Goal: Task Accomplishment & Management: Complete application form

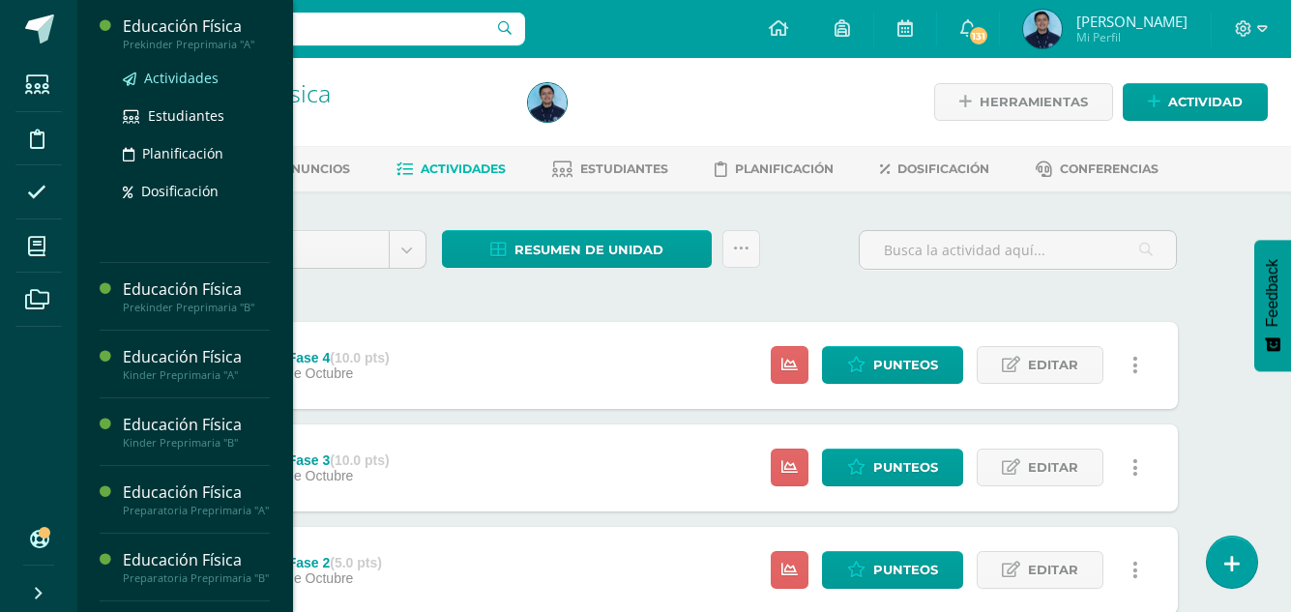
click at [181, 82] on span "Actividades" at bounding box center [181, 78] width 74 height 18
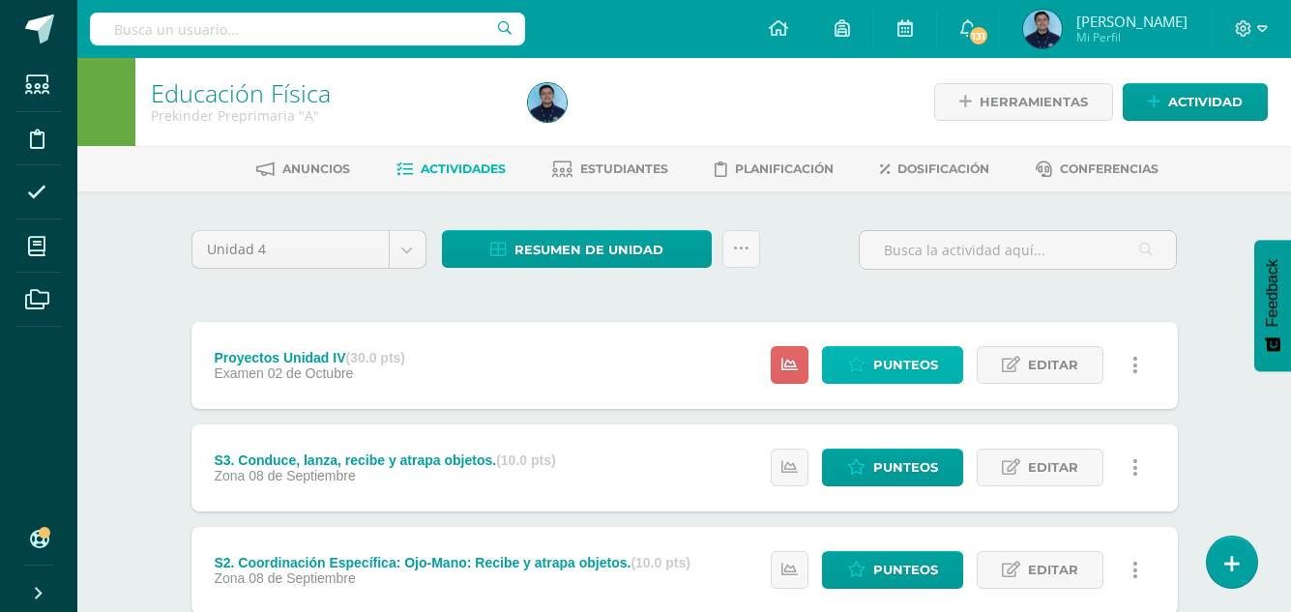
click at [895, 370] on span "Punteos" at bounding box center [905, 365] width 65 height 36
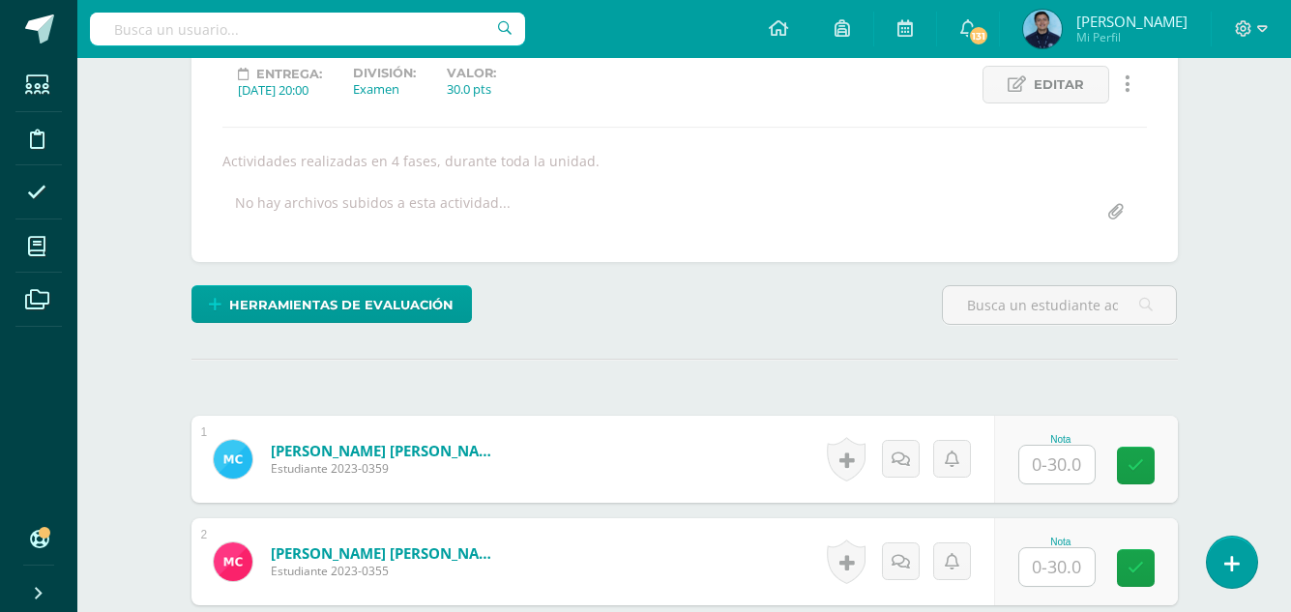
scroll to position [272, 0]
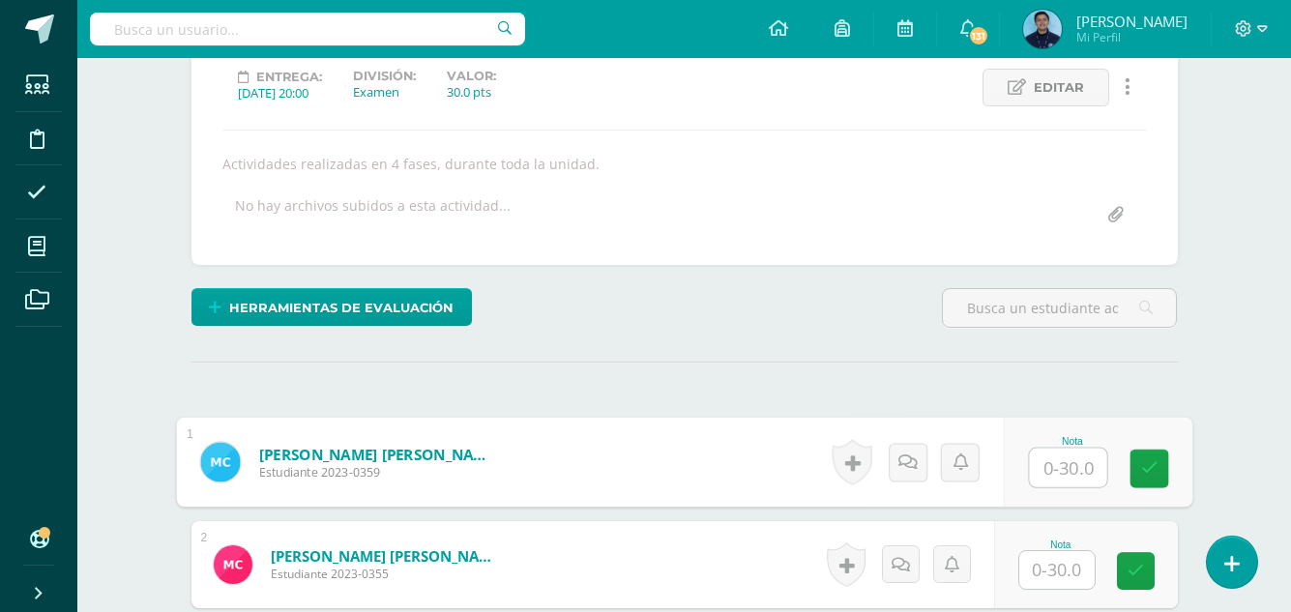
click at [1063, 465] on input "text" at bounding box center [1067, 468] width 77 height 39
type input "24"
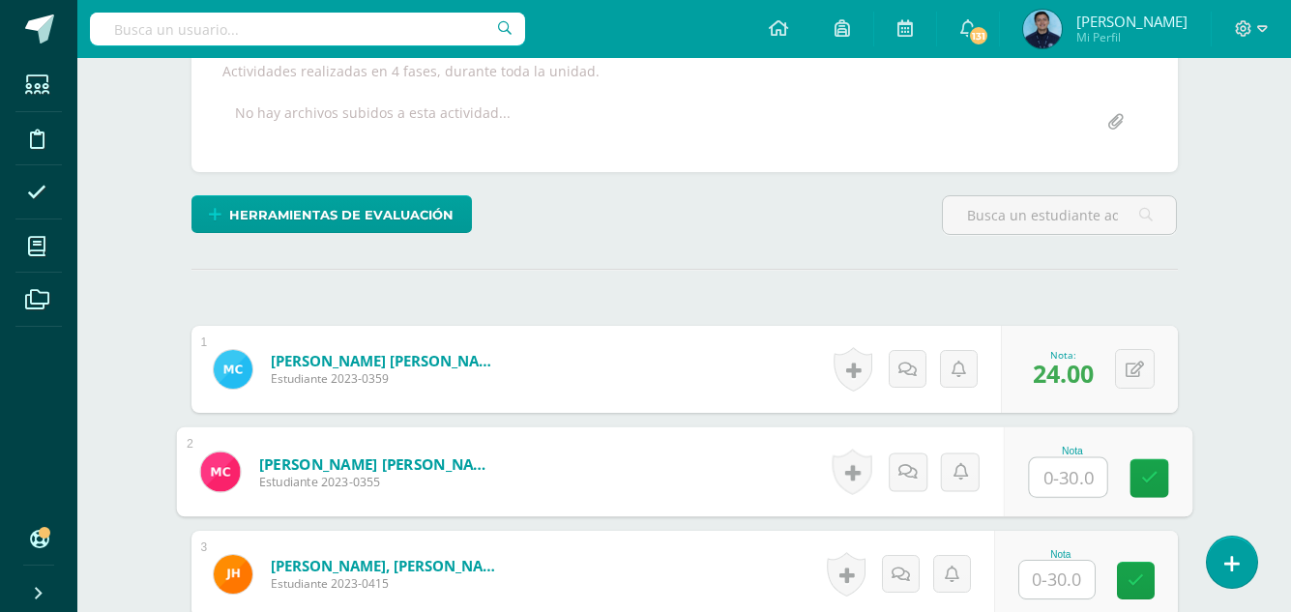
scroll to position [366, 0]
type input "24"
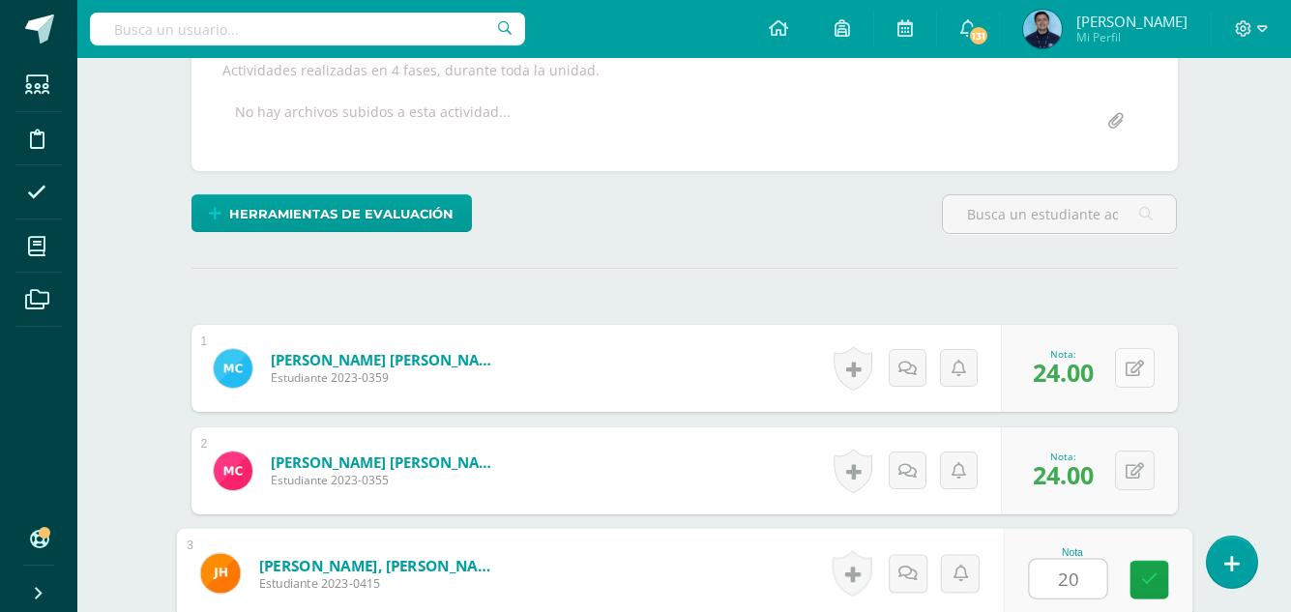
type input "20"
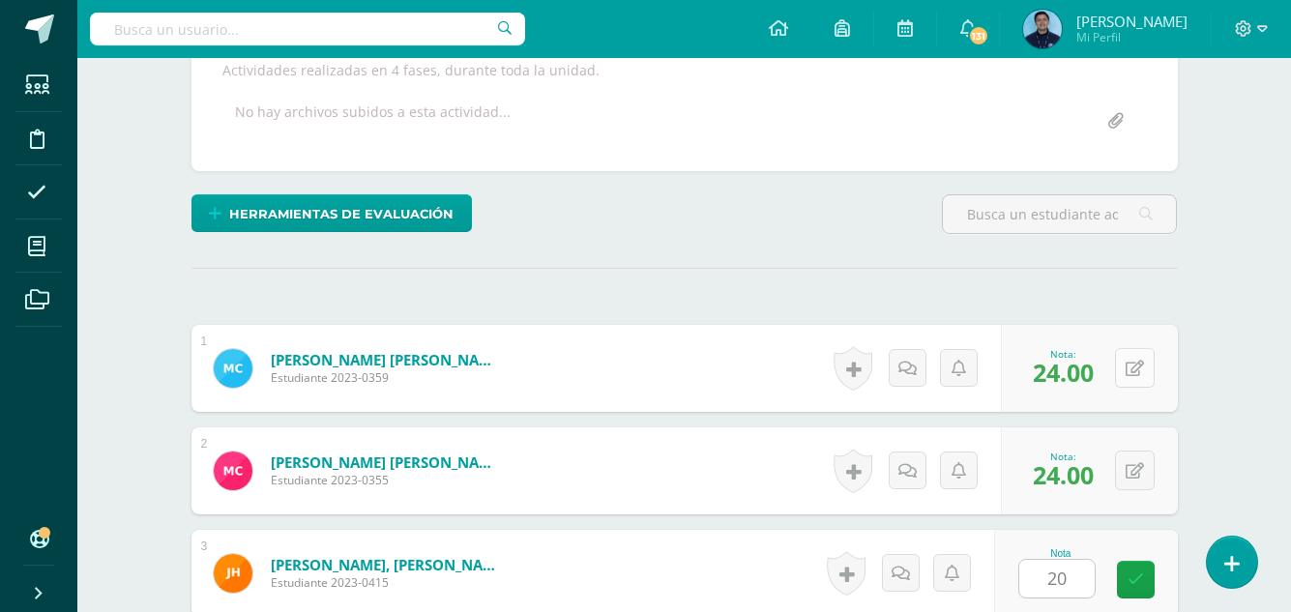
scroll to position [741, 0]
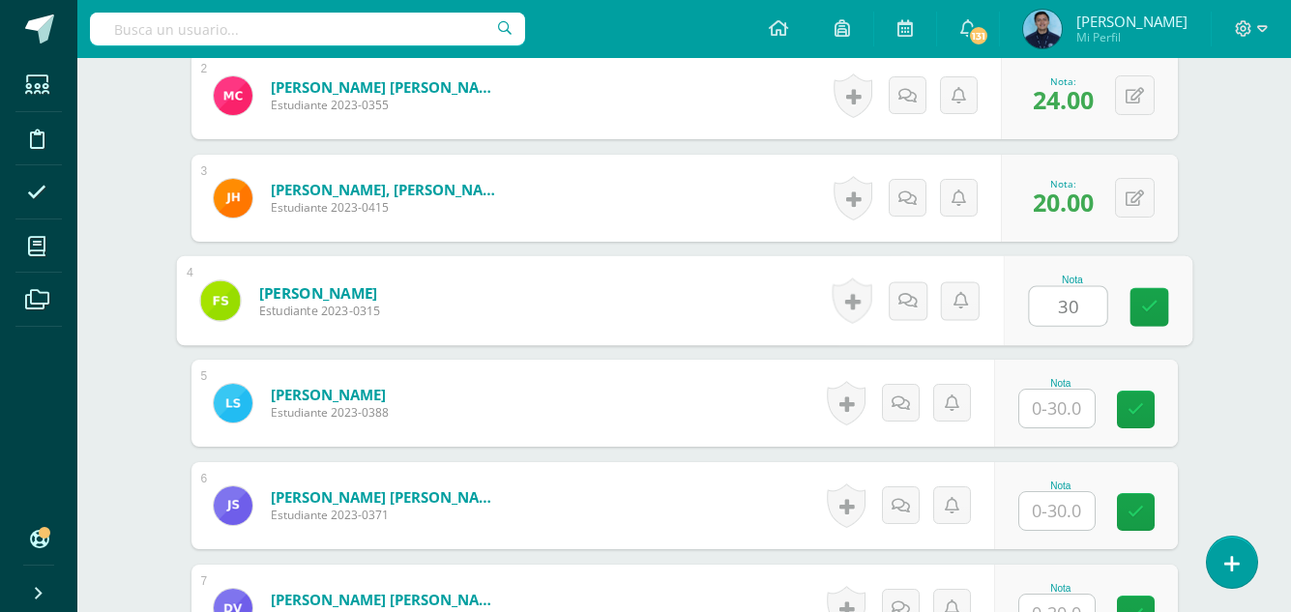
type input "30"
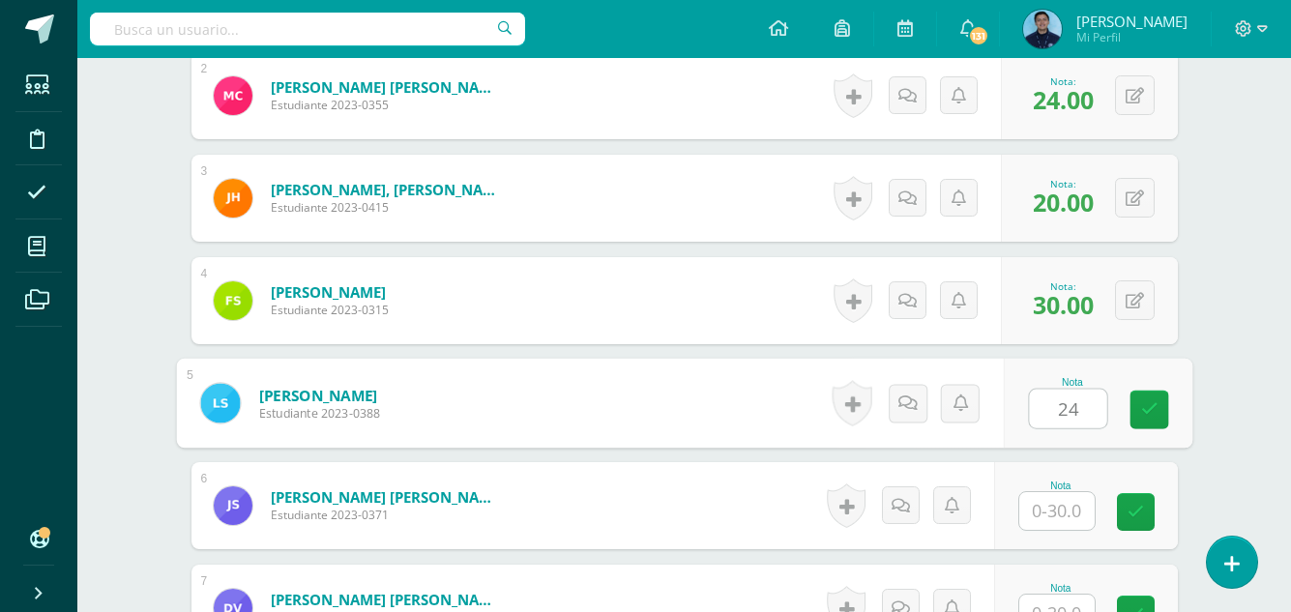
type input "24"
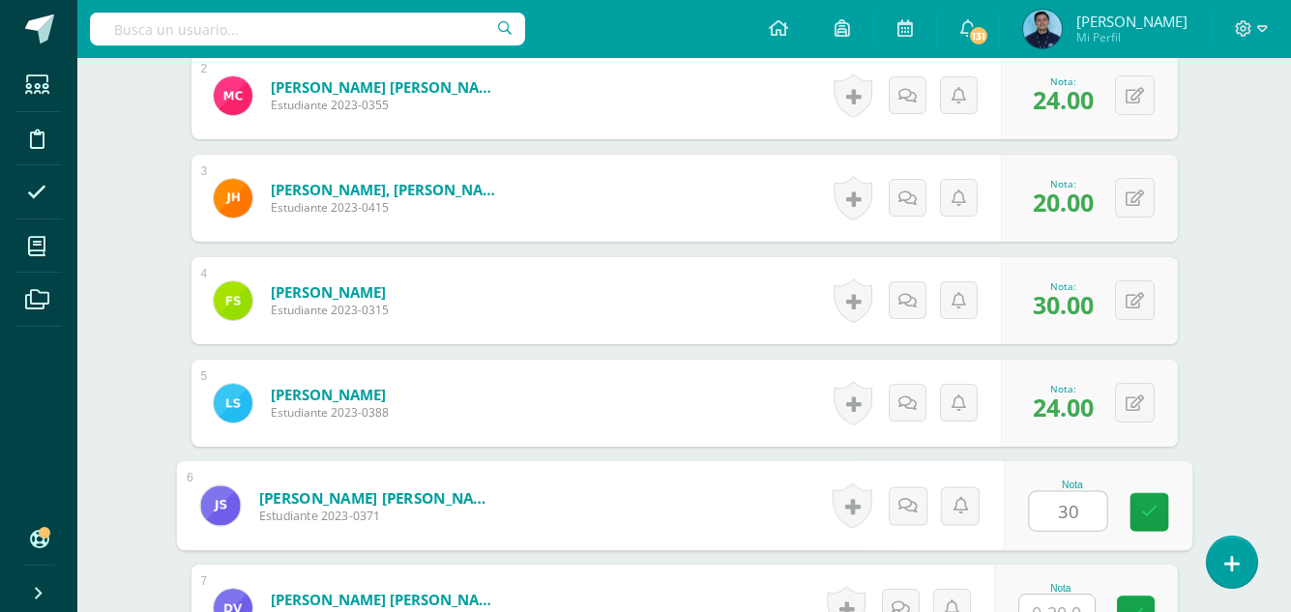
type input "30"
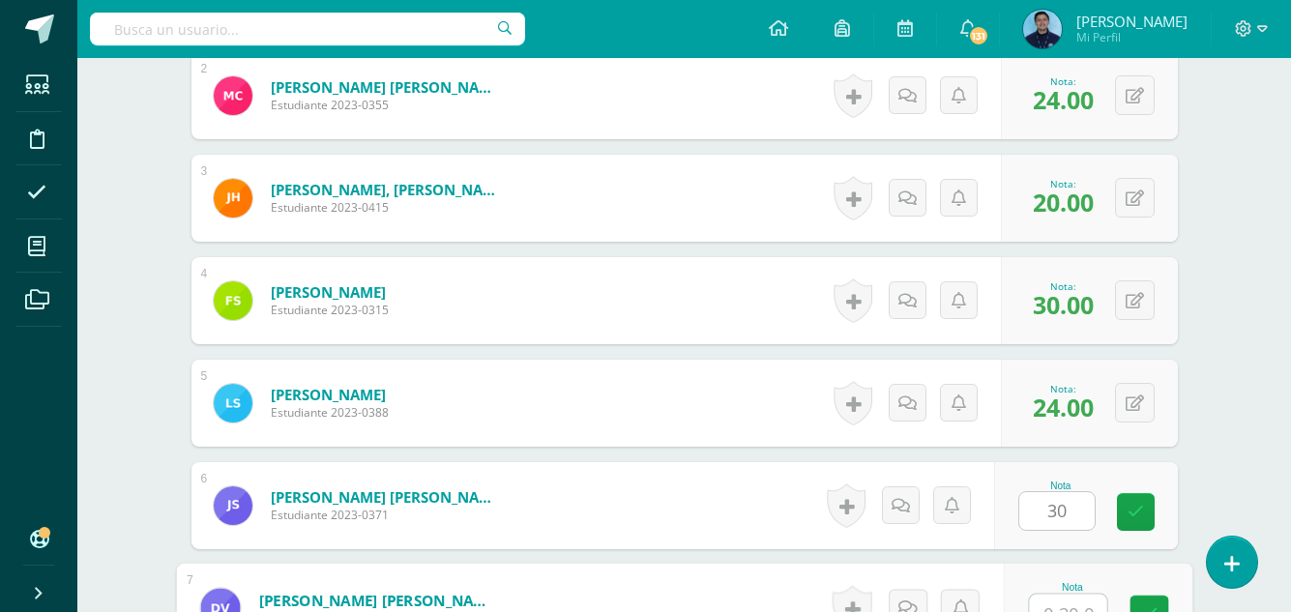
scroll to position [761, 0]
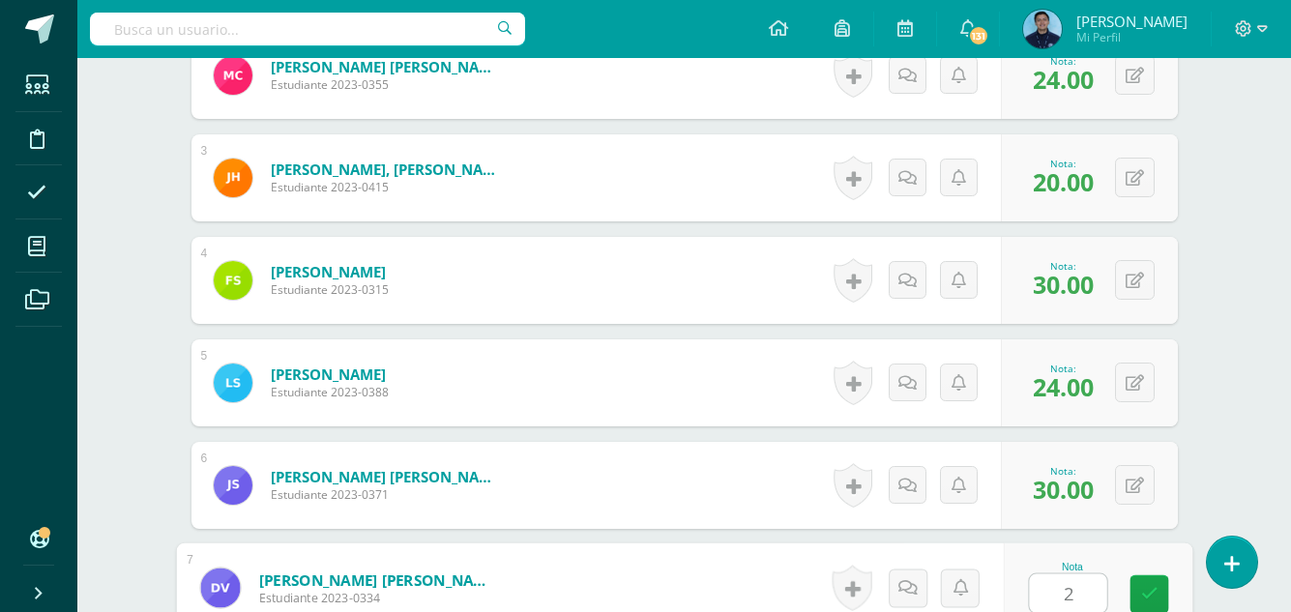
type input "20"
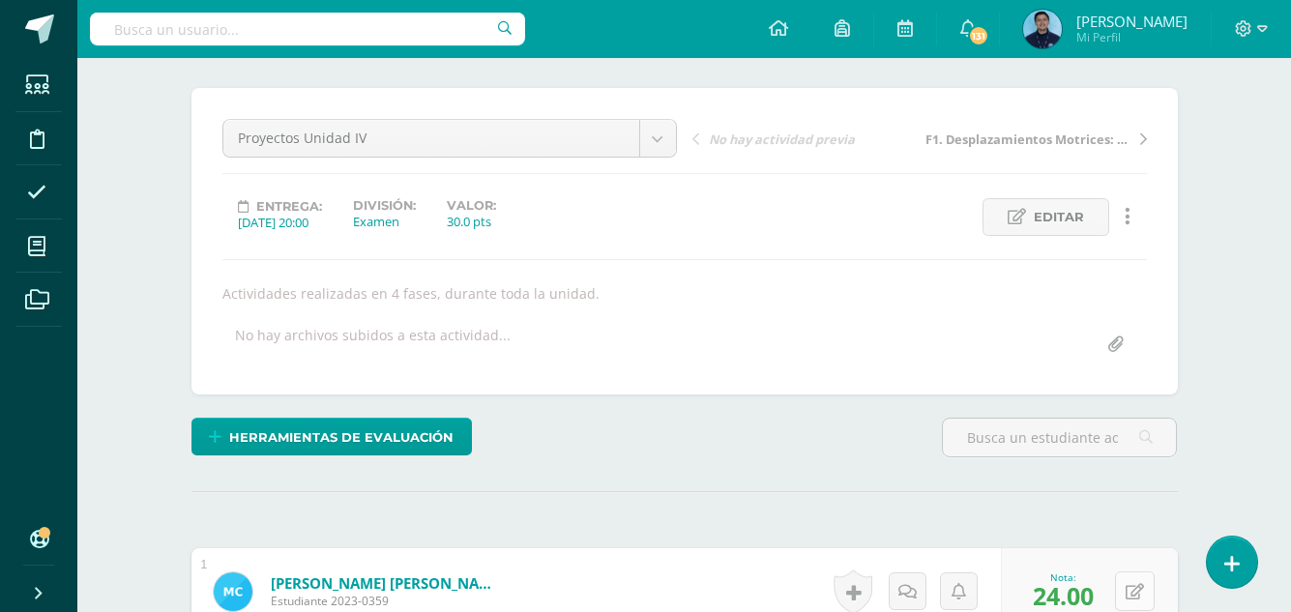
scroll to position [0, 0]
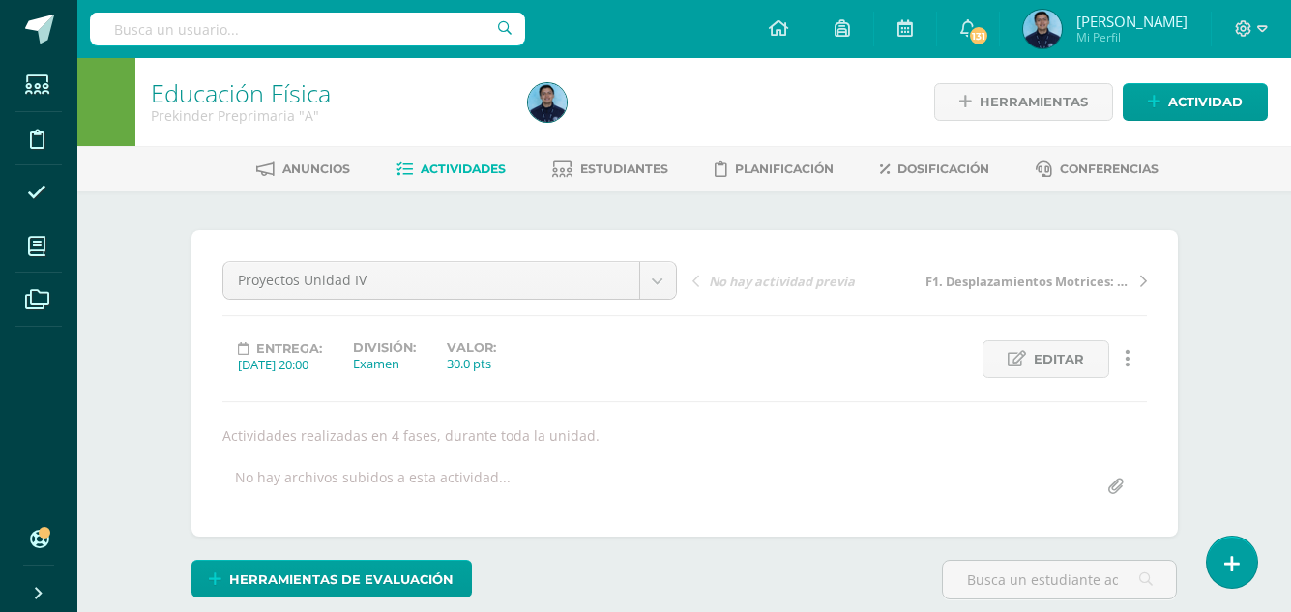
click at [454, 161] on span "Actividades" at bounding box center [463, 168] width 85 height 15
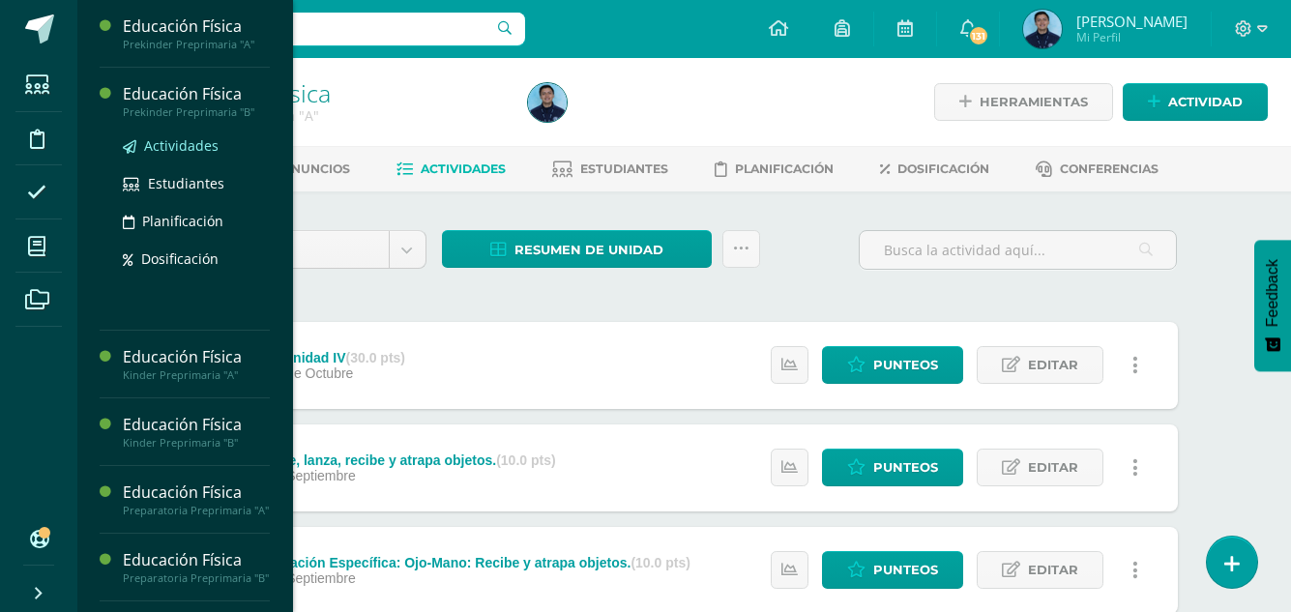
click at [195, 140] on span "Actividades" at bounding box center [181, 145] width 74 height 18
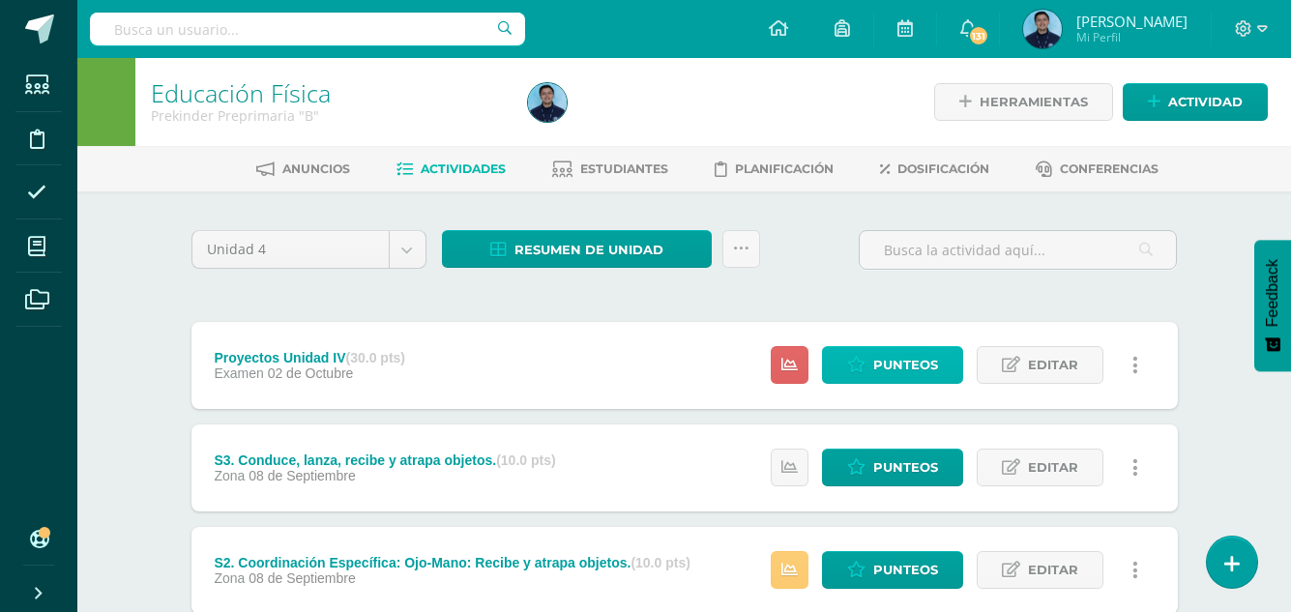
click at [864, 361] on icon at bounding box center [856, 365] width 18 height 16
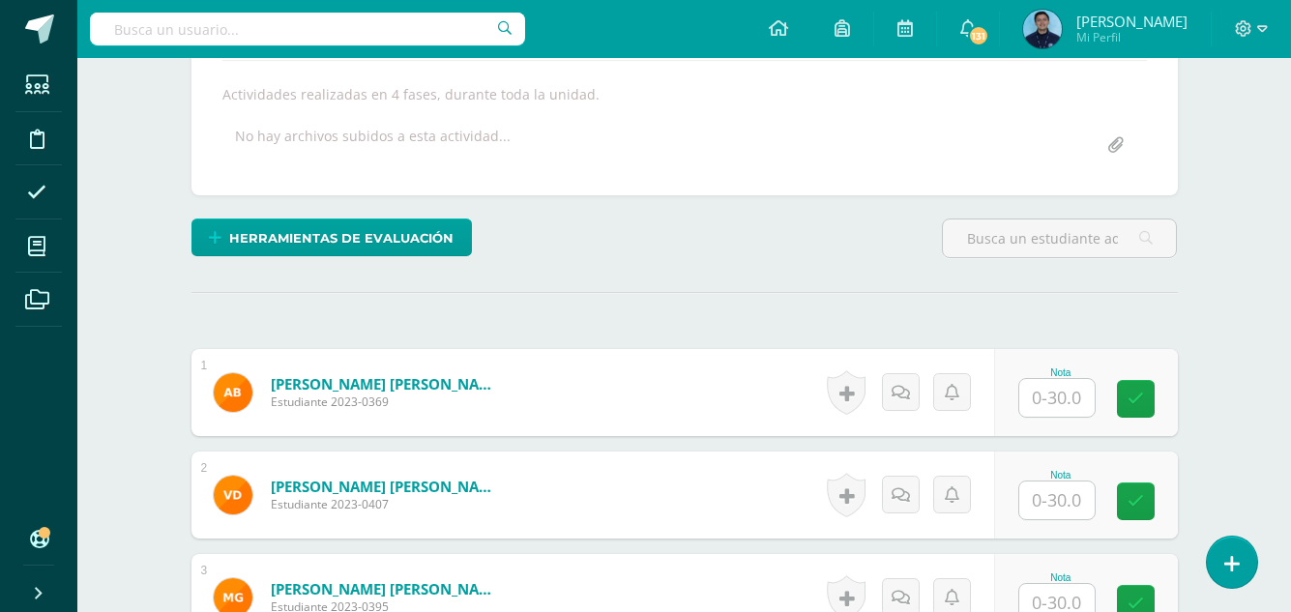
scroll to position [344, 0]
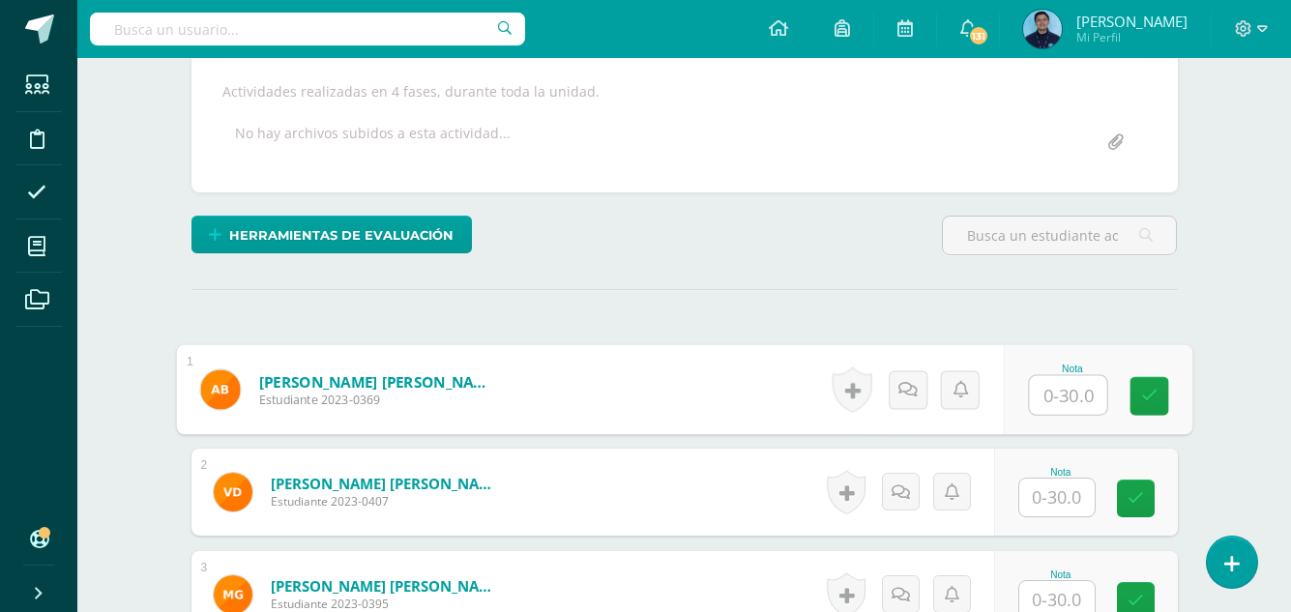
click at [1041, 390] on input "text" at bounding box center [1067, 395] width 77 height 39
click at [1062, 396] on input "text" at bounding box center [1067, 395] width 77 height 39
type input "18"
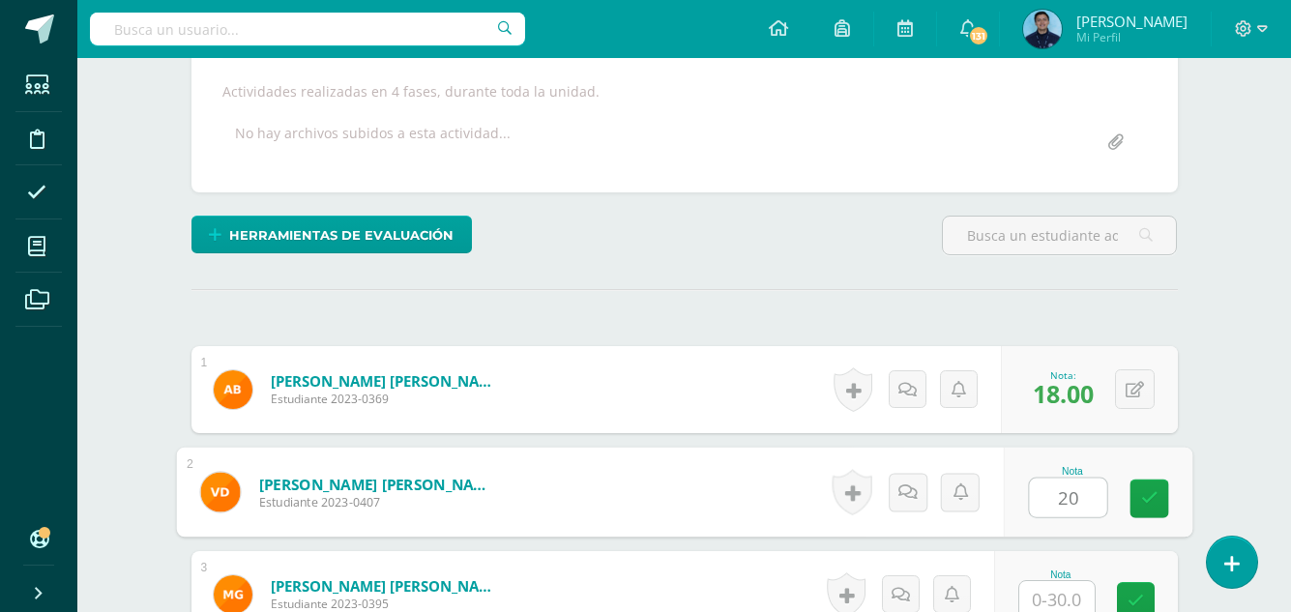
type input "20"
type input "4"
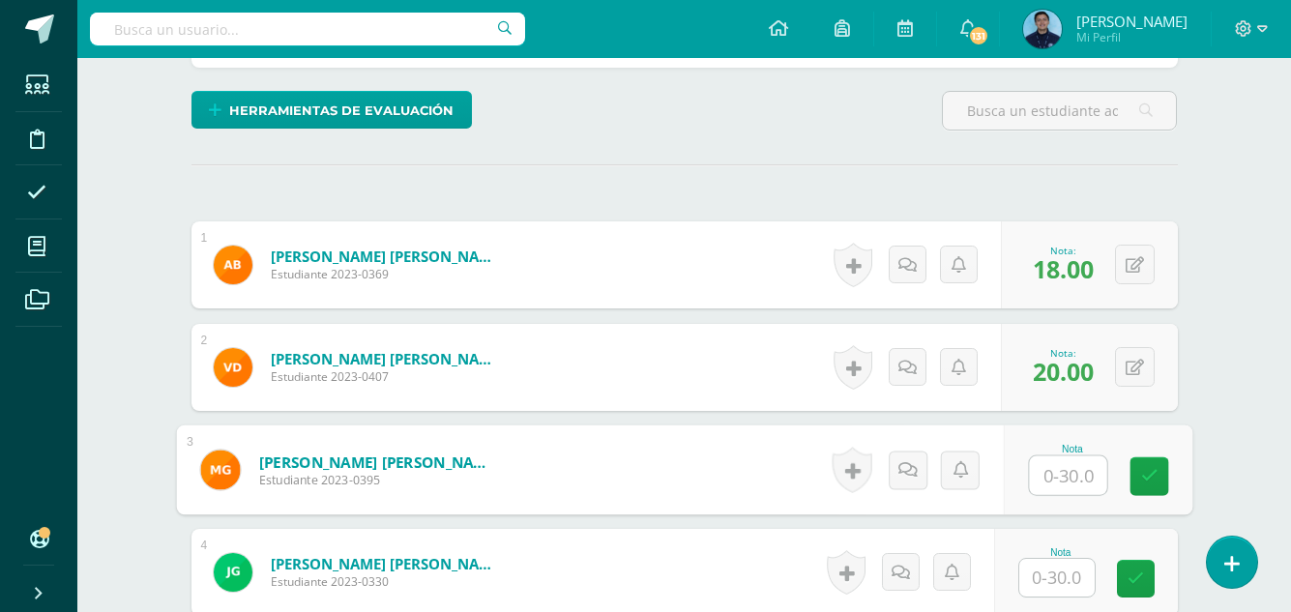
scroll to position [470, 0]
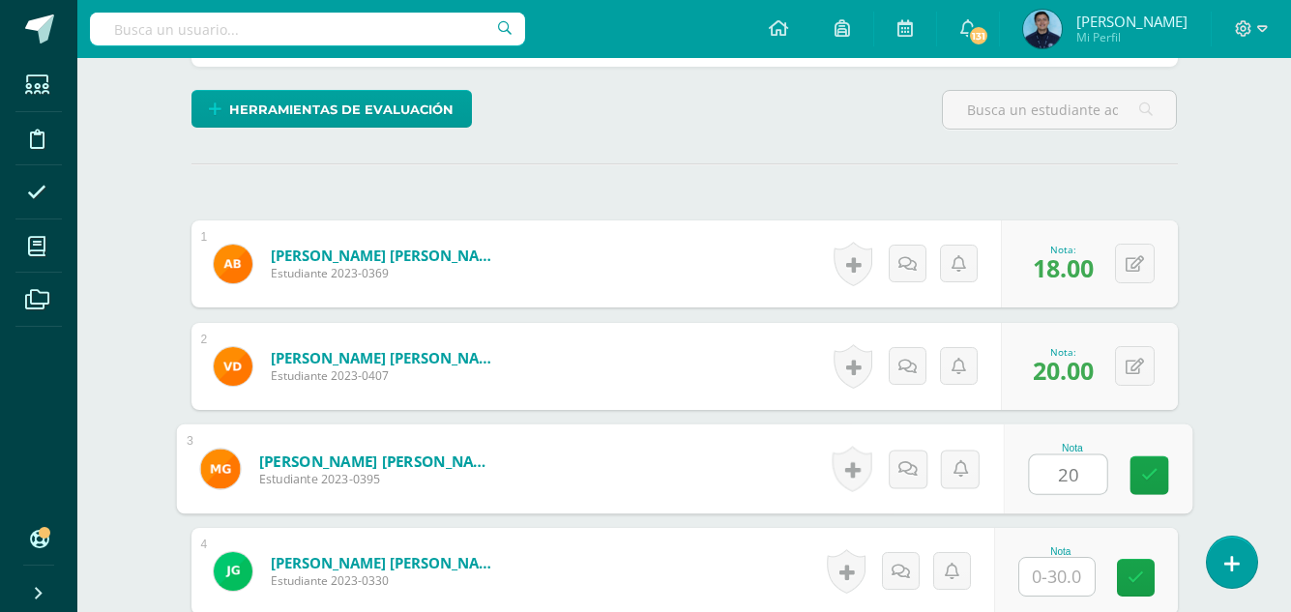
type input "20"
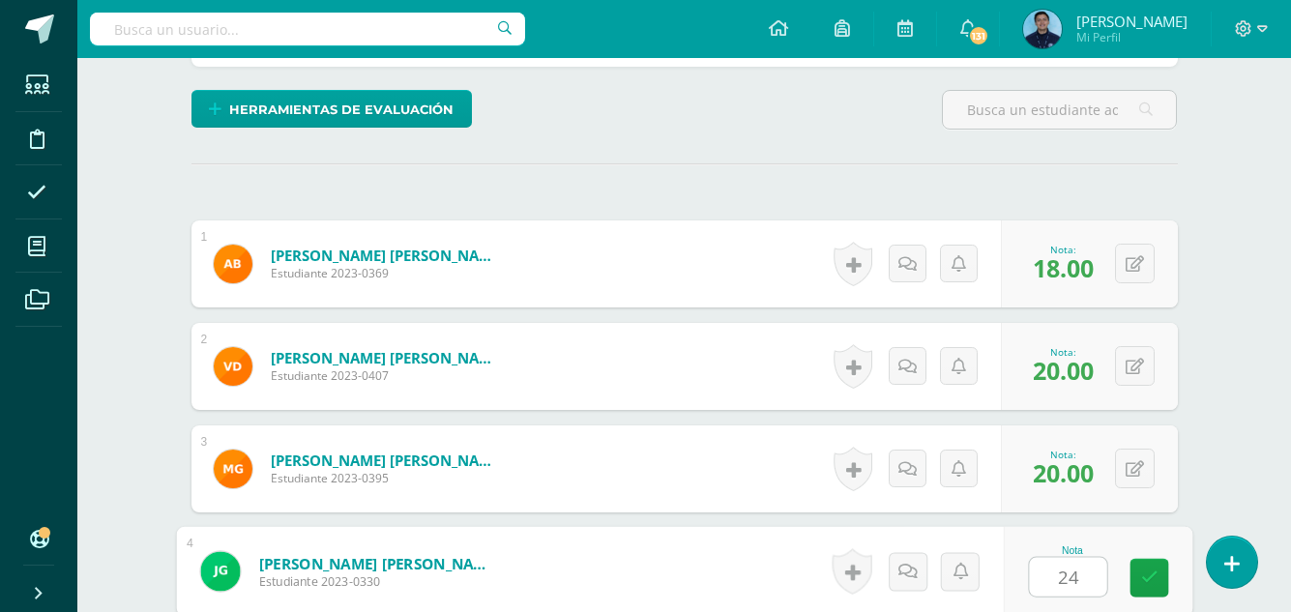
type input "24"
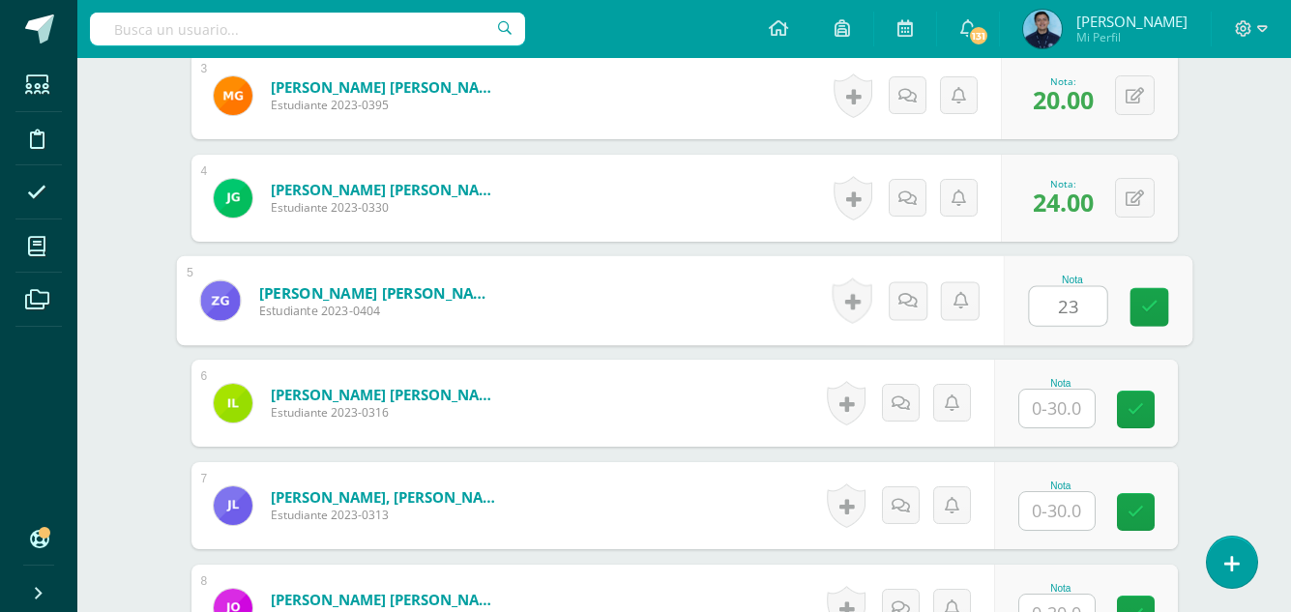
type input "23"
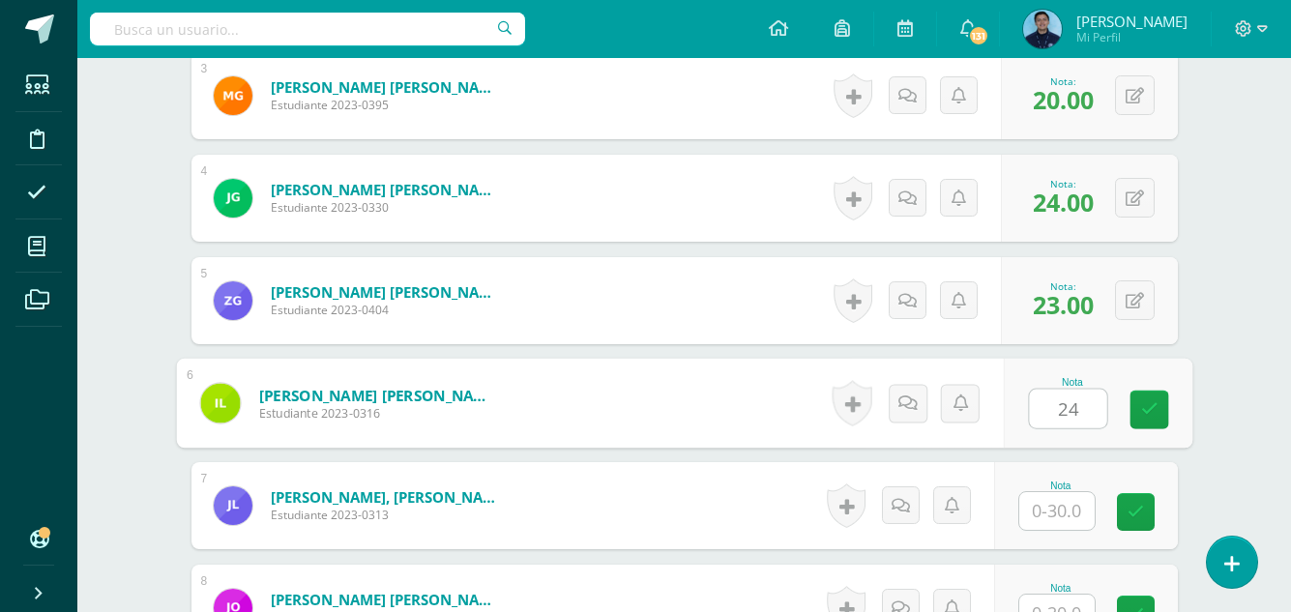
type input "24"
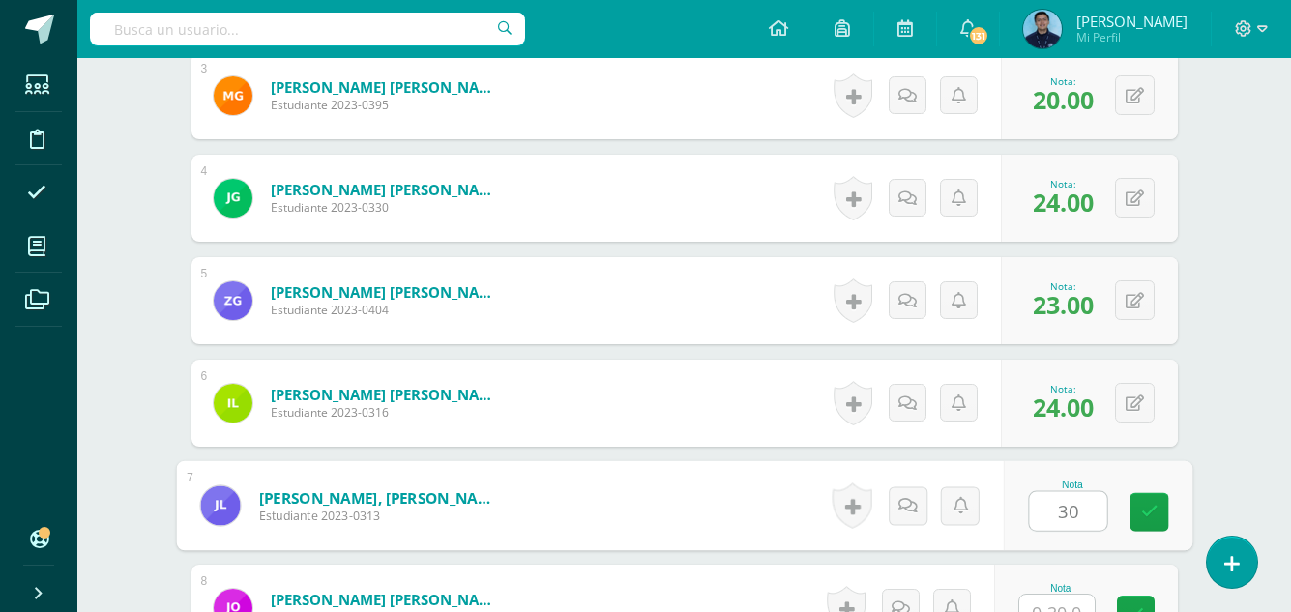
type input "30"
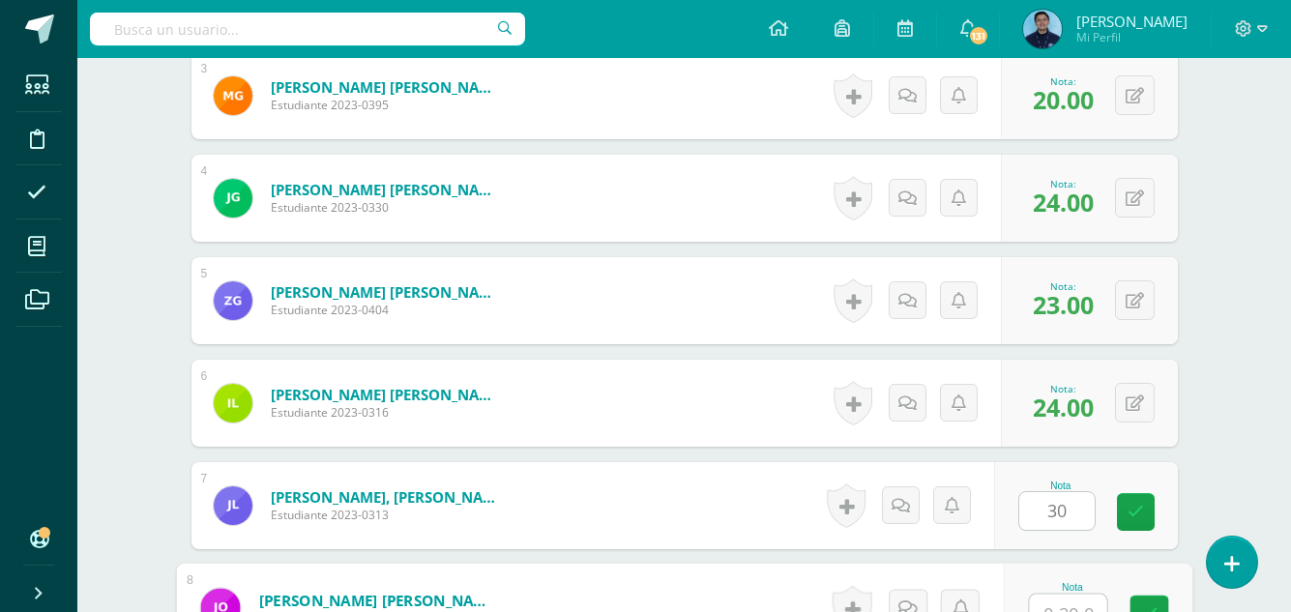
scroll to position [864, 0]
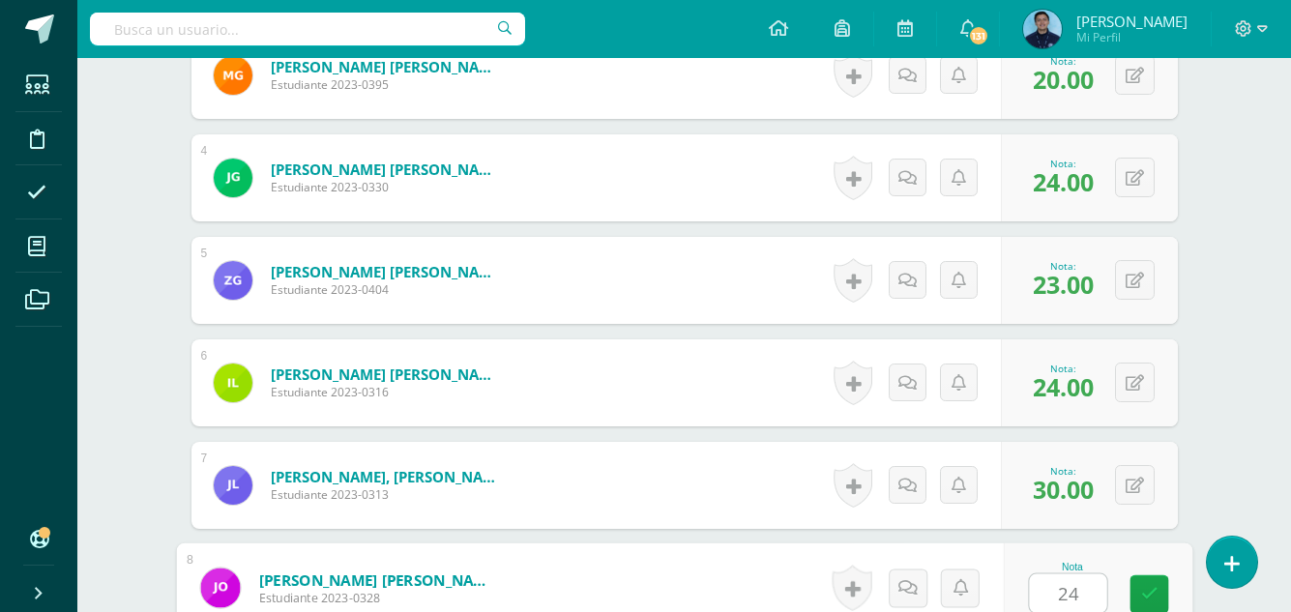
type input "24"
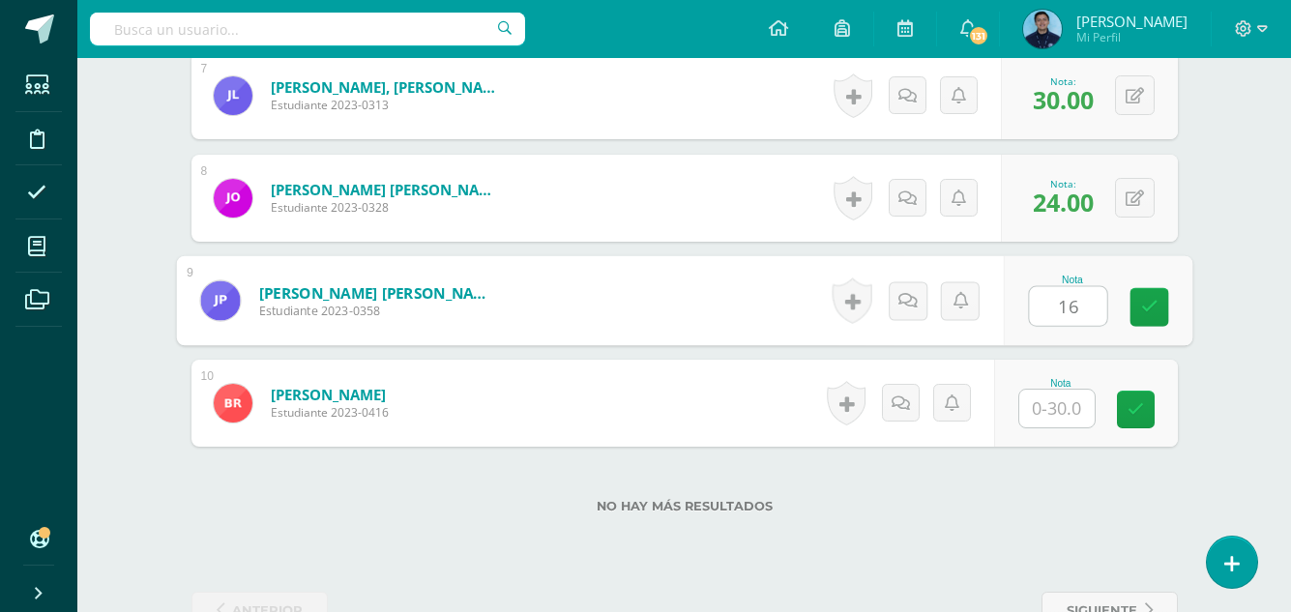
type input "16"
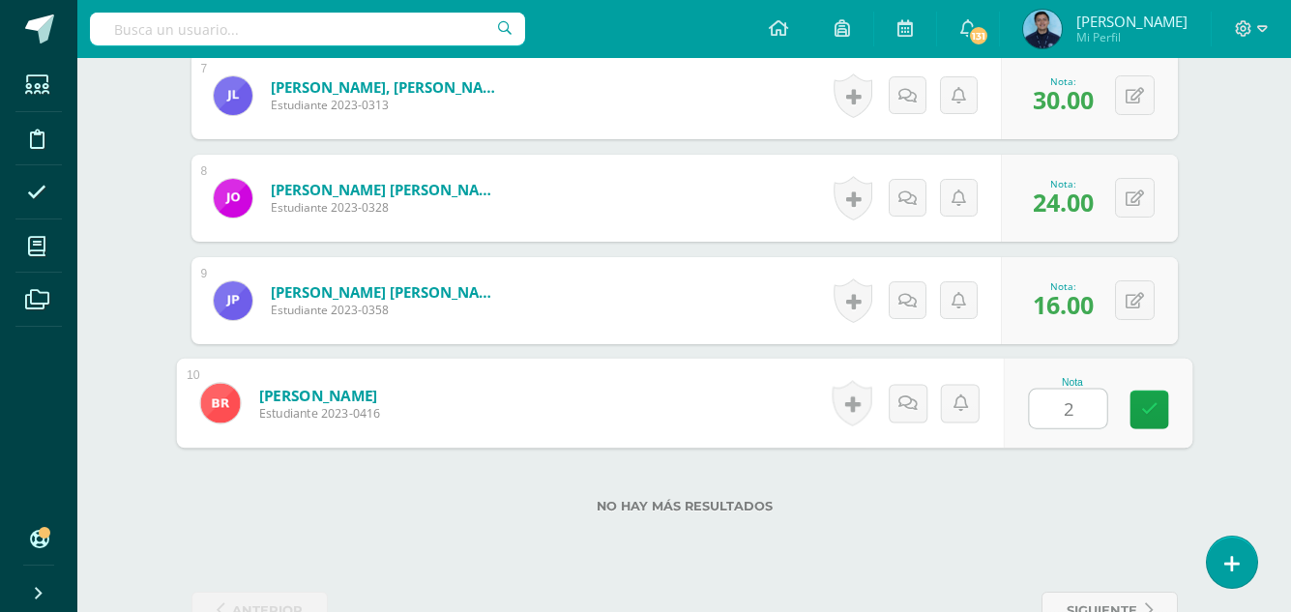
type input "24"
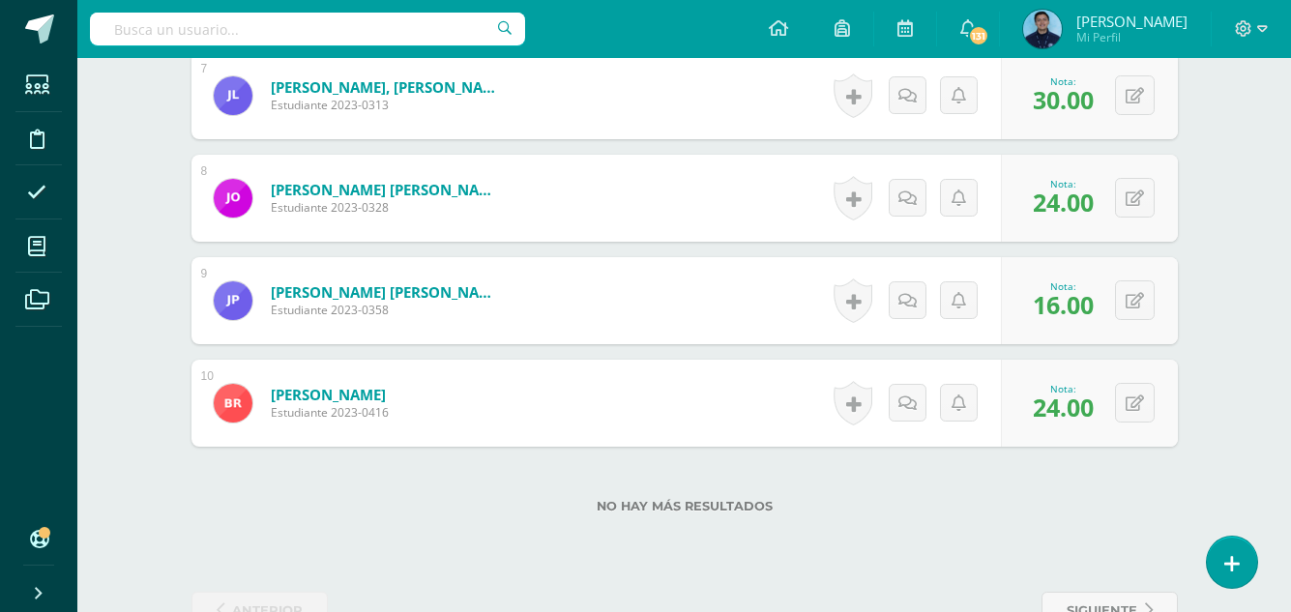
scroll to position [0, 0]
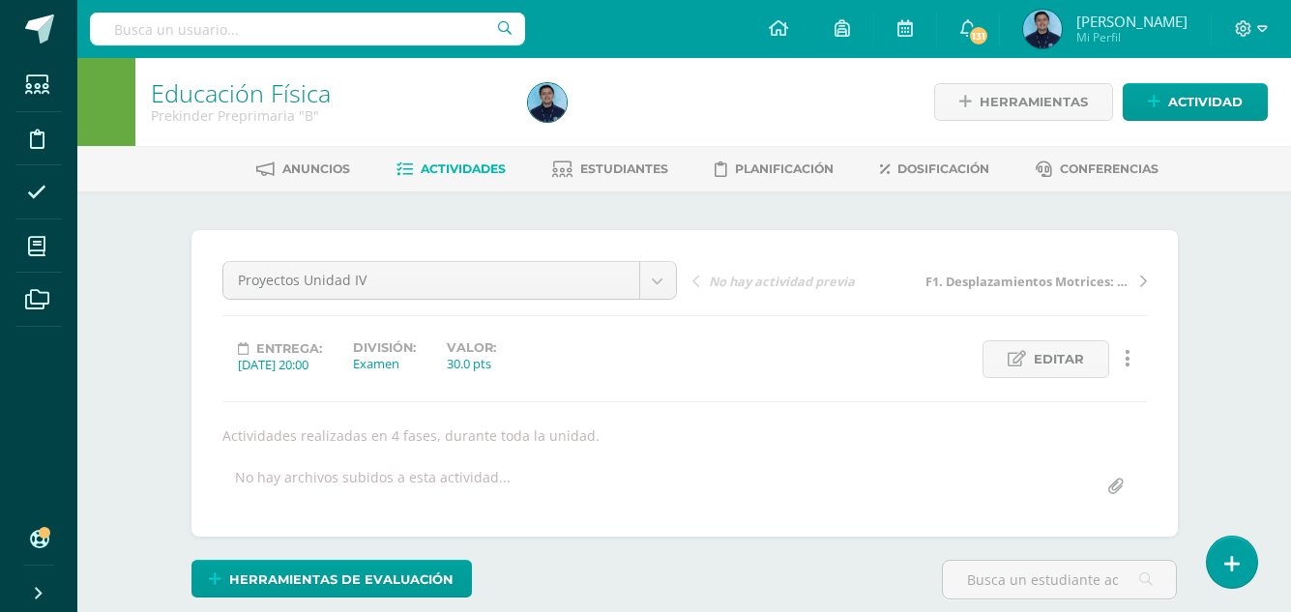
click at [470, 179] on link "Actividades" at bounding box center [450, 169] width 109 height 31
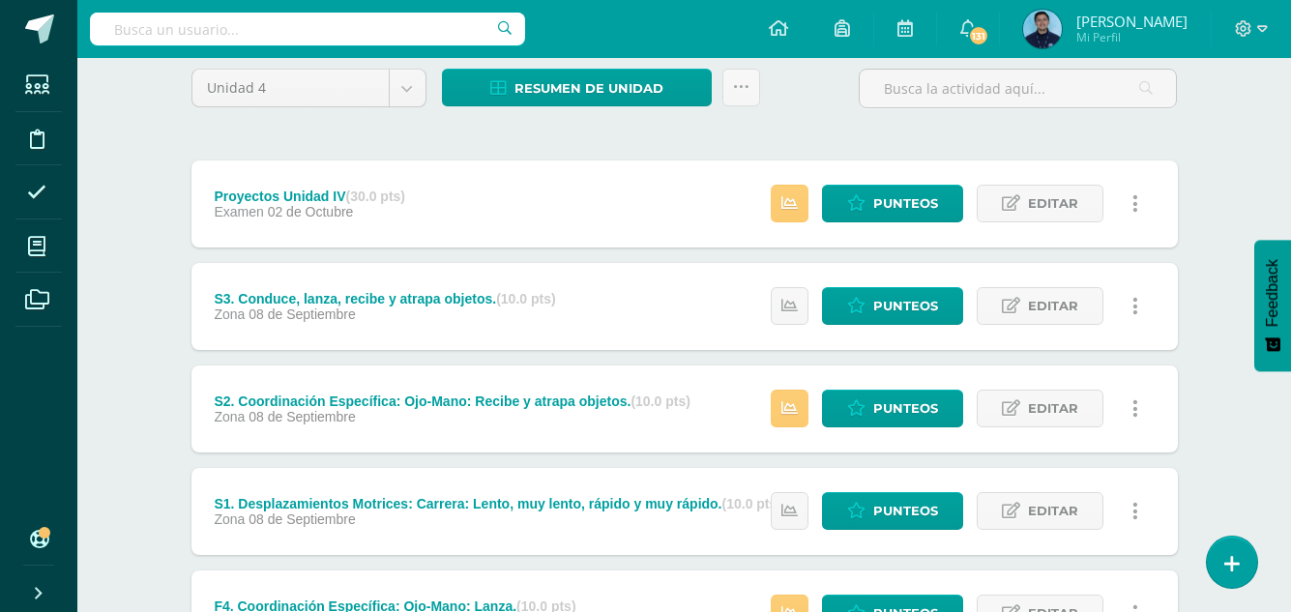
scroll to position [134, 0]
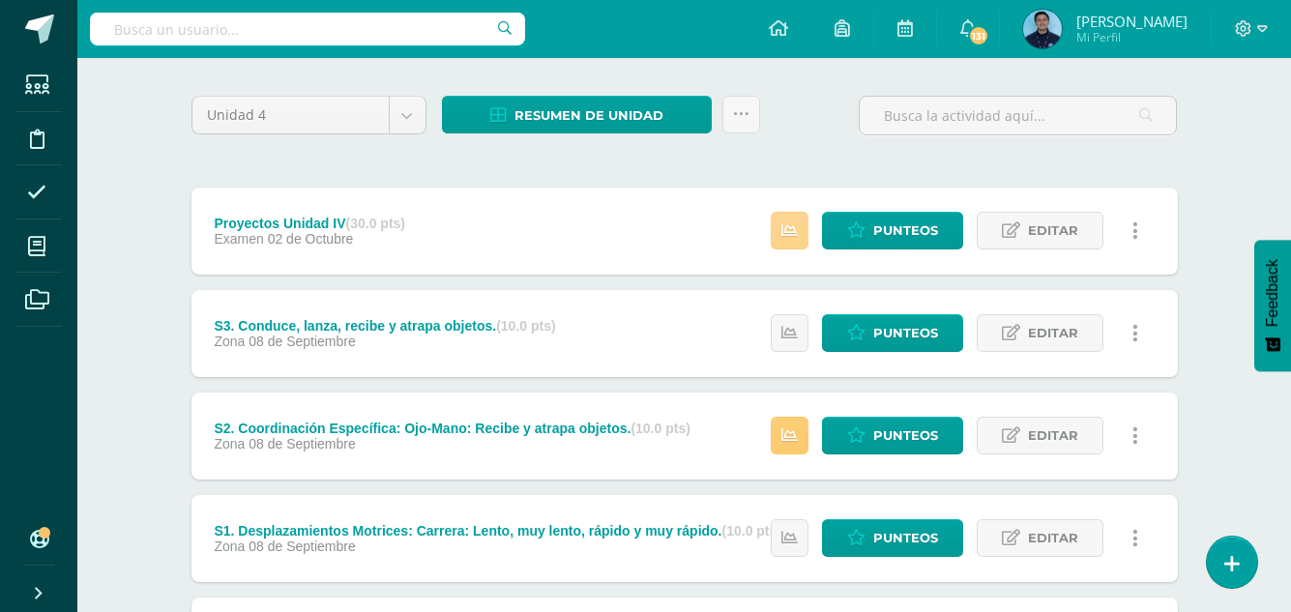
click at [792, 237] on icon at bounding box center [789, 230] width 16 height 16
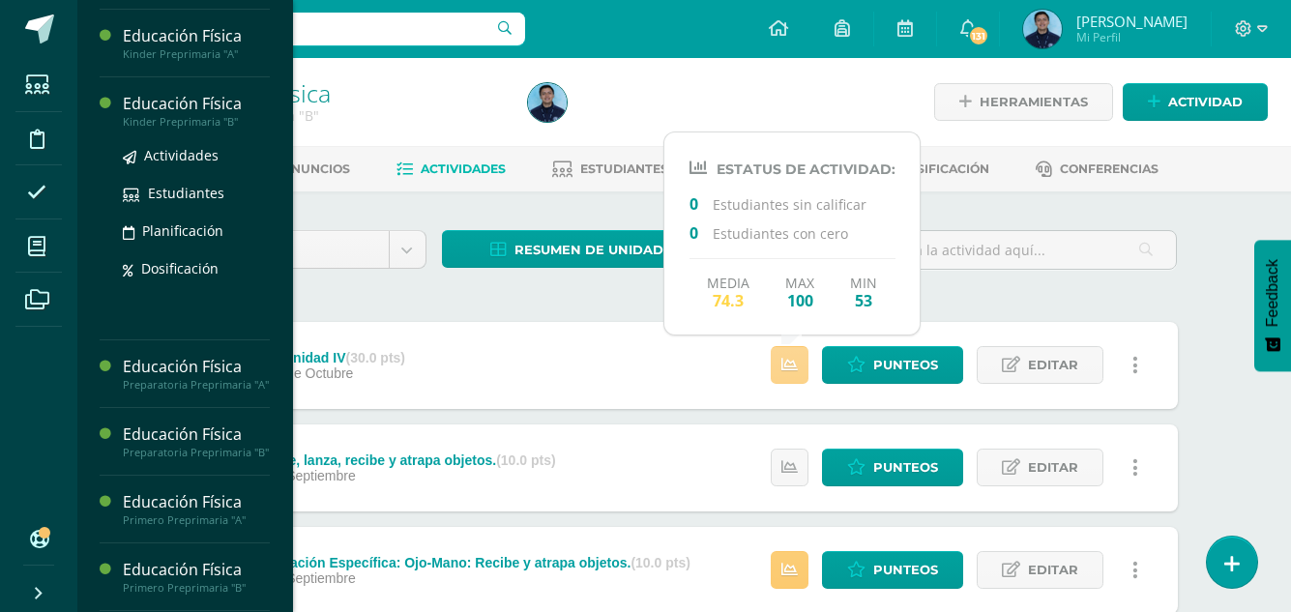
scroll to position [86, 0]
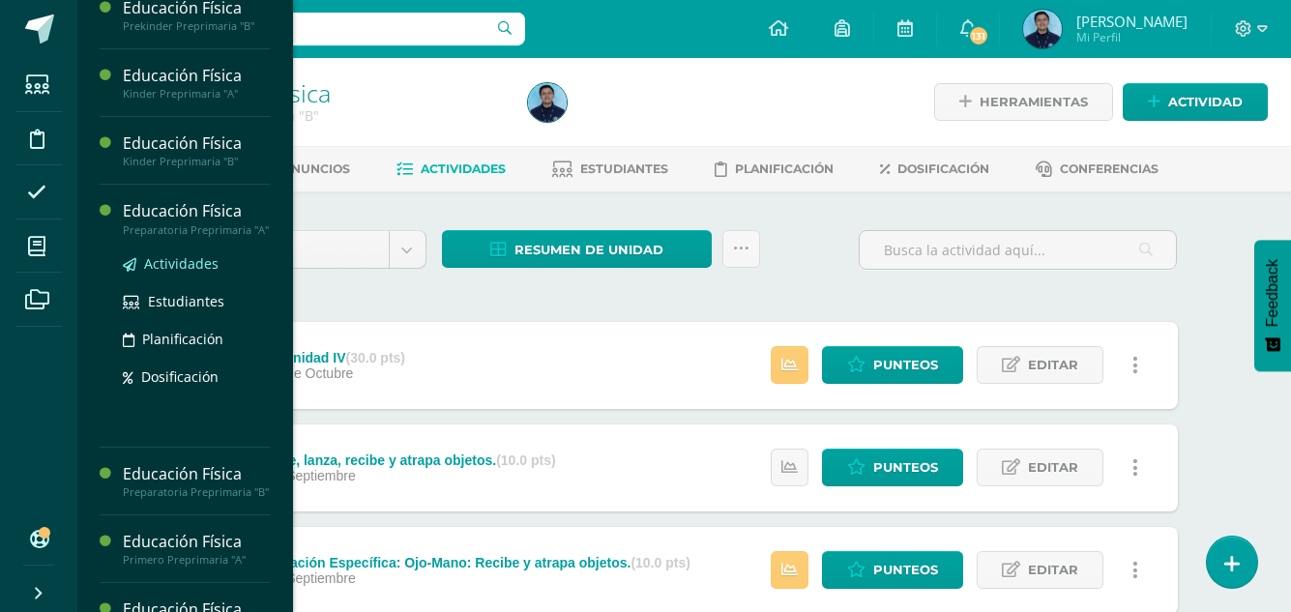
click at [183, 273] on span "Actividades" at bounding box center [181, 263] width 74 height 18
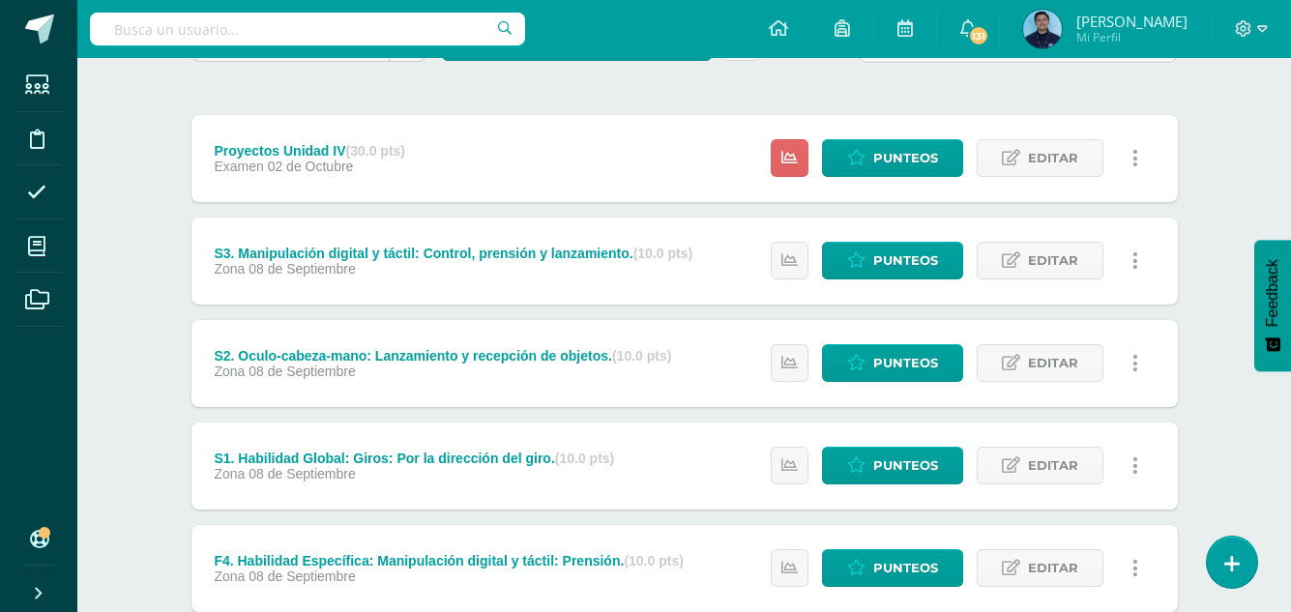
scroll to position [208, 0]
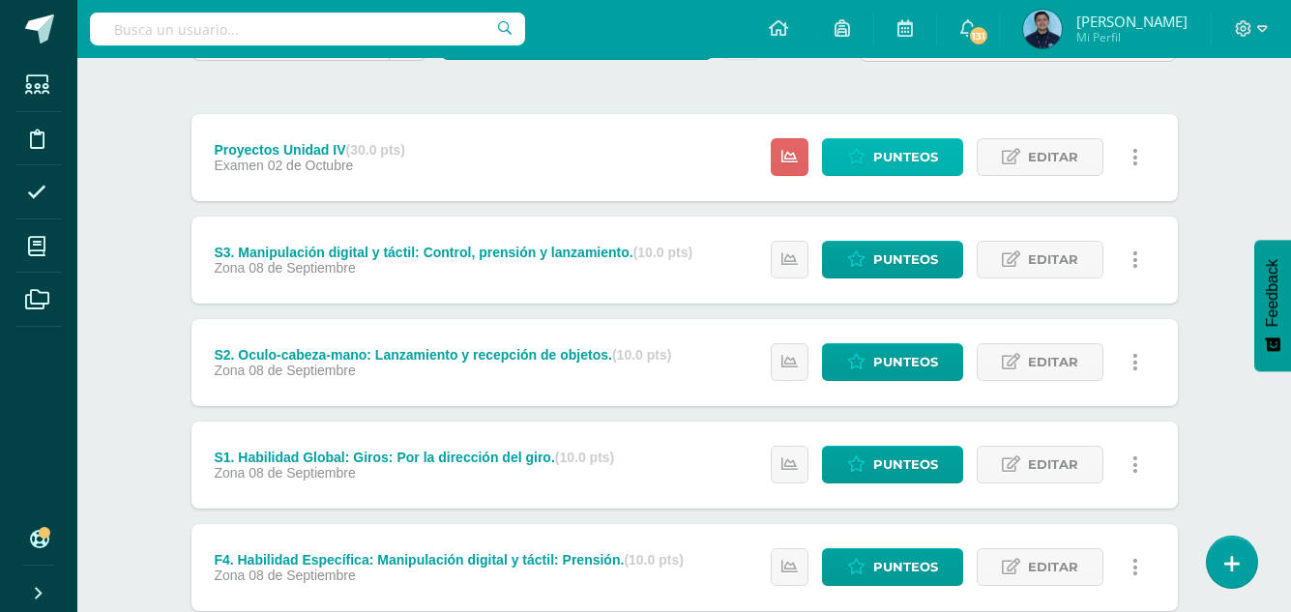
click at [899, 160] on span "Punteos" at bounding box center [905, 157] width 65 height 36
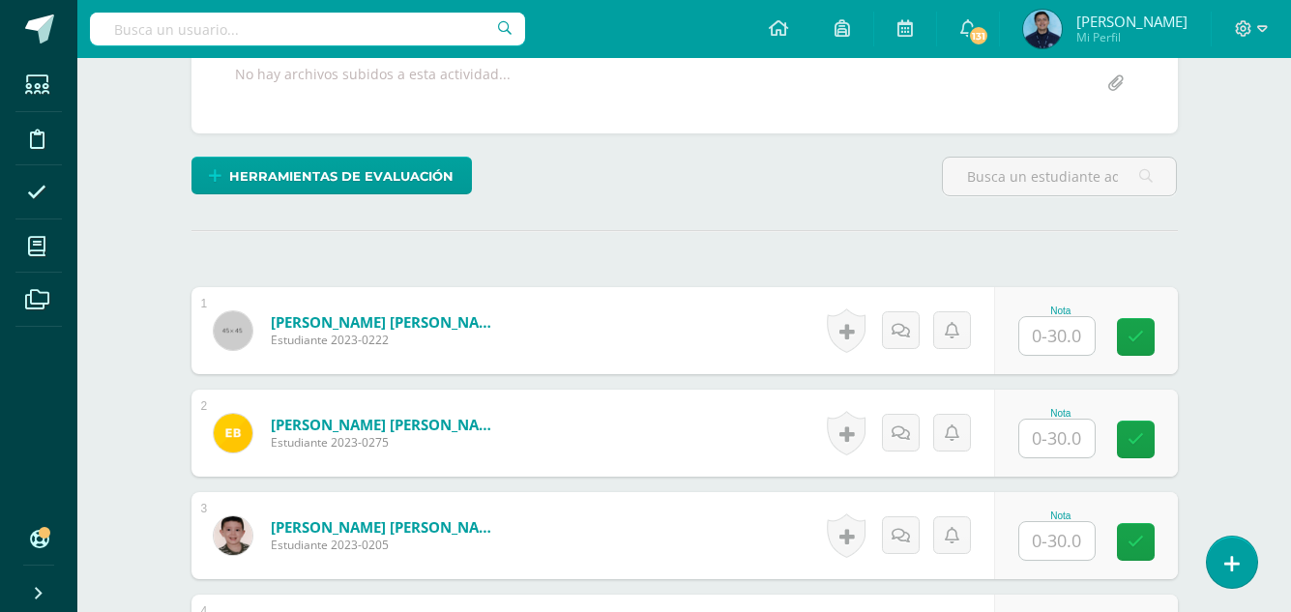
scroll to position [404, 0]
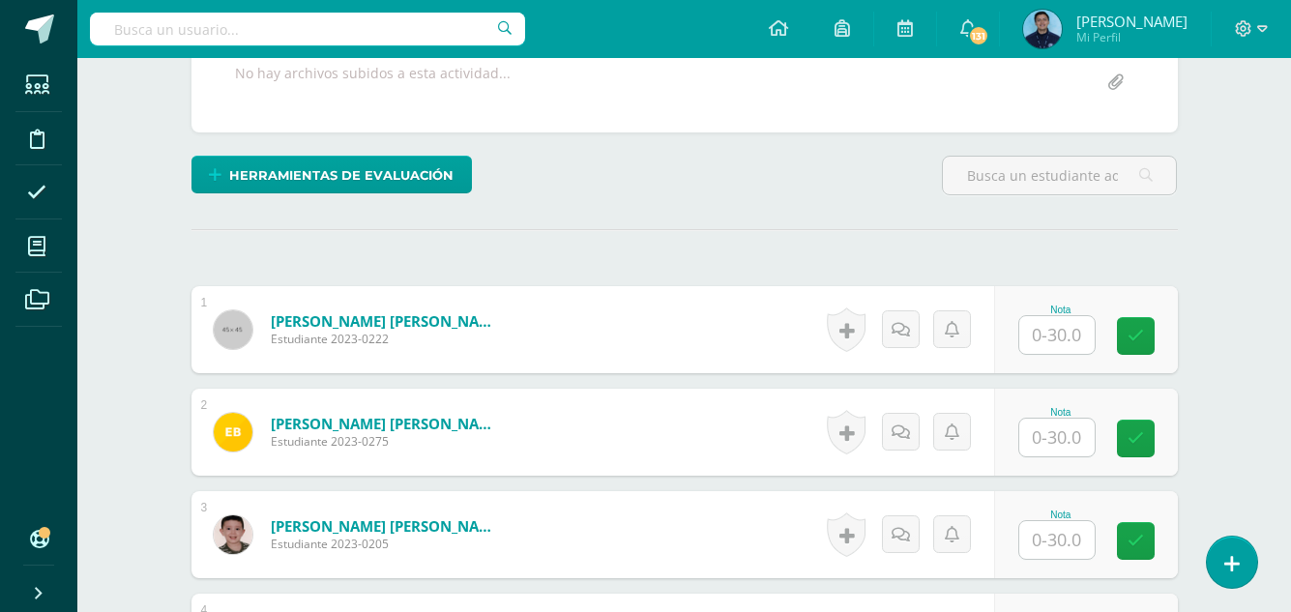
click at [1041, 330] on input "text" at bounding box center [1056, 335] width 75 height 38
type input "18"
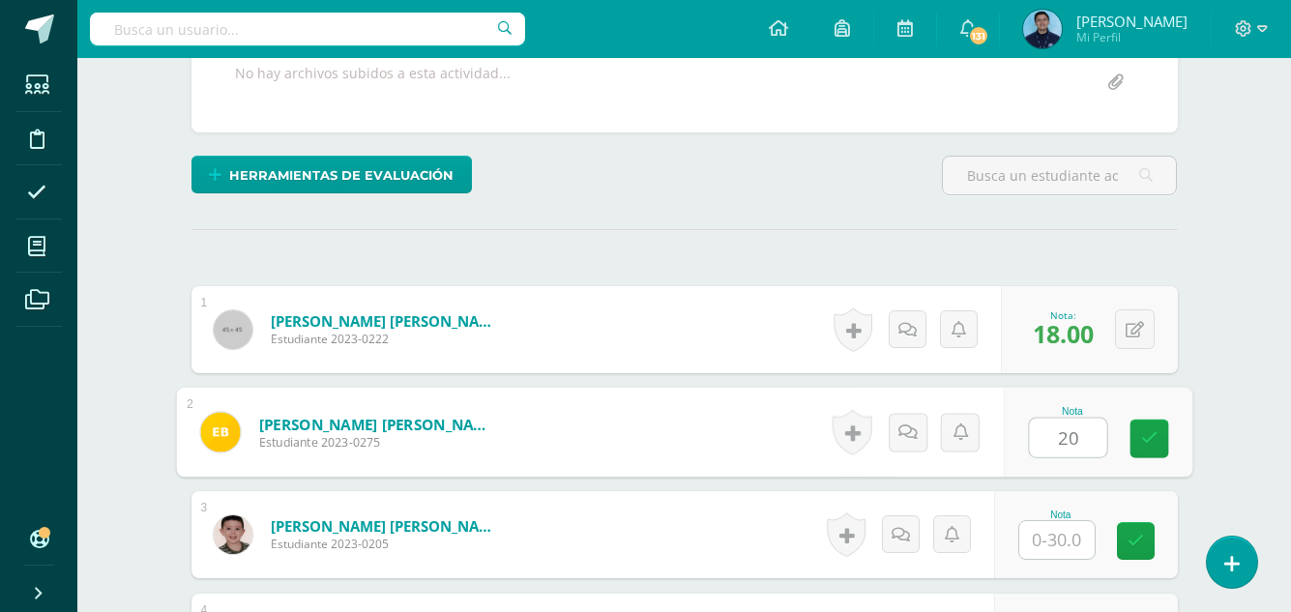
type input "20"
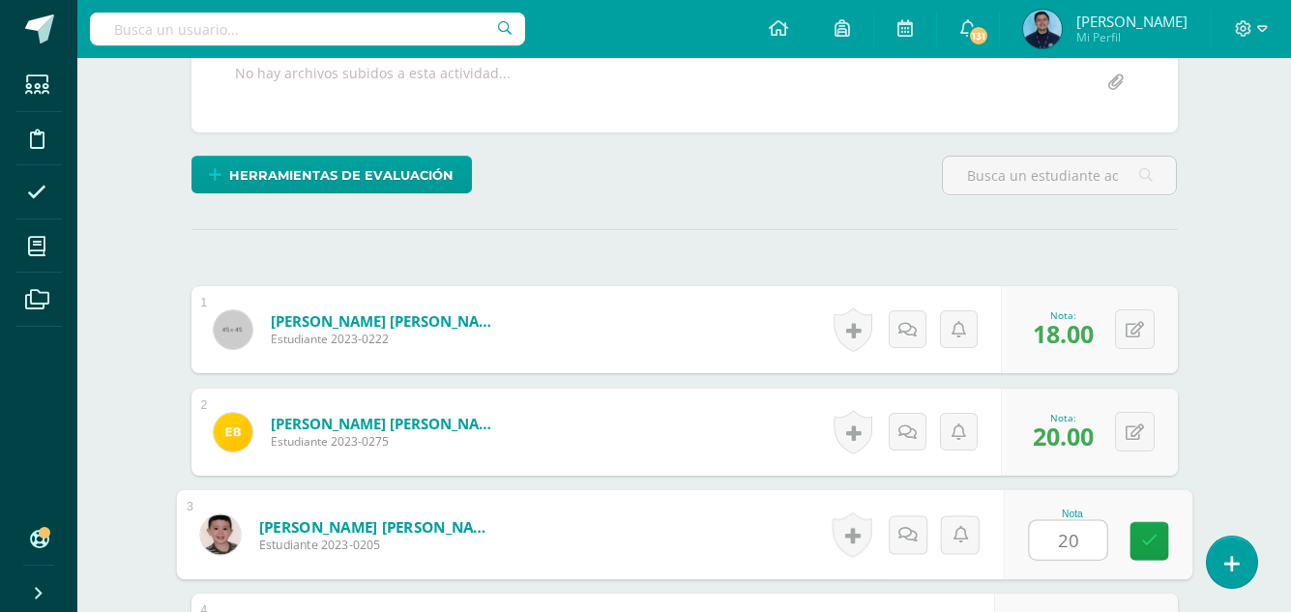
type input "20"
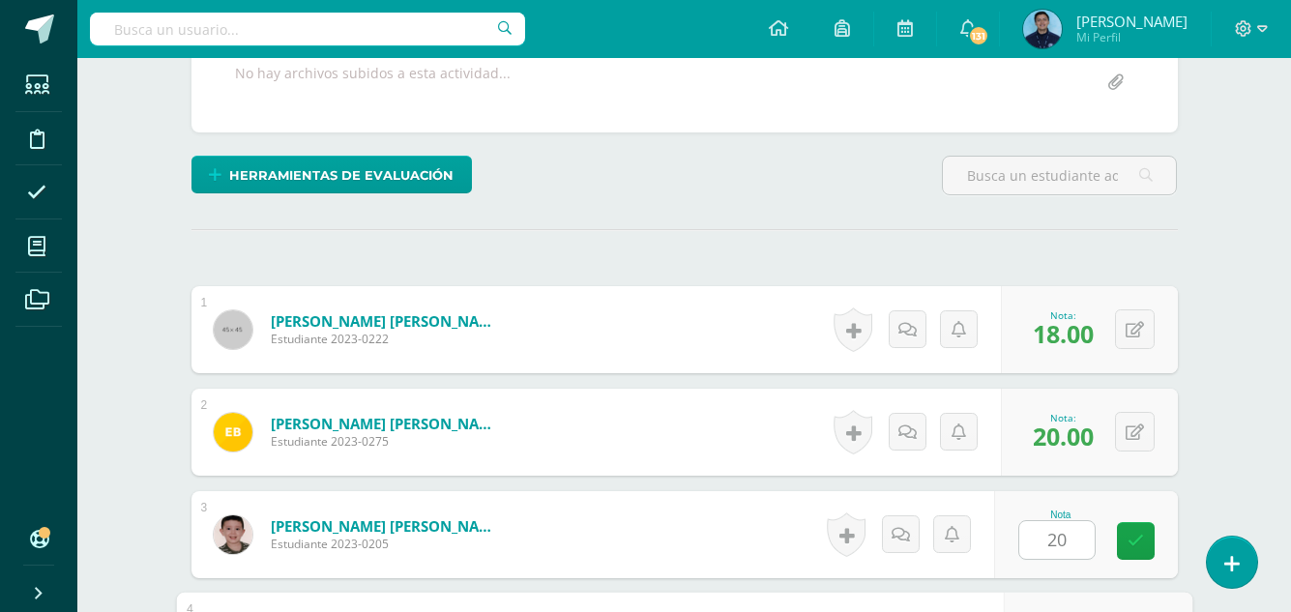
scroll to position [741, 0]
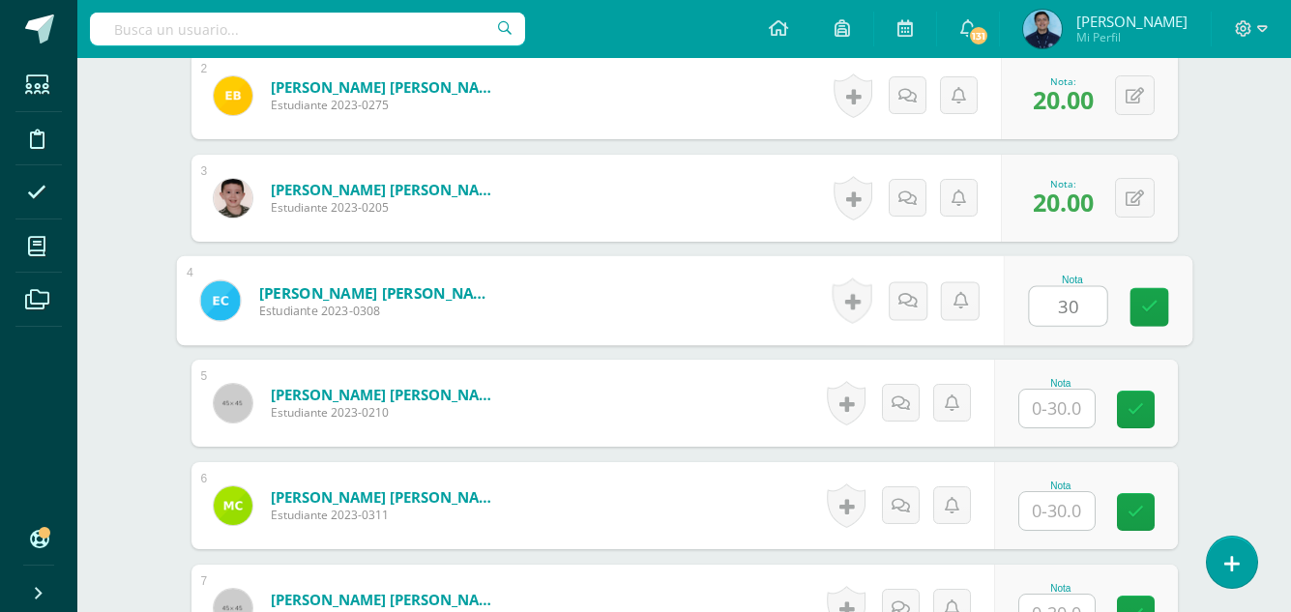
type input "30"
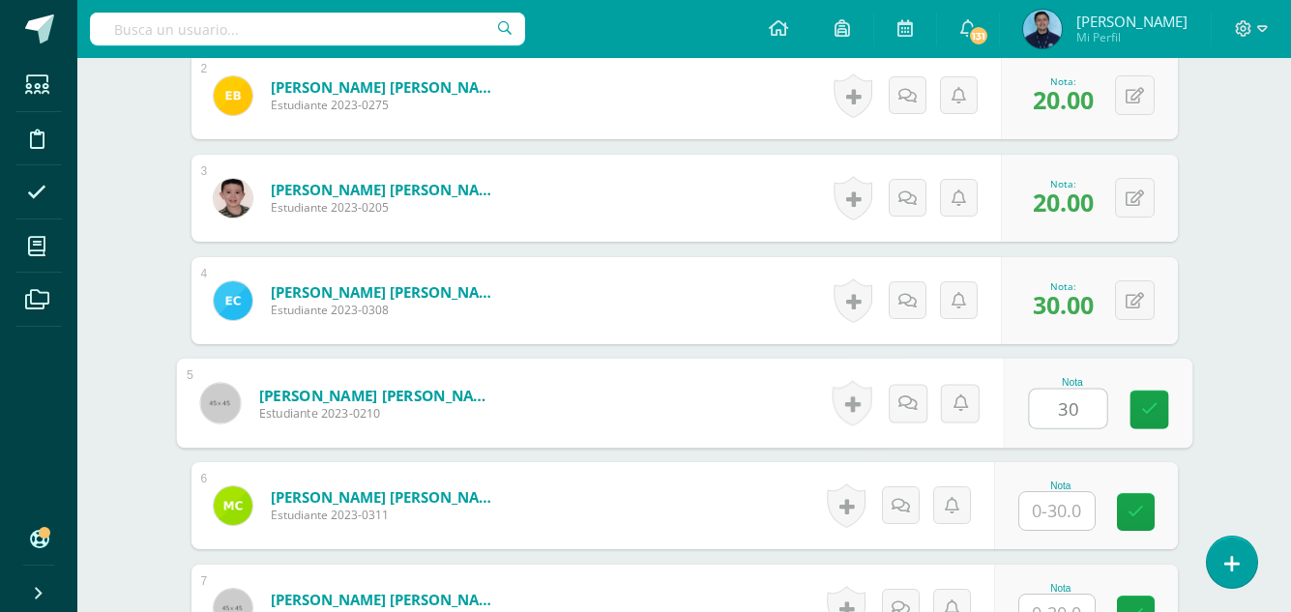
type input "30"
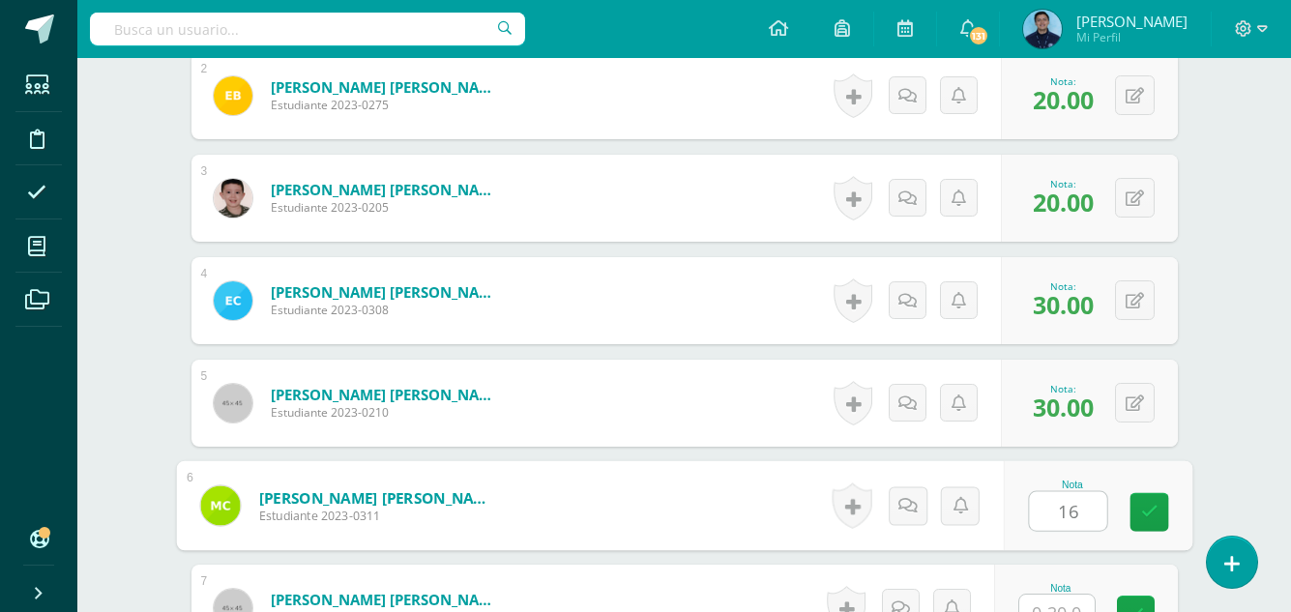
type input "16"
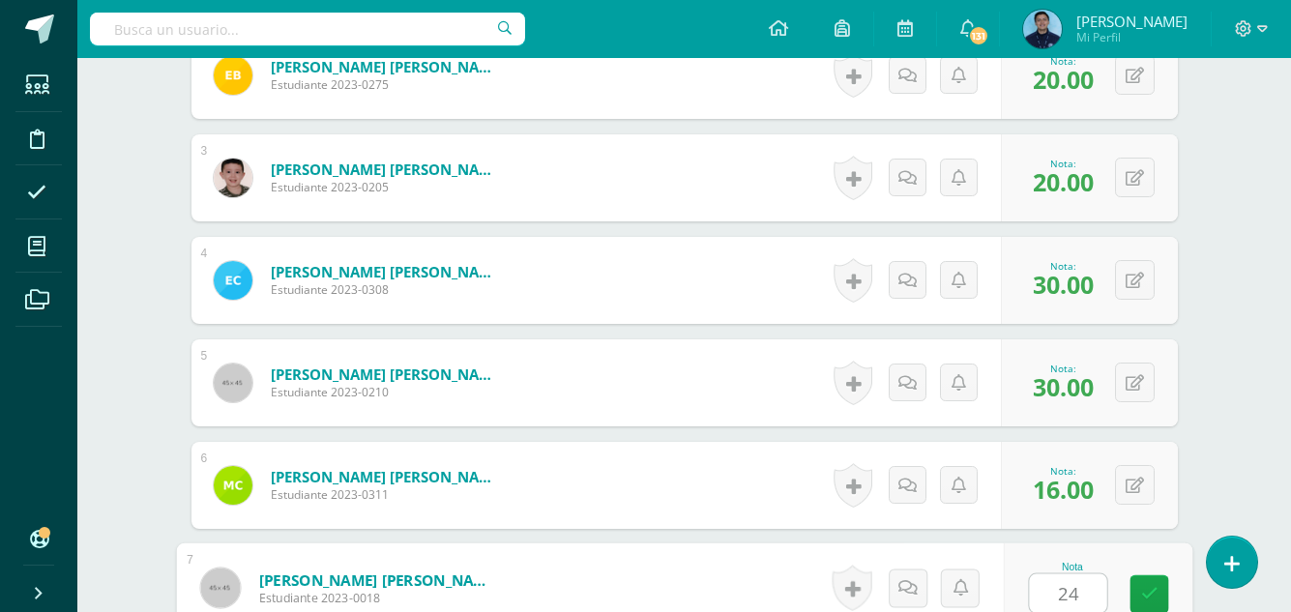
type input "24"
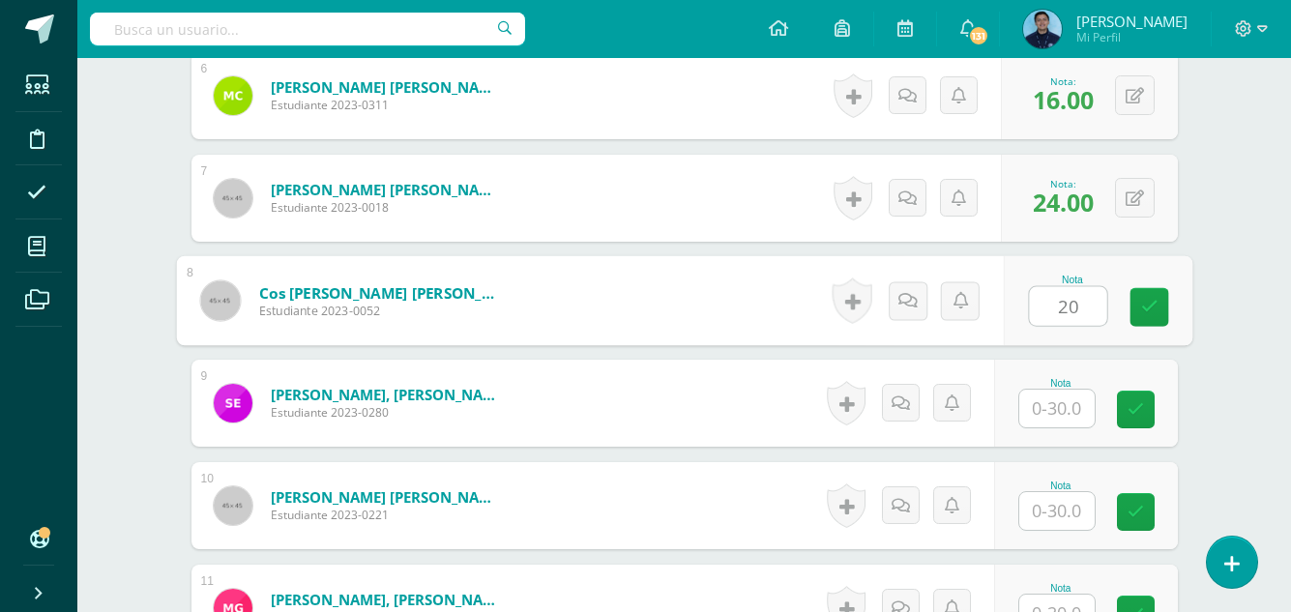
type input "20"
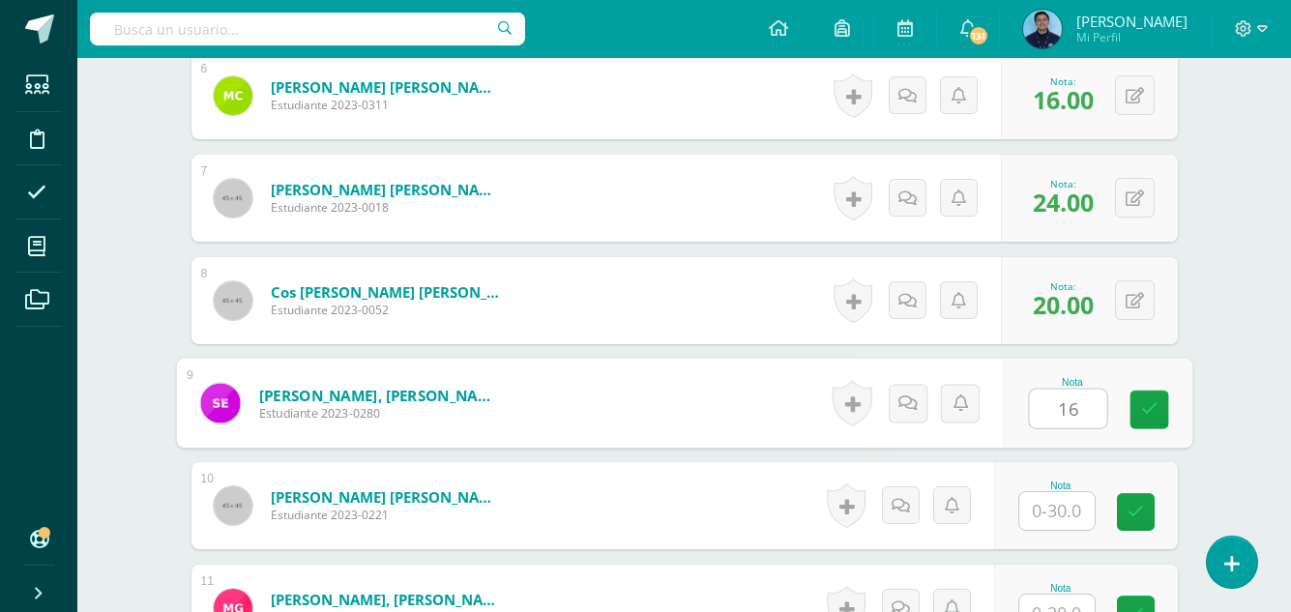
type input "16"
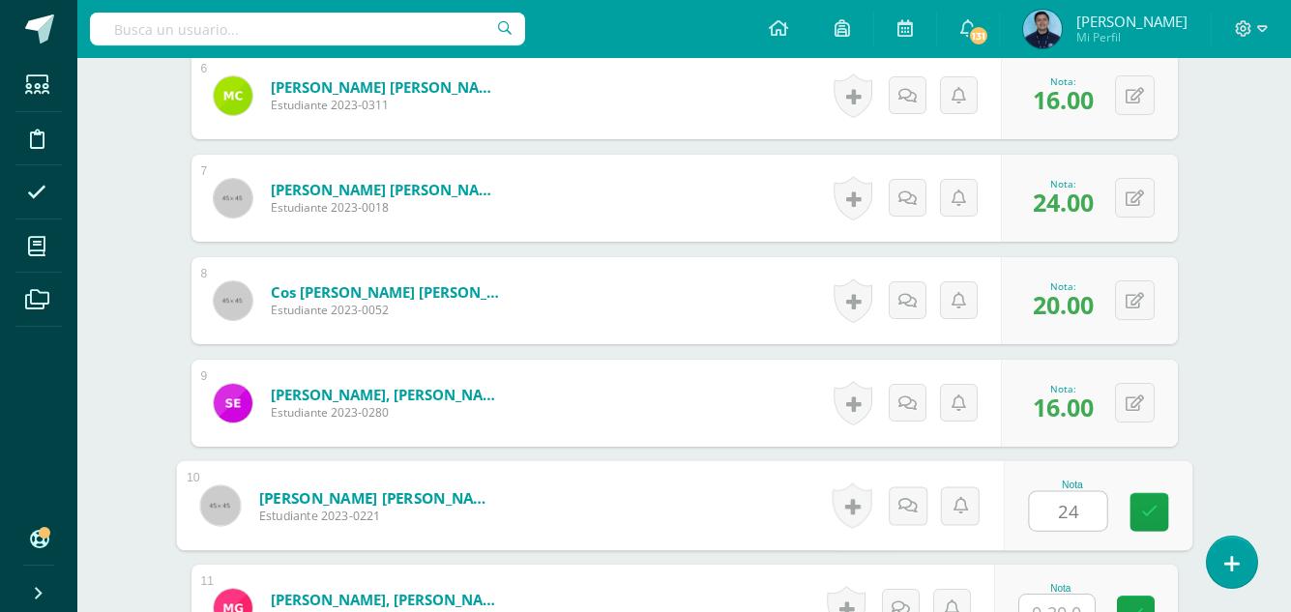
type input "24"
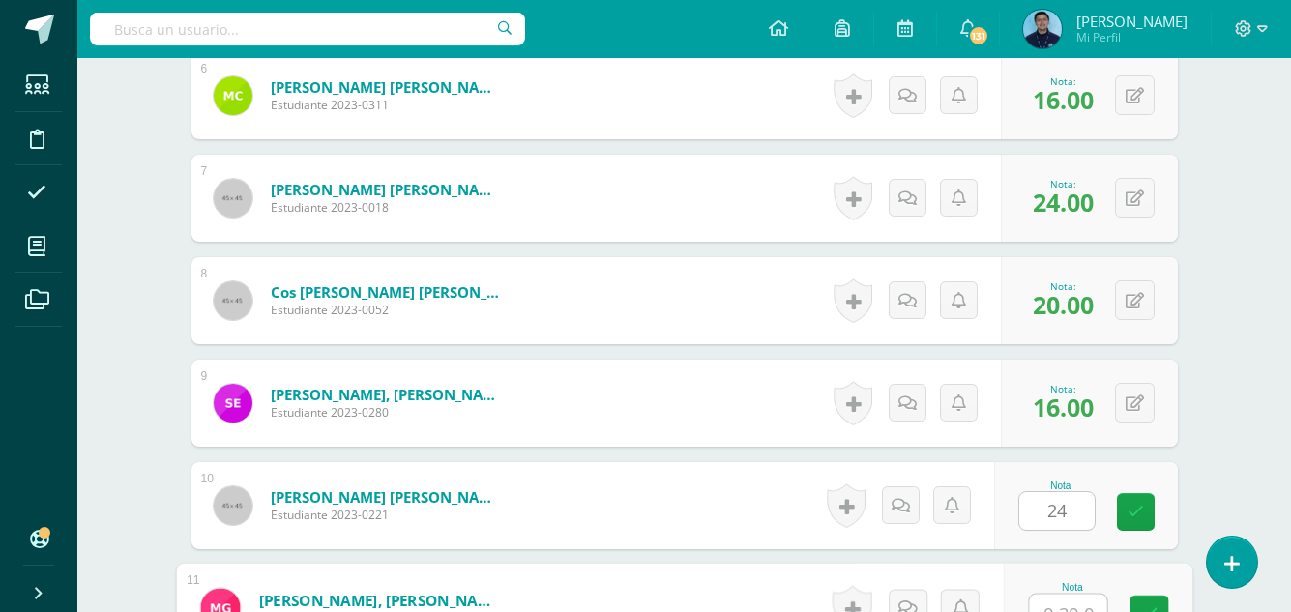
scroll to position [1171, 0]
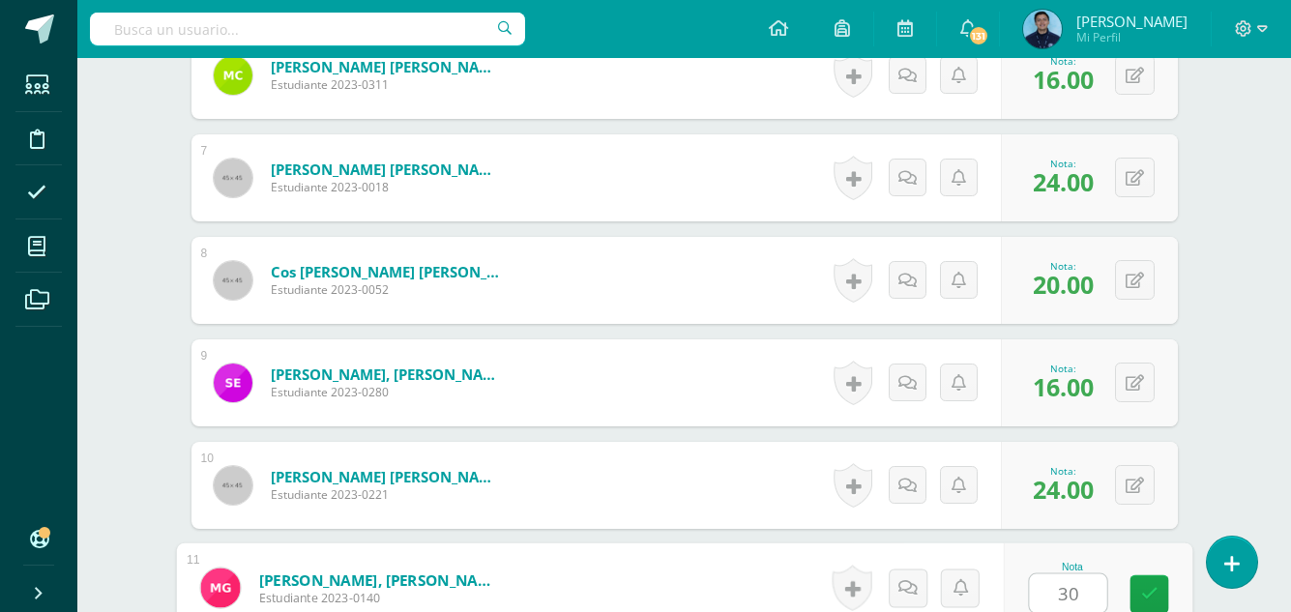
type input "30"
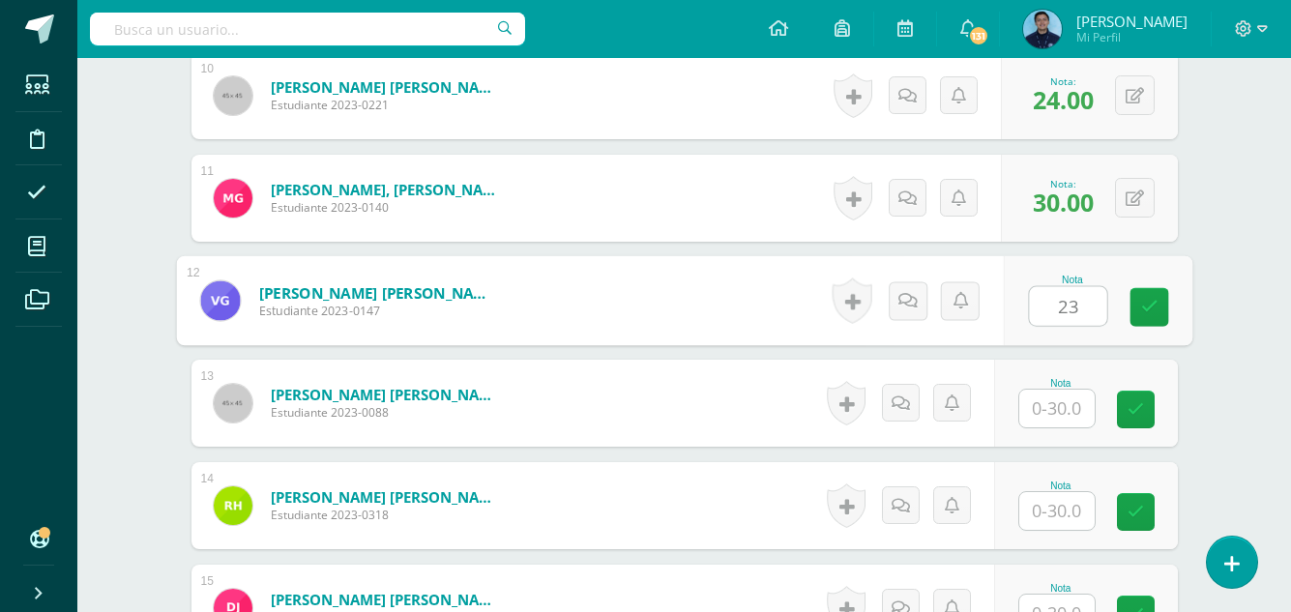
type input "23"
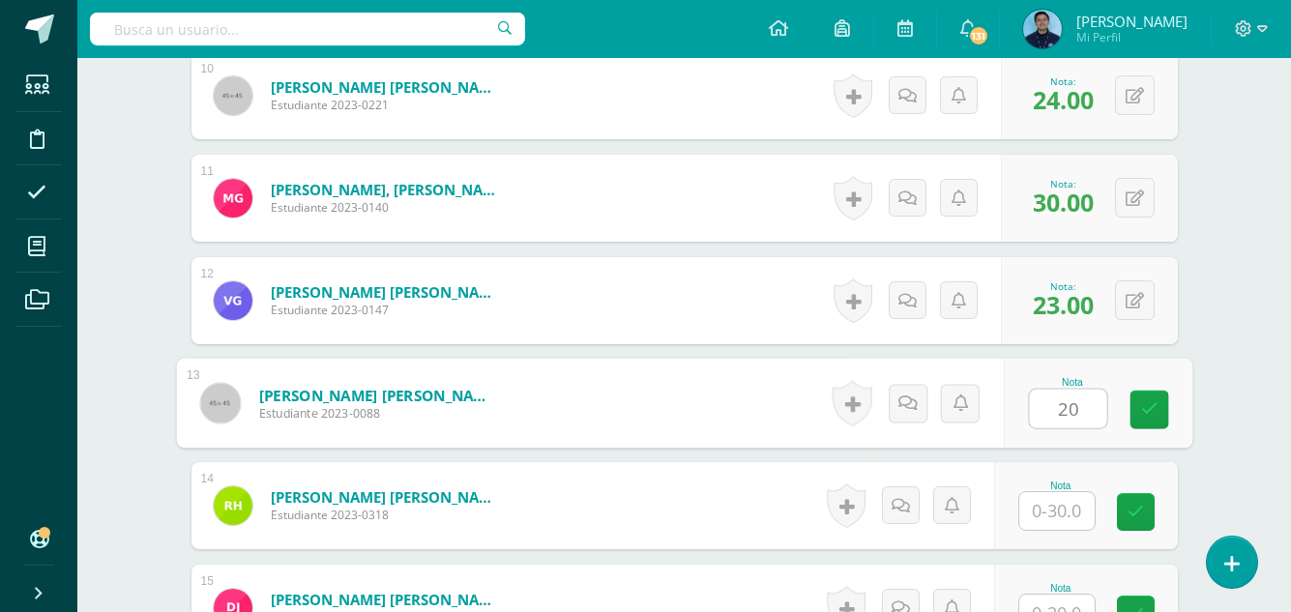
type input "20"
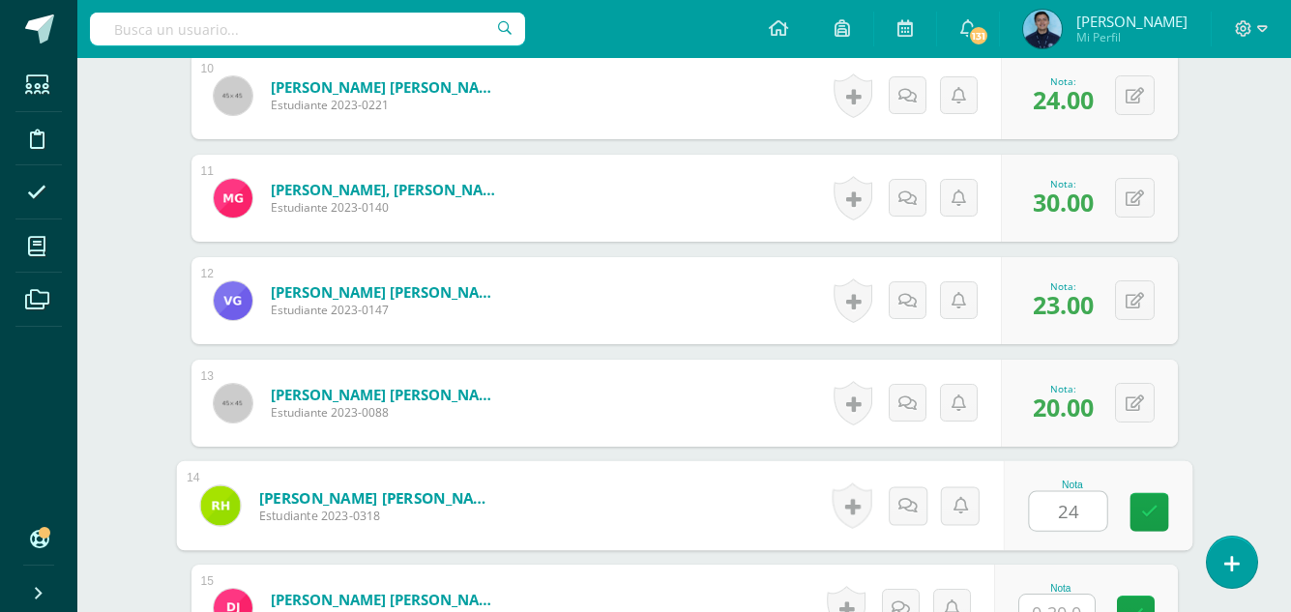
type input "24"
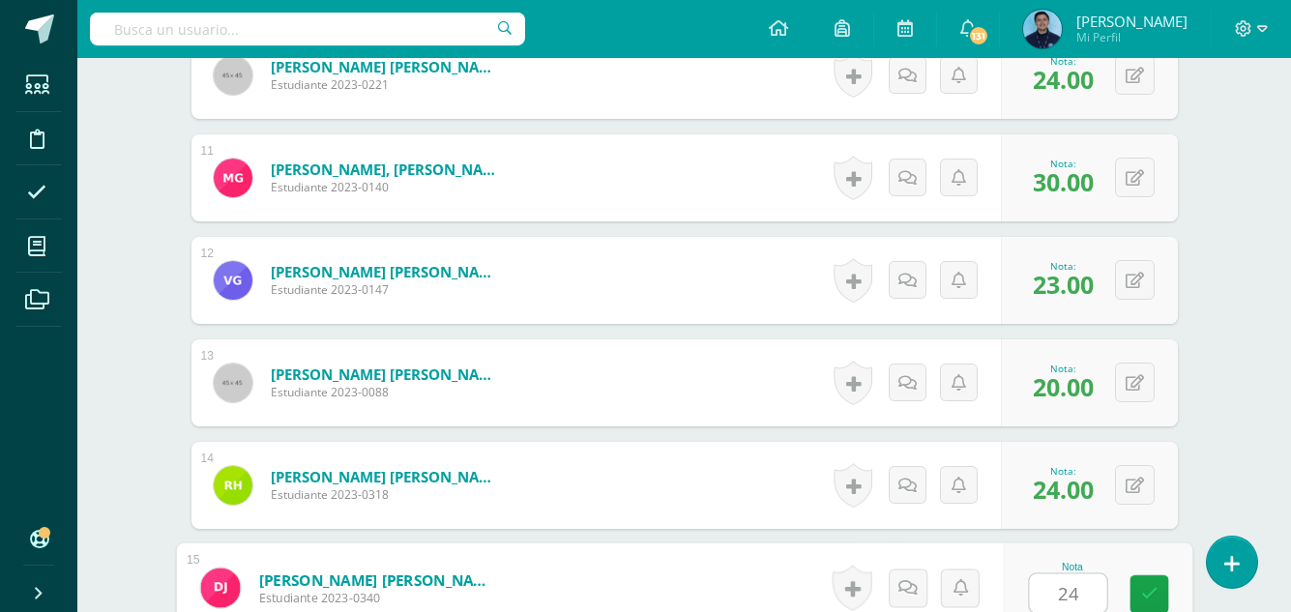
type input "24"
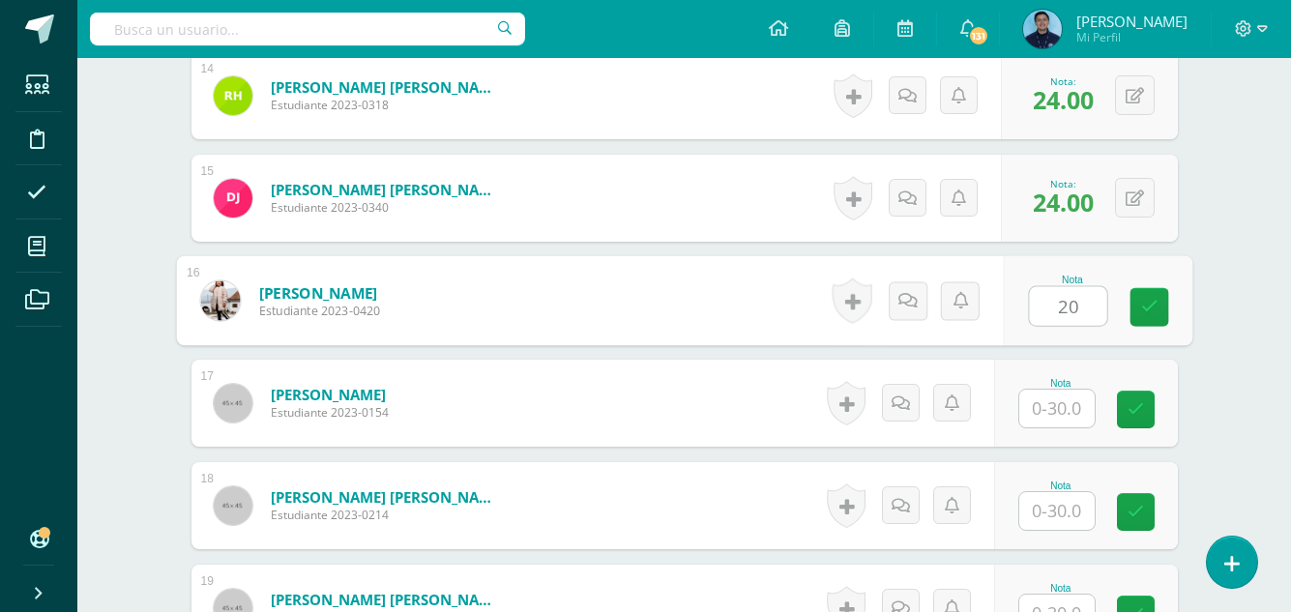
type input "20"
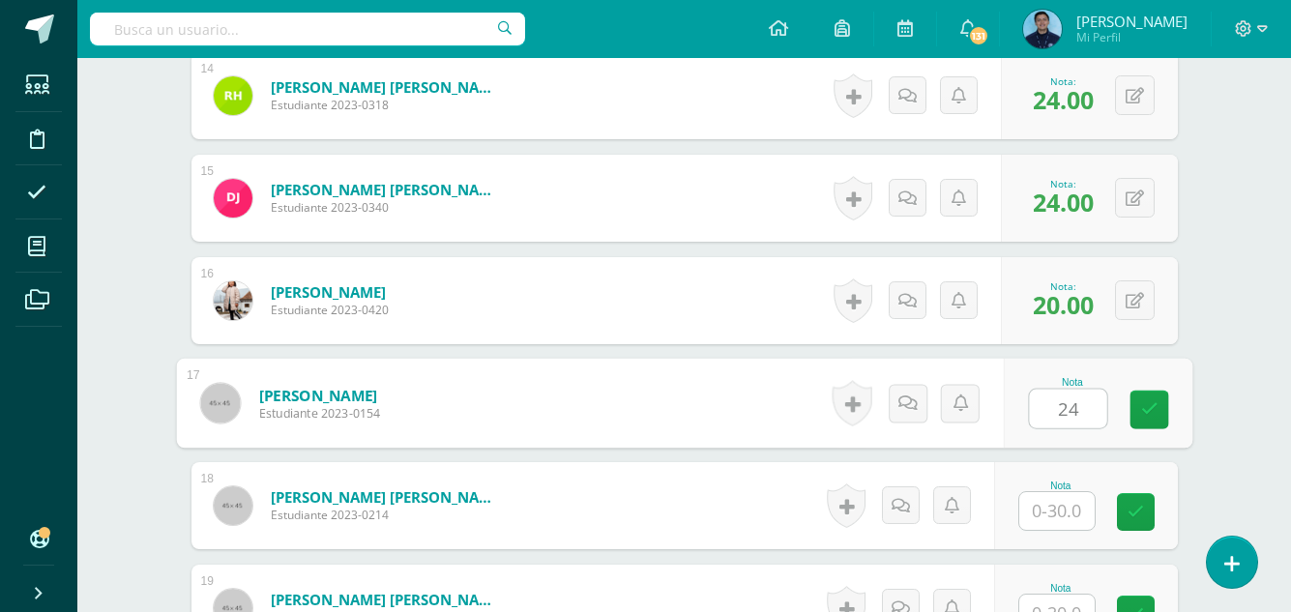
type input "24"
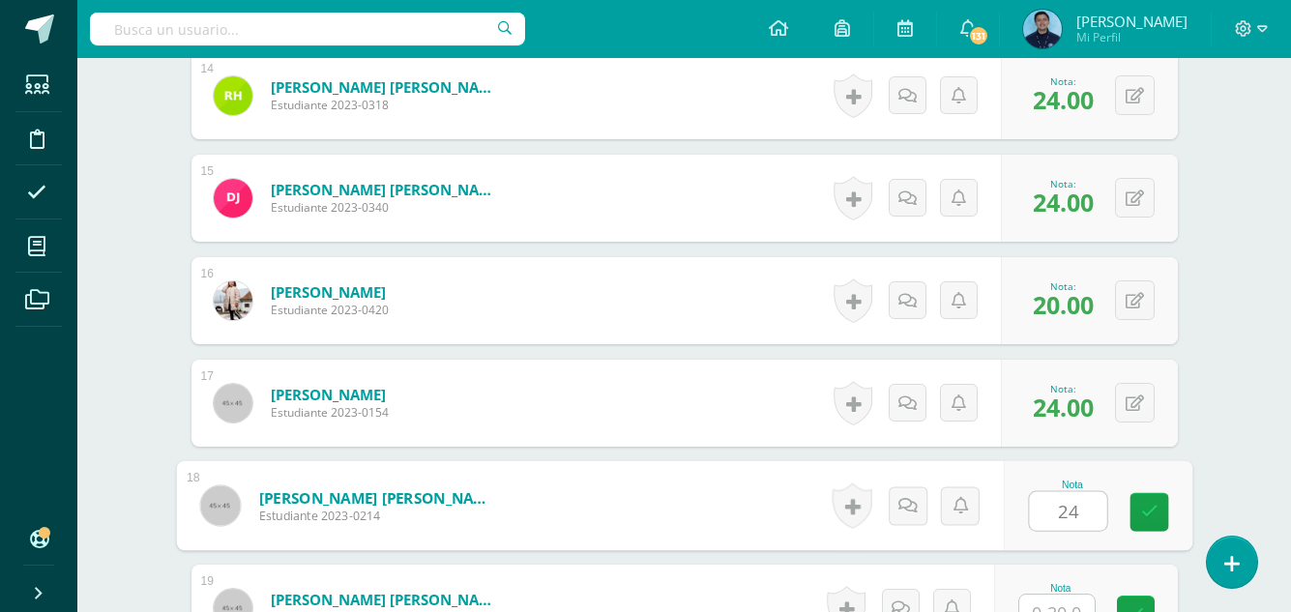
type input "24"
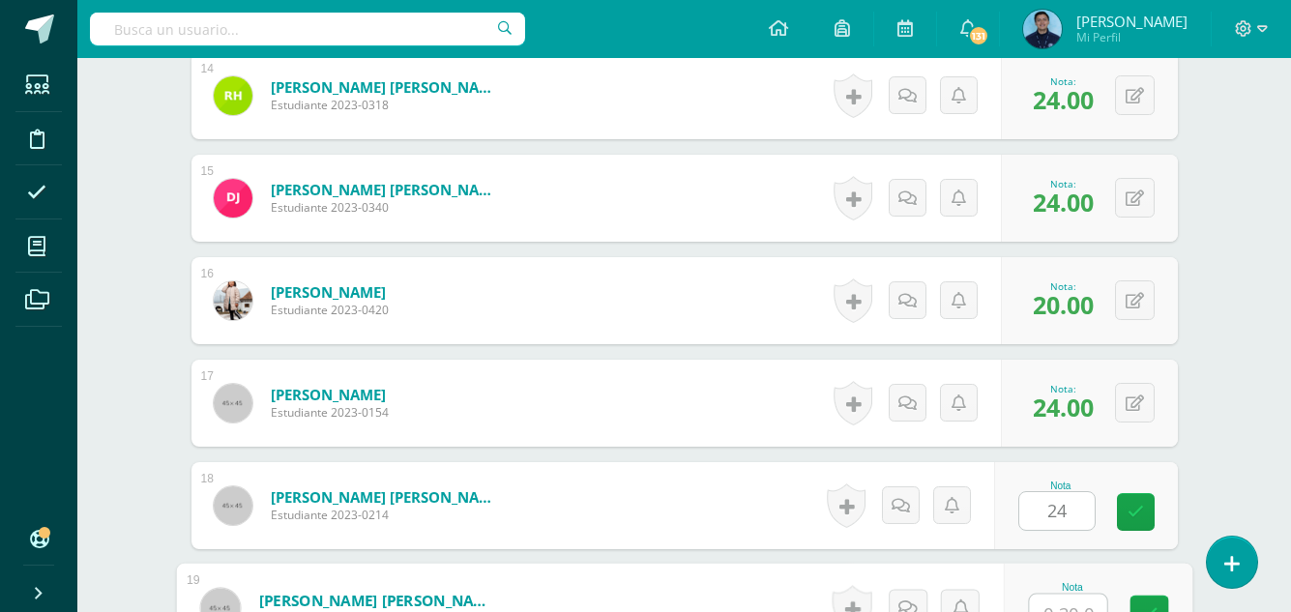
scroll to position [1991, 0]
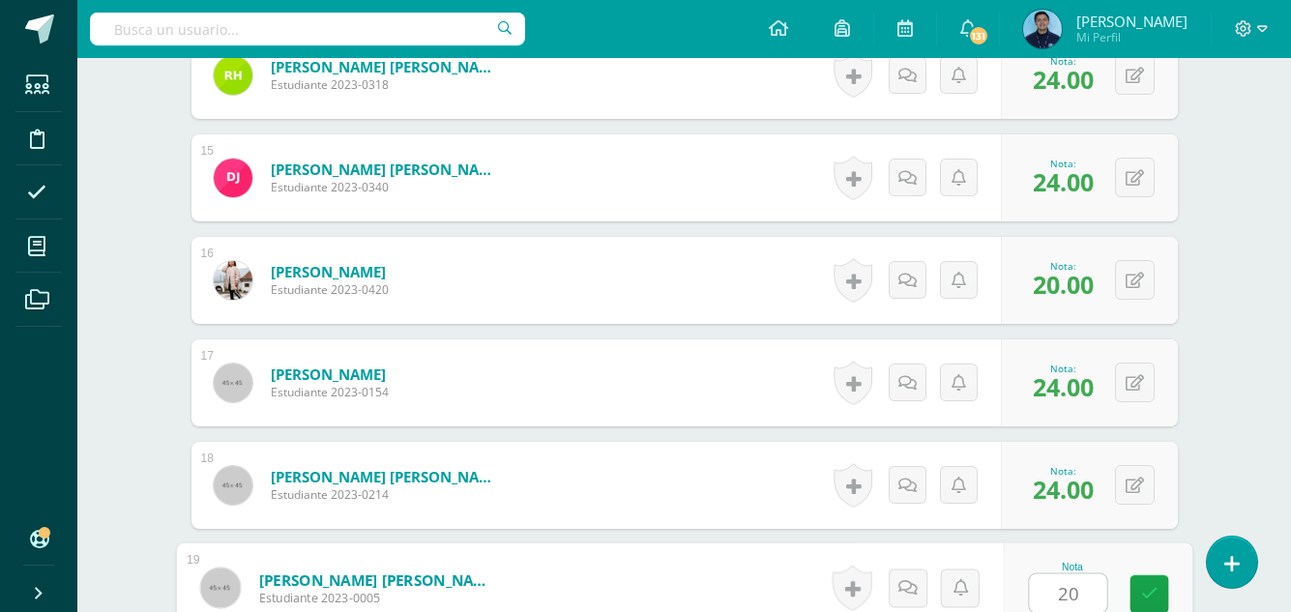
type input "20"
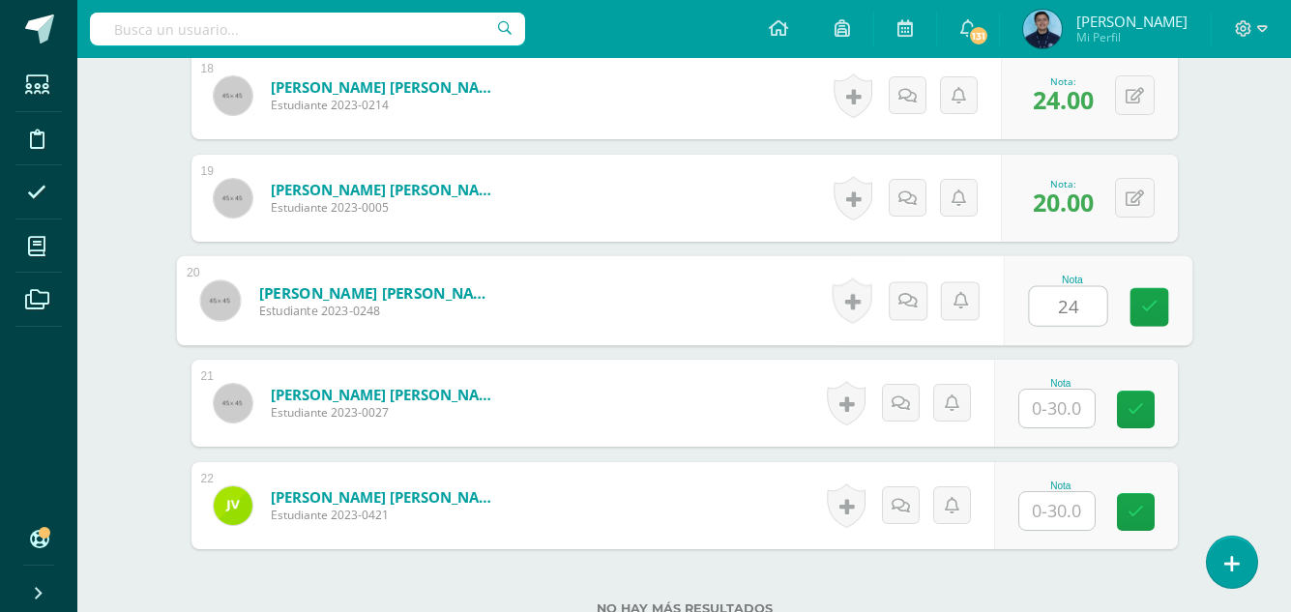
type input "24"
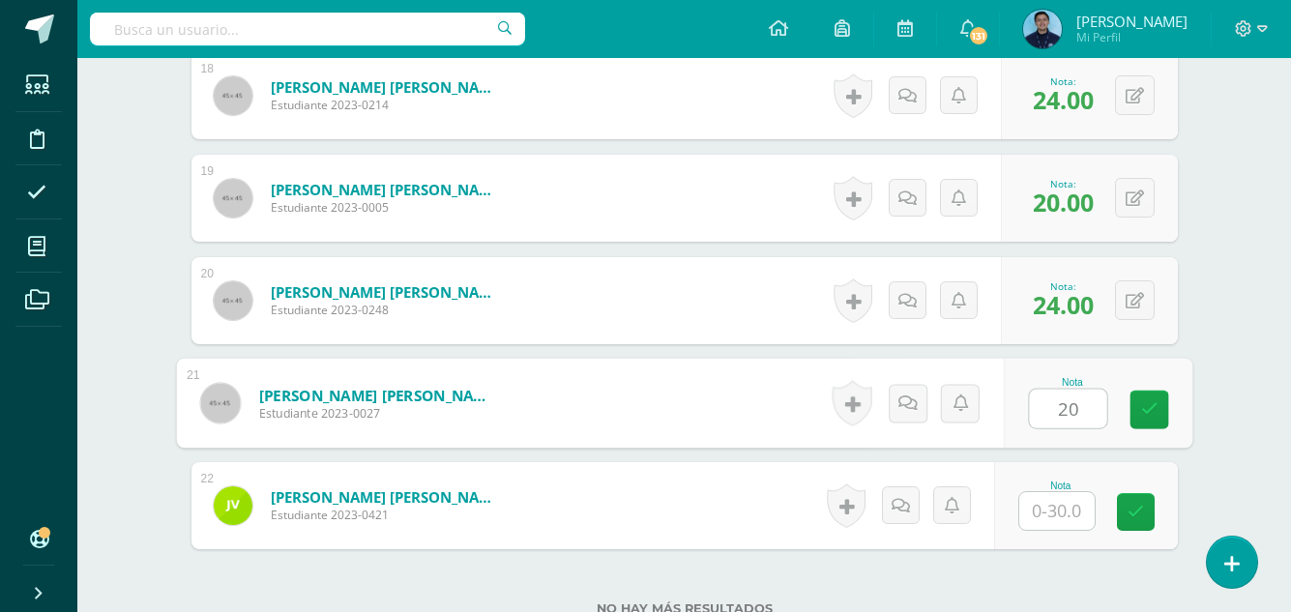
type input "20"
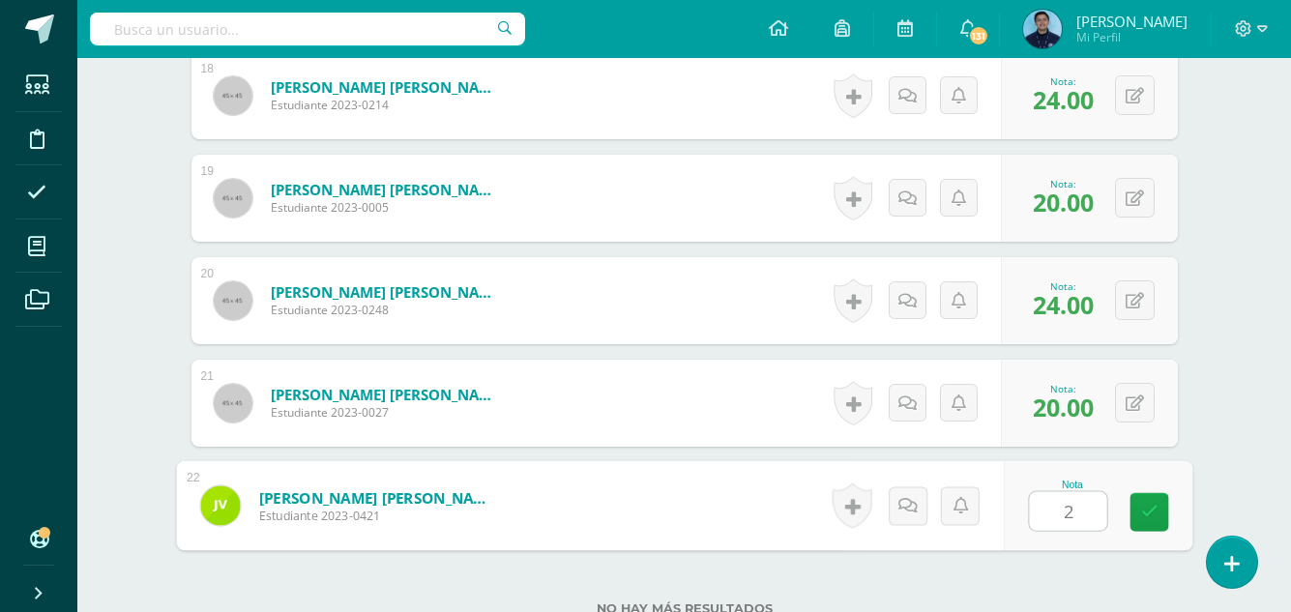
type input "20"
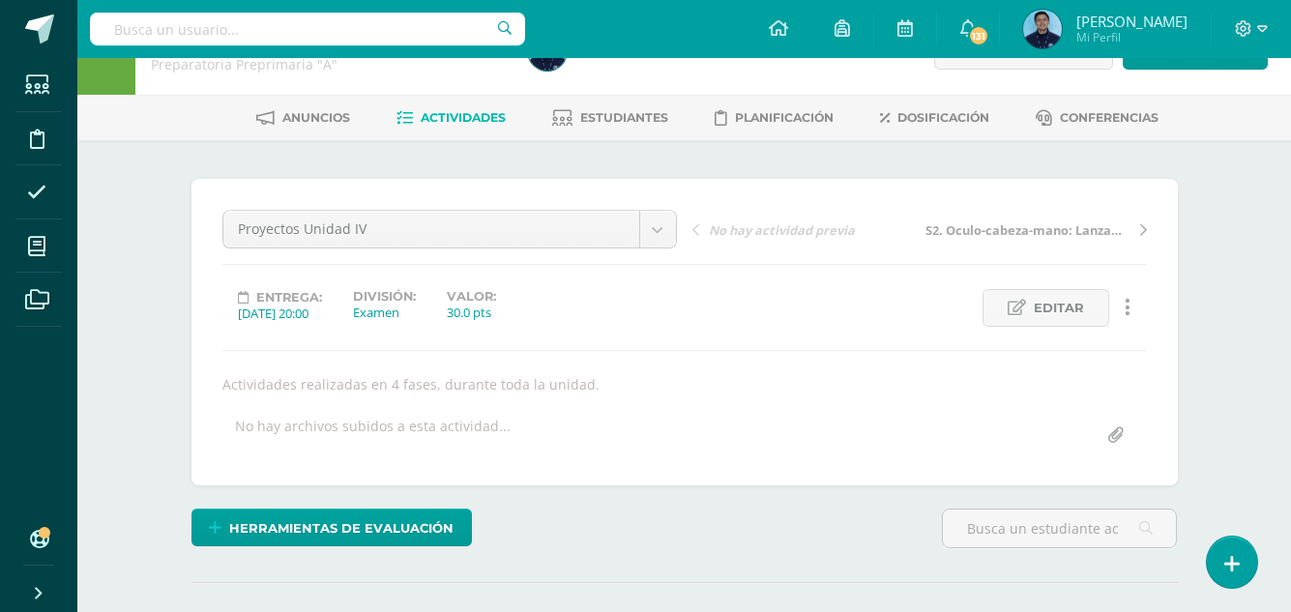
scroll to position [0, 0]
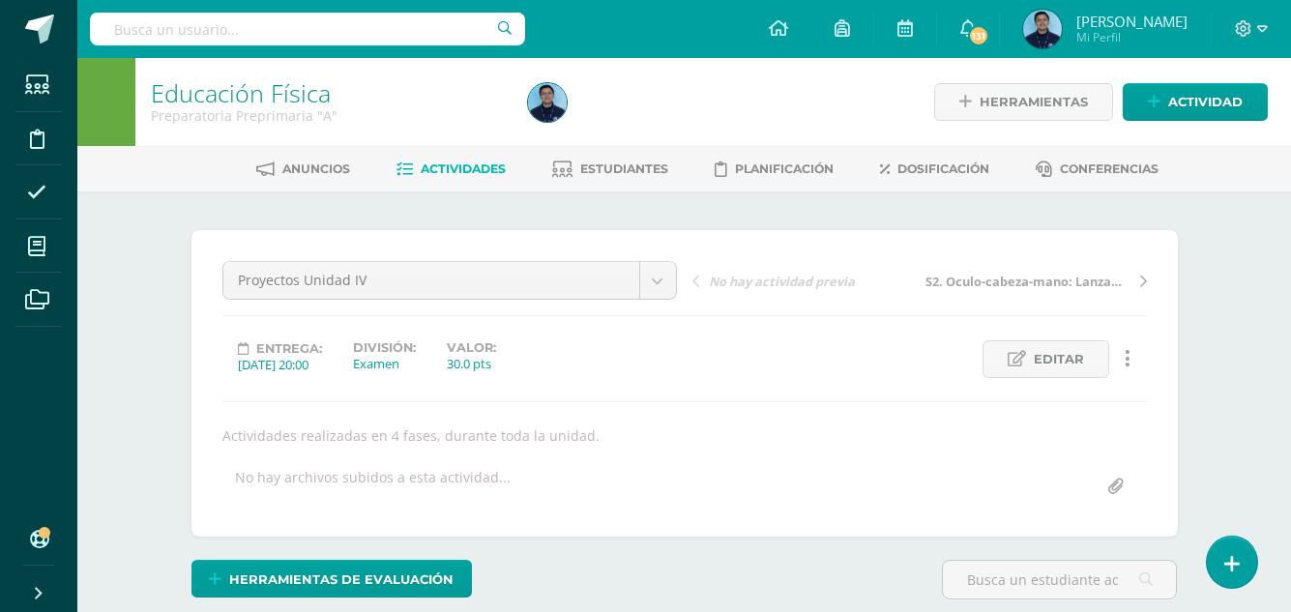
click at [466, 164] on span "Actividades" at bounding box center [463, 168] width 85 height 15
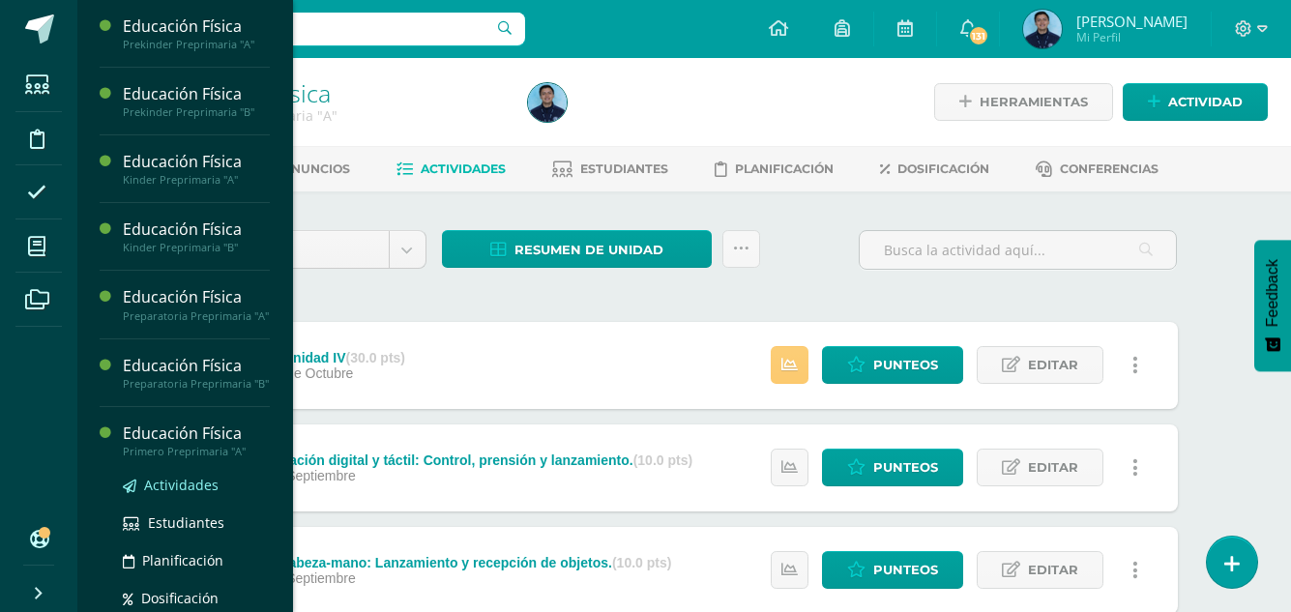
click at [177, 494] on span "Actividades" at bounding box center [181, 485] width 74 height 18
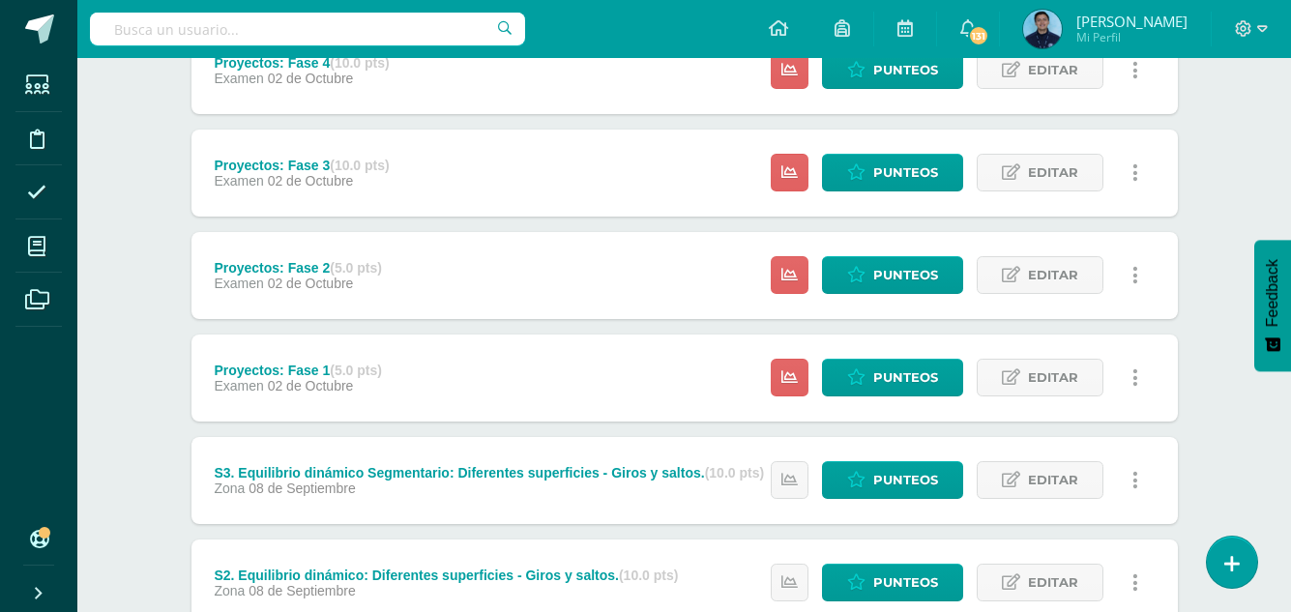
scroll to position [296, 0]
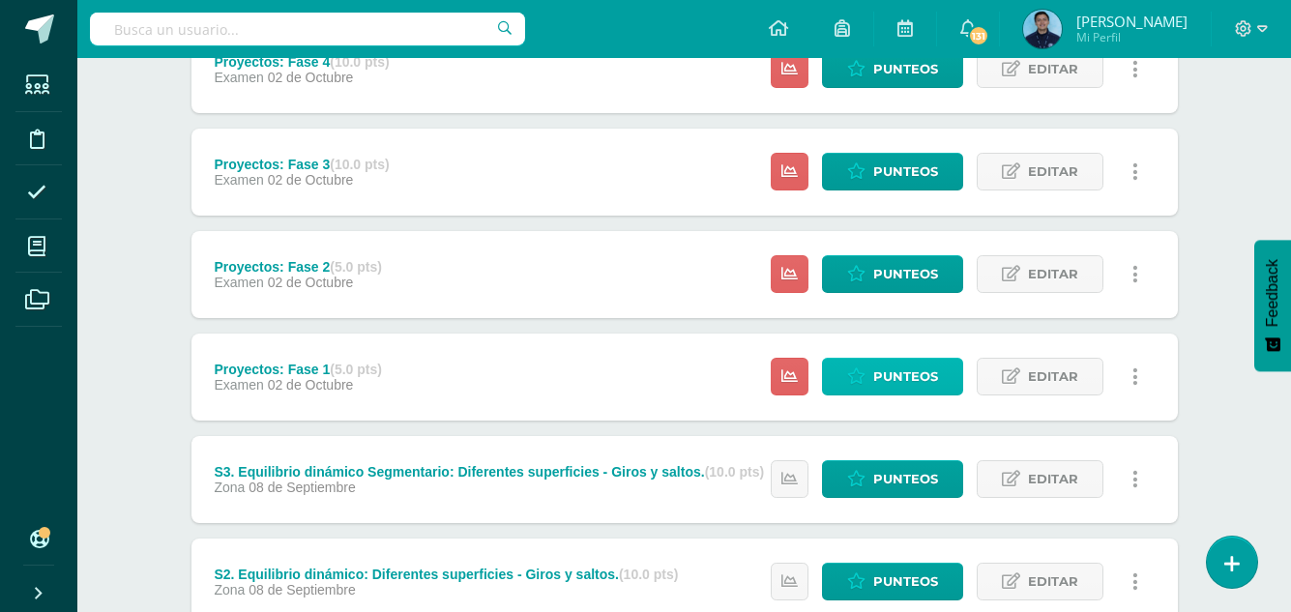
click at [866, 392] on link "Punteos" at bounding box center [892, 377] width 141 height 38
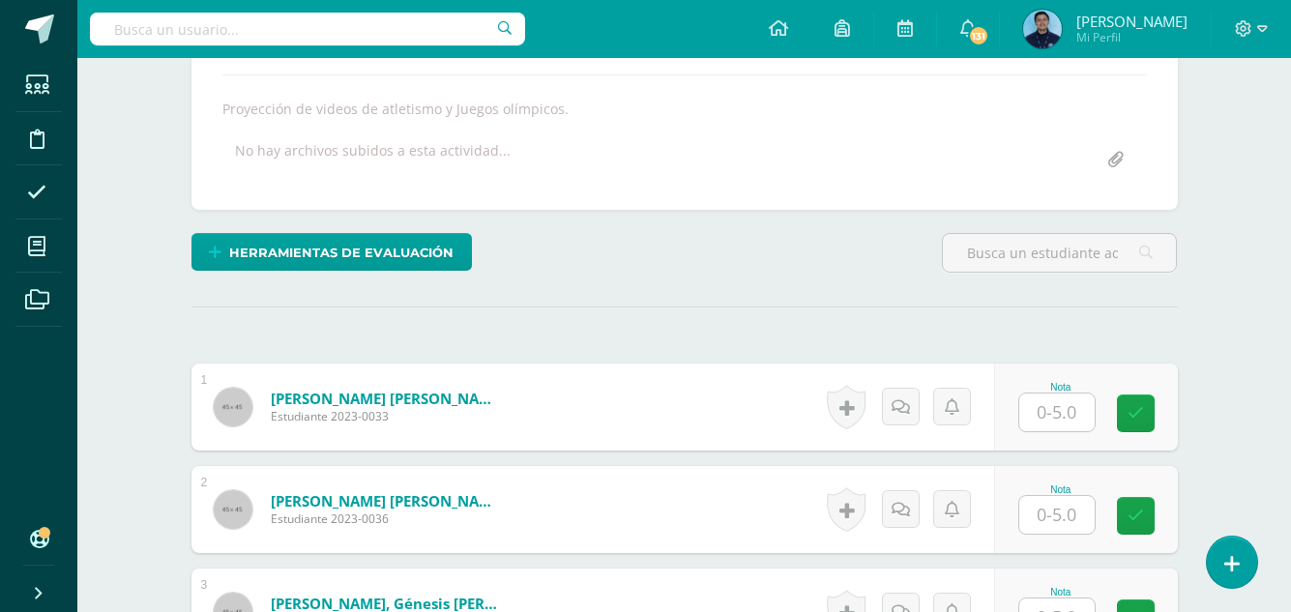
scroll to position [328, 0]
click at [1067, 424] on input "text" at bounding box center [1056, 412] width 75 height 38
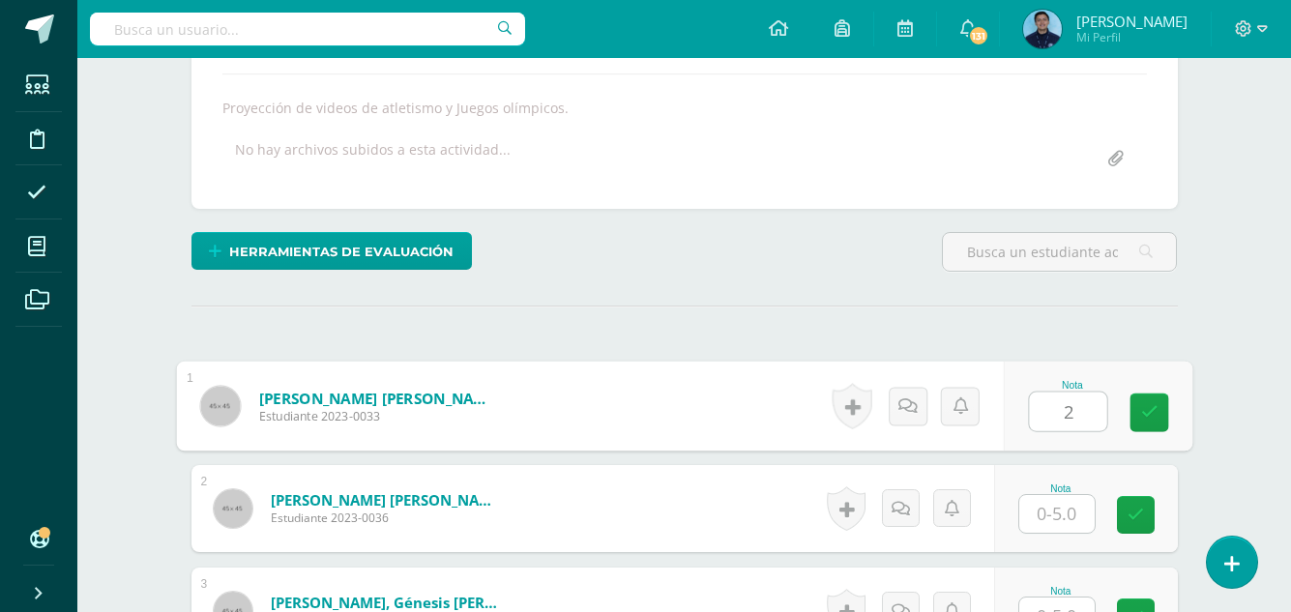
type input "2"
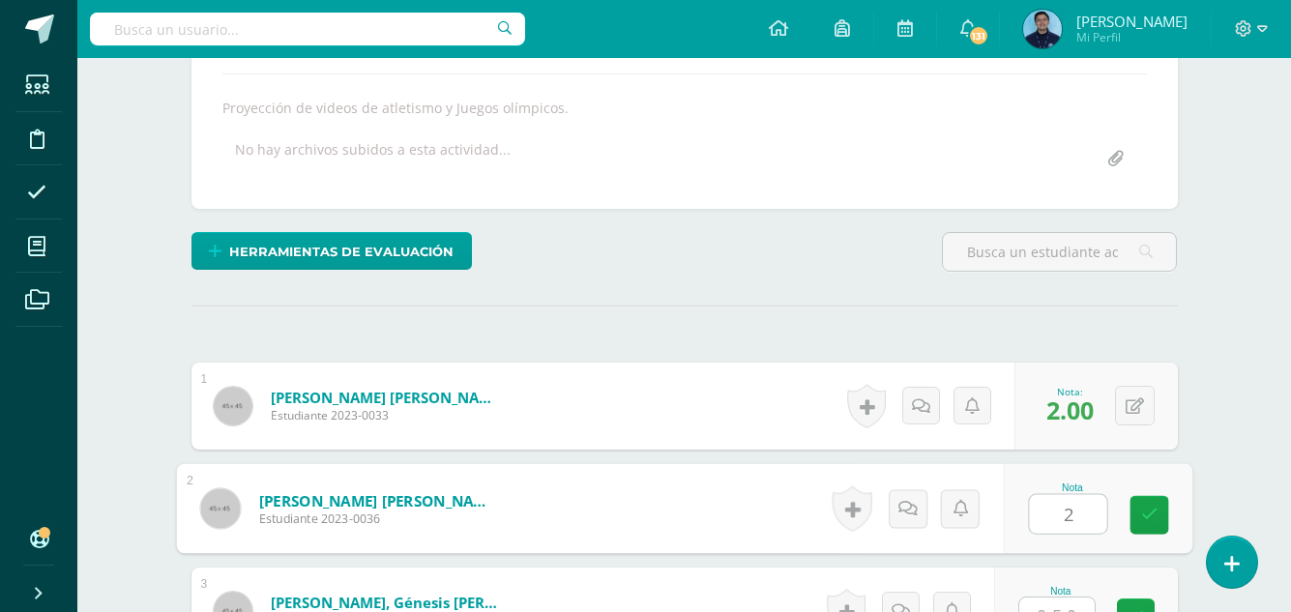
type input "2"
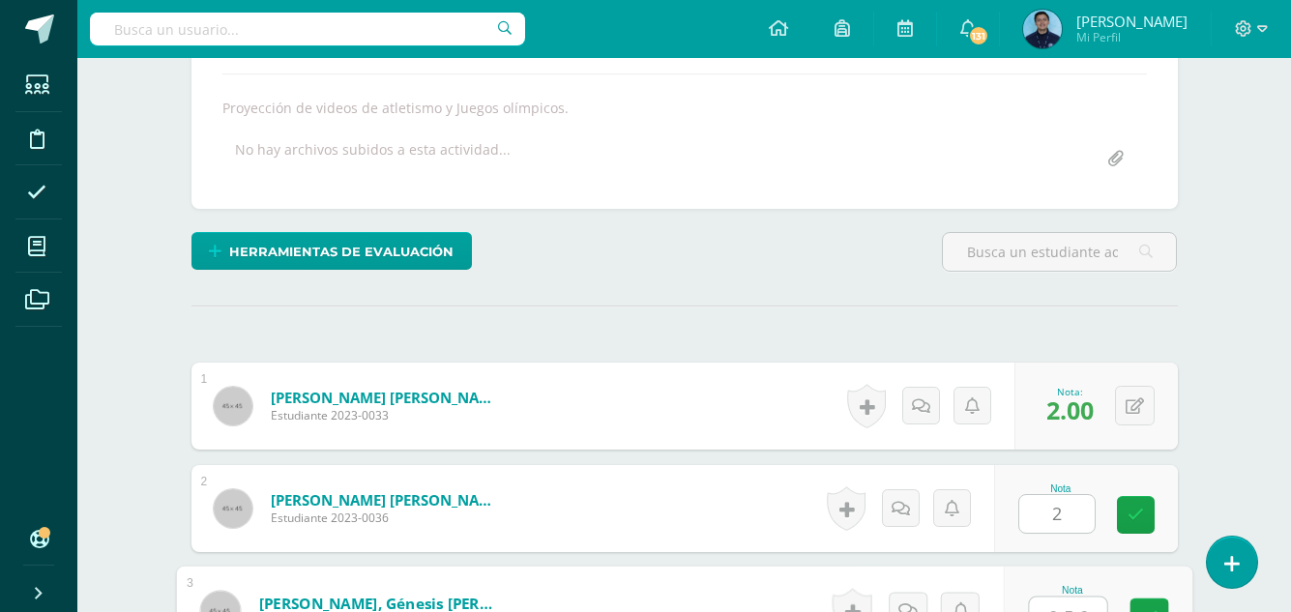
scroll to position [351, 0]
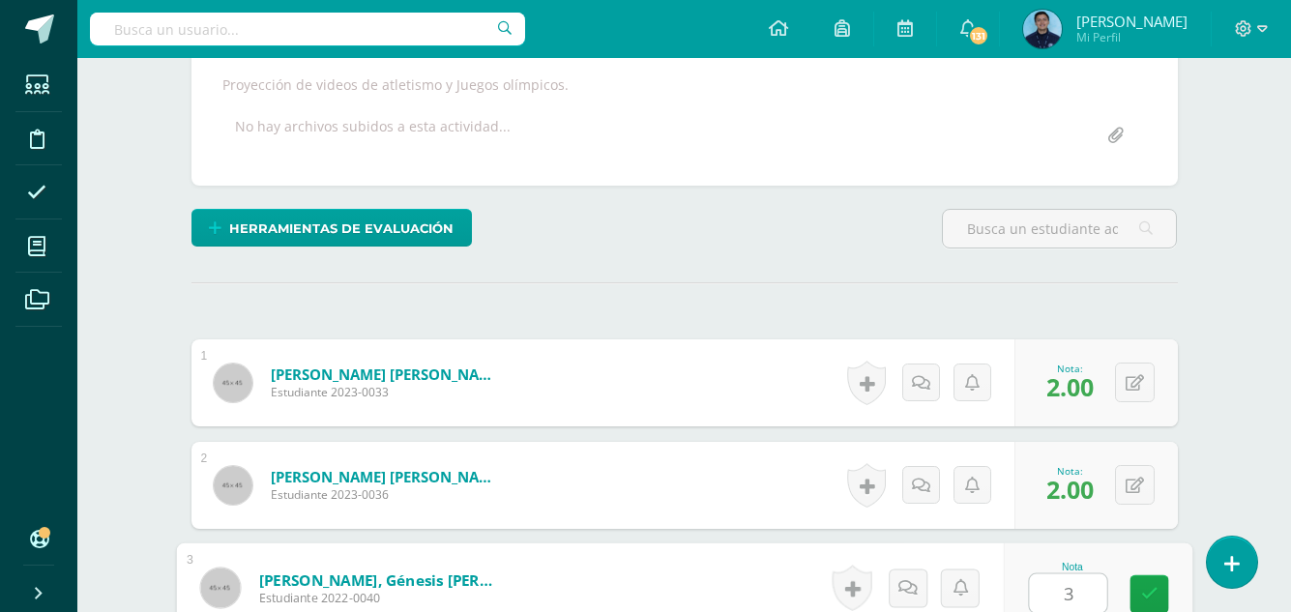
type input "3"
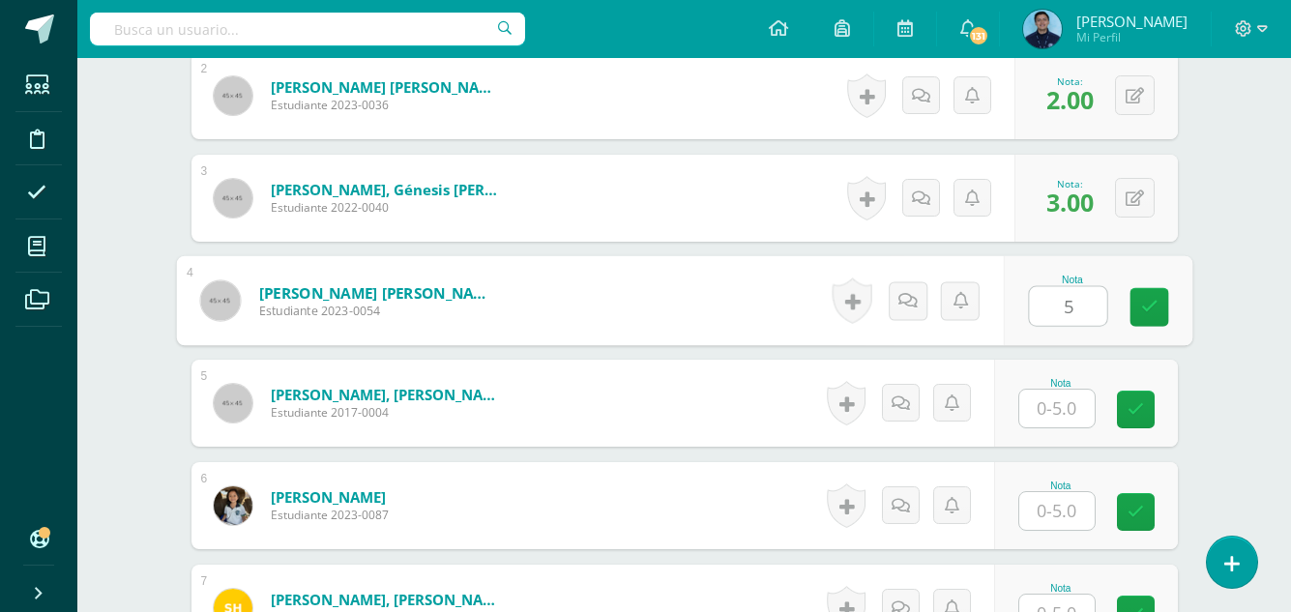
type input "5"
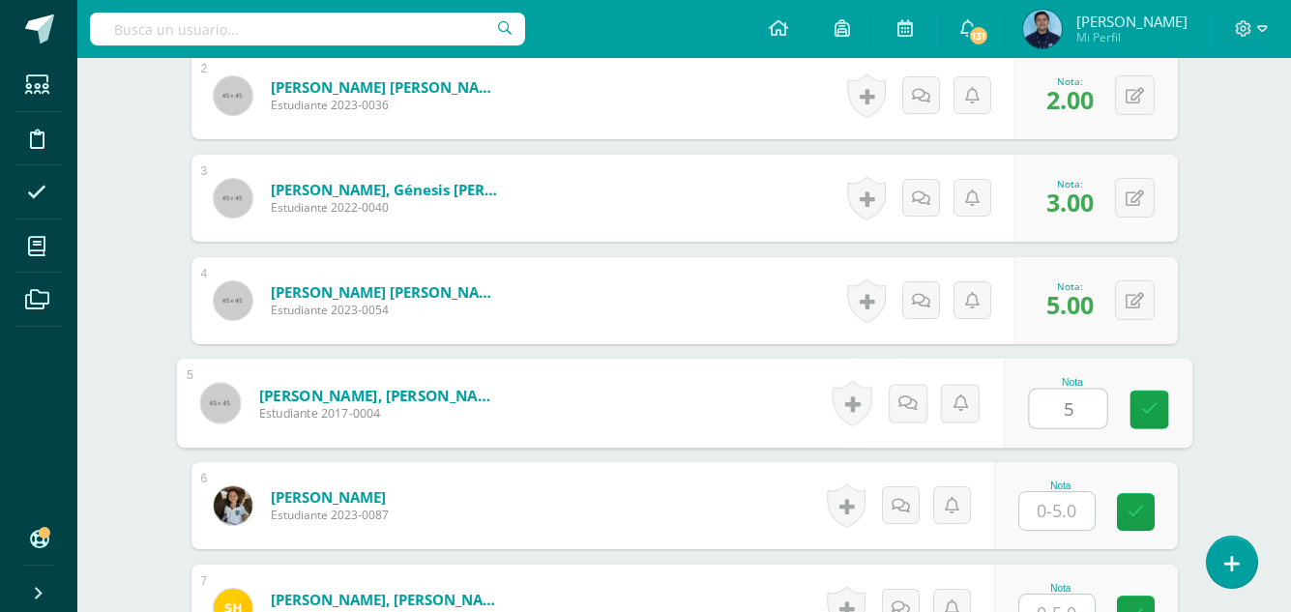
type input "5"
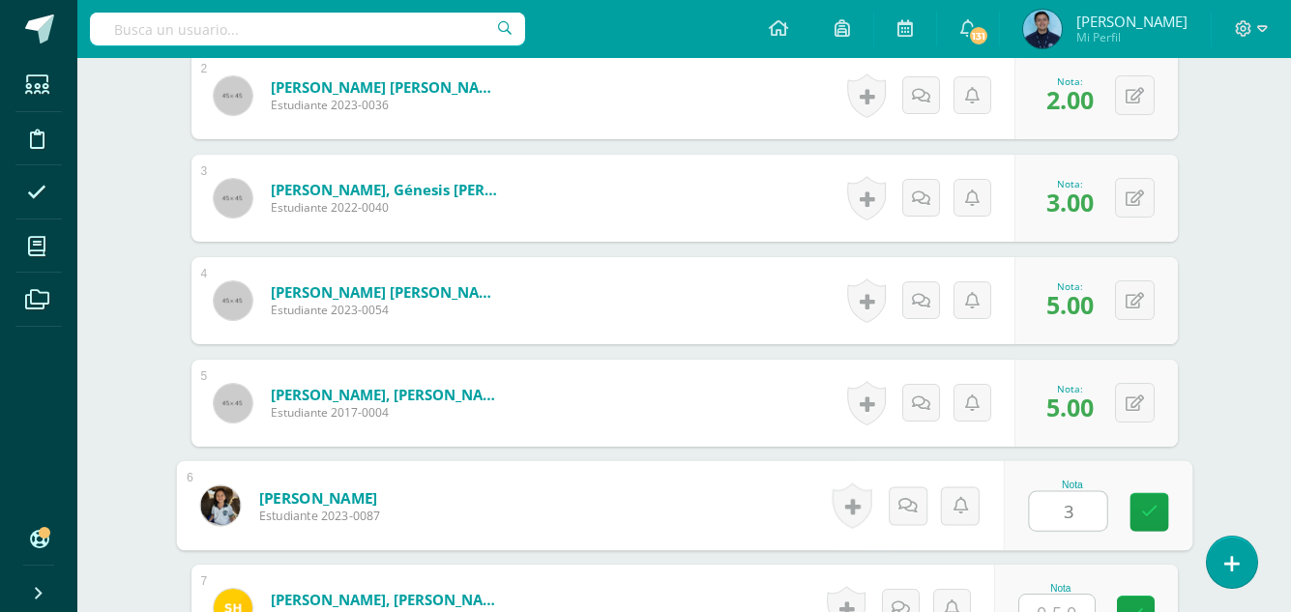
type input "3"
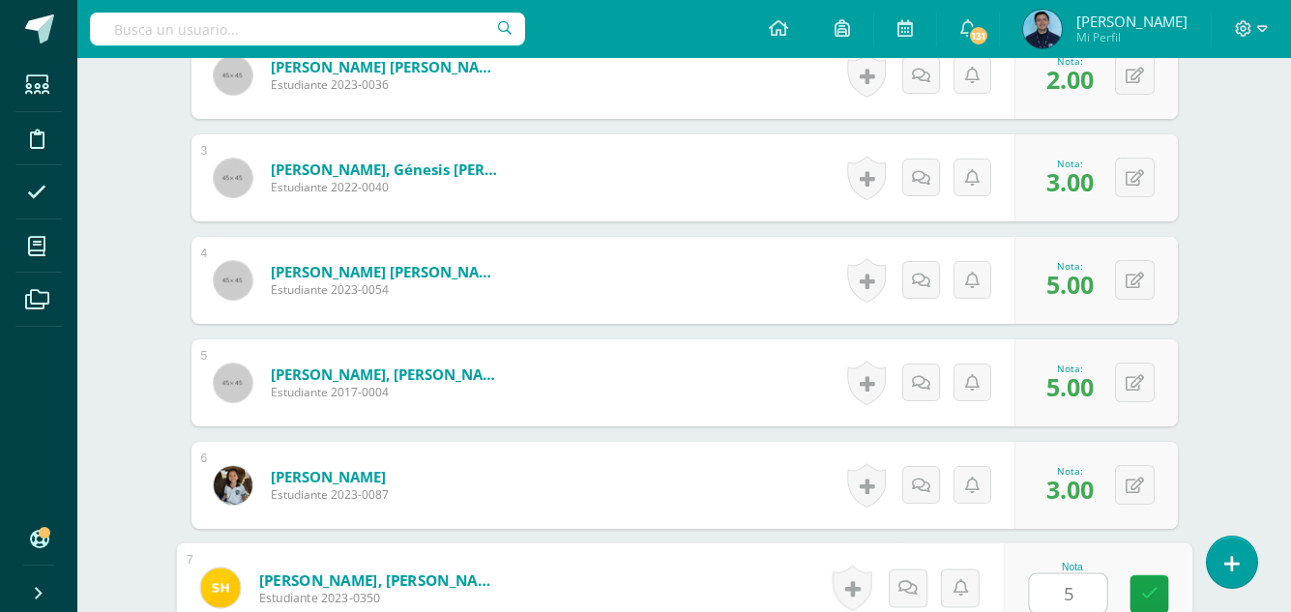
type input "5"
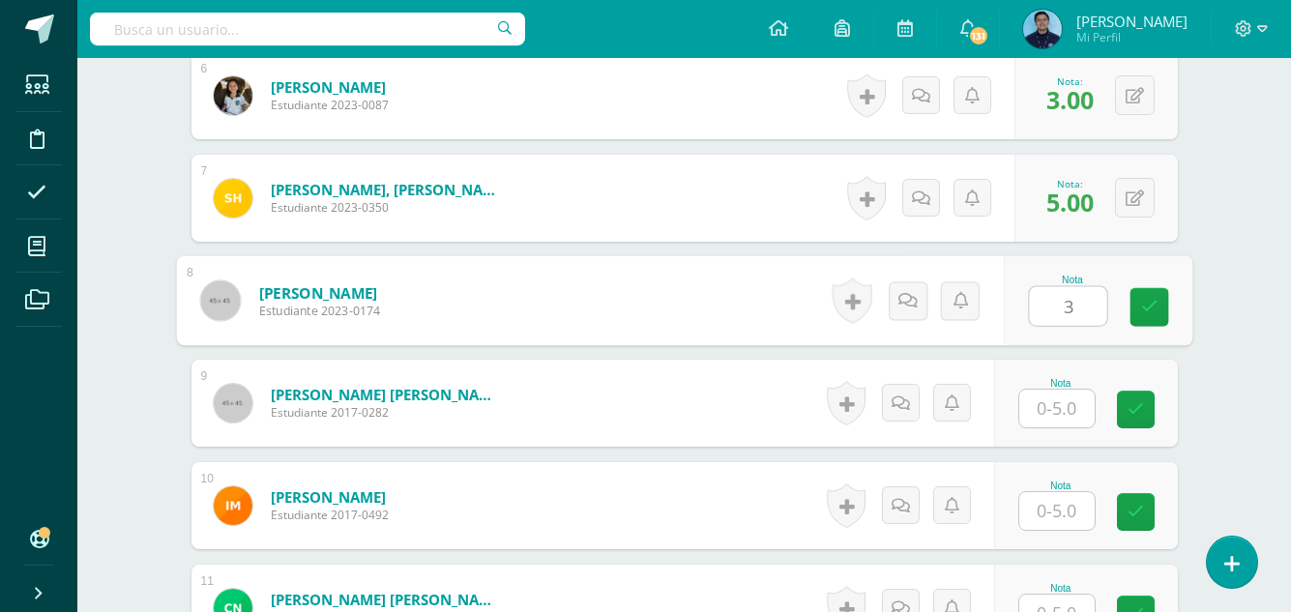
type input "3"
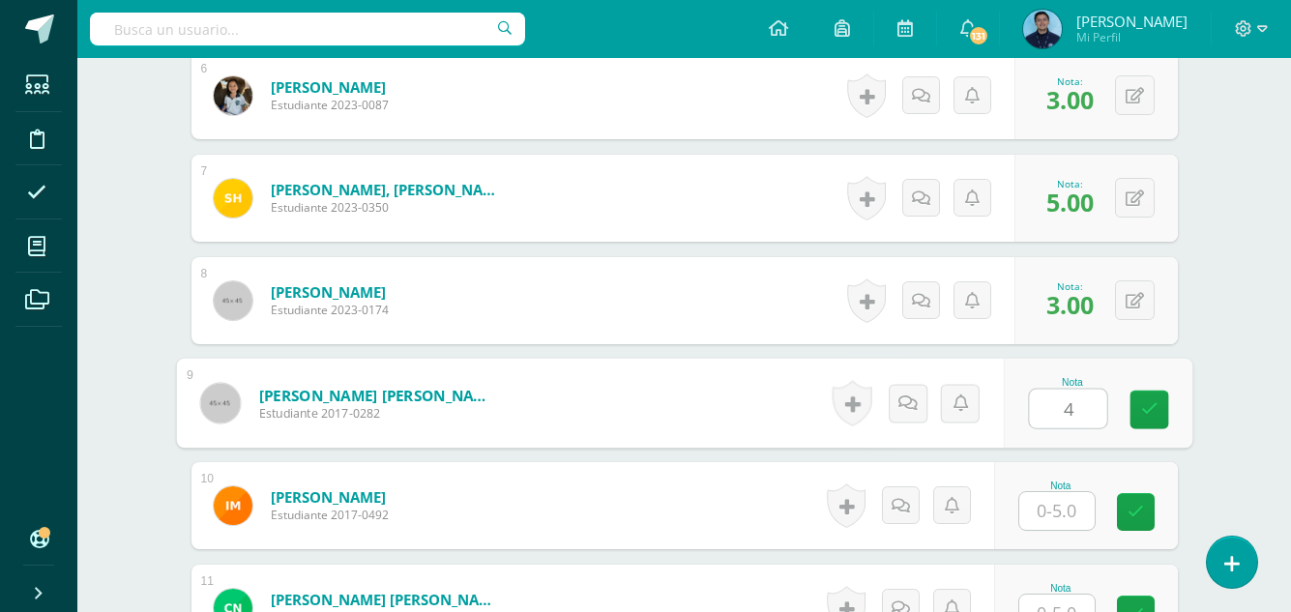
type input "4"
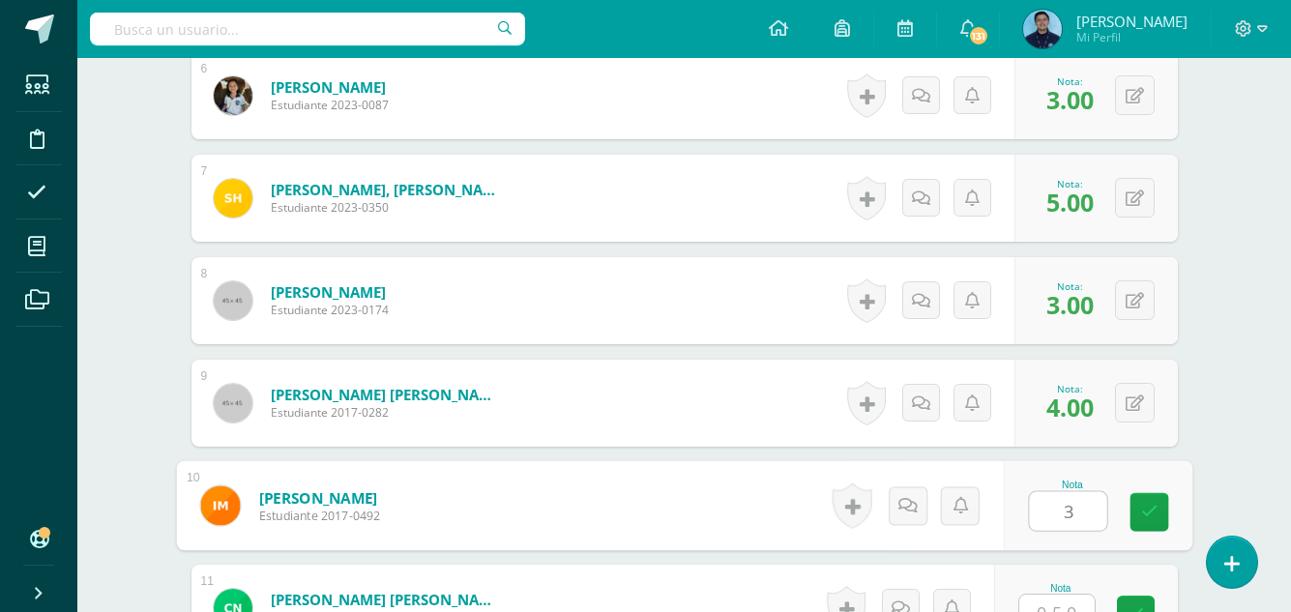
type input "3"
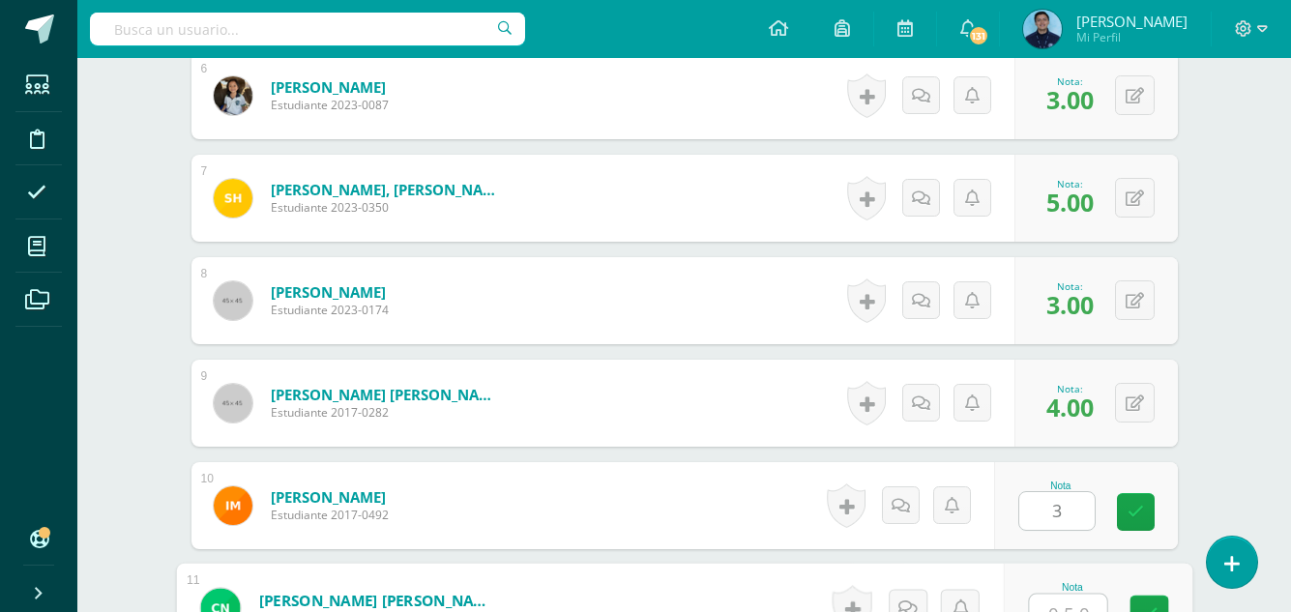
scroll to position [1171, 0]
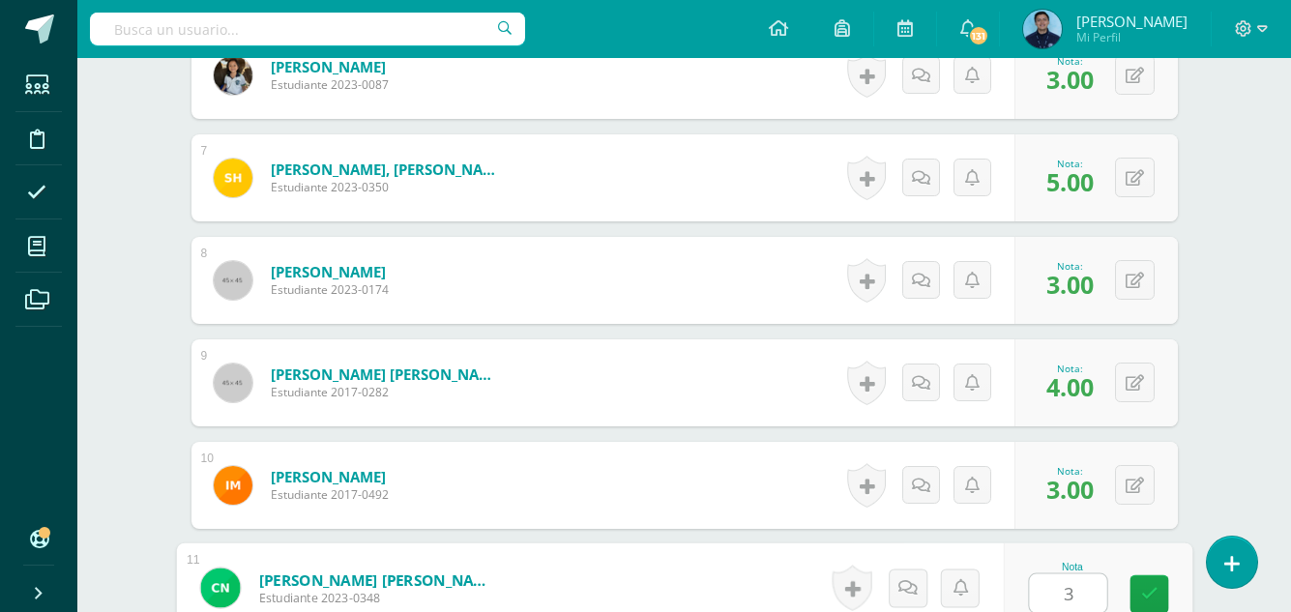
type input "3"
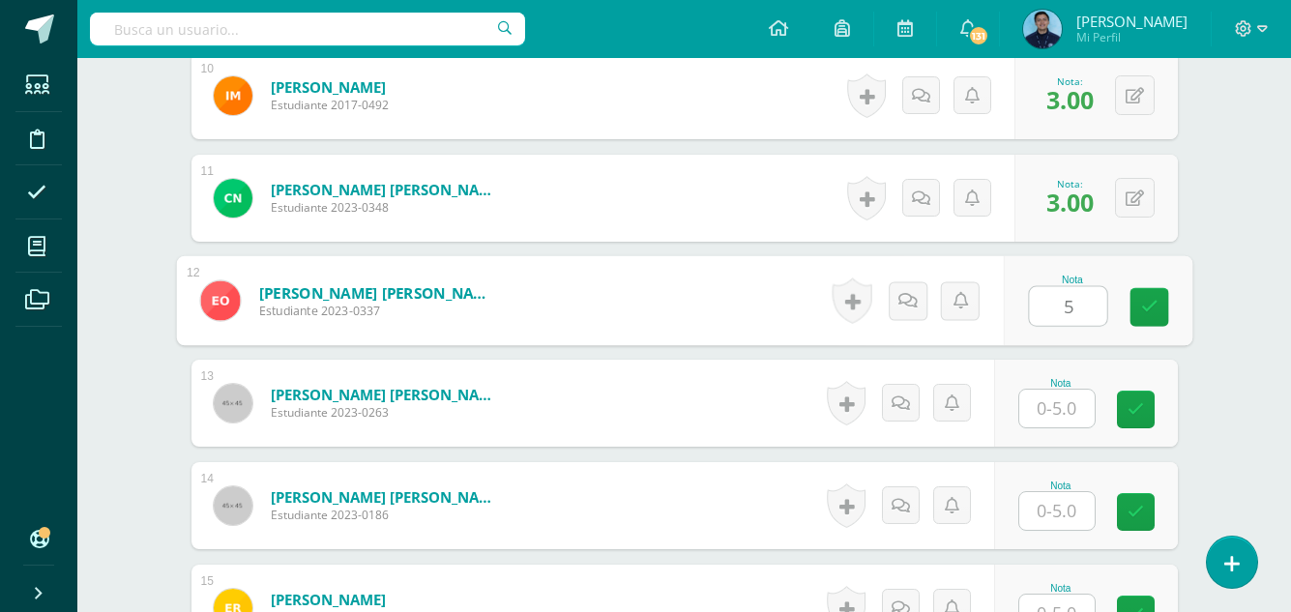
type input "5"
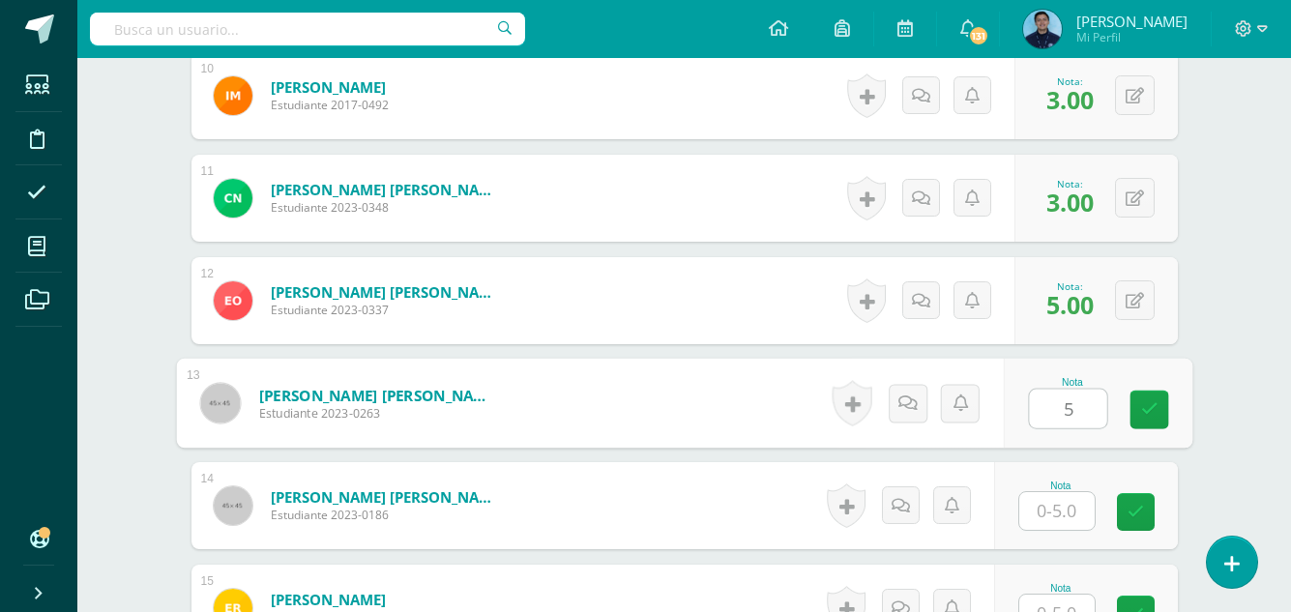
type input "5"
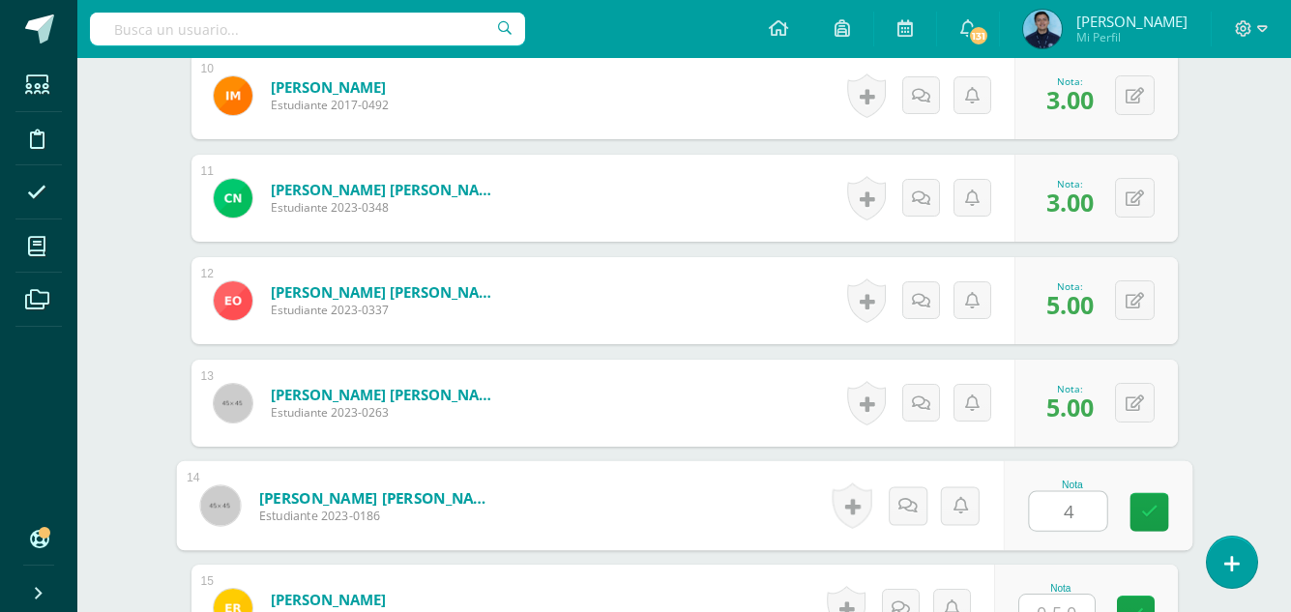
type input "4"
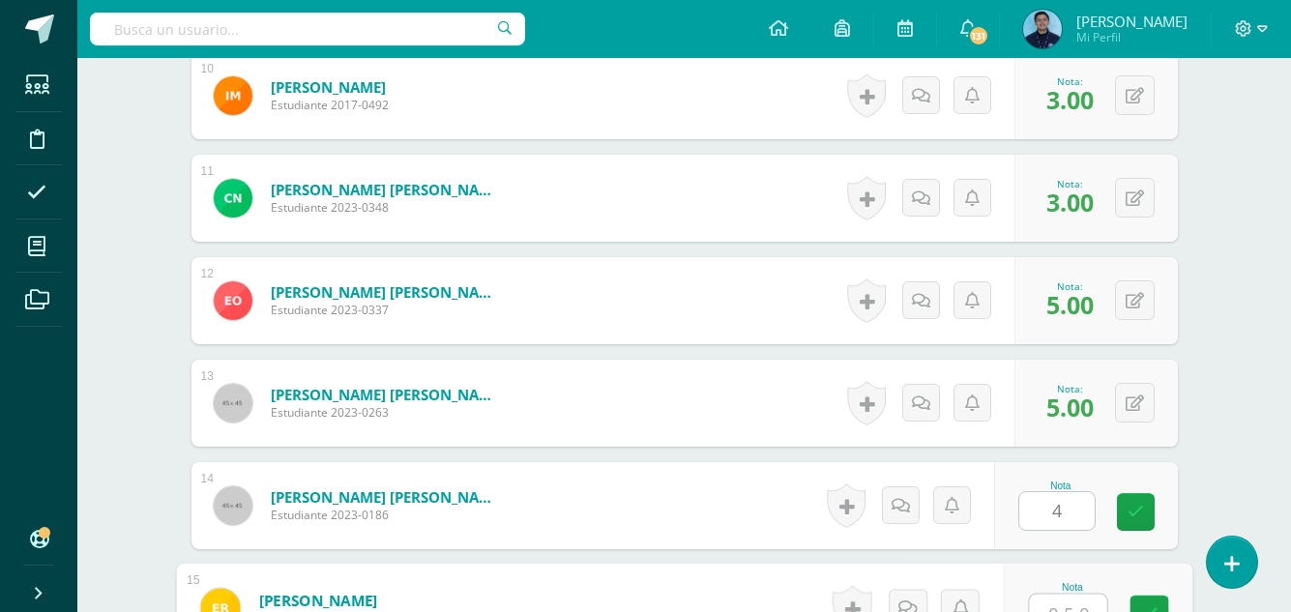
scroll to position [1581, 0]
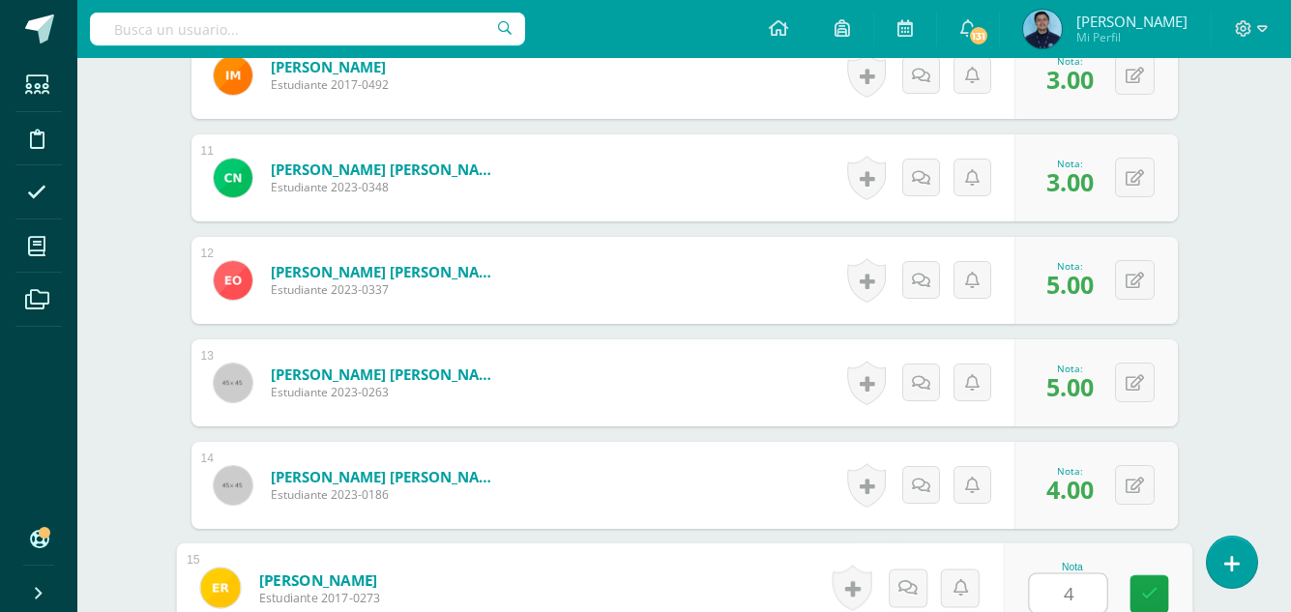
type input "4"
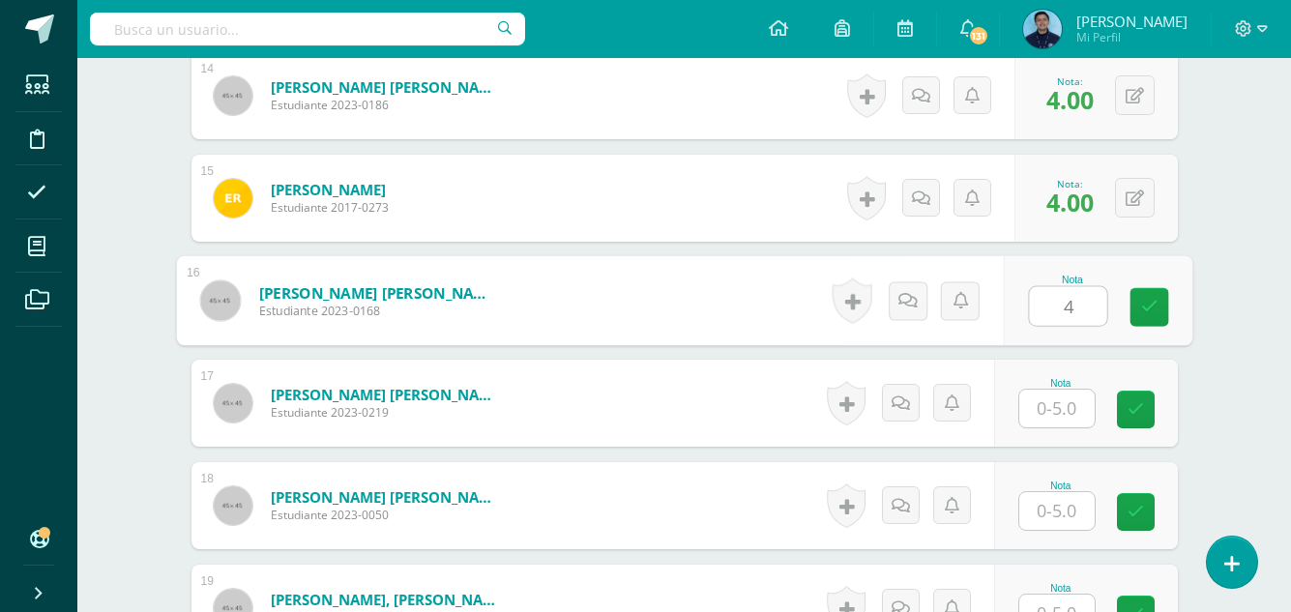
type input "4"
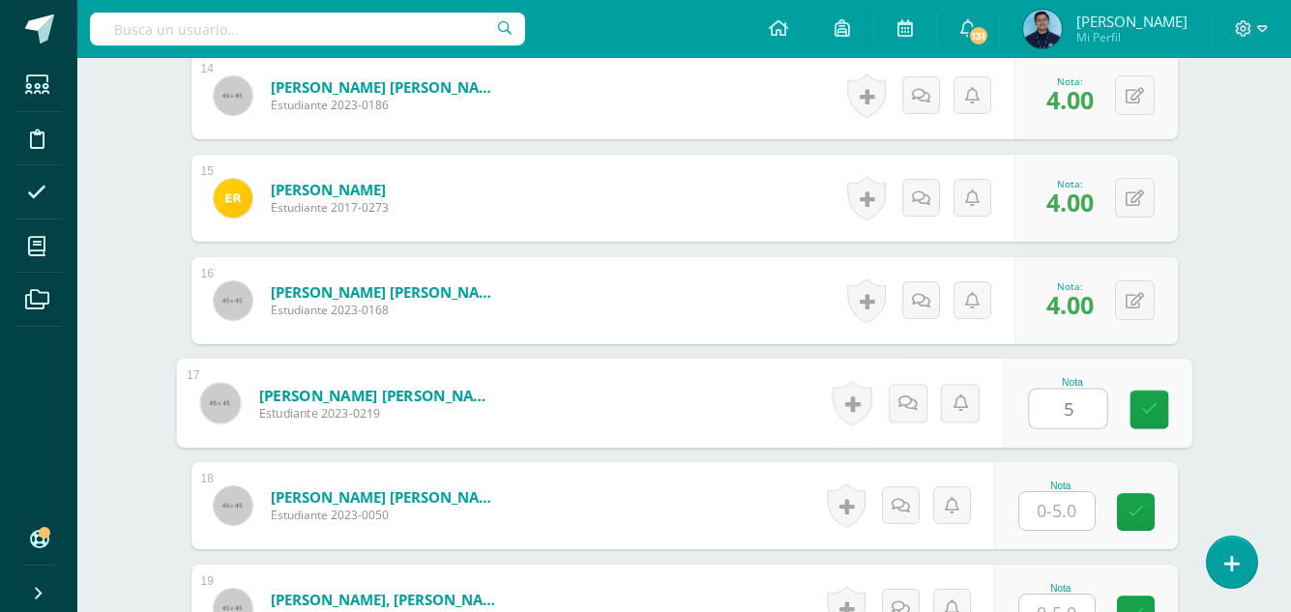
type input "5"
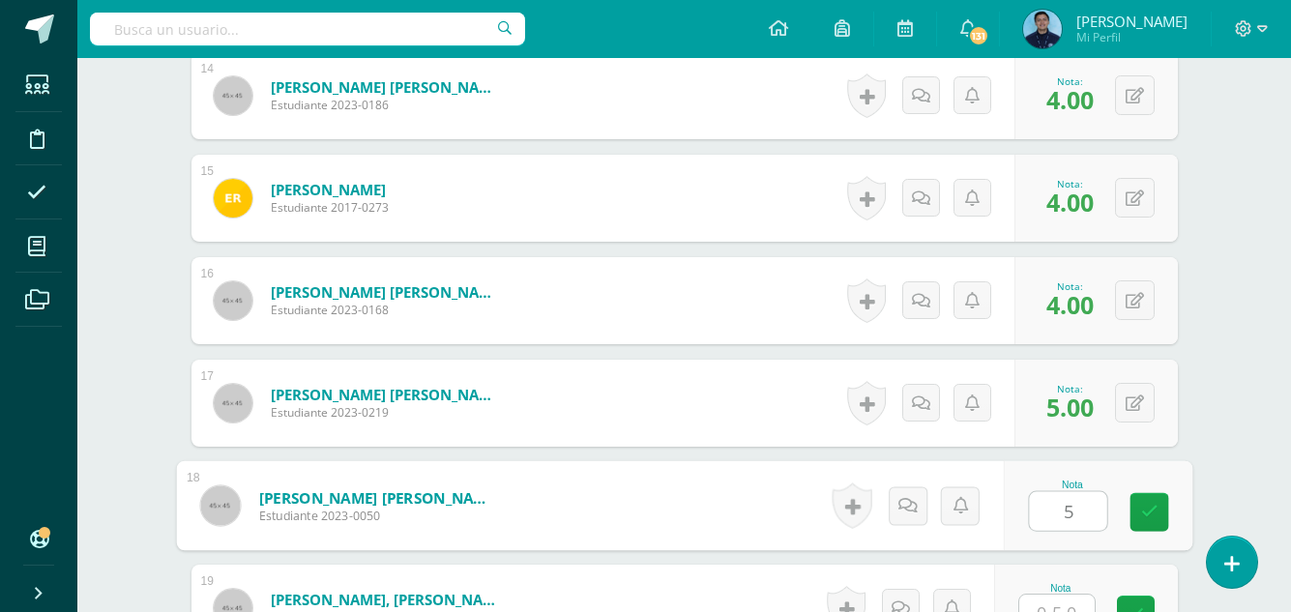
type input "5"
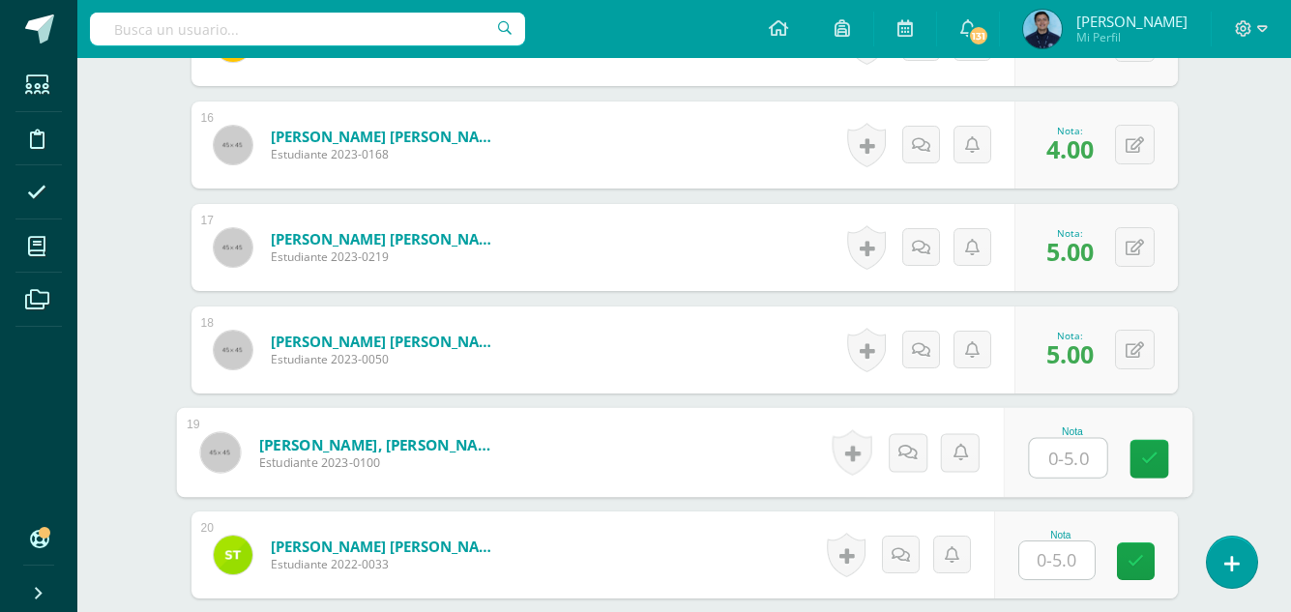
scroll to position [2157, 0]
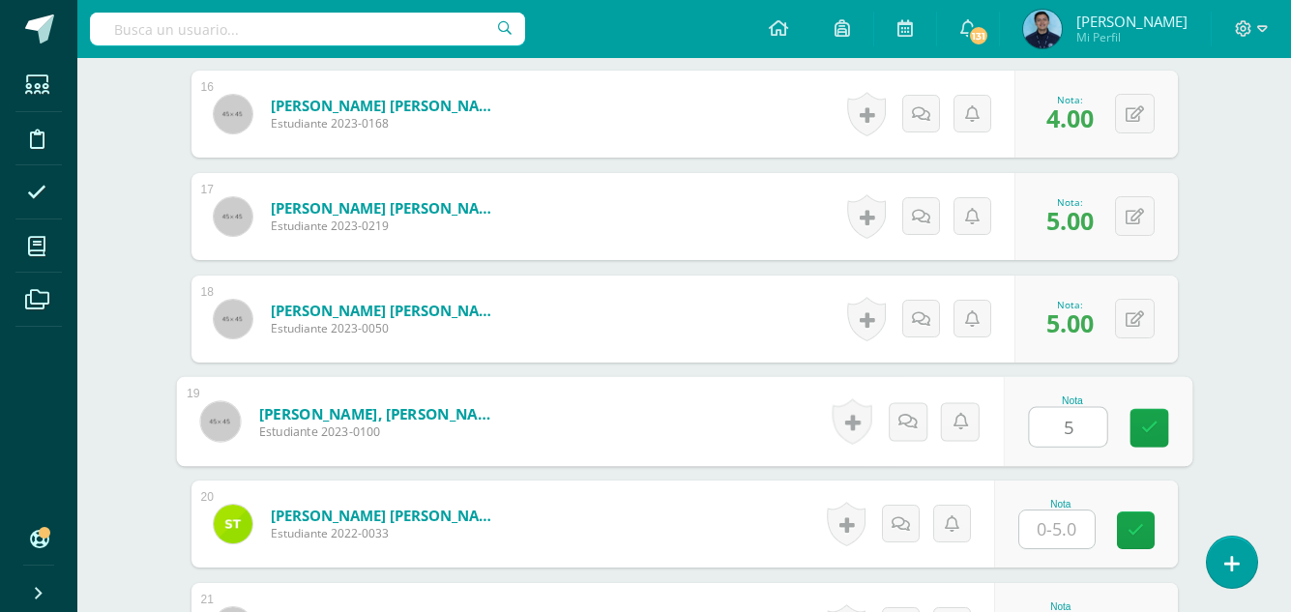
type input "5"
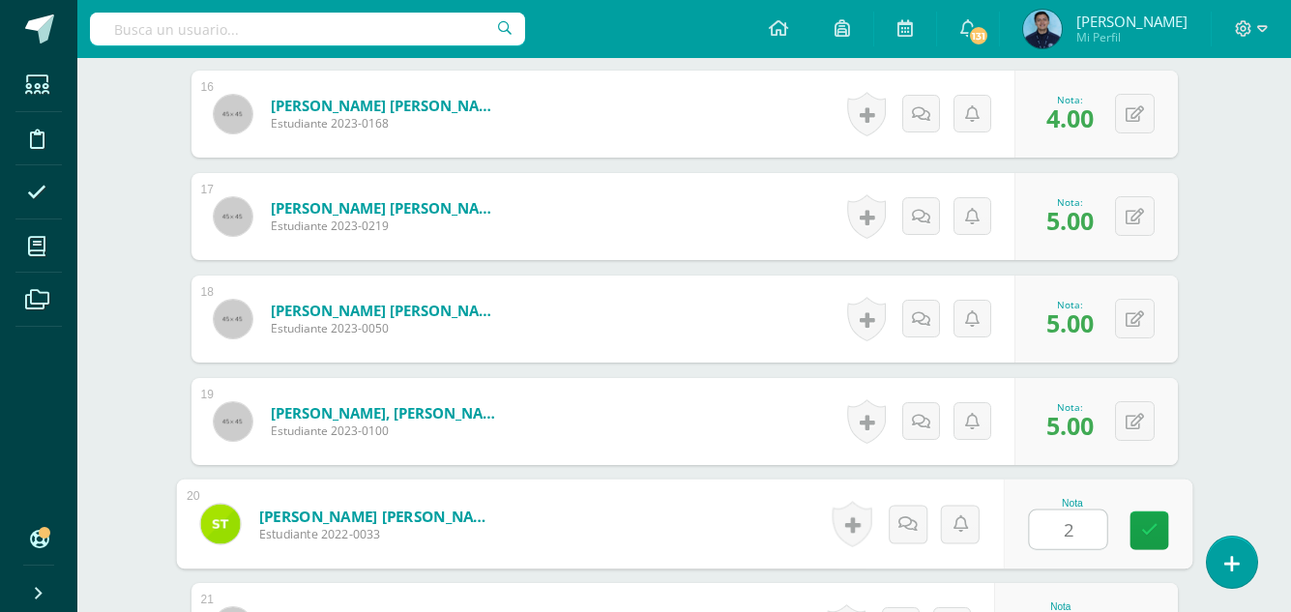
type input "2"
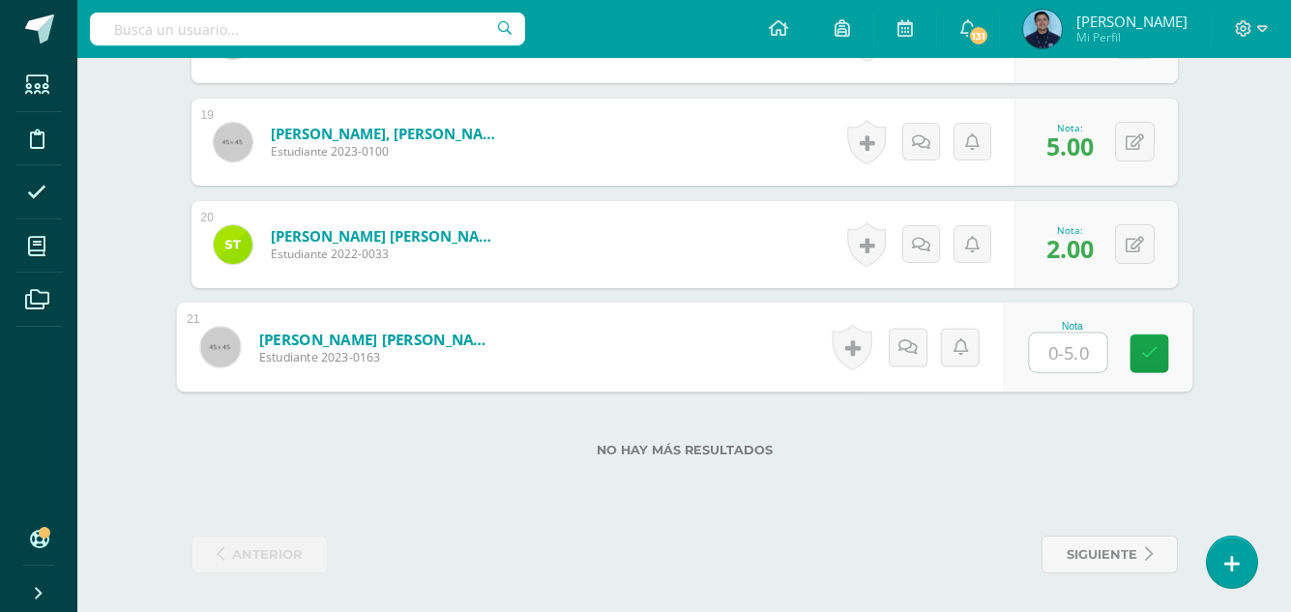
type input "5"
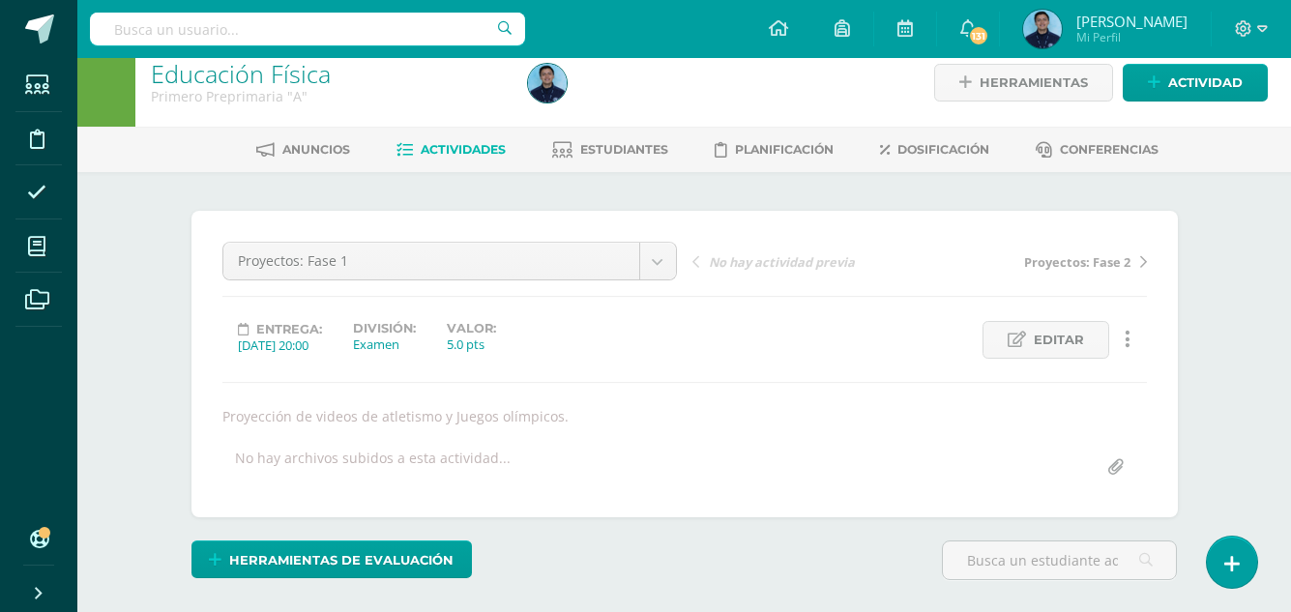
scroll to position [0, 0]
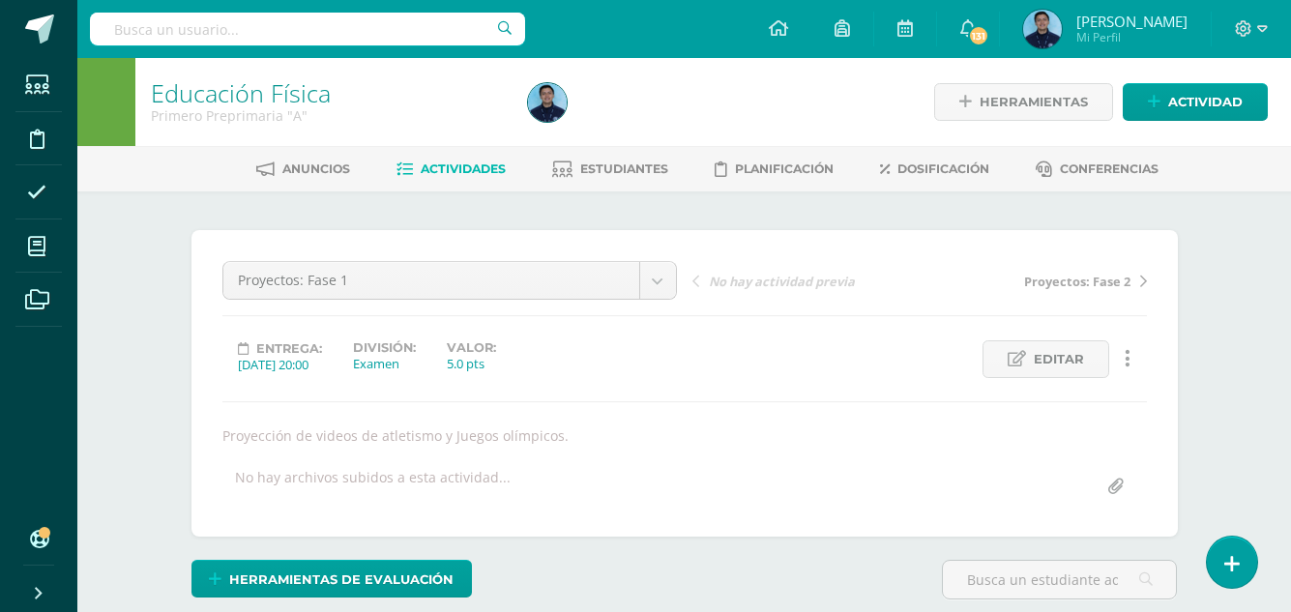
click at [454, 172] on span "Actividades" at bounding box center [463, 168] width 85 height 15
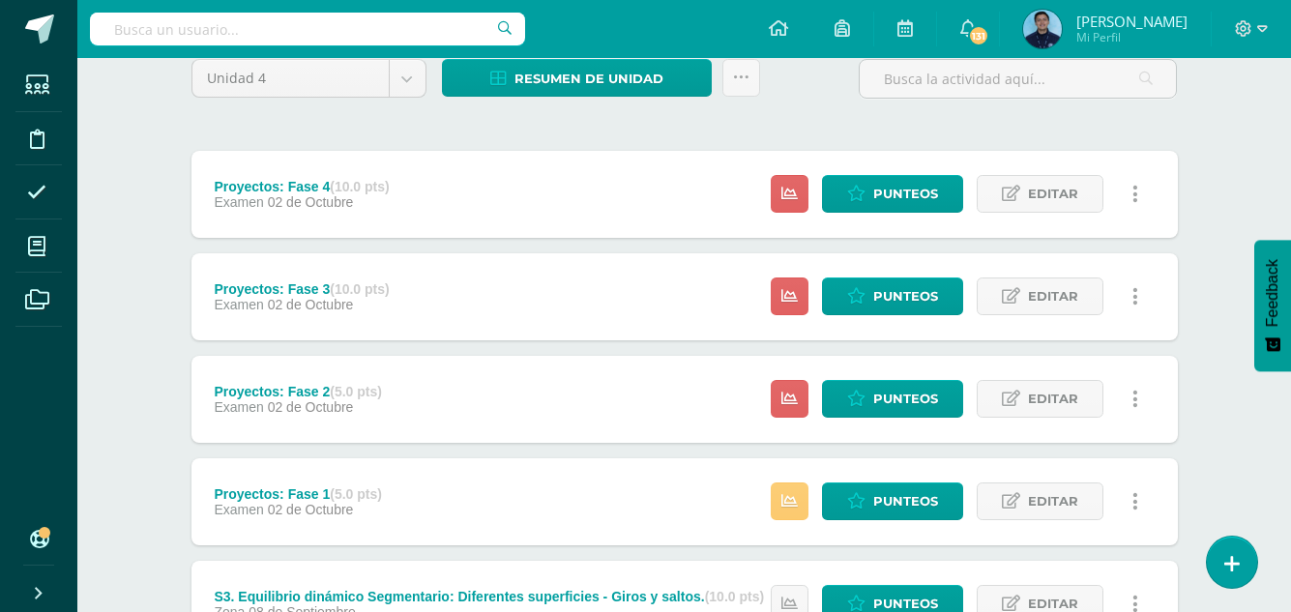
scroll to position [172, 0]
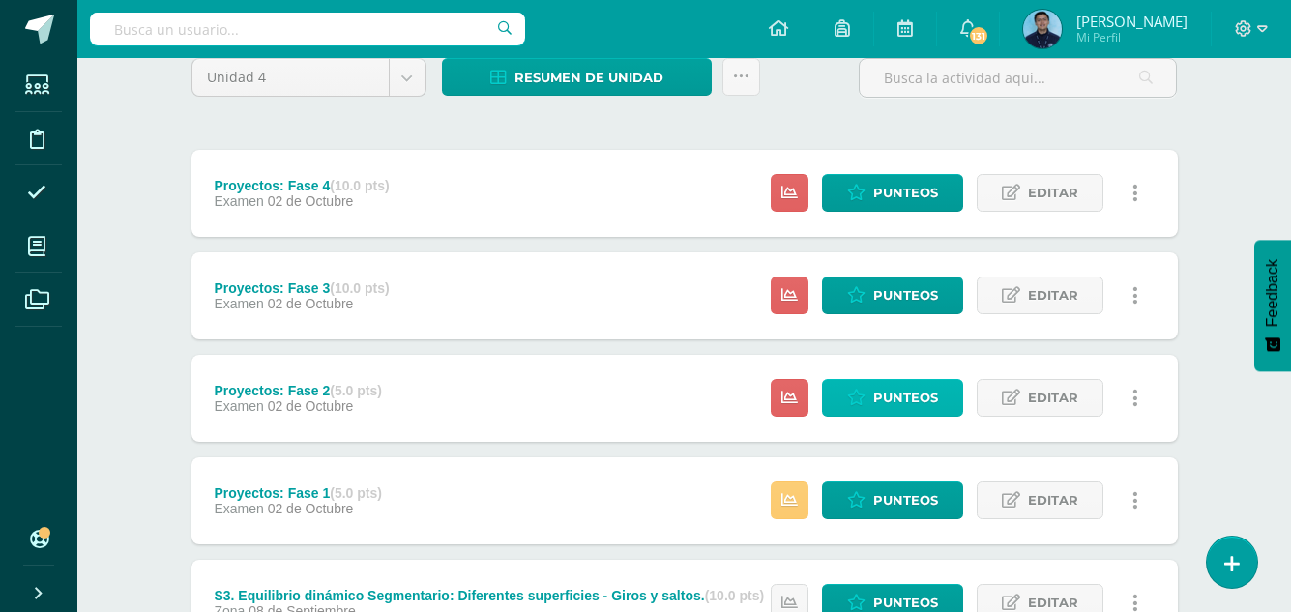
click at [866, 410] on link "Punteos" at bounding box center [892, 398] width 141 height 38
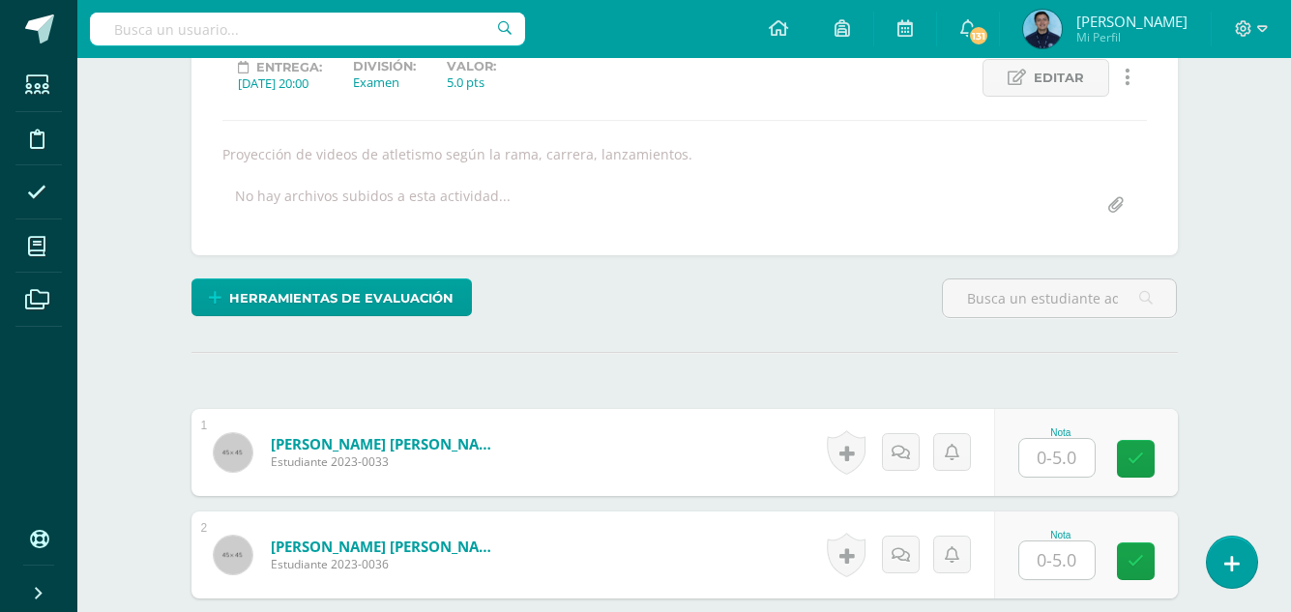
scroll to position [286, 0]
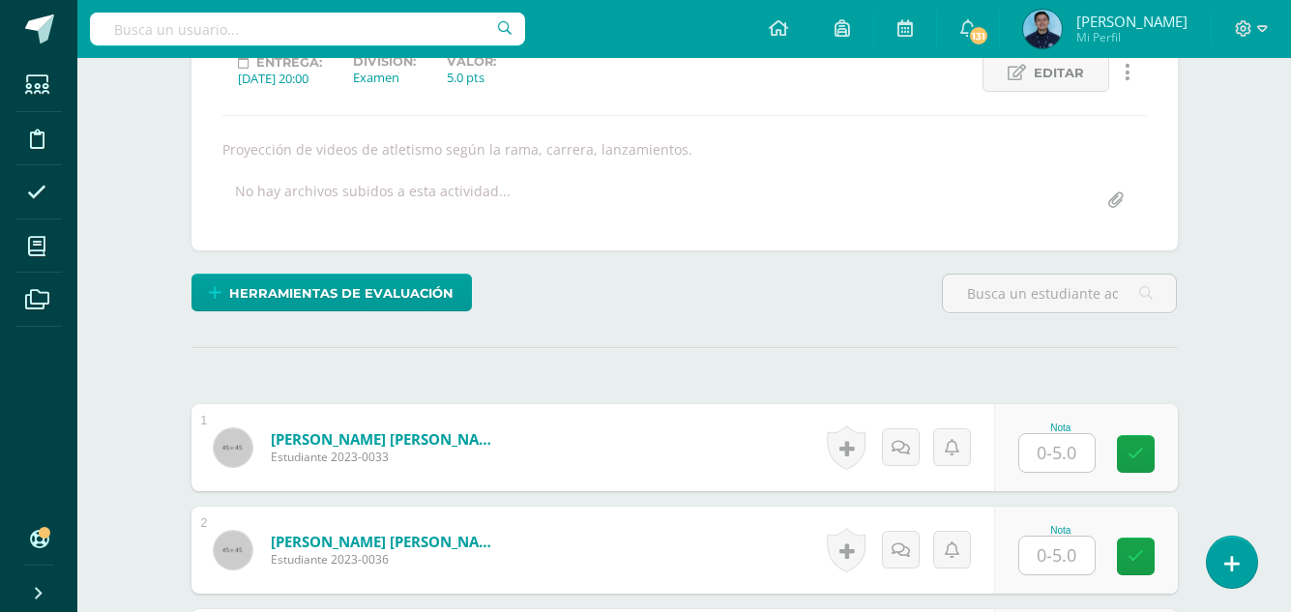
click at [1069, 445] on input "text" at bounding box center [1056, 453] width 75 height 38
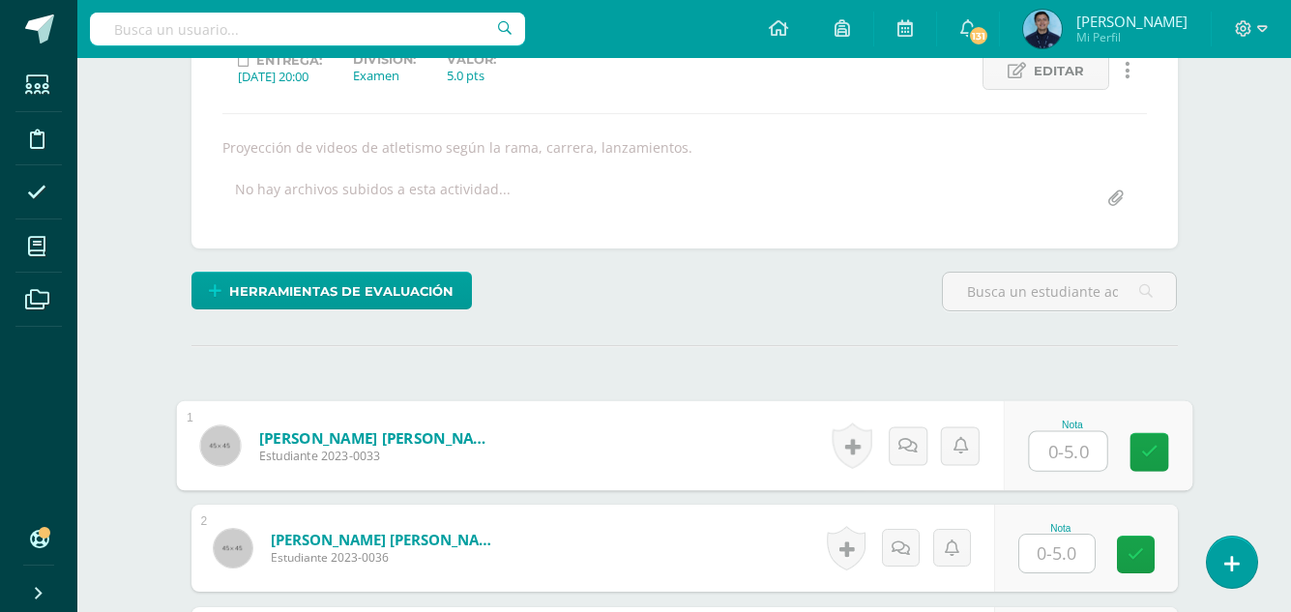
scroll to position [289, 0]
type input "5"
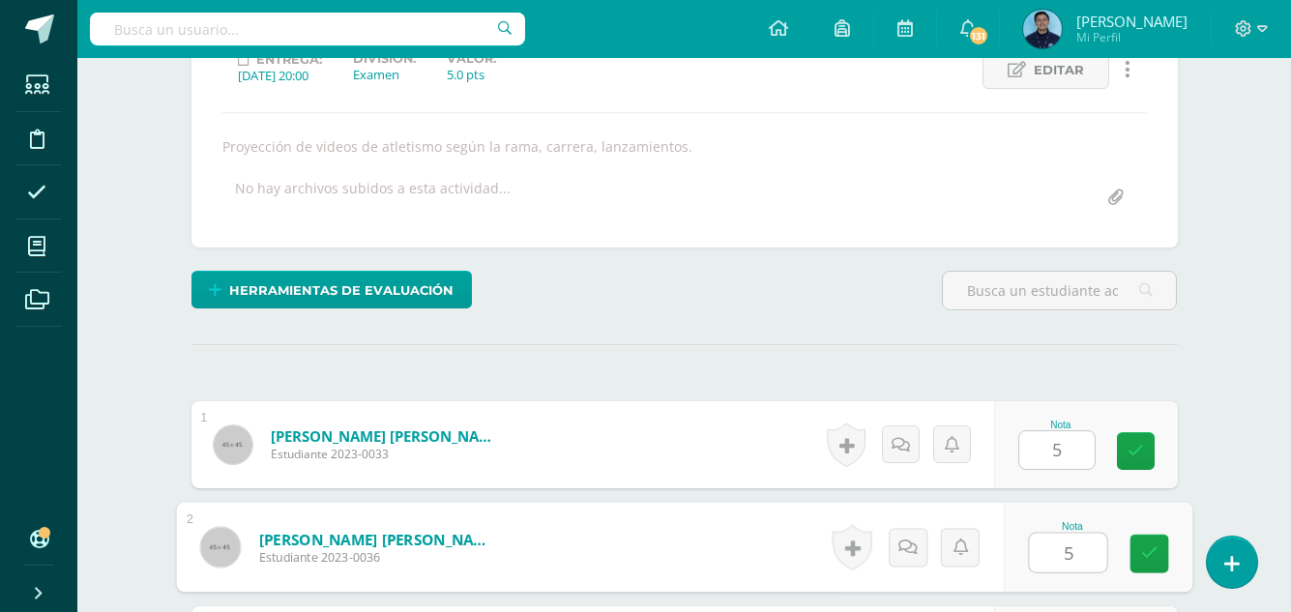
type input "5"
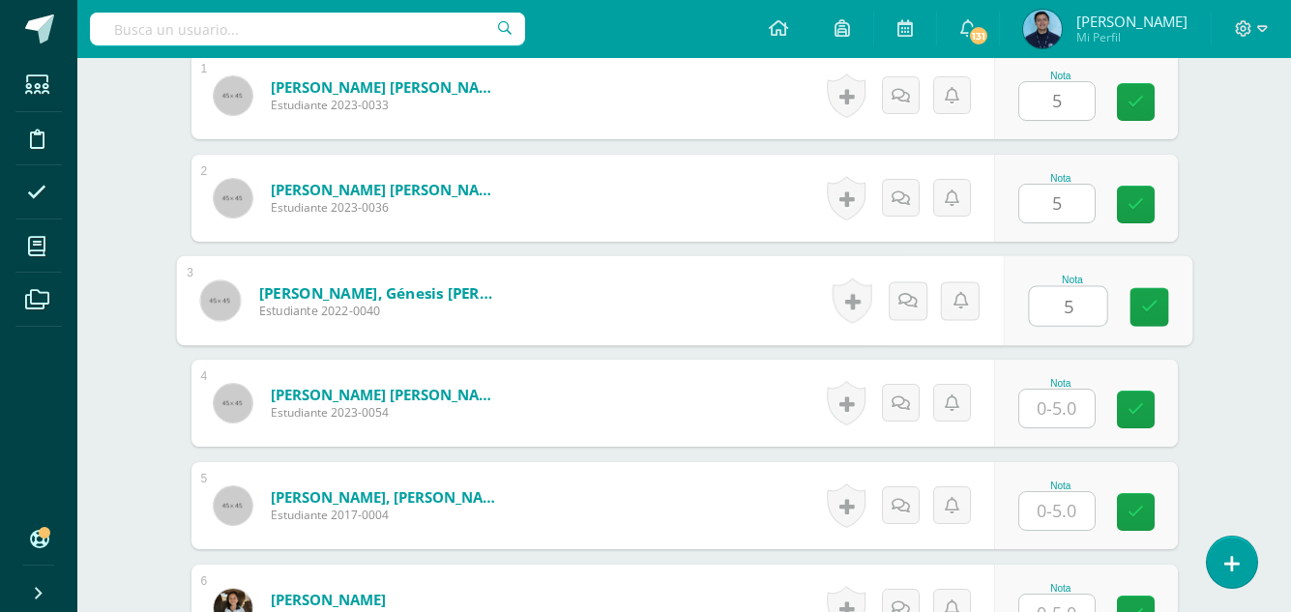
type input "5"
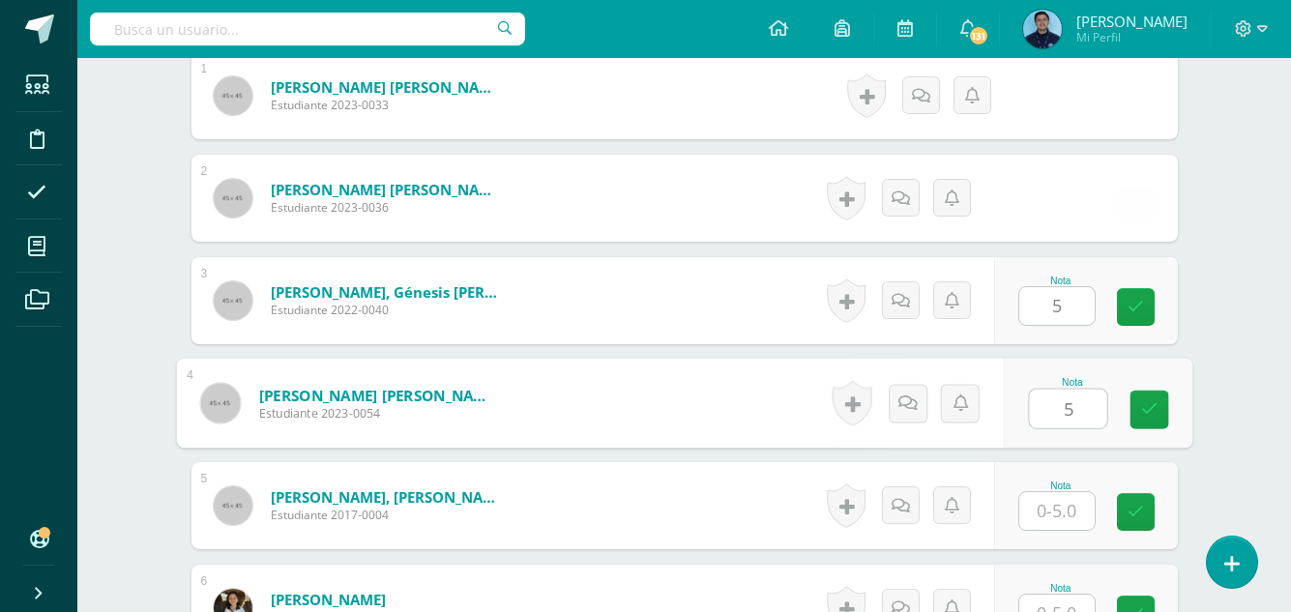
type input "5"
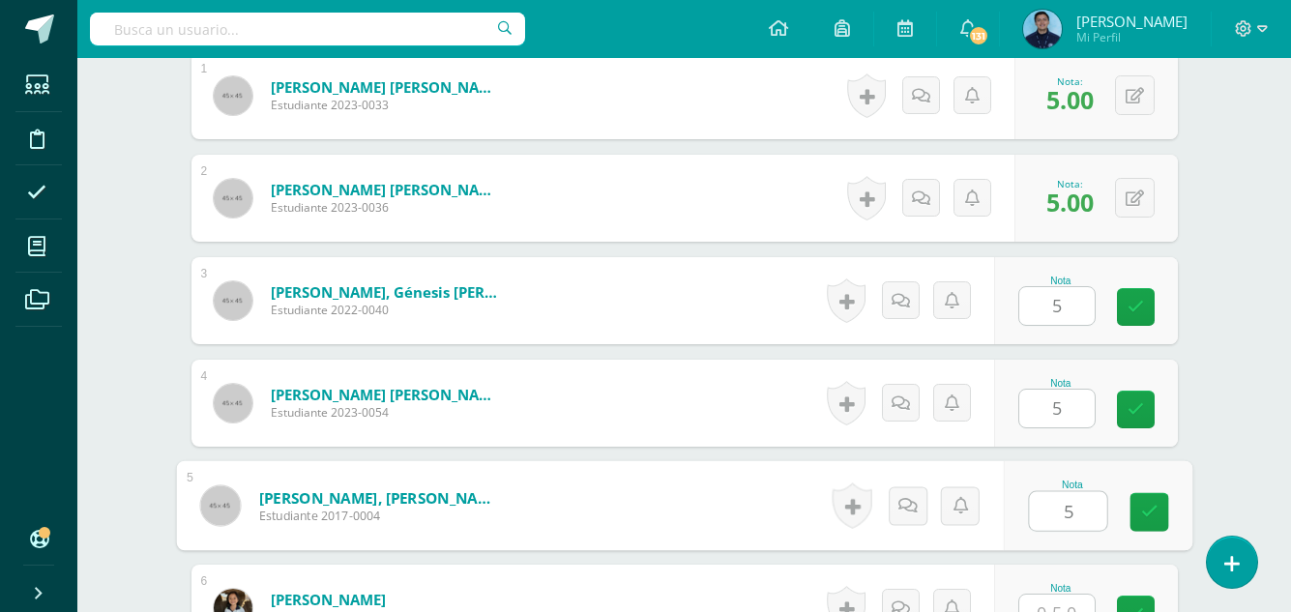
type input "5"
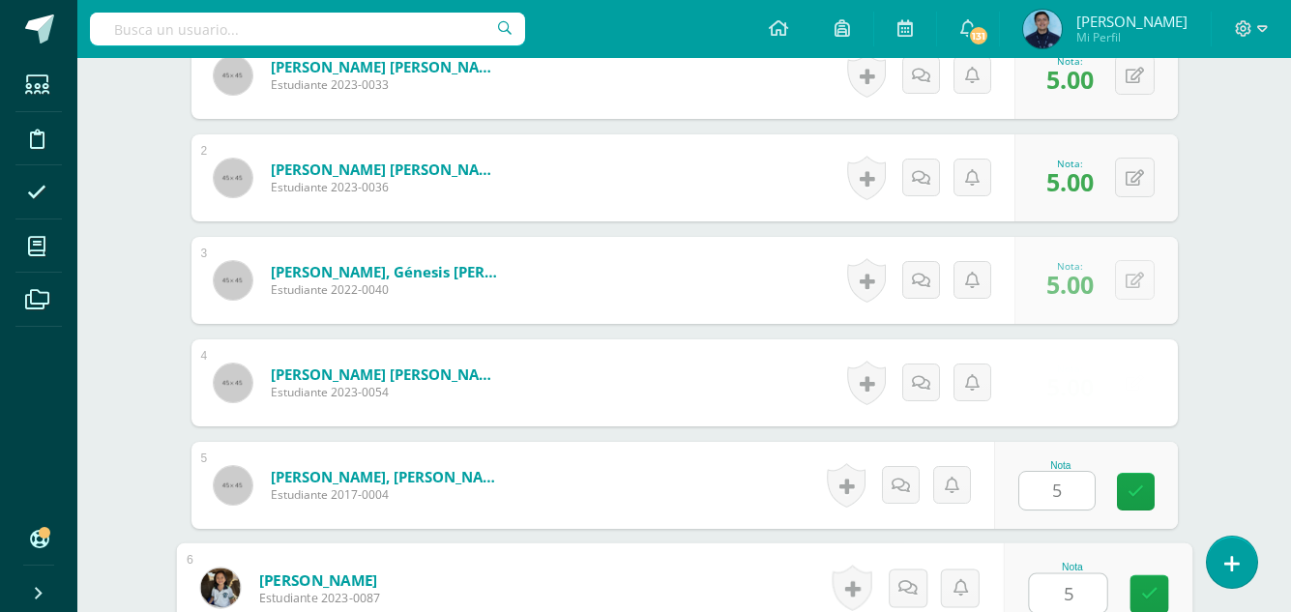
type input "5"
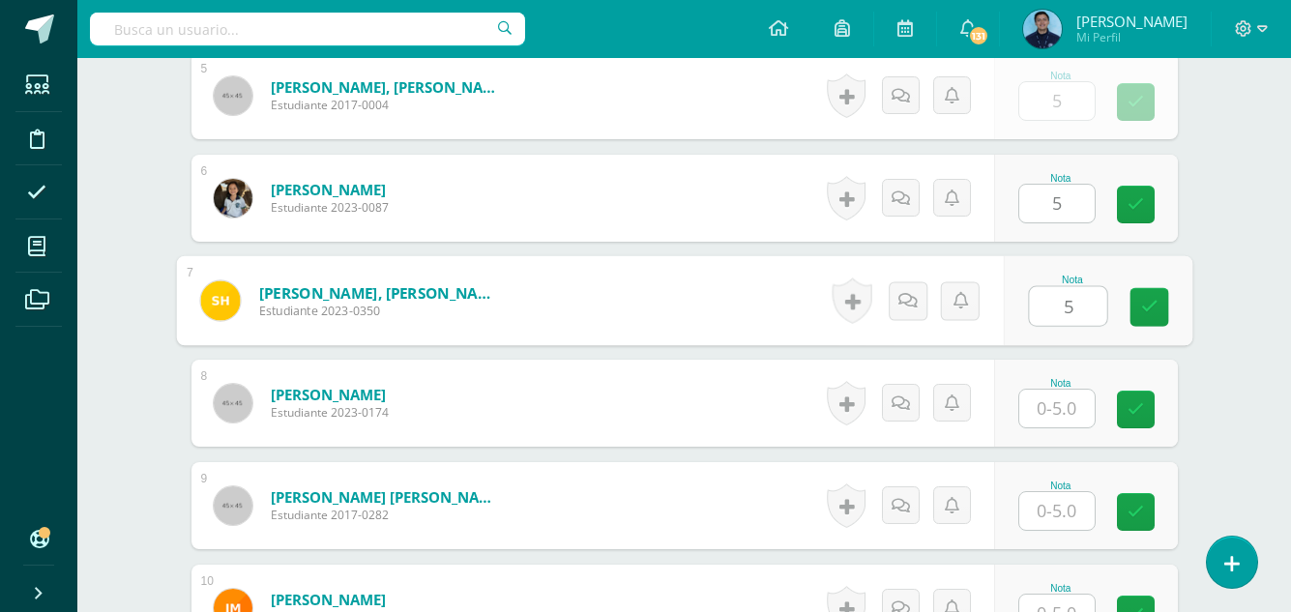
type input "5"
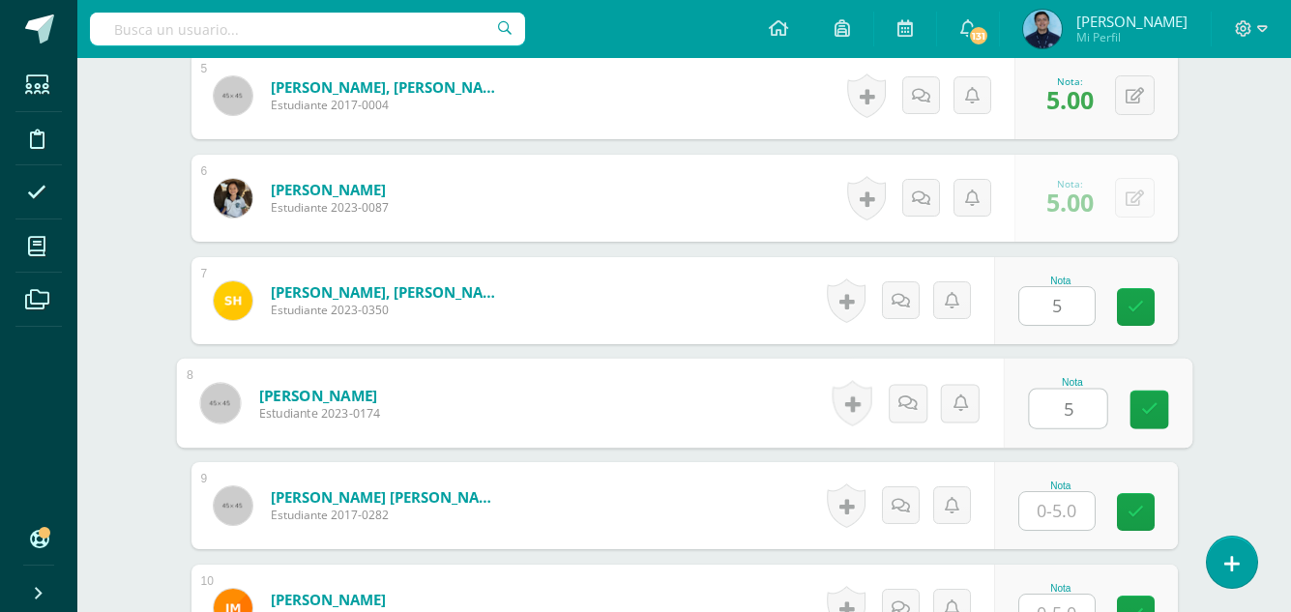
type input "5"
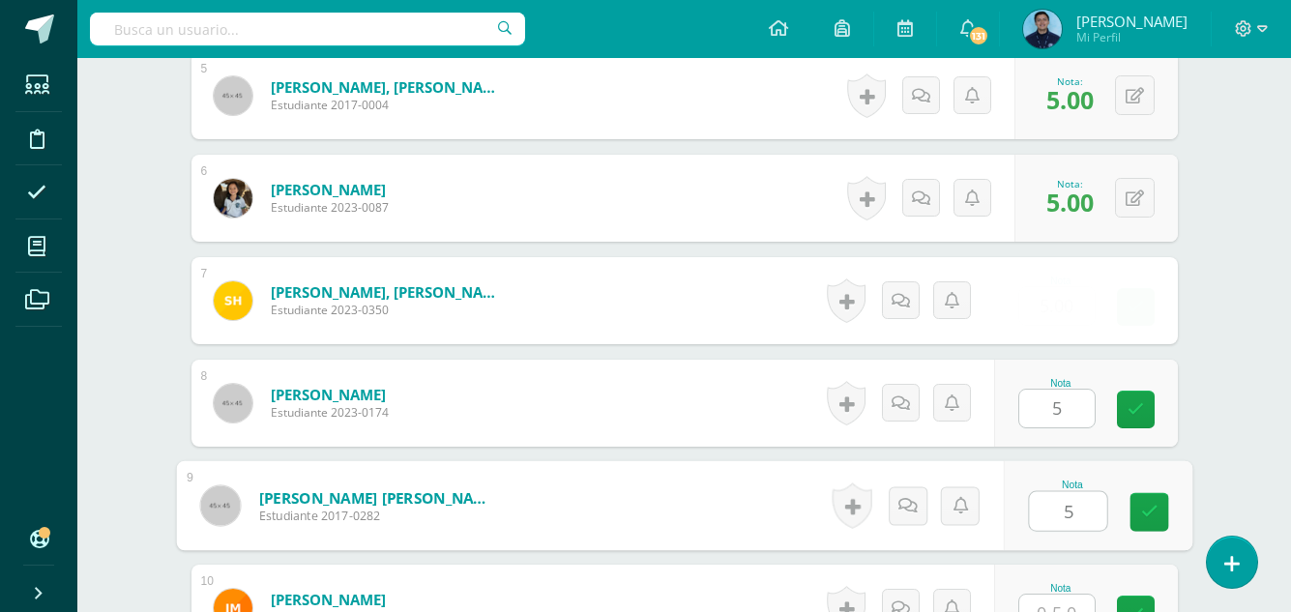
type input "5"
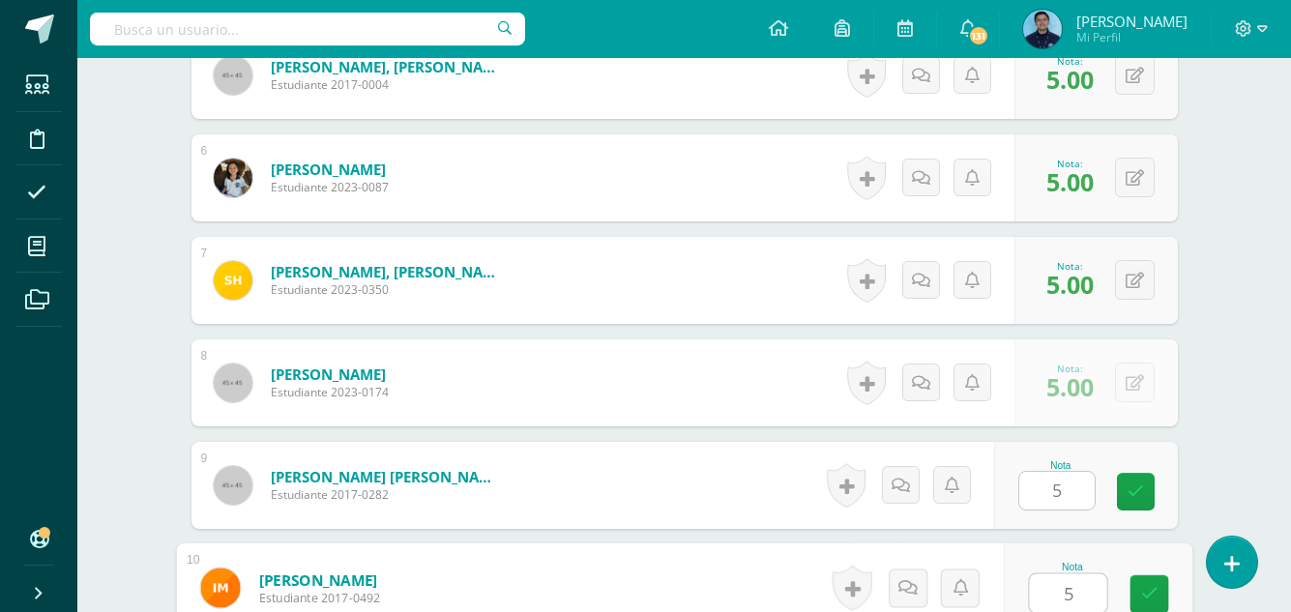
type input "5"
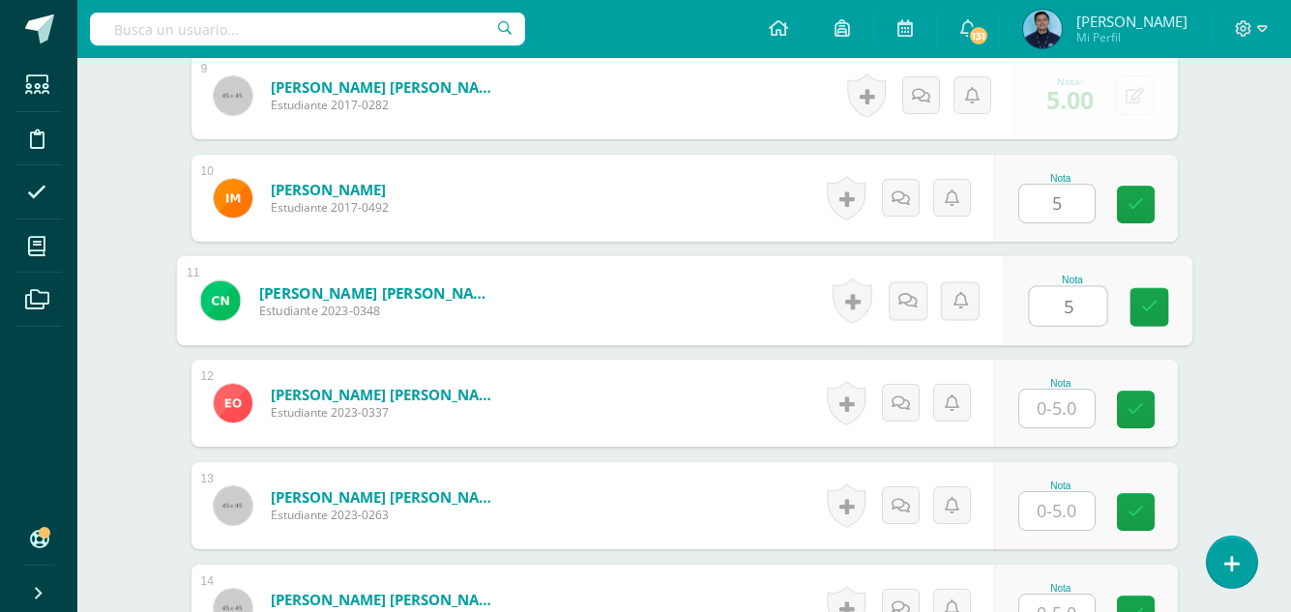
type input "5"
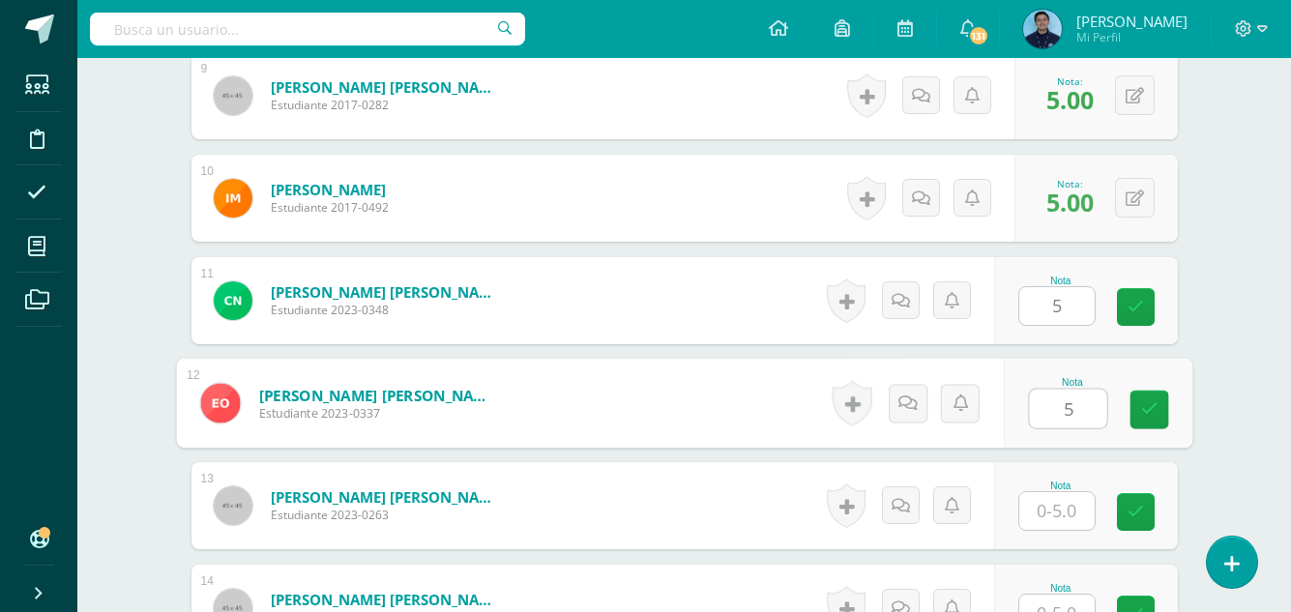
type input "5"
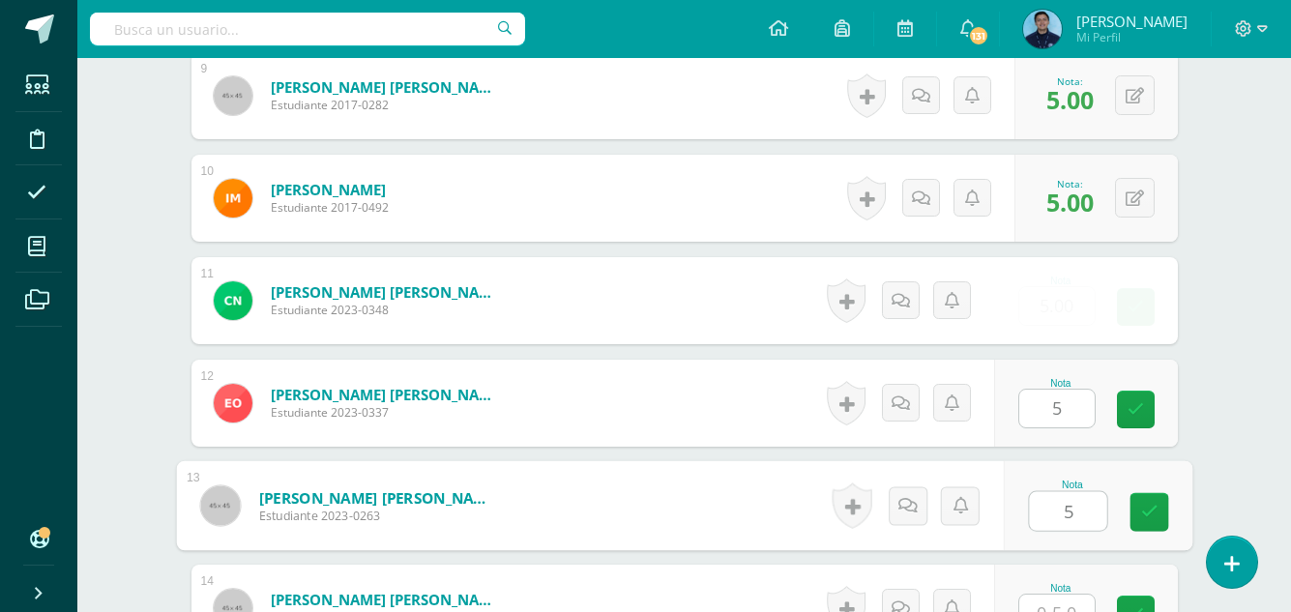
type input "5"
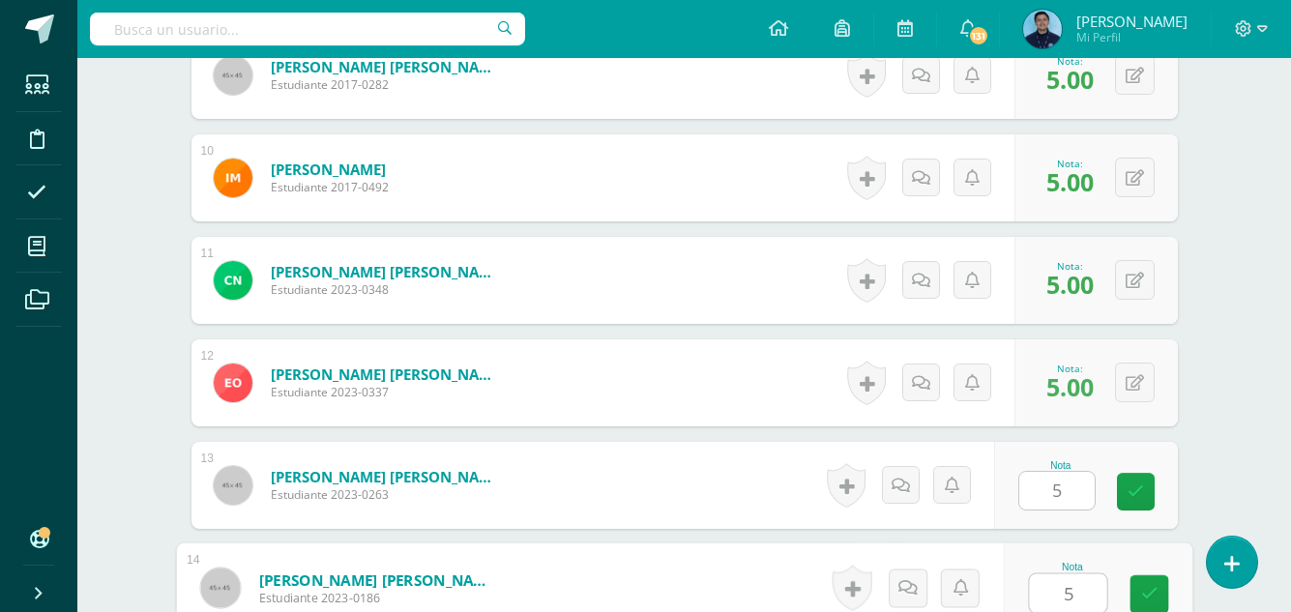
type input "5"
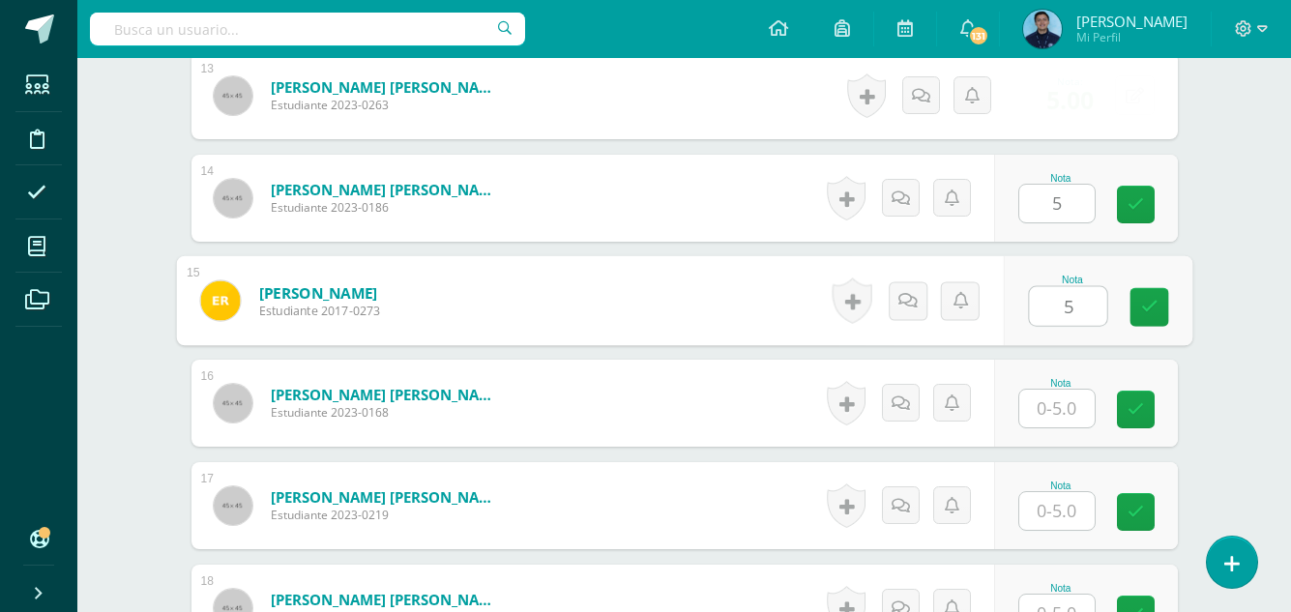
type input "5"
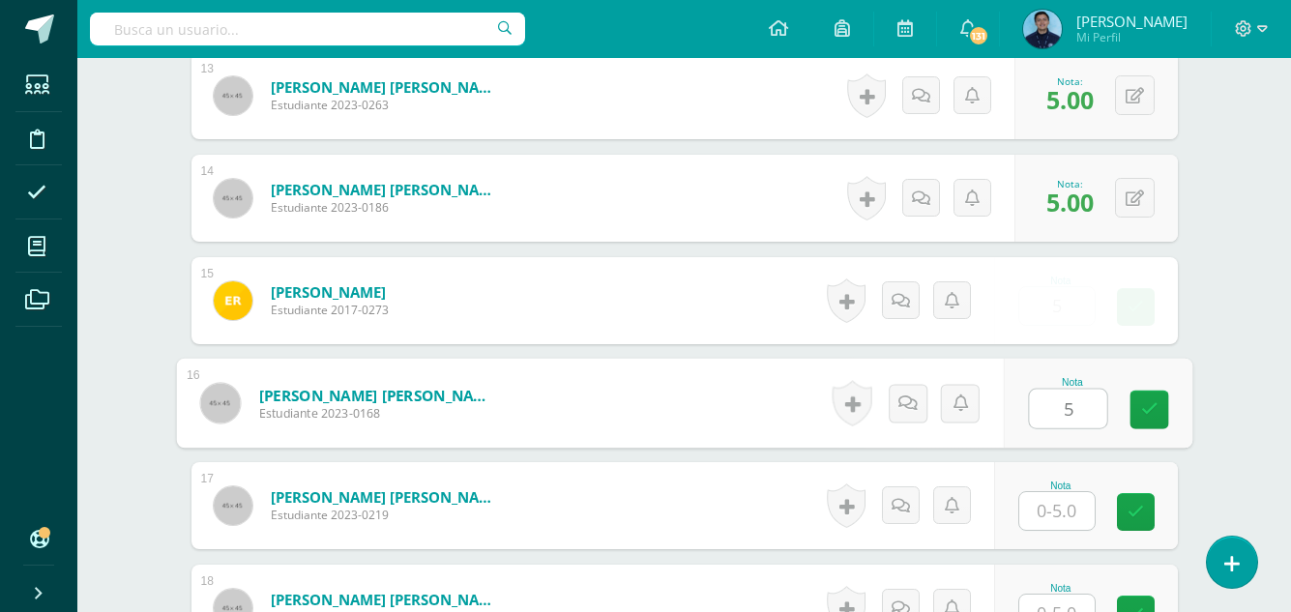
type input "5"
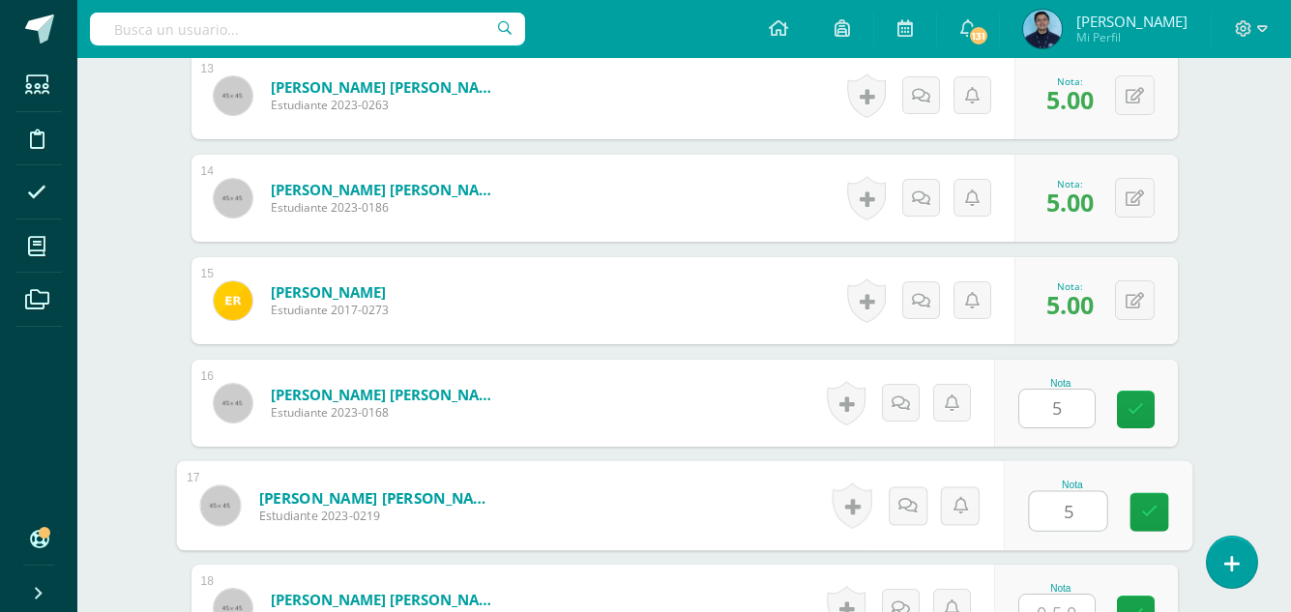
type input "5"
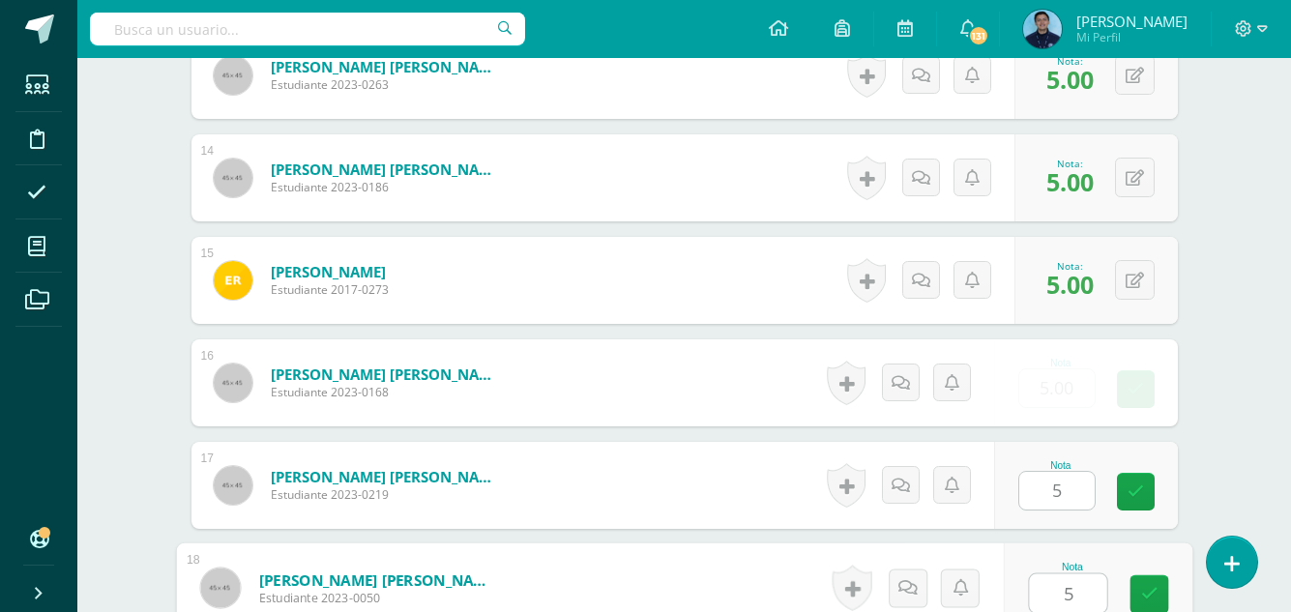
type input "5"
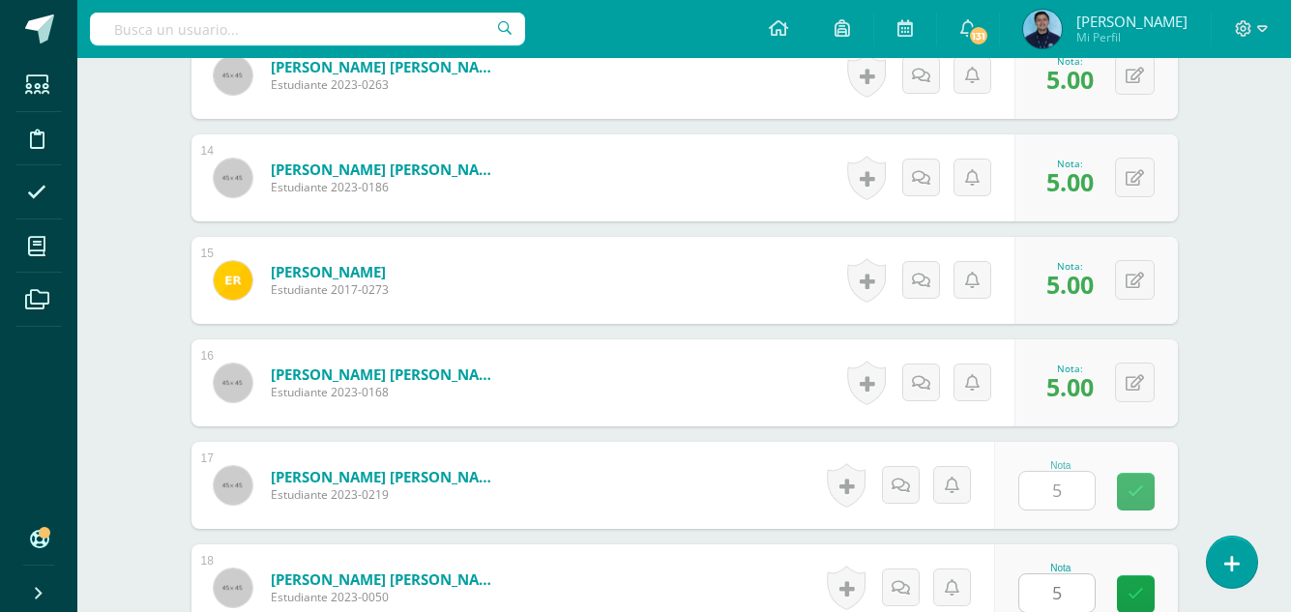
scroll to position [2278, 0]
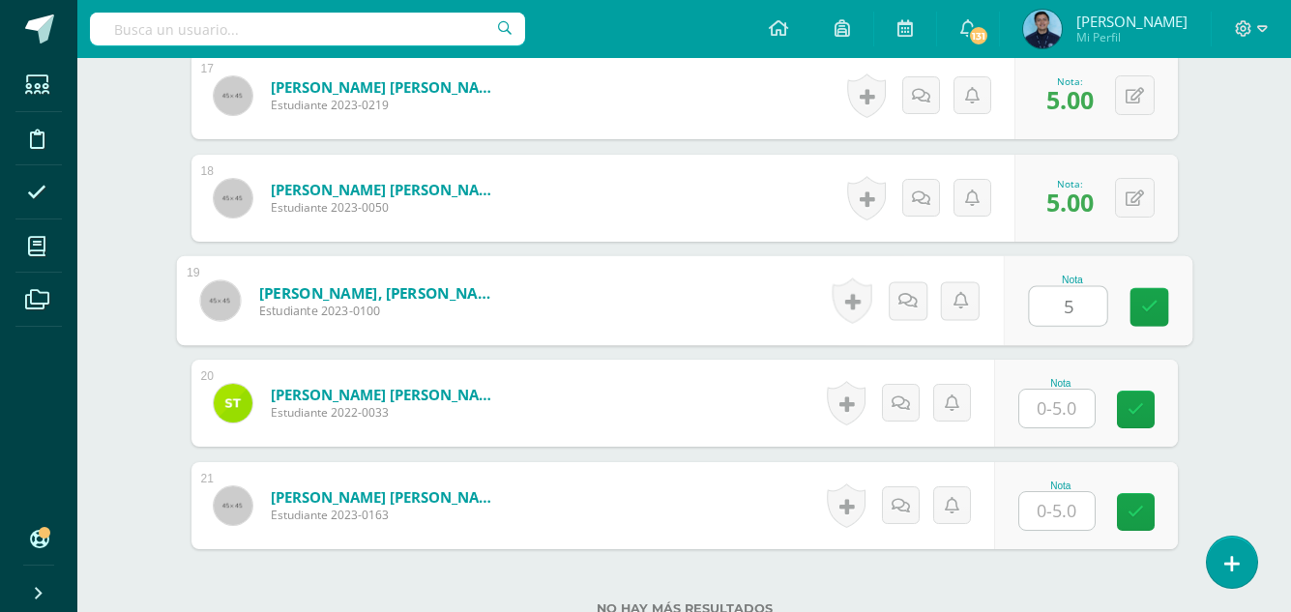
type input "5"
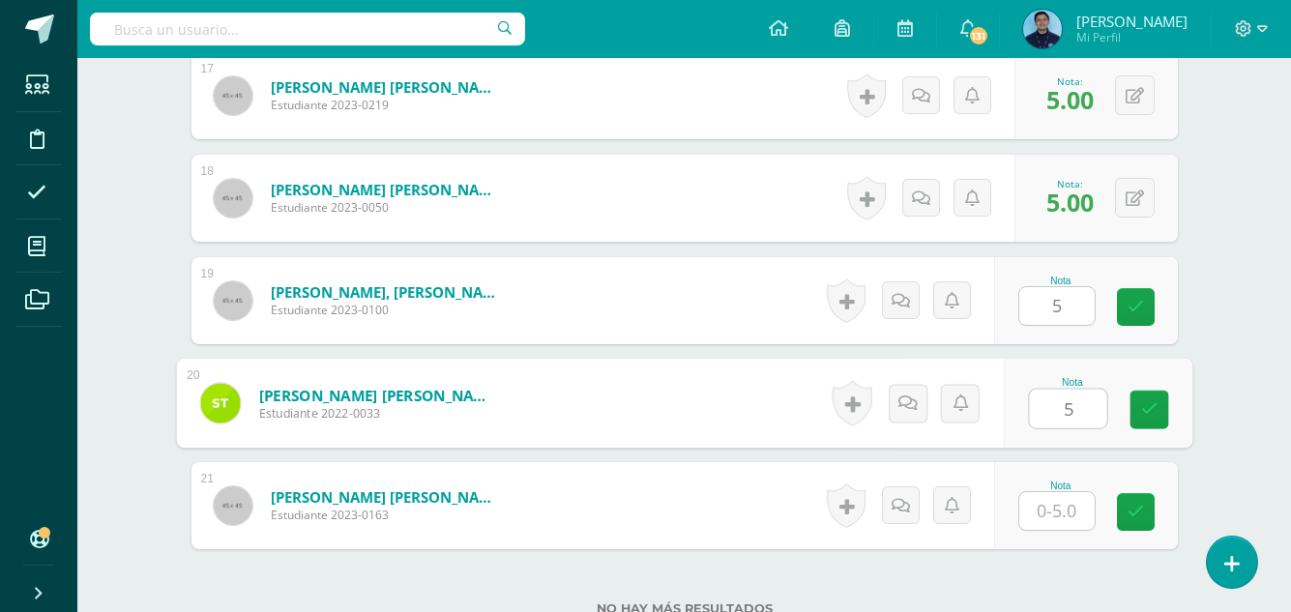
type input "5"
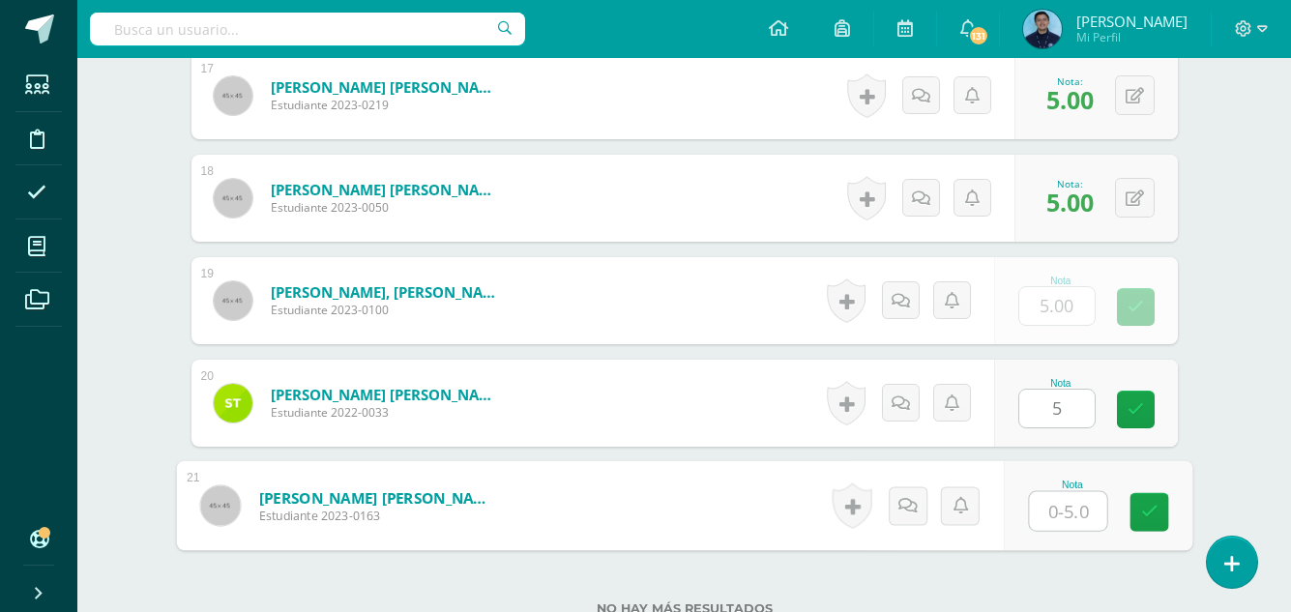
type input "5"
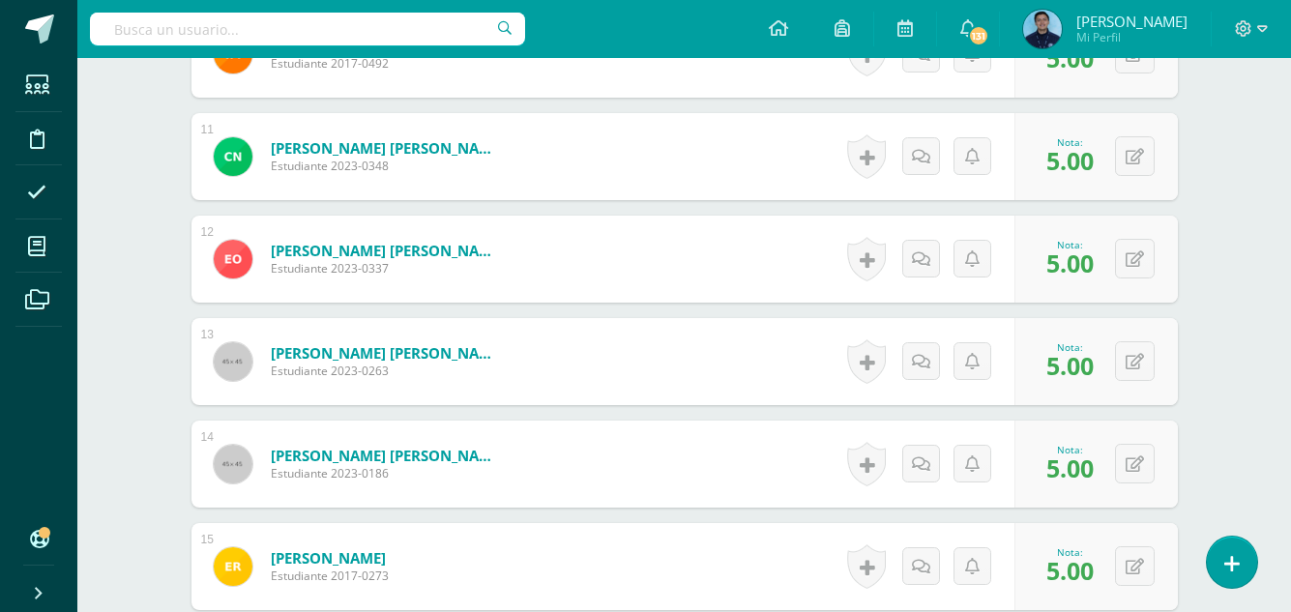
scroll to position [1600, 0]
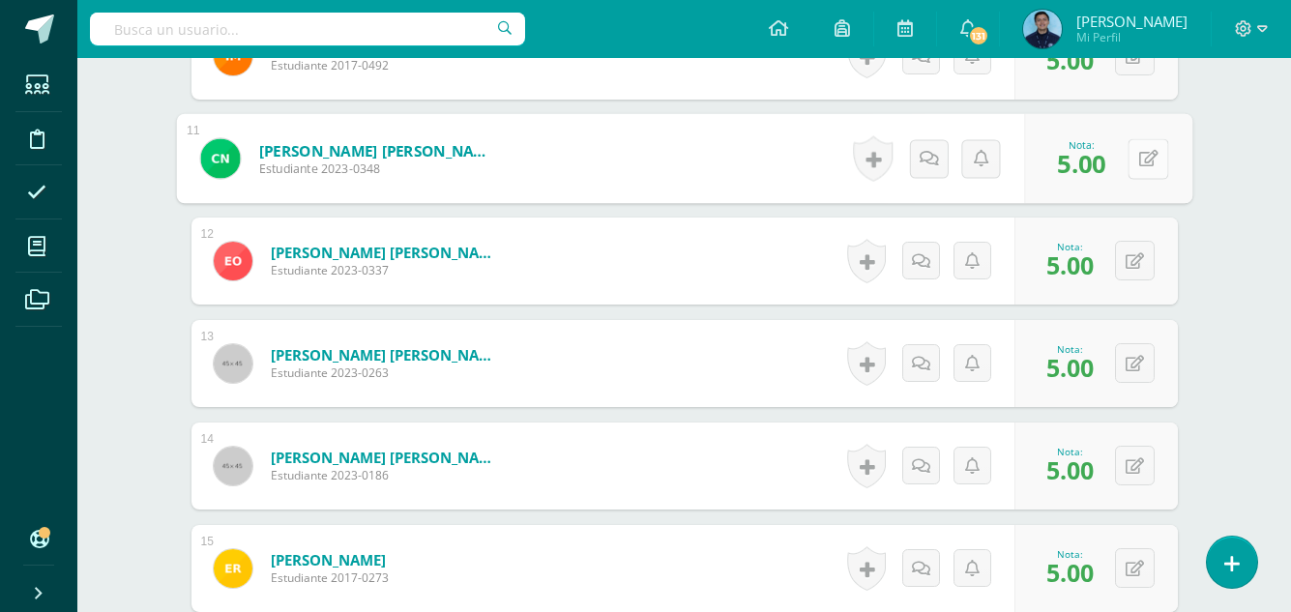
click at [1125, 164] on div "0 Logros Logros obtenidos Aún no hay logros agregados Nota: 5.00" at bounding box center [1108, 159] width 168 height 90
click at [1144, 172] on button at bounding box center [1148, 158] width 41 height 41
type input "4"
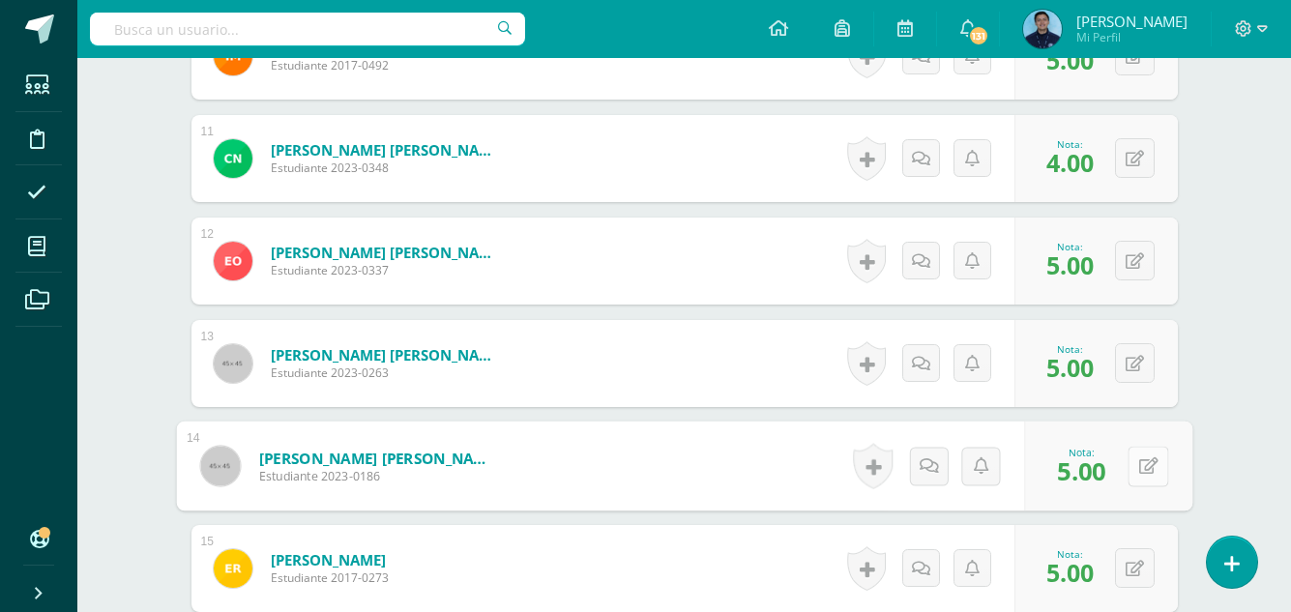
click at [1129, 460] on button at bounding box center [1148, 466] width 41 height 41
type input "4"
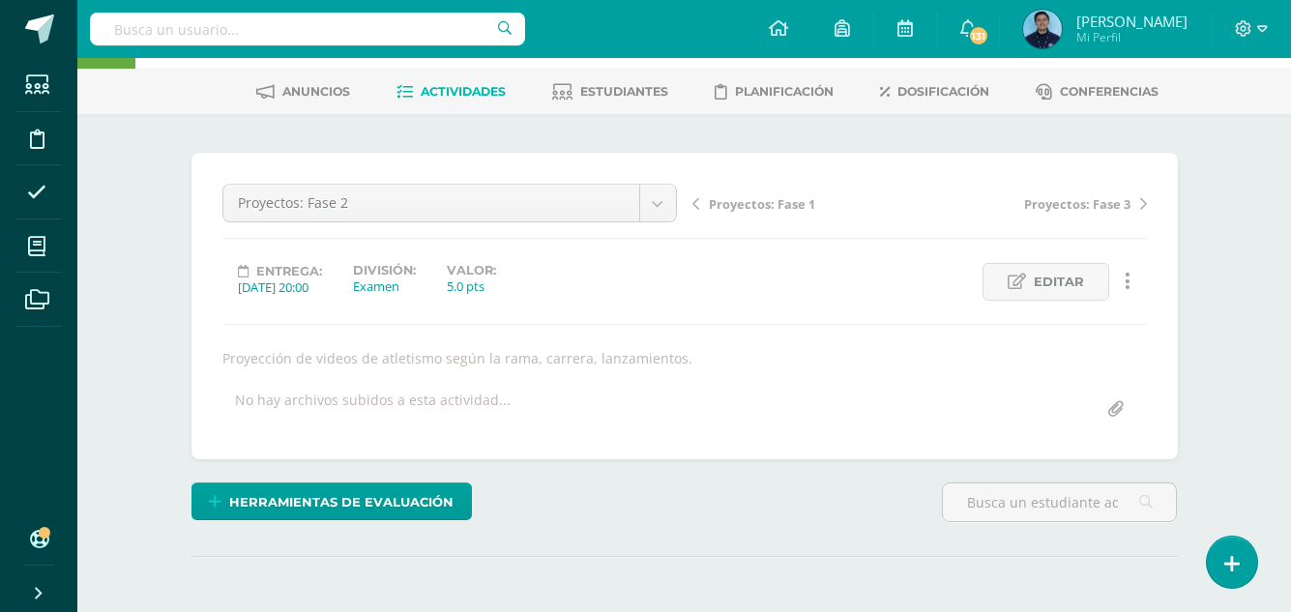
scroll to position [0, 0]
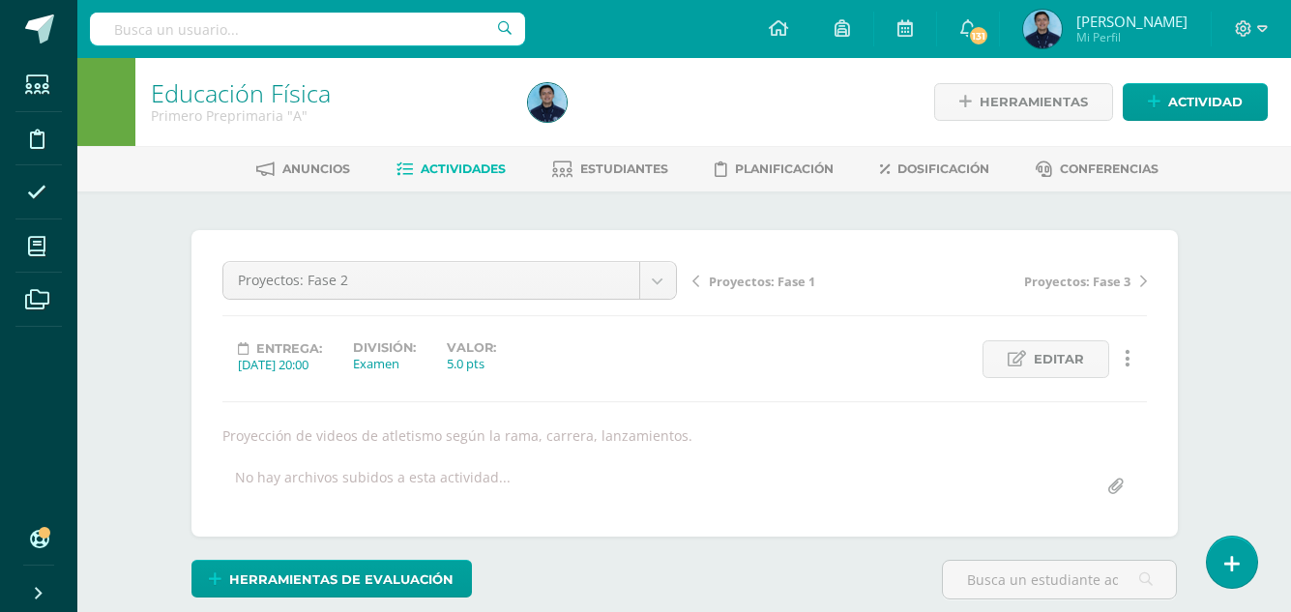
click at [482, 175] on span "Actividades" at bounding box center [463, 168] width 85 height 15
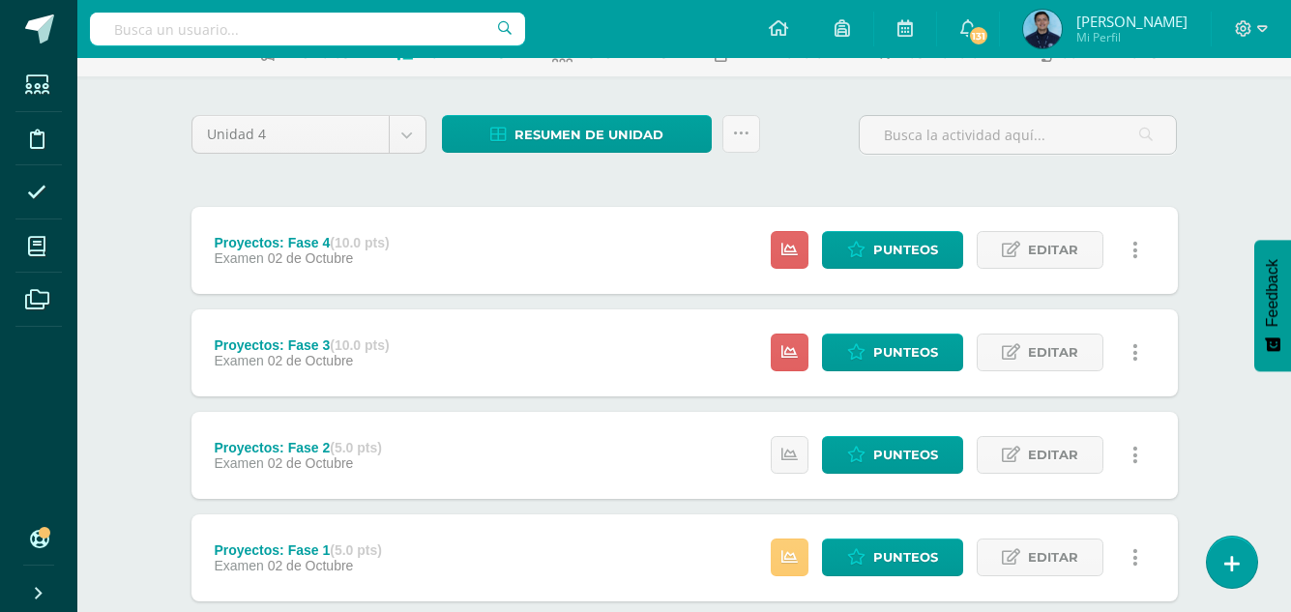
scroll to position [140, 0]
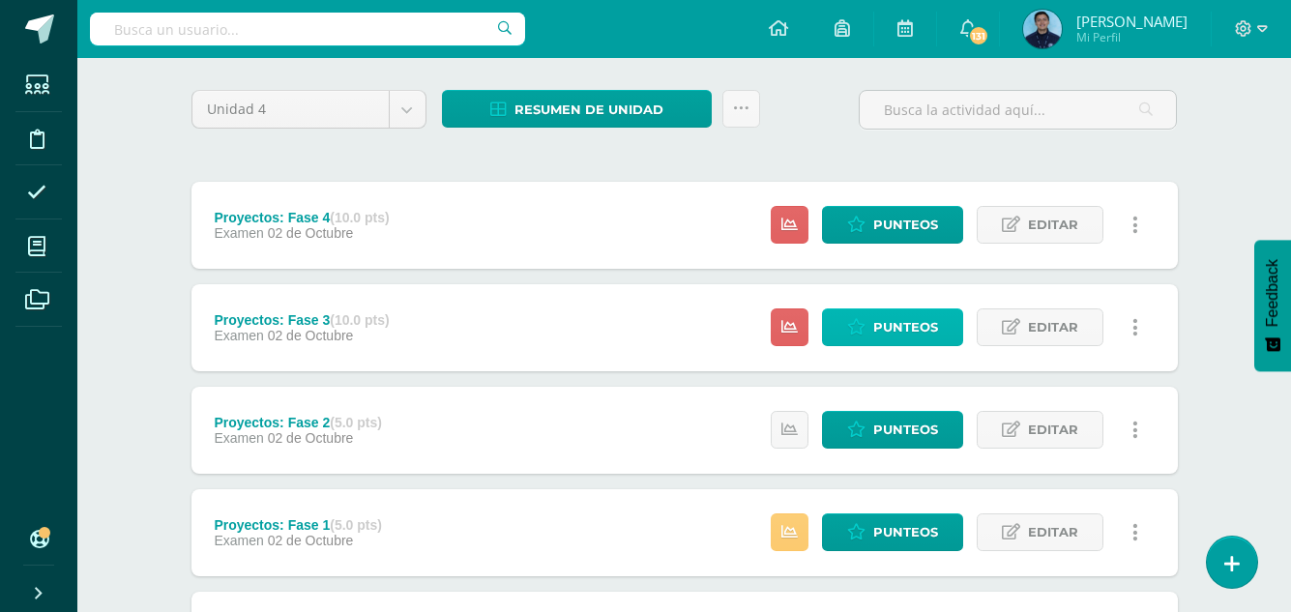
click at [844, 334] on link "Punteos" at bounding box center [892, 327] width 141 height 38
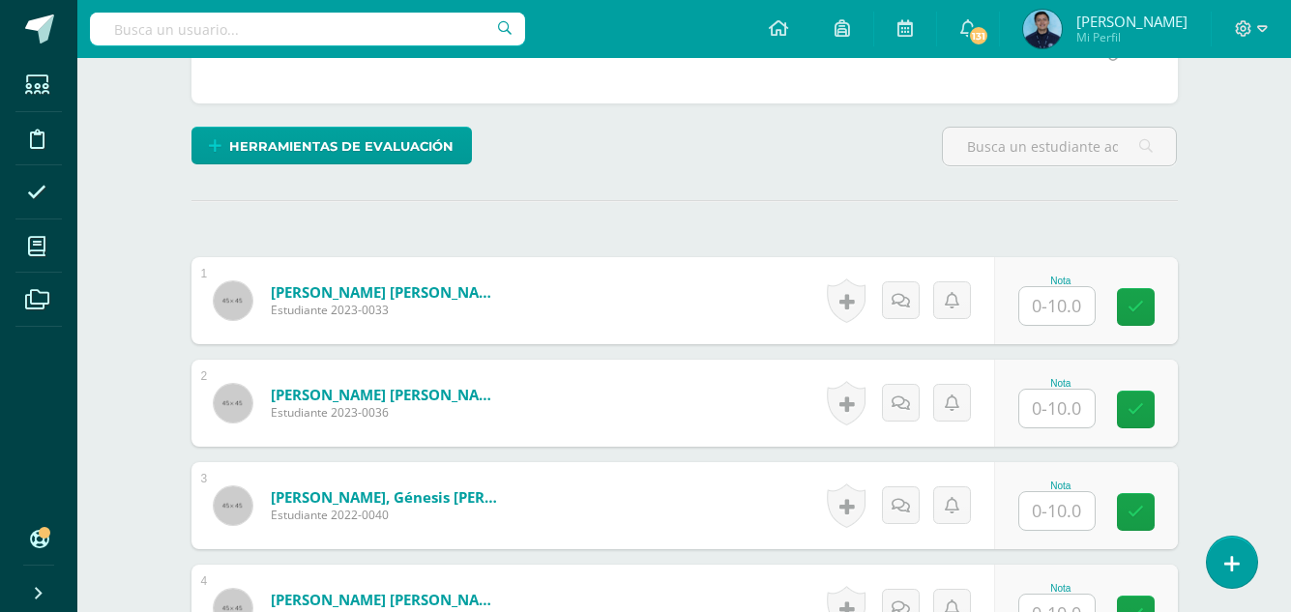
scroll to position [434, 0]
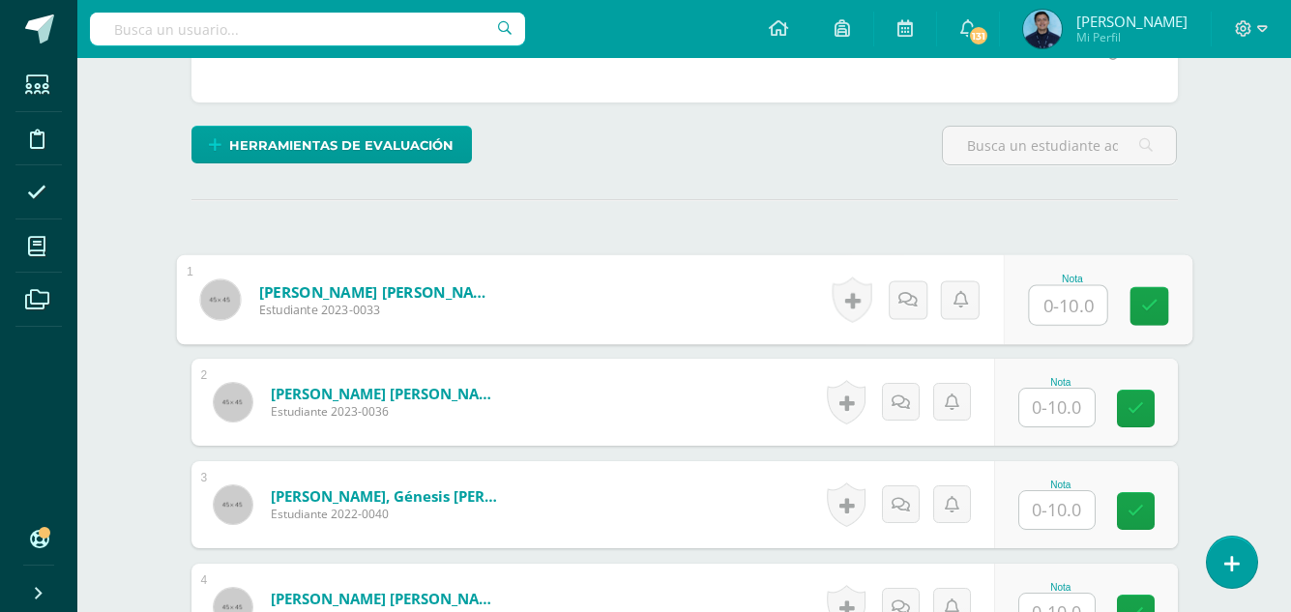
click at [1051, 310] on input "text" at bounding box center [1067, 305] width 77 height 39
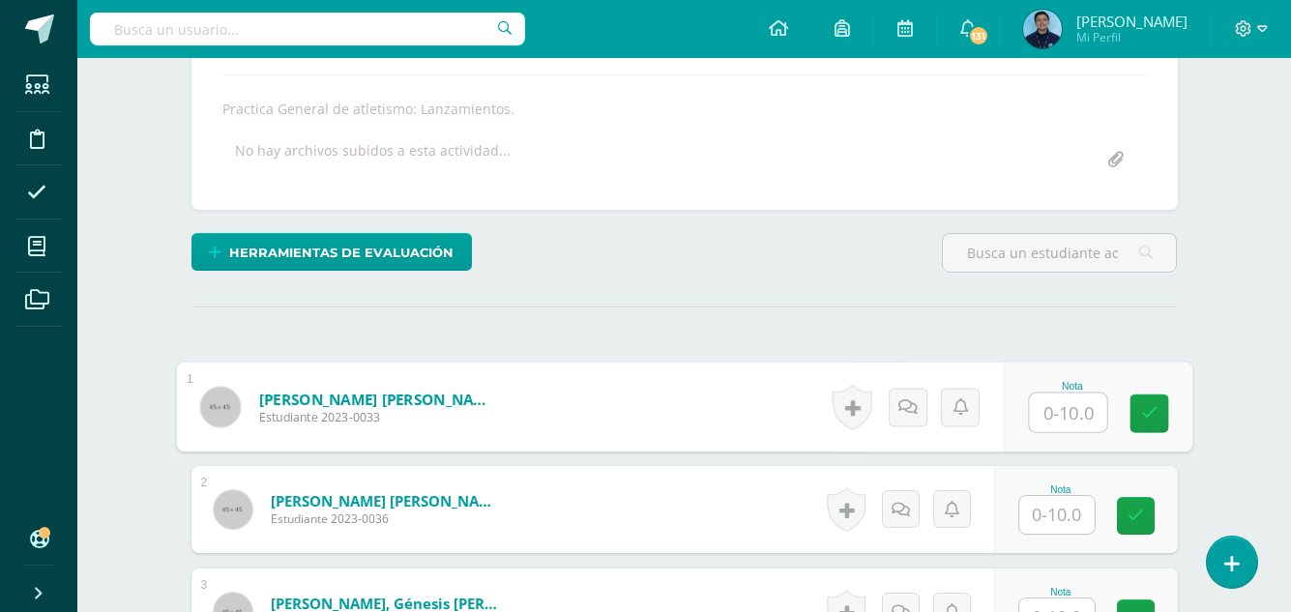
scroll to position [326, 0]
type input "10"
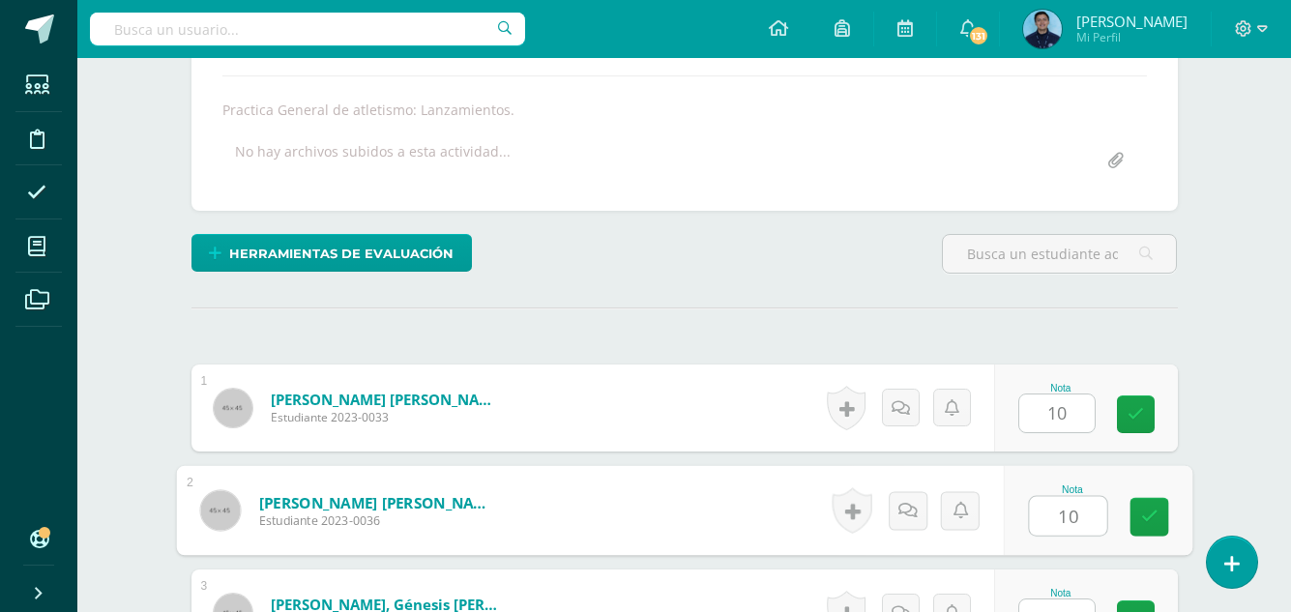
type input "10"
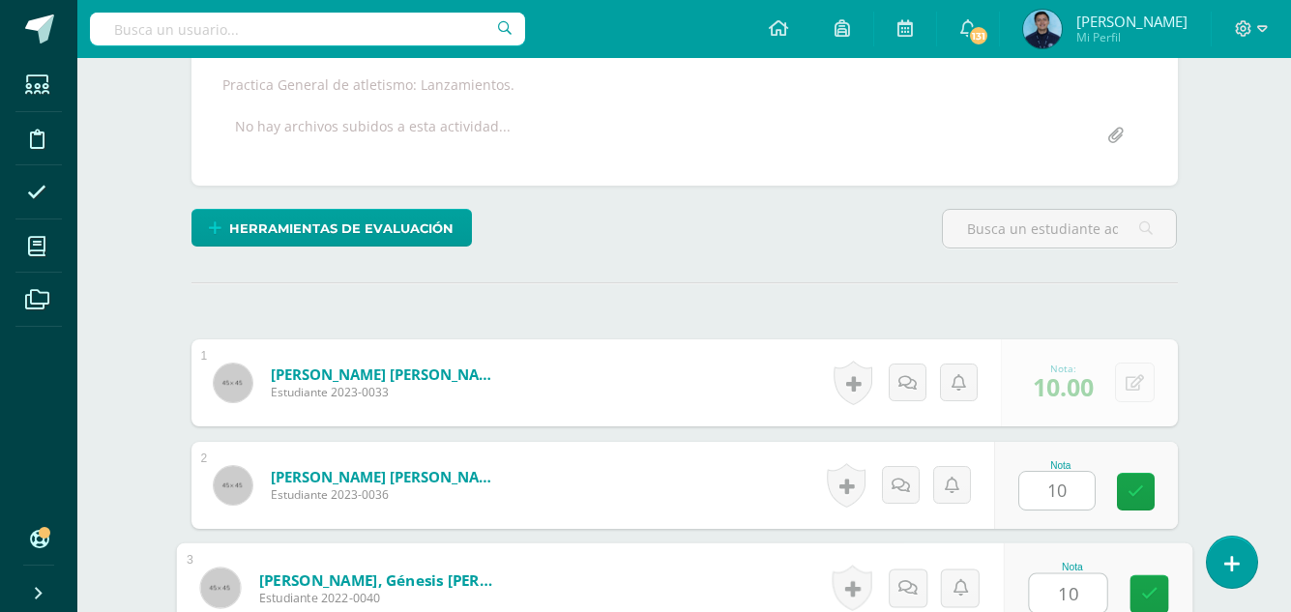
type input "10"
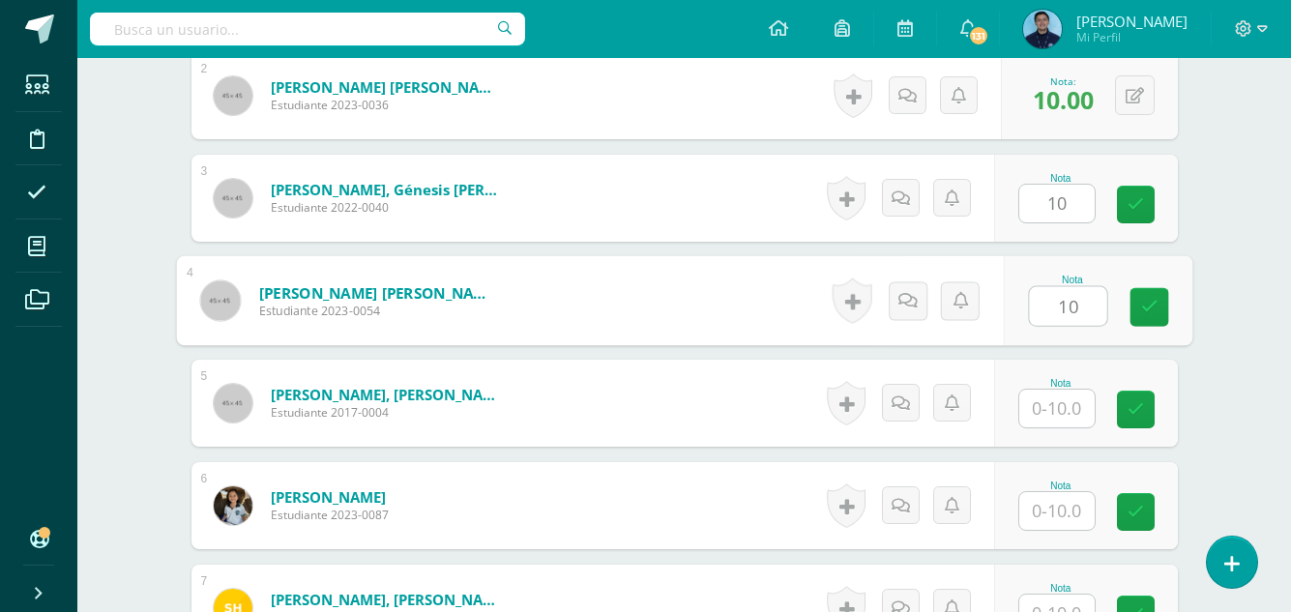
type input "10"
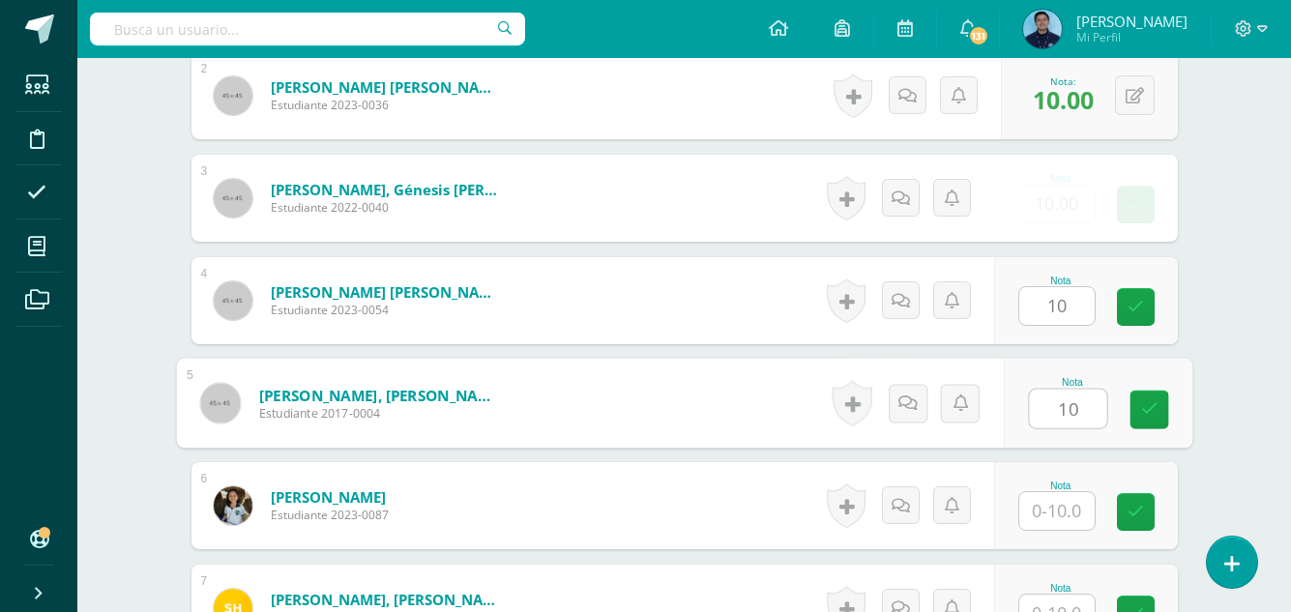
type input "10"
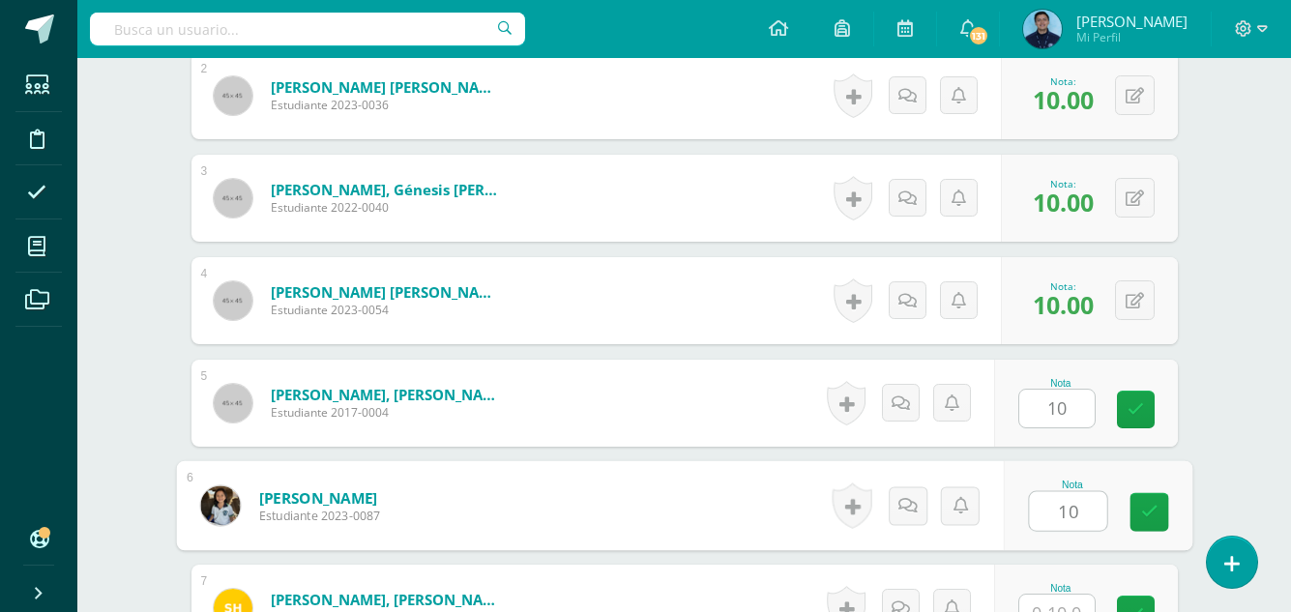
type input "10"
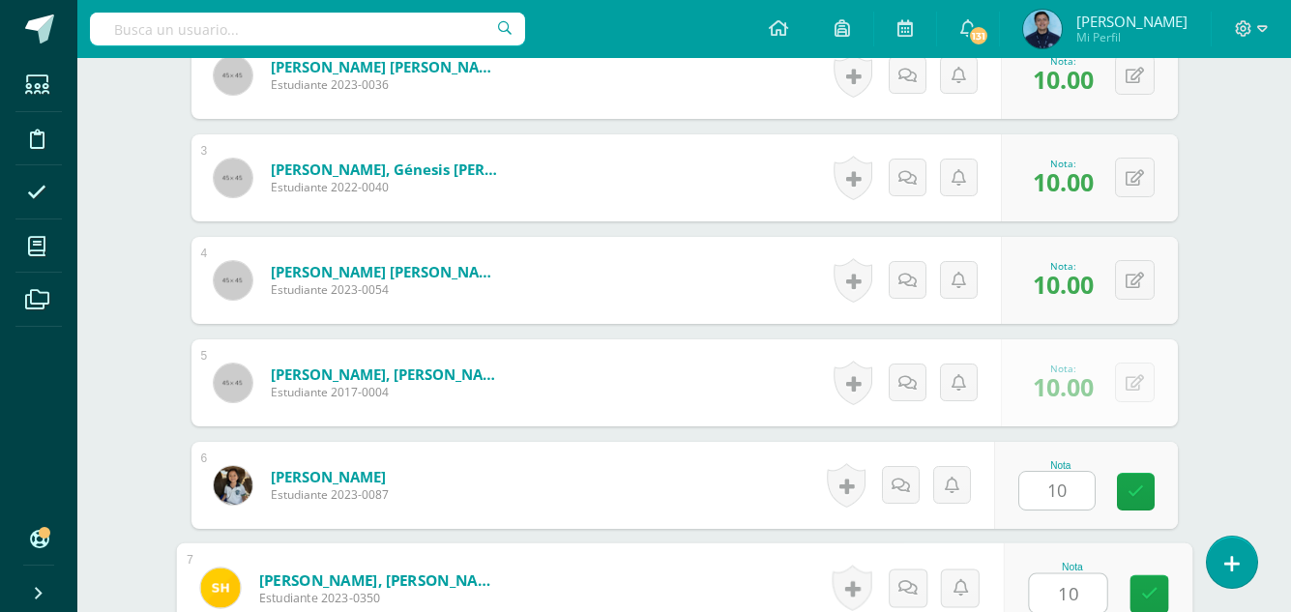
type input "10"
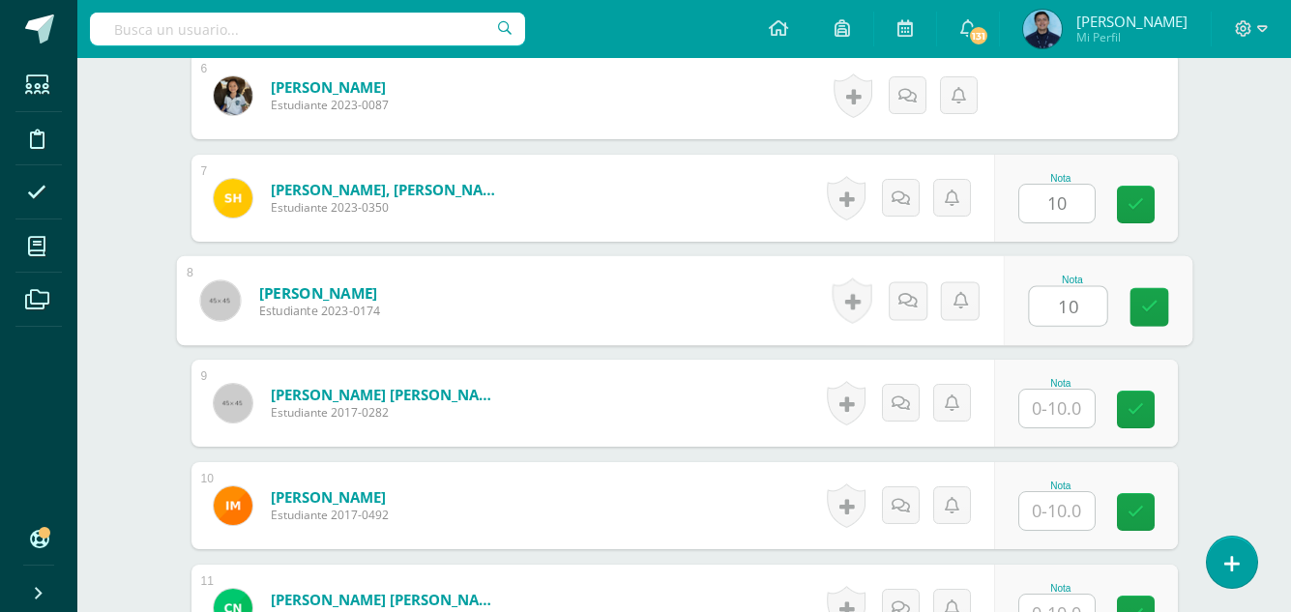
type input "10"
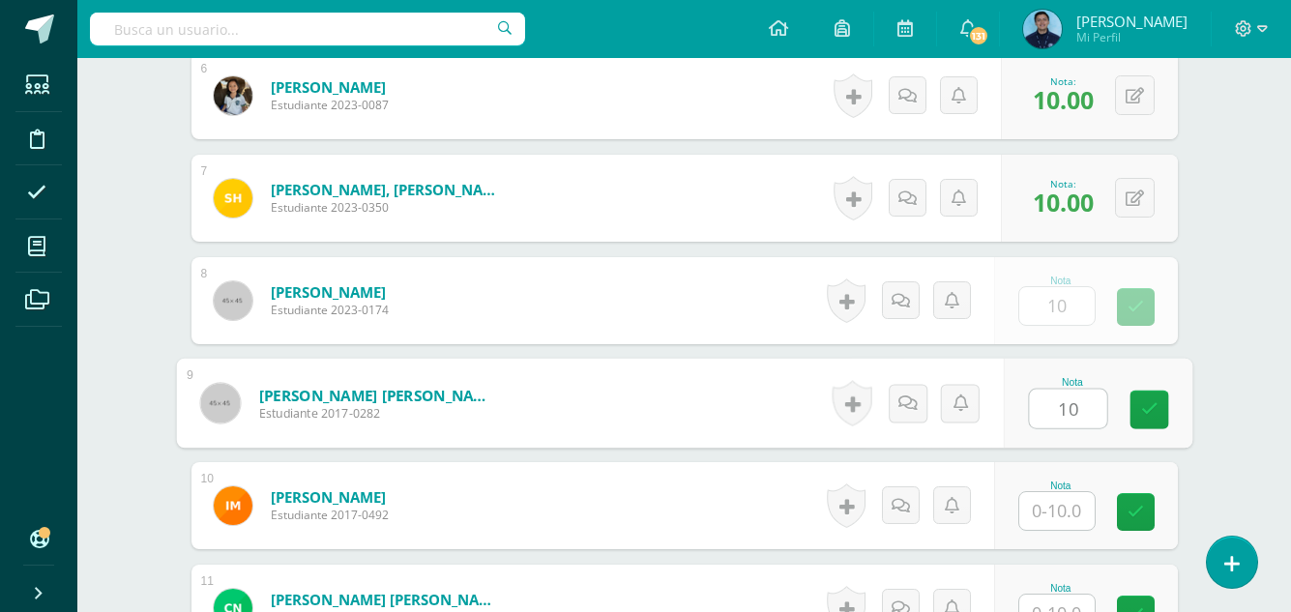
type input "10"
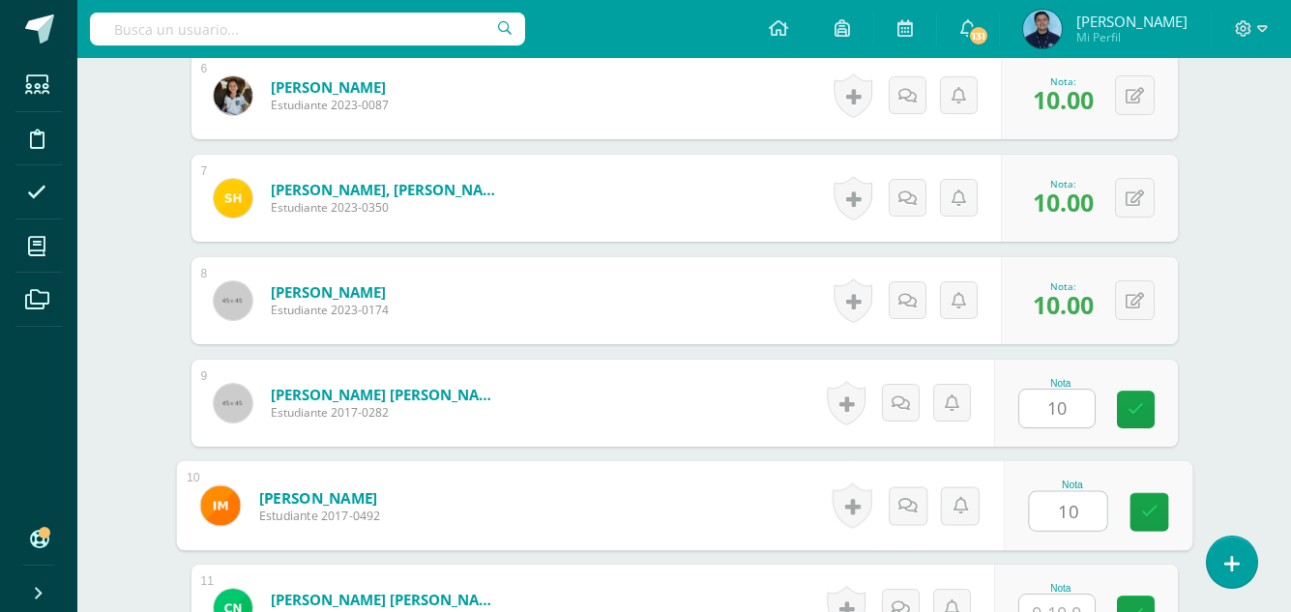
type input "10"
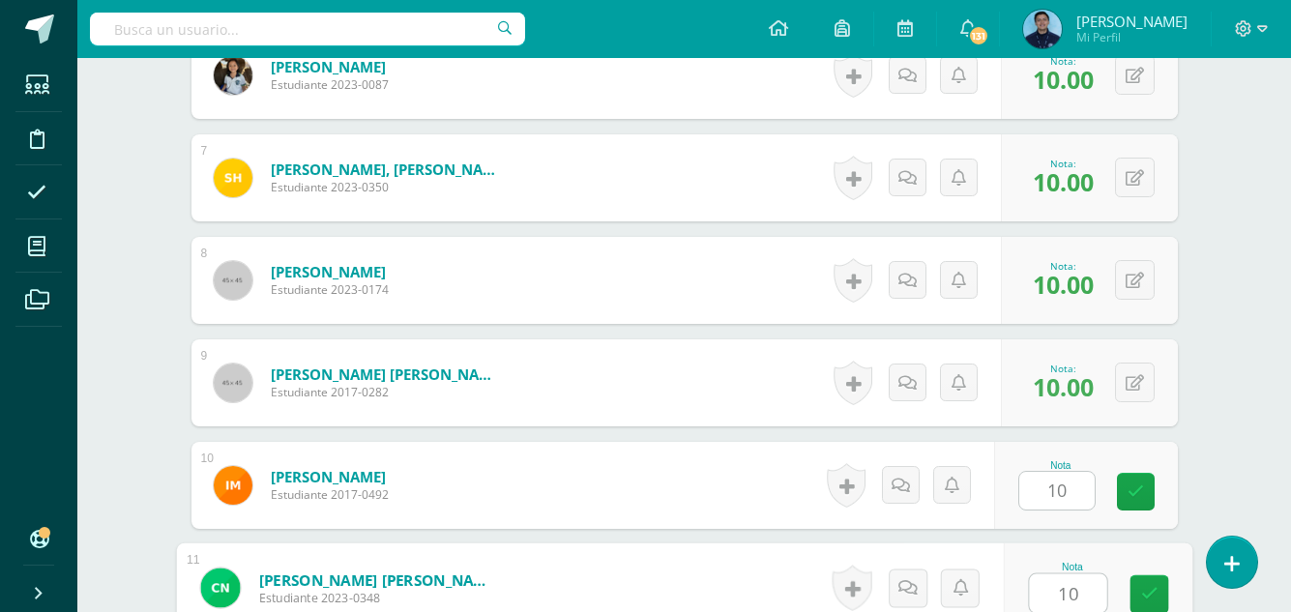
type input "10"
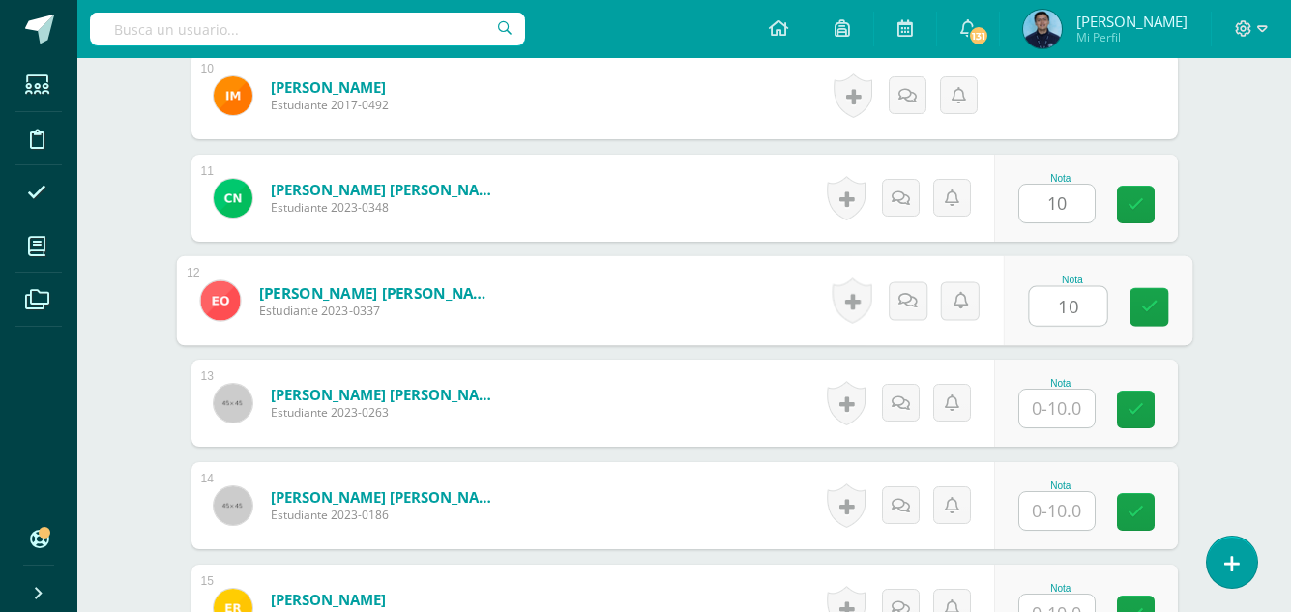
type input "10"
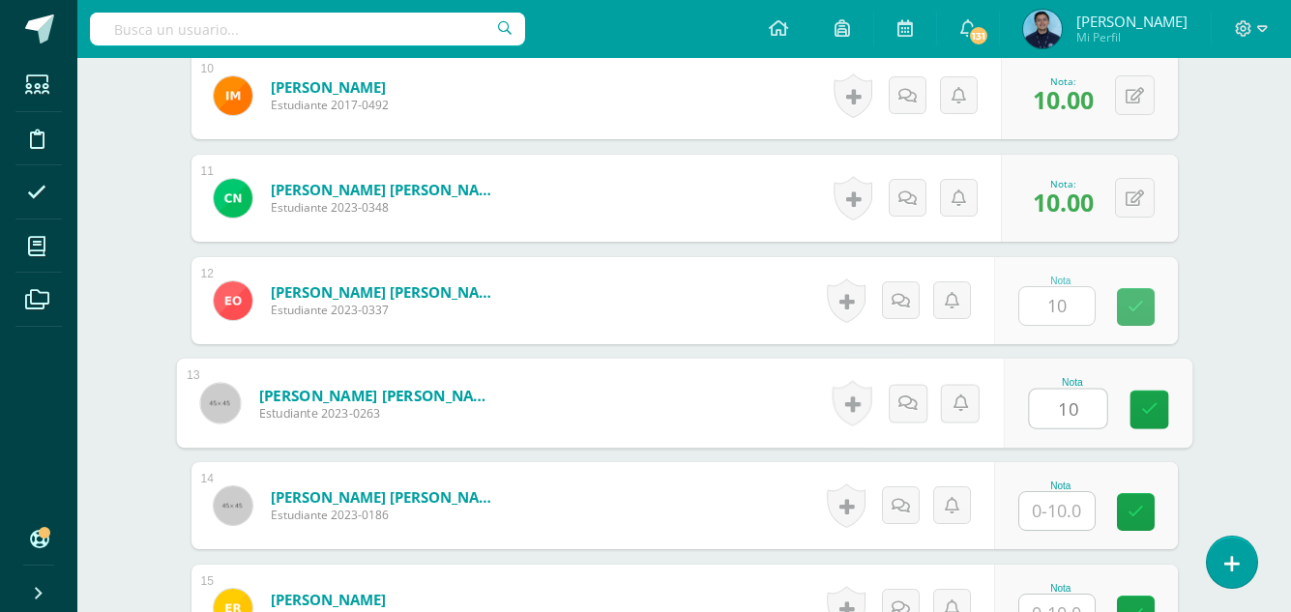
type input "10"
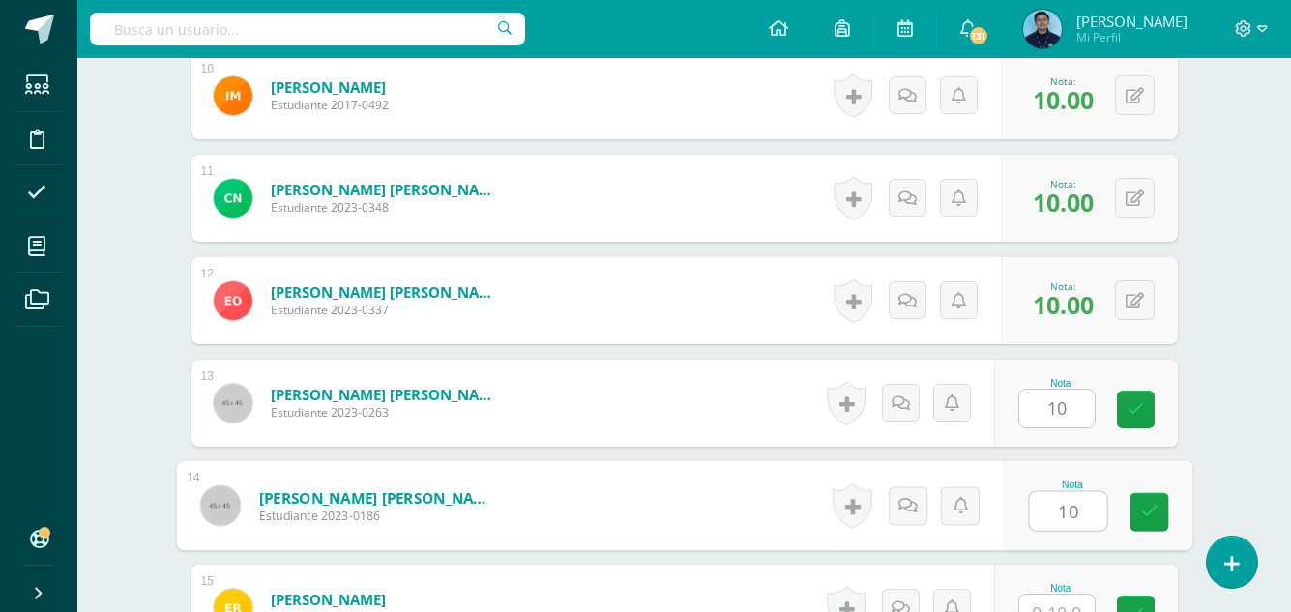
type input "10"
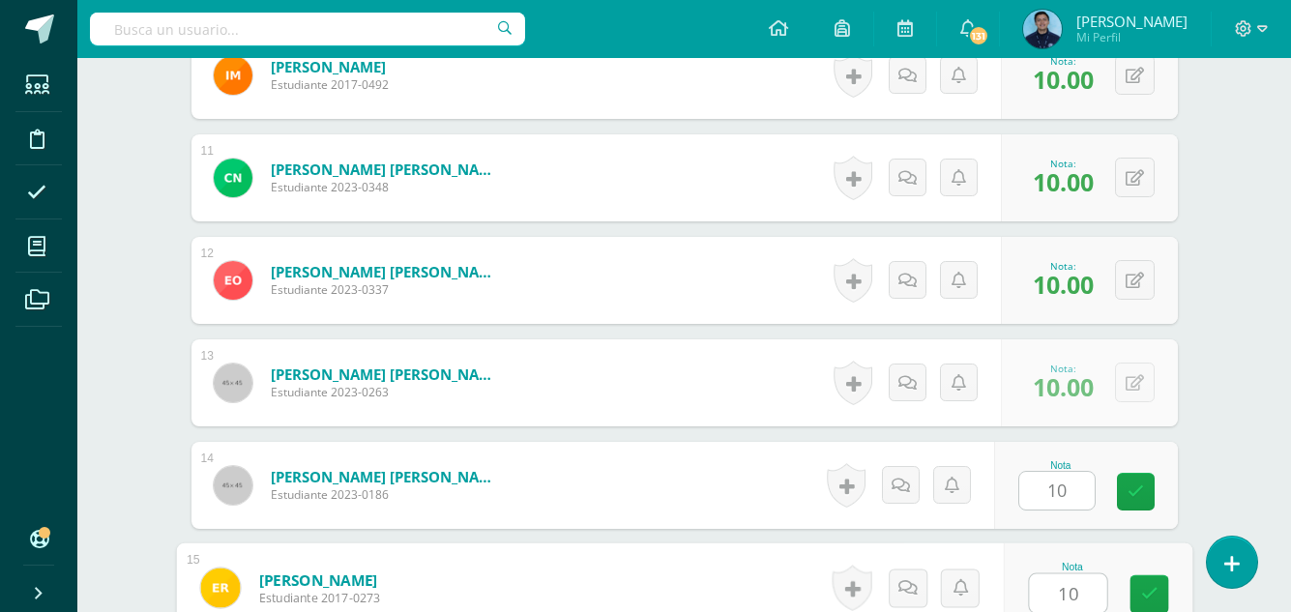
type input "10"
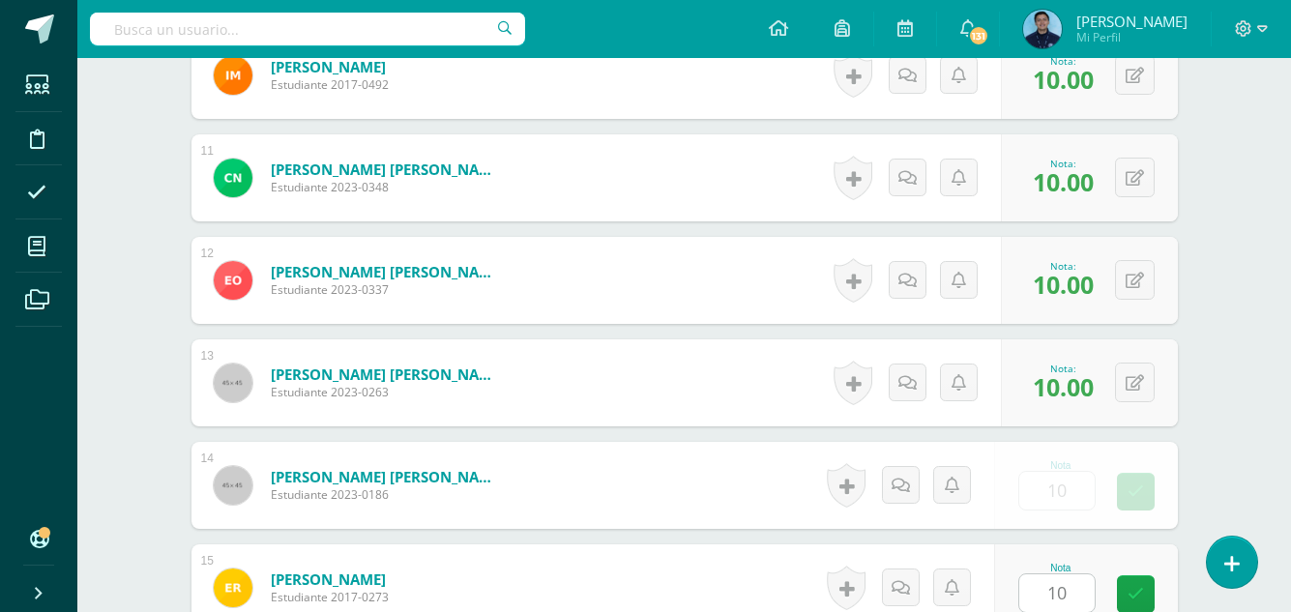
scroll to position [1971, 0]
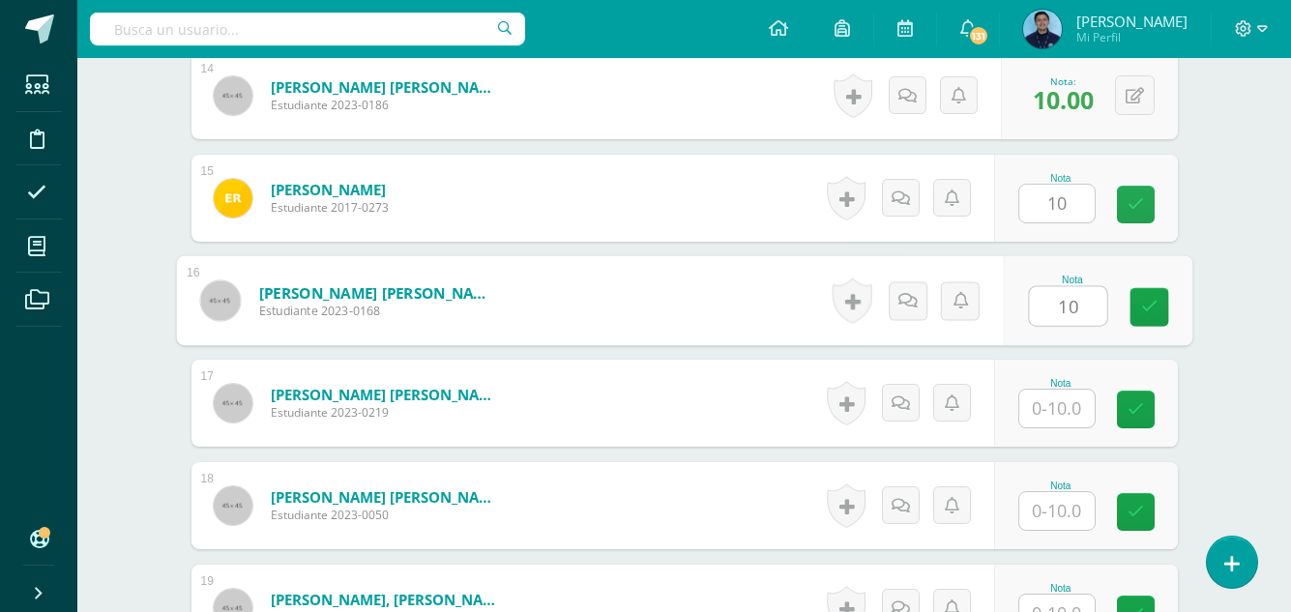
type input "10"
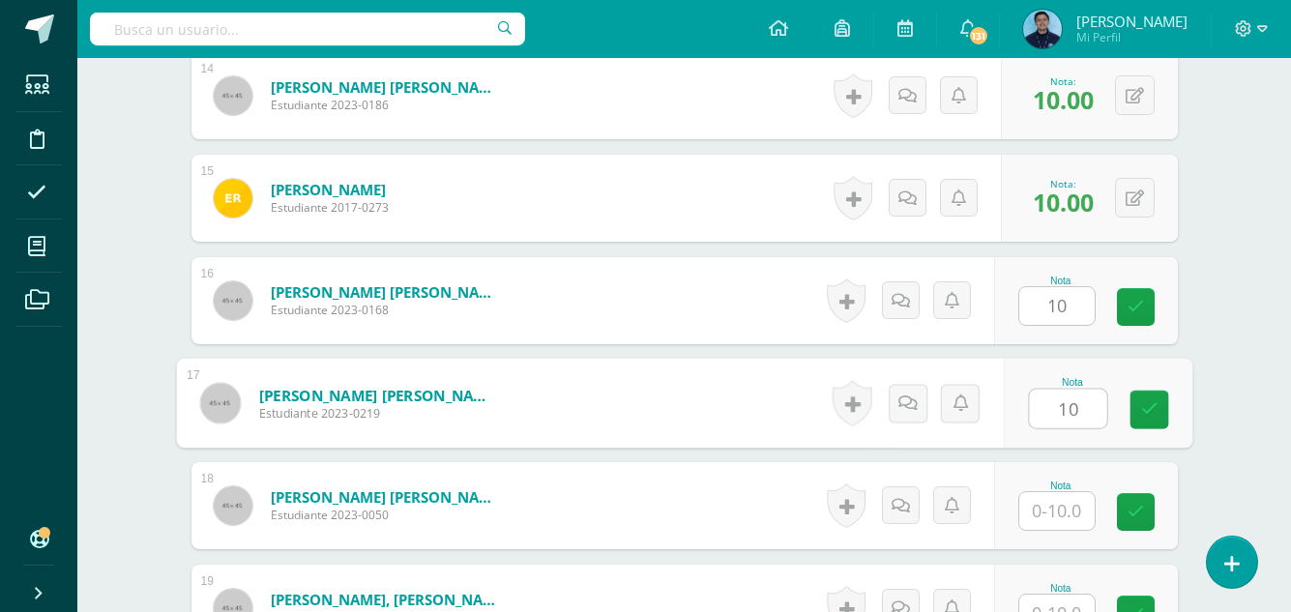
type input "10"
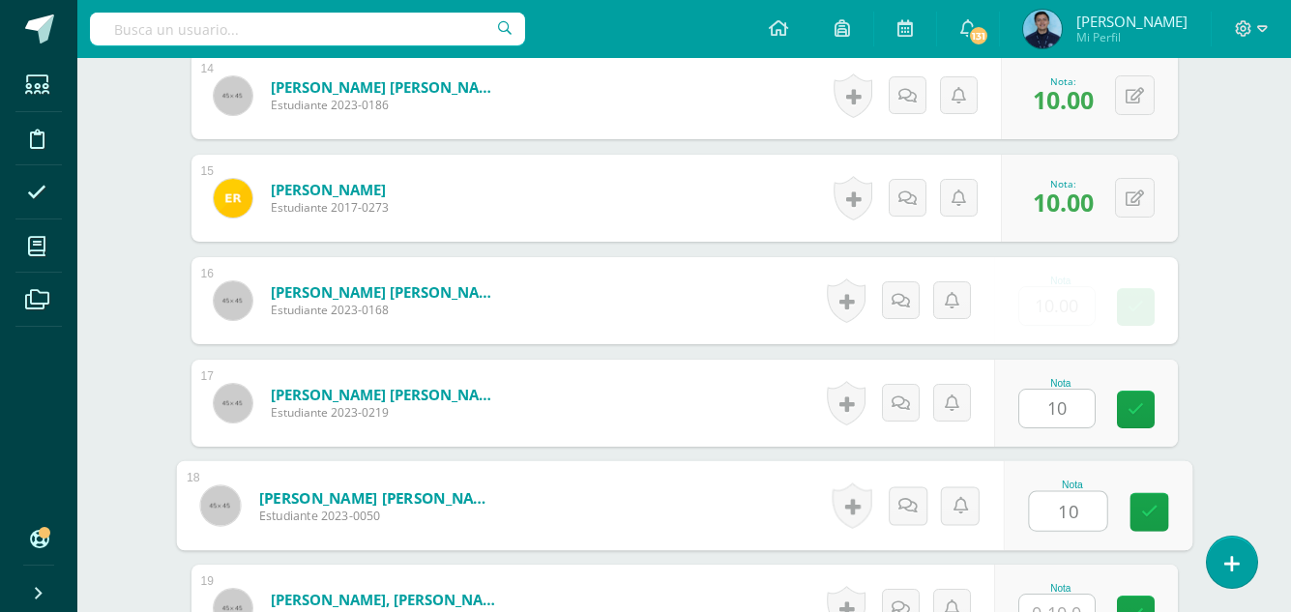
type input "10"
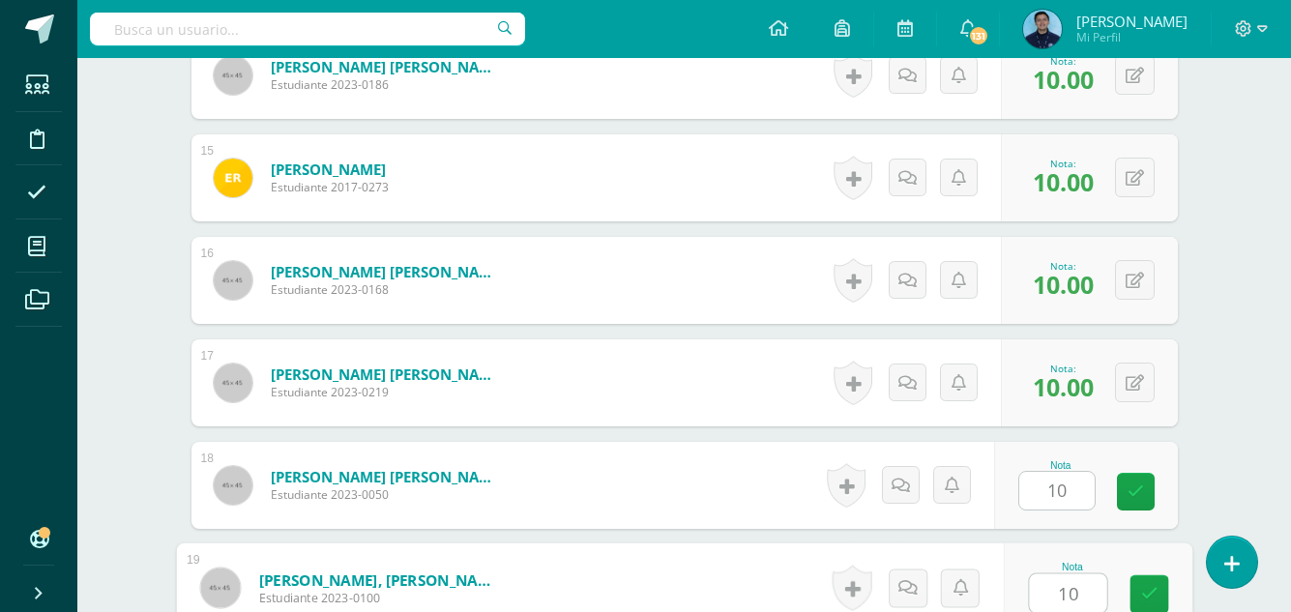
type input "10"
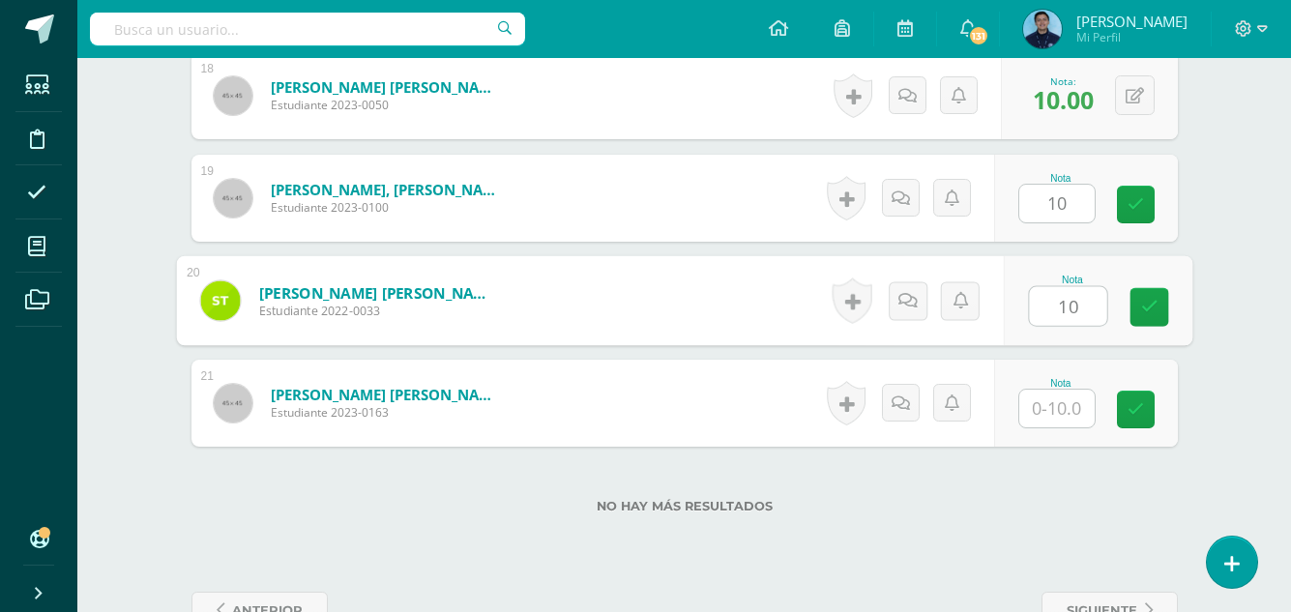
type input "10"
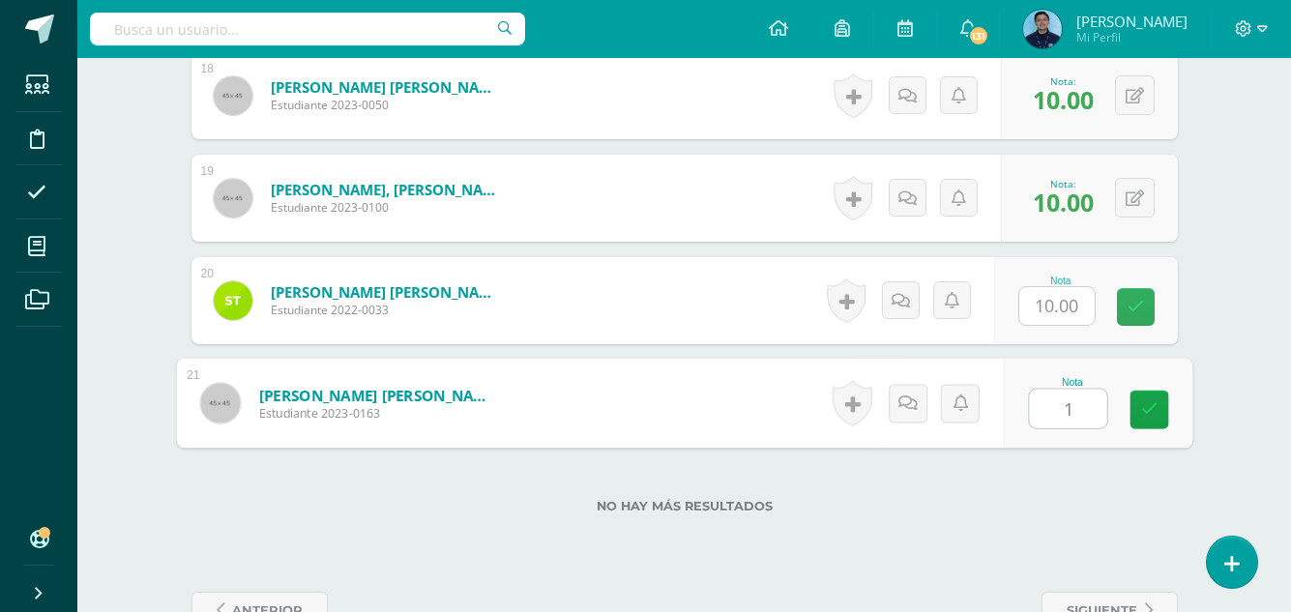
type input "10"
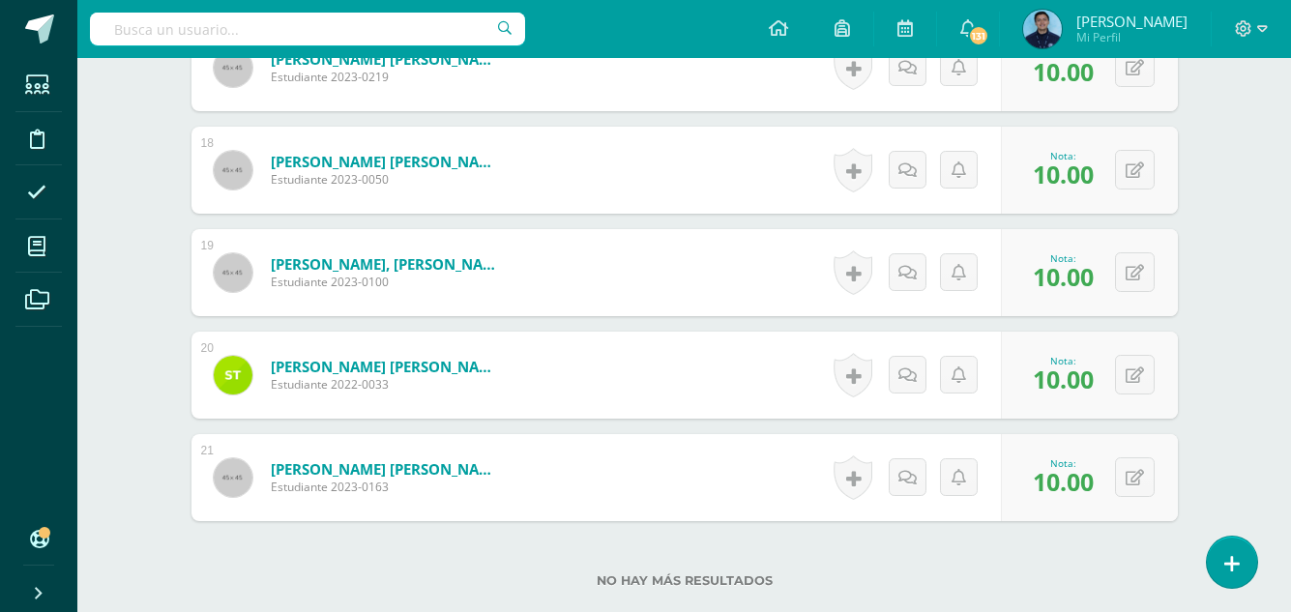
scroll to position [2305, 0]
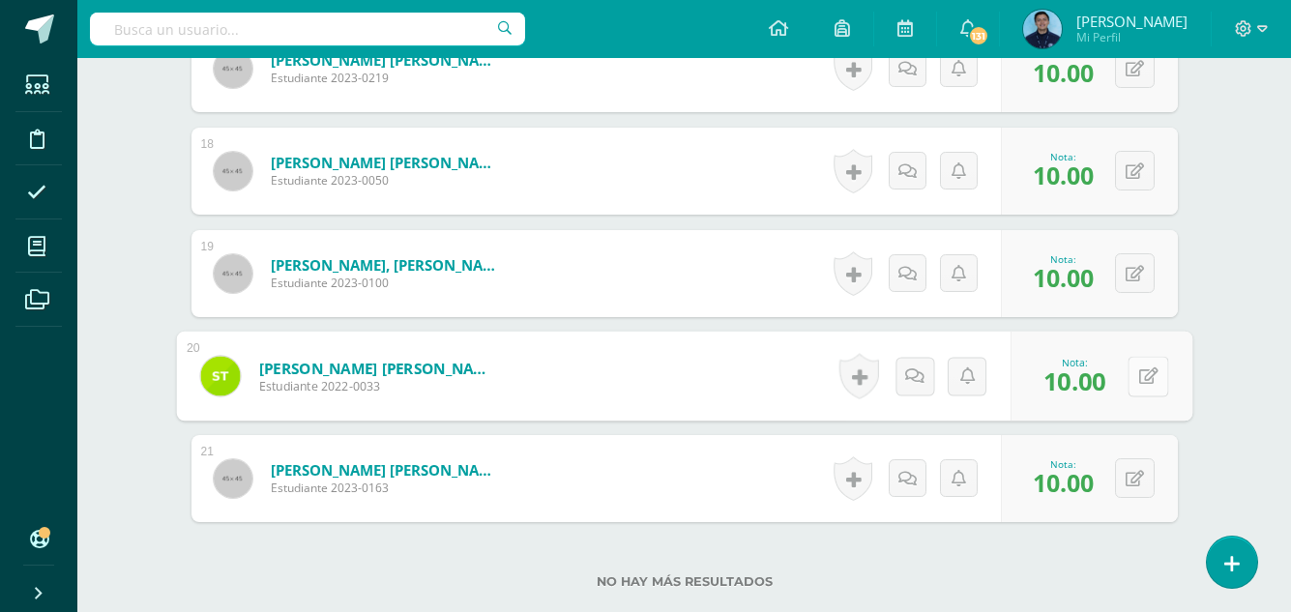
click at [1128, 389] on button at bounding box center [1148, 376] width 41 height 41
type input "9"
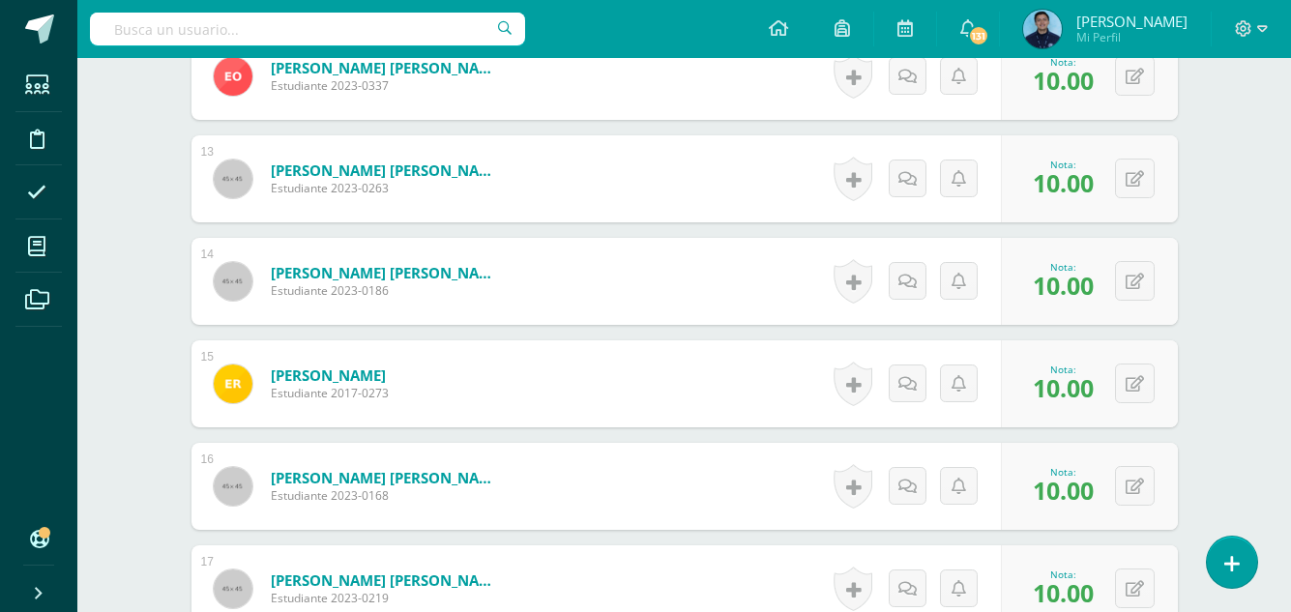
scroll to position [1784, 0]
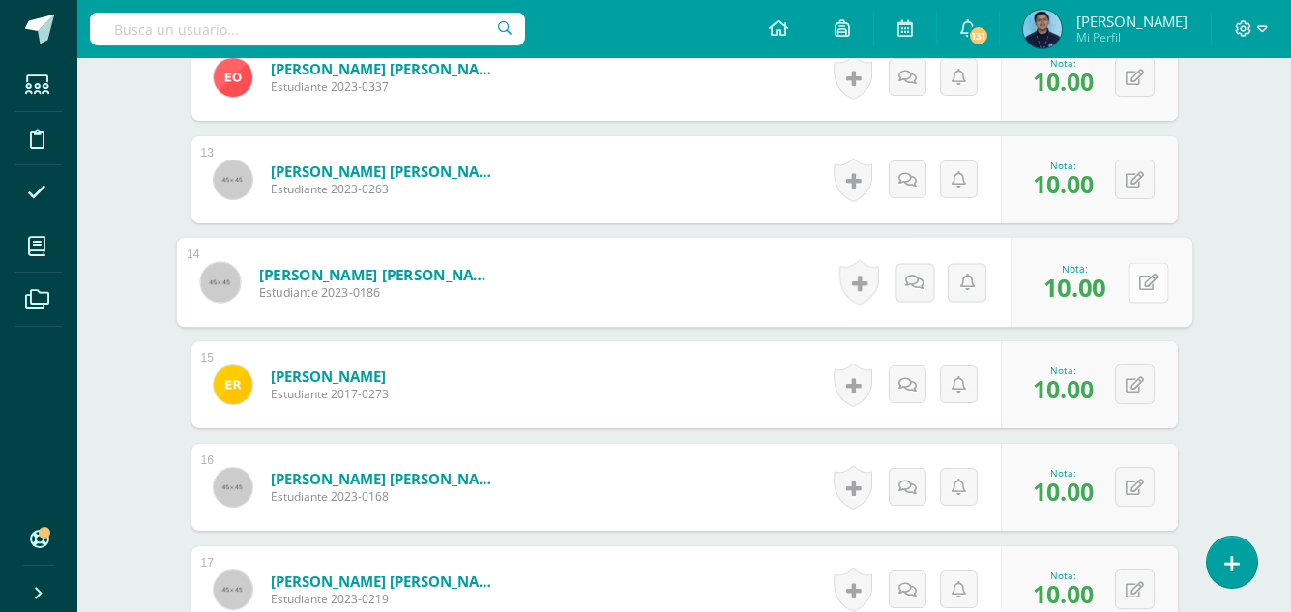
click at [1149, 290] on button at bounding box center [1148, 282] width 41 height 41
type input "8"
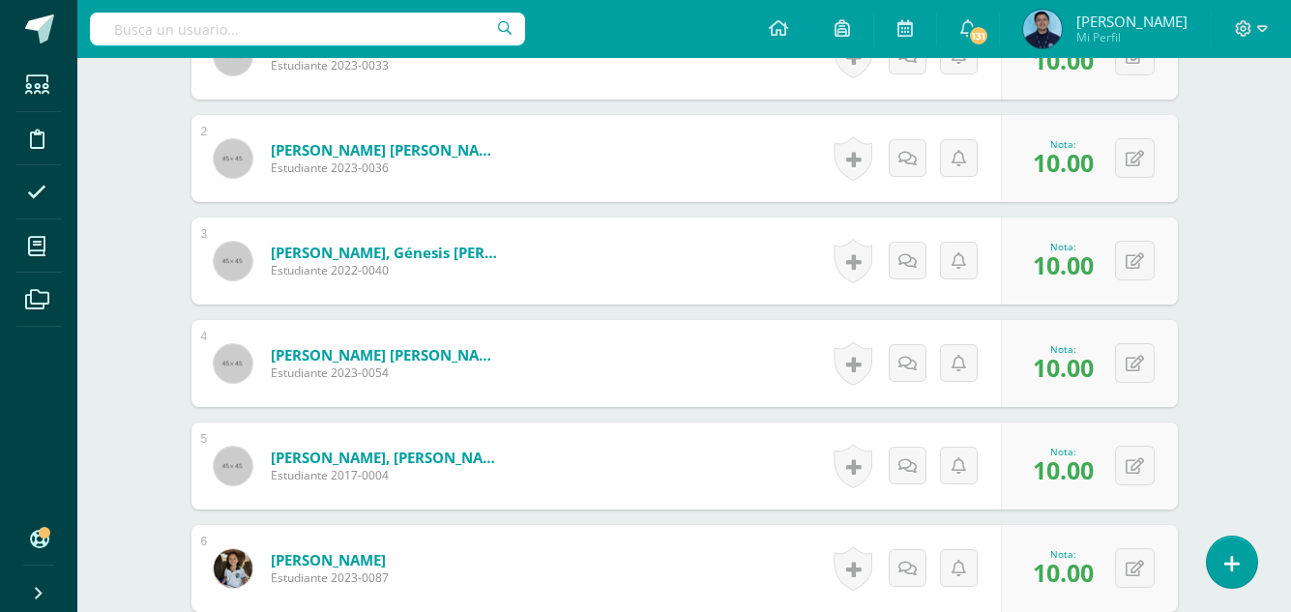
scroll to position [677, 0]
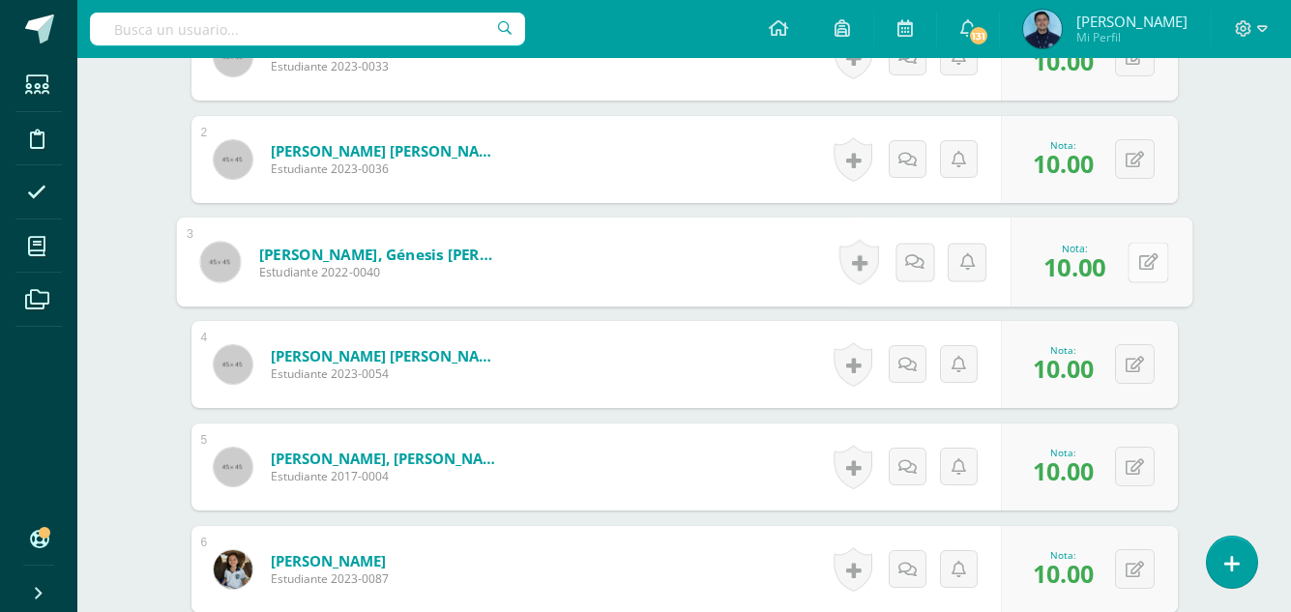
click at [1127, 271] on div "0 Logros Logros obtenidos Aún no hay logros agregados Nota: 10.00" at bounding box center [1102, 263] width 182 height 90
click at [1132, 271] on button at bounding box center [1148, 262] width 41 height 41
type input "9"
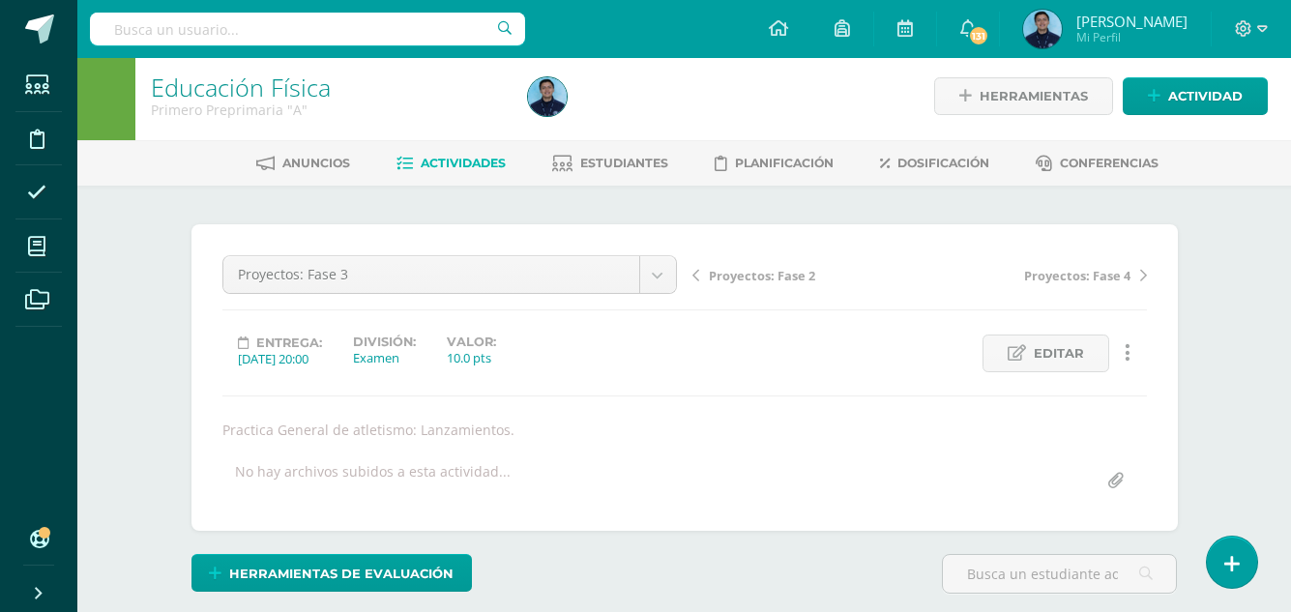
scroll to position [0, 0]
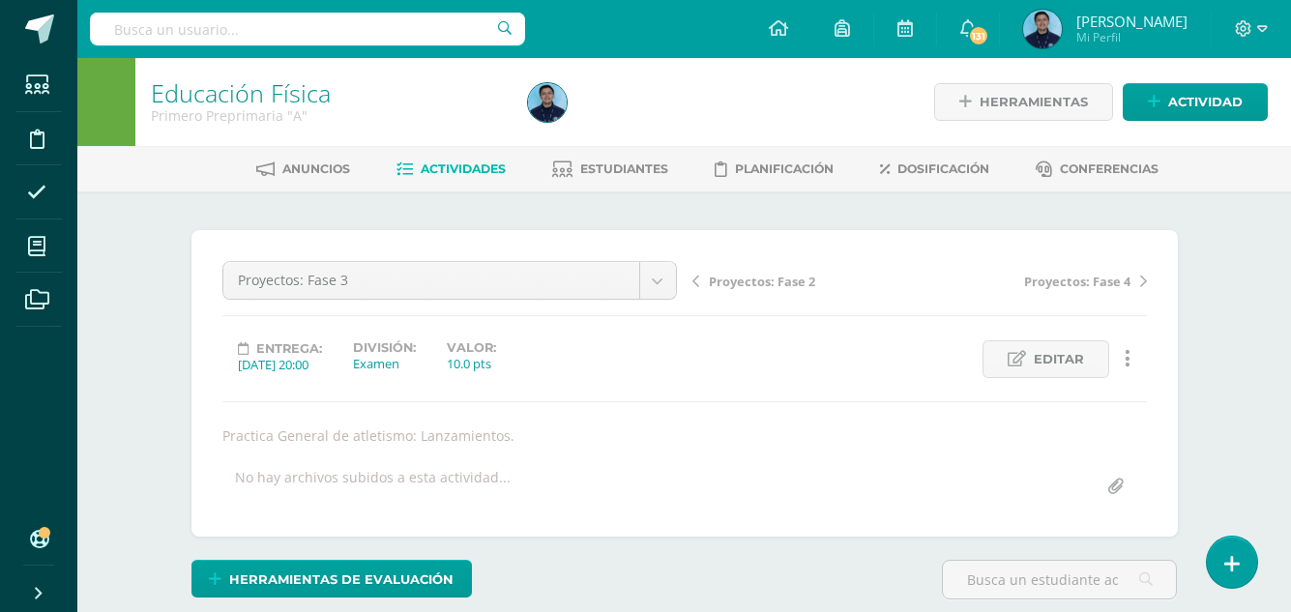
click at [493, 161] on span "Actividades" at bounding box center [463, 168] width 85 height 15
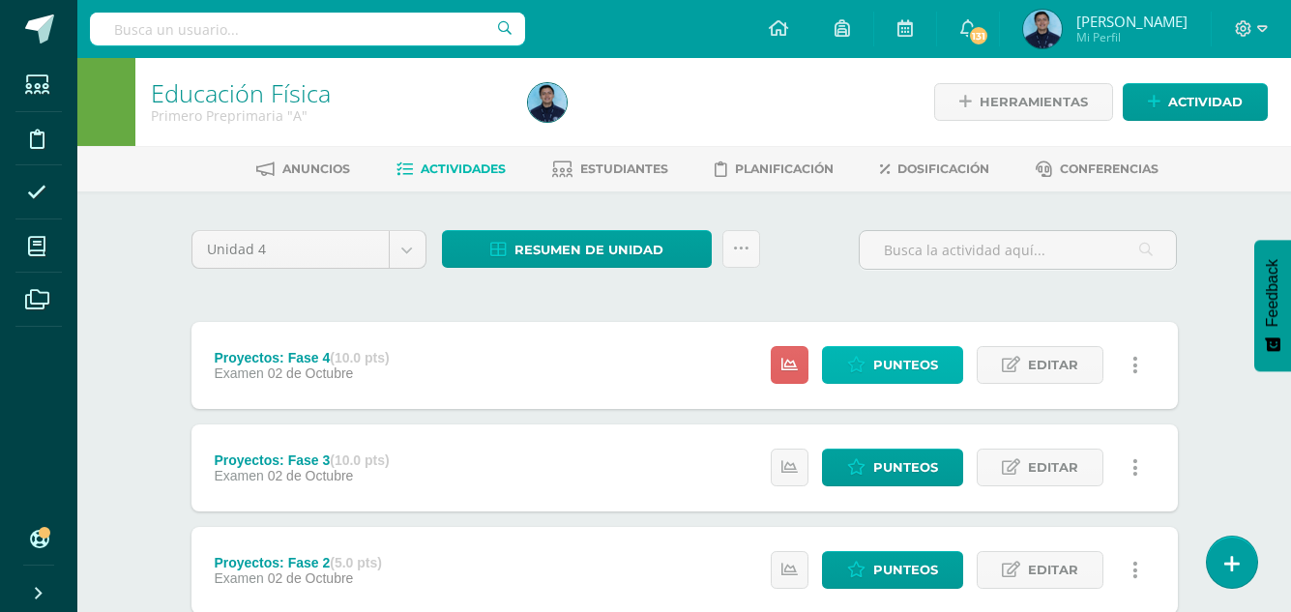
click at [906, 351] on span "Punteos" at bounding box center [905, 365] width 65 height 36
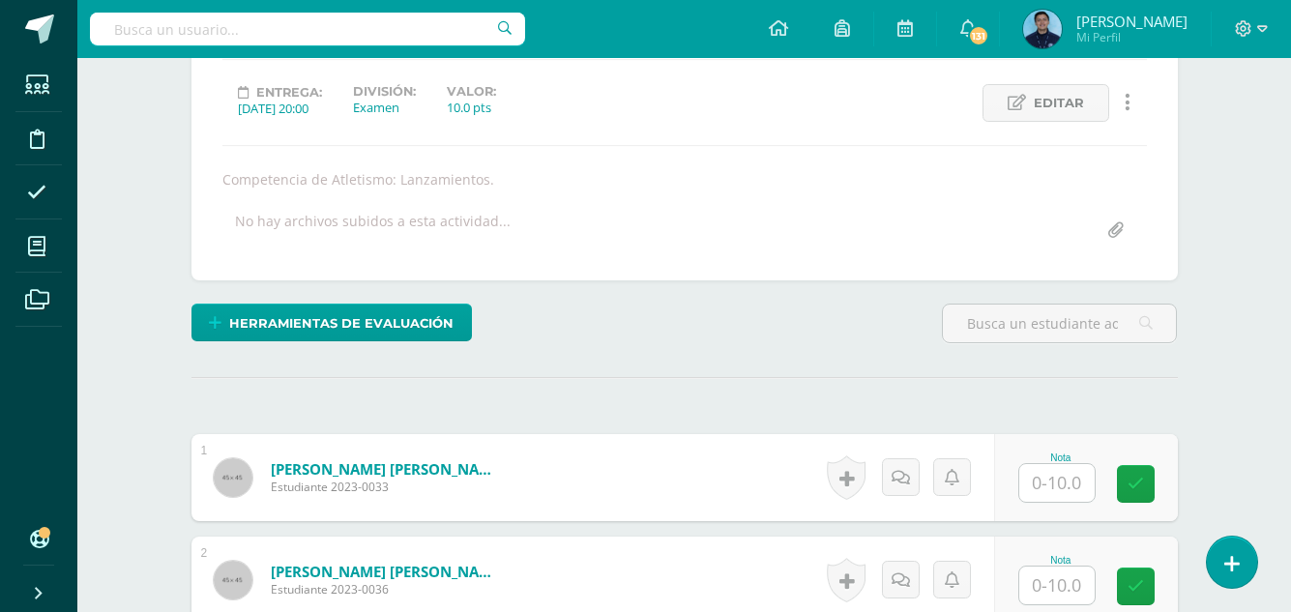
scroll to position [294, 0]
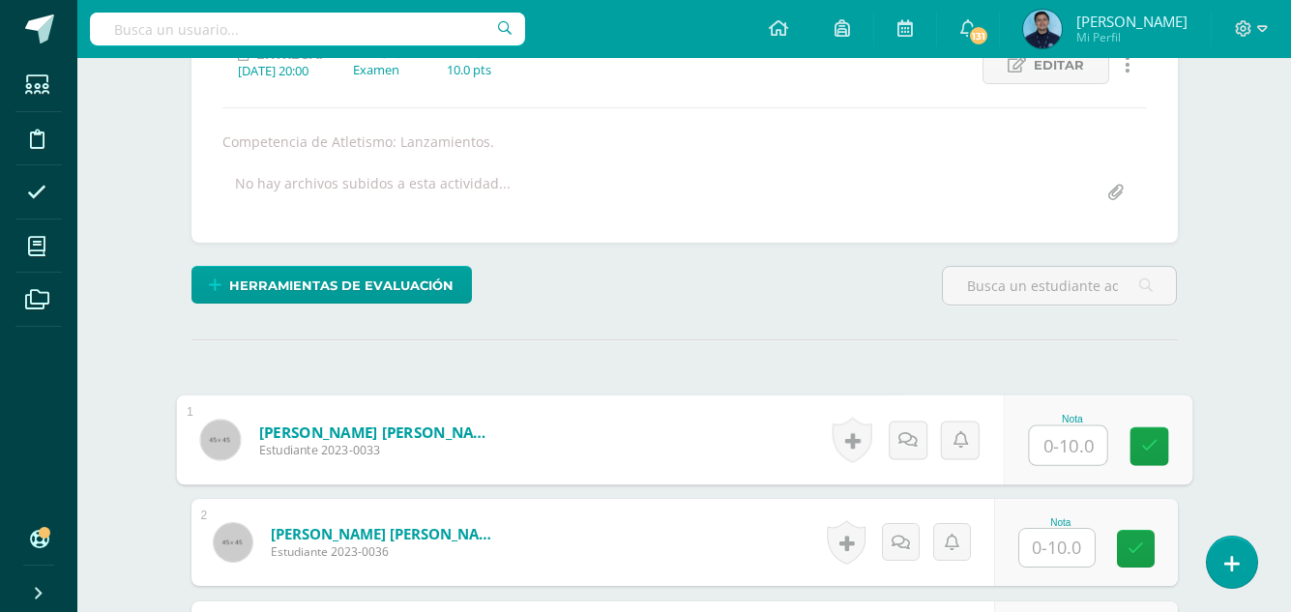
click at [1030, 437] on input "text" at bounding box center [1067, 445] width 77 height 39
type input "10"
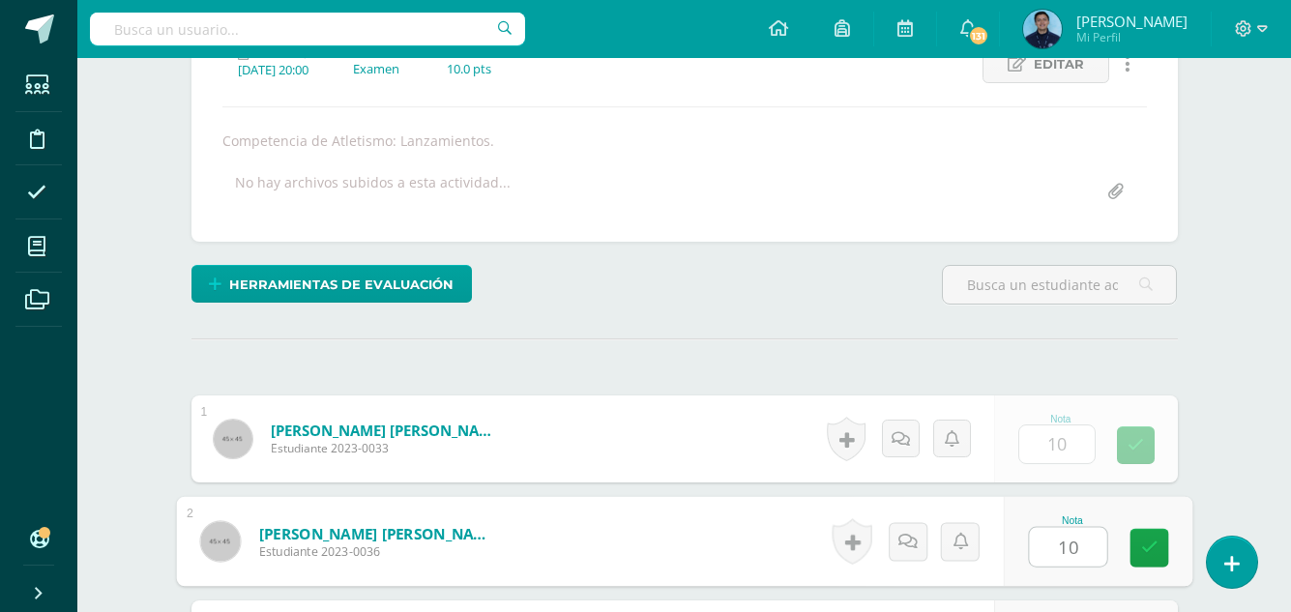
type input "10"
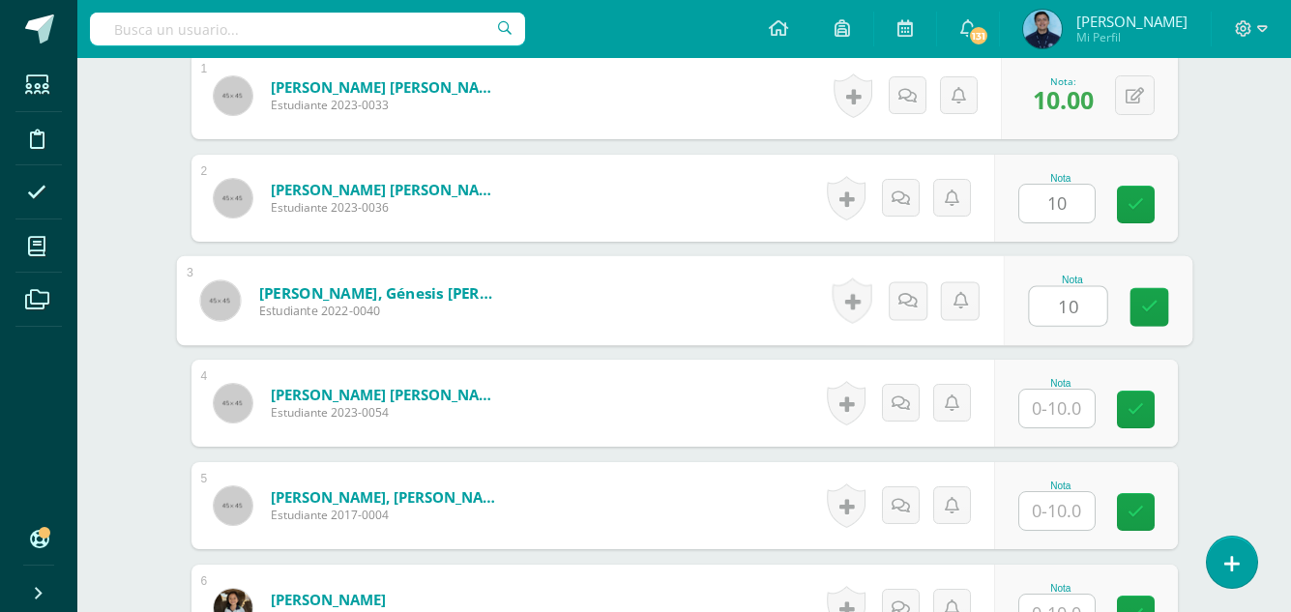
type input "10"
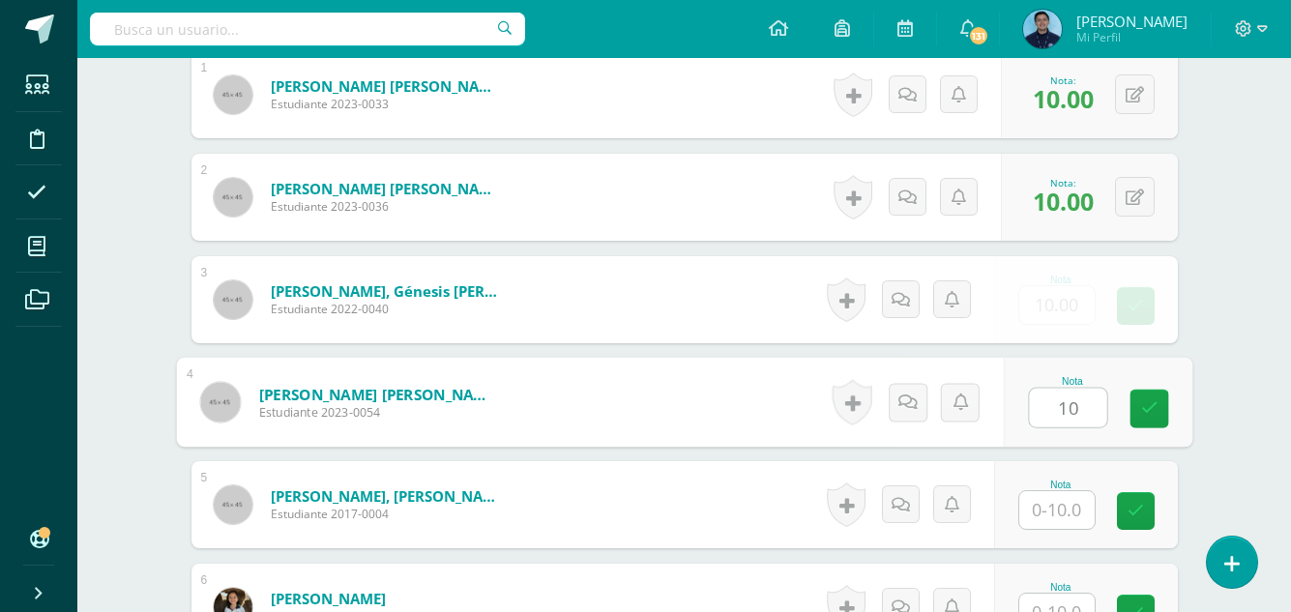
type input "10"
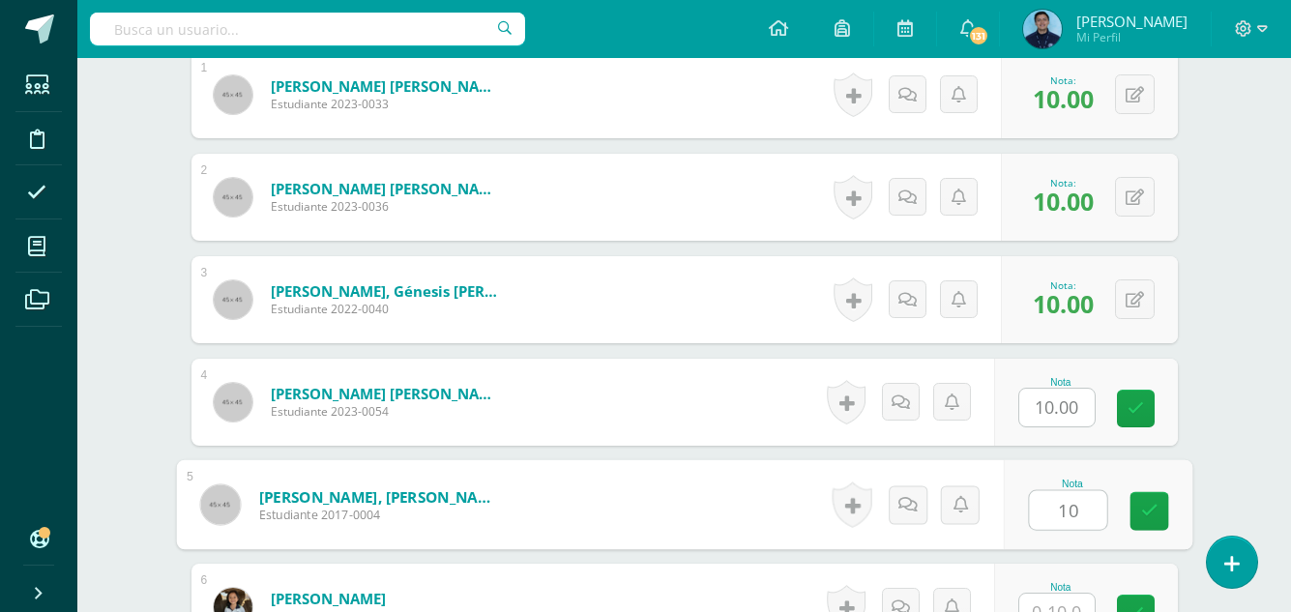
type input "10"
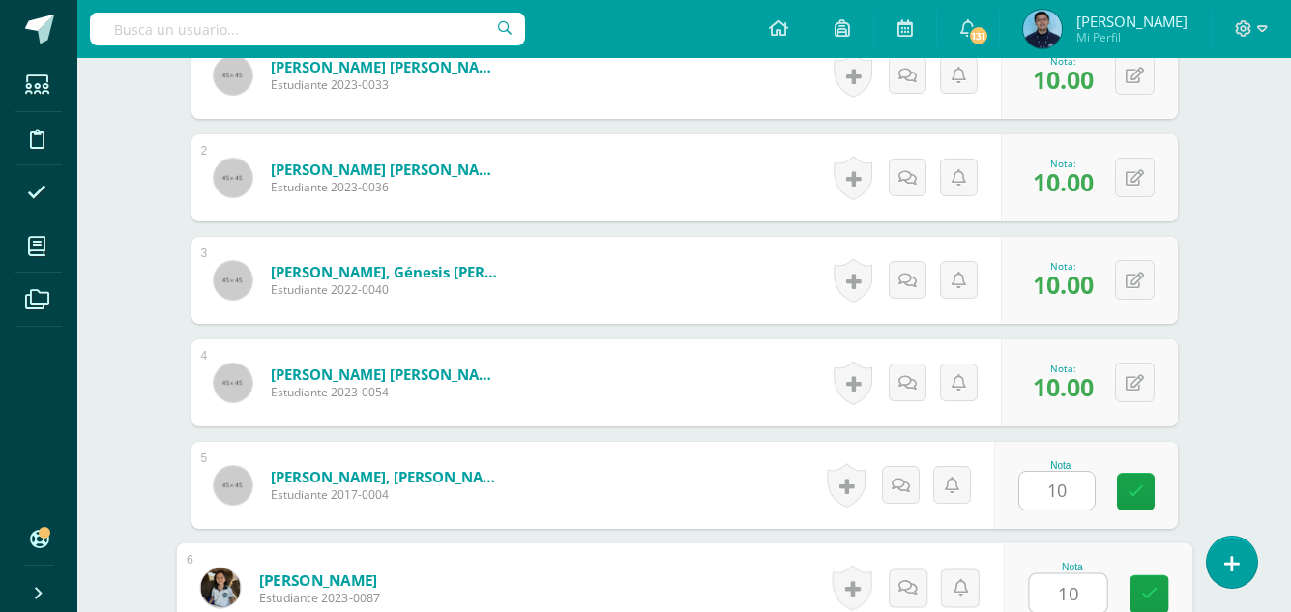
type input "10"
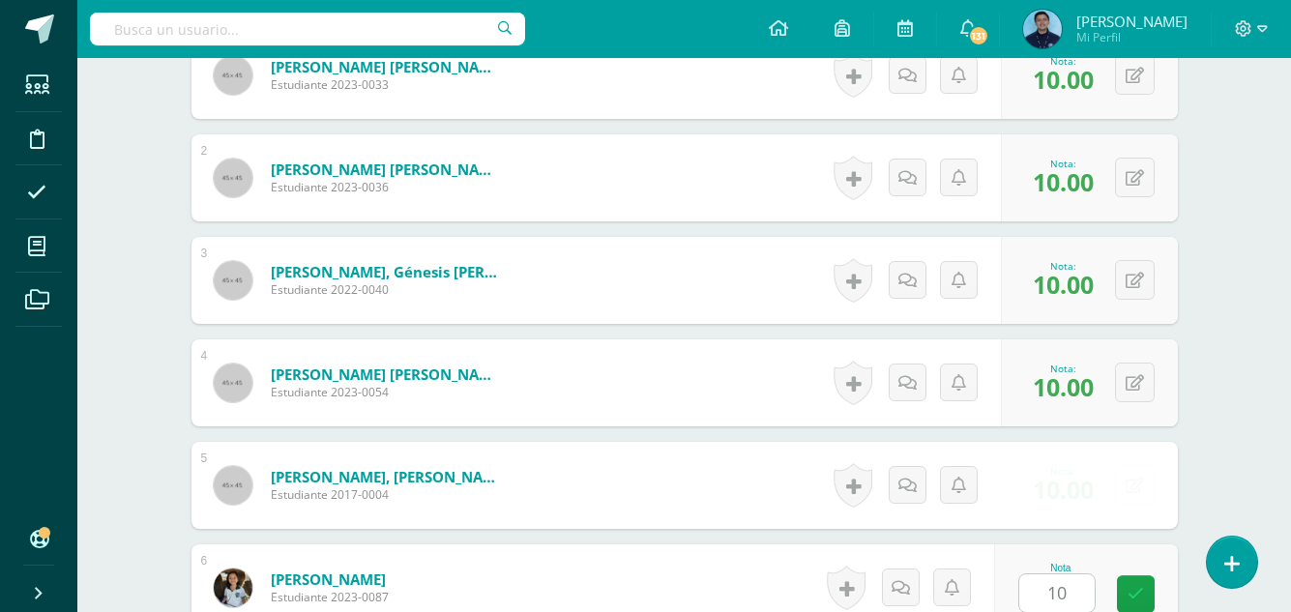
scroll to position [1049, 0]
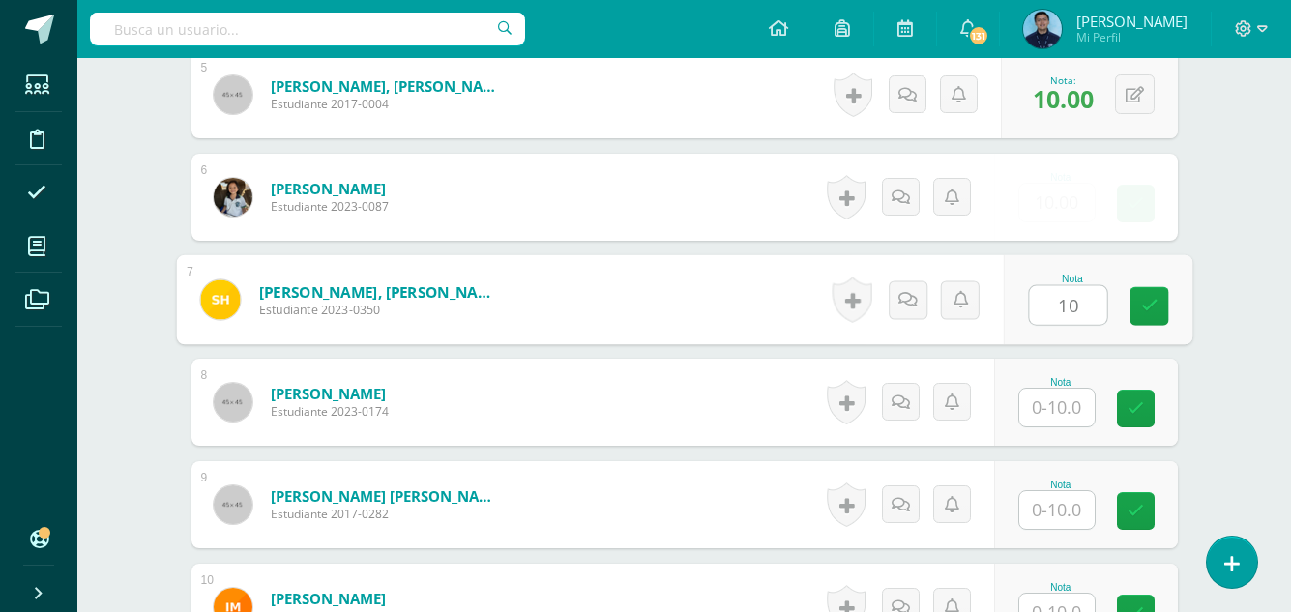
type input "10"
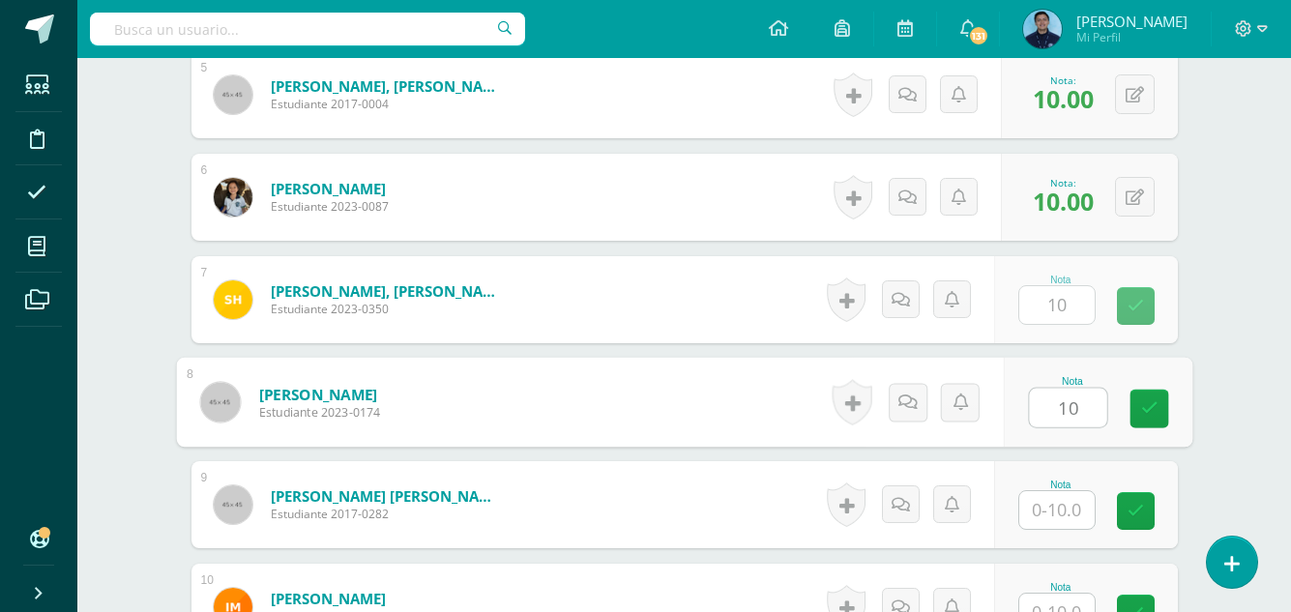
type input "10"
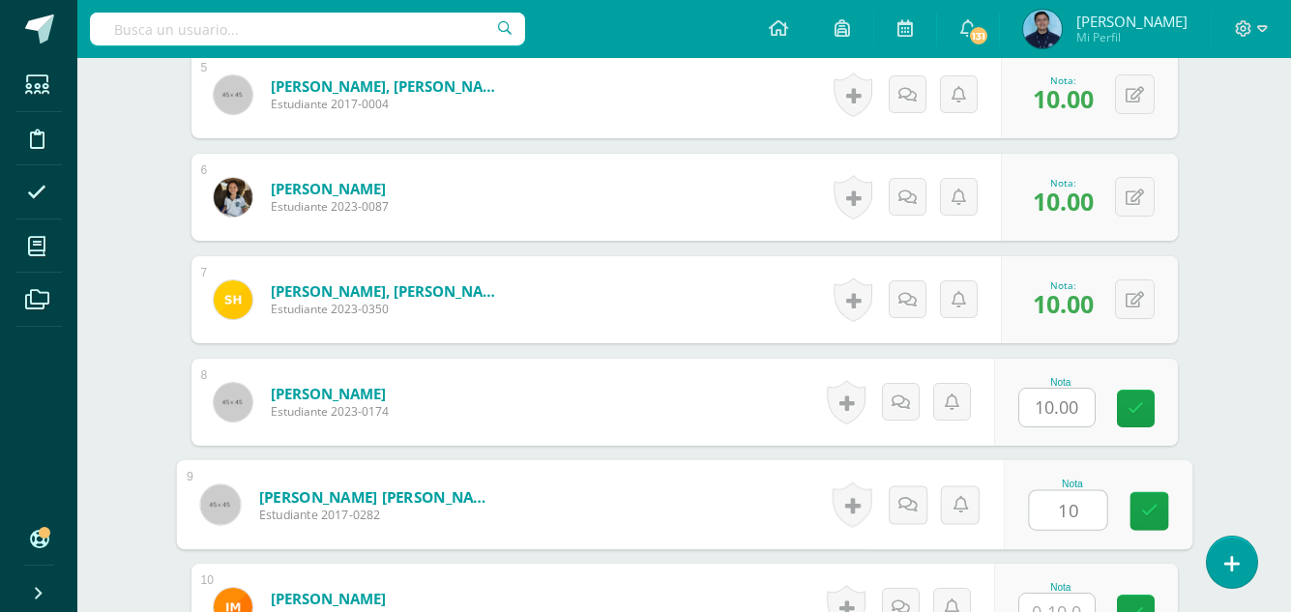
type input "10"
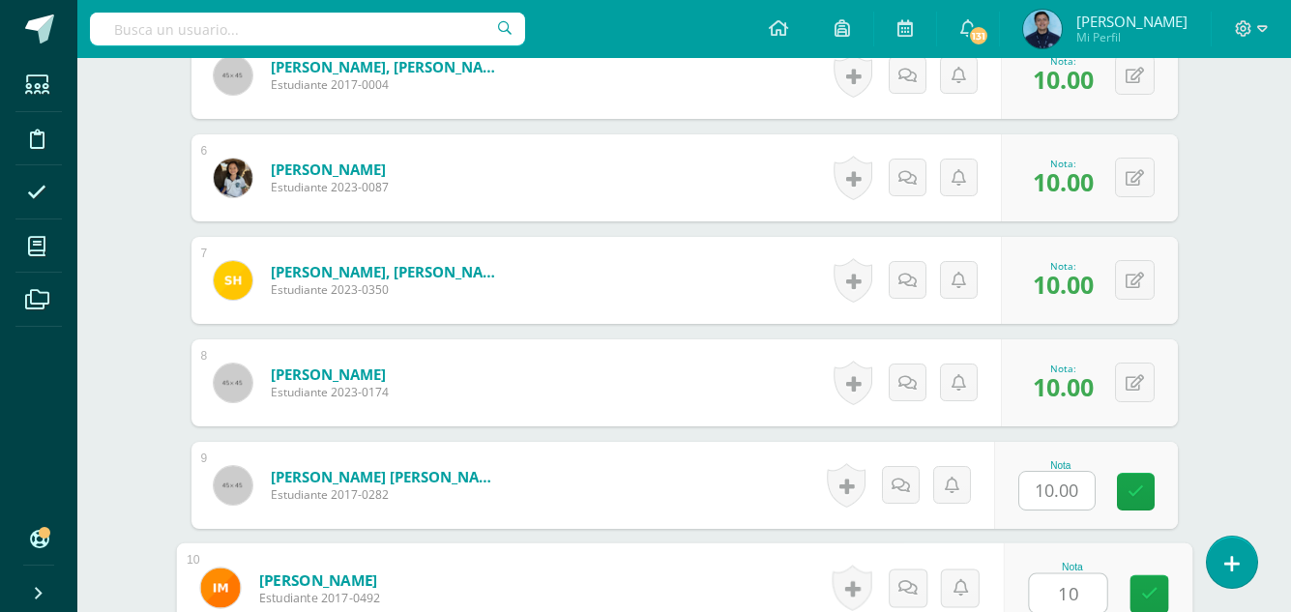
type input "10"
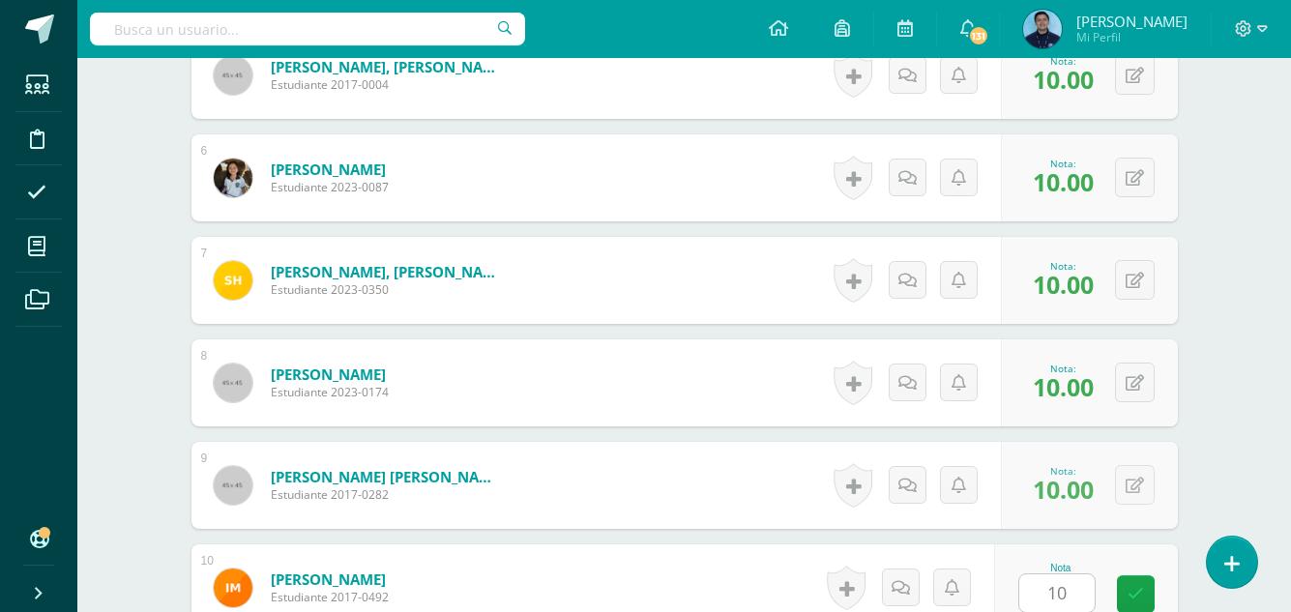
scroll to position [1458, 0]
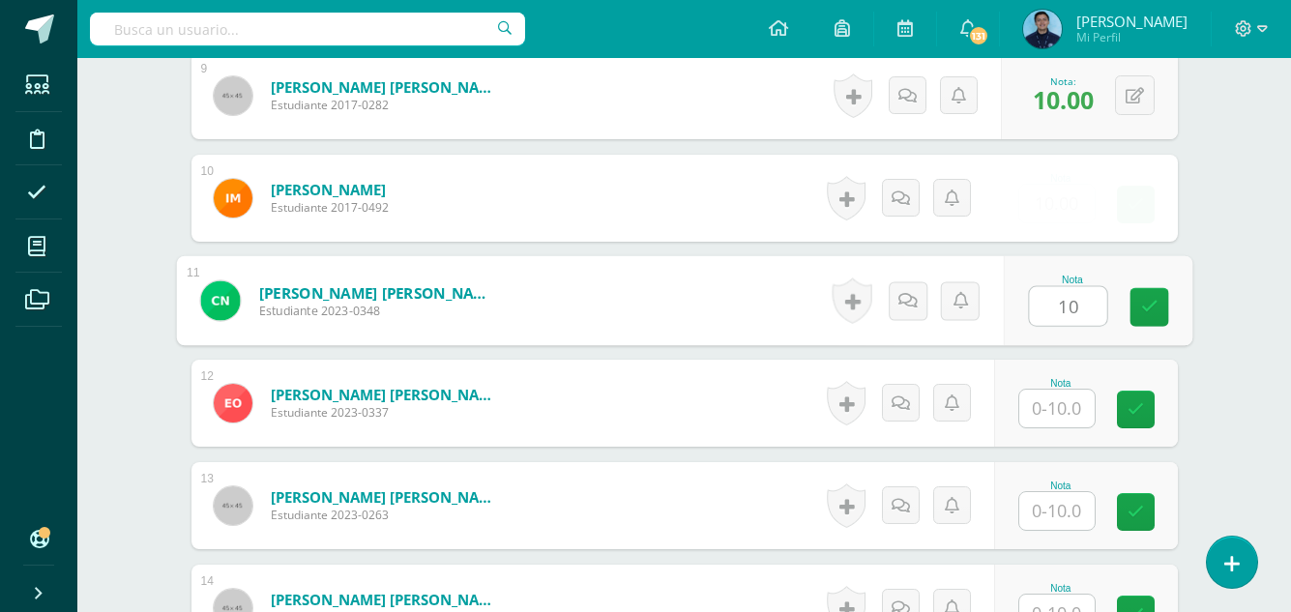
type input "10"
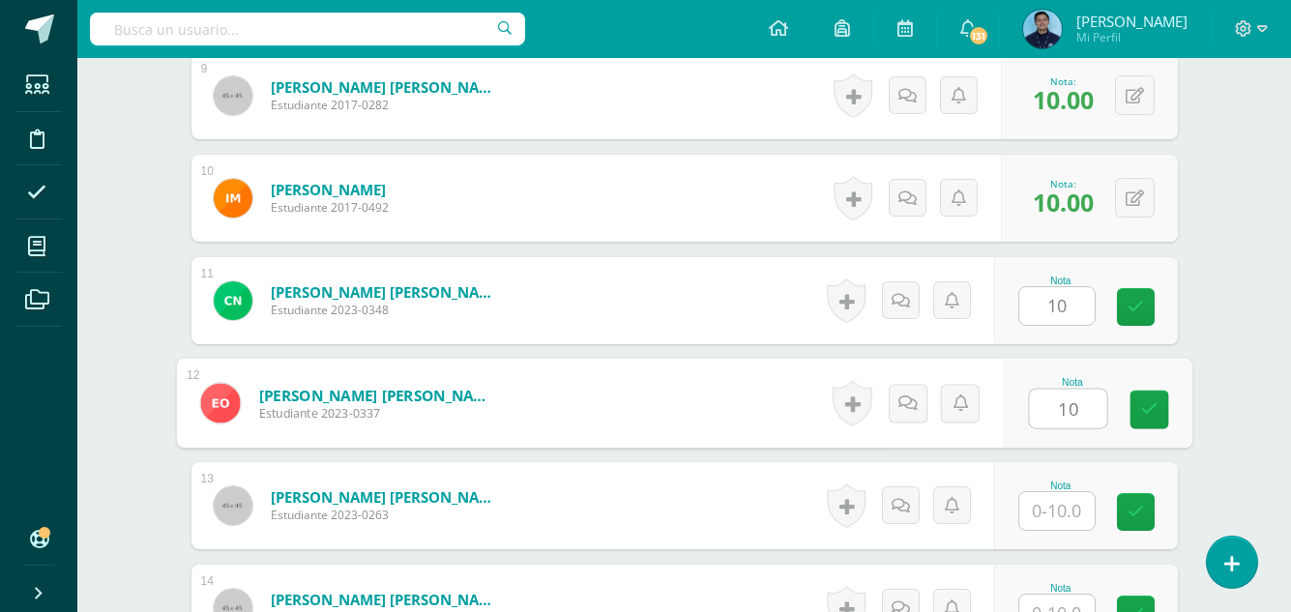
type input "10"
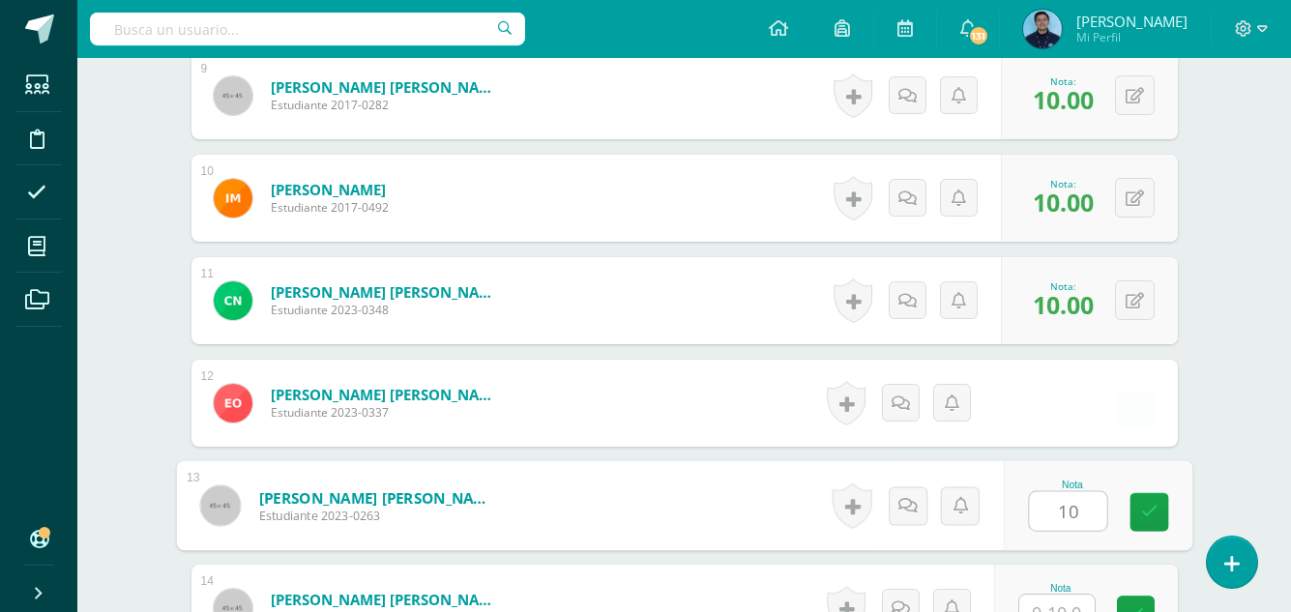
type input "10"
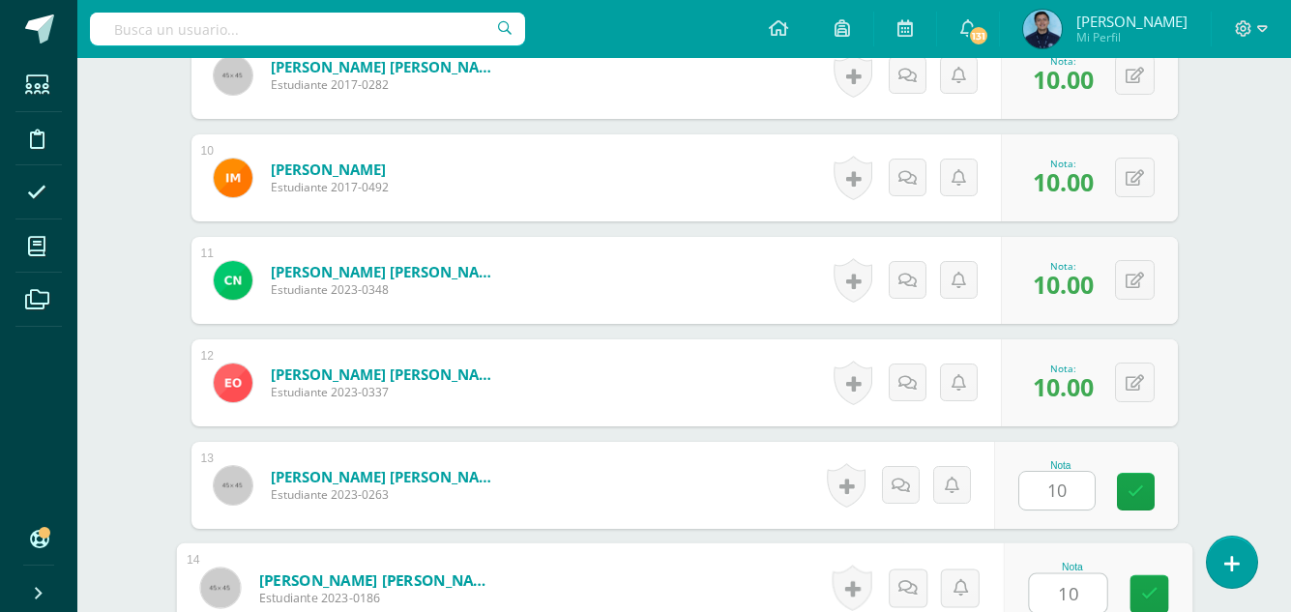
type input "10"
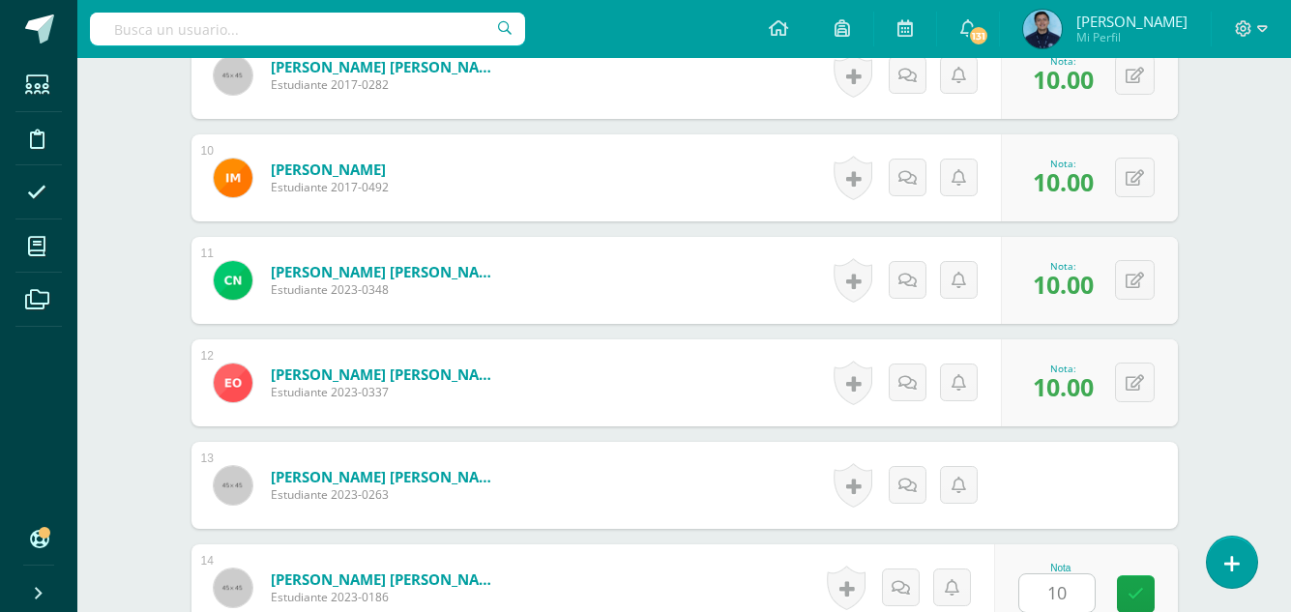
scroll to position [1868, 0]
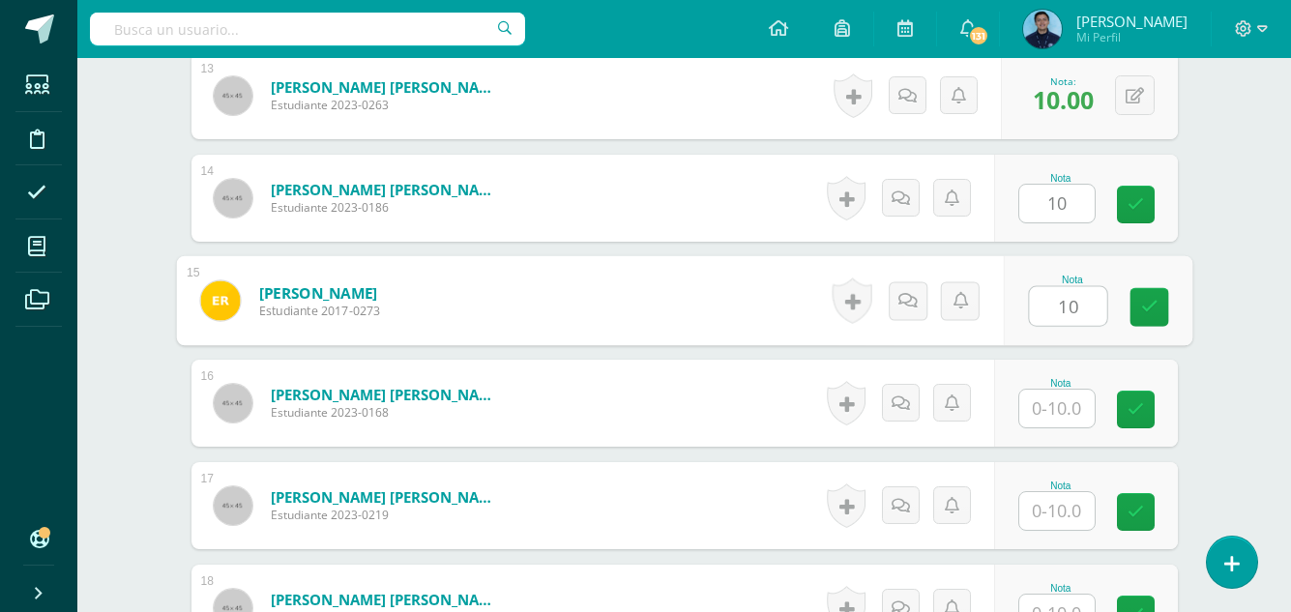
type input "10"
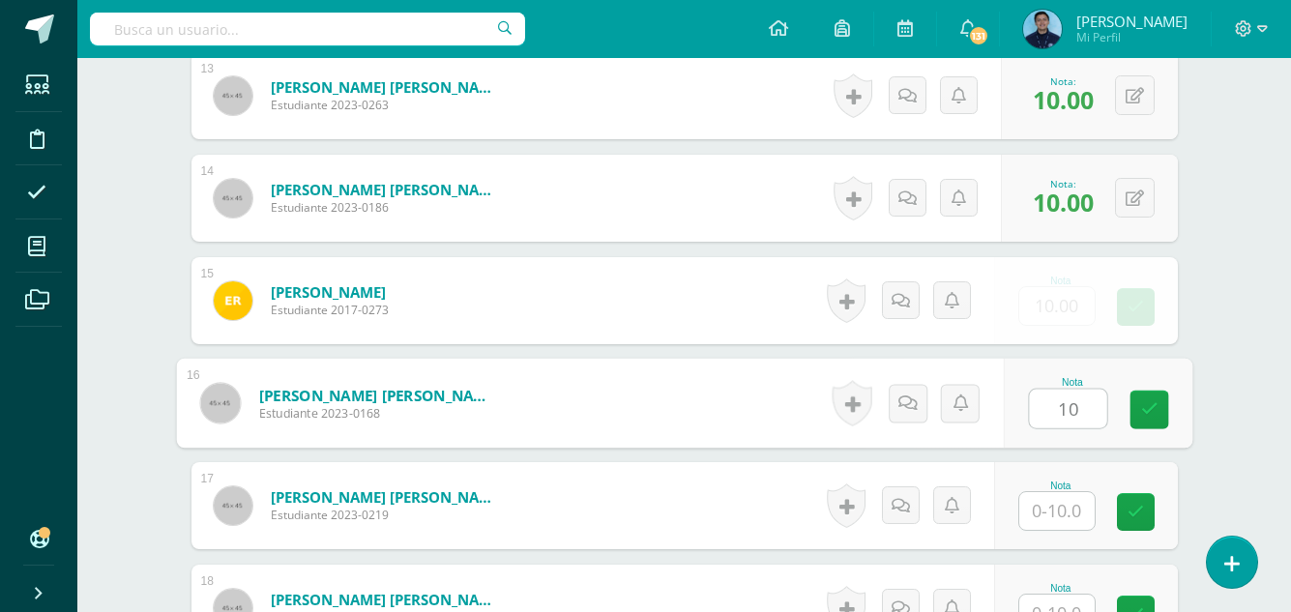
type input "10"
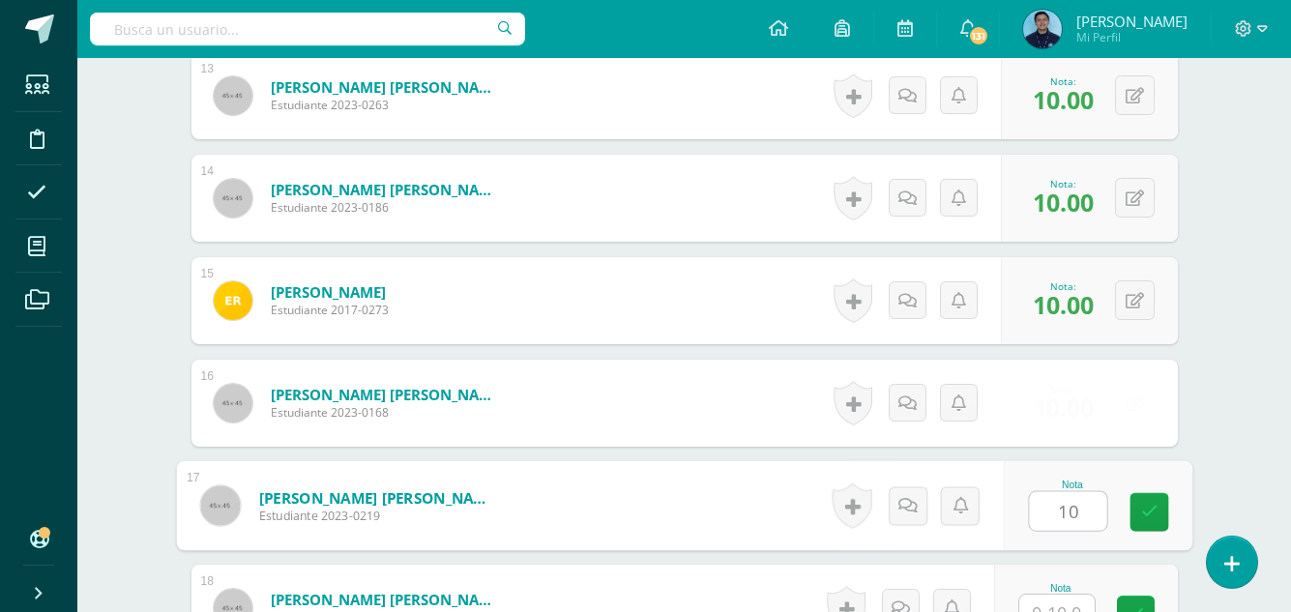
type input "10"
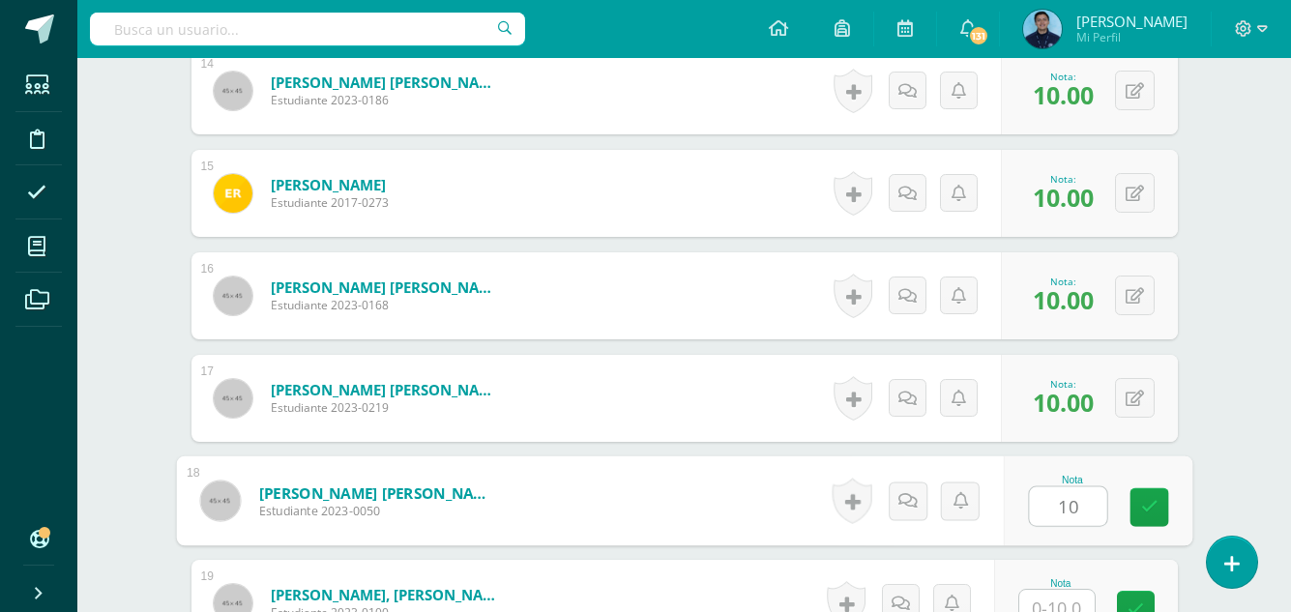
type input "10"
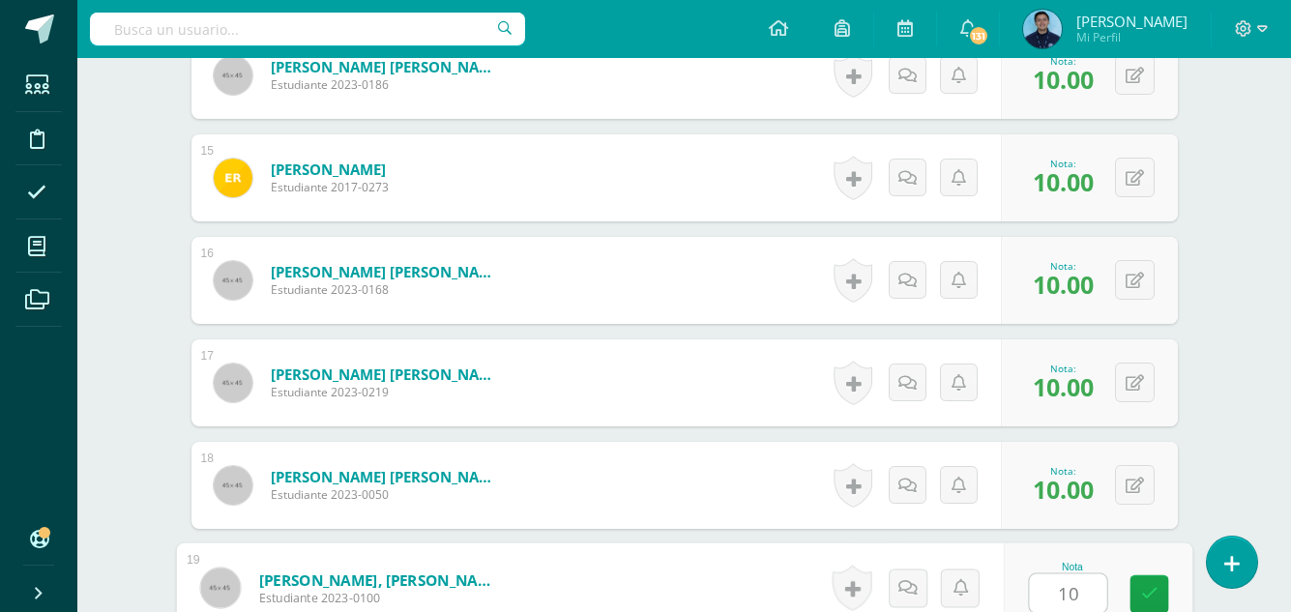
type input "10"
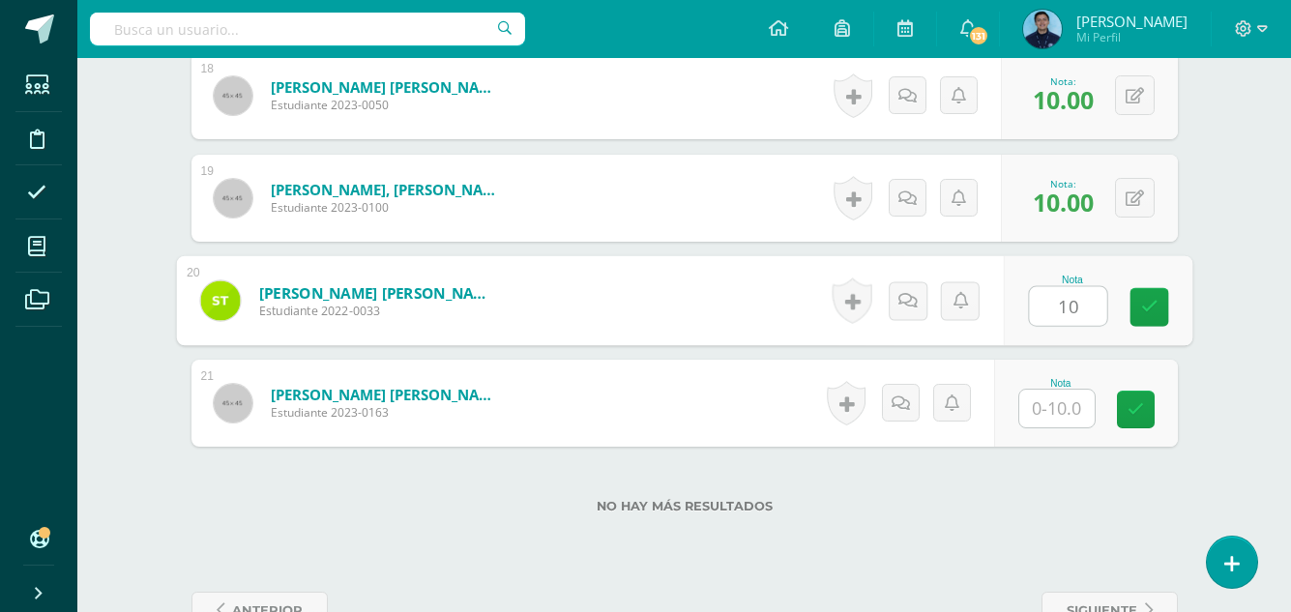
type input "10"
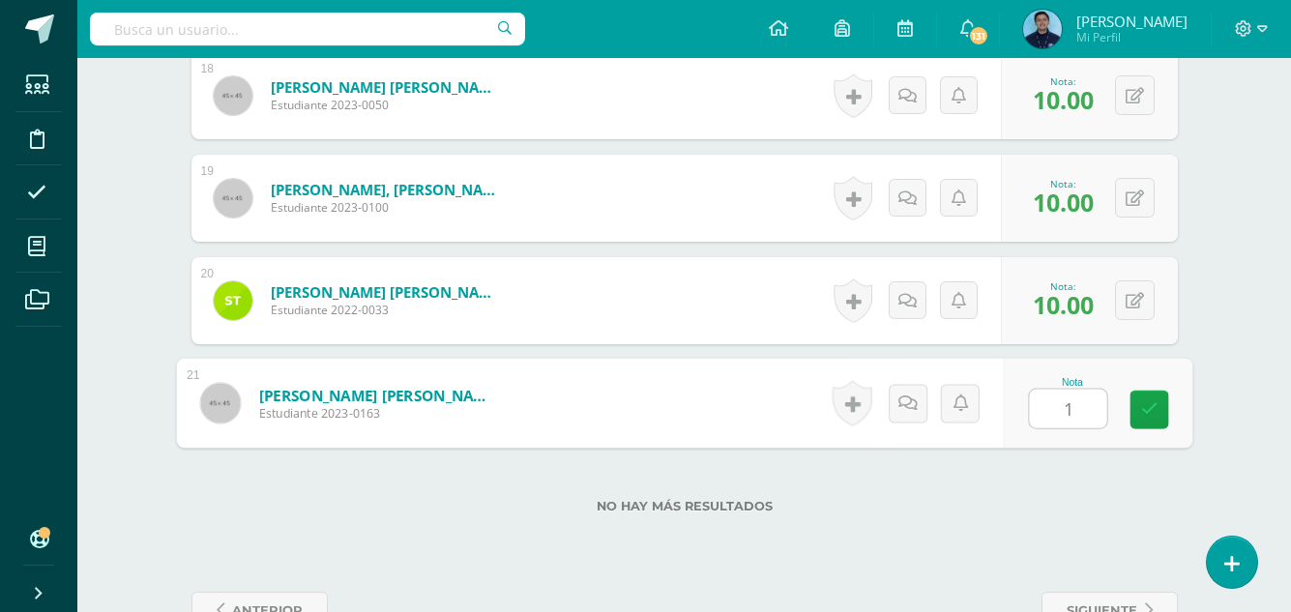
type input "10"
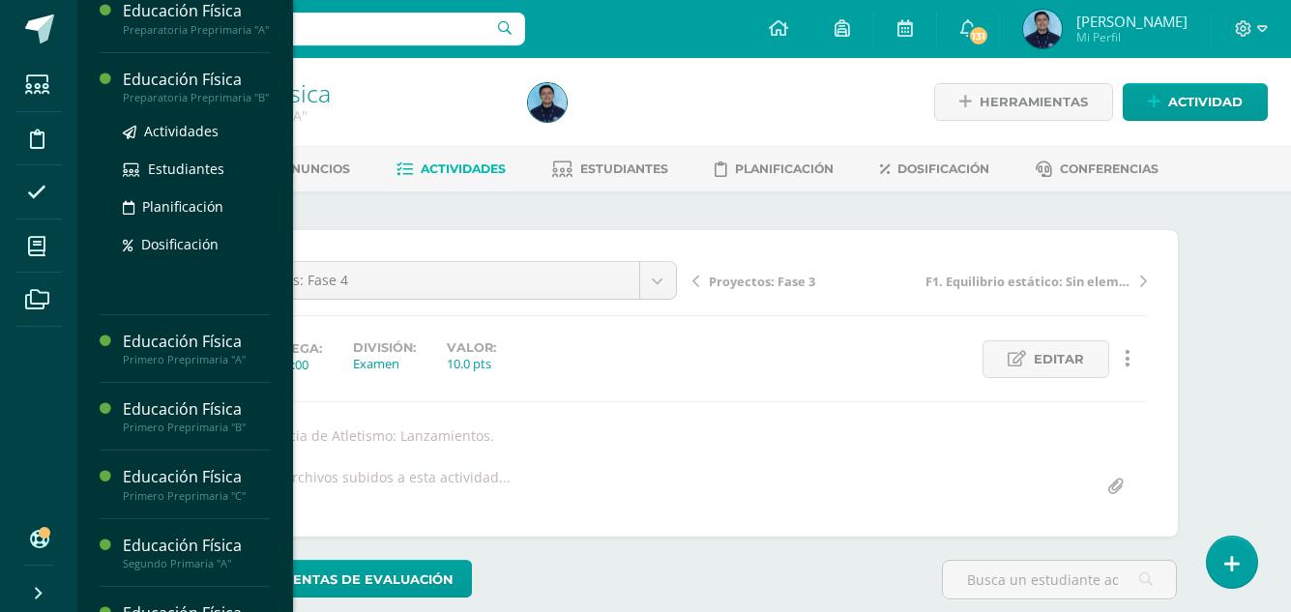
scroll to position [292, 0]
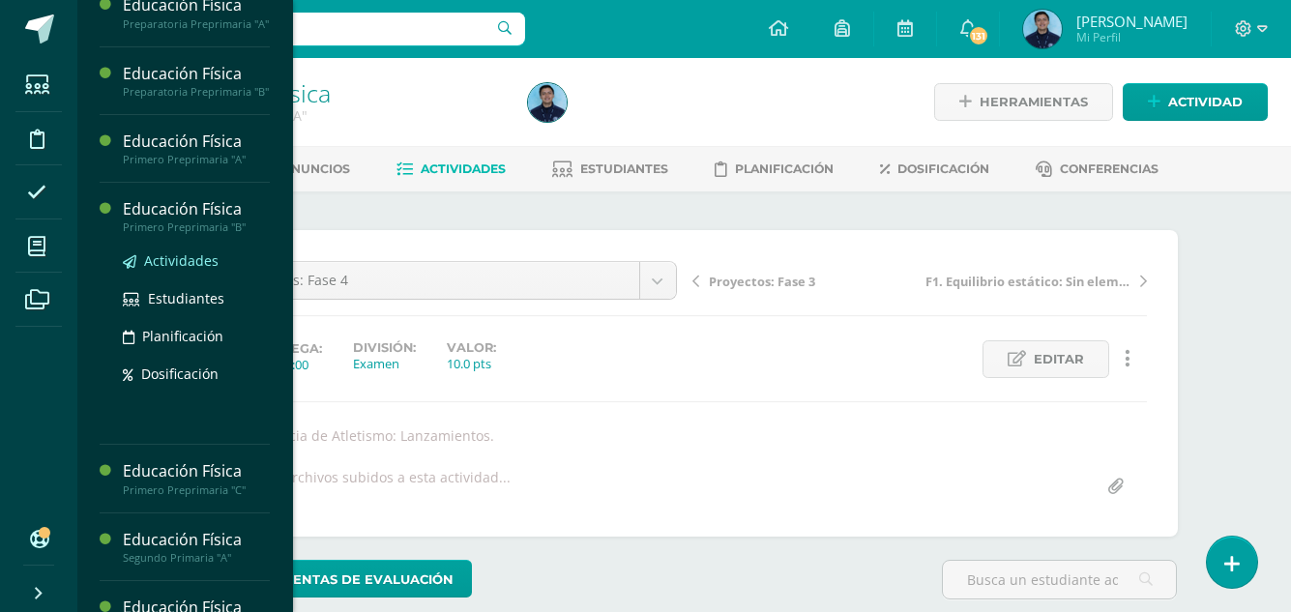
click at [208, 270] on span "Actividades" at bounding box center [181, 260] width 74 height 18
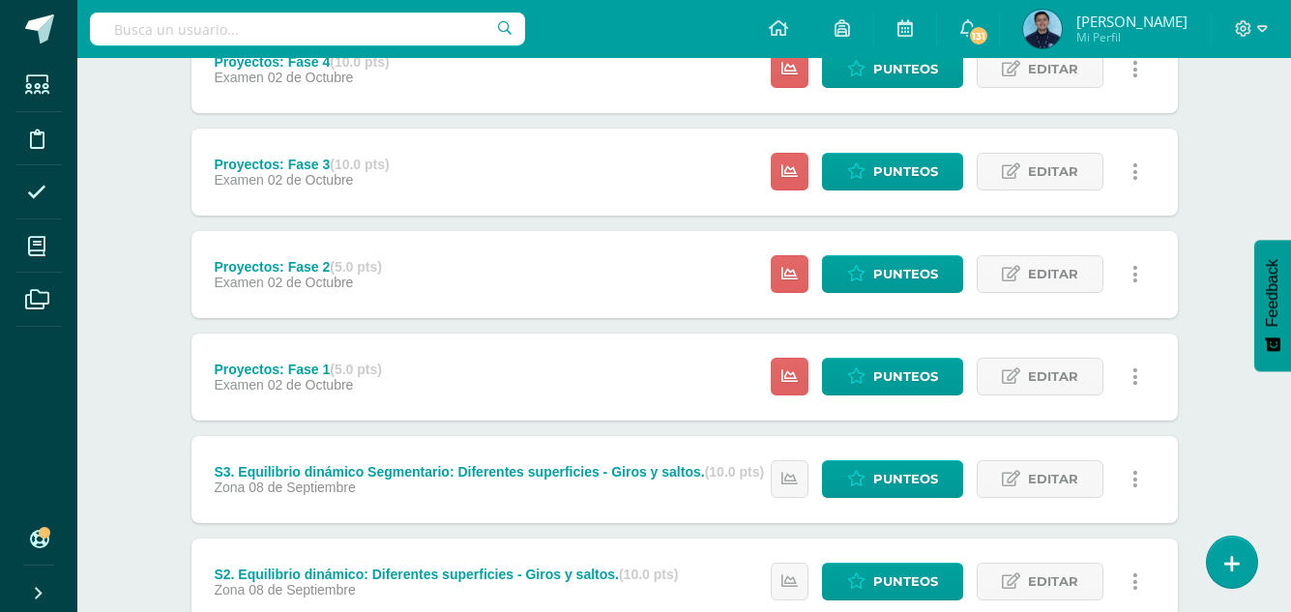
scroll to position [298, 0]
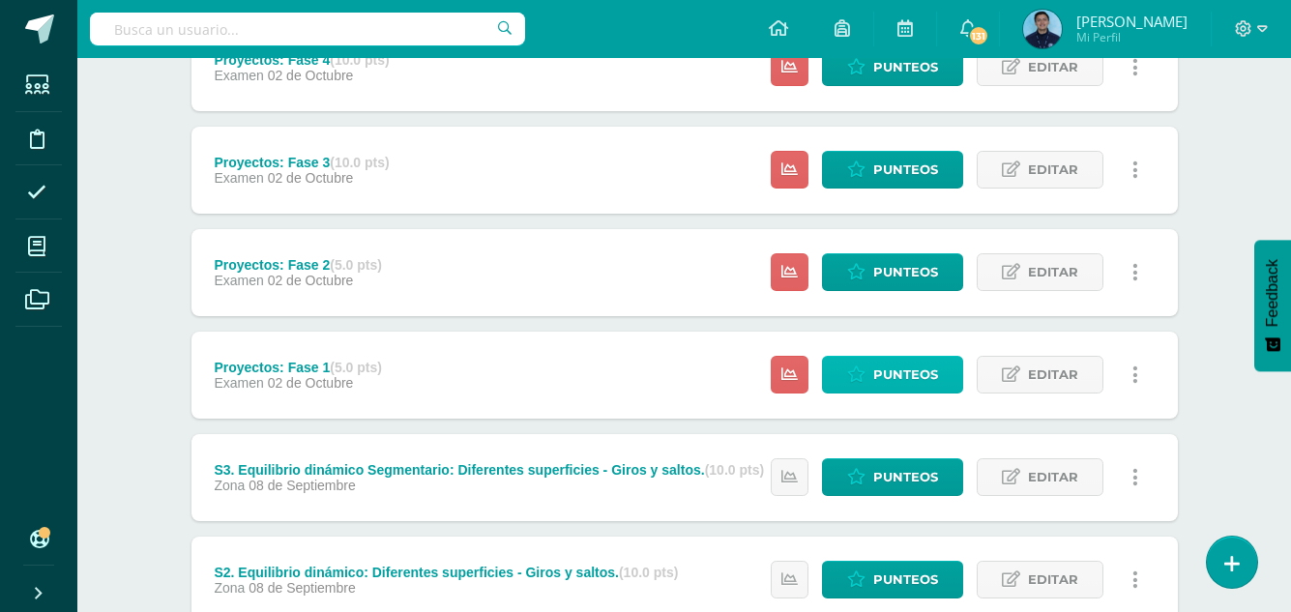
click at [889, 375] on span "Punteos" at bounding box center [905, 375] width 65 height 36
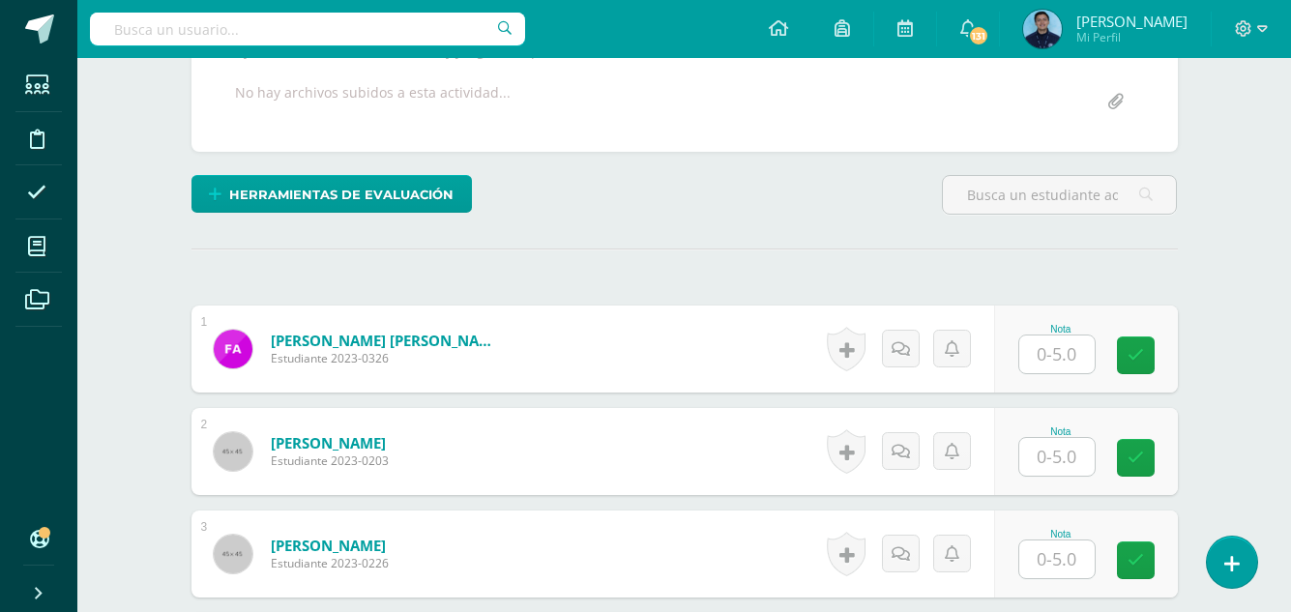
scroll to position [386, 0]
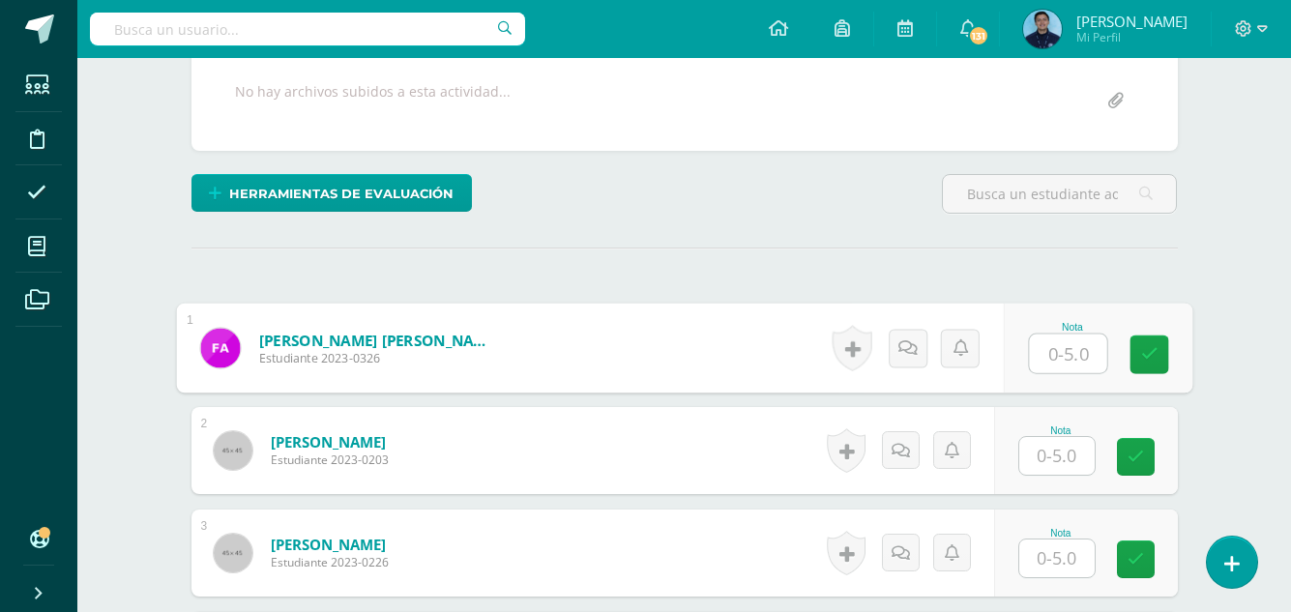
click at [1053, 367] on input "text" at bounding box center [1067, 354] width 77 height 39
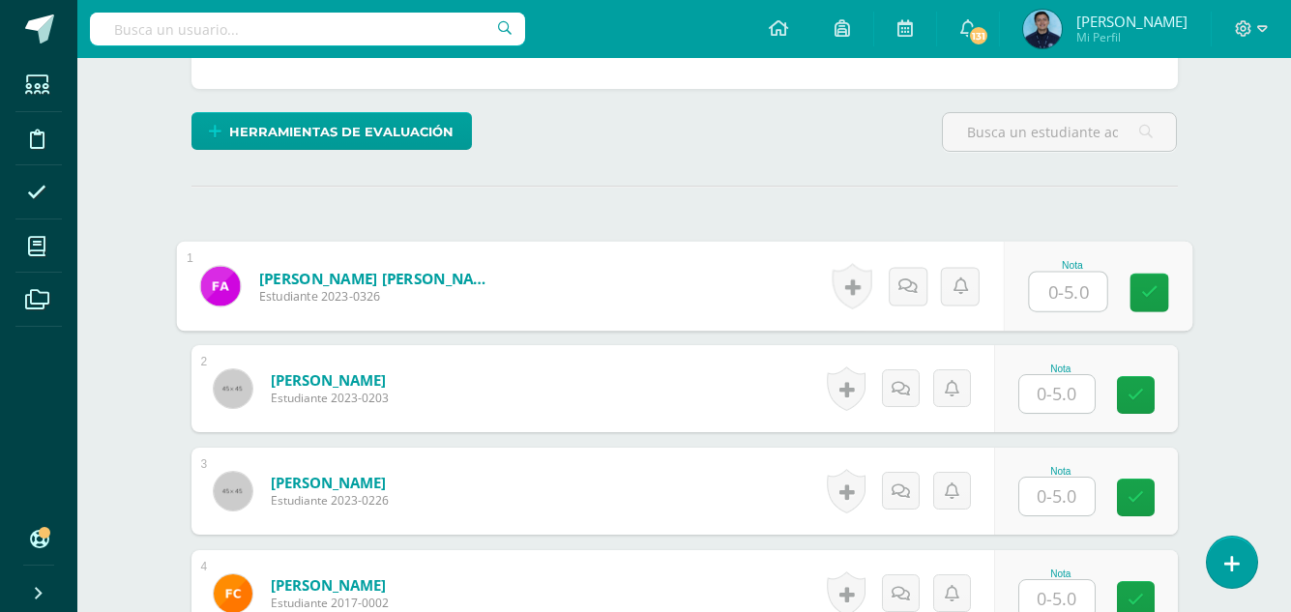
scroll to position [449, 0]
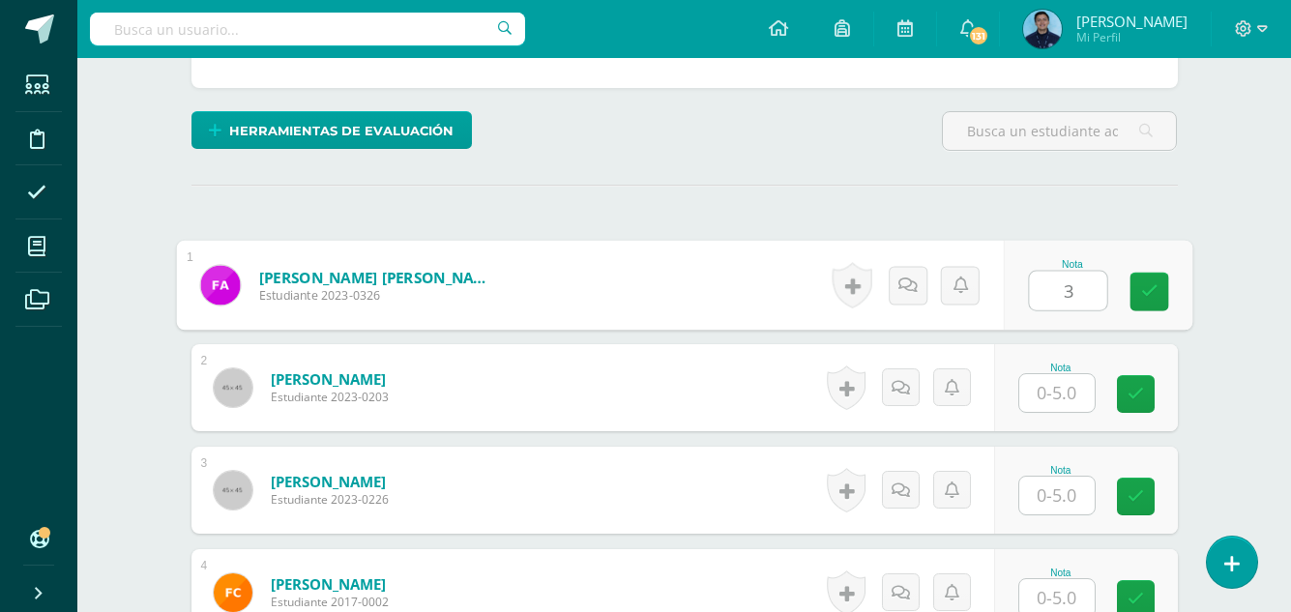
type input "3"
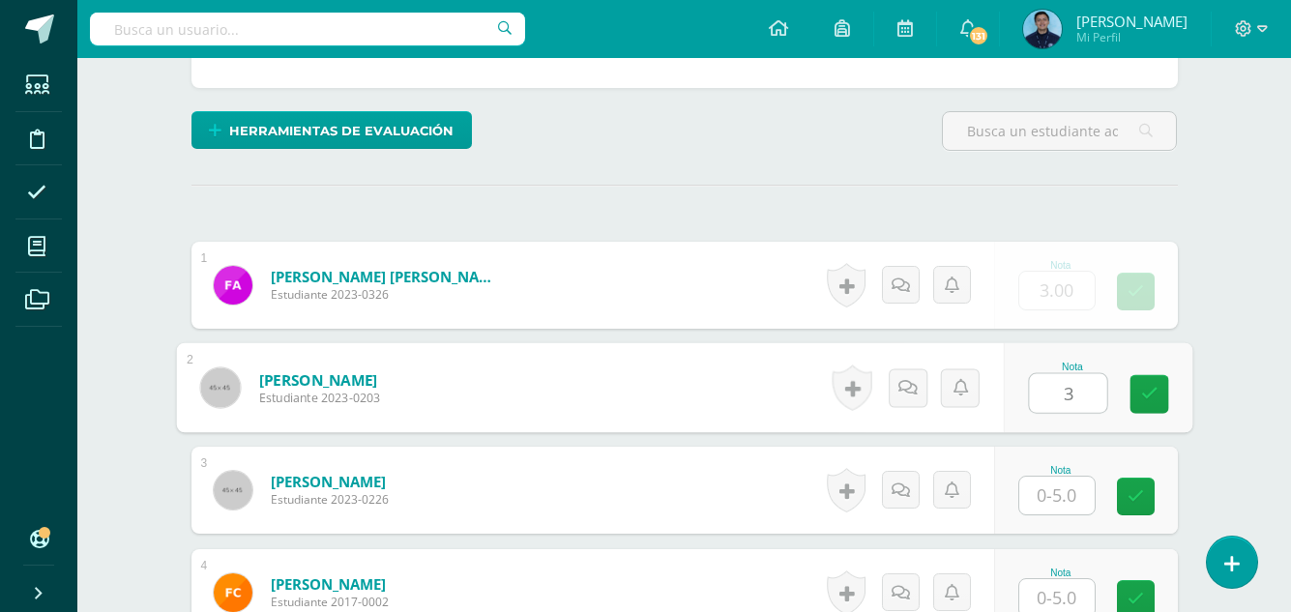
type input "3"
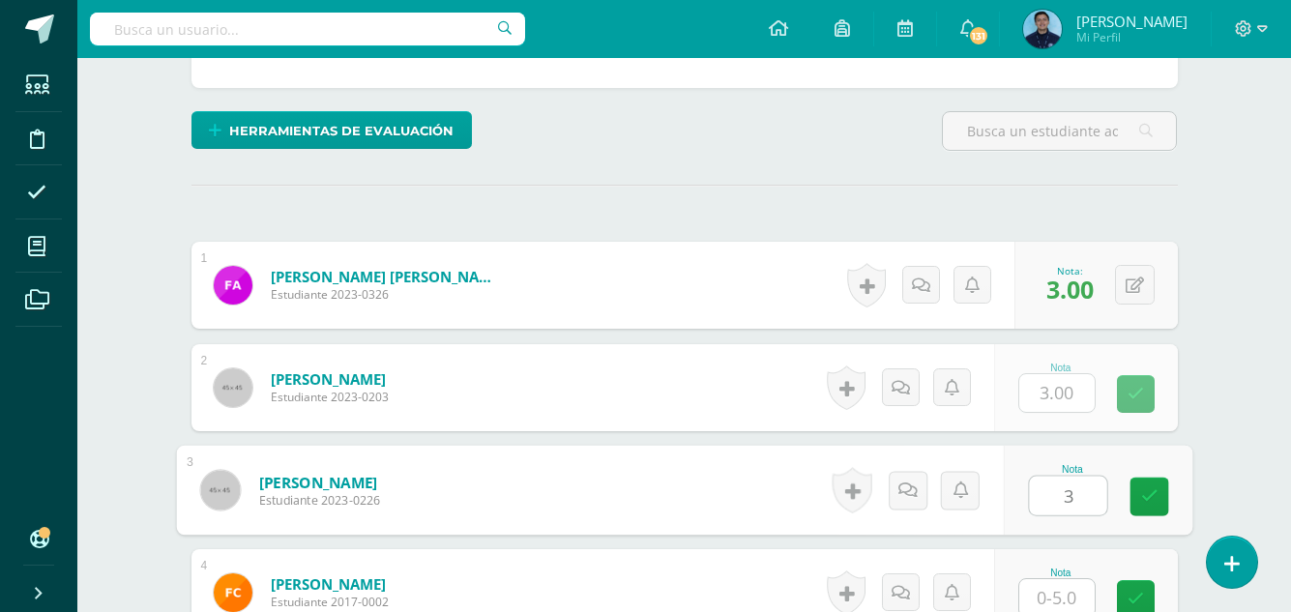
type input "3"
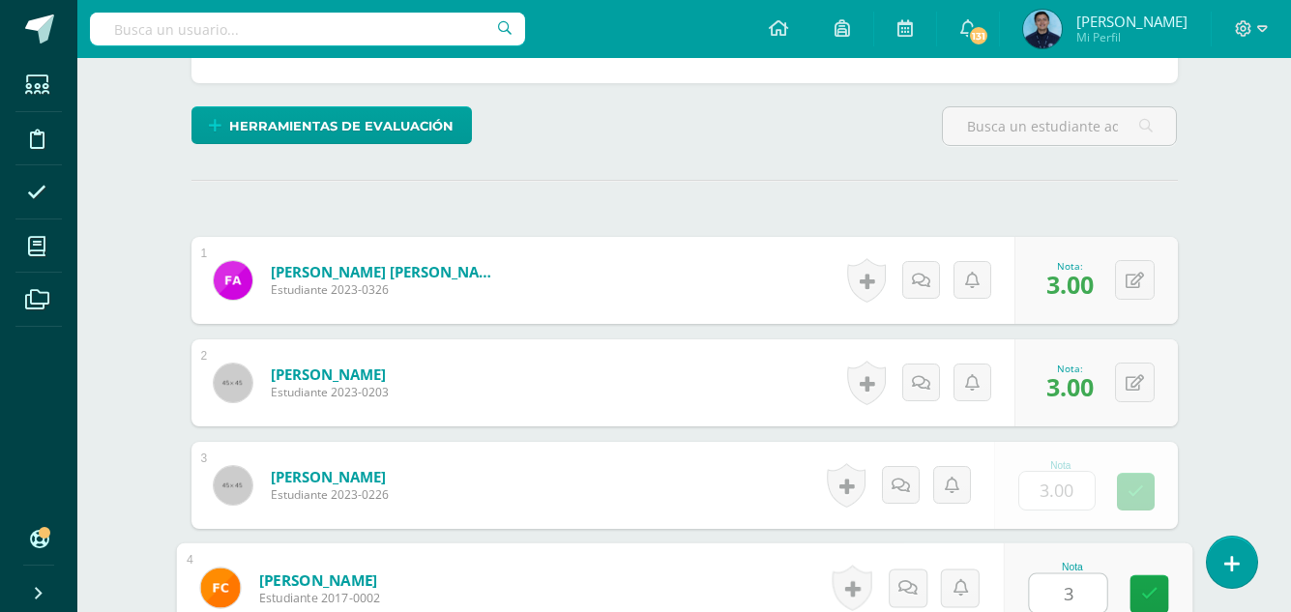
type input "3"
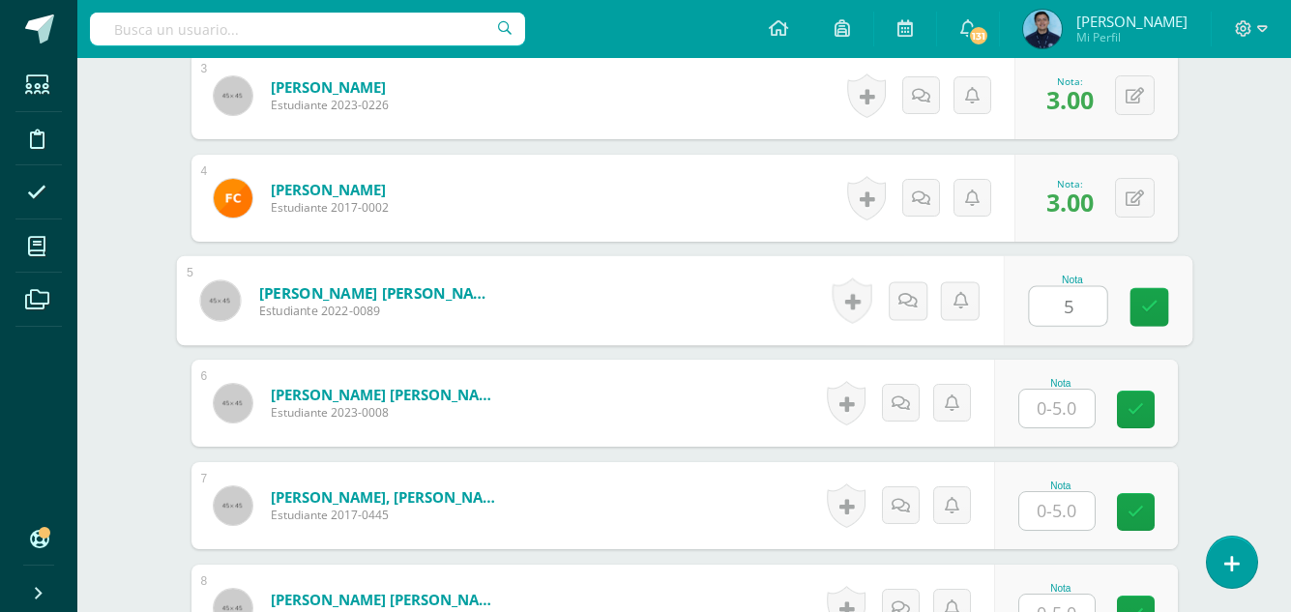
type input "5"
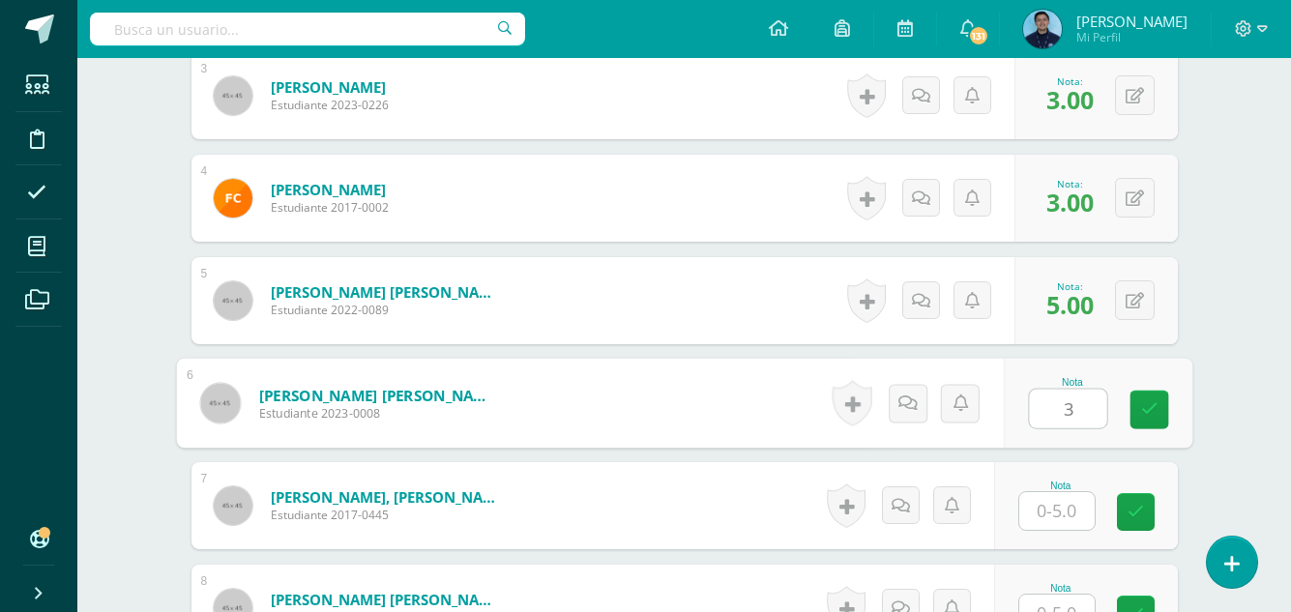
type input "3"
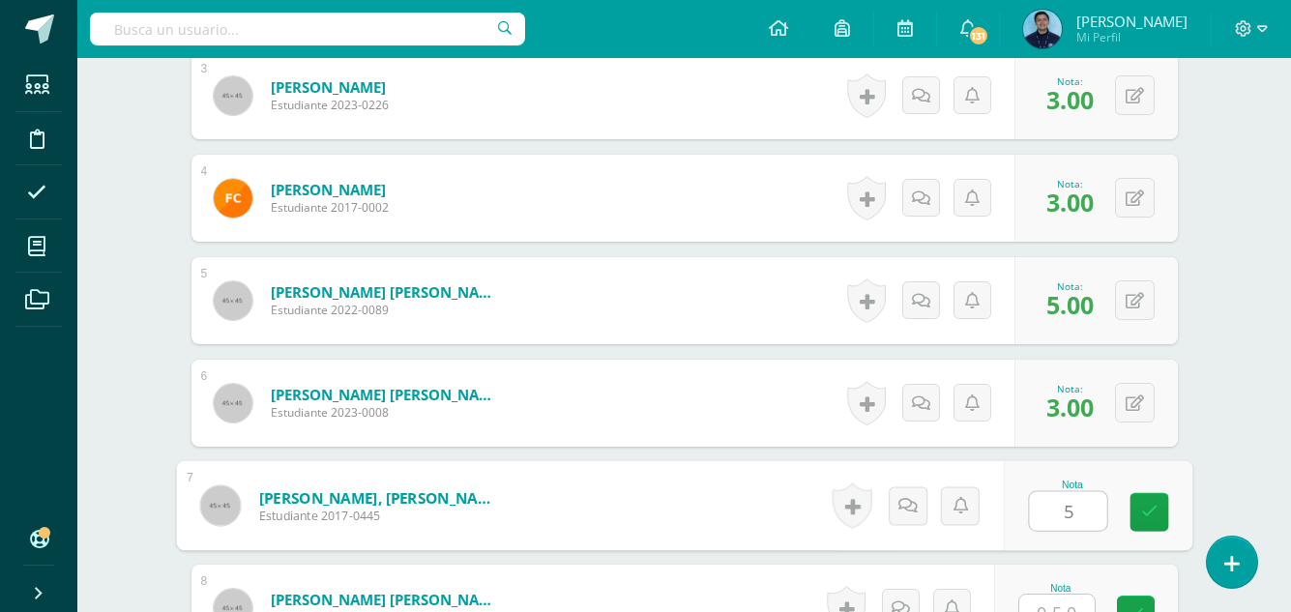
type input "5"
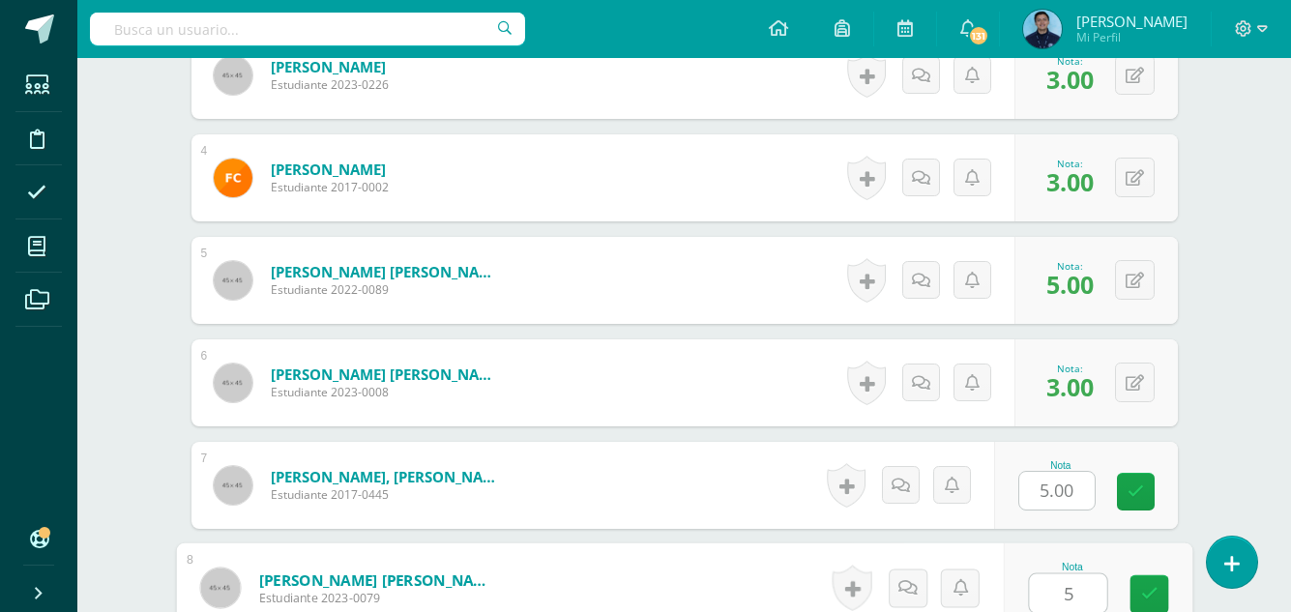
type input "5"
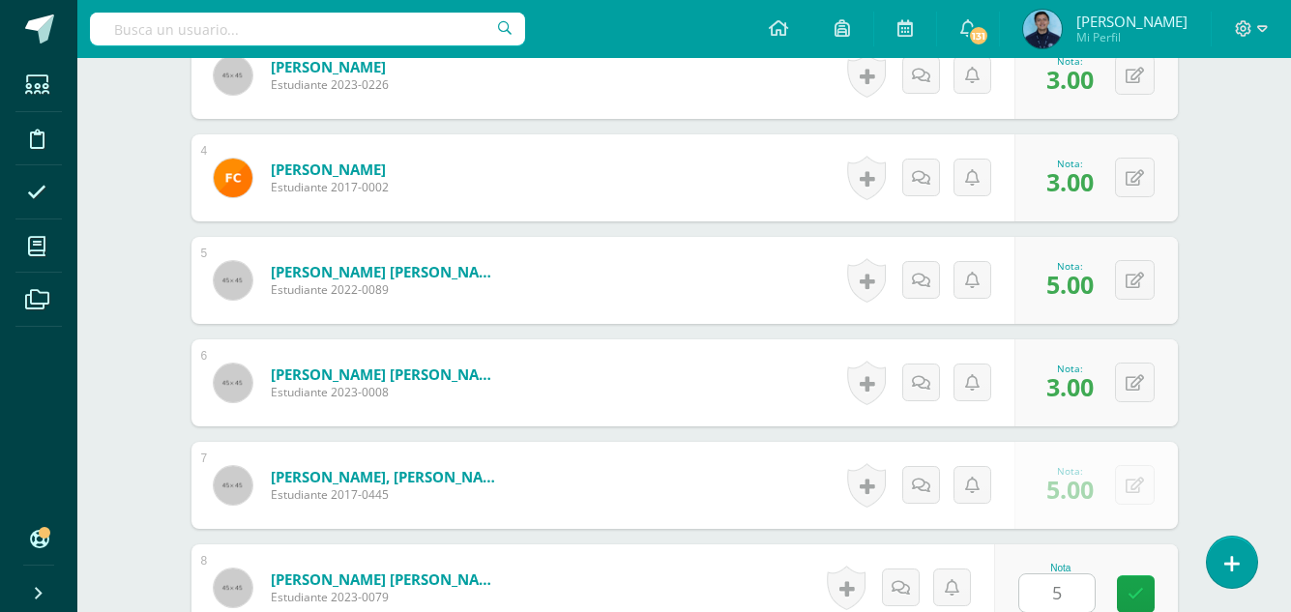
scroll to position [1253, 0]
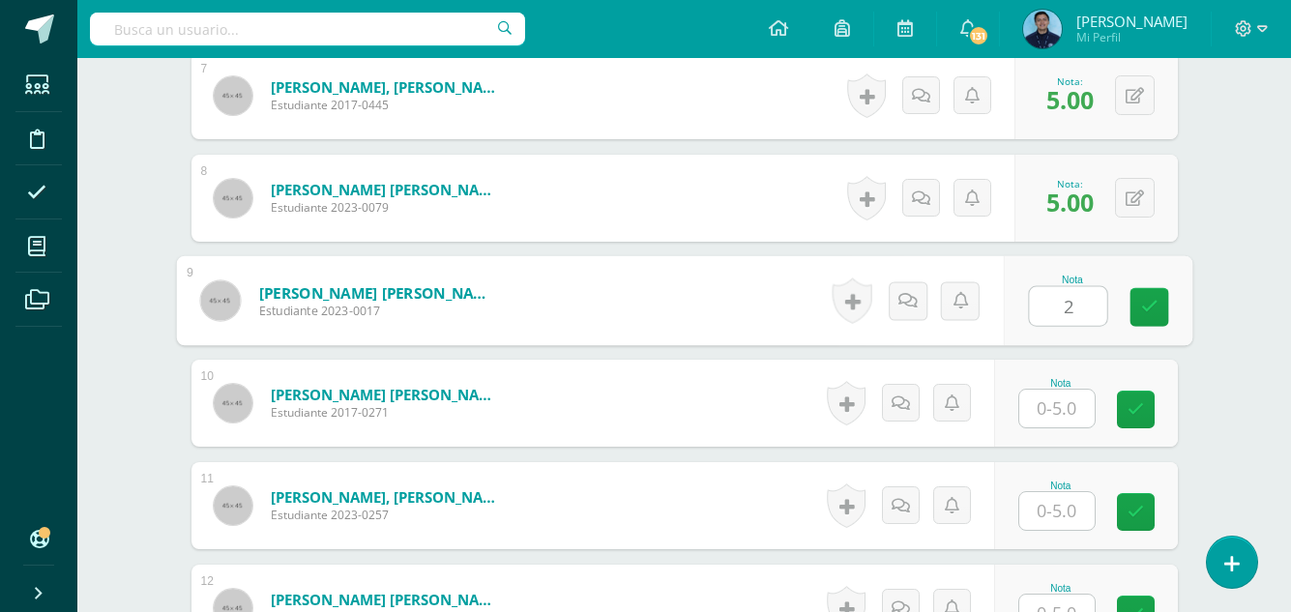
type input "2"
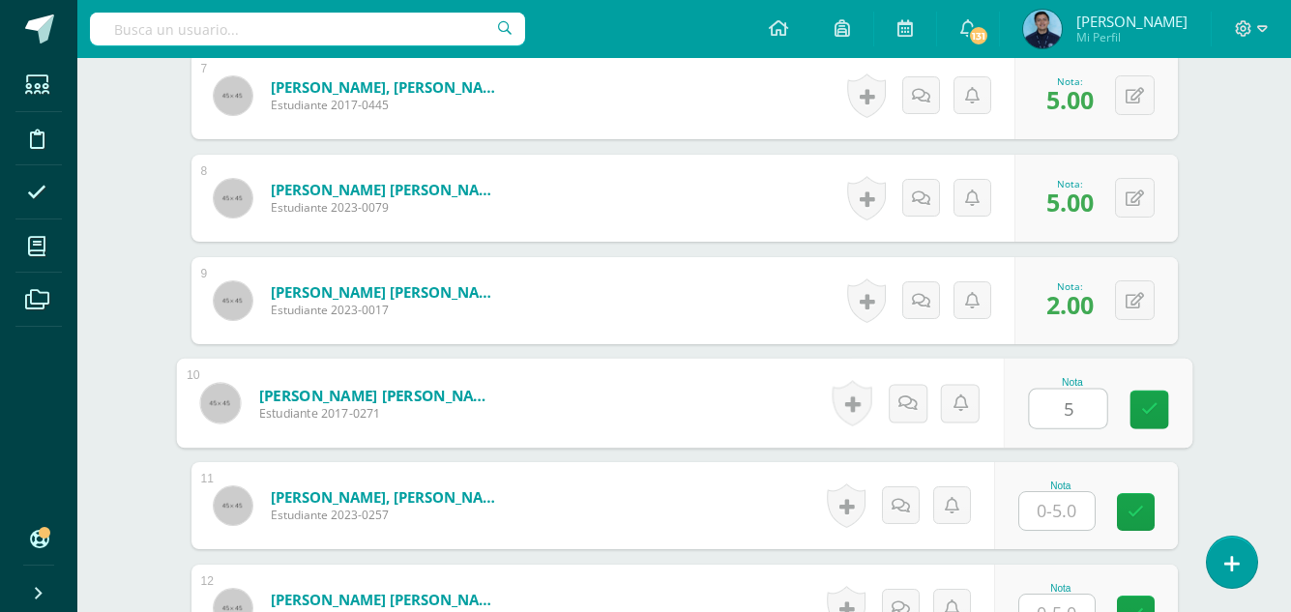
type input "5"
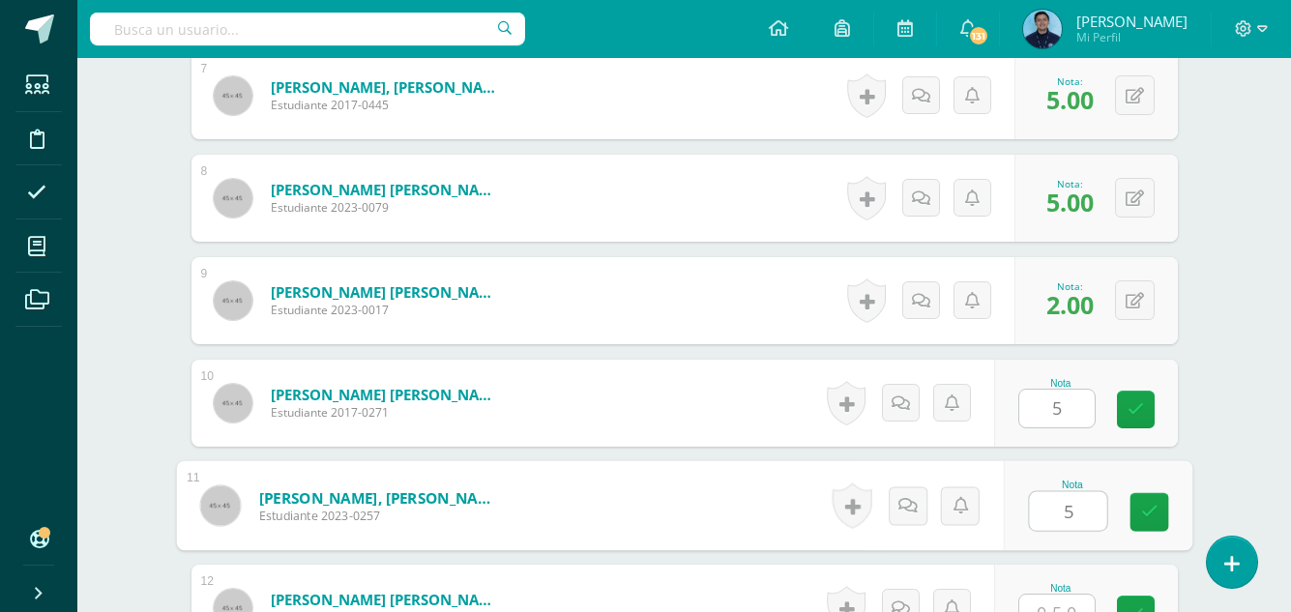
type input "5"
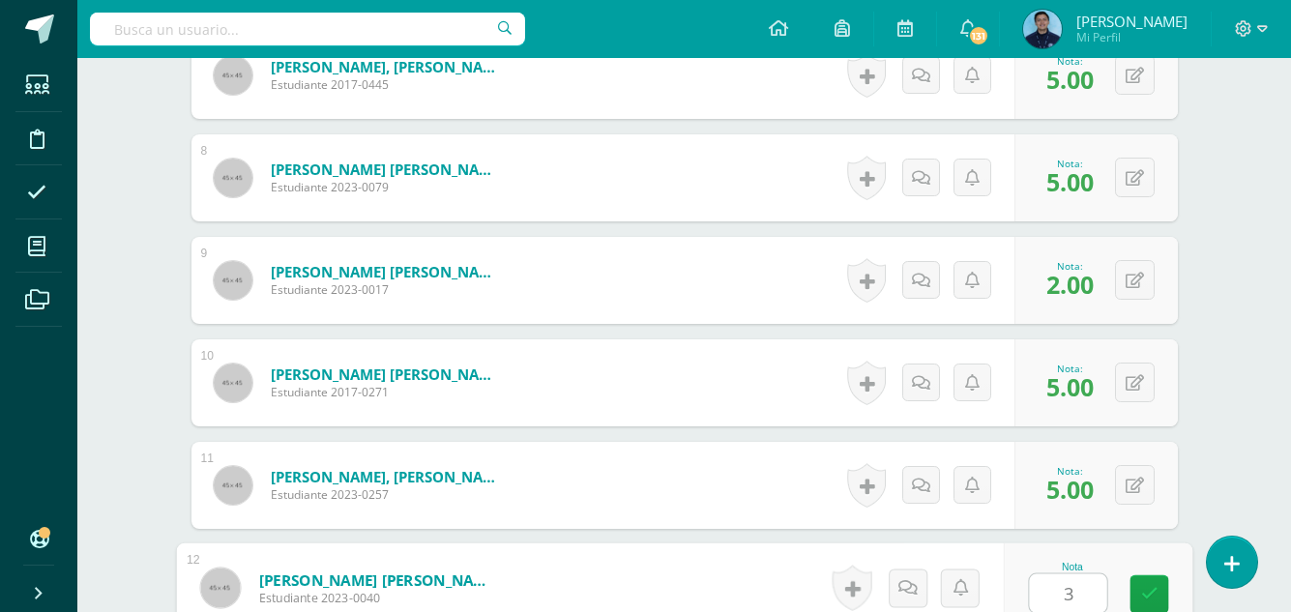
type input "3"
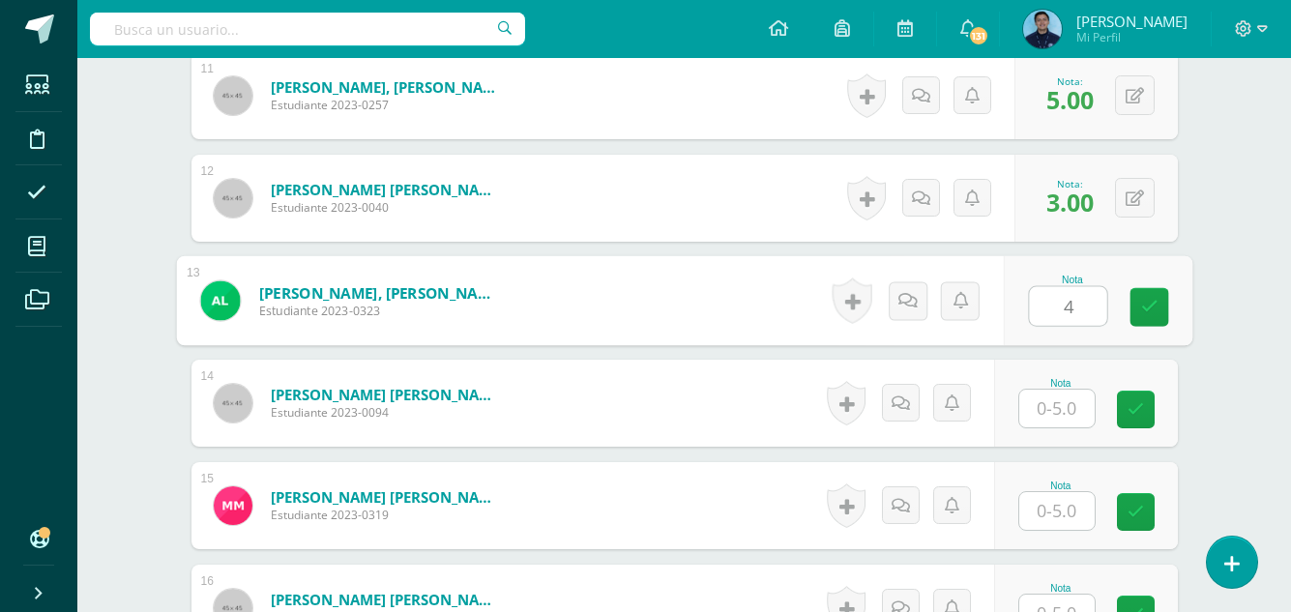
type input "4"
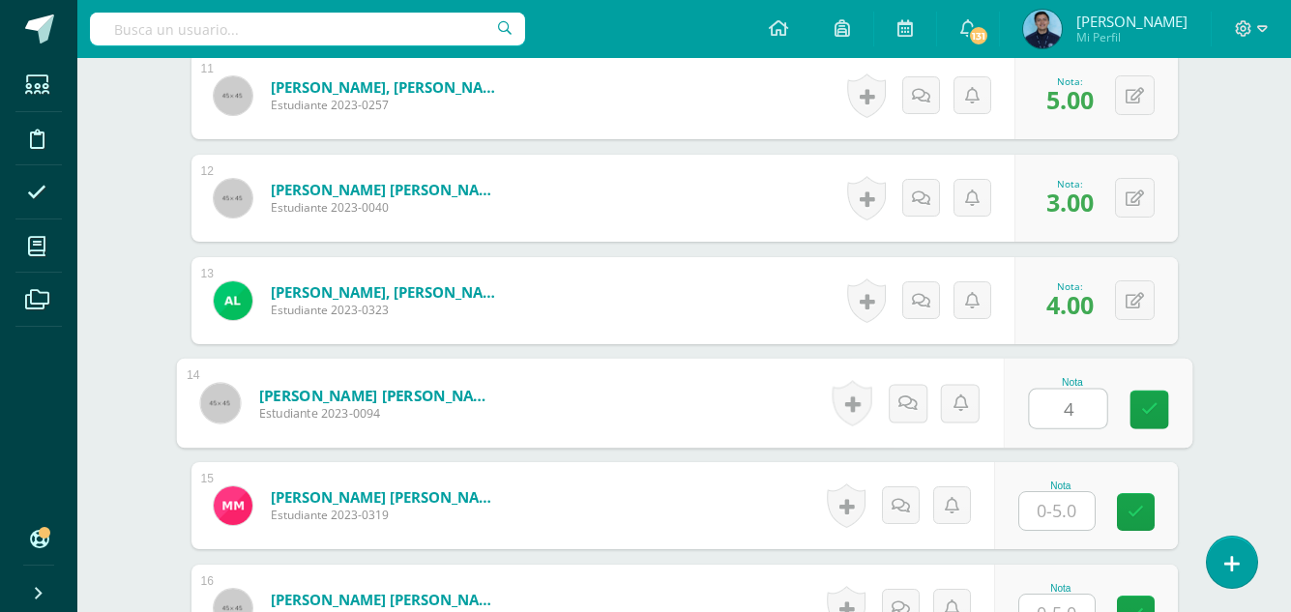
type input "4"
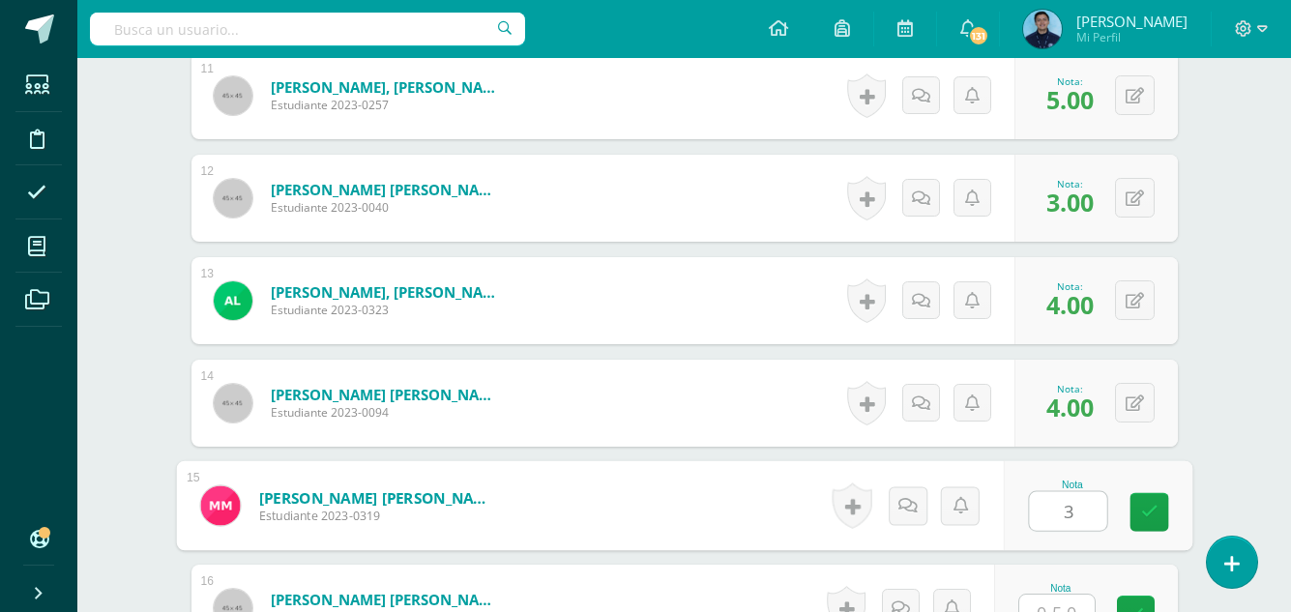
type input "3"
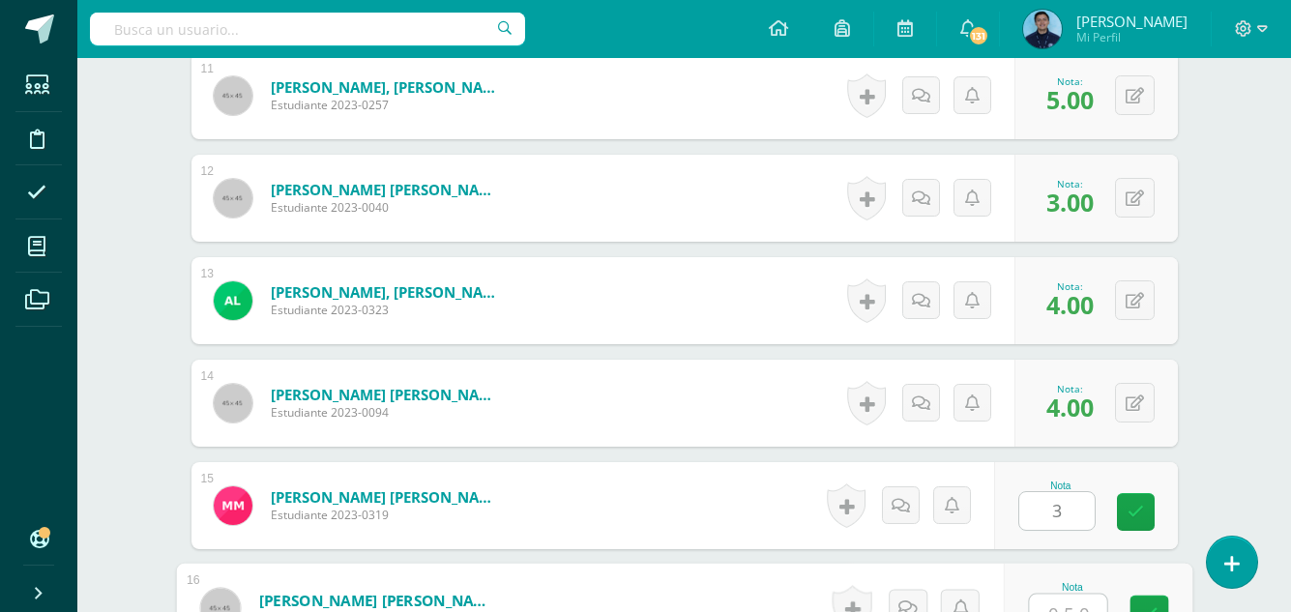
scroll to position [1684, 0]
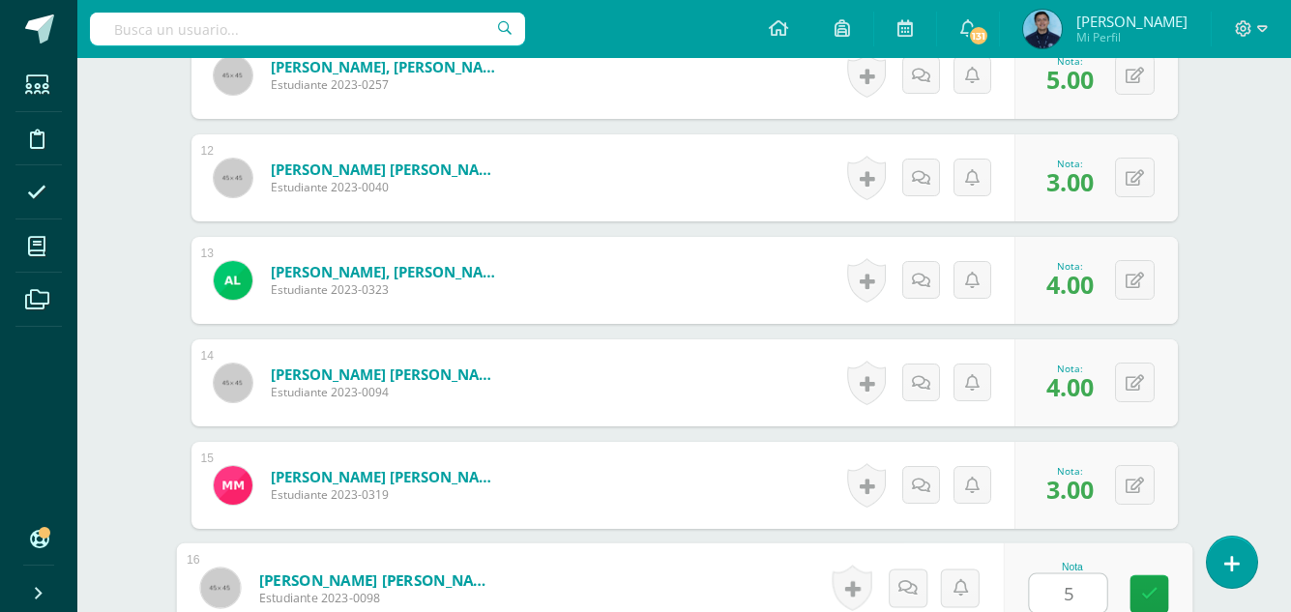
type input "5"
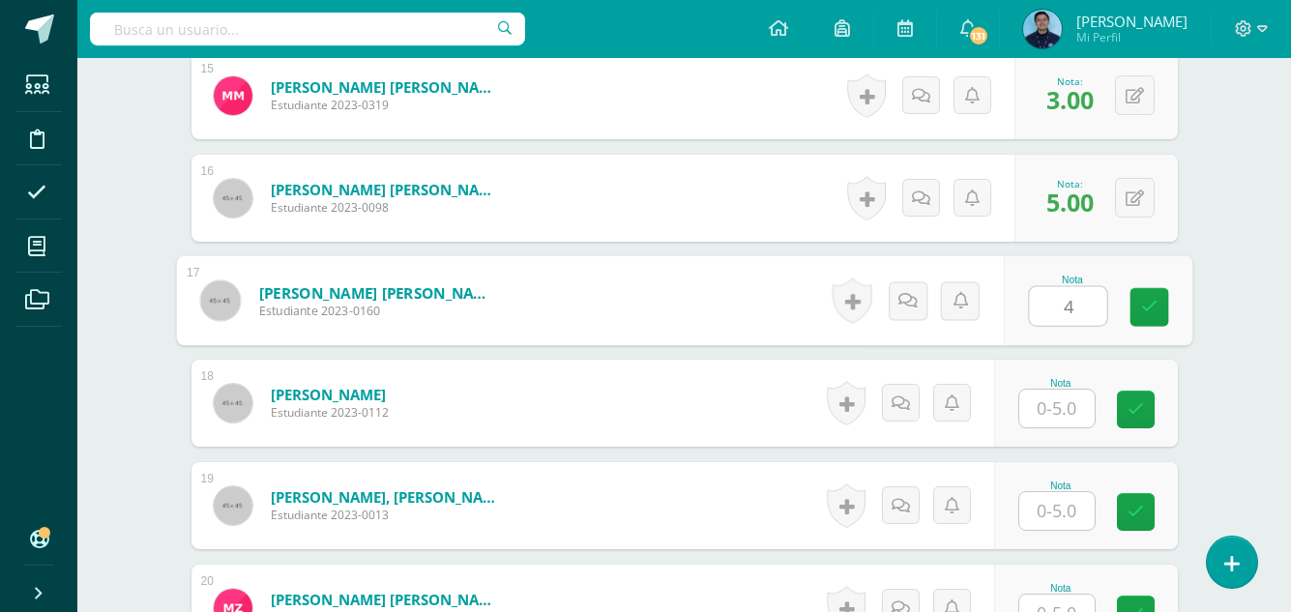
type input "4"
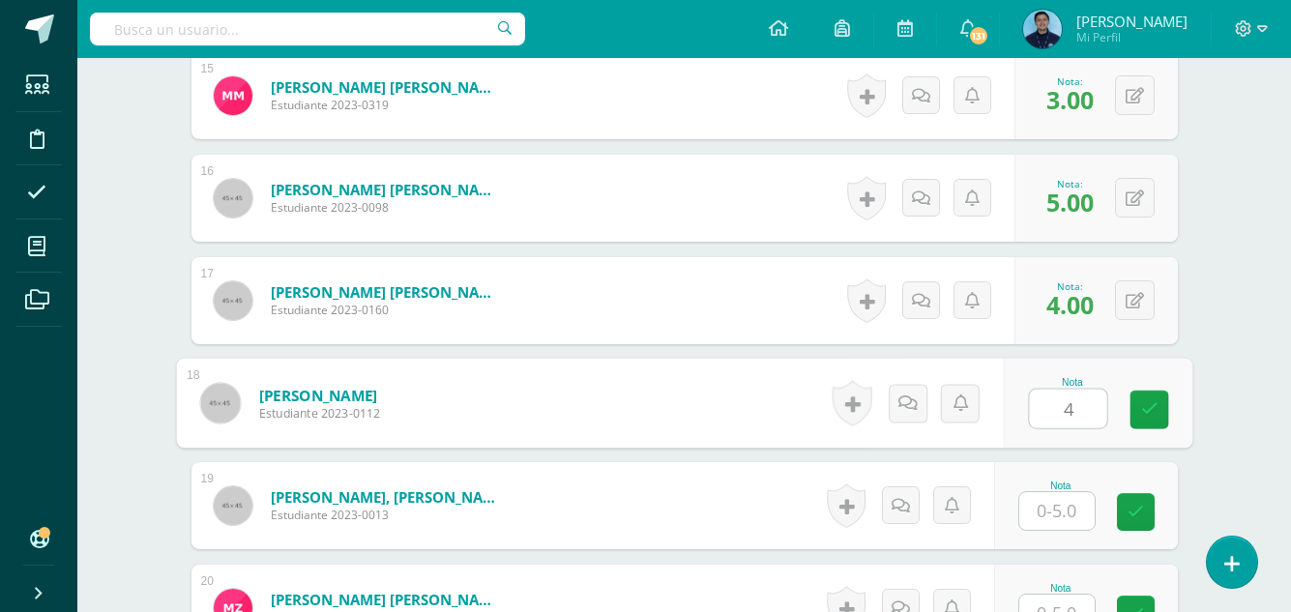
type input "4"
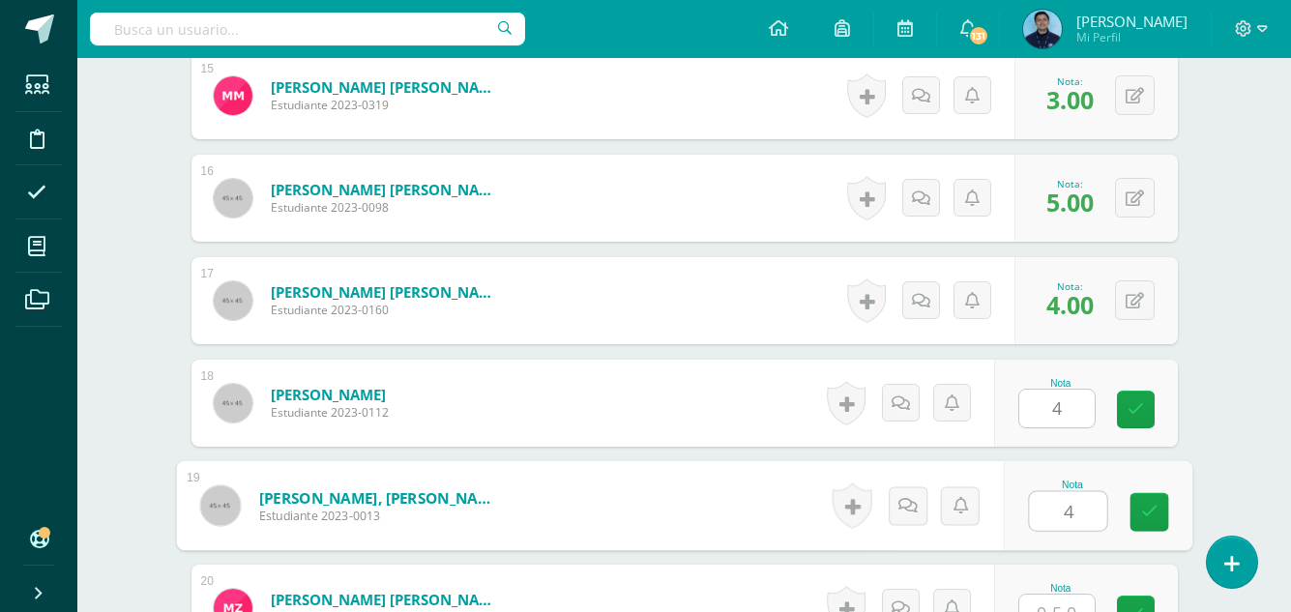
type input "4"
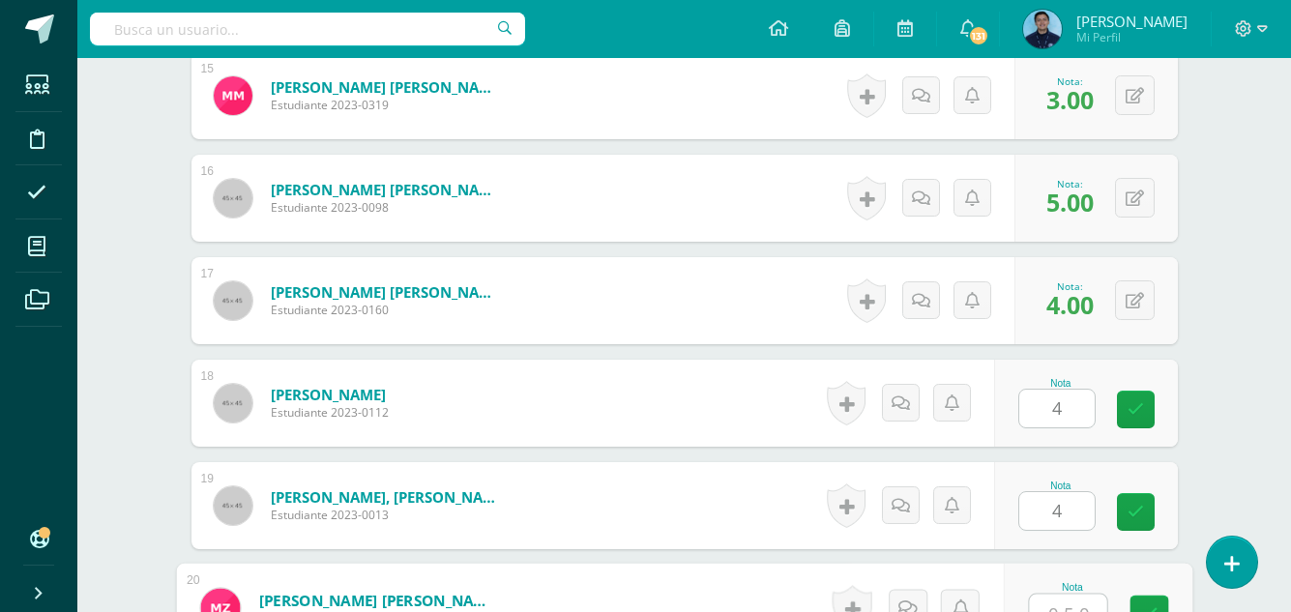
scroll to position [2094, 0]
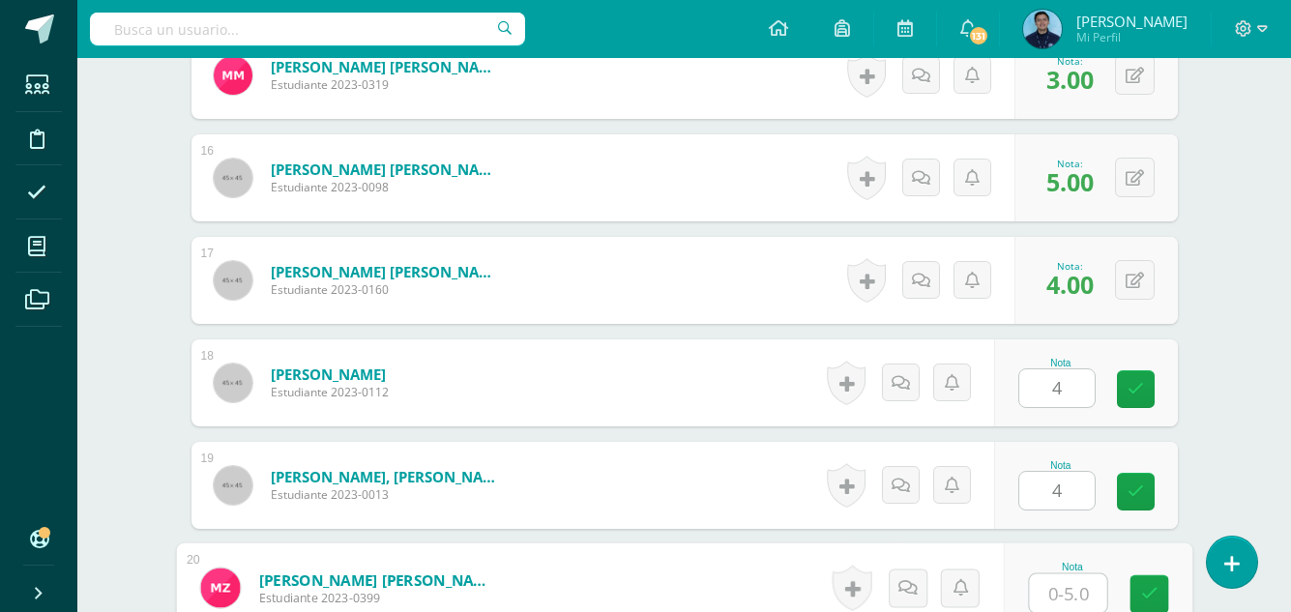
type input "4"
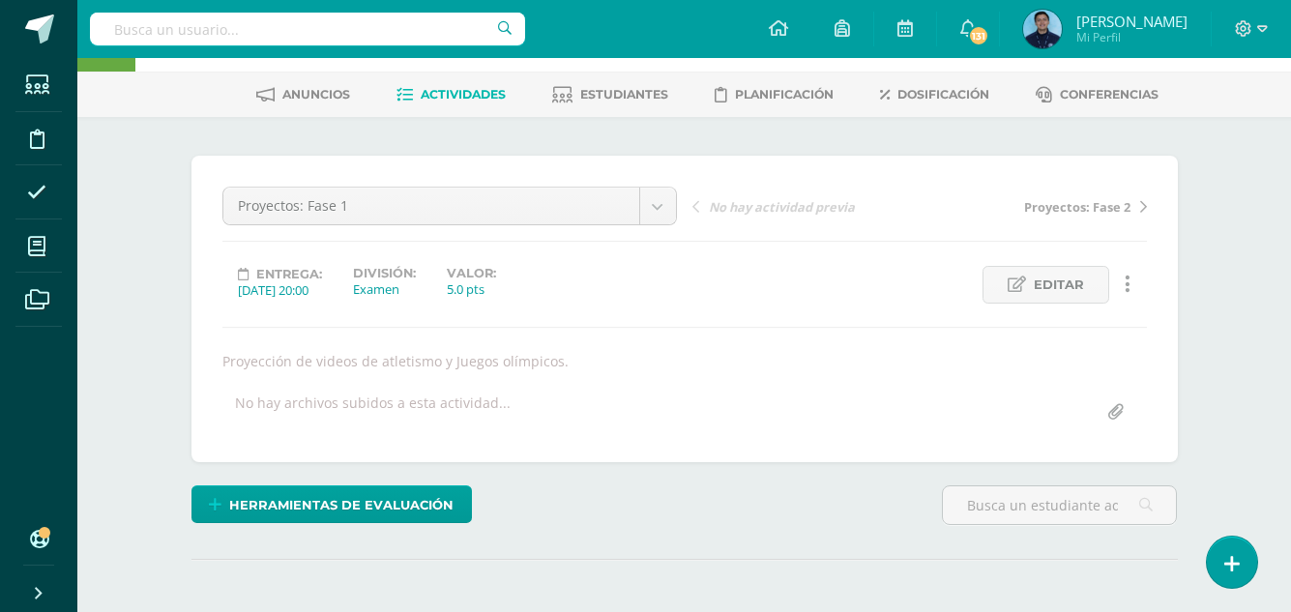
scroll to position [0, 0]
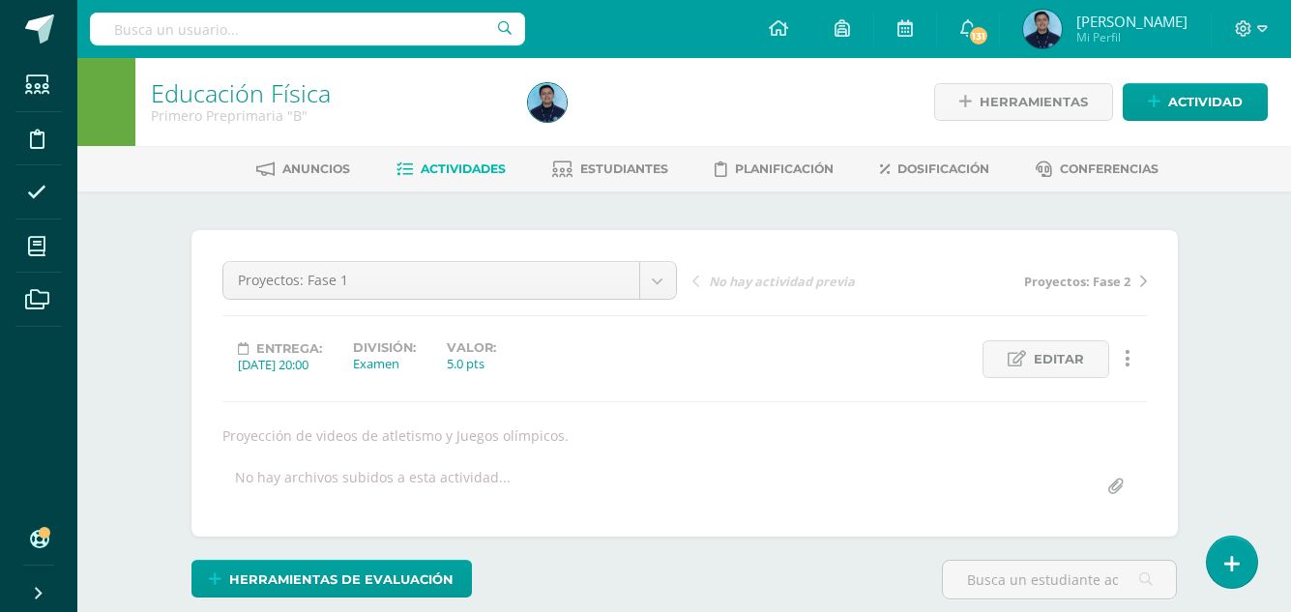
click at [456, 163] on span "Actividades" at bounding box center [463, 168] width 85 height 15
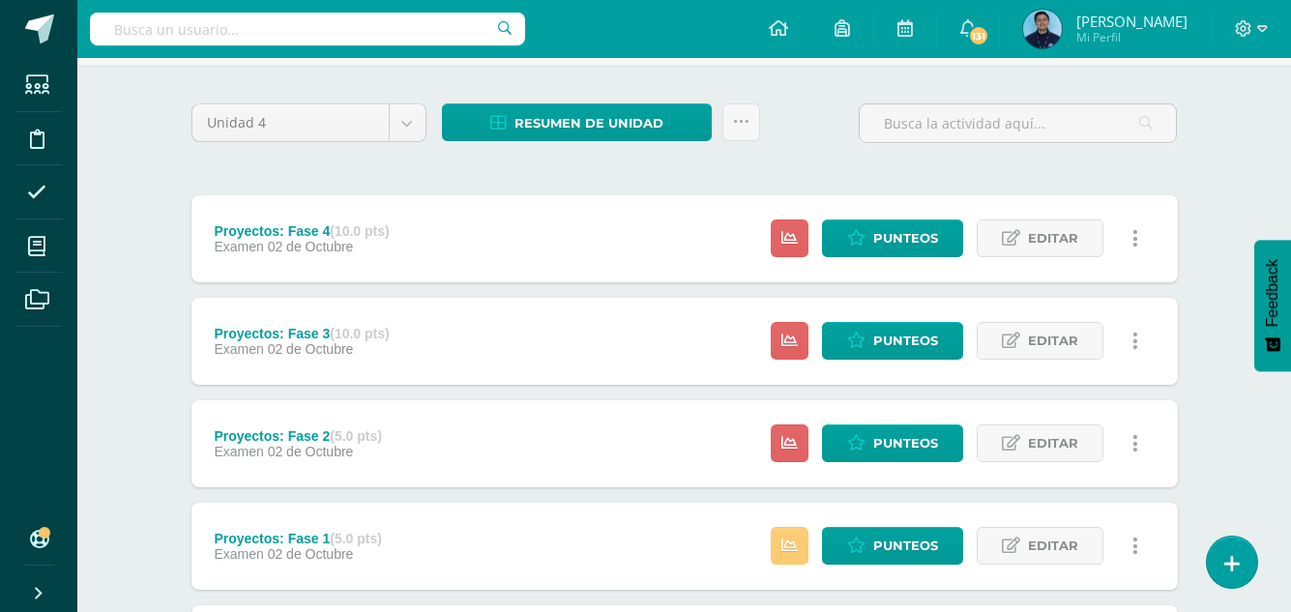
scroll to position [136, 0]
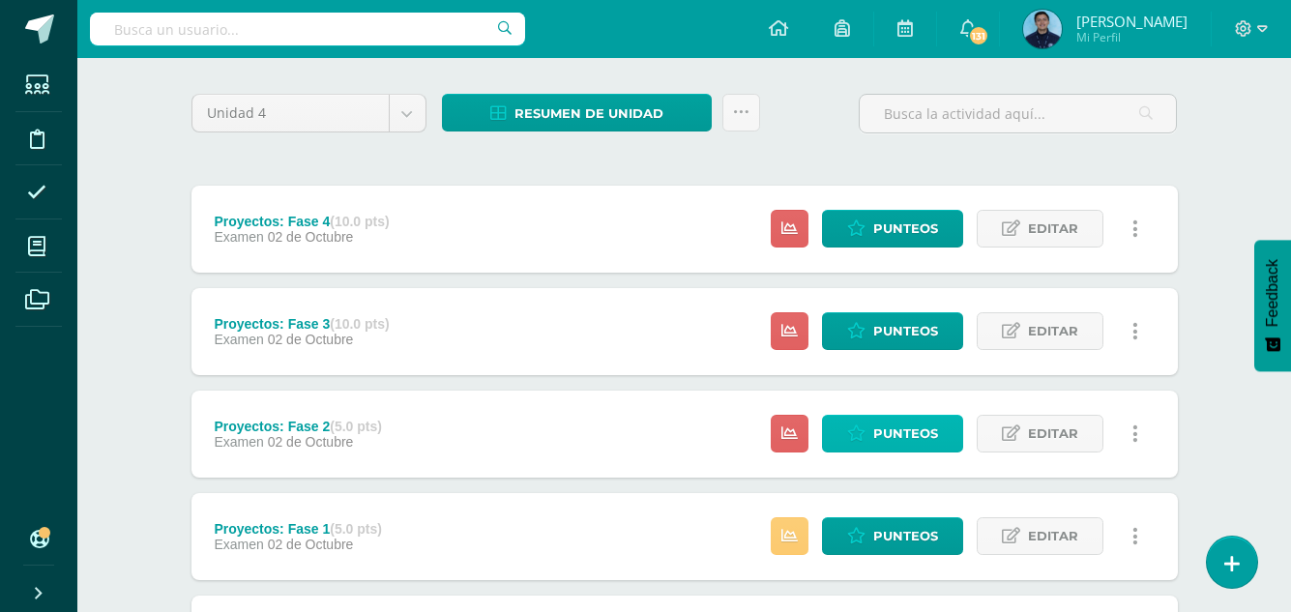
click at [889, 439] on span "Punteos" at bounding box center [905, 434] width 65 height 36
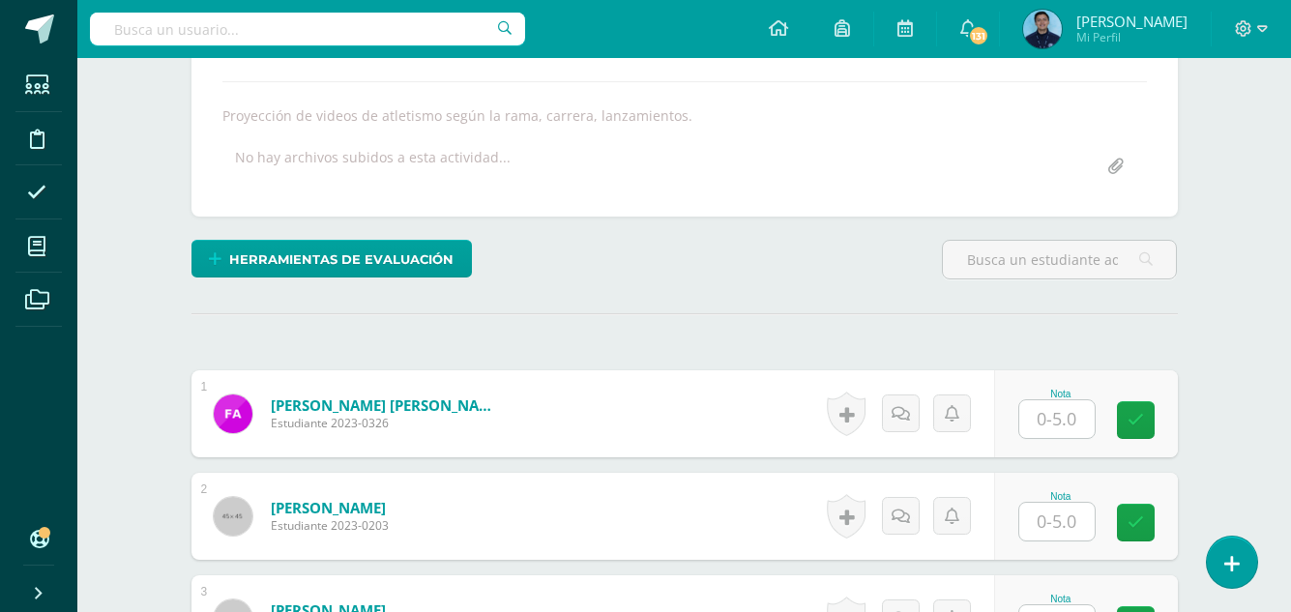
scroll to position [327, 0]
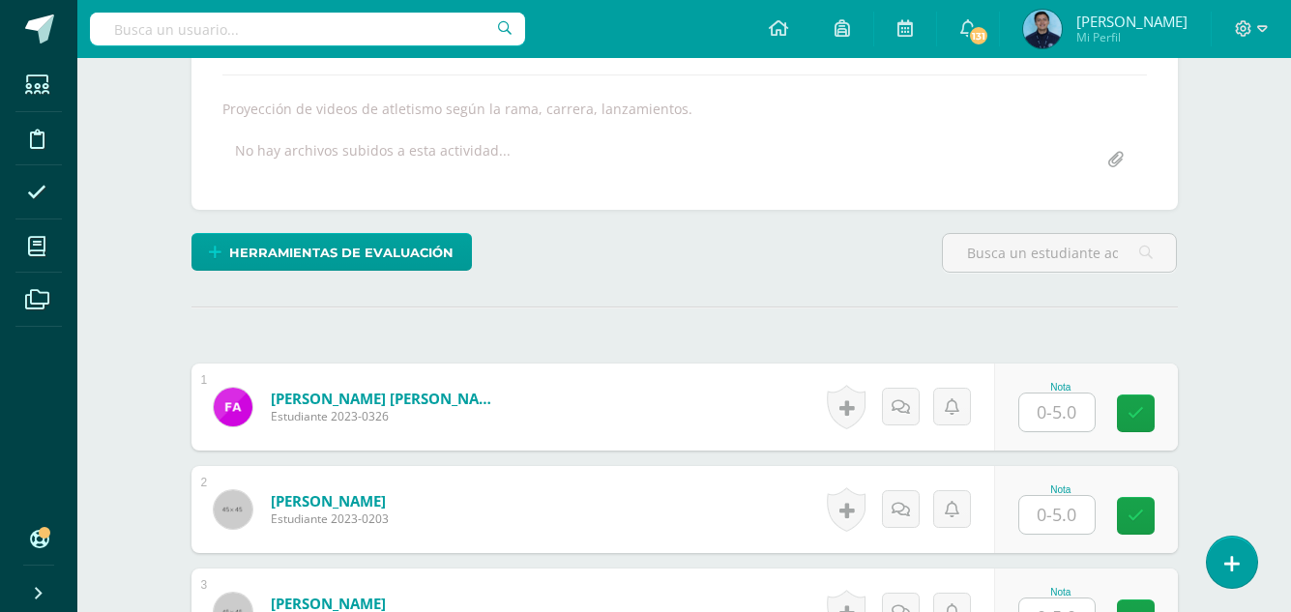
click at [1062, 413] on input "text" at bounding box center [1056, 413] width 75 height 38
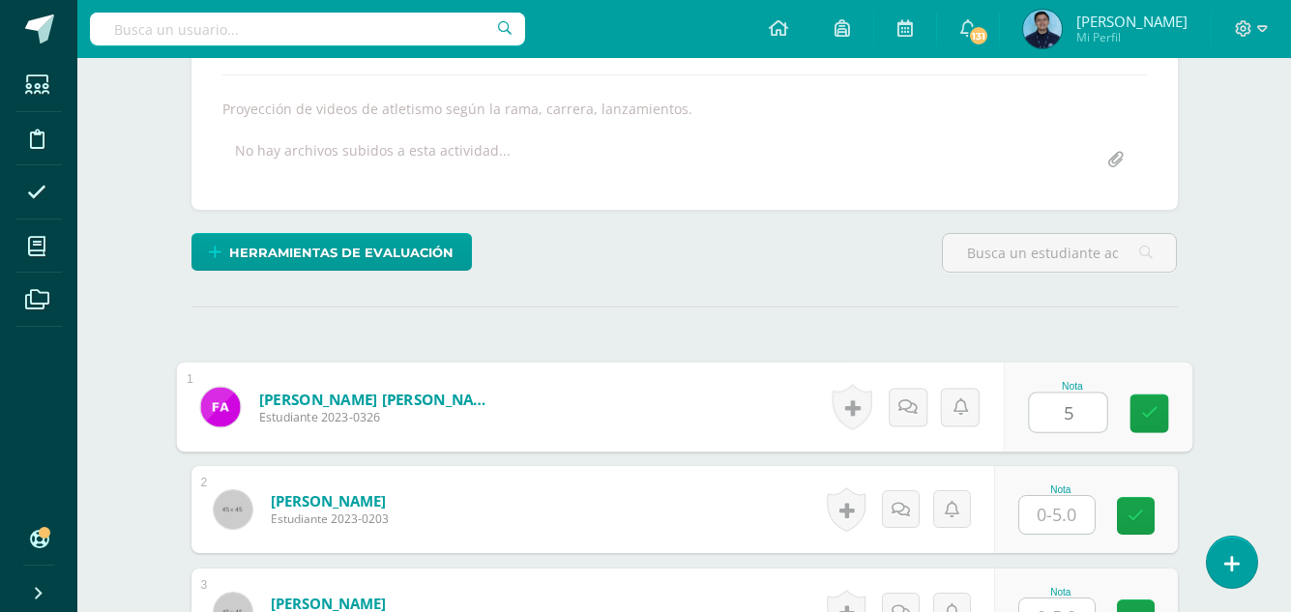
type input "5"
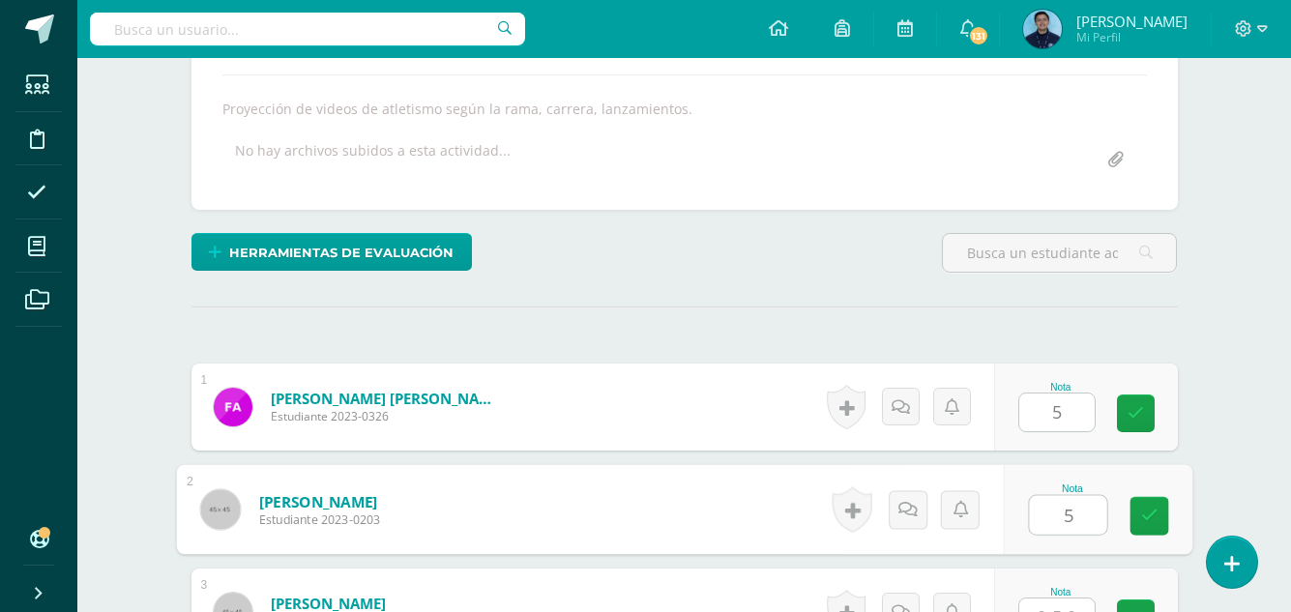
type input "5"
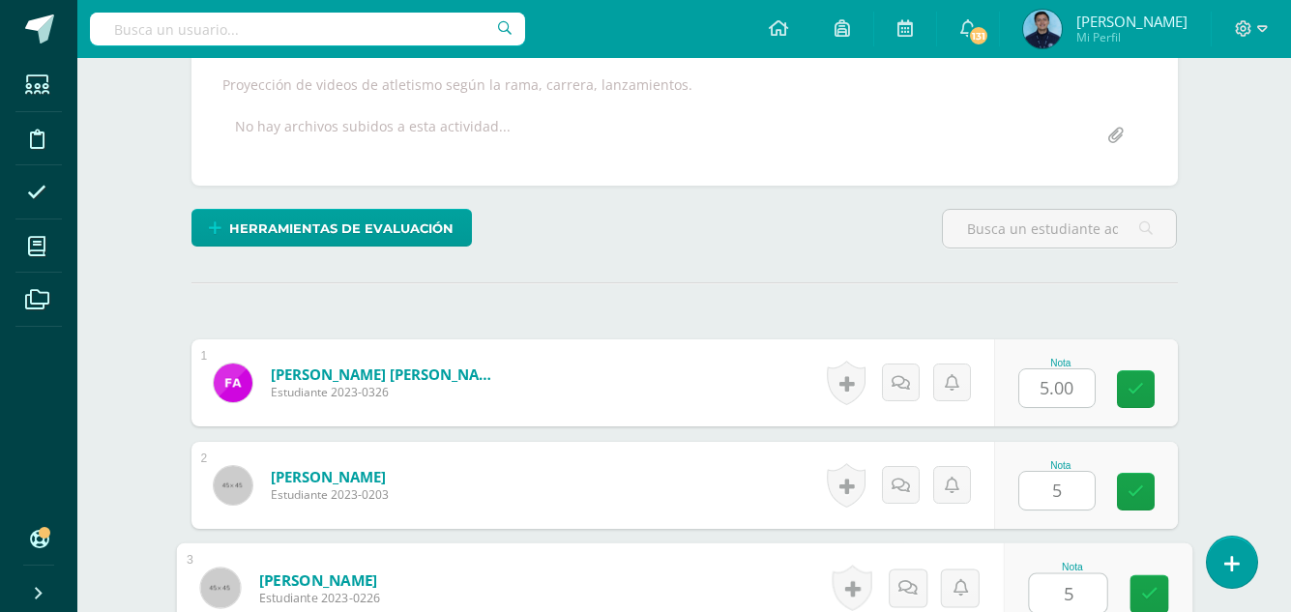
type input "5"
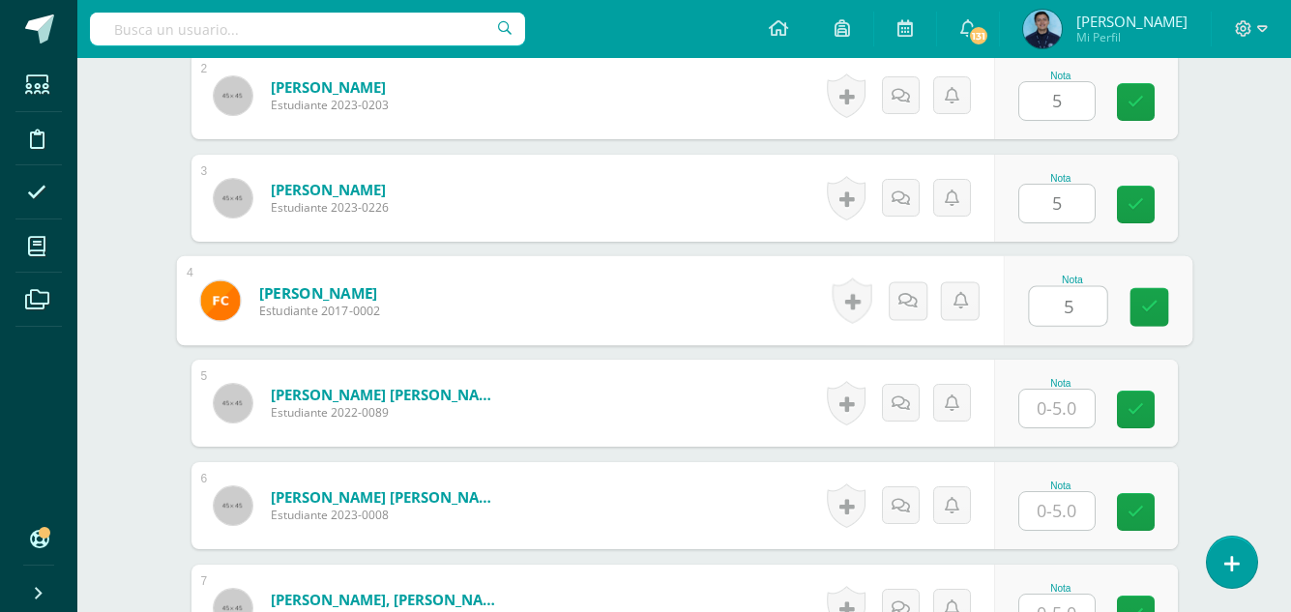
type input "5"
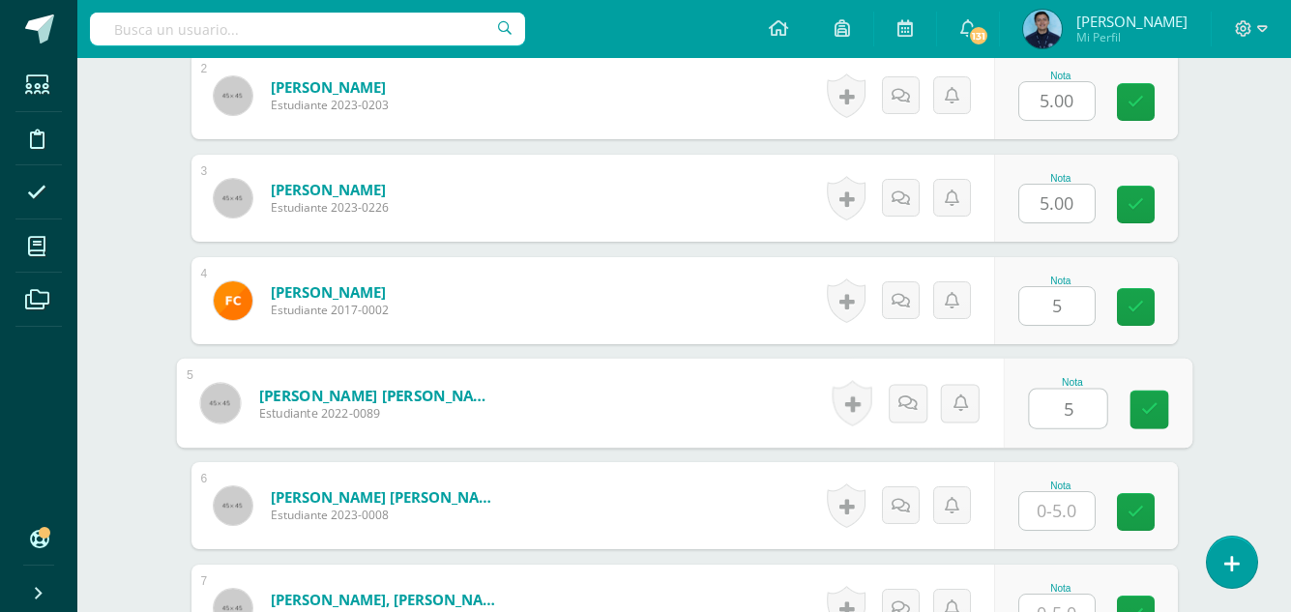
type input "5"
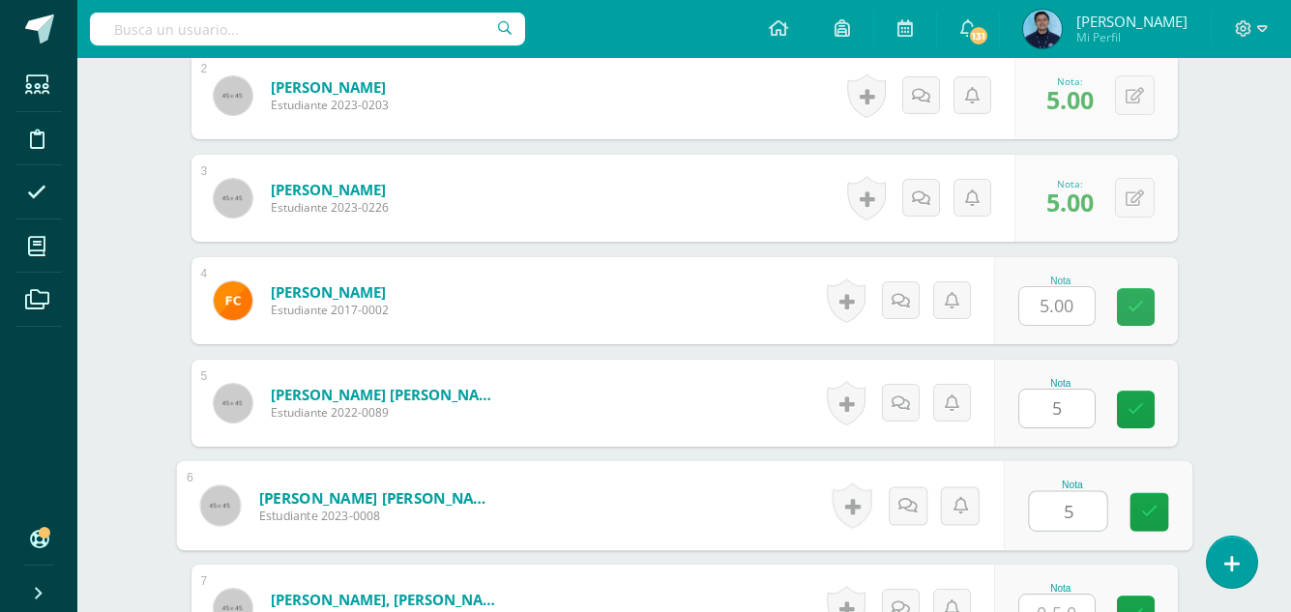
type input "5"
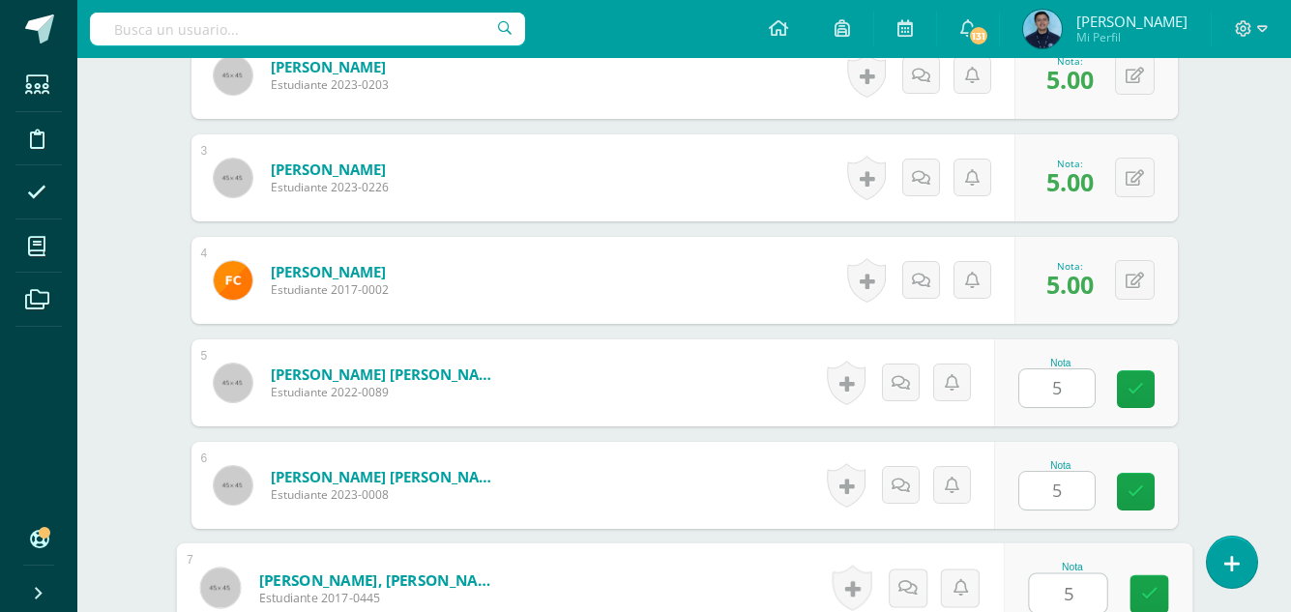
type input "5"
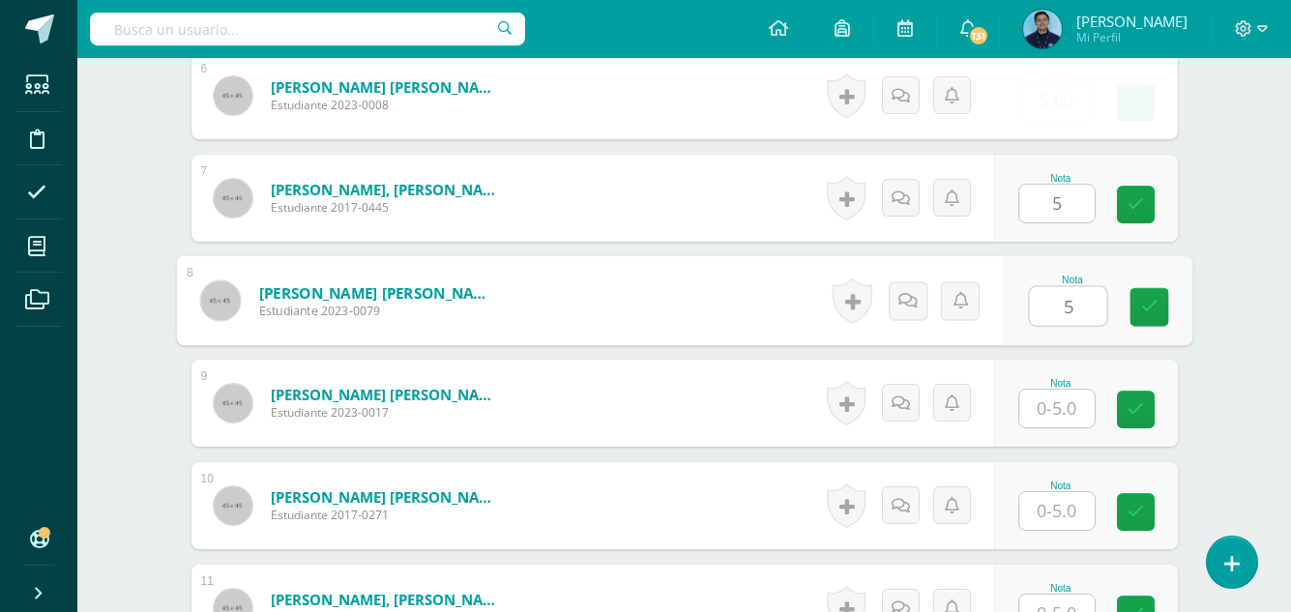
type input "5"
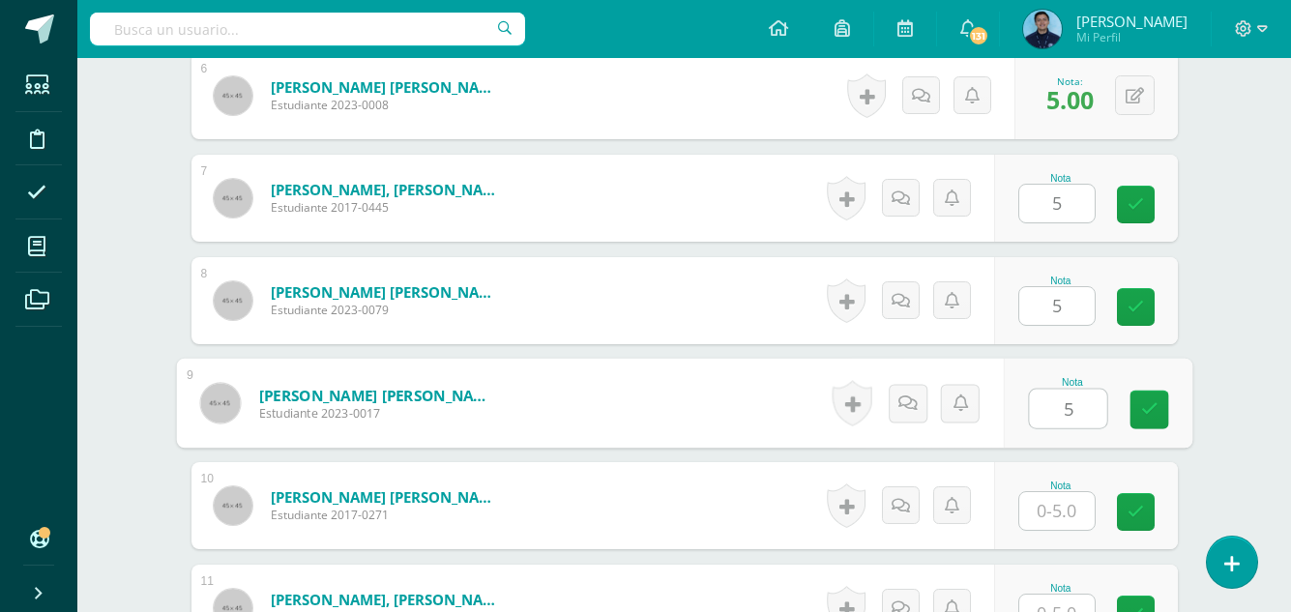
type input "5"
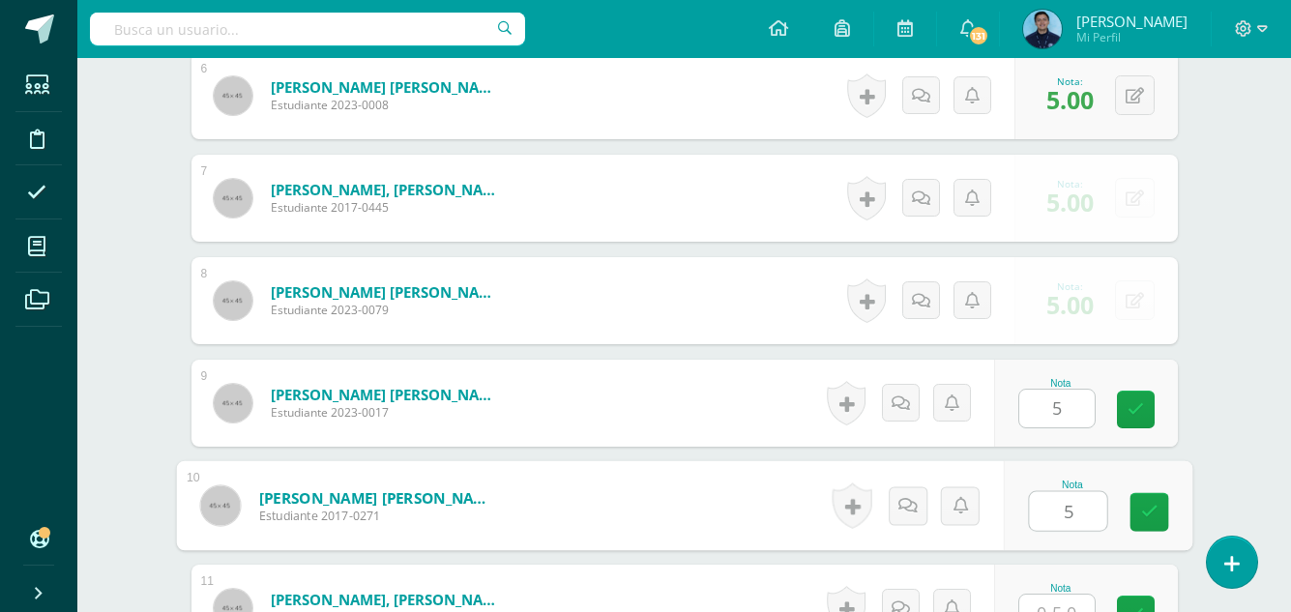
type input "5"
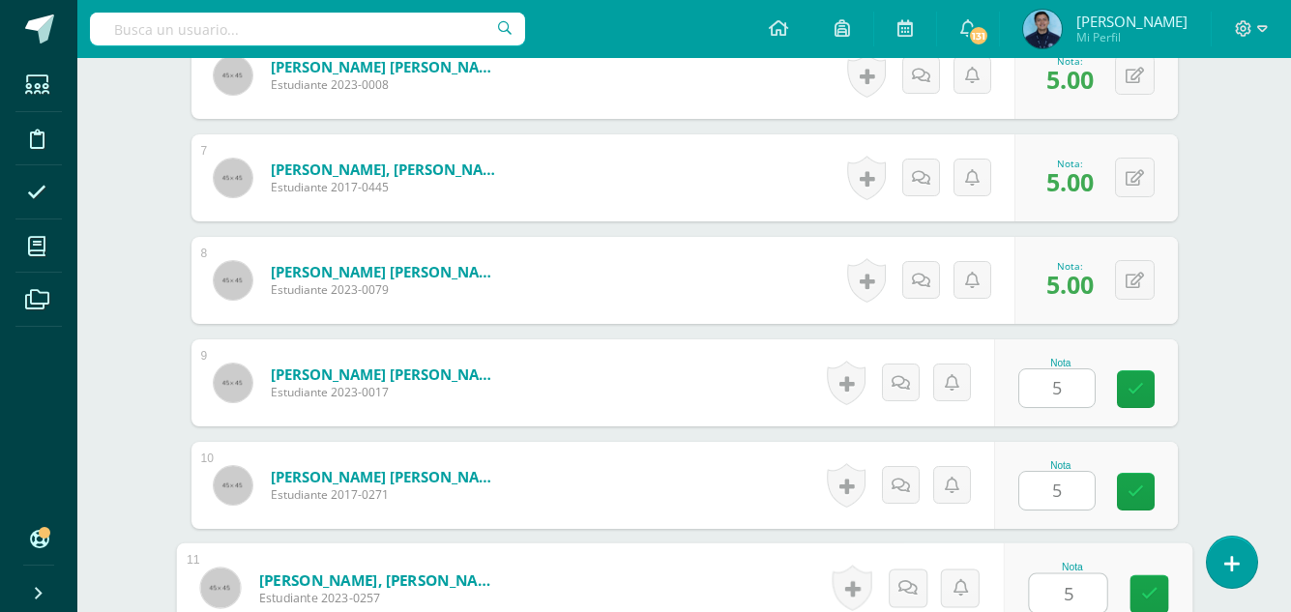
type input "5"
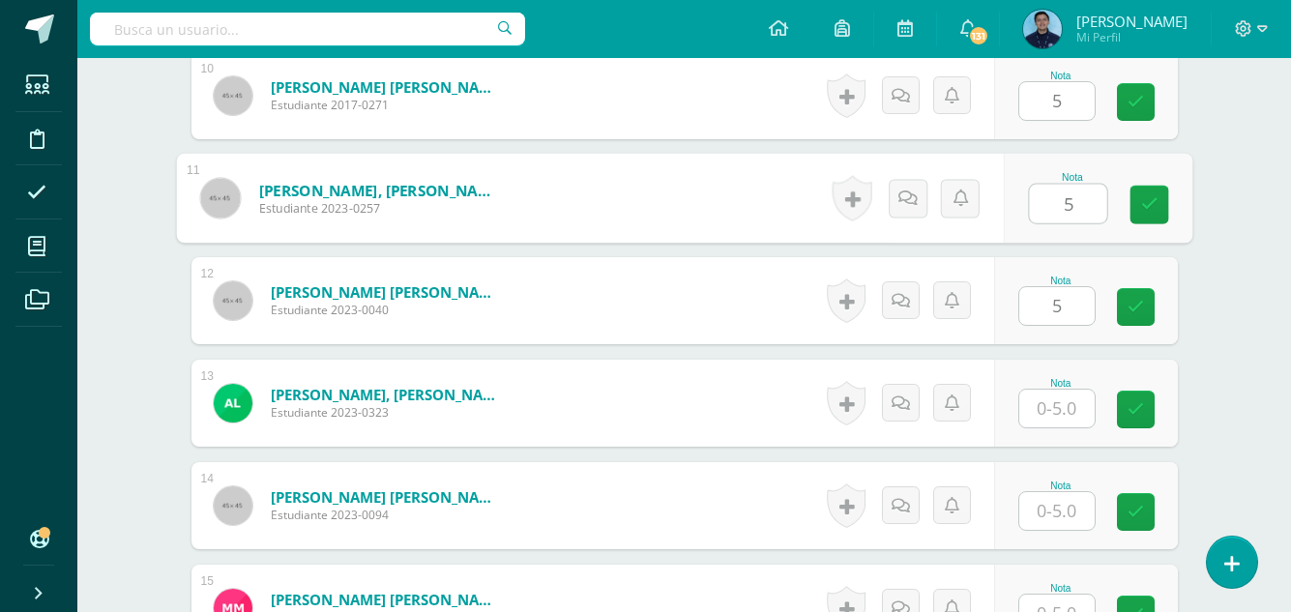
type input "5"
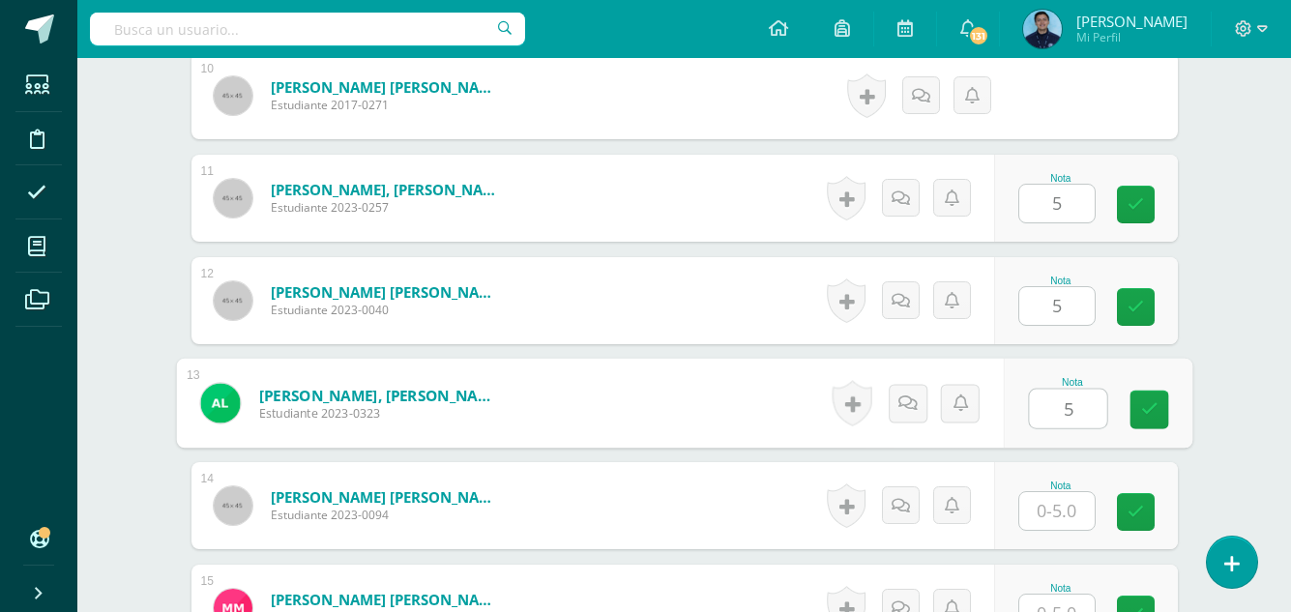
type input "5"
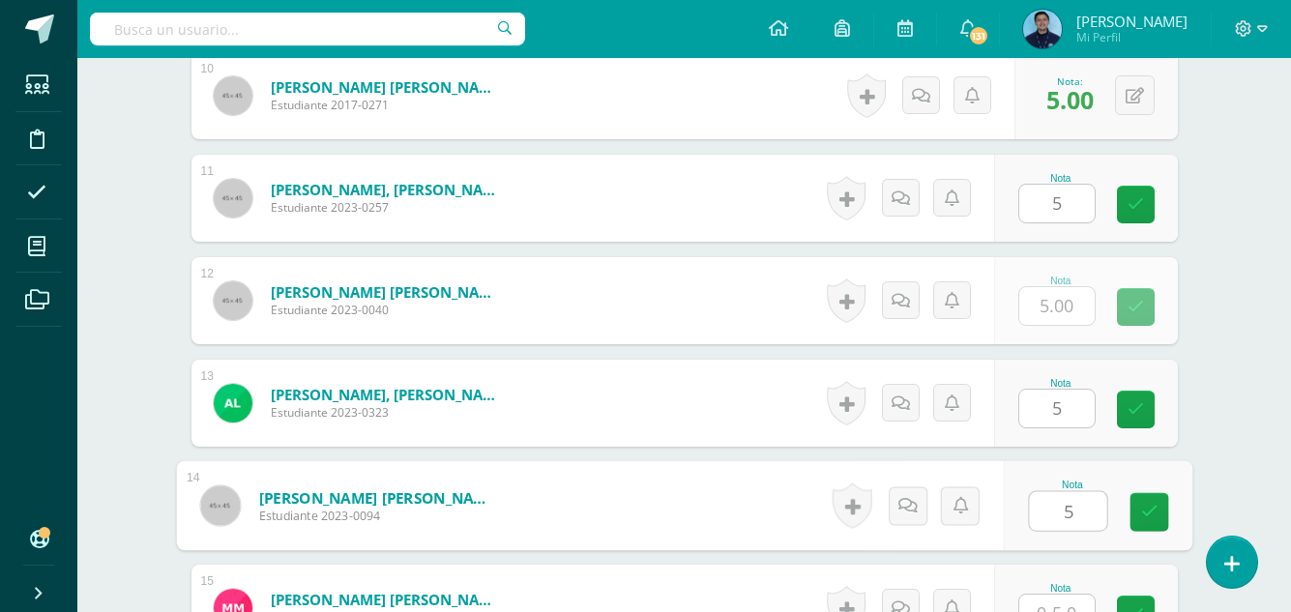
type input "5"
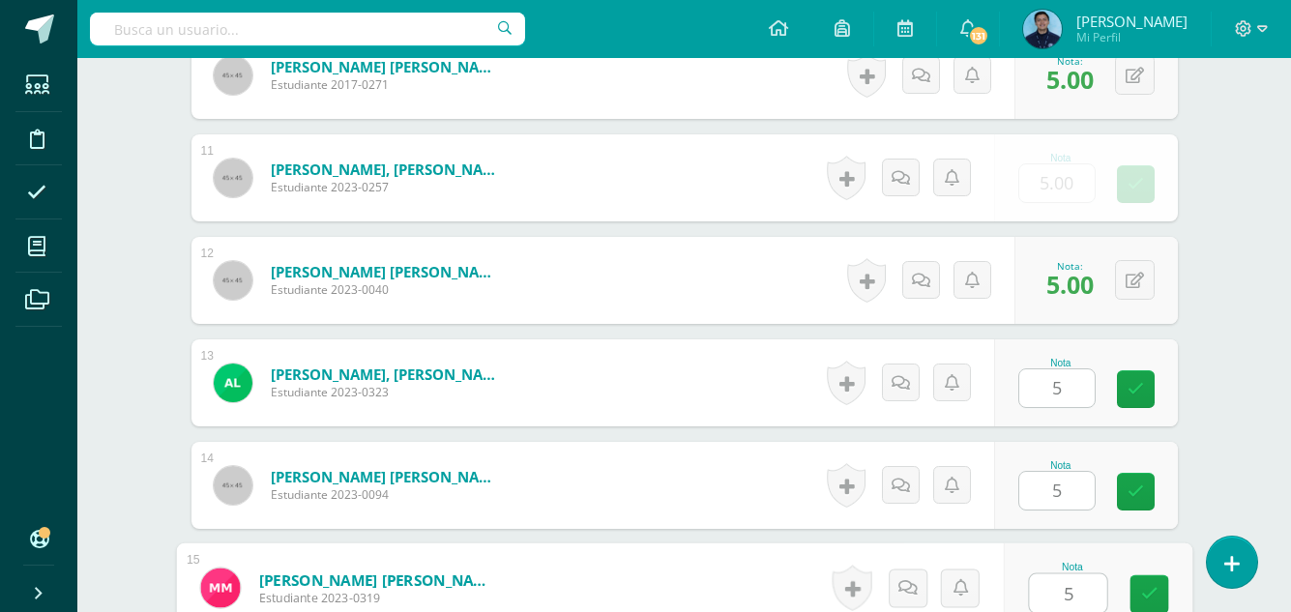
type input "5"
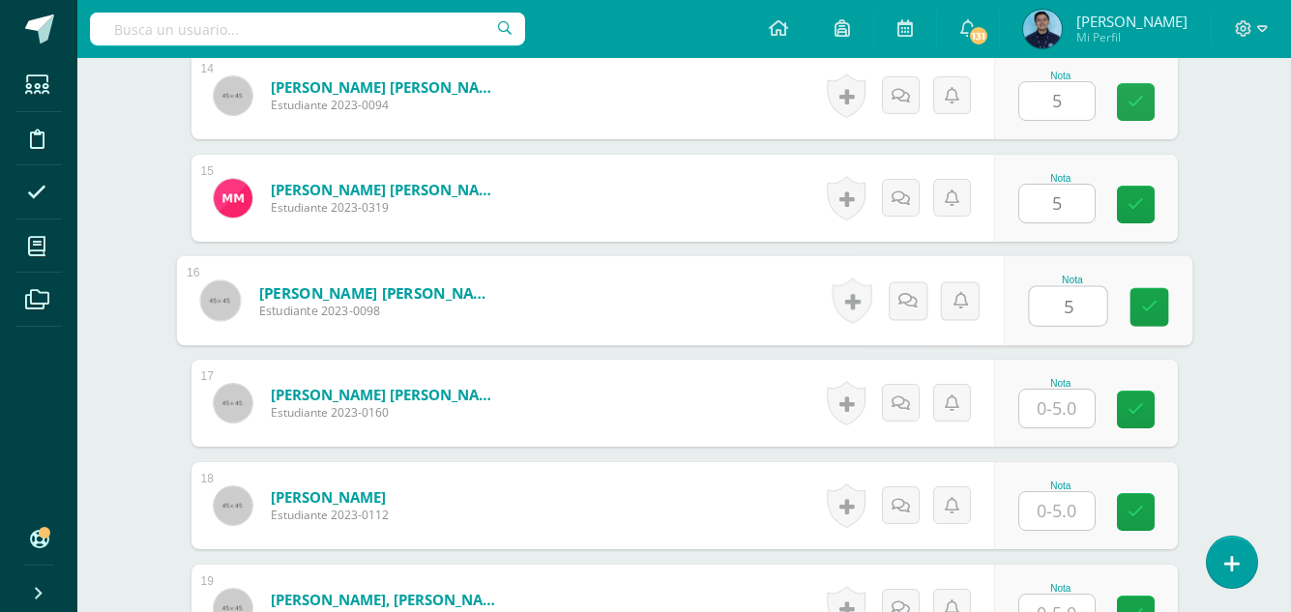
type input "5"
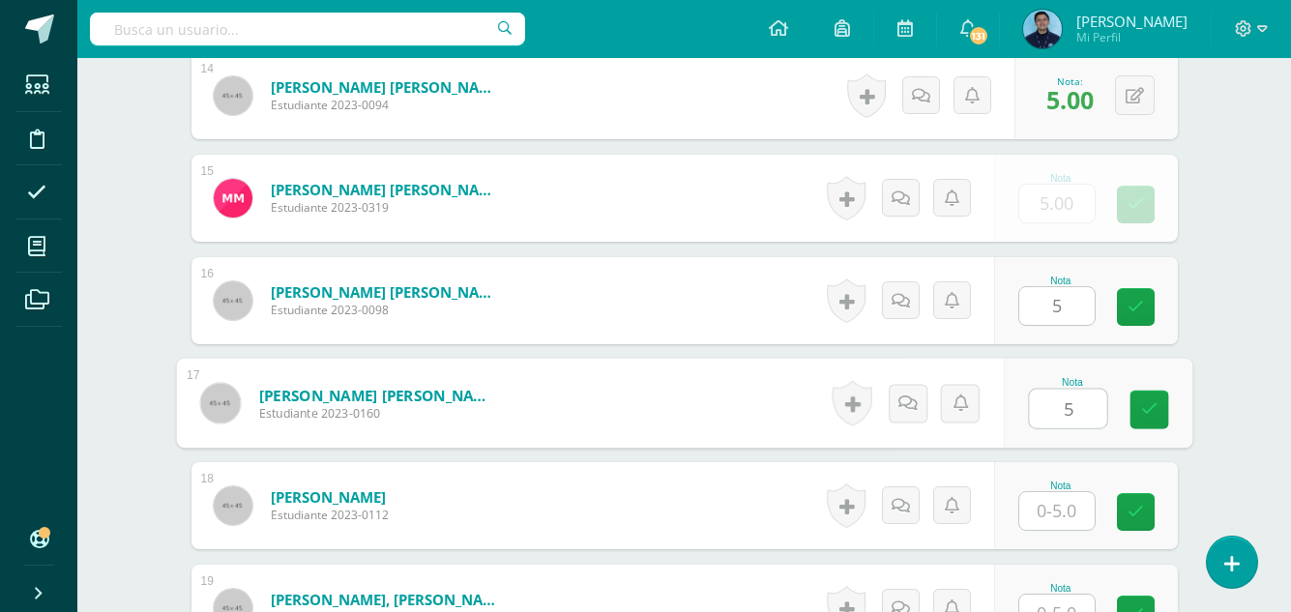
type input "5"
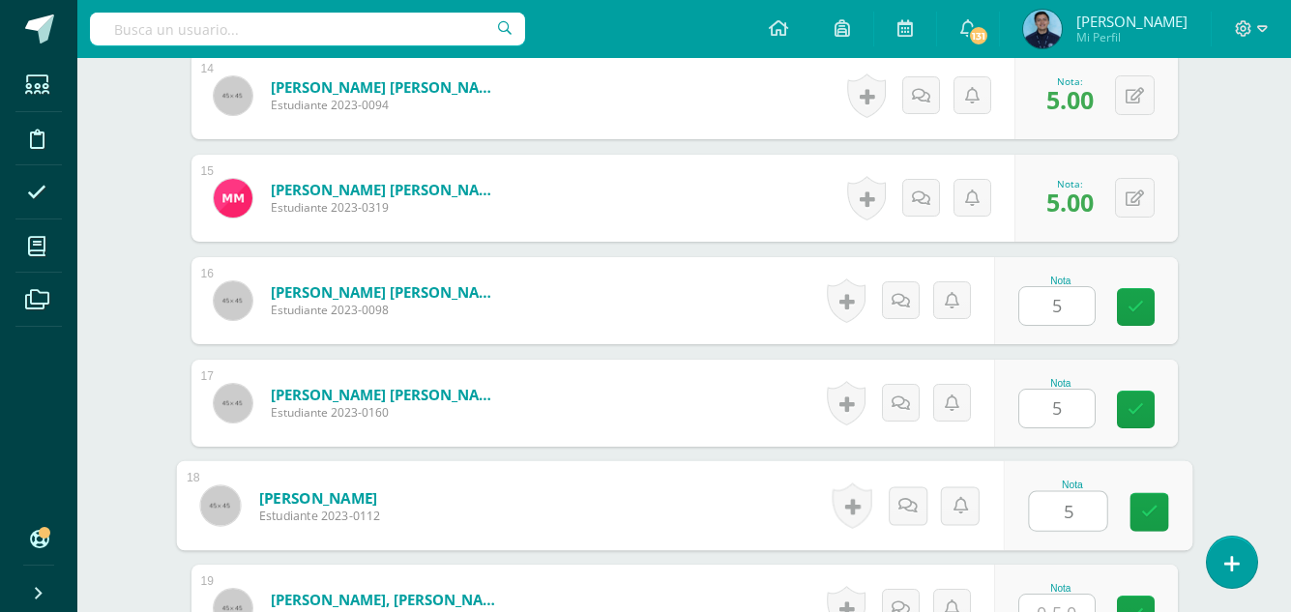
type input "5"
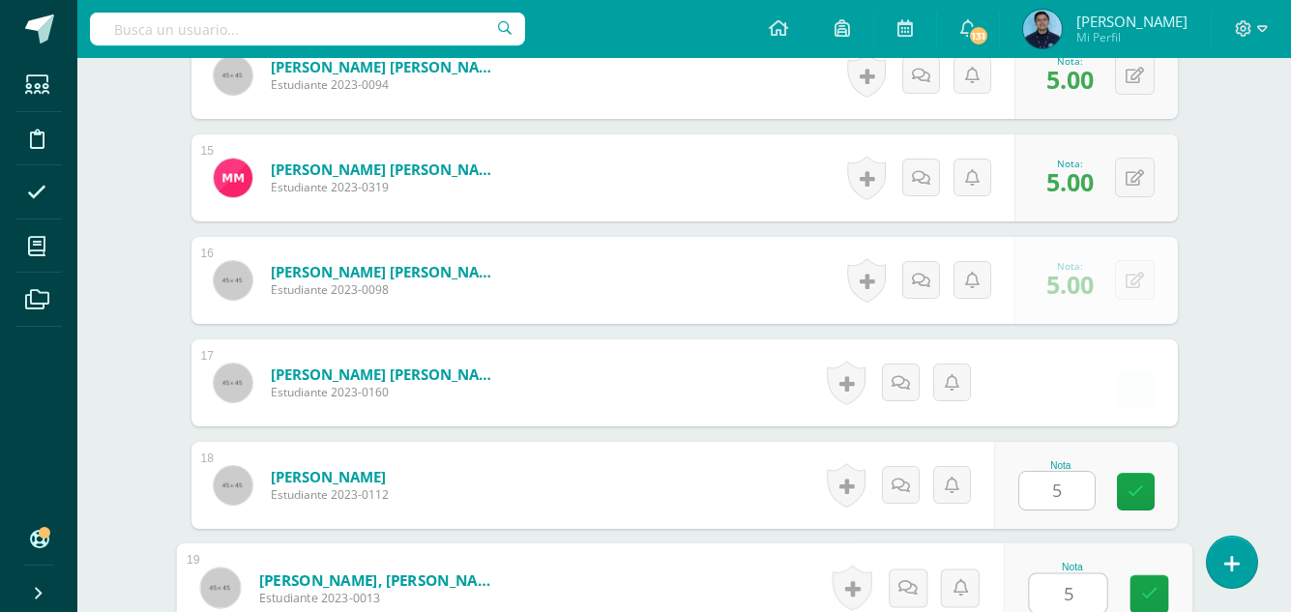
type input "5"
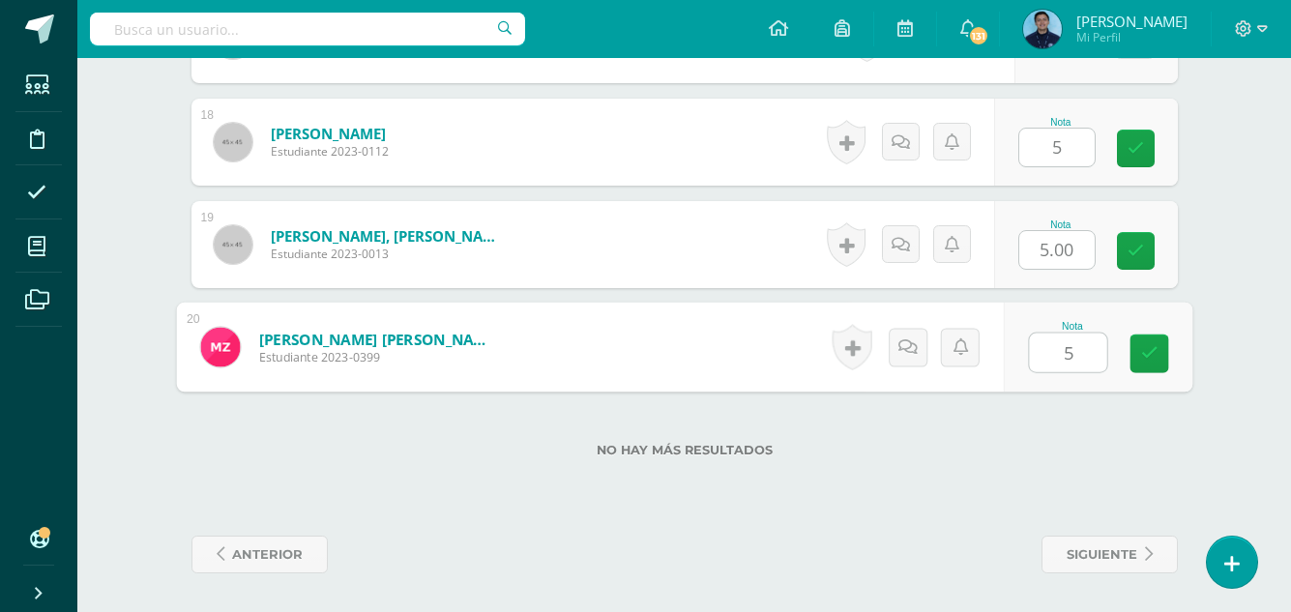
type input "55"
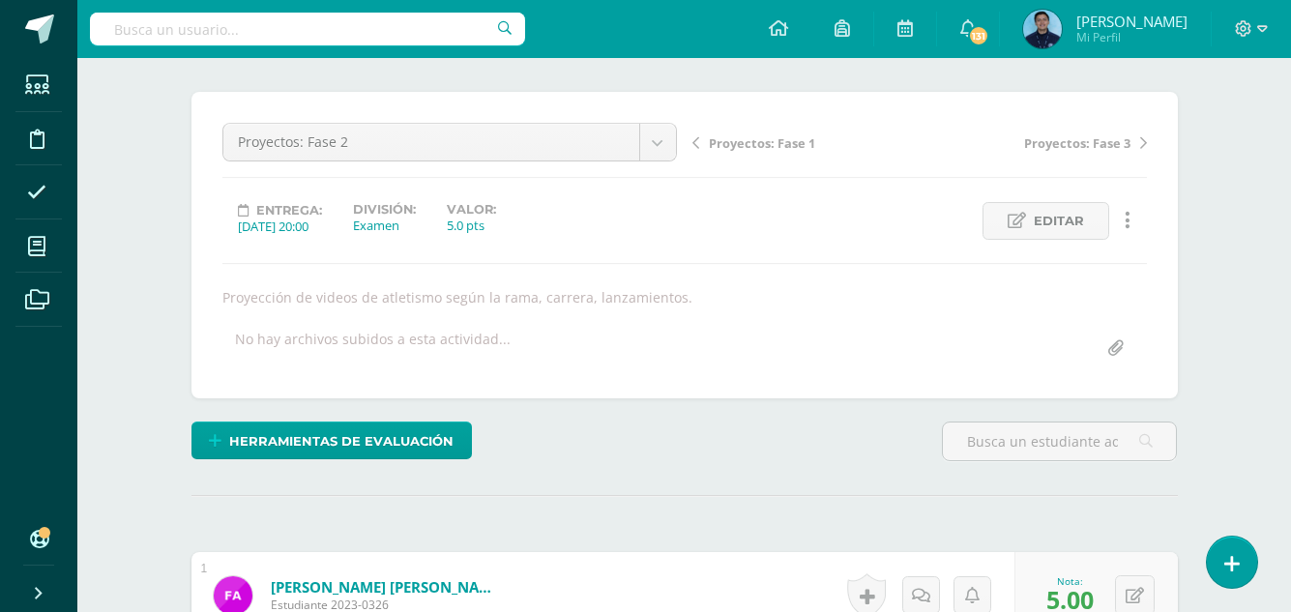
scroll to position [0, 0]
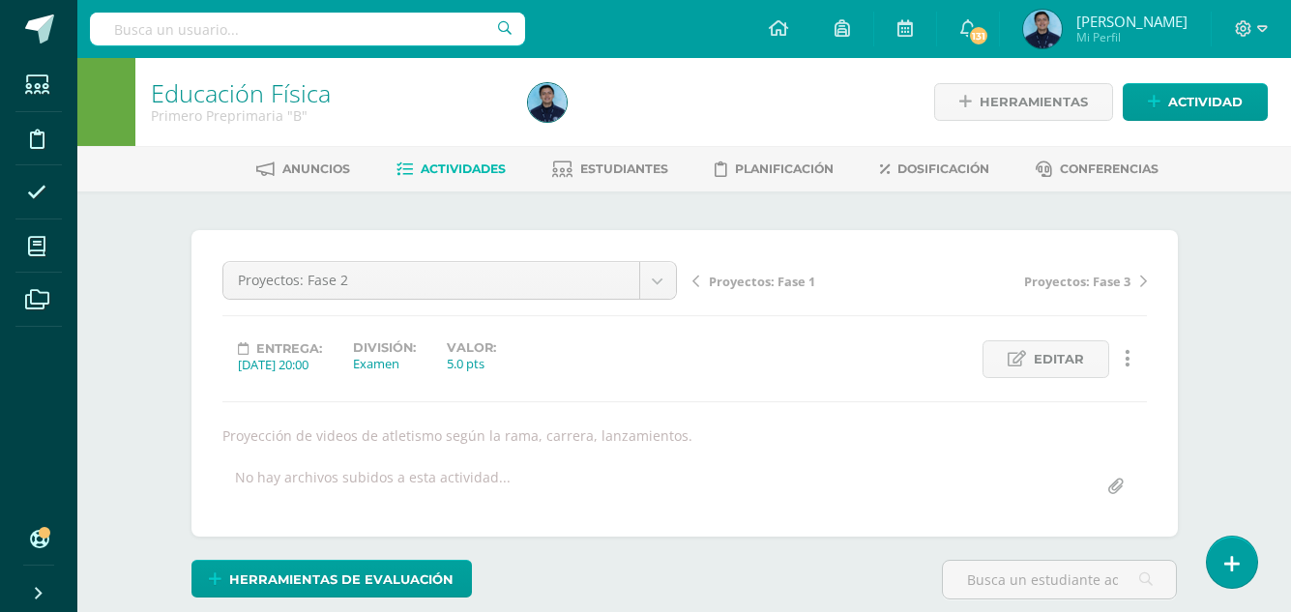
click at [489, 167] on span "Actividades" at bounding box center [463, 168] width 85 height 15
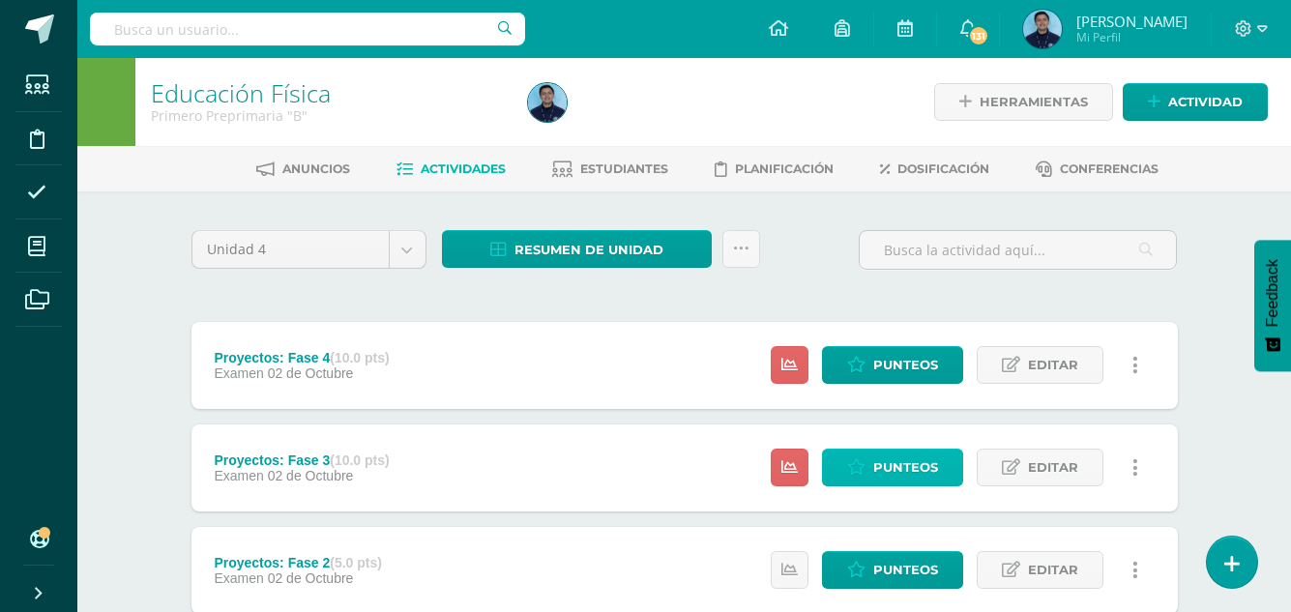
click at [894, 465] on span "Punteos" at bounding box center [905, 468] width 65 height 36
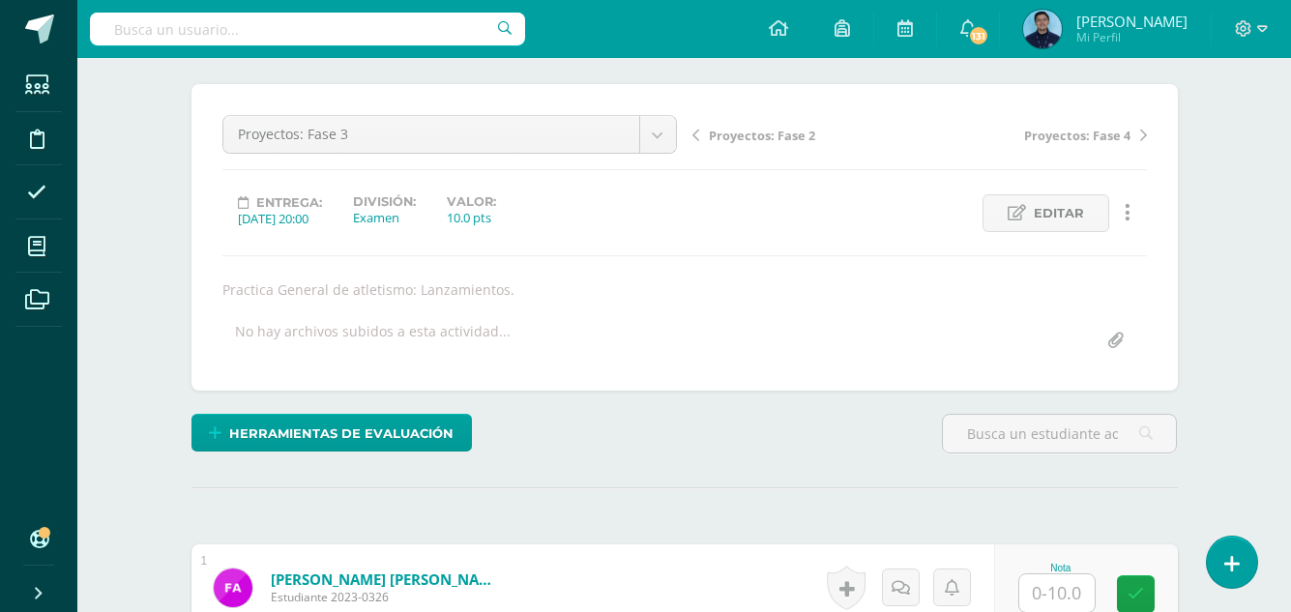
scroll to position [338, 0]
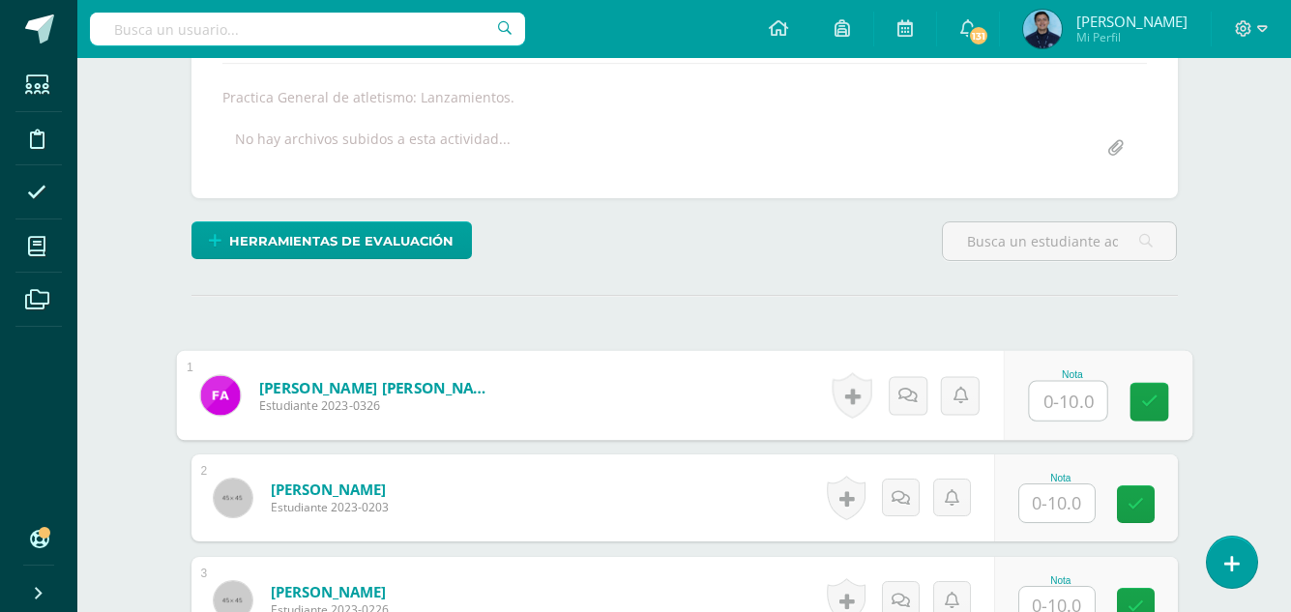
click at [1058, 408] on input "text" at bounding box center [1067, 401] width 77 height 39
type input "10"
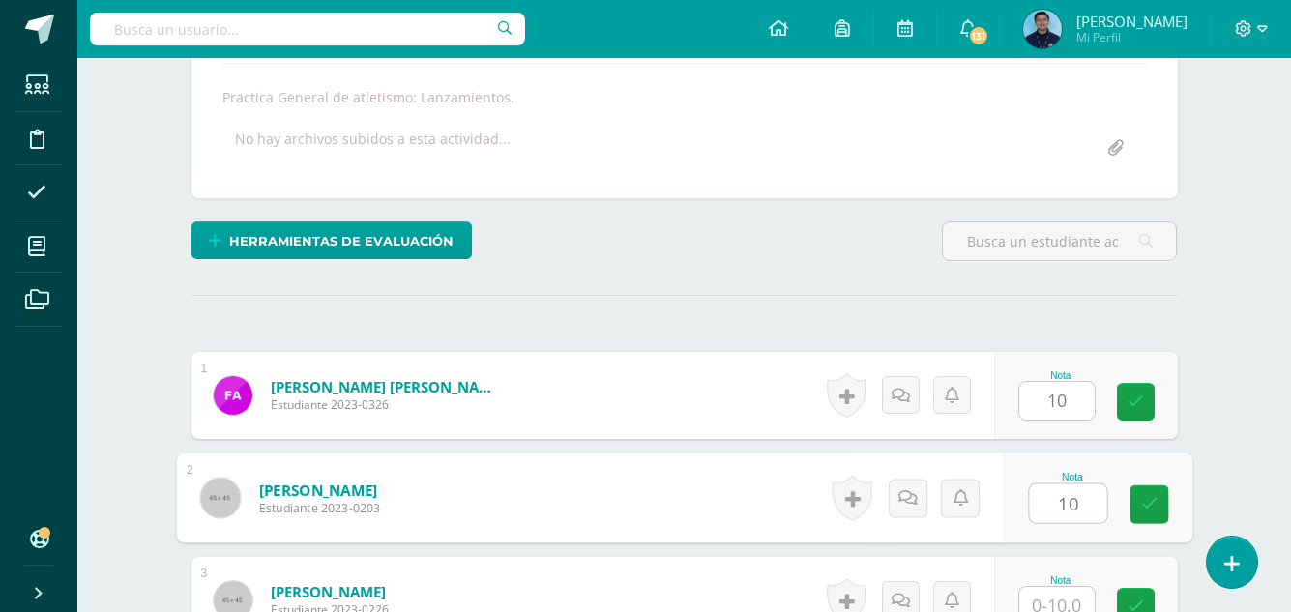
type input "10"
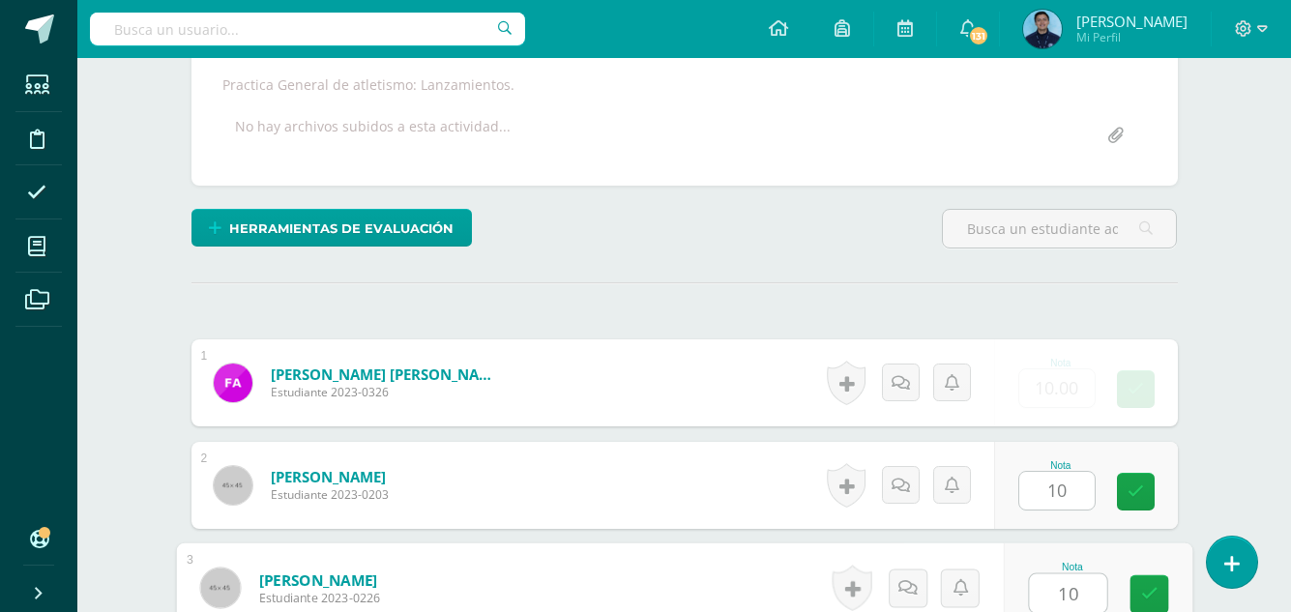
type input "10"
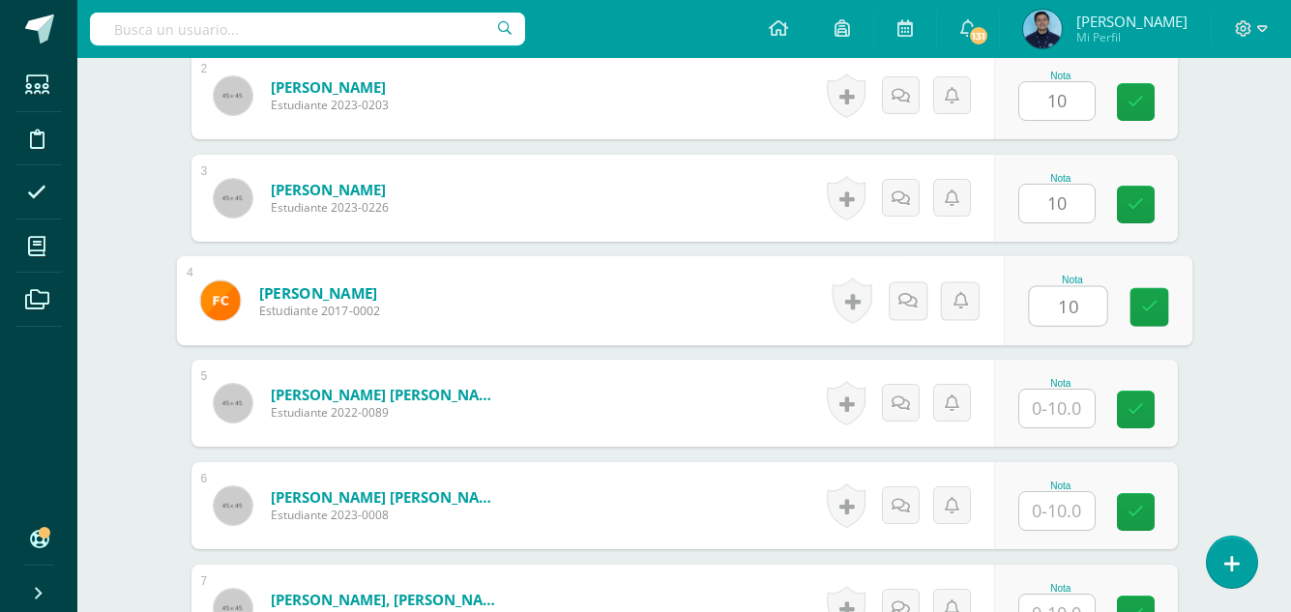
type input "10"
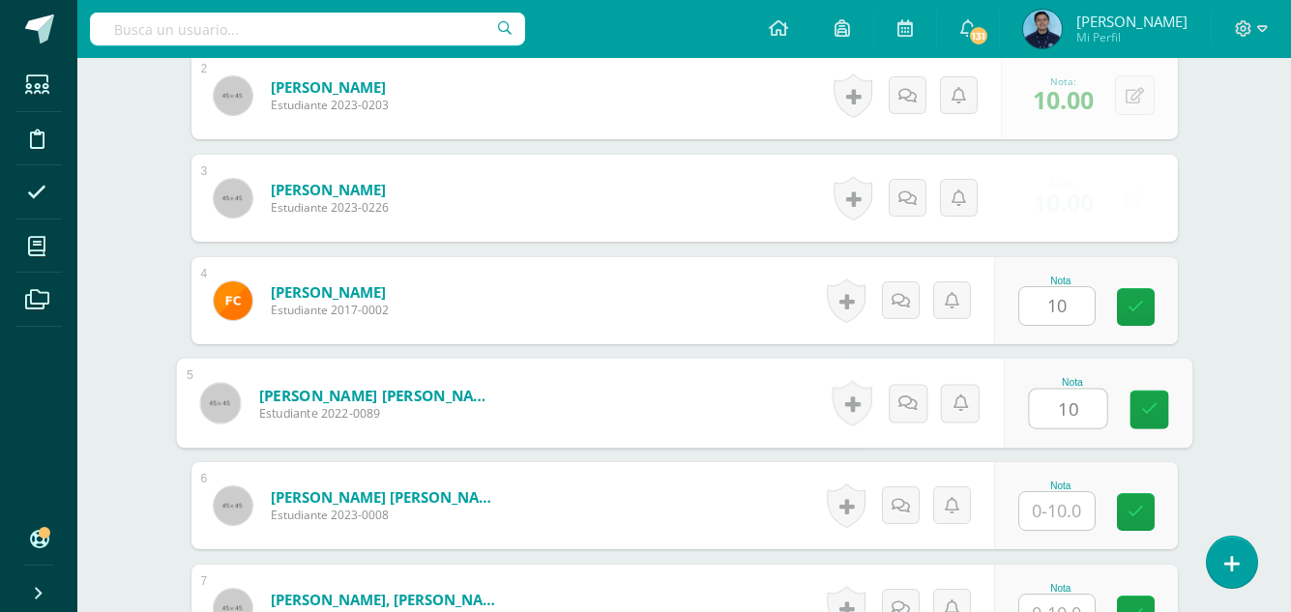
type input "10"
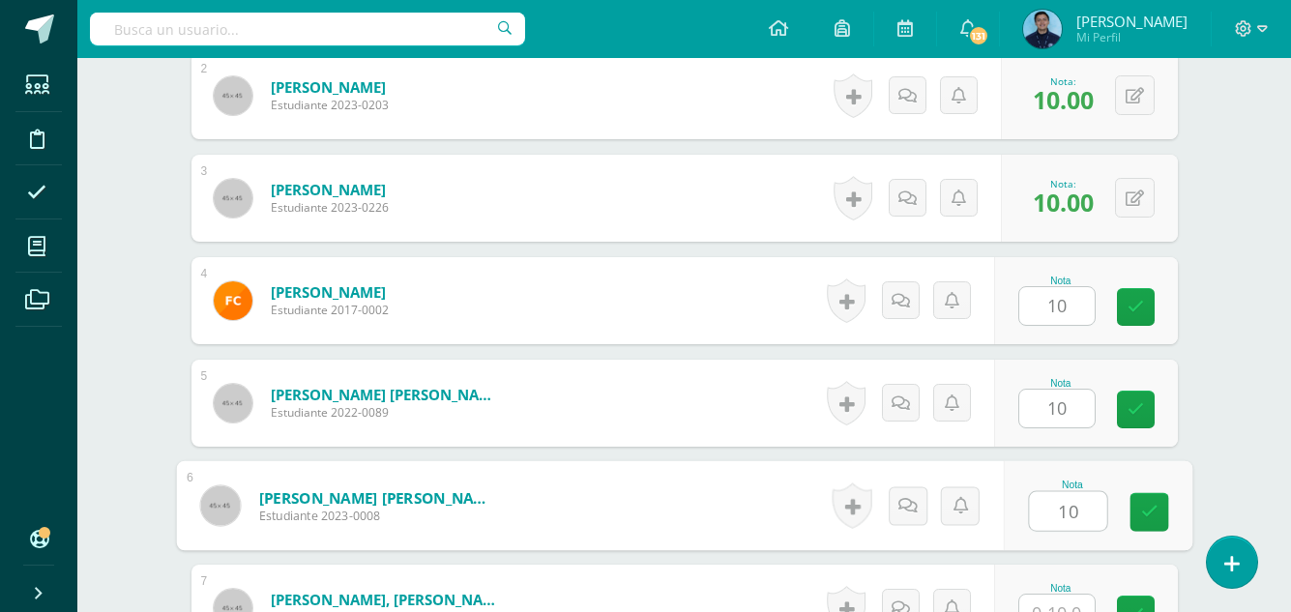
type input "10"
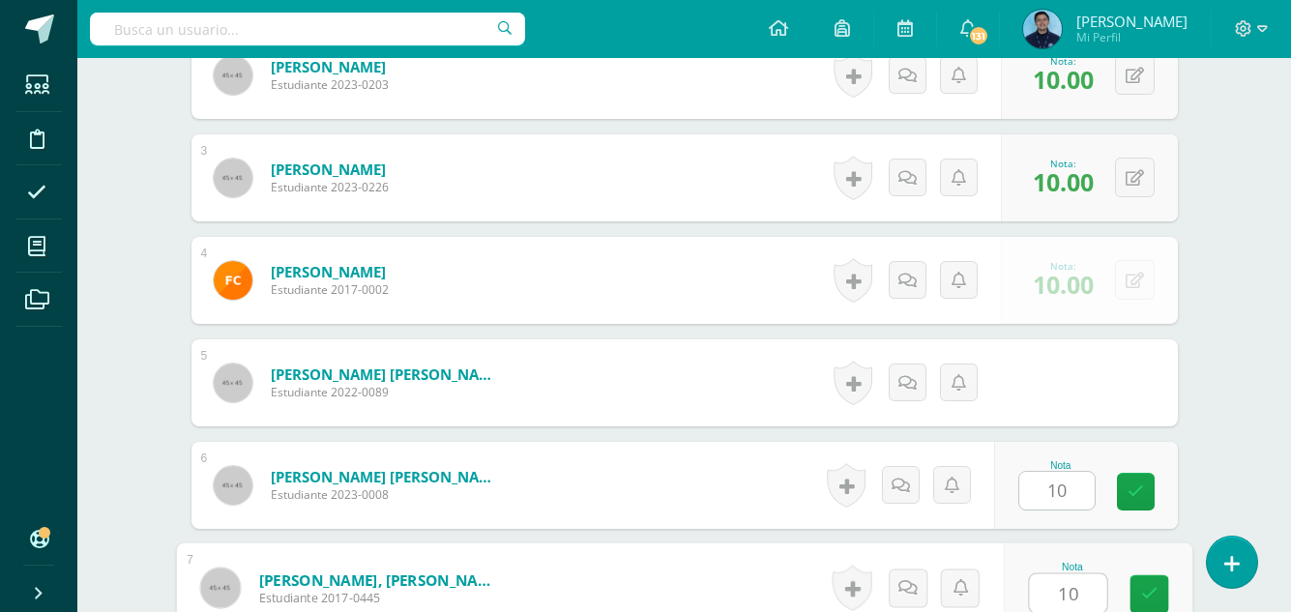
type input "10"
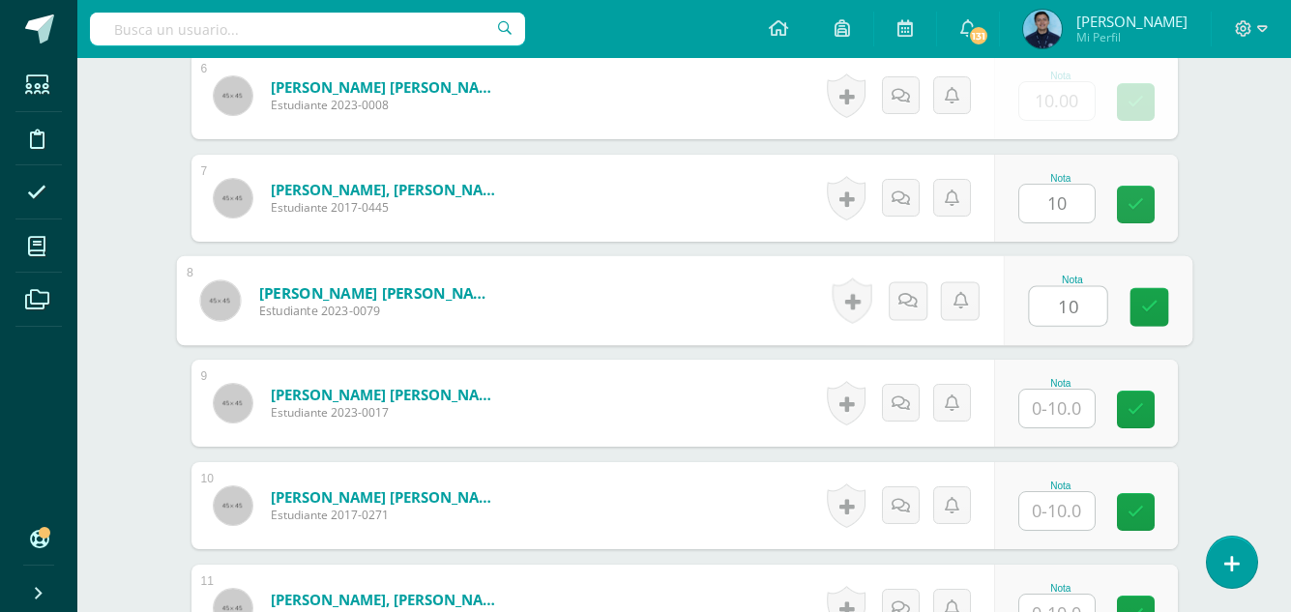
type input "10"
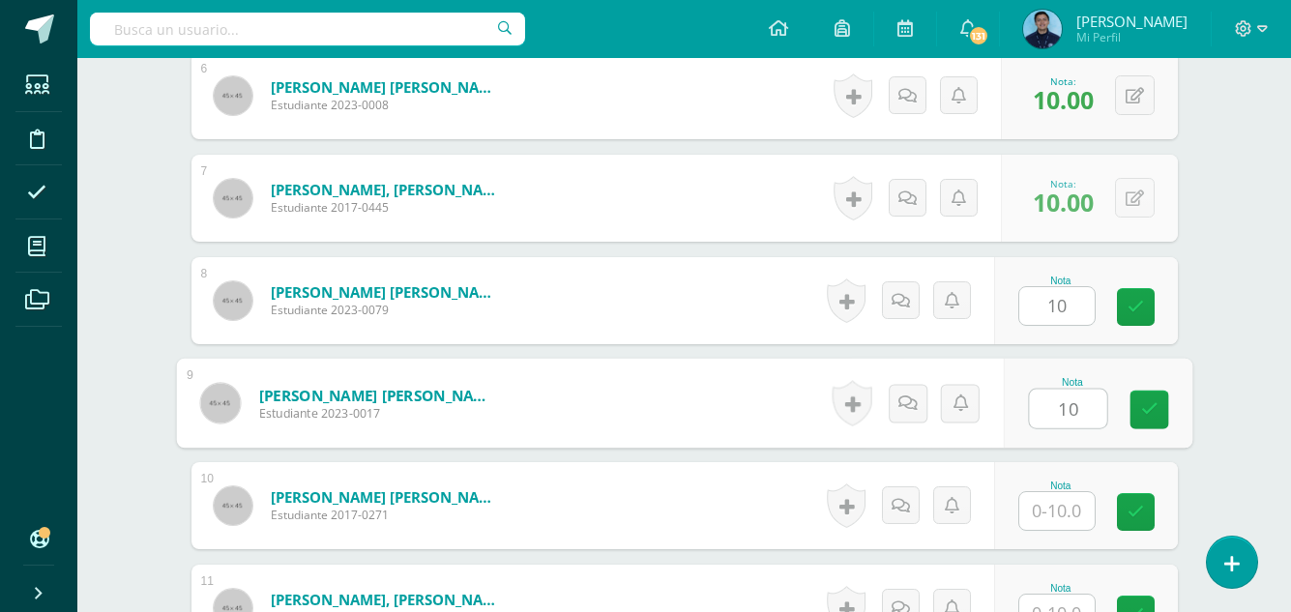
type input "10"
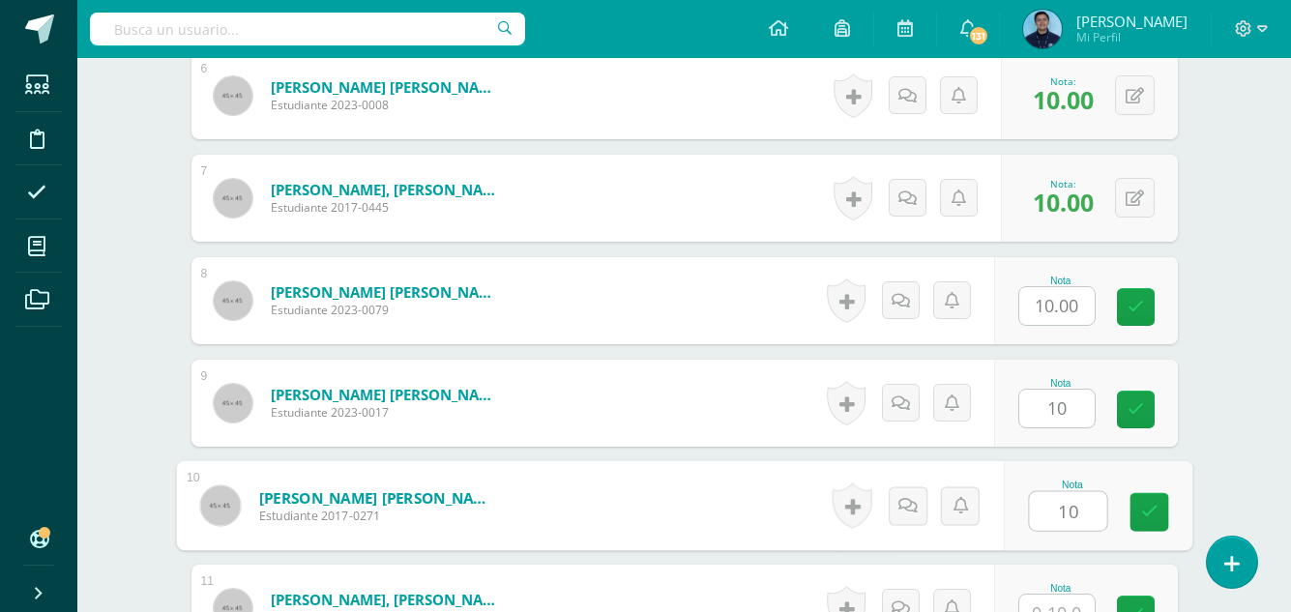
type input "10"
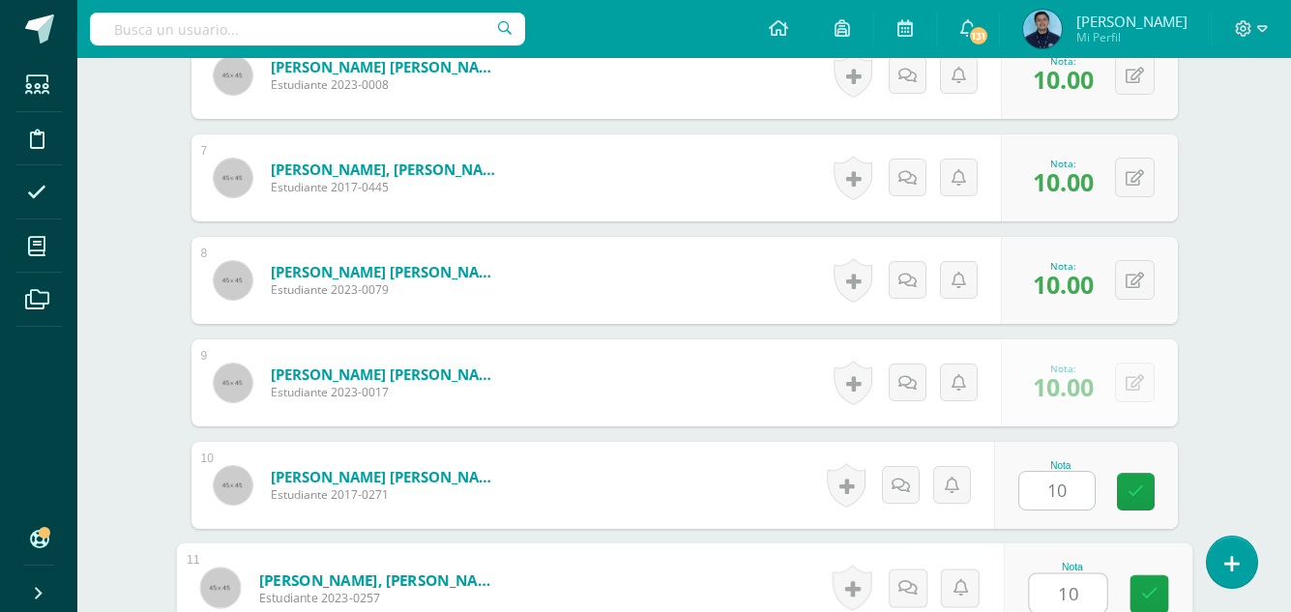
type input "10"
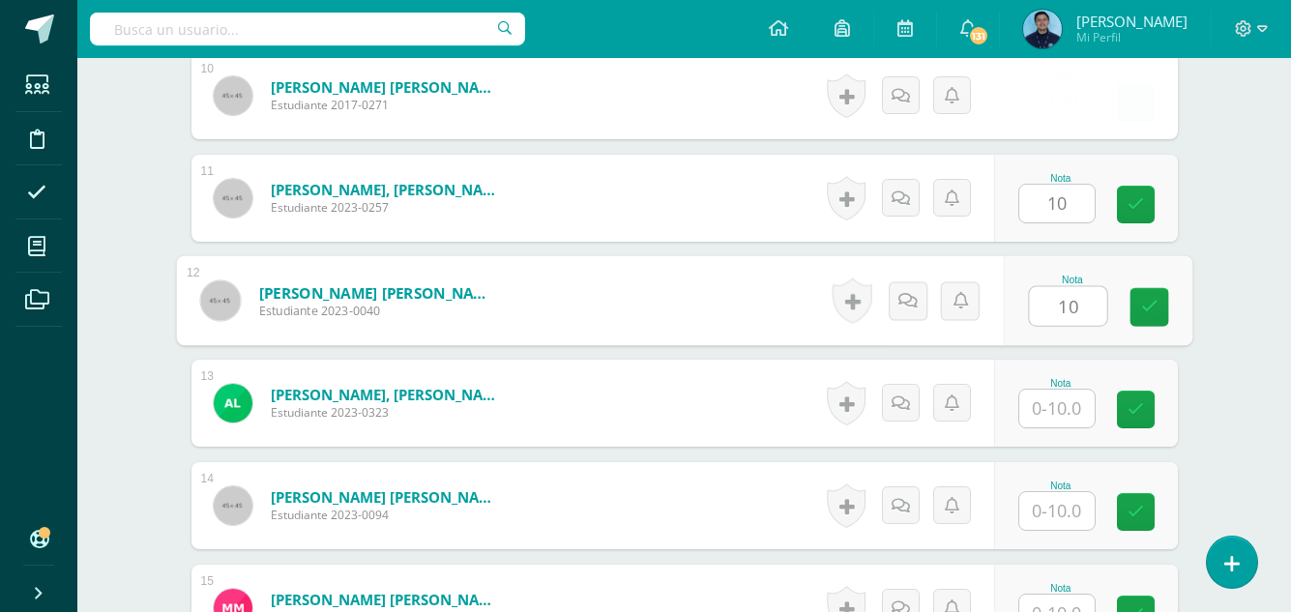
type input "10"
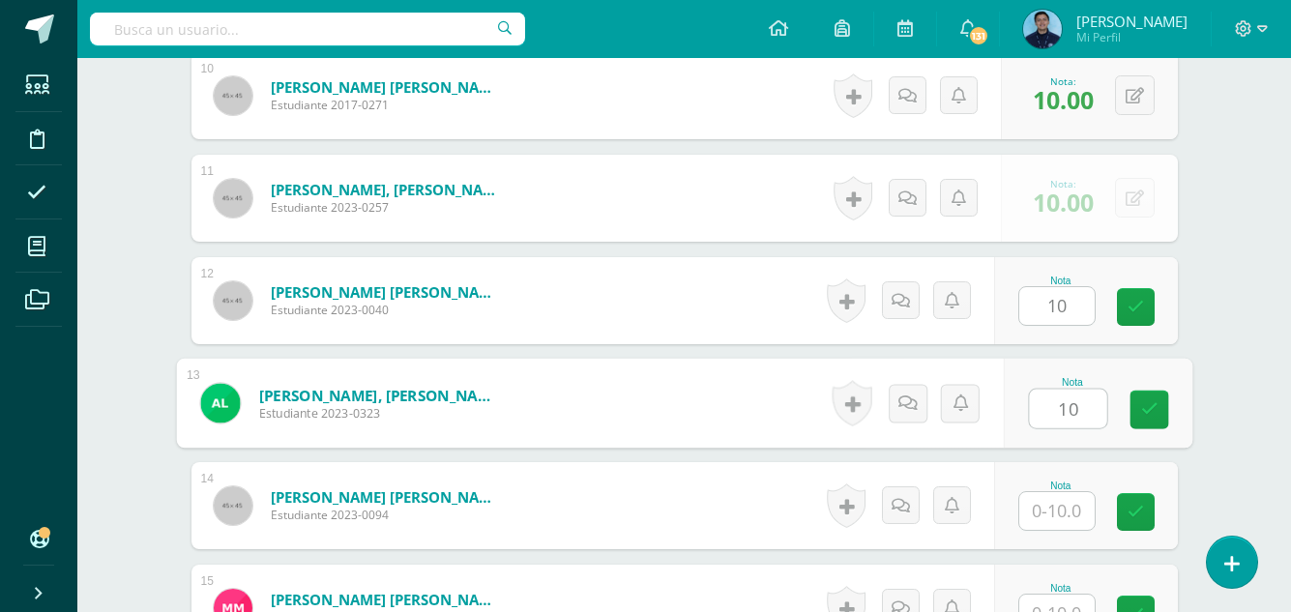
type input "10"
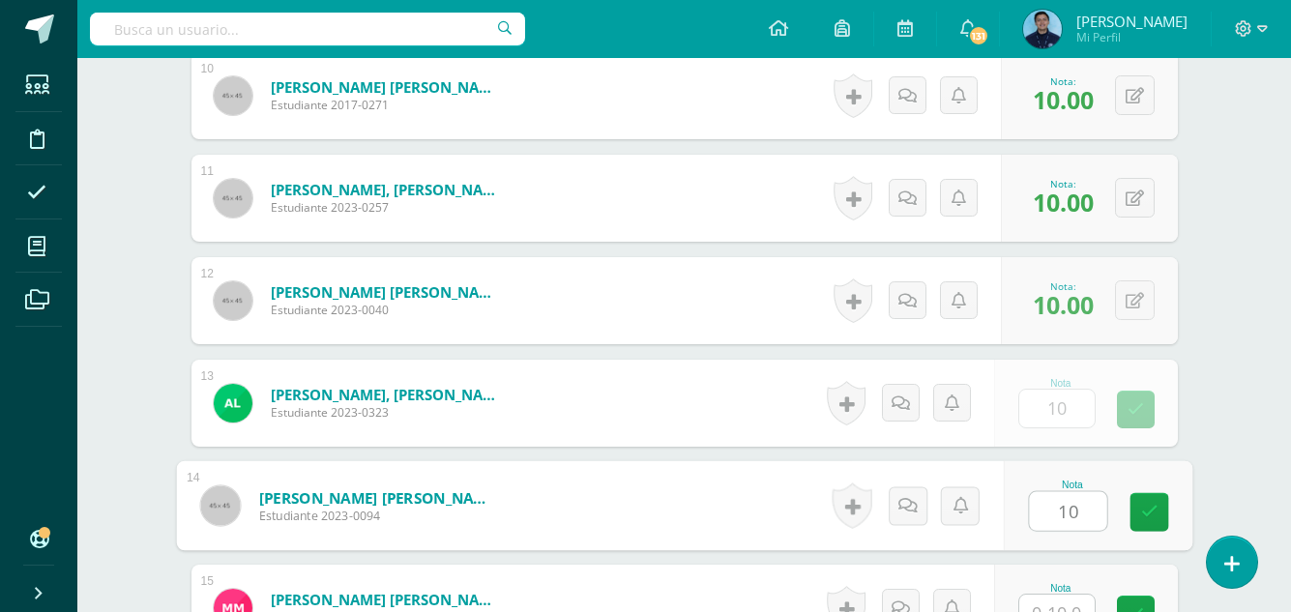
type input "10"
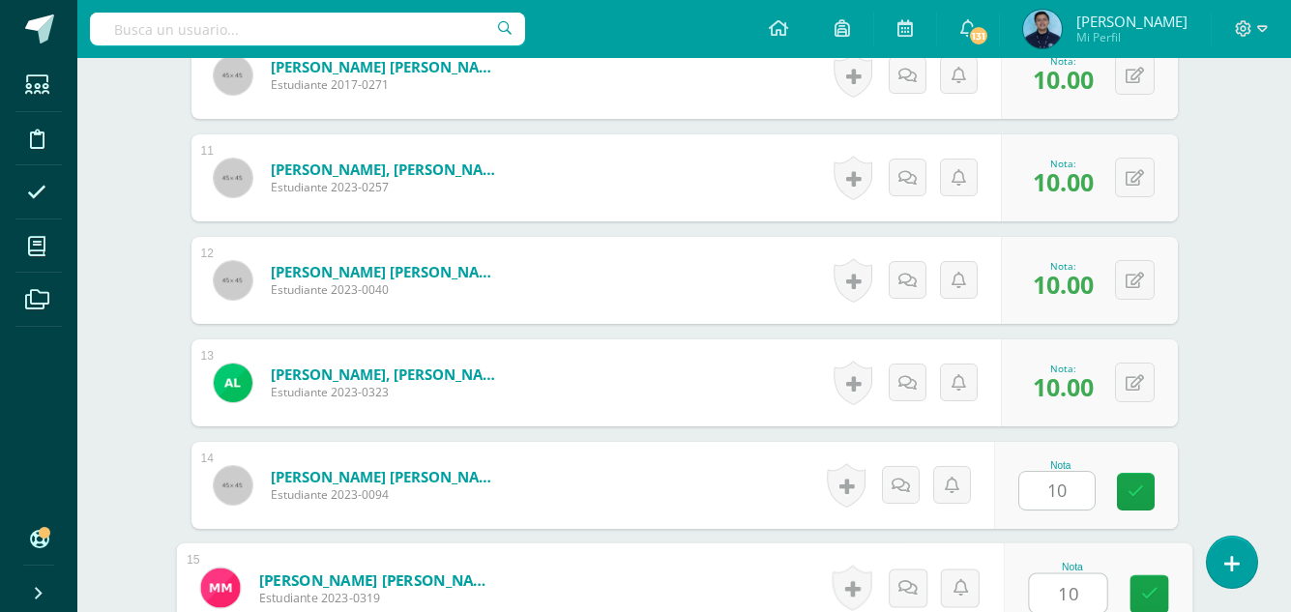
type input "10"
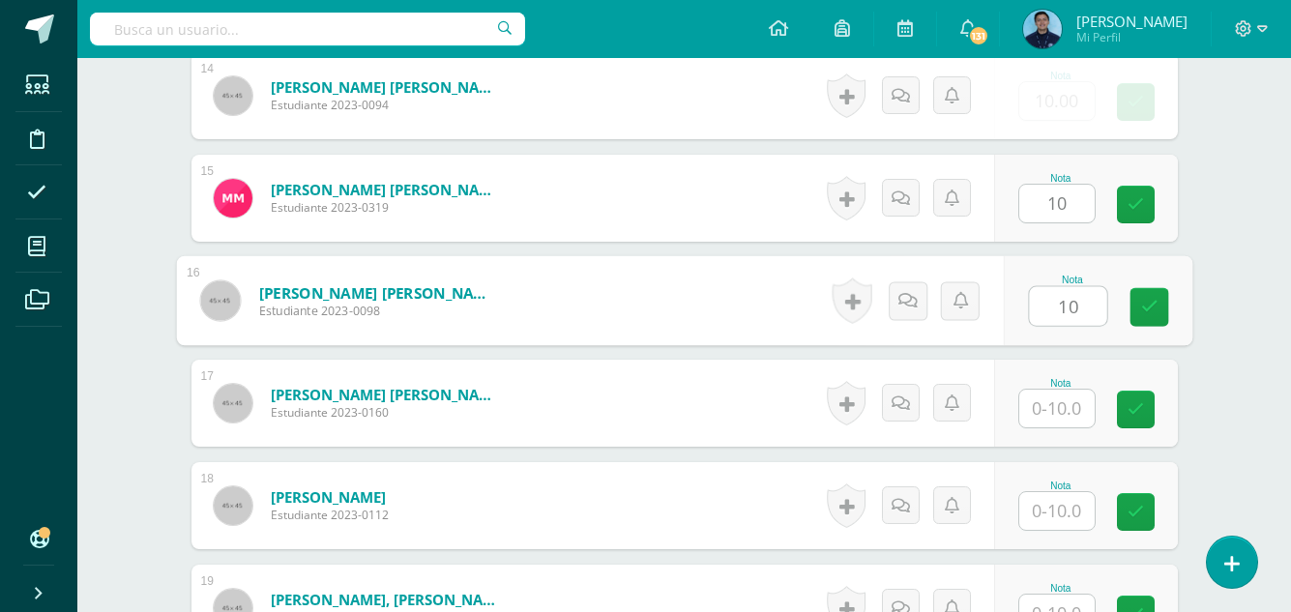
type input "10"
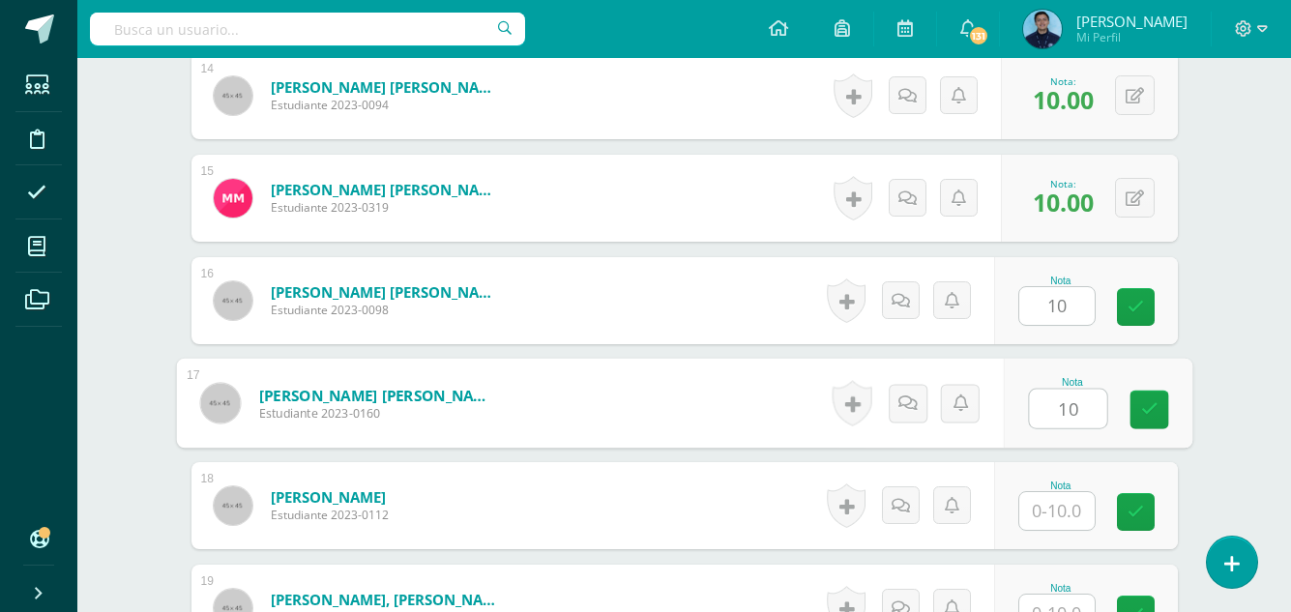
type input "10"
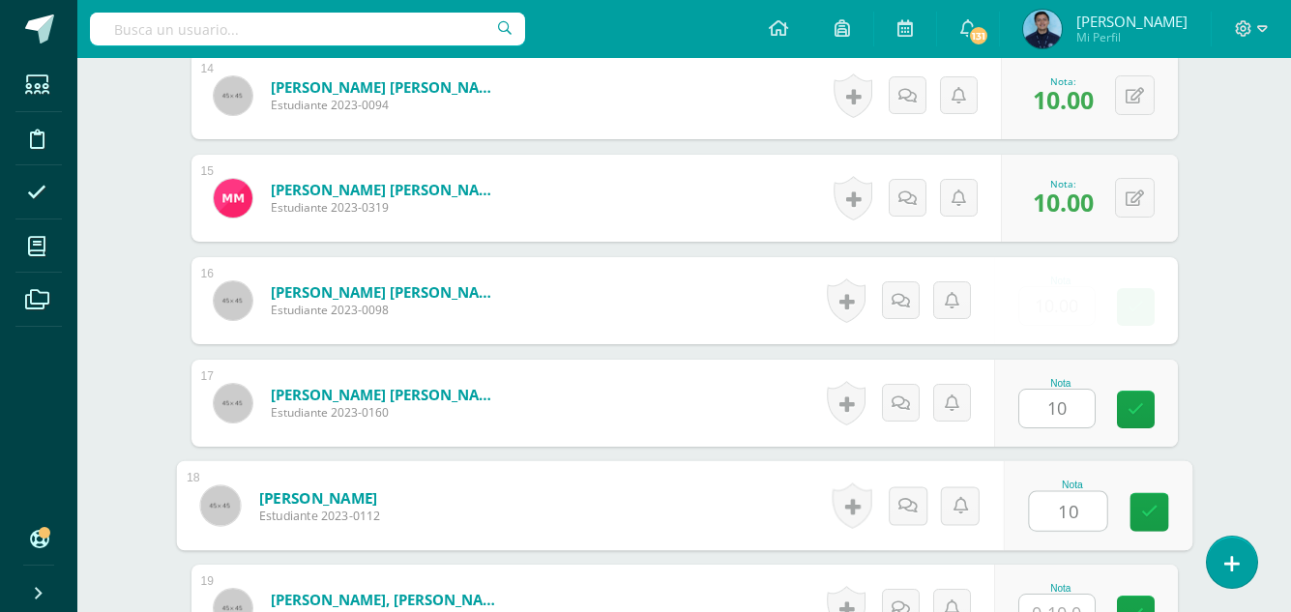
type input "10"
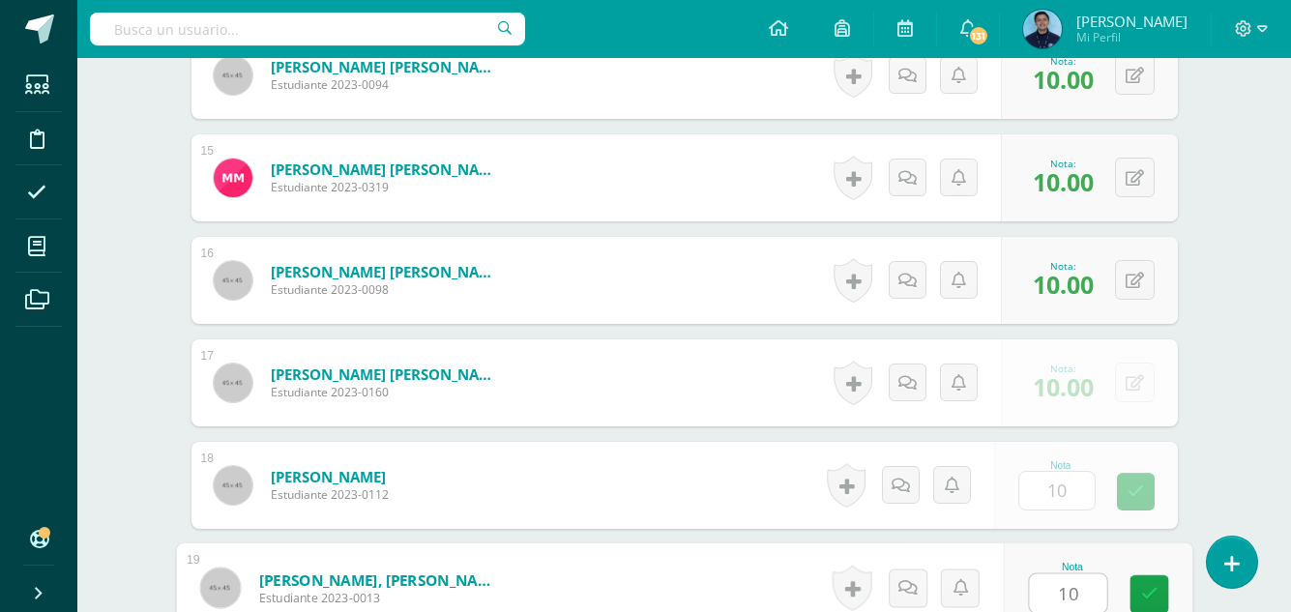
type input "10"
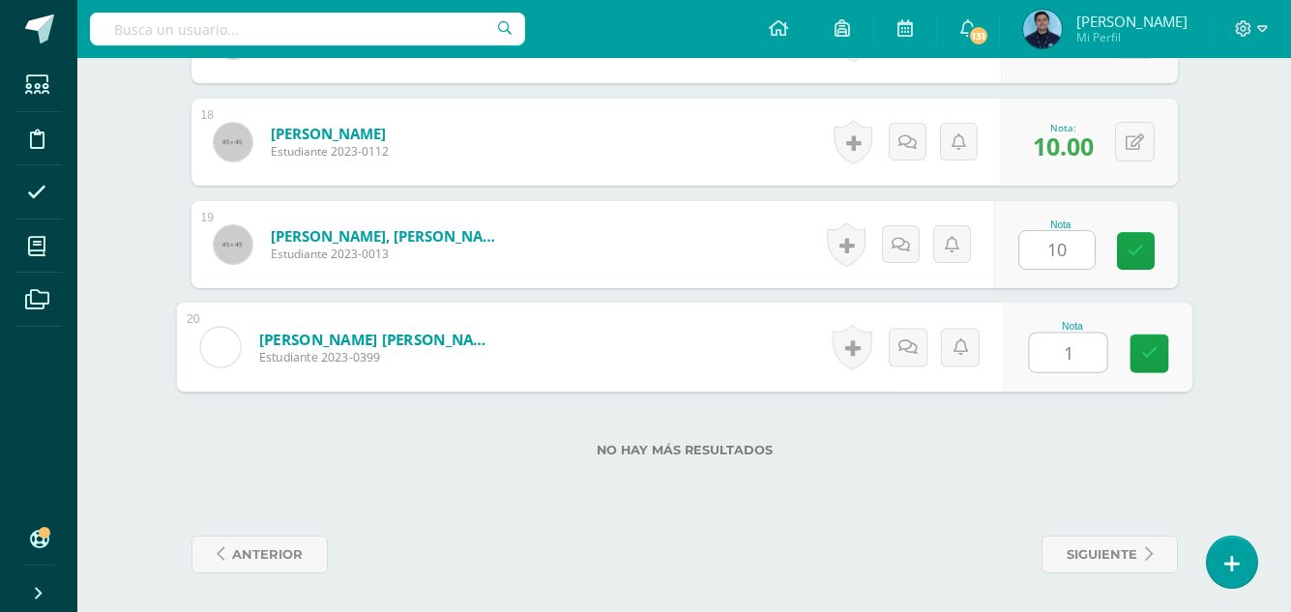
type input "10"
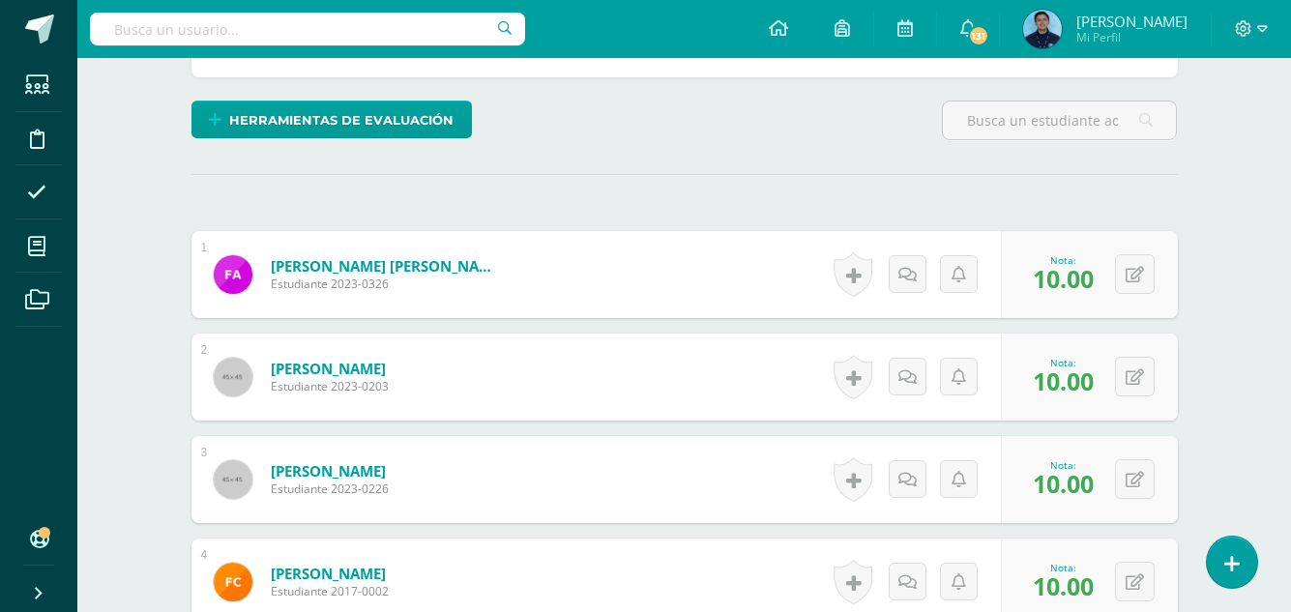
scroll to position [535, 0]
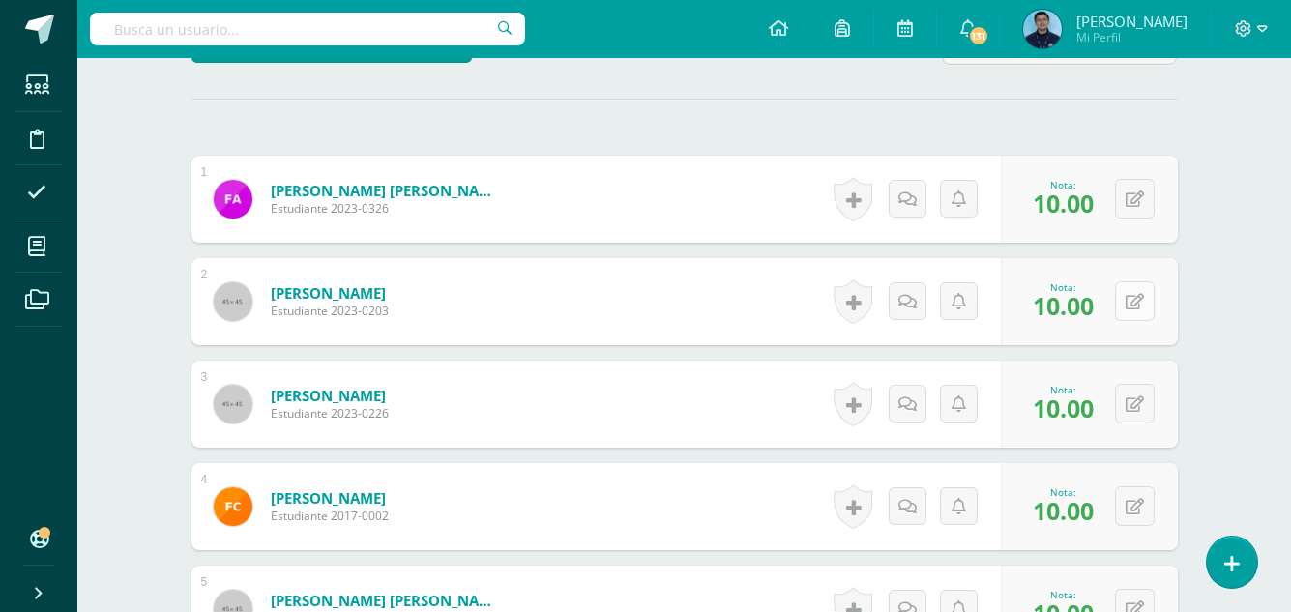
click at [1136, 317] on button at bounding box center [1135, 301] width 40 height 40
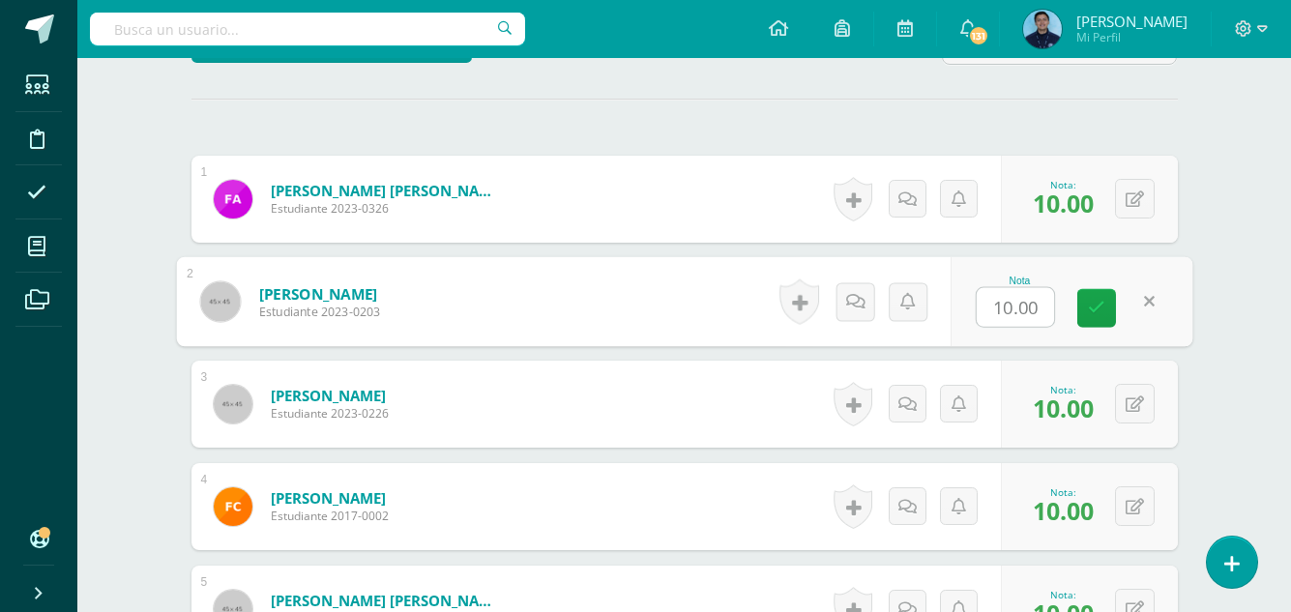
type input "8"
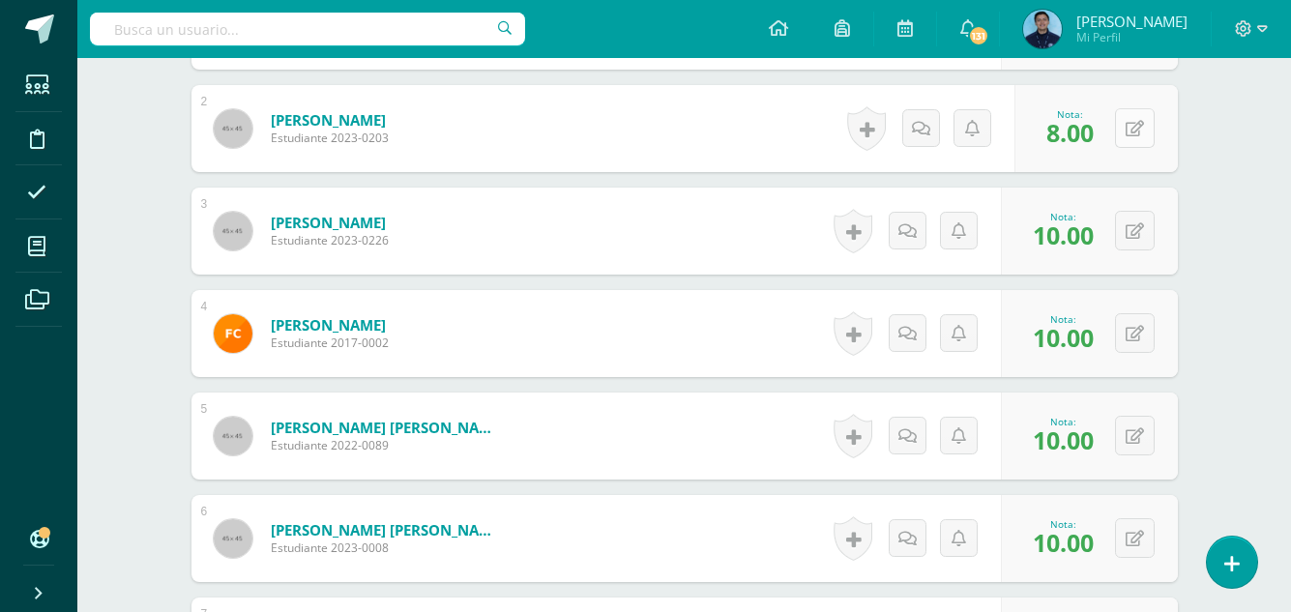
scroll to position [712, 0]
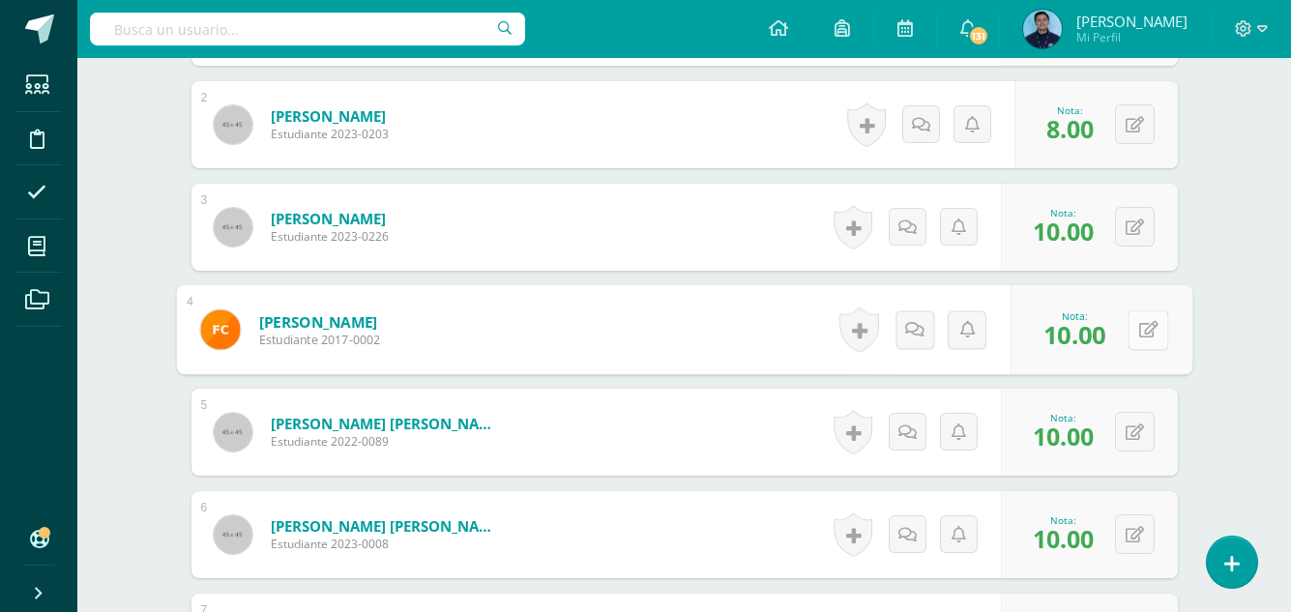
click at [1129, 321] on button at bounding box center [1148, 329] width 41 height 41
type input "8"
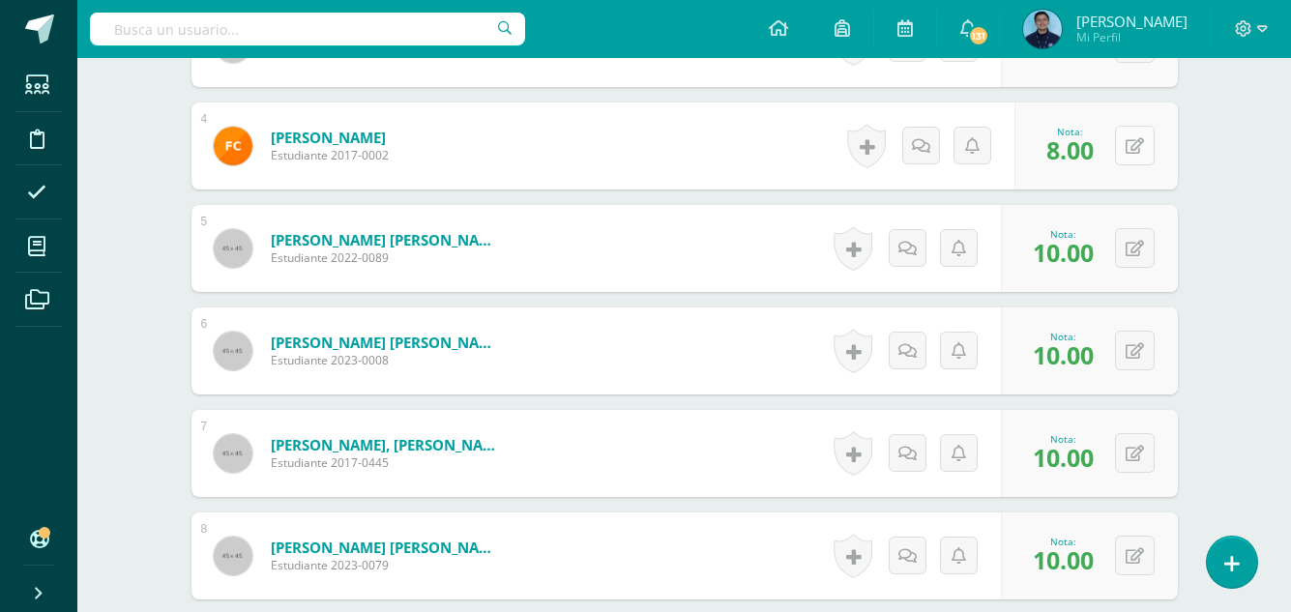
scroll to position [896, 0]
click at [1131, 348] on button at bounding box center [1135, 350] width 40 height 40
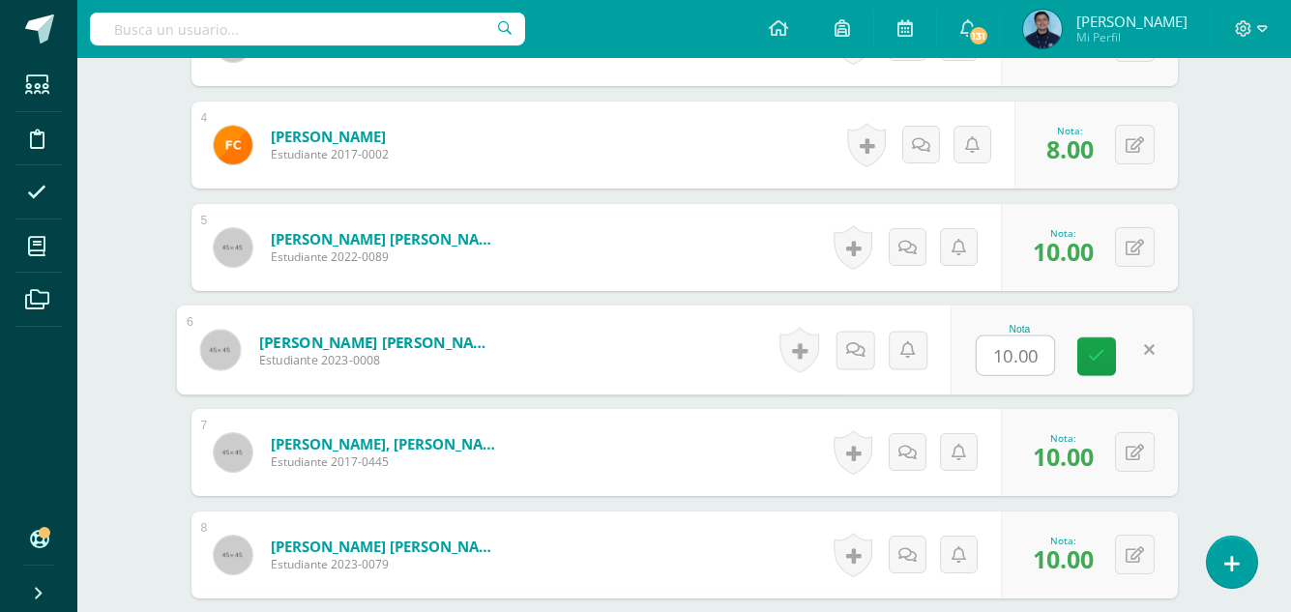
type input "8"
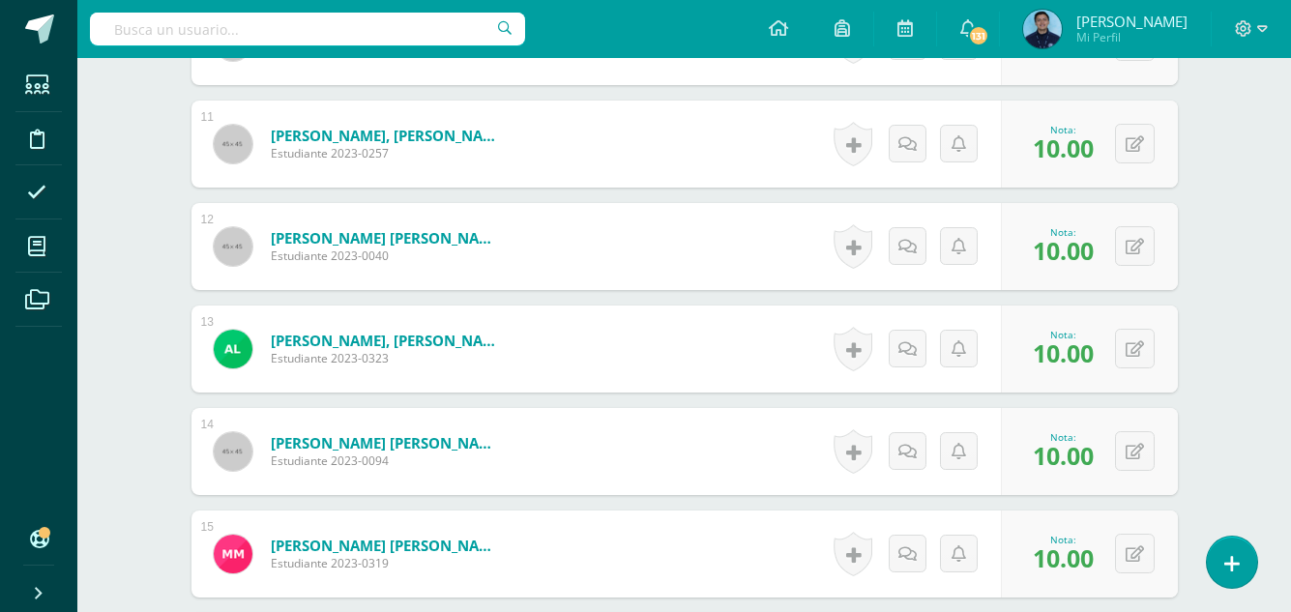
scroll to position [1618, 0]
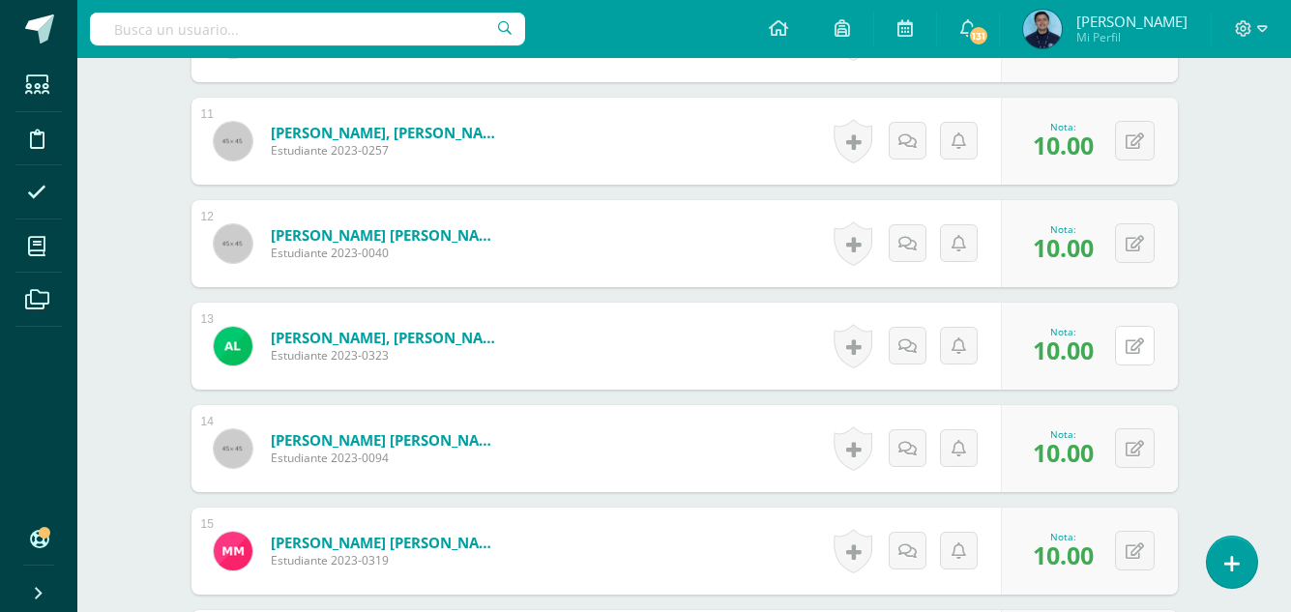
click at [1131, 348] on button at bounding box center [1135, 346] width 40 height 40
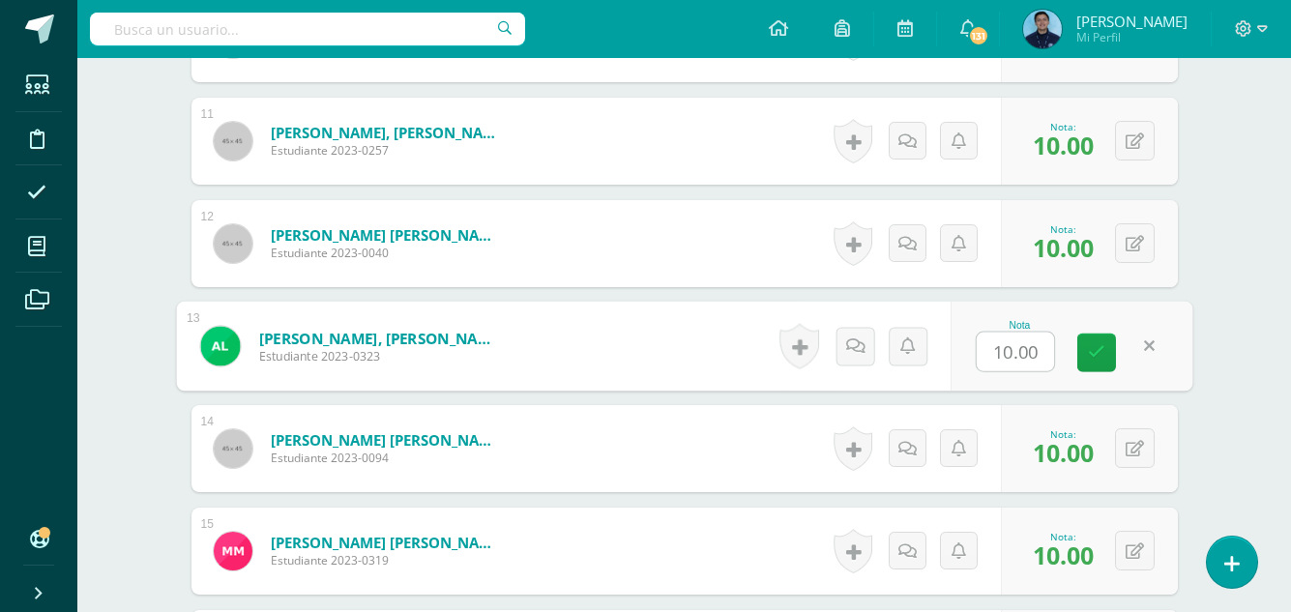
type input "8"
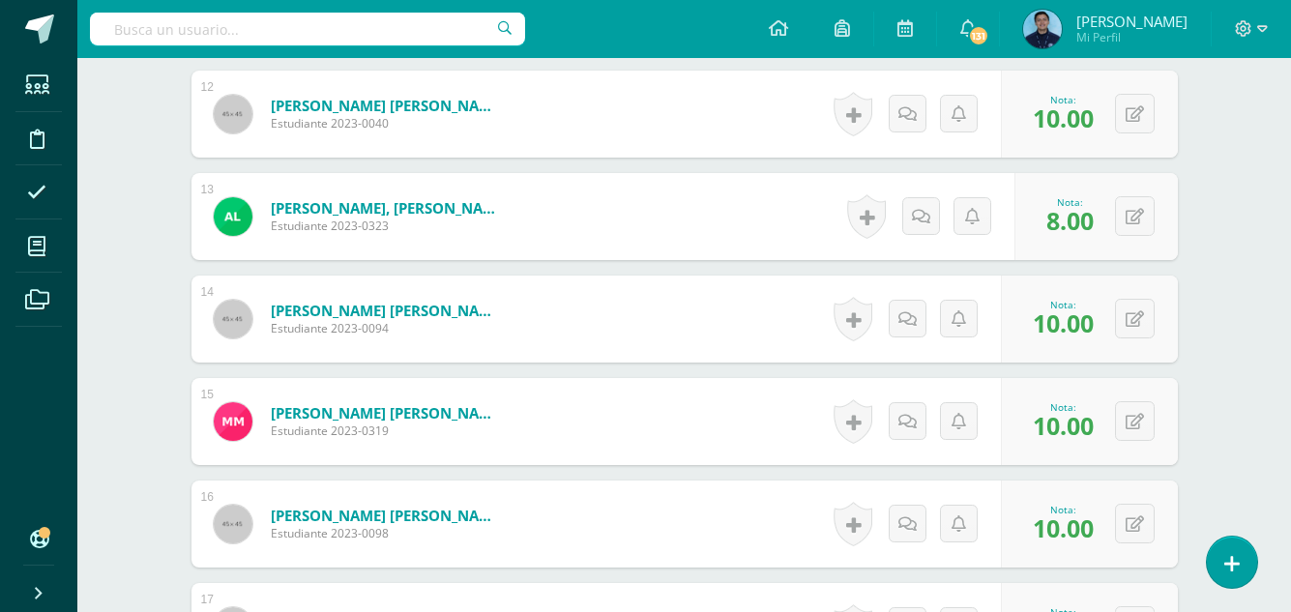
scroll to position [1793, 0]
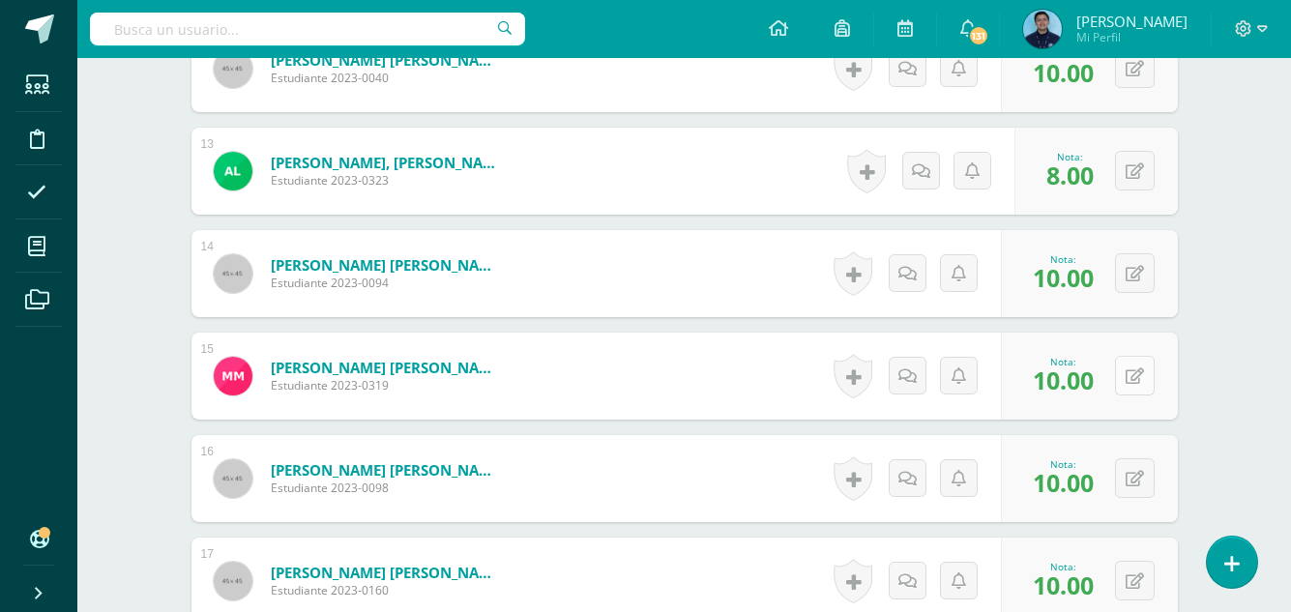
click at [1124, 384] on div "0 [GEOGRAPHIC_DATA] Logros obtenidos Aún no hay logros agregados Nota: 10.00" at bounding box center [1089, 376] width 177 height 87
click at [1130, 384] on button at bounding box center [1148, 376] width 41 height 41
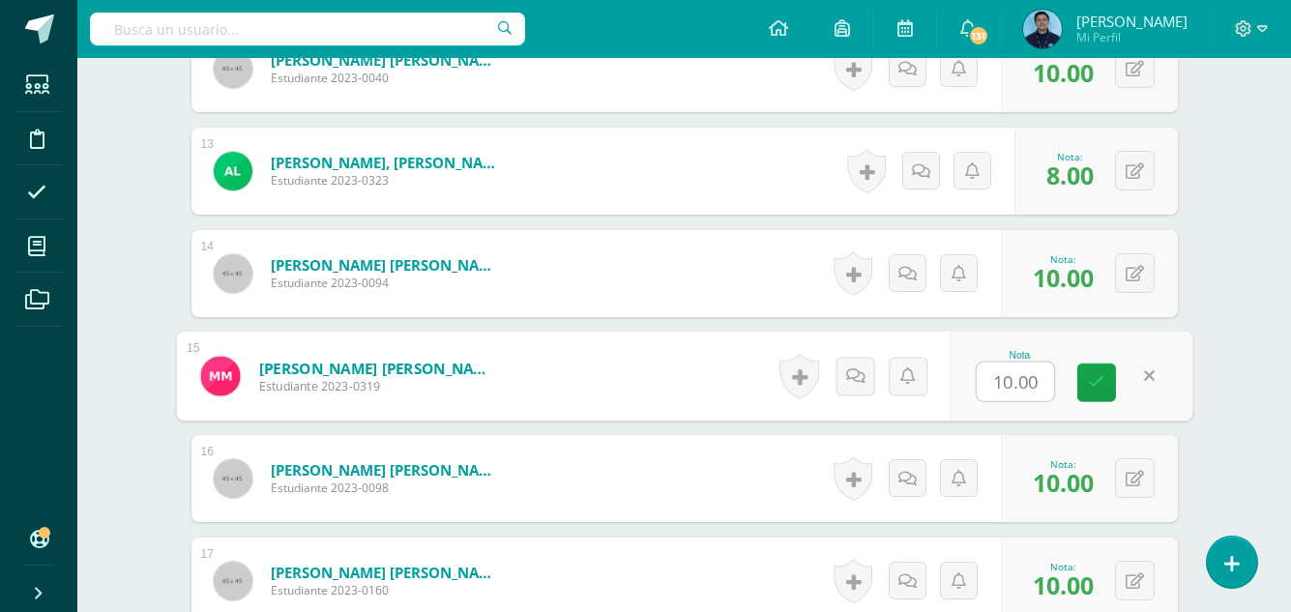
type input "9"
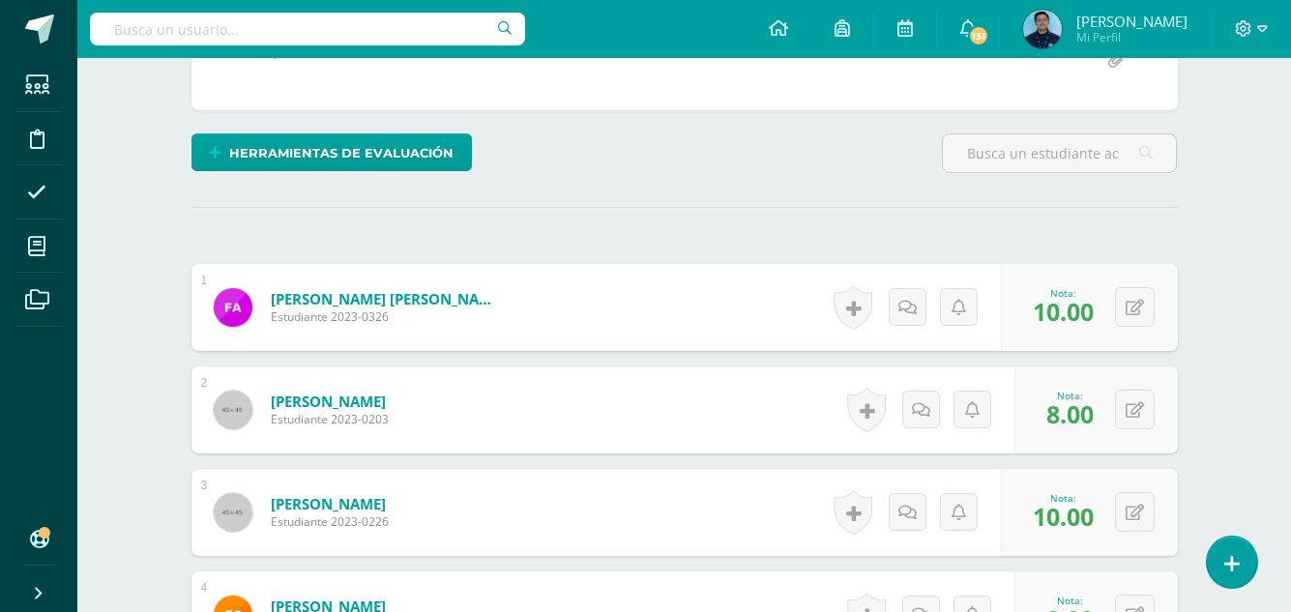
scroll to position [0, 0]
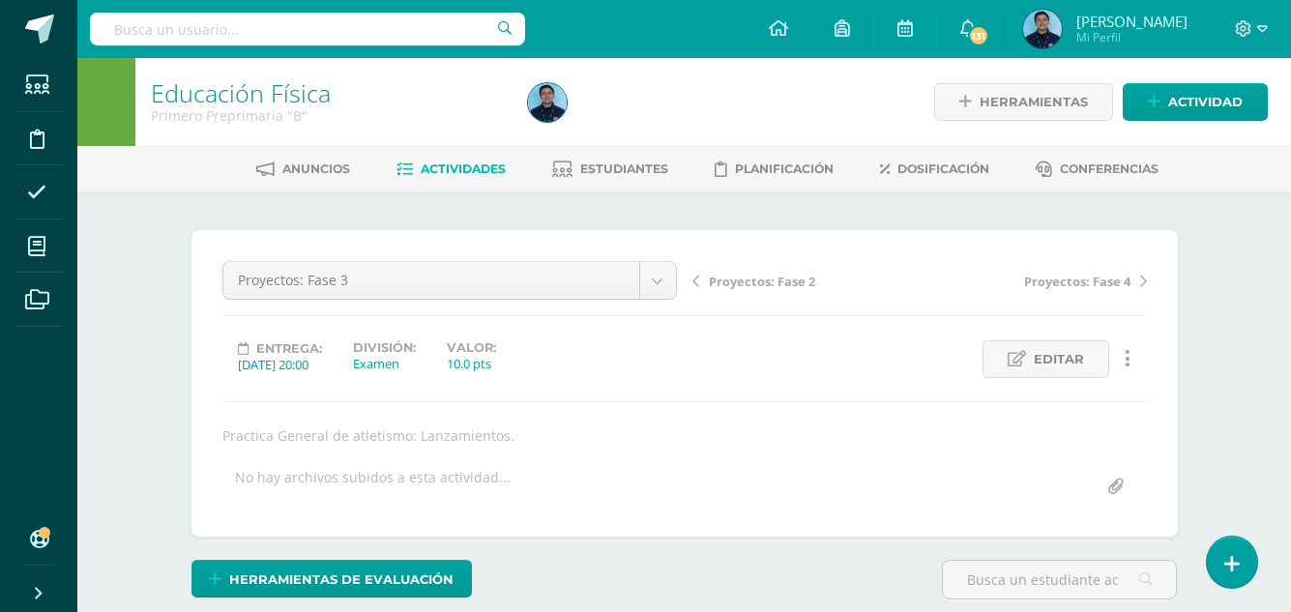
click at [477, 169] on span "Actividades" at bounding box center [463, 168] width 85 height 15
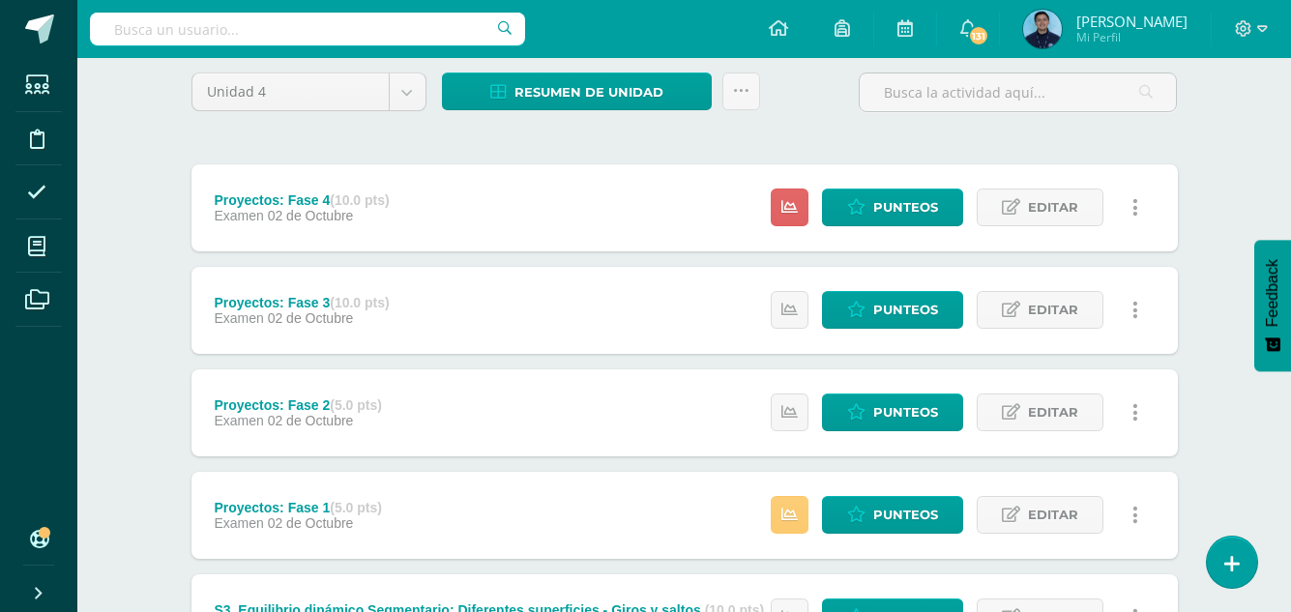
scroll to position [167, 0]
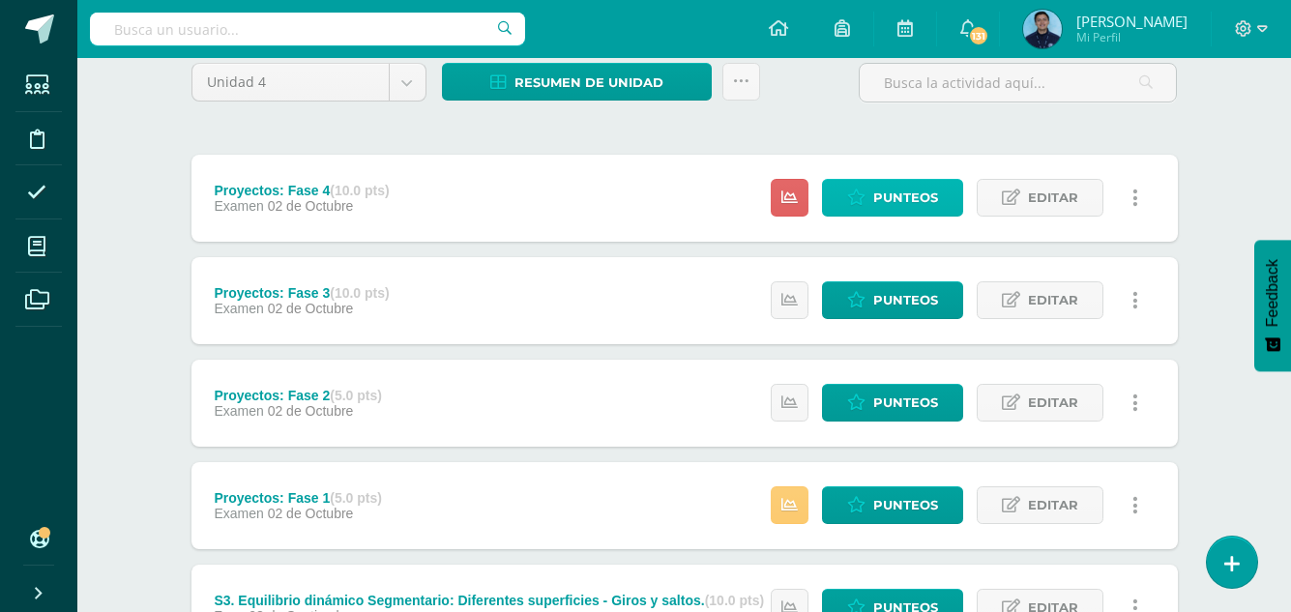
click at [881, 211] on span "Punteos" at bounding box center [905, 198] width 65 height 36
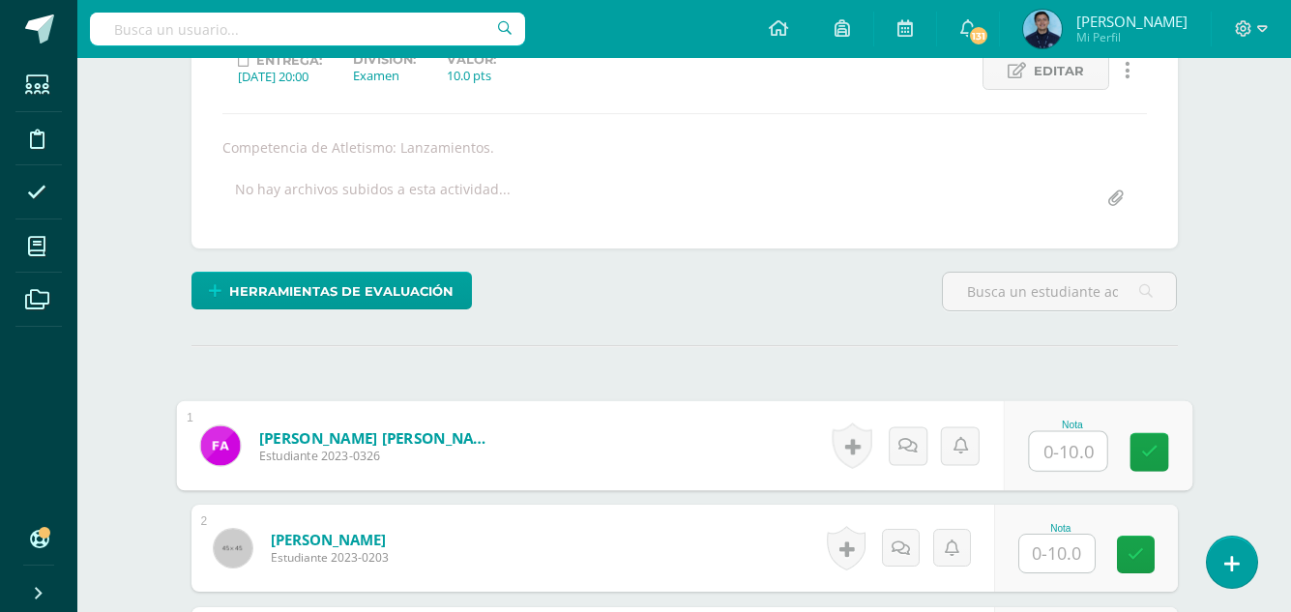
scroll to position [289, 0]
click at [1053, 469] on input "text" at bounding box center [1067, 450] width 77 height 39
type input "10"
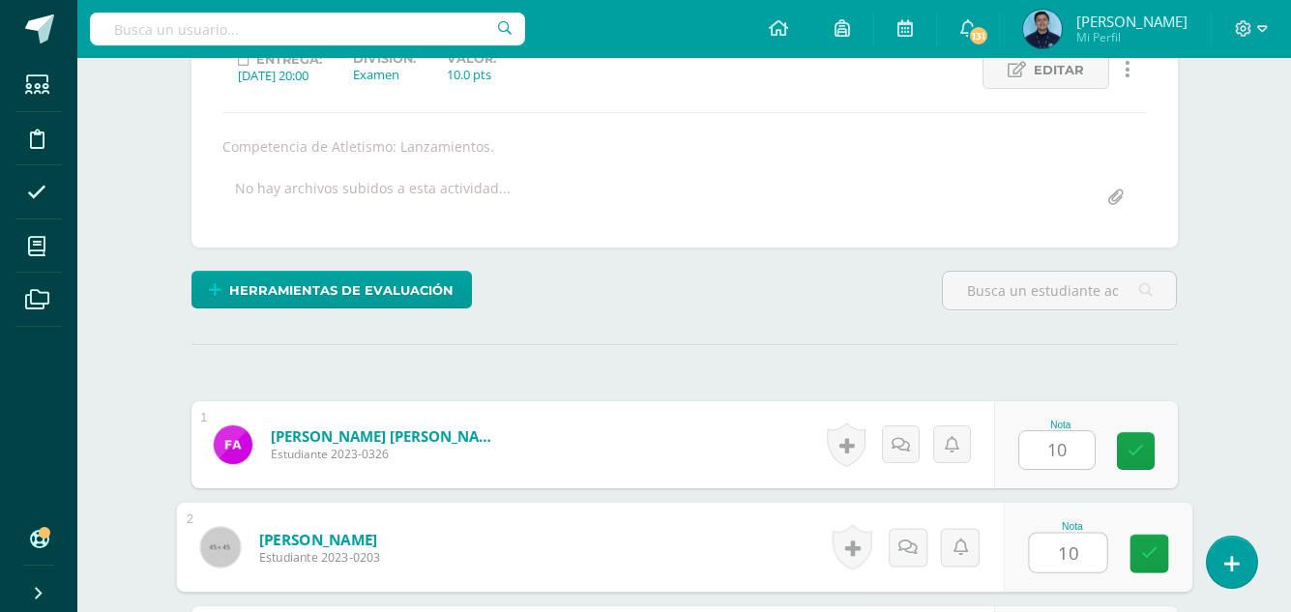
type input "10"
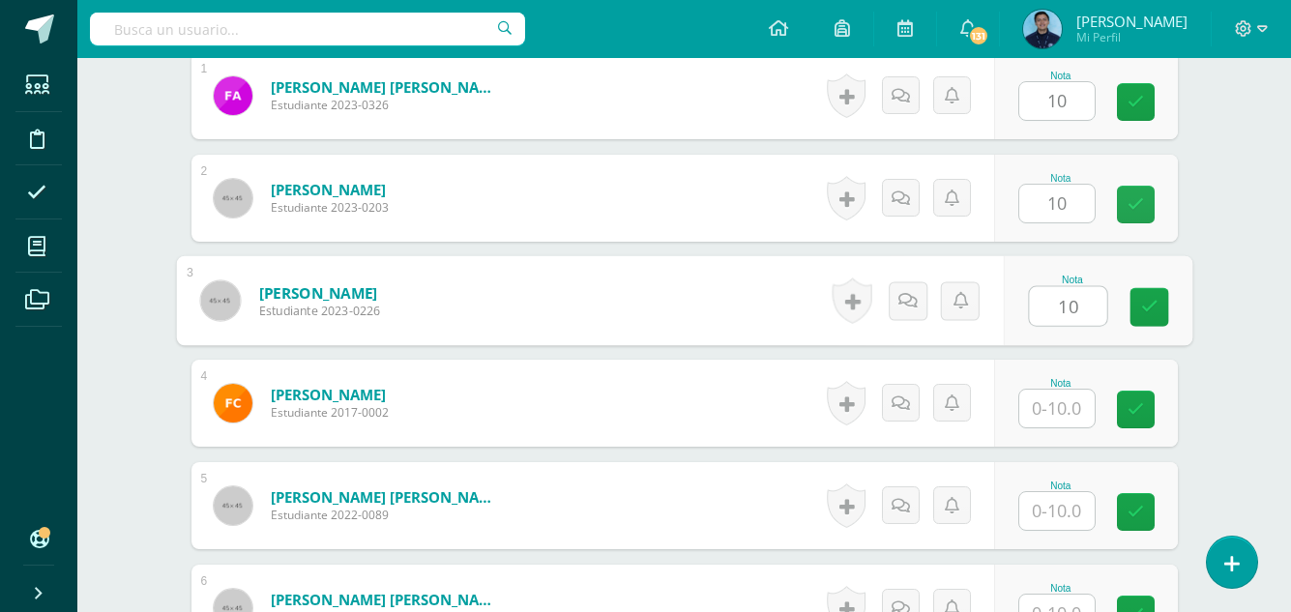
type input "10"
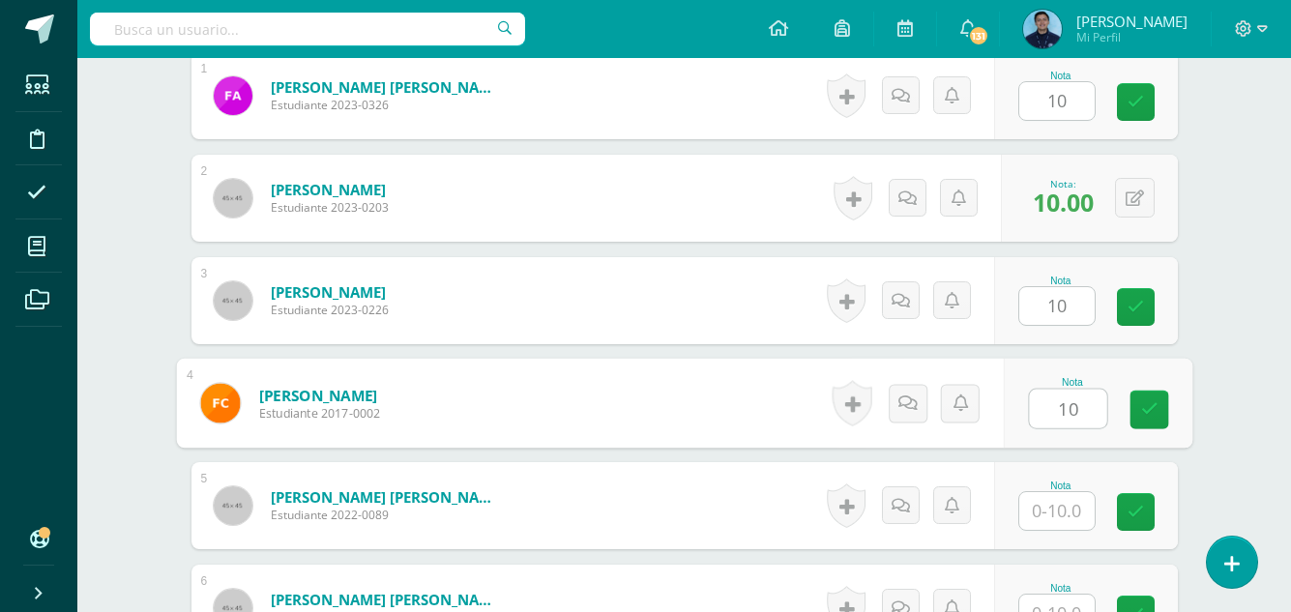
type input "10"
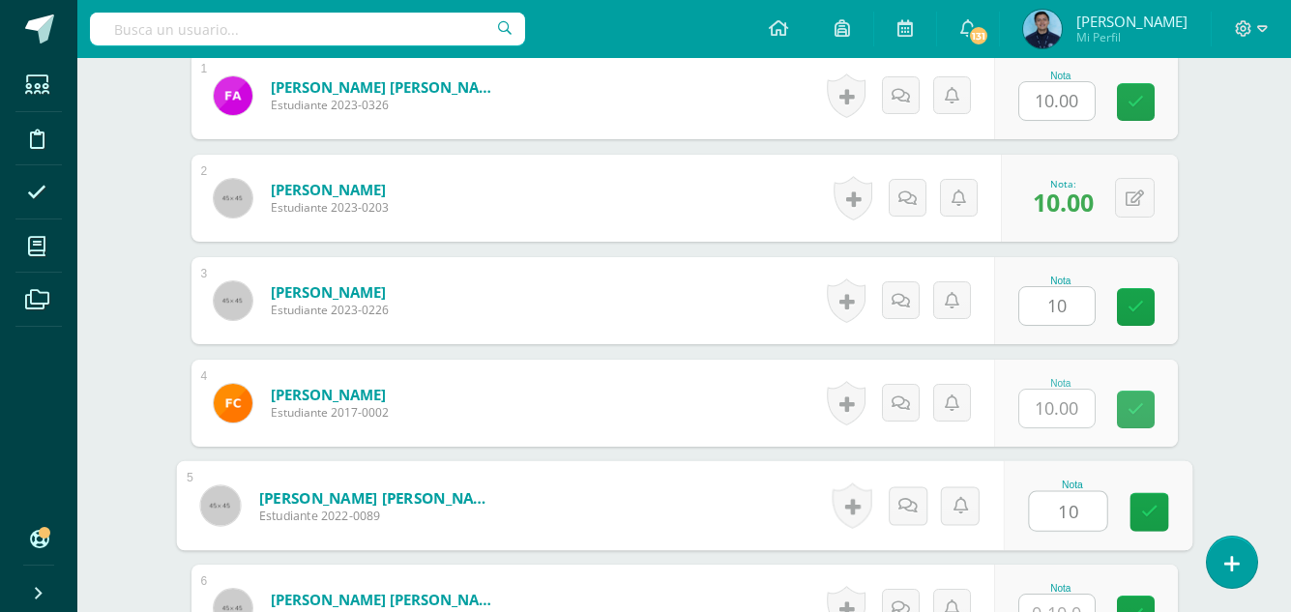
type input "10"
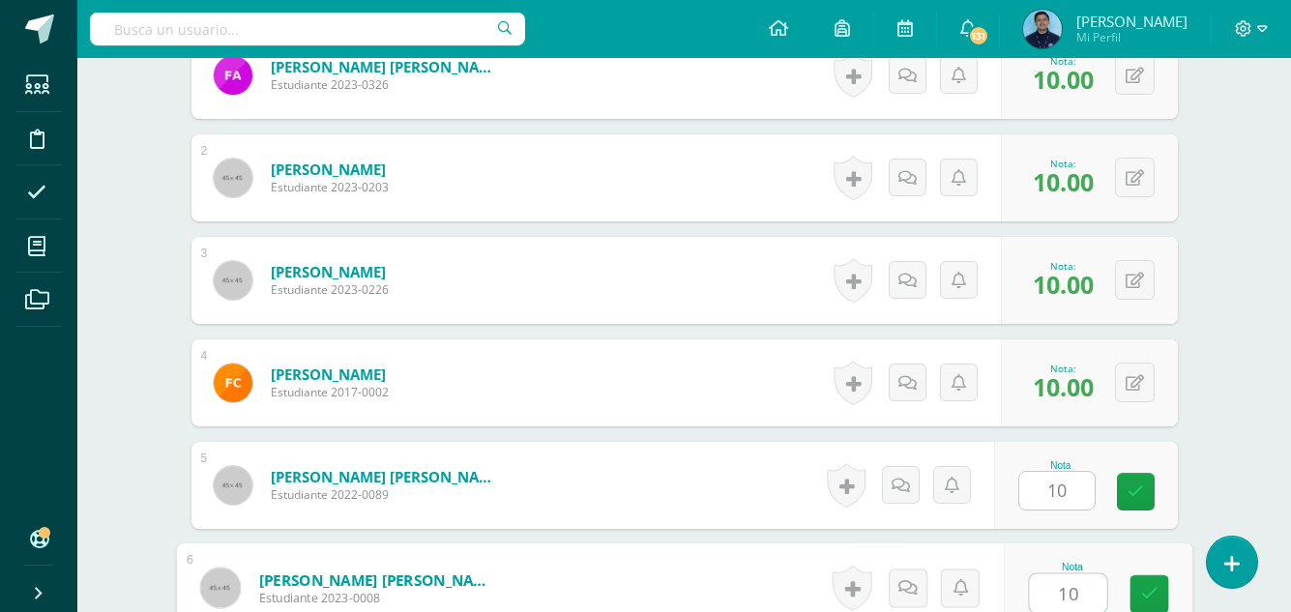
type input "10"
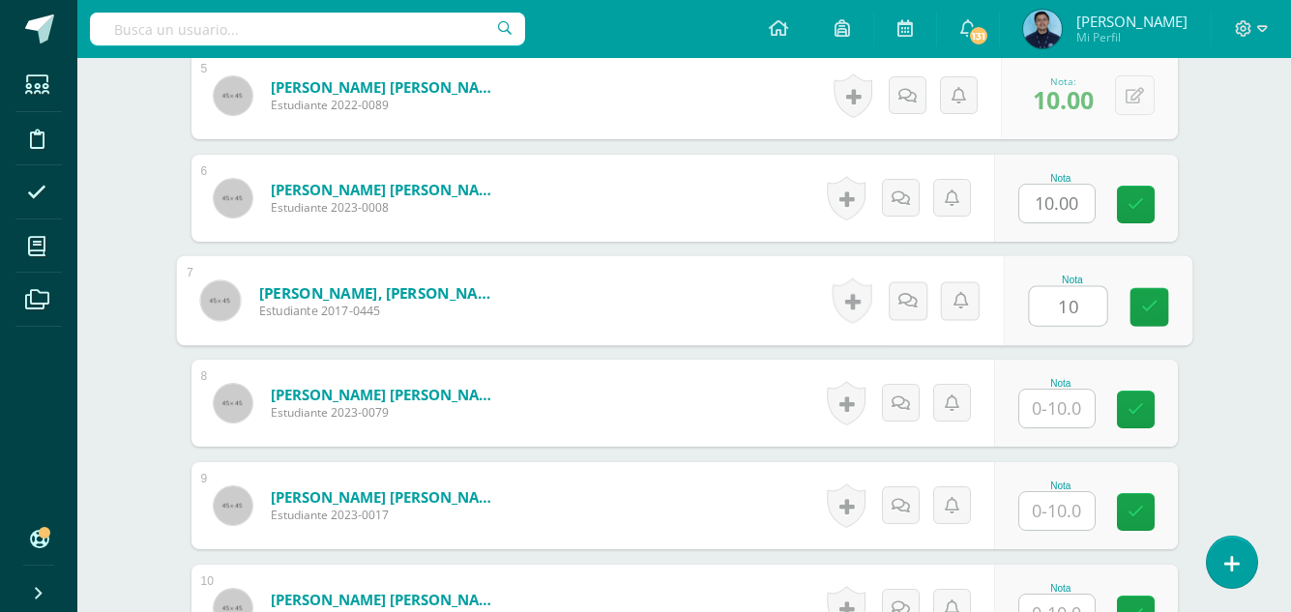
type input "10"
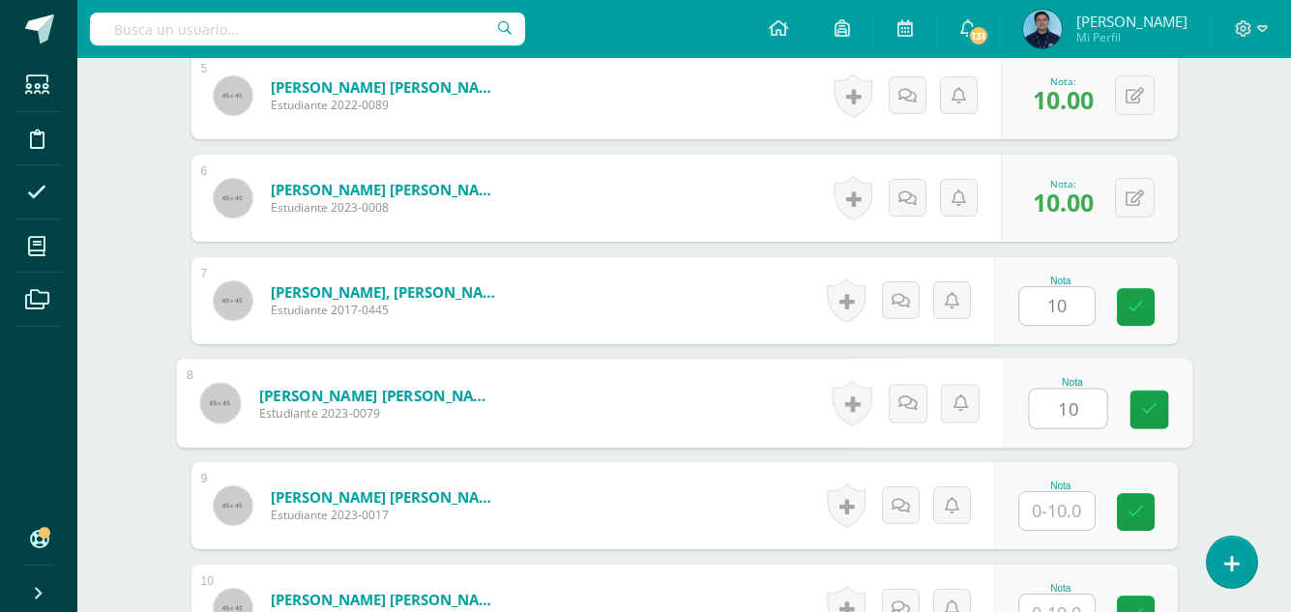
type input "10"
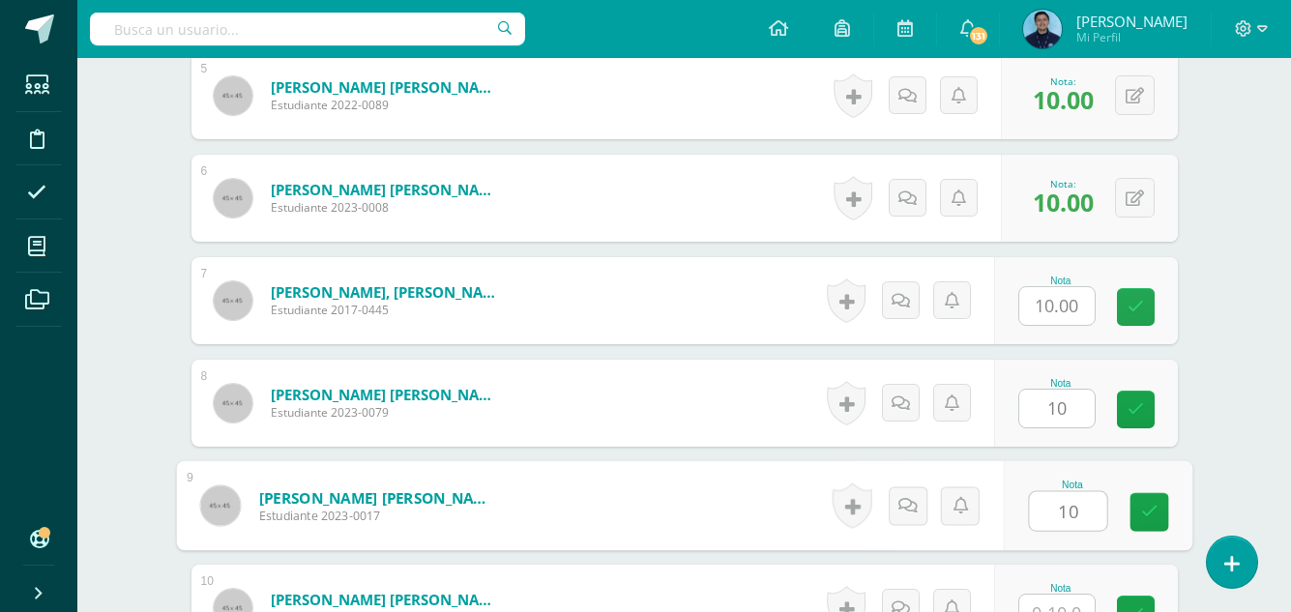
type input "10"
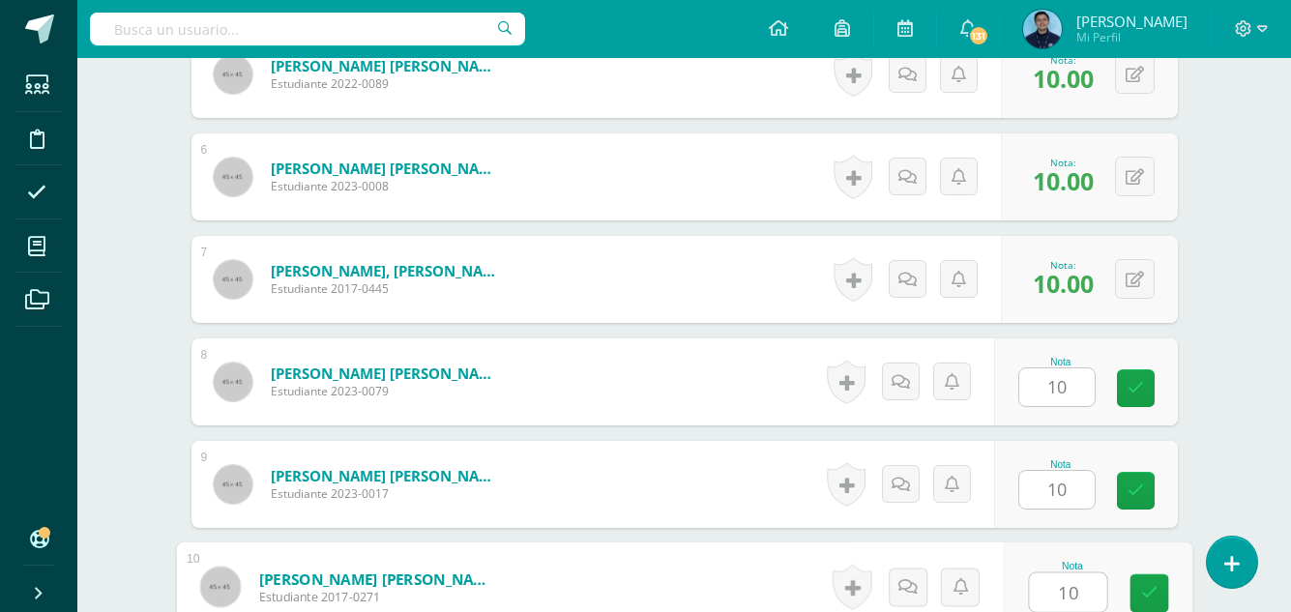
type input "10"
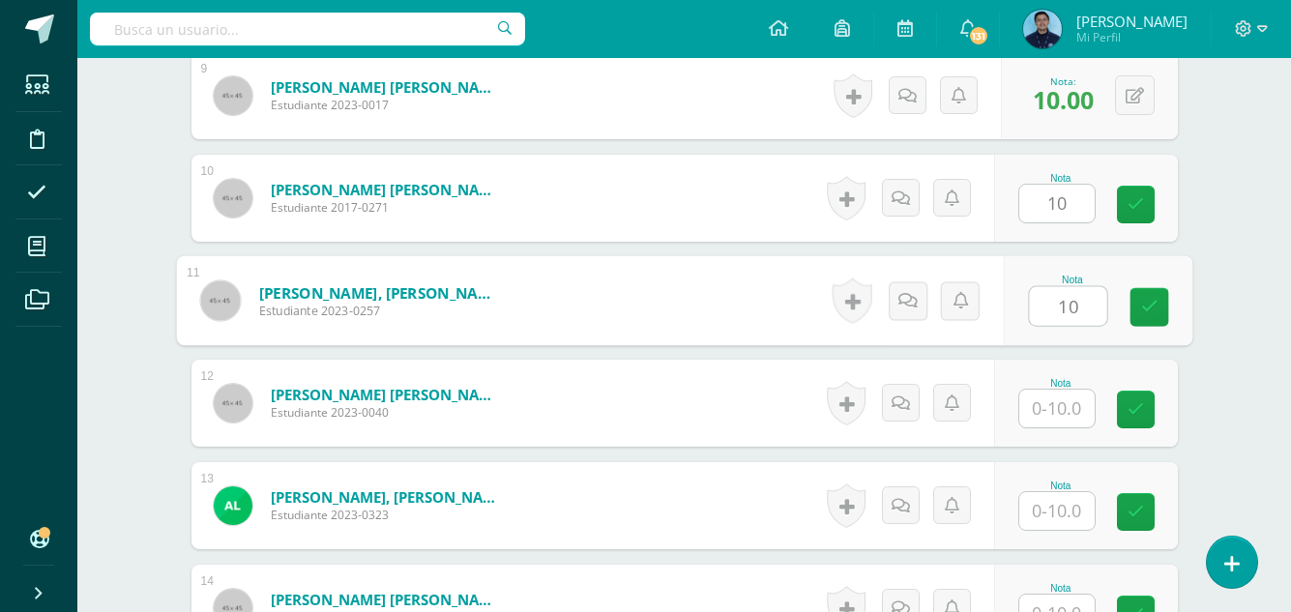
type input "10"
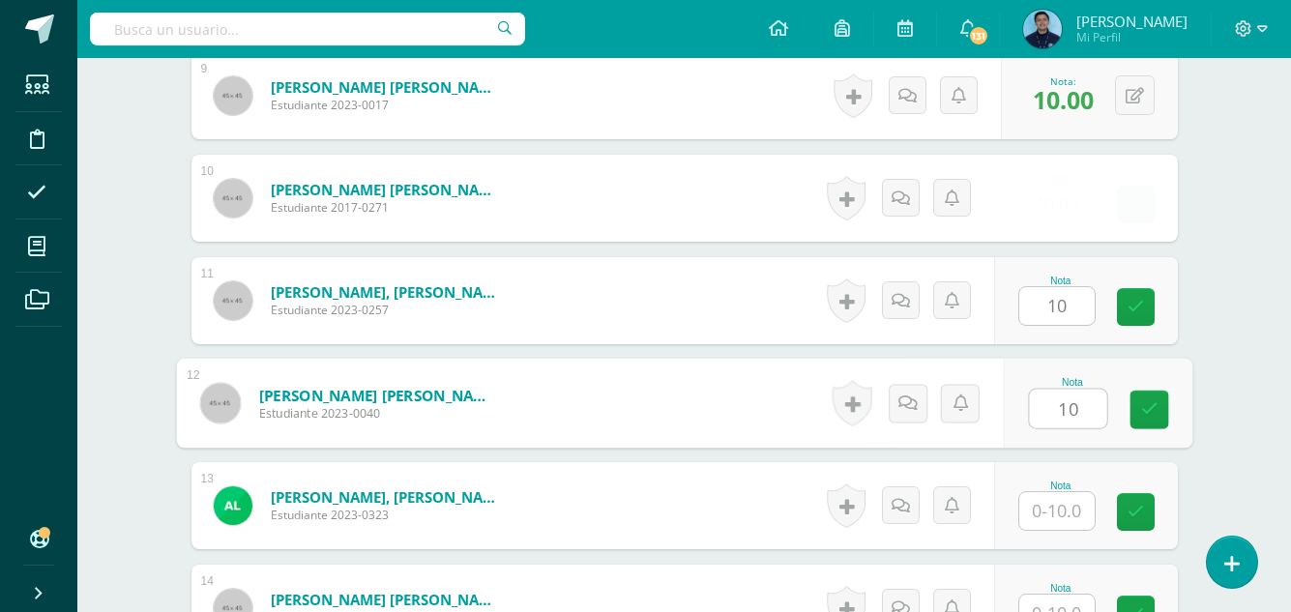
type input "10"
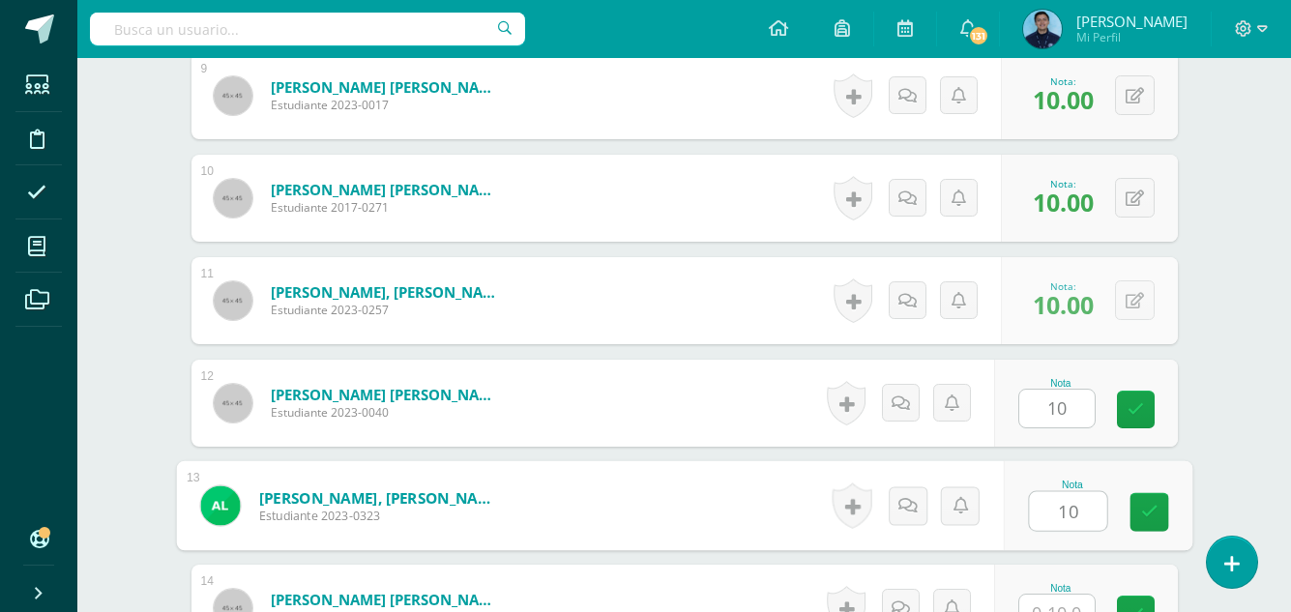
type input "10"
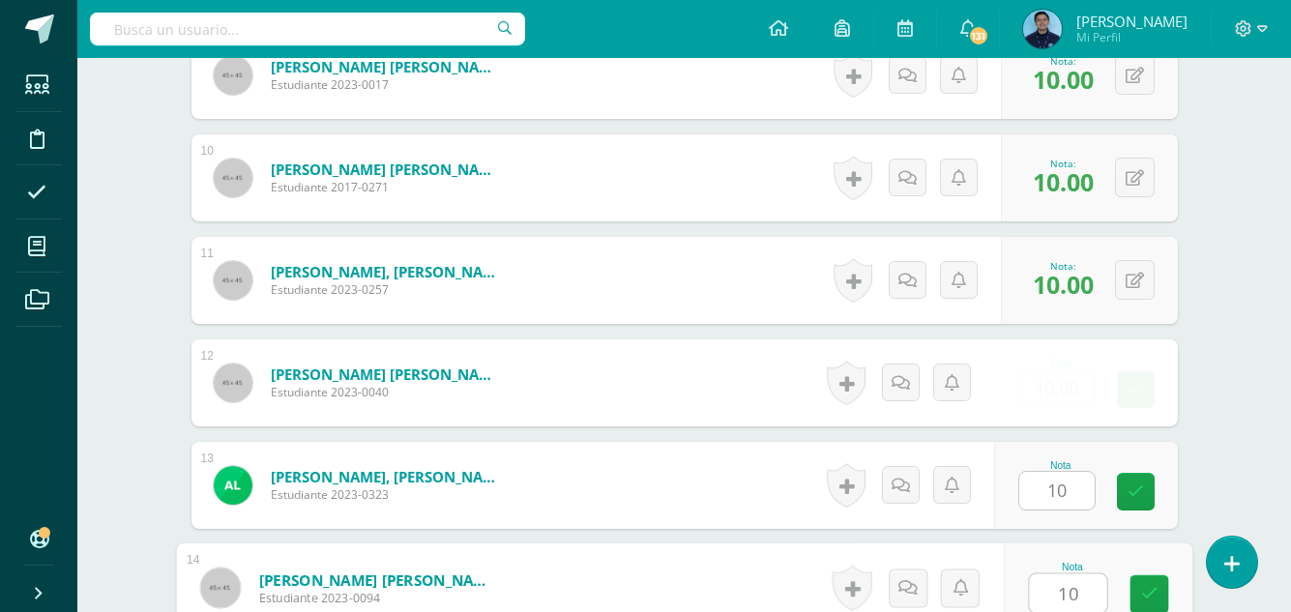
type input "10"
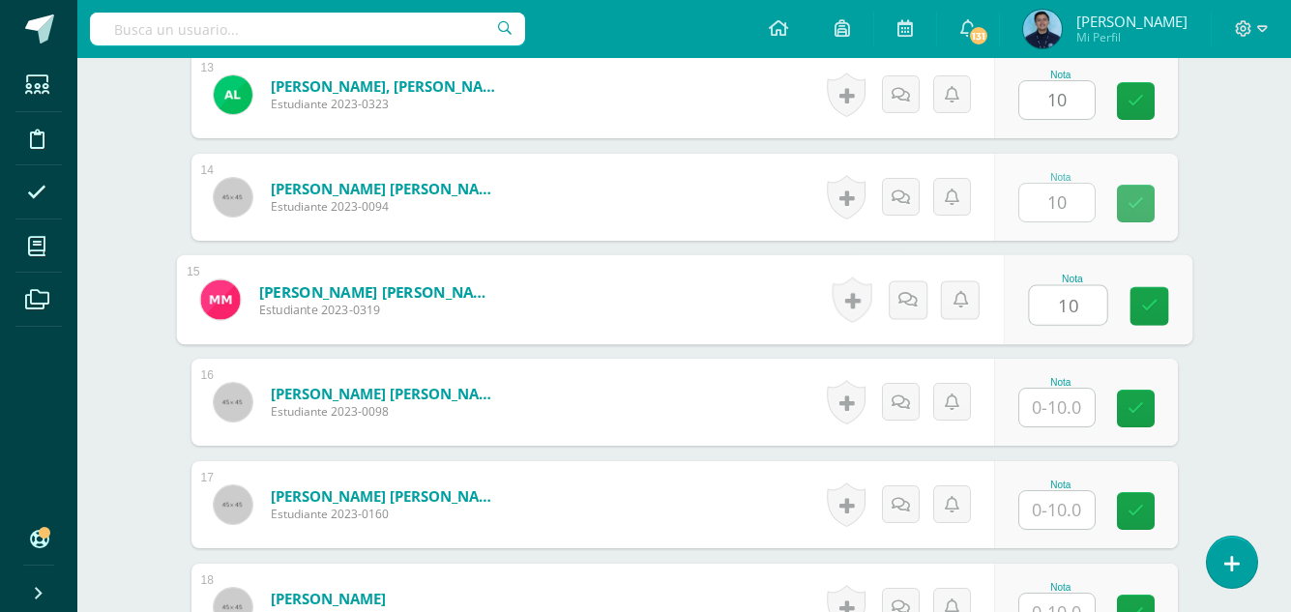
type input "10"
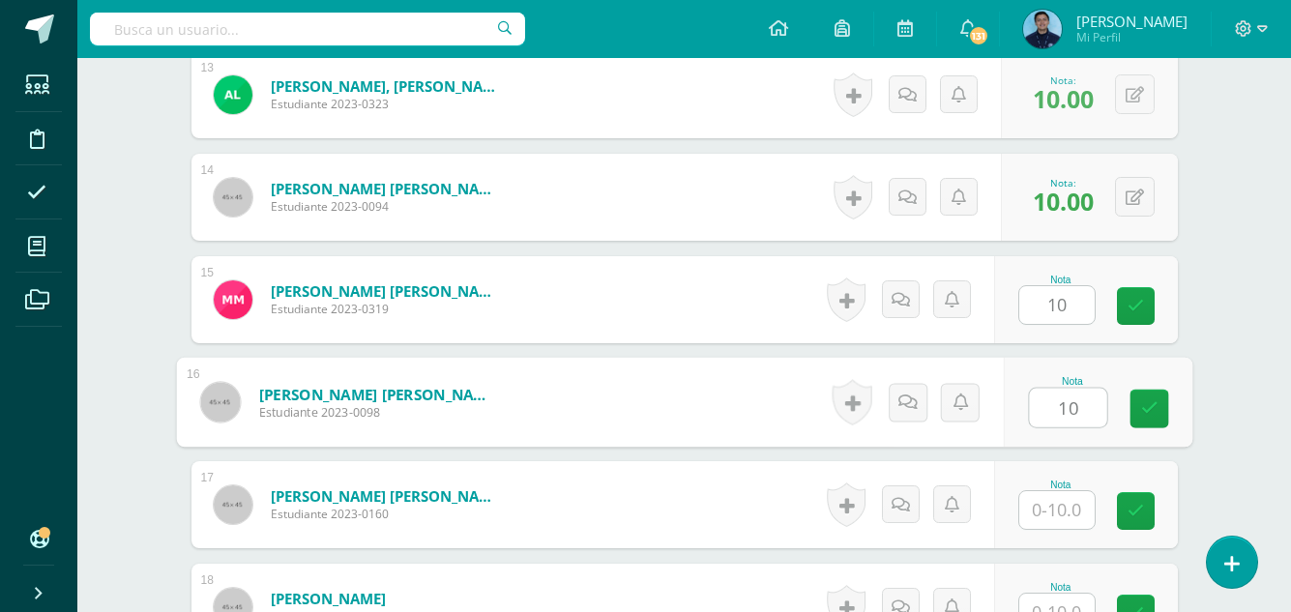
type input "10"
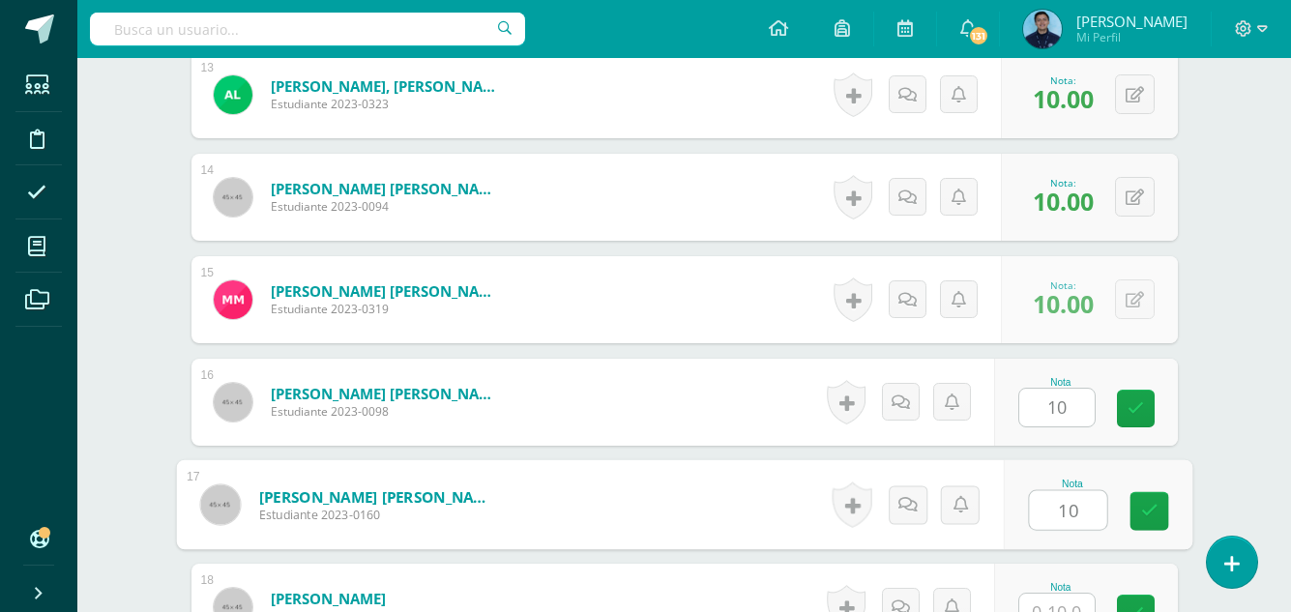
type input "10"
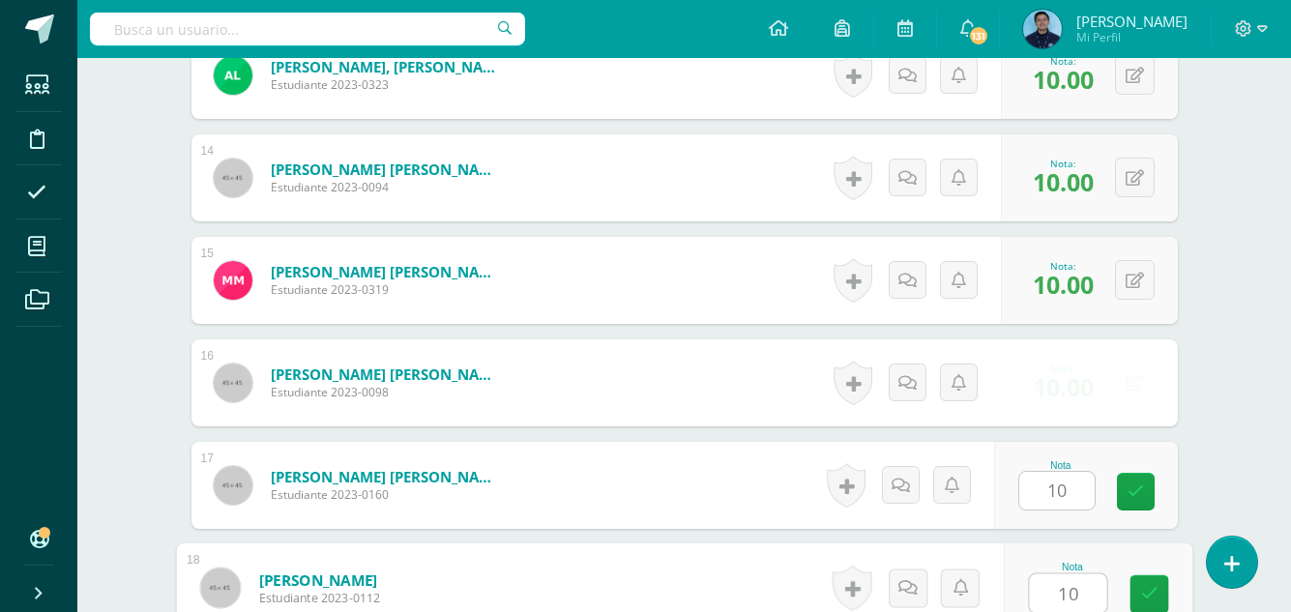
type input "10"
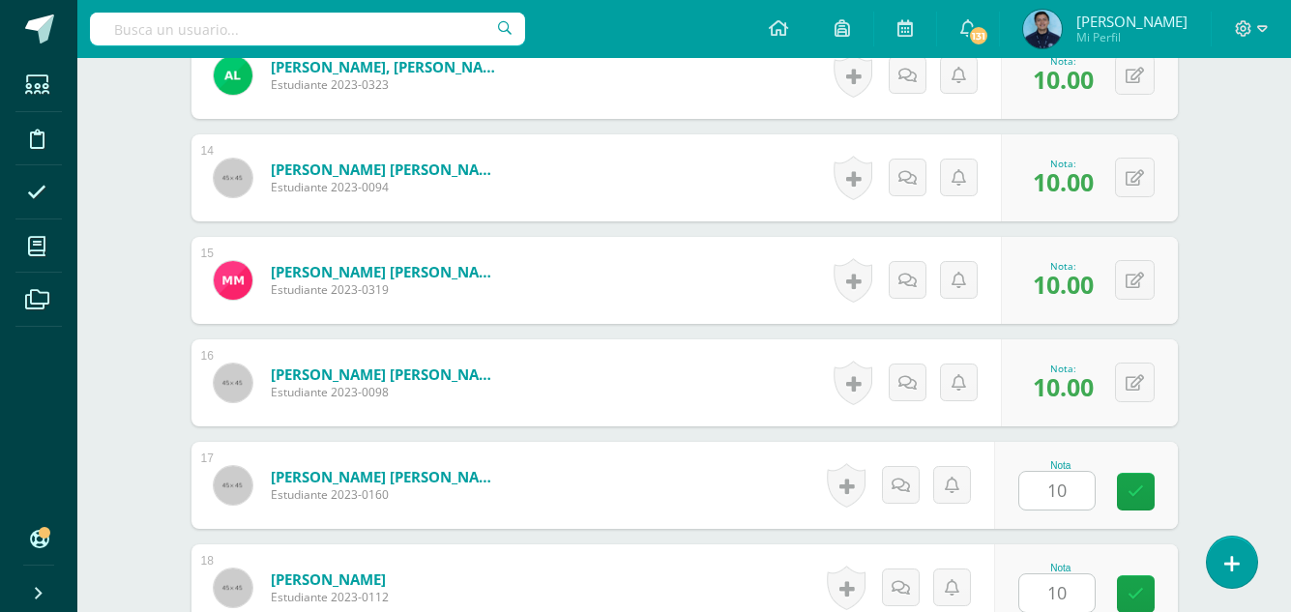
scroll to position [2278, 0]
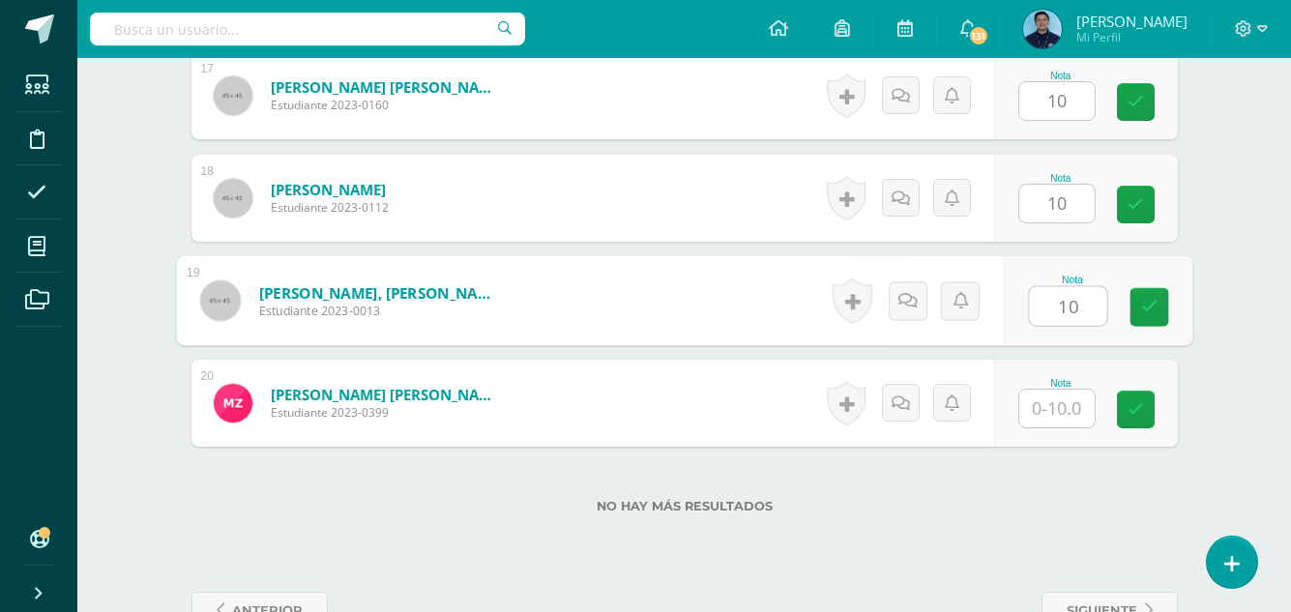
type input "10"
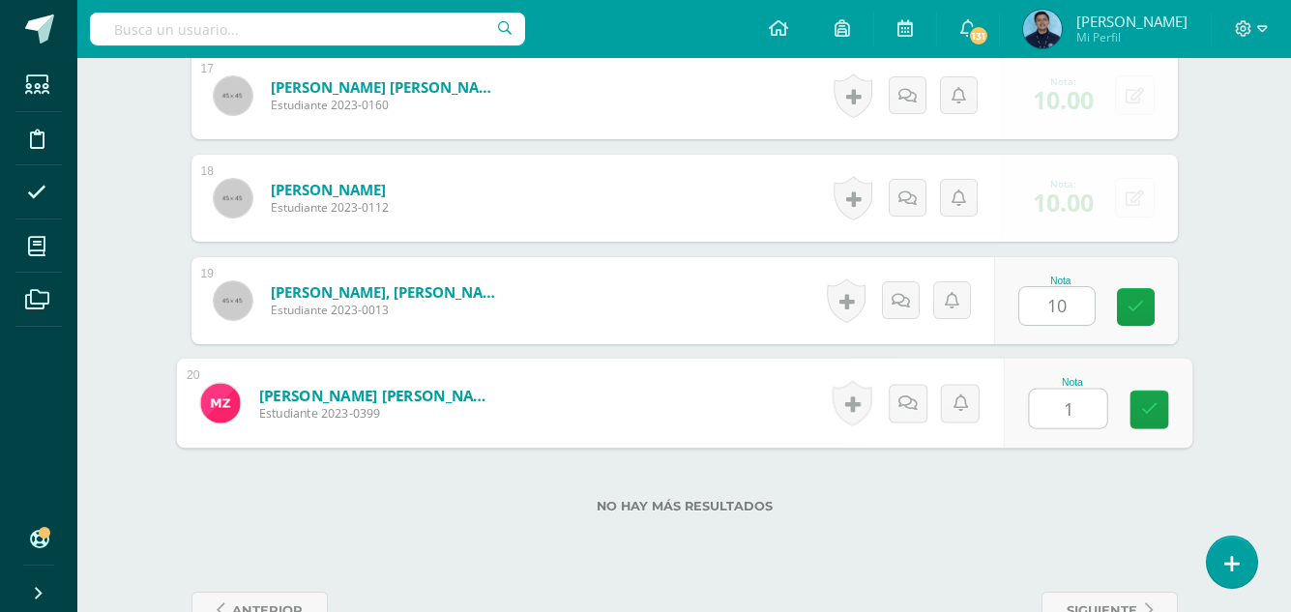
type input "10"
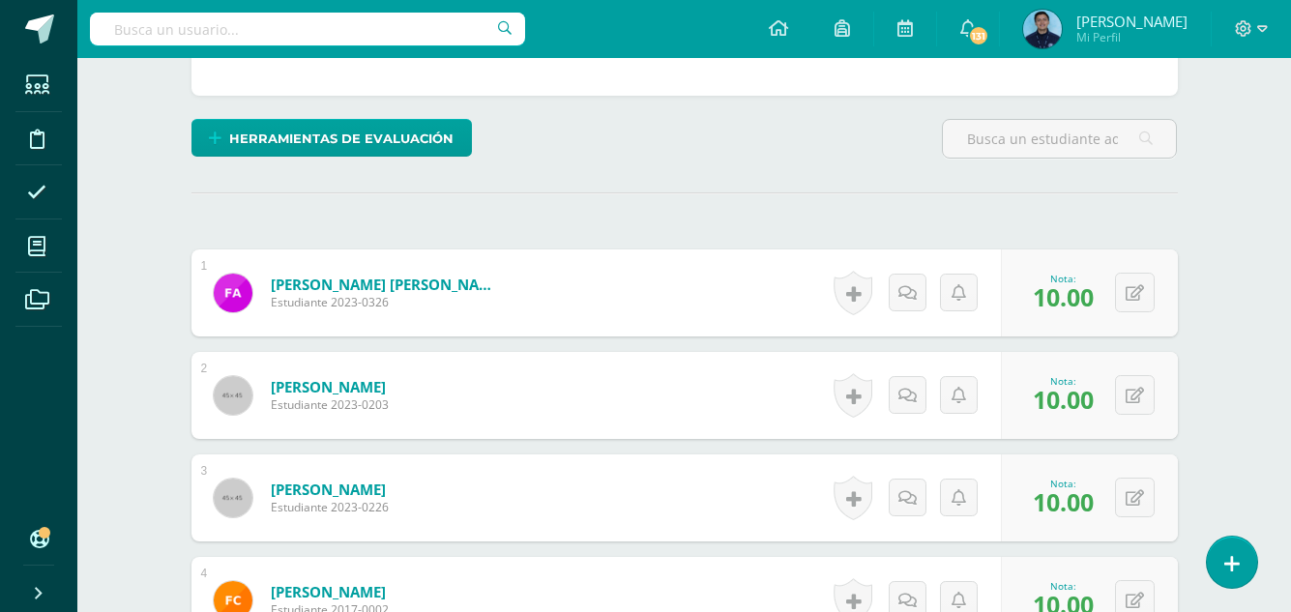
scroll to position [0, 0]
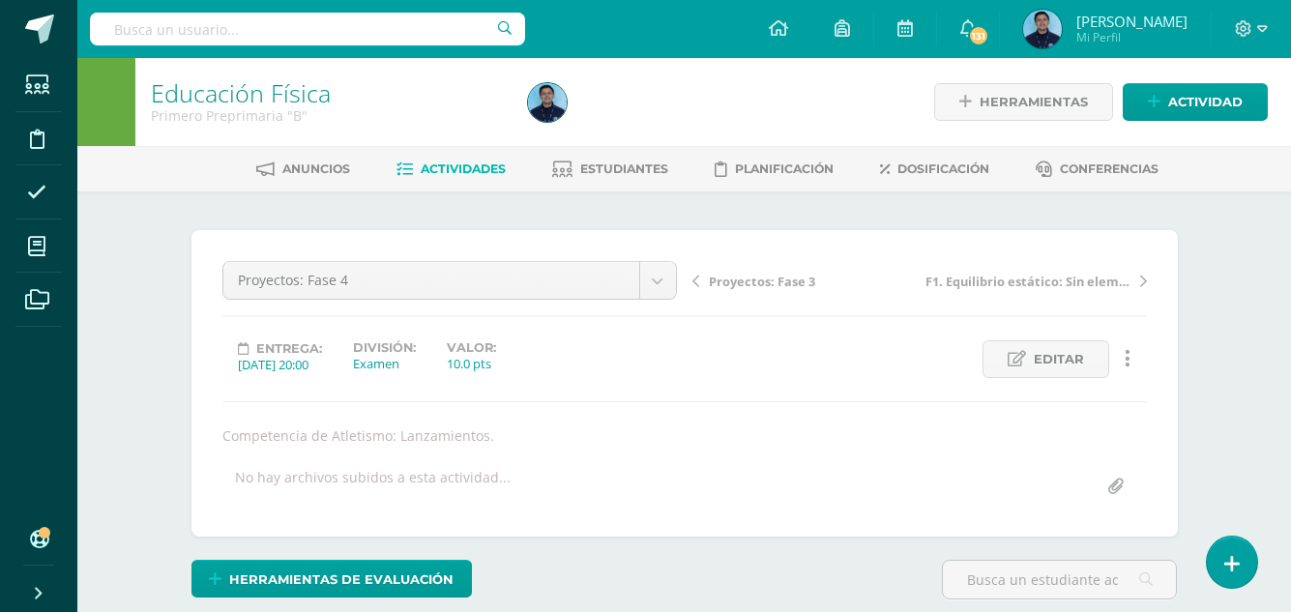
click at [485, 176] on span "Actividades" at bounding box center [463, 168] width 85 height 15
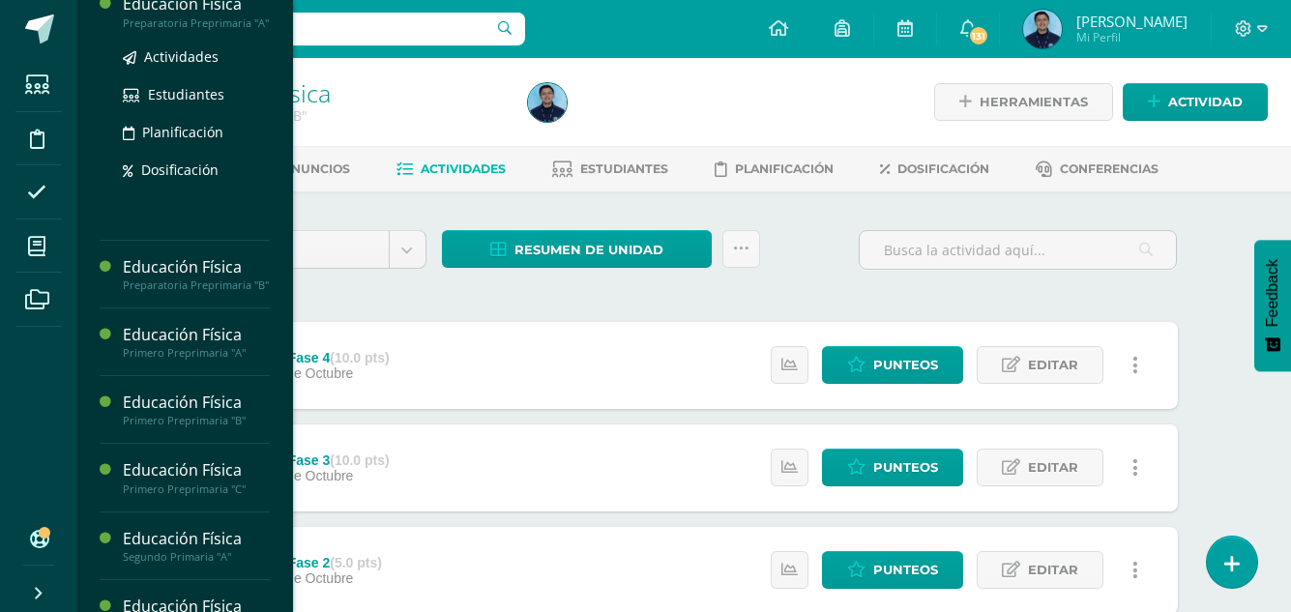
scroll to position [324, 0]
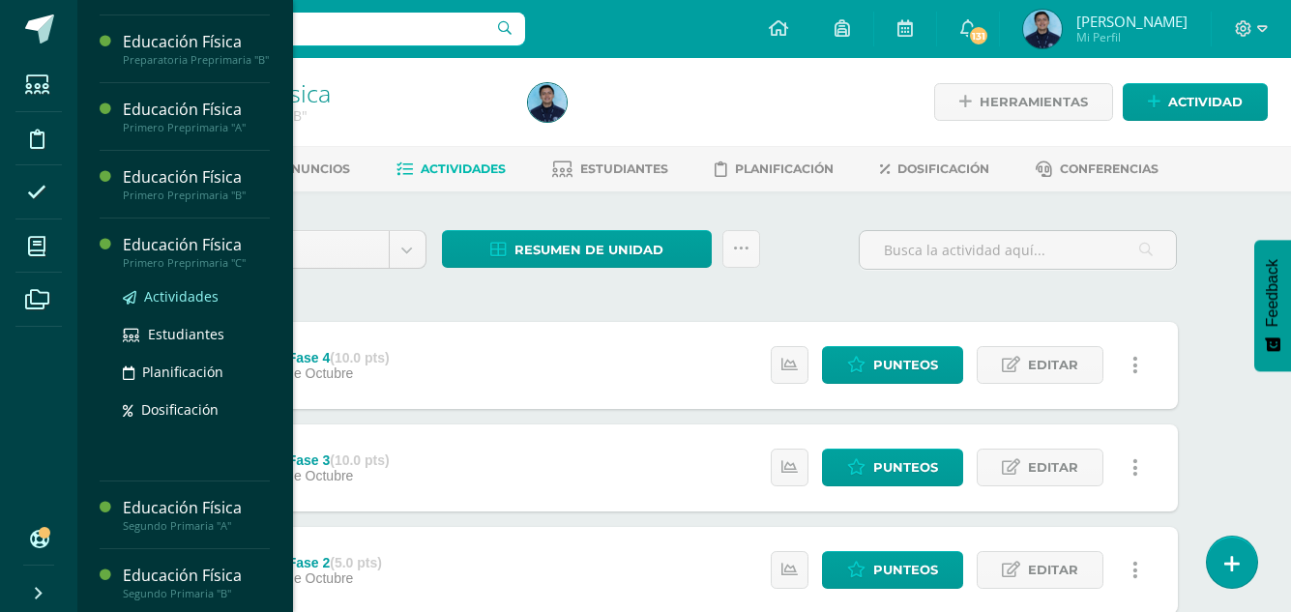
click at [187, 306] on span "Actividades" at bounding box center [181, 296] width 74 height 18
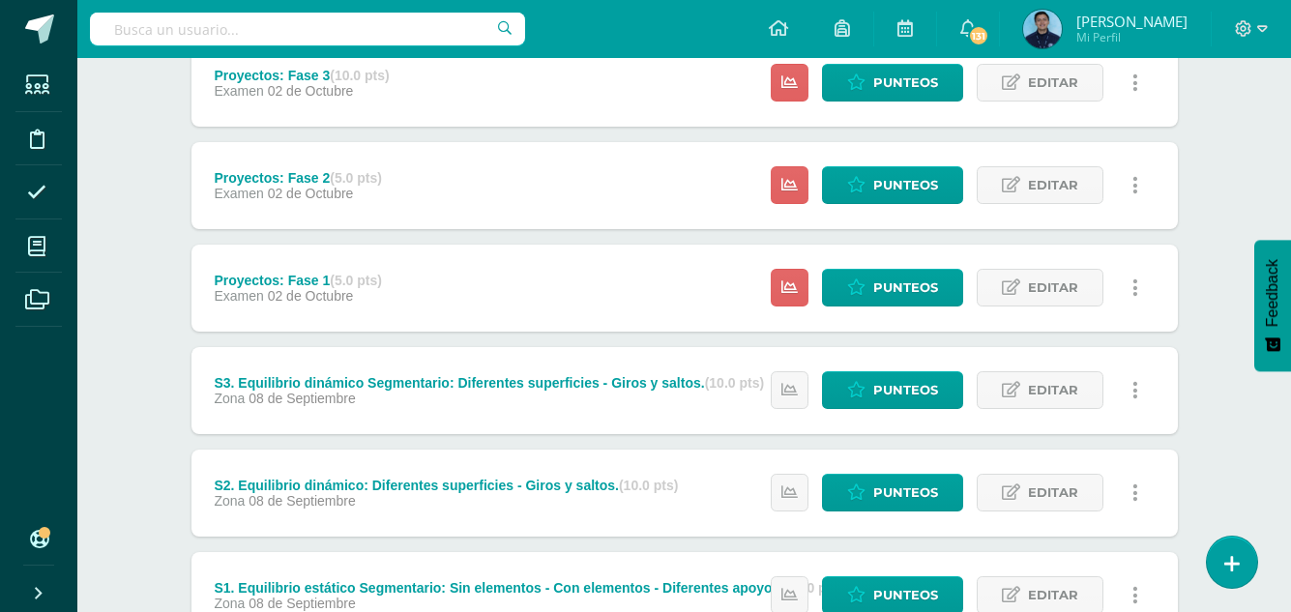
scroll to position [390, 0]
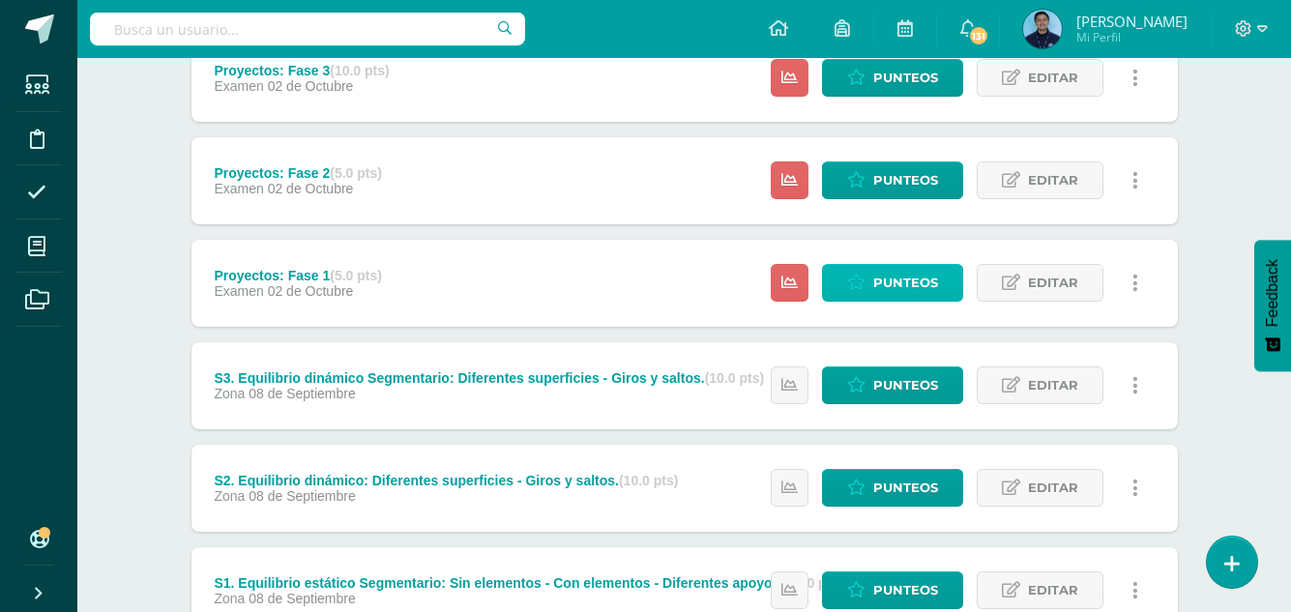
click at [858, 298] on link "Punteos" at bounding box center [892, 283] width 141 height 38
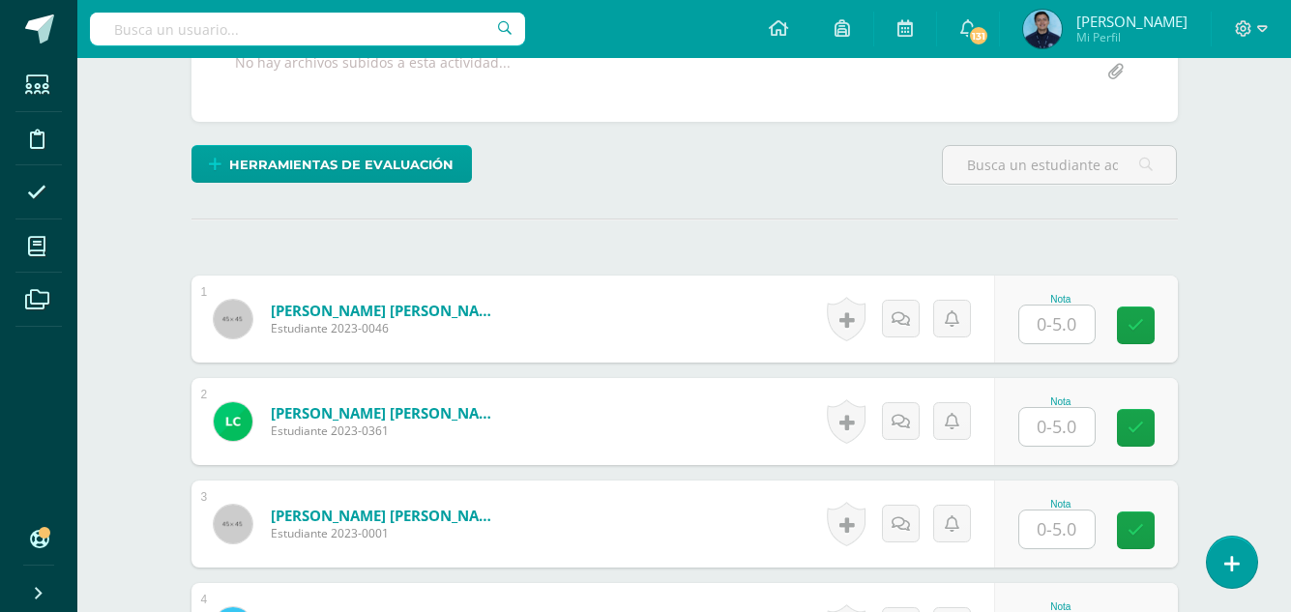
scroll to position [419, 0]
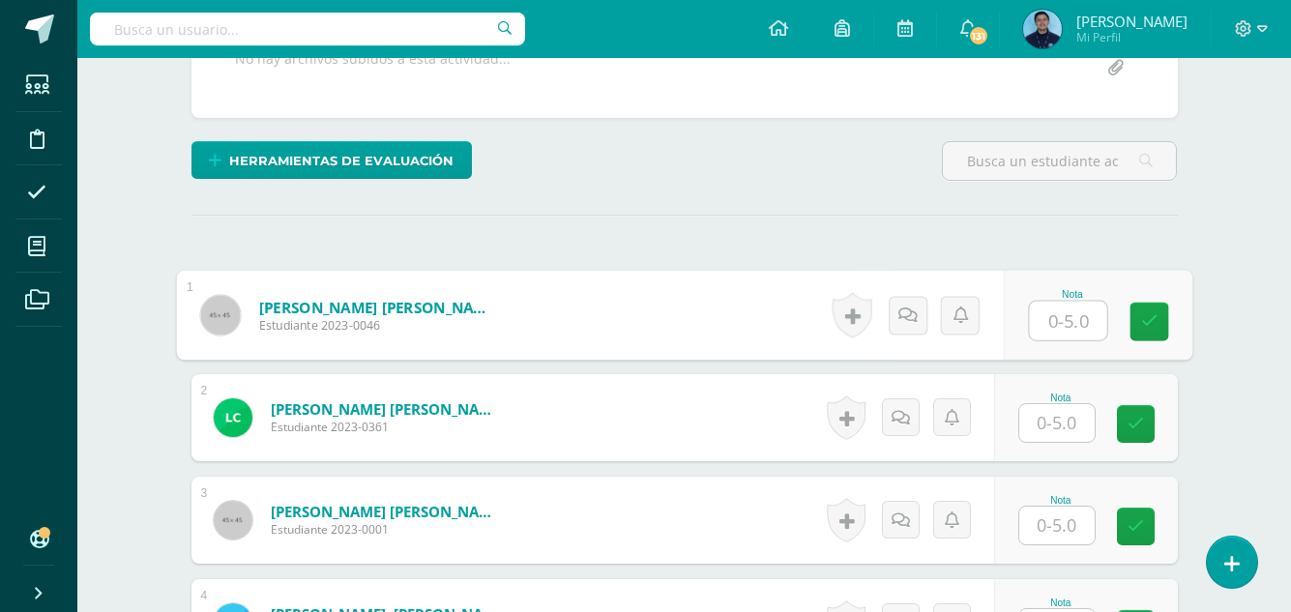
click at [1047, 311] on input "text" at bounding box center [1067, 321] width 77 height 39
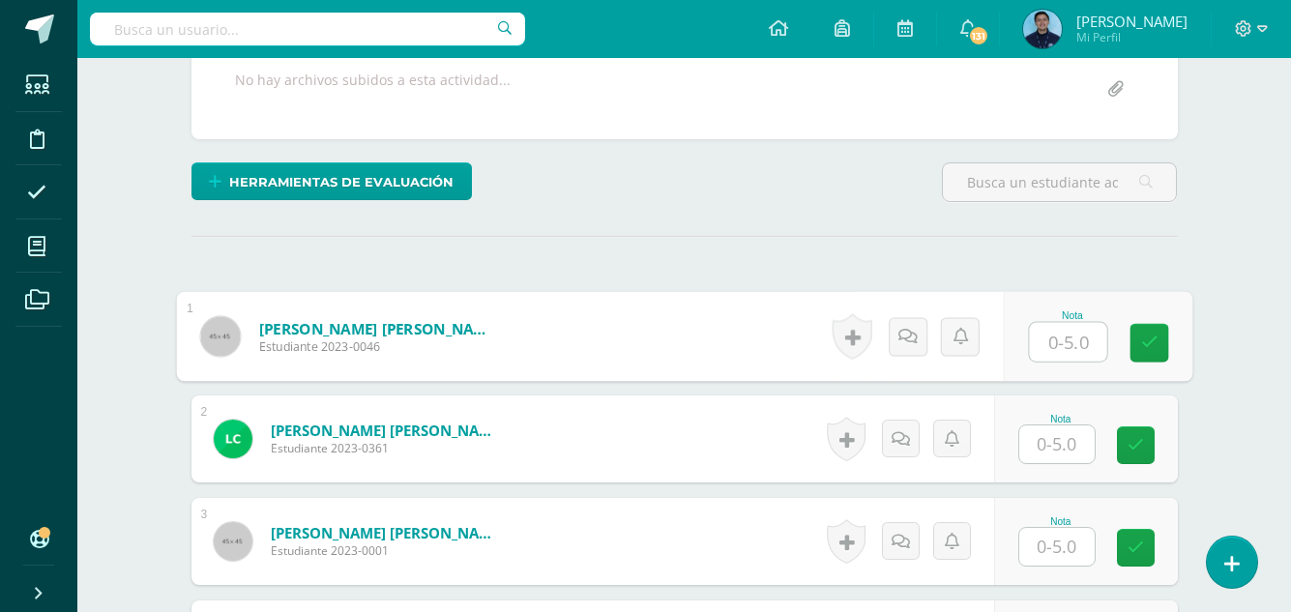
scroll to position [402, 0]
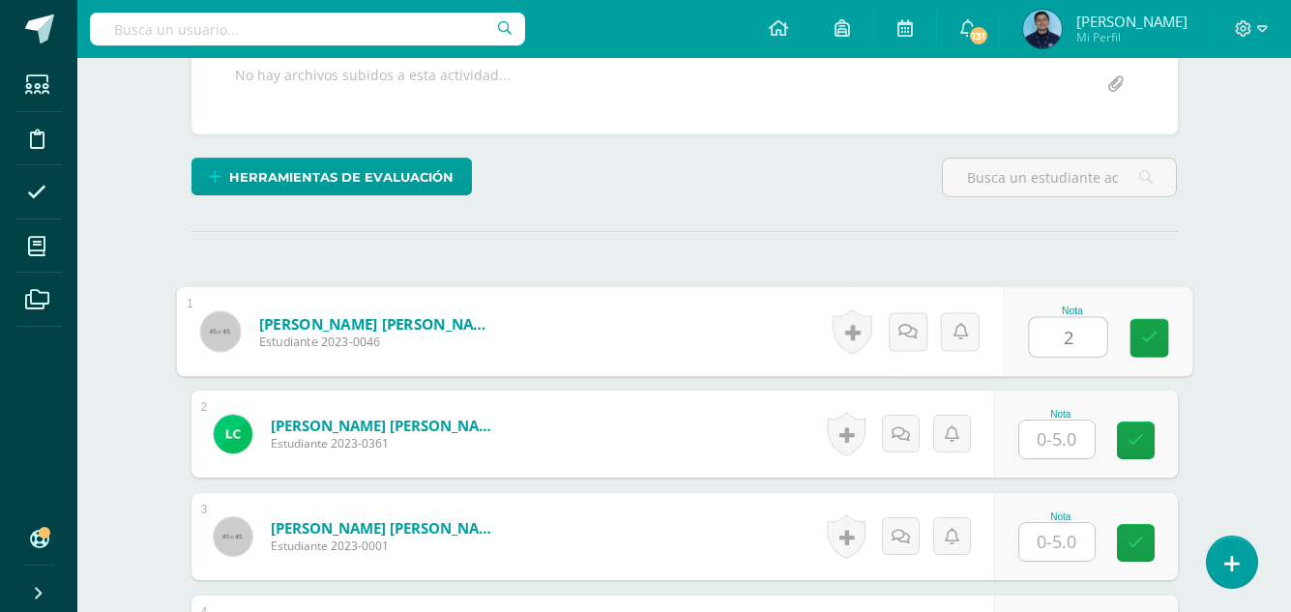
type input "2"
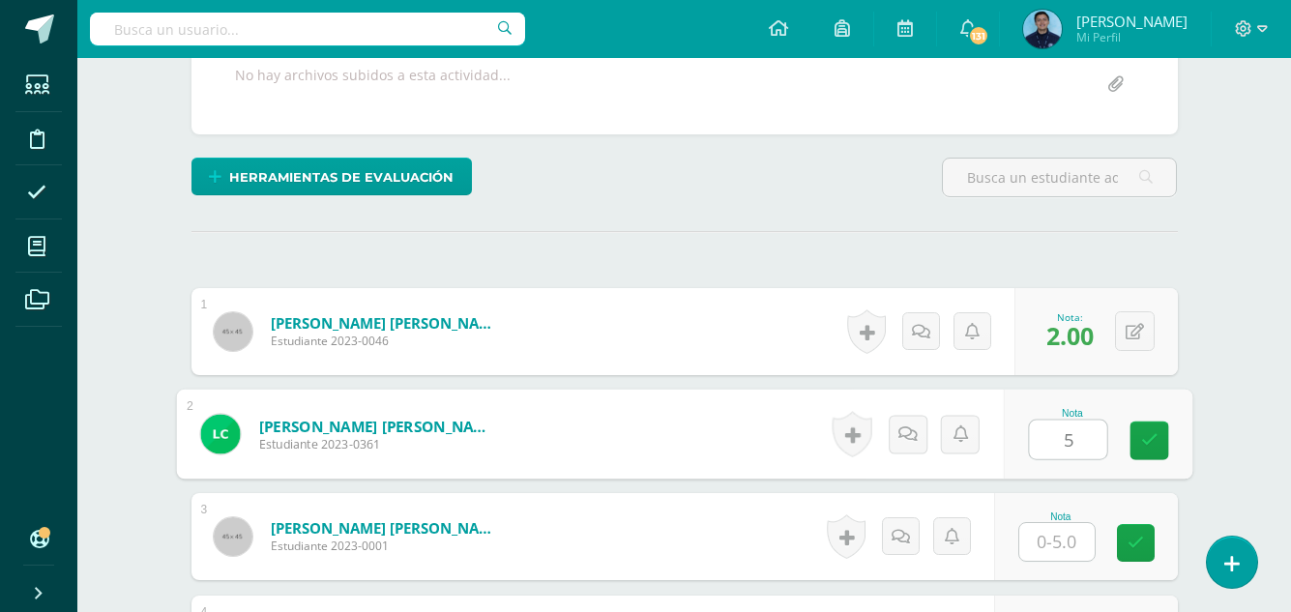
type input "5"
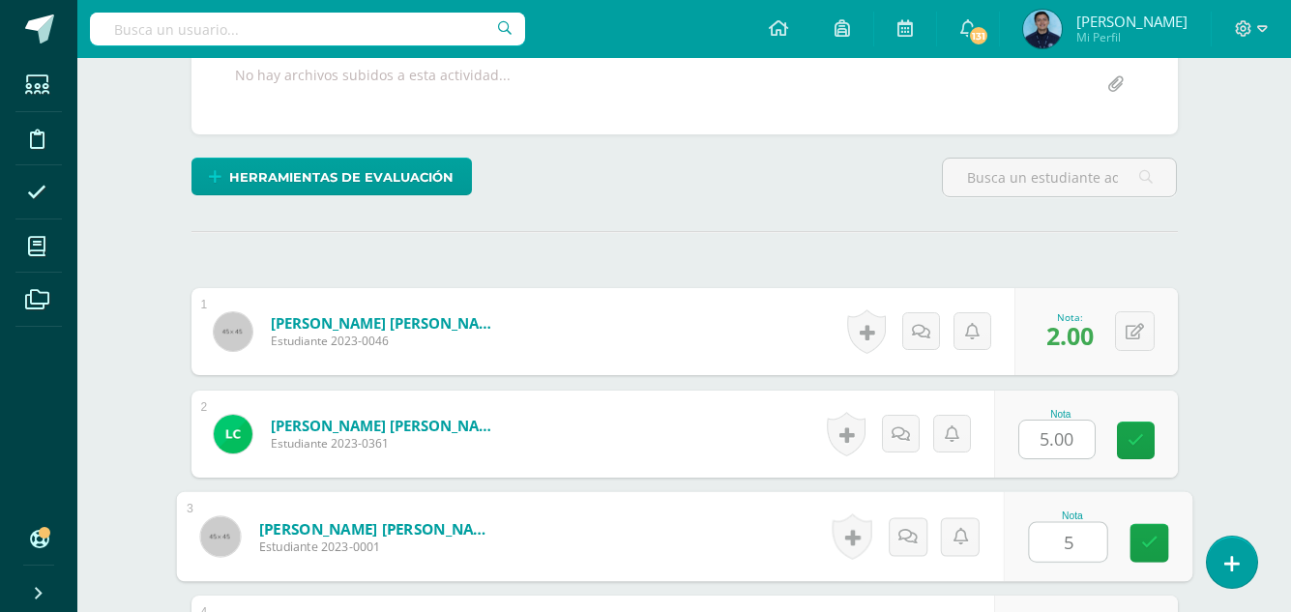
type input "5"
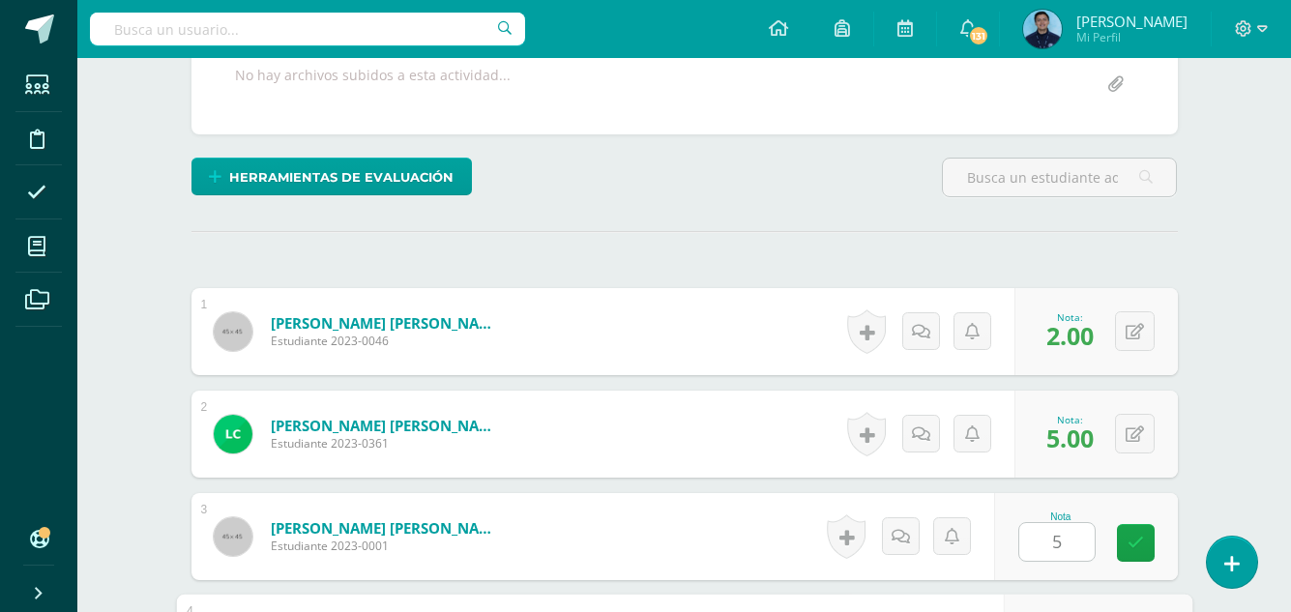
scroll to position [741, 0]
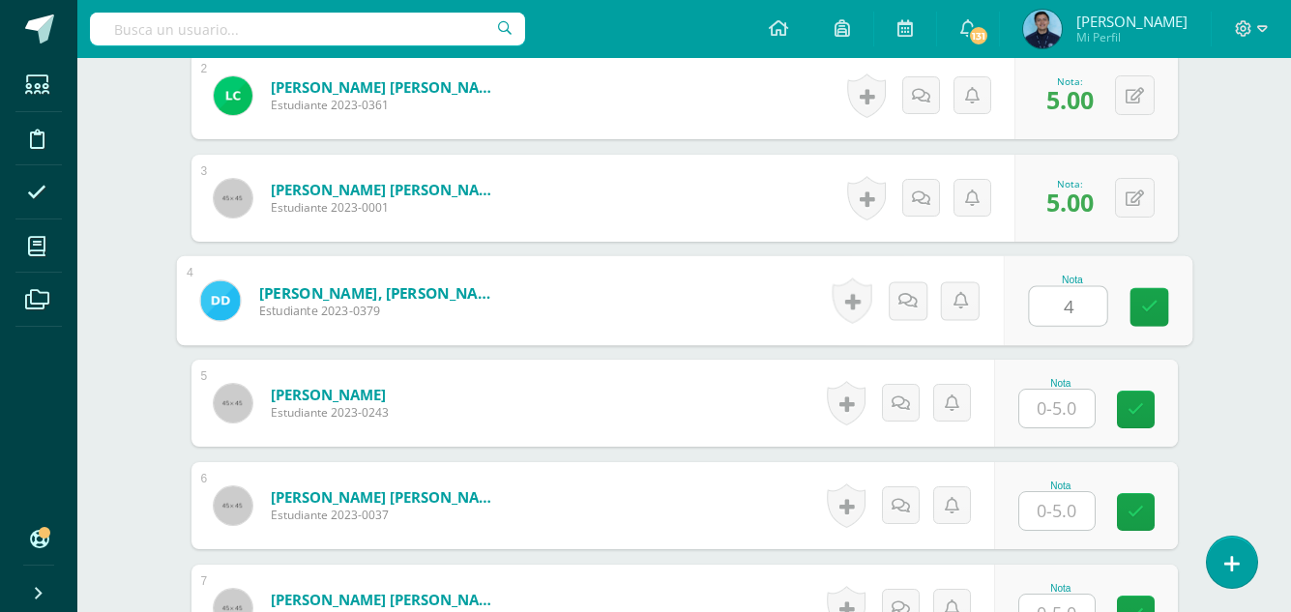
type input "4"
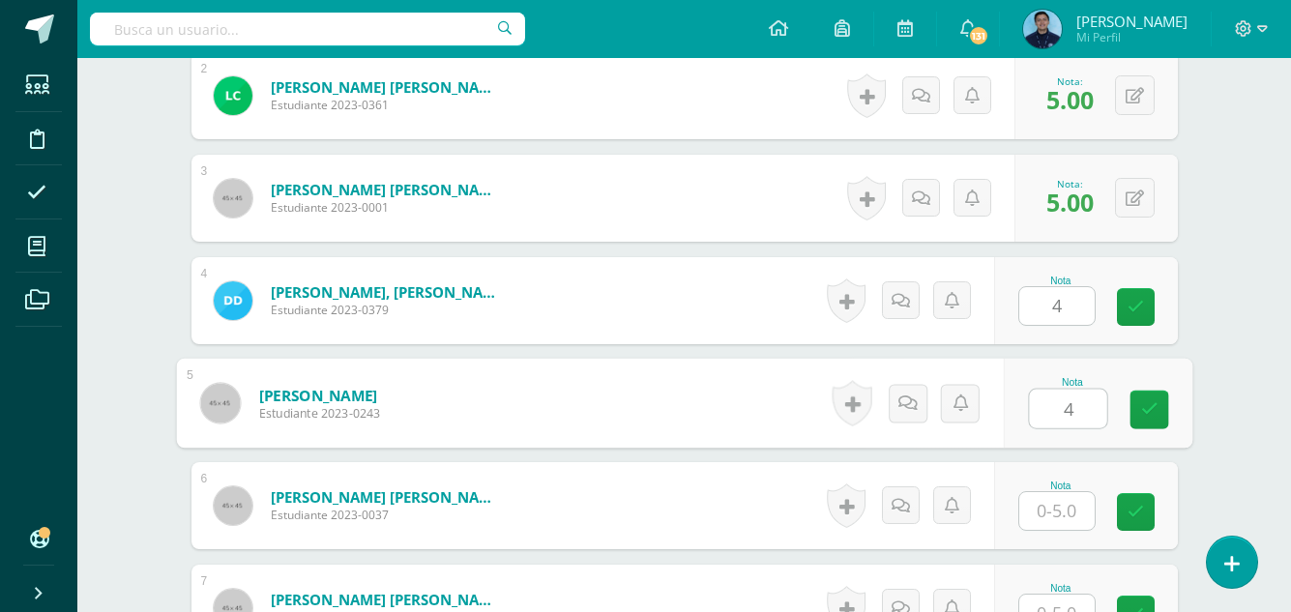
type input "4"
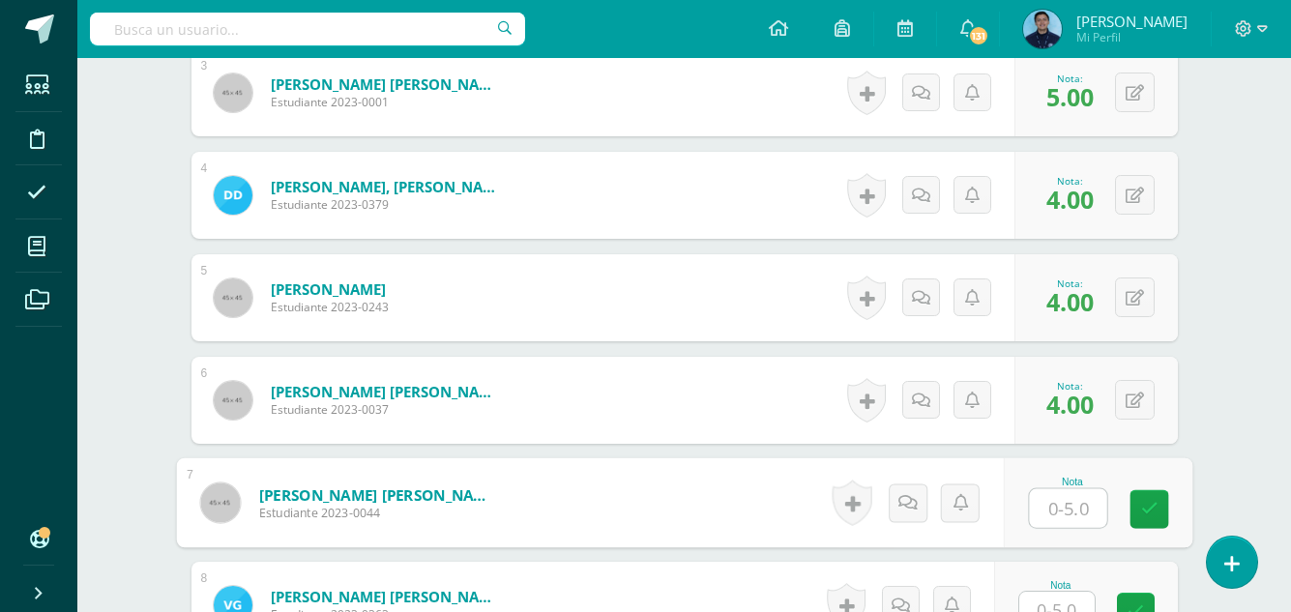
scroll to position [853, 0]
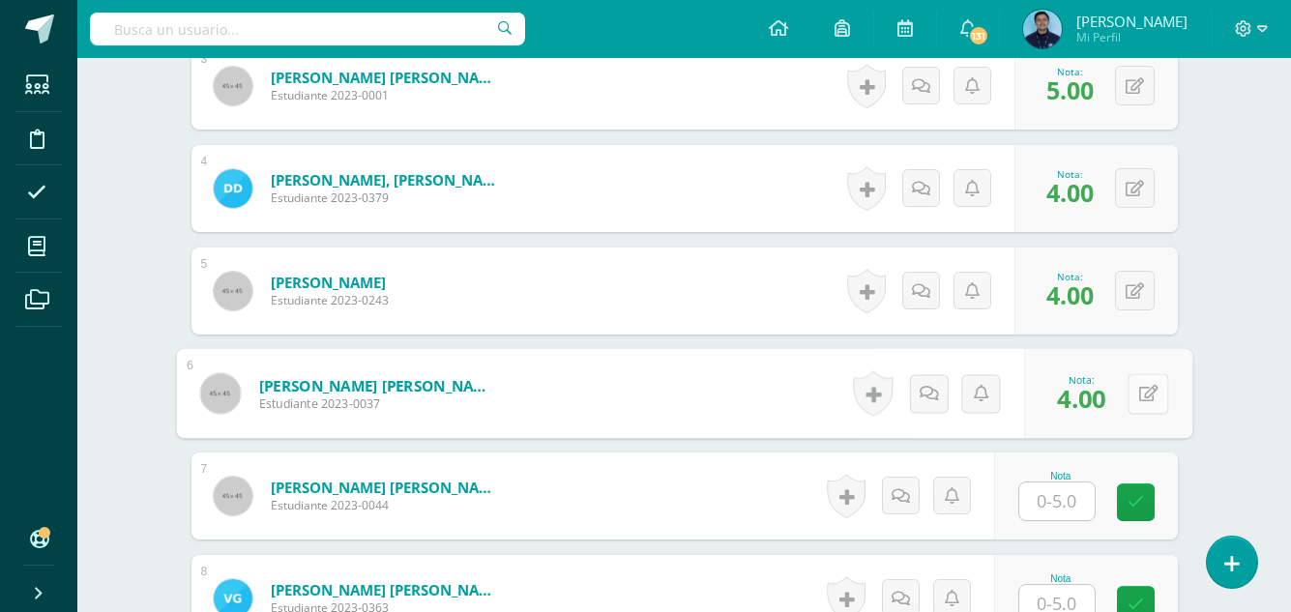
click at [1122, 401] on div "0 Logros Logros obtenidos Aún no hay logros agregados Nota: 4.00" at bounding box center [1108, 394] width 168 height 90
click at [1144, 403] on button at bounding box center [1148, 393] width 41 height 41
type input "5"
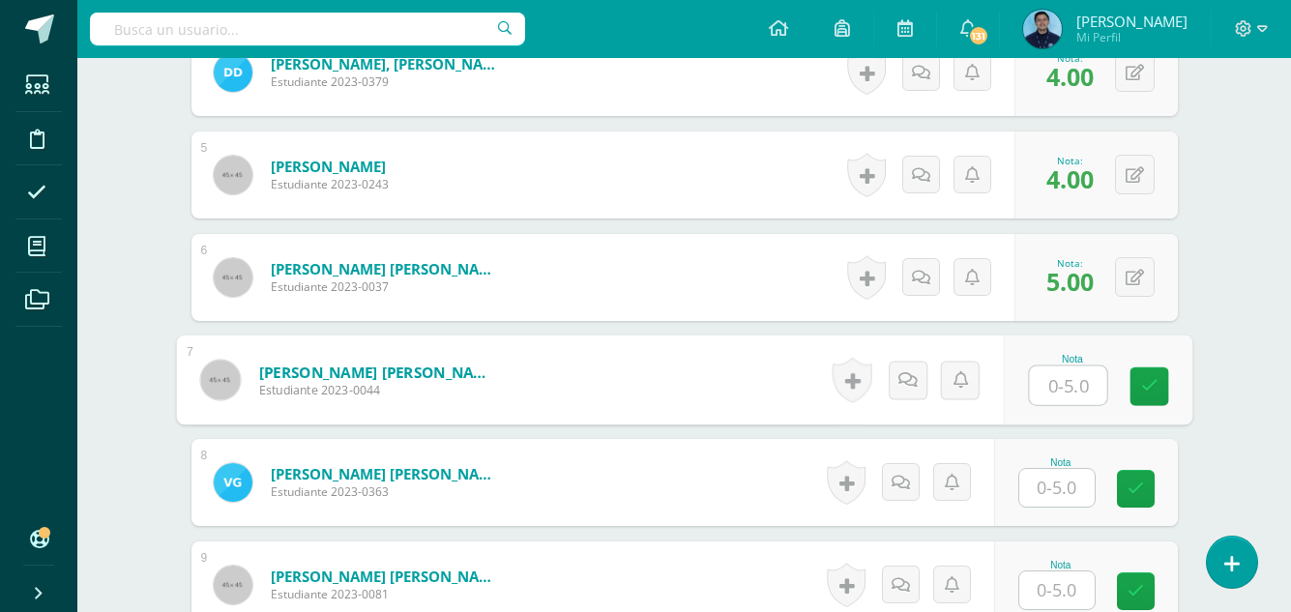
scroll to position [970, 0]
click at [1072, 387] on input "text" at bounding box center [1067, 385] width 77 height 39
type input "5"
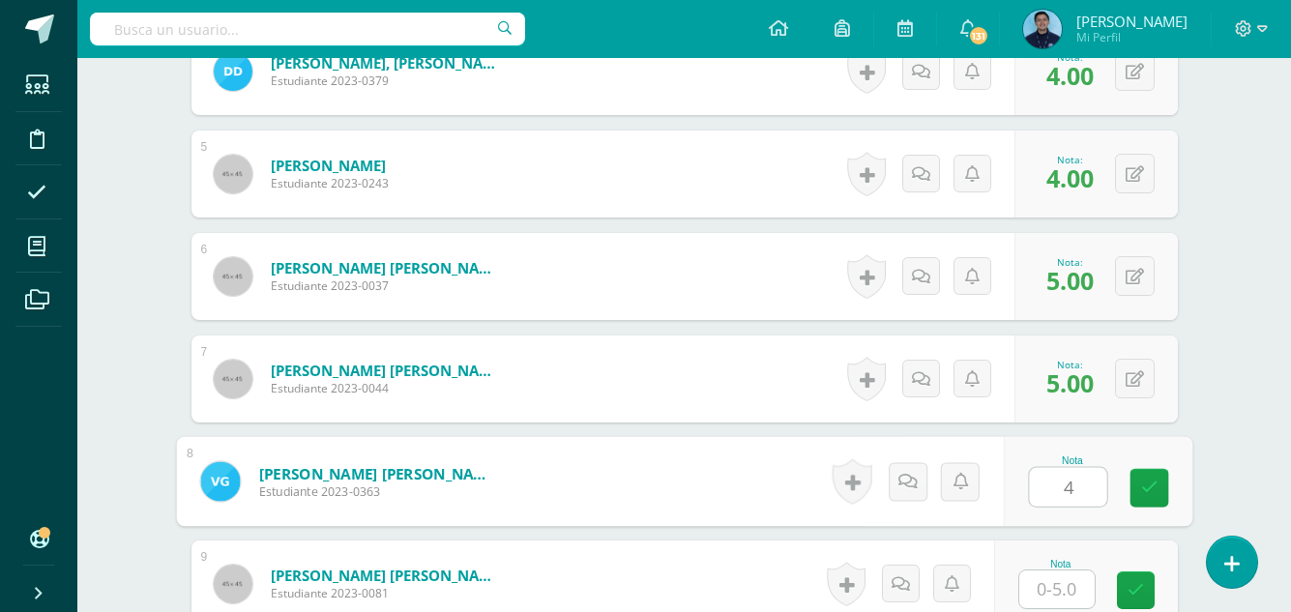
type input "4"
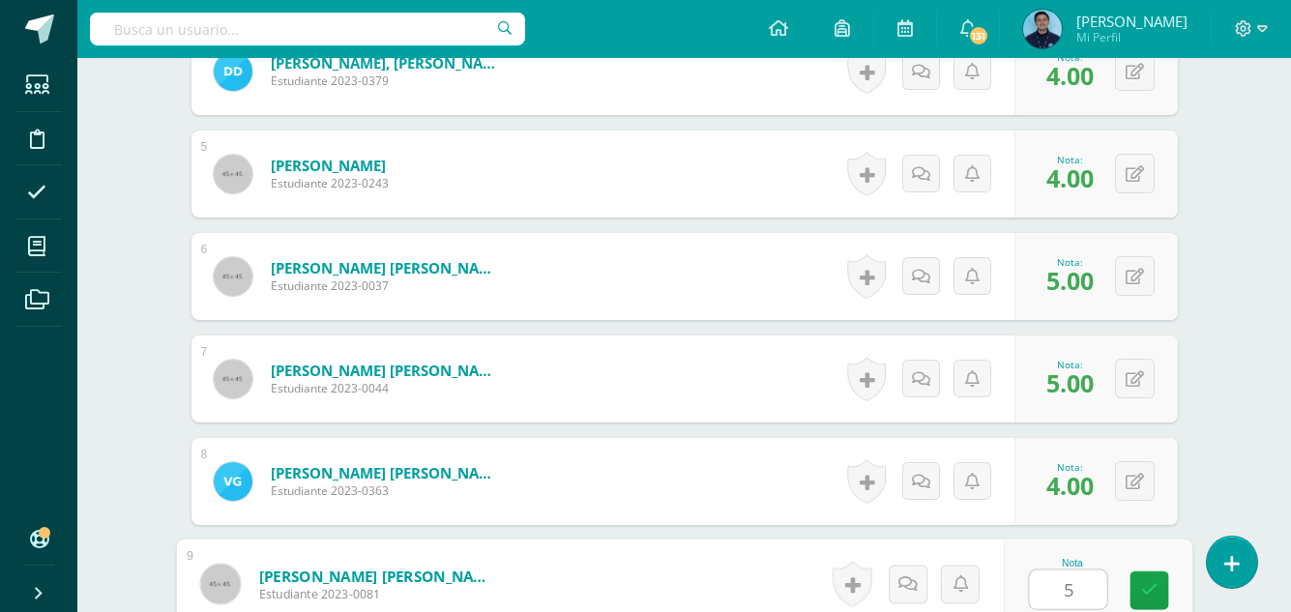
type input "5"
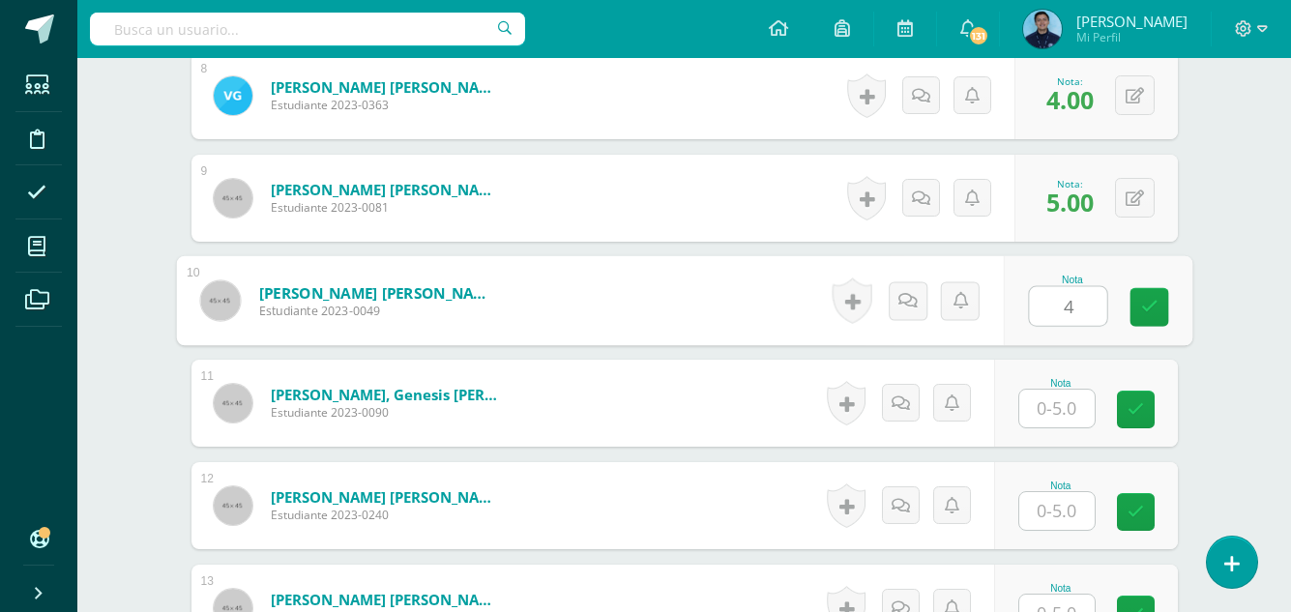
type input "4"
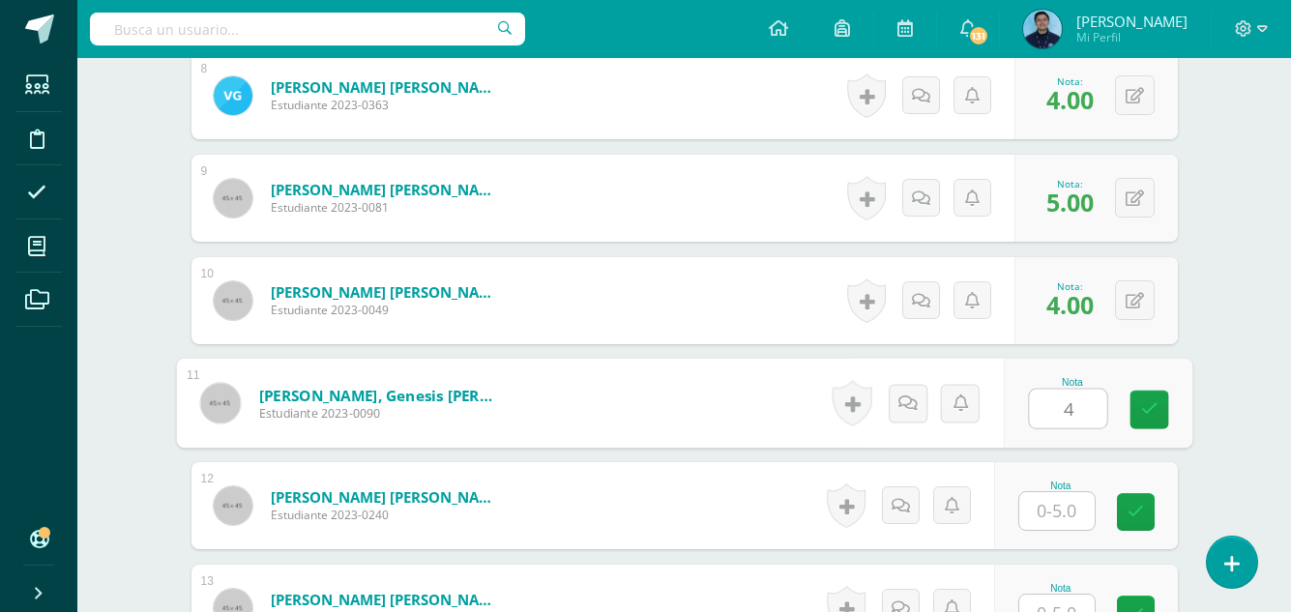
type input "4"
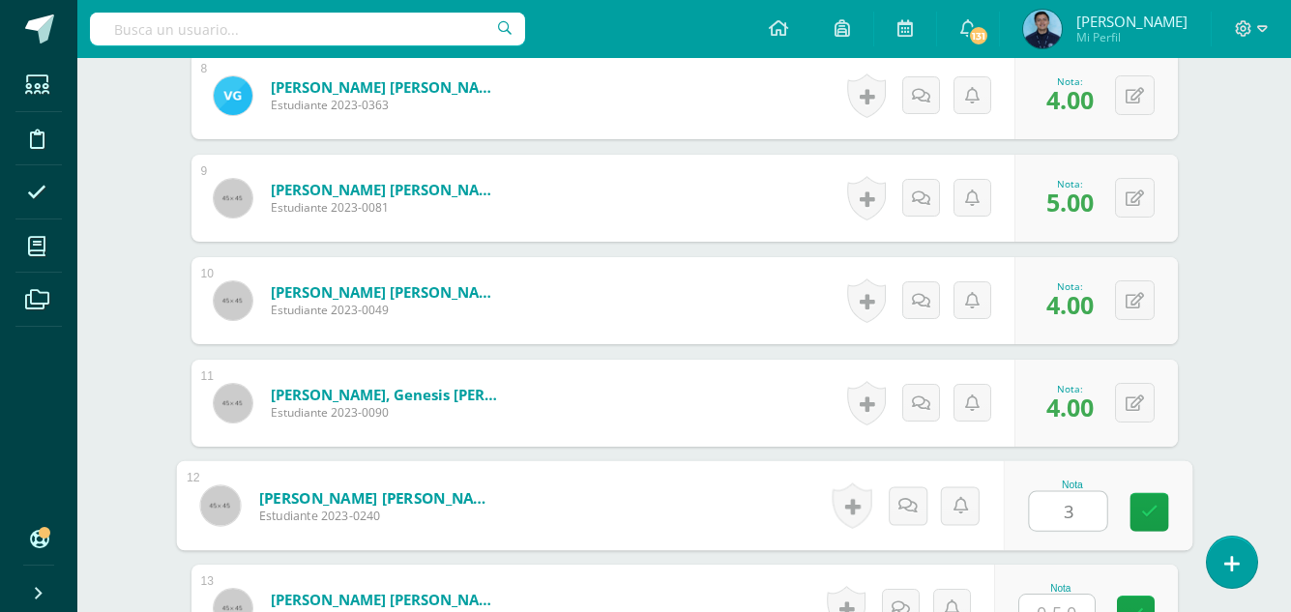
type input "3"
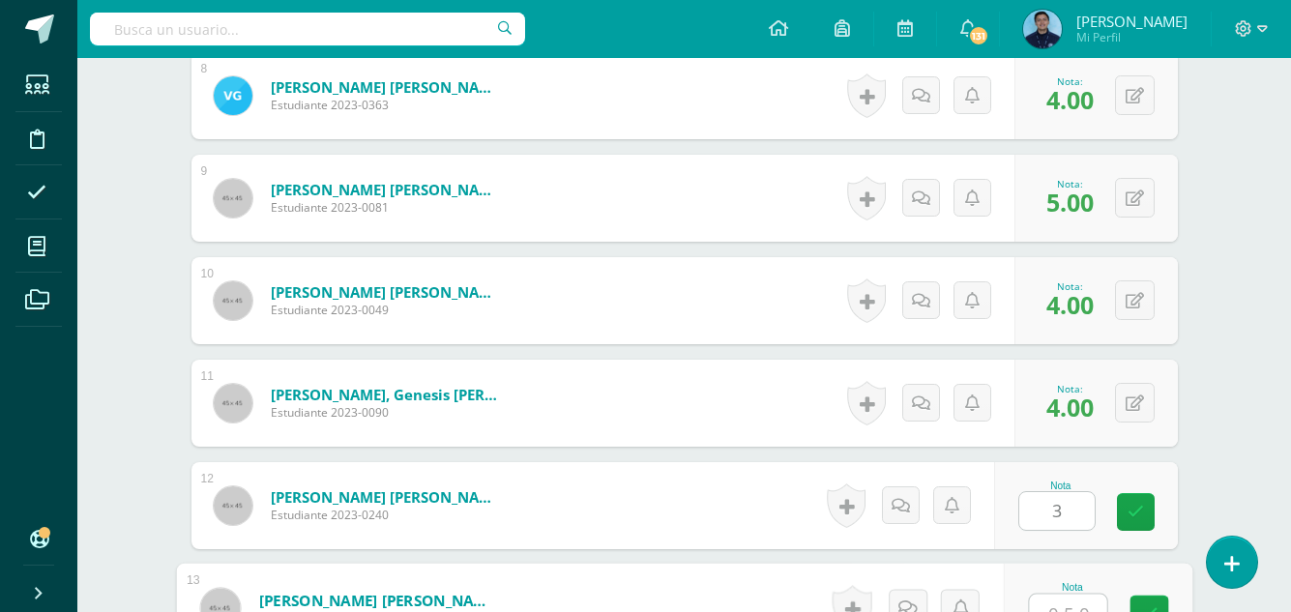
scroll to position [1376, 0]
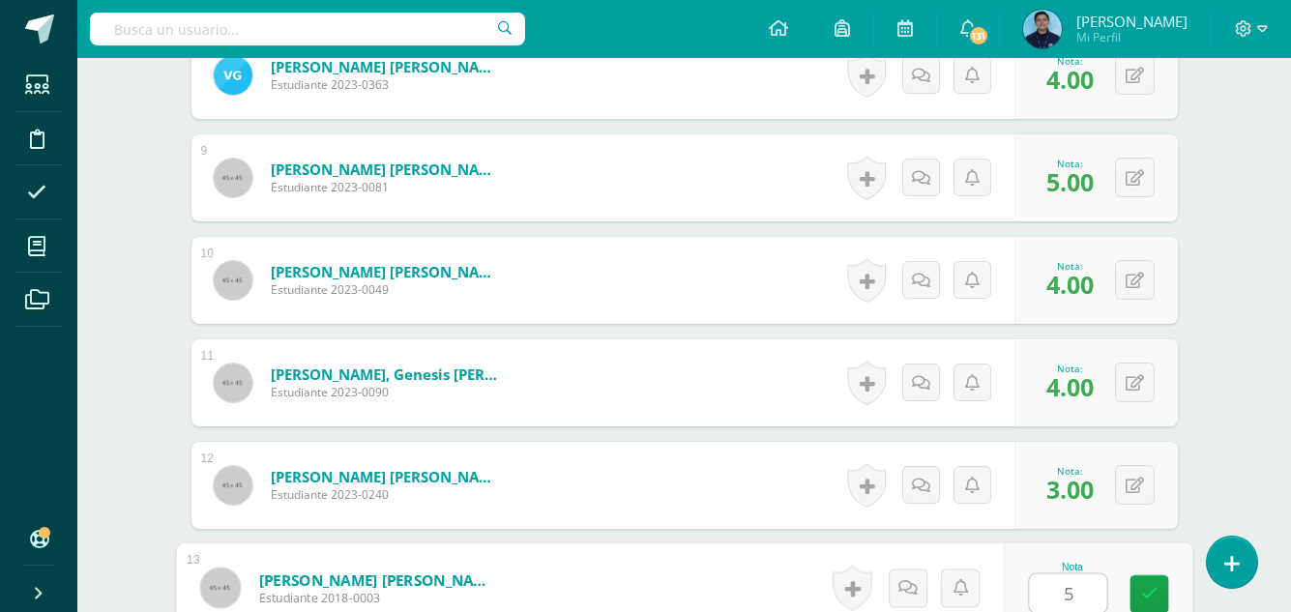
type input "5"
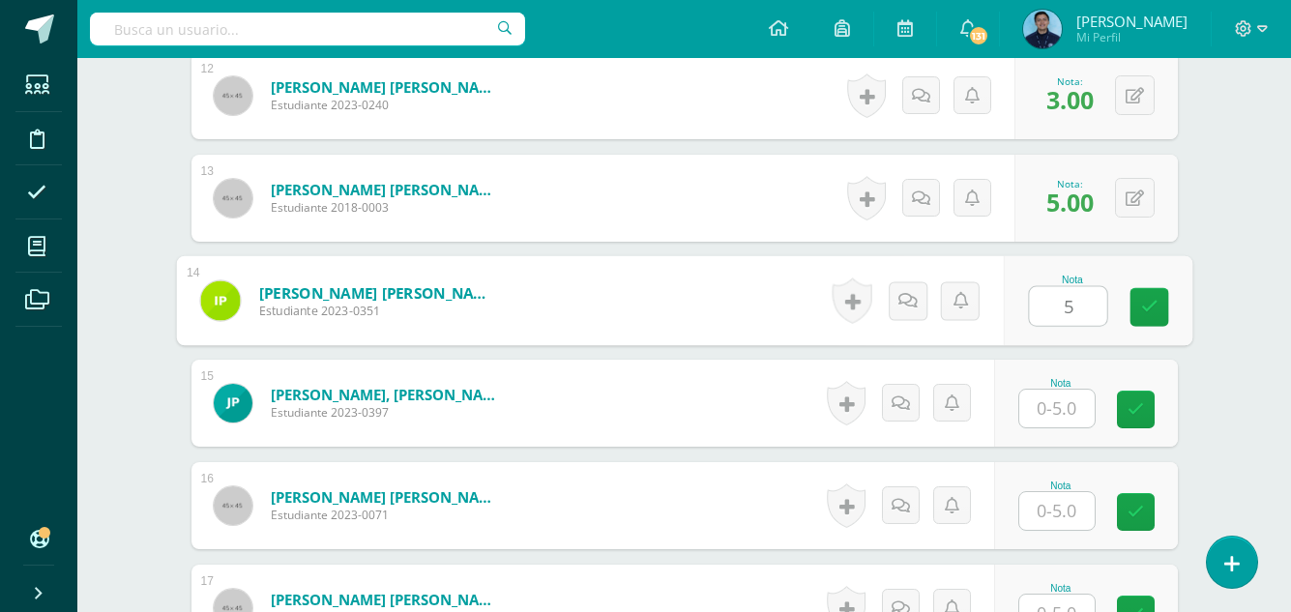
type input "5"
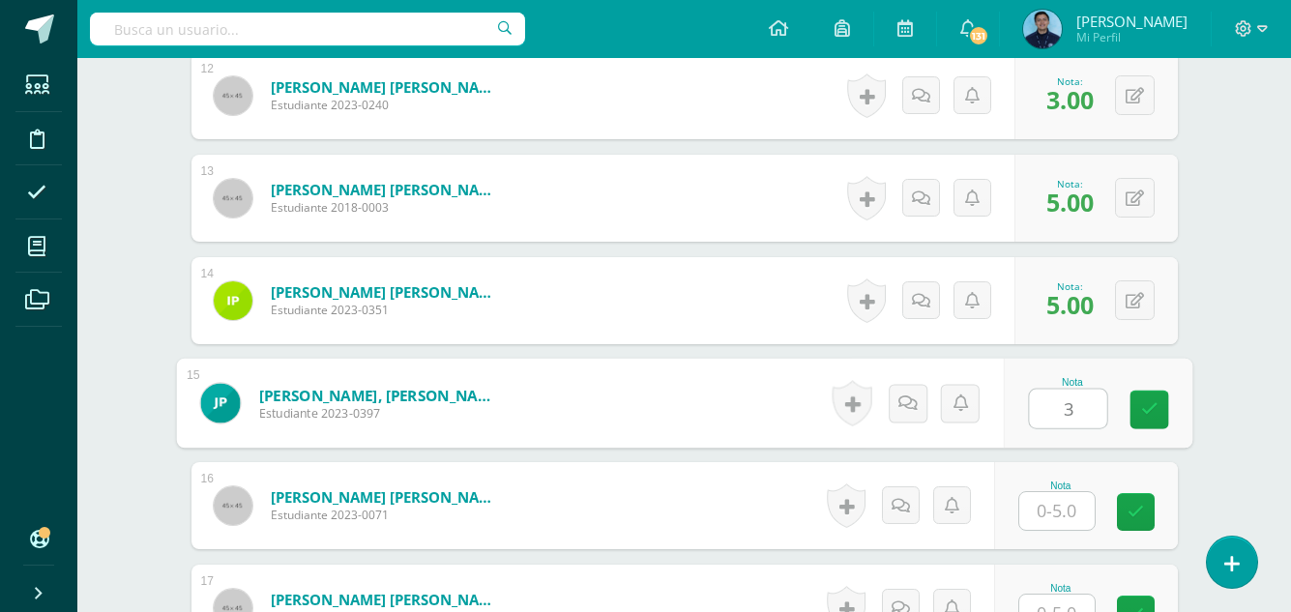
type input "3"
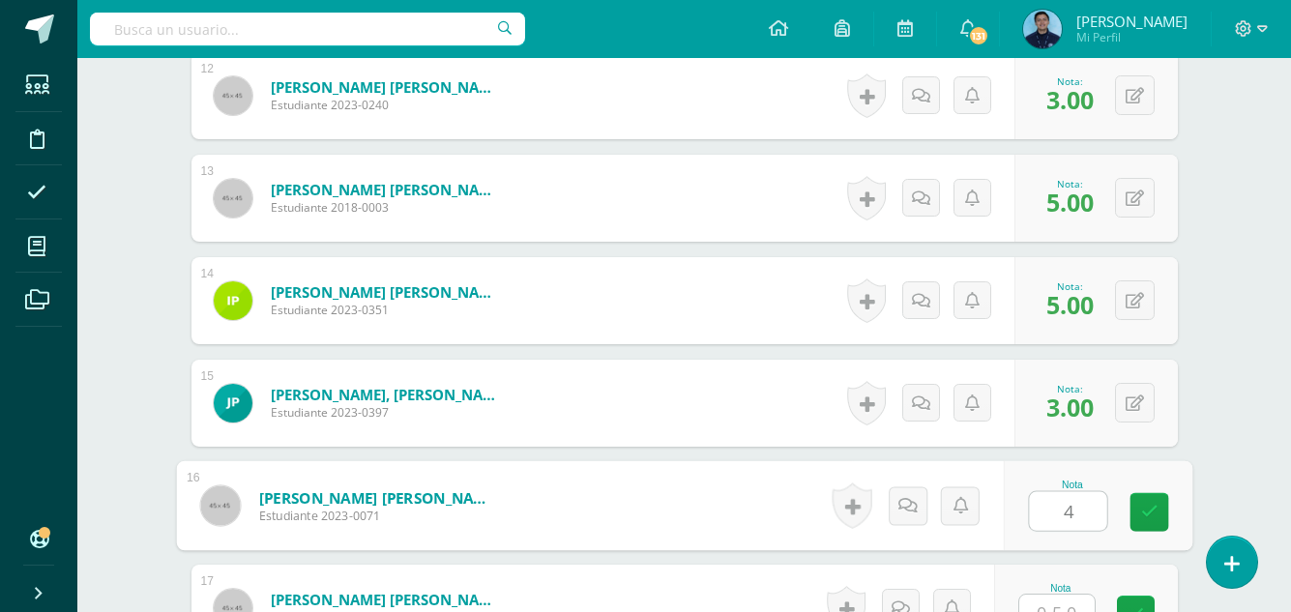
type input "4"
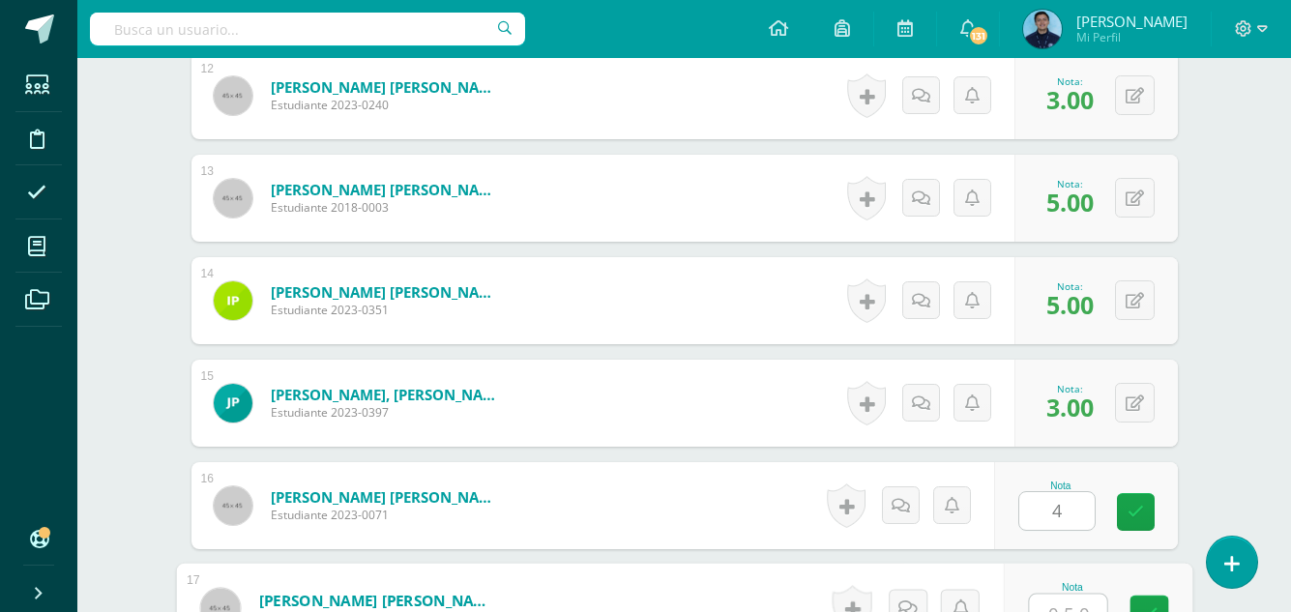
scroll to position [1786, 0]
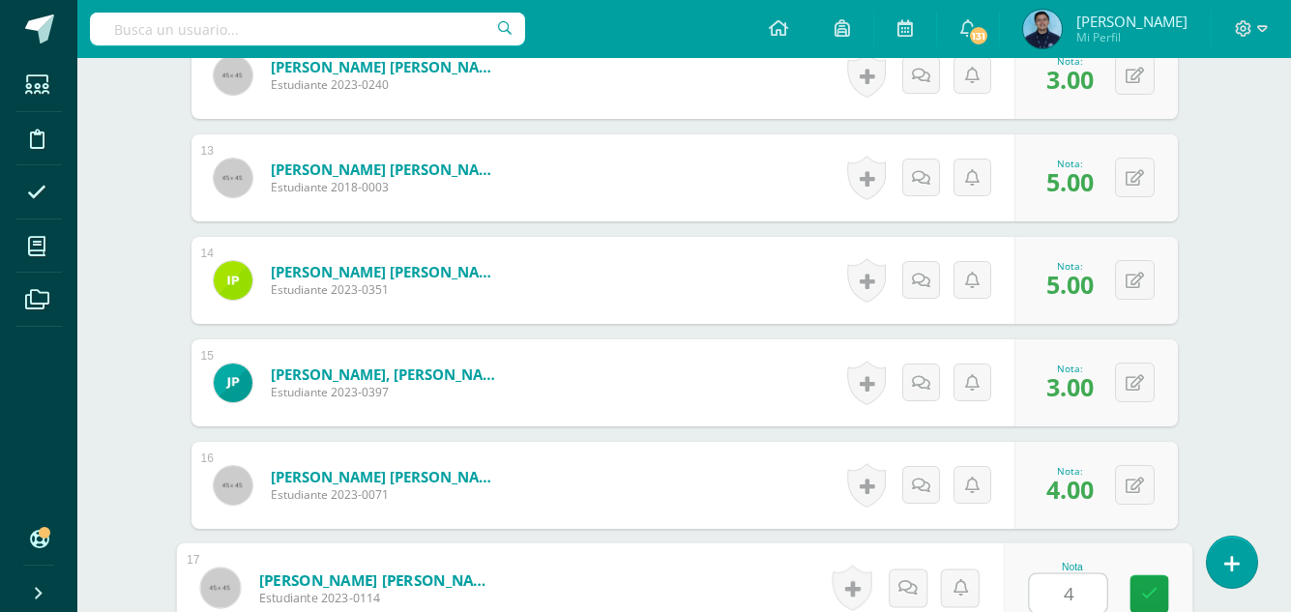
type input "4"
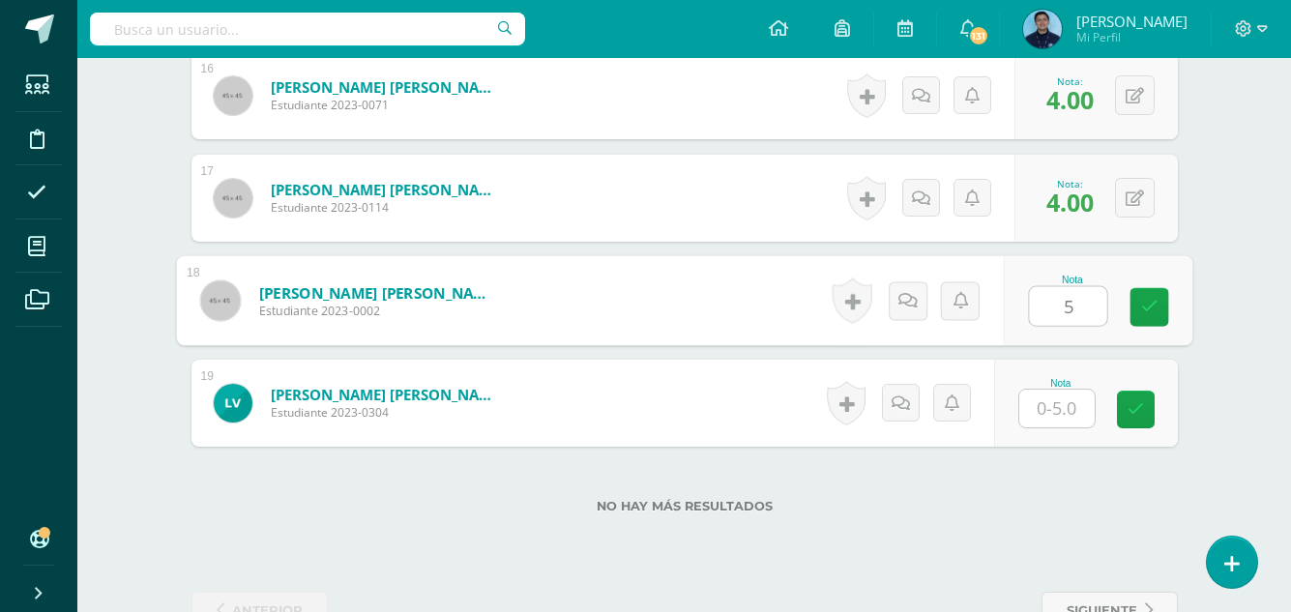
type input "5"
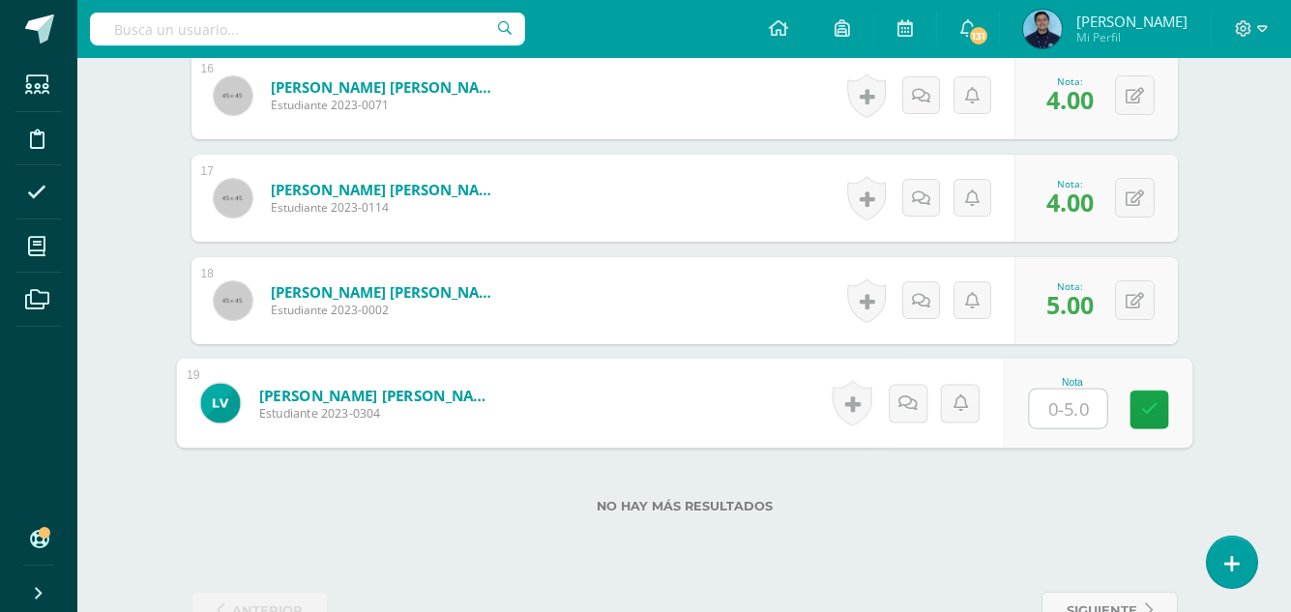
type input "2"
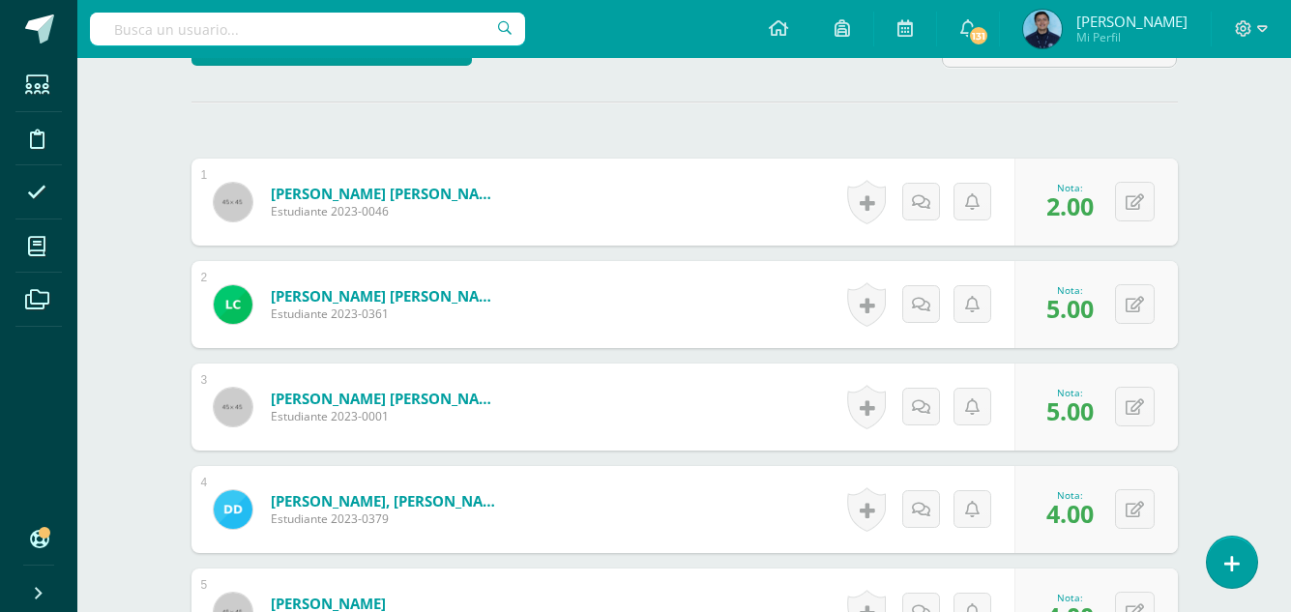
scroll to position [0, 0]
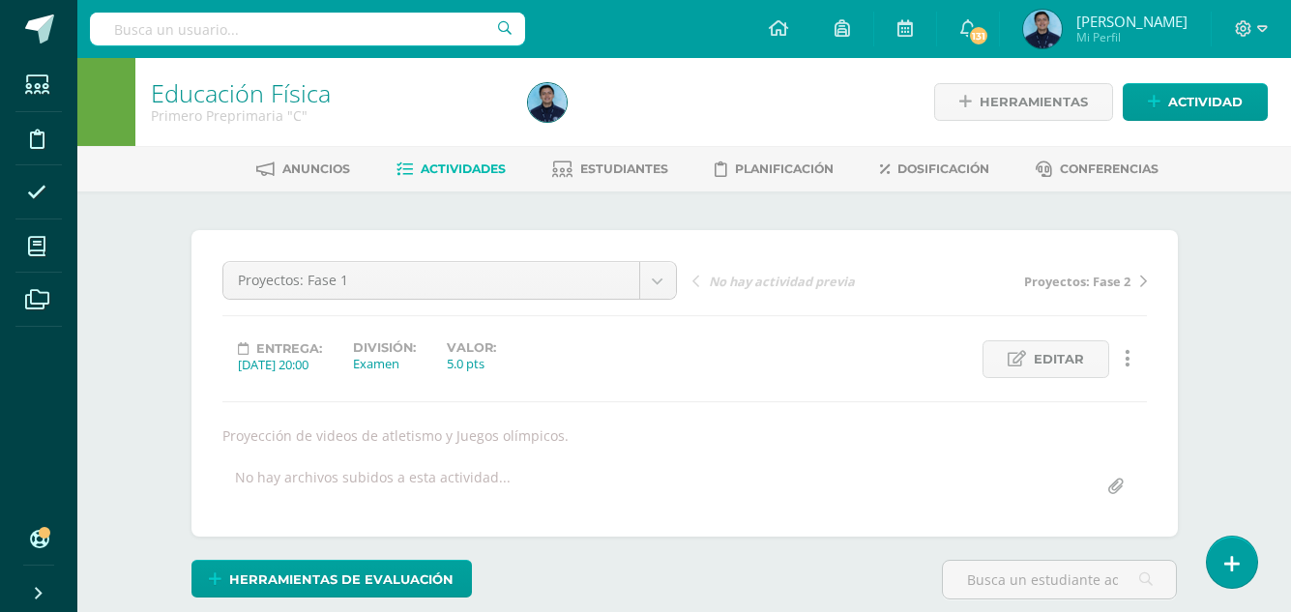
click at [474, 171] on span "Actividades" at bounding box center [463, 168] width 85 height 15
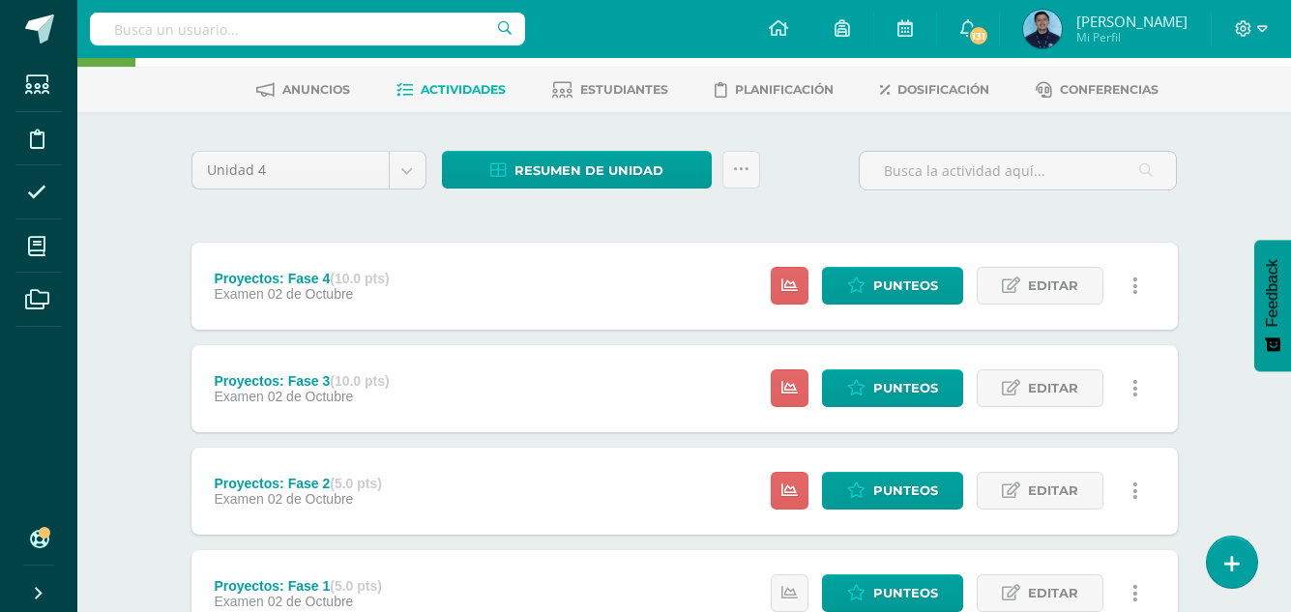
scroll to position [80, 0]
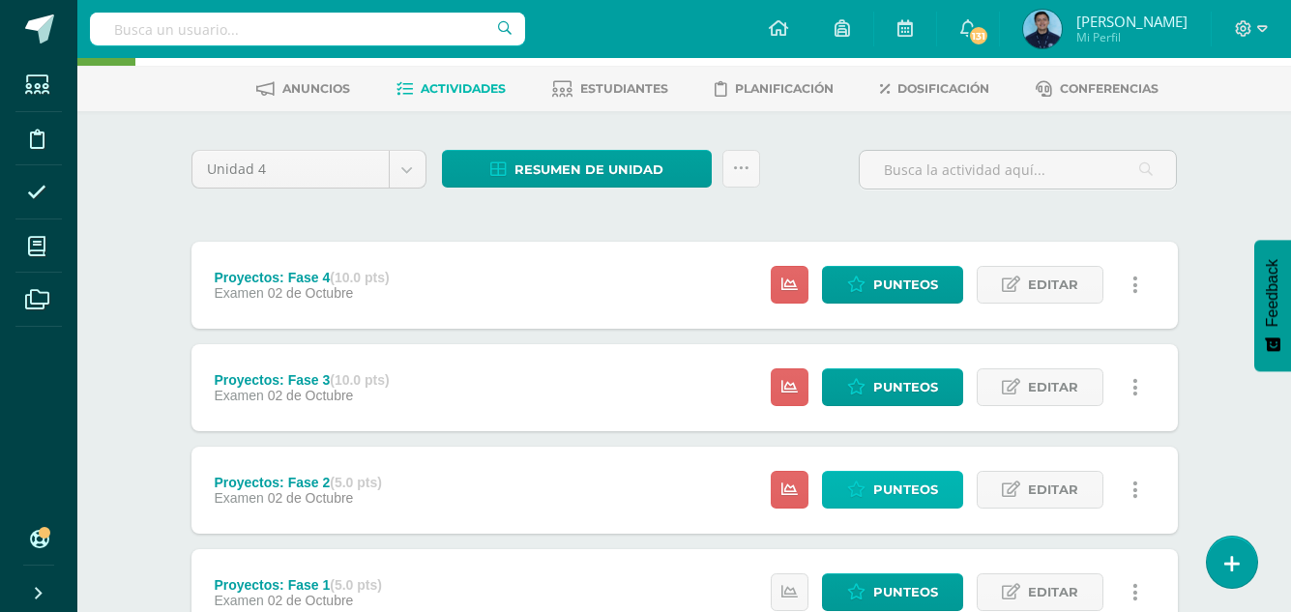
click at [889, 488] on span "Punteos" at bounding box center [905, 490] width 65 height 36
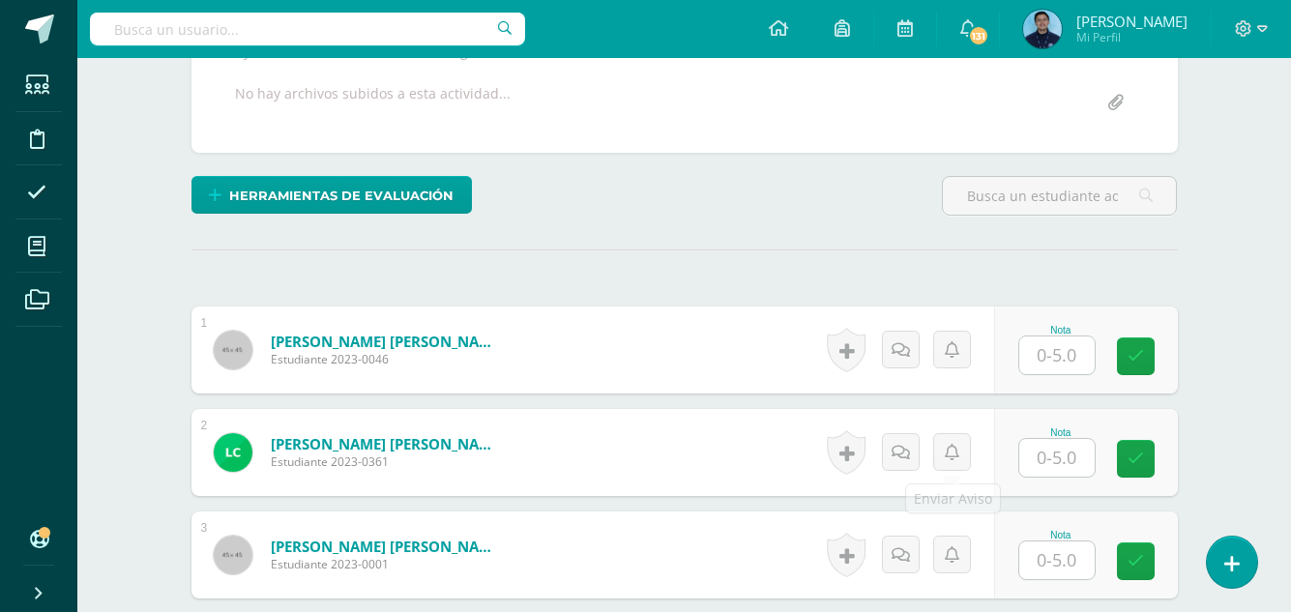
scroll to position [385, 0]
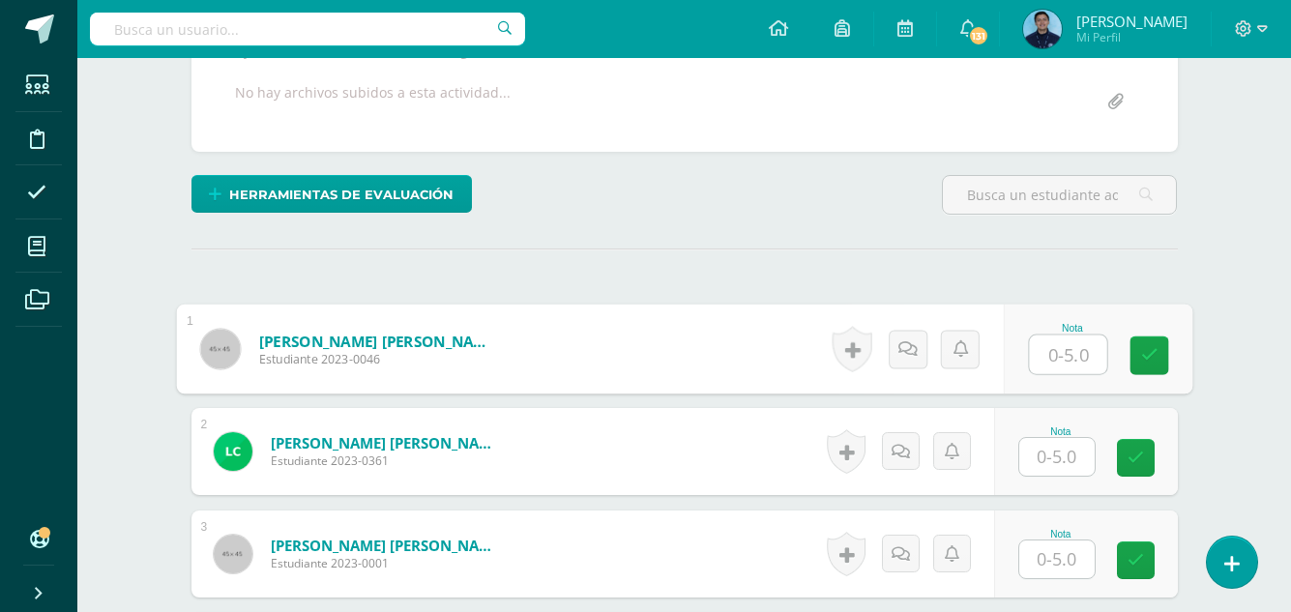
click at [1044, 355] on input "text" at bounding box center [1067, 355] width 77 height 39
type input "5"
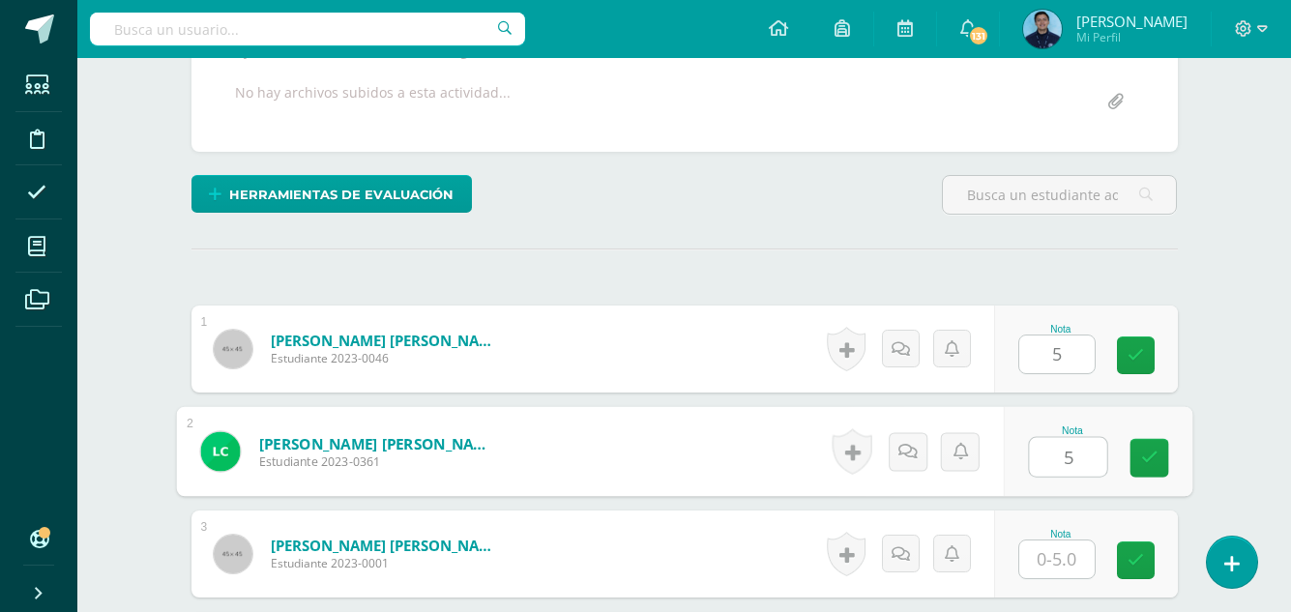
type input "5"
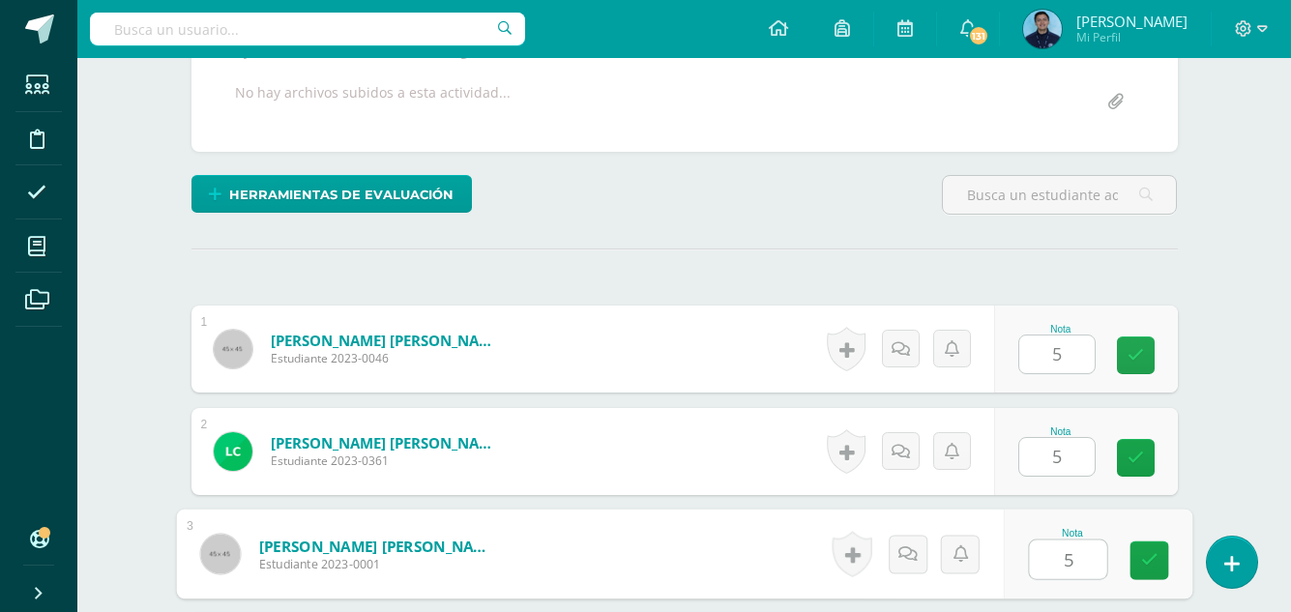
type input "5"
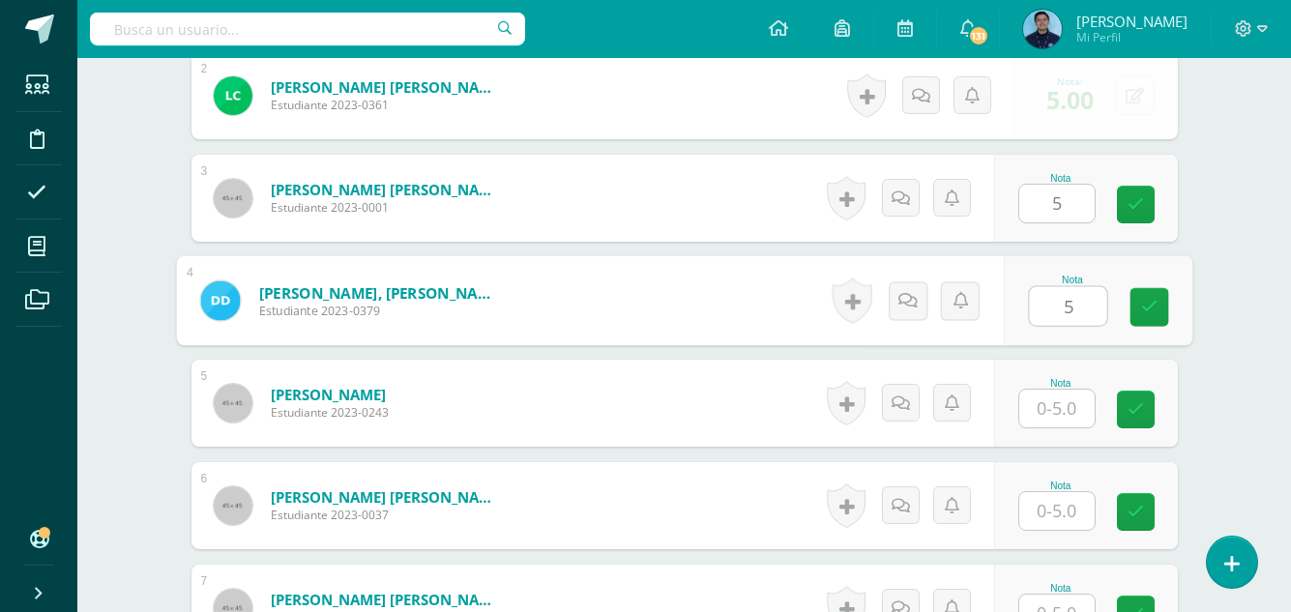
type input "5"
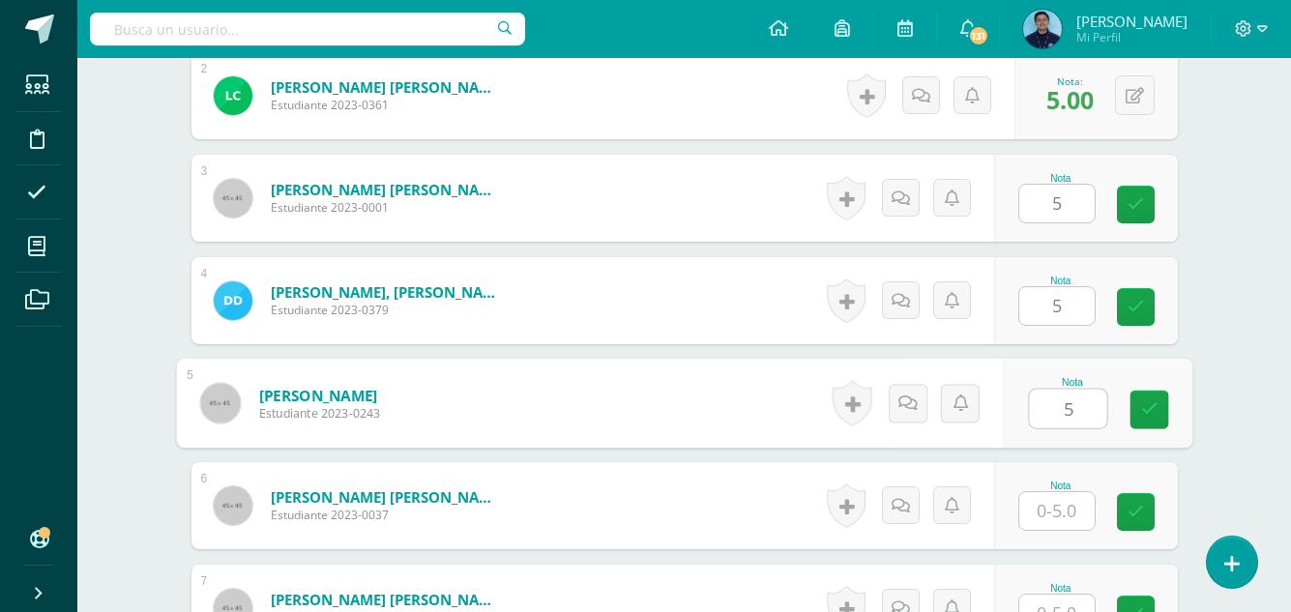
type input "5"
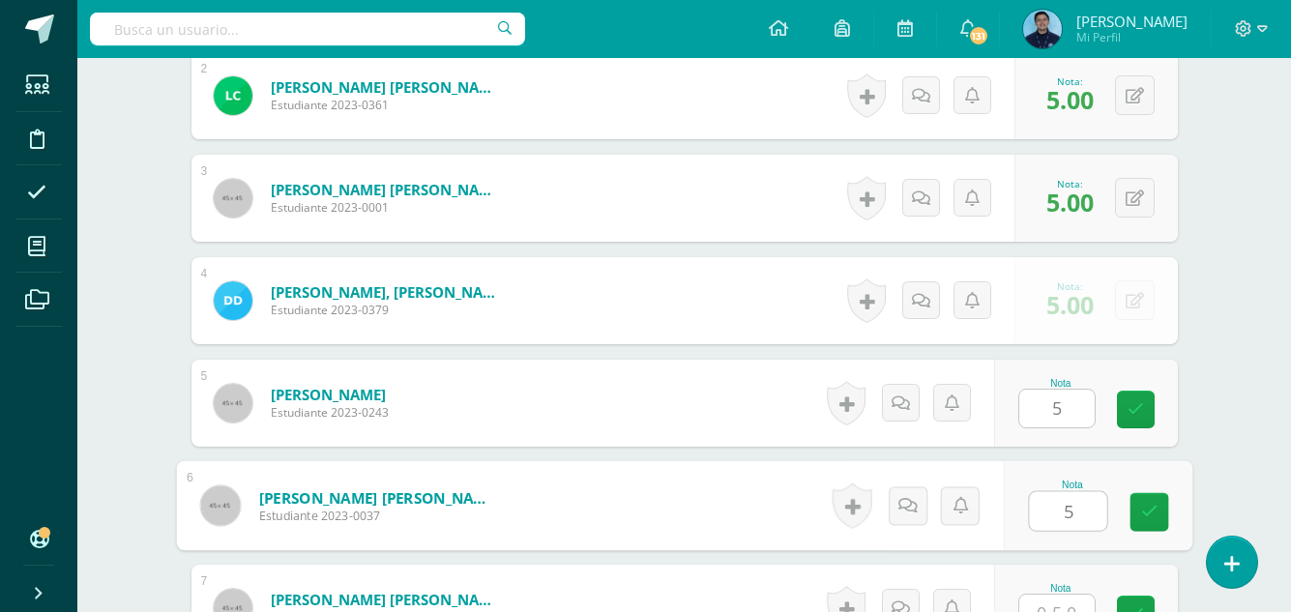
type input "5"
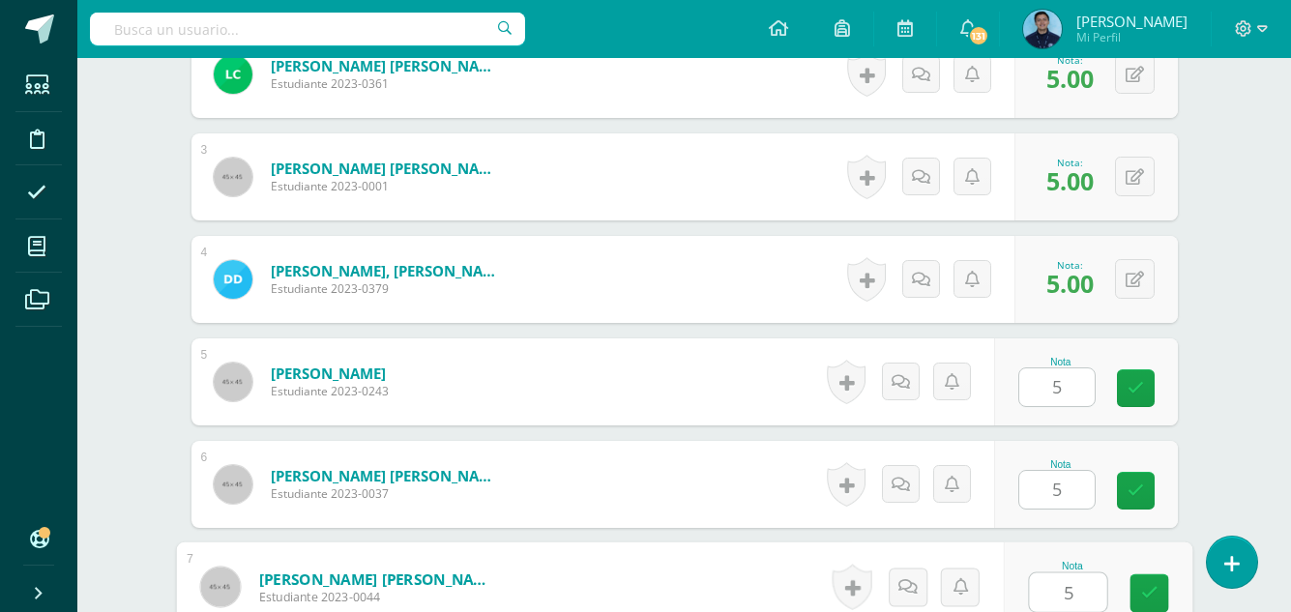
type input "5"
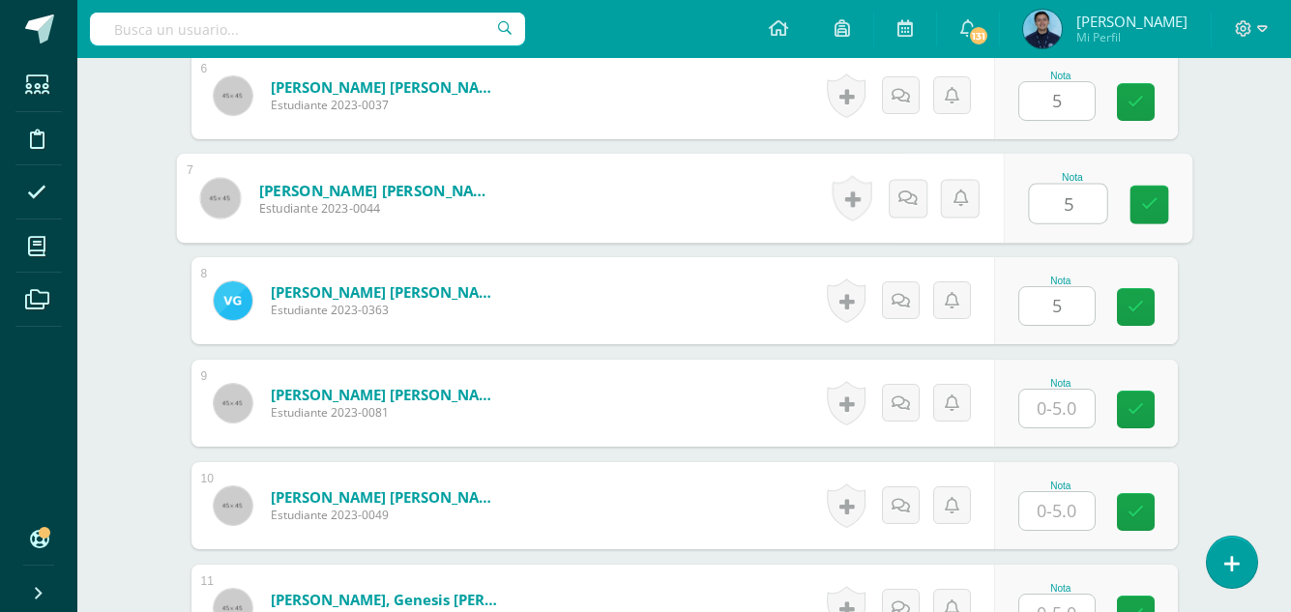
type input "5"
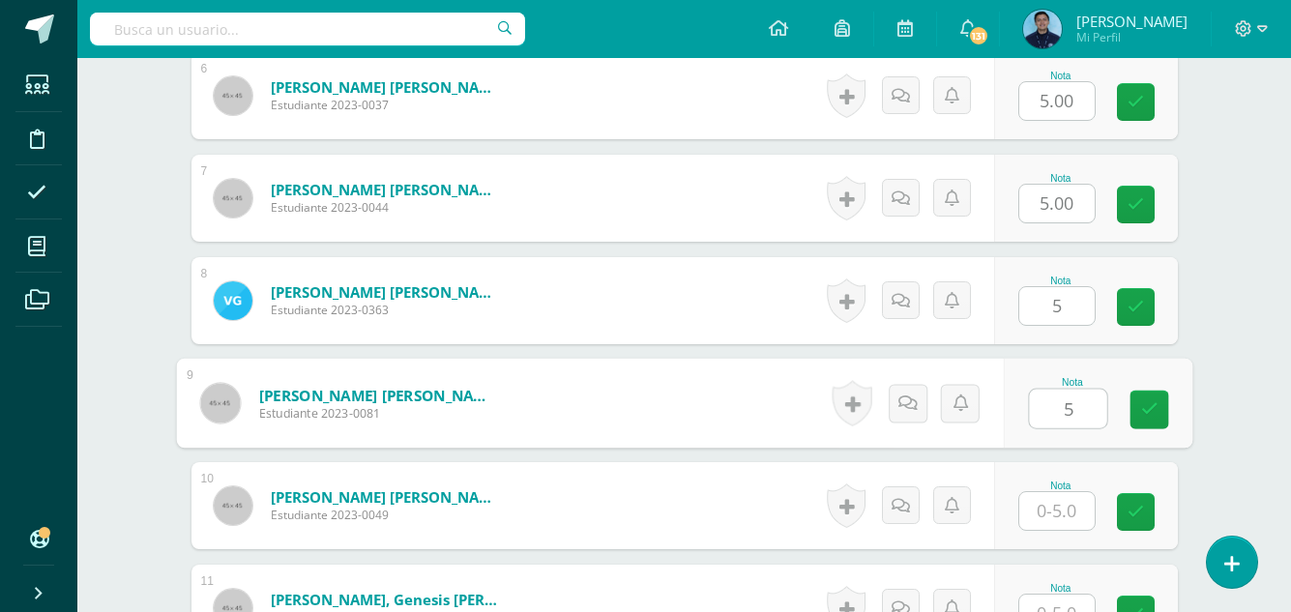
type input "5"
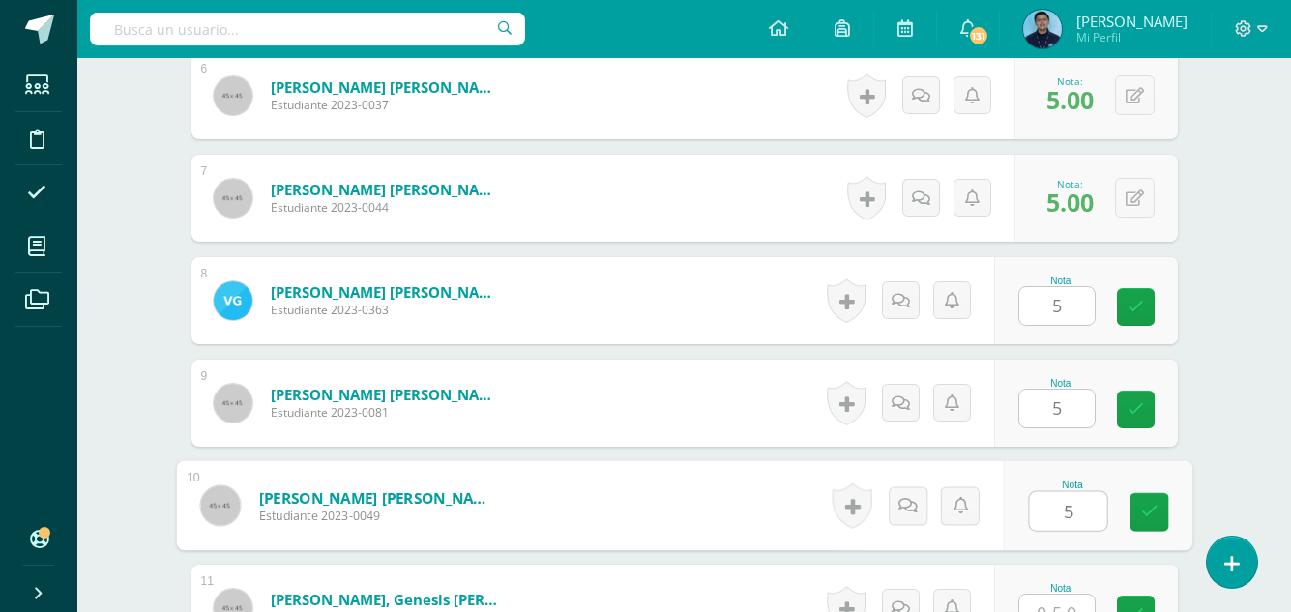
type input "5"
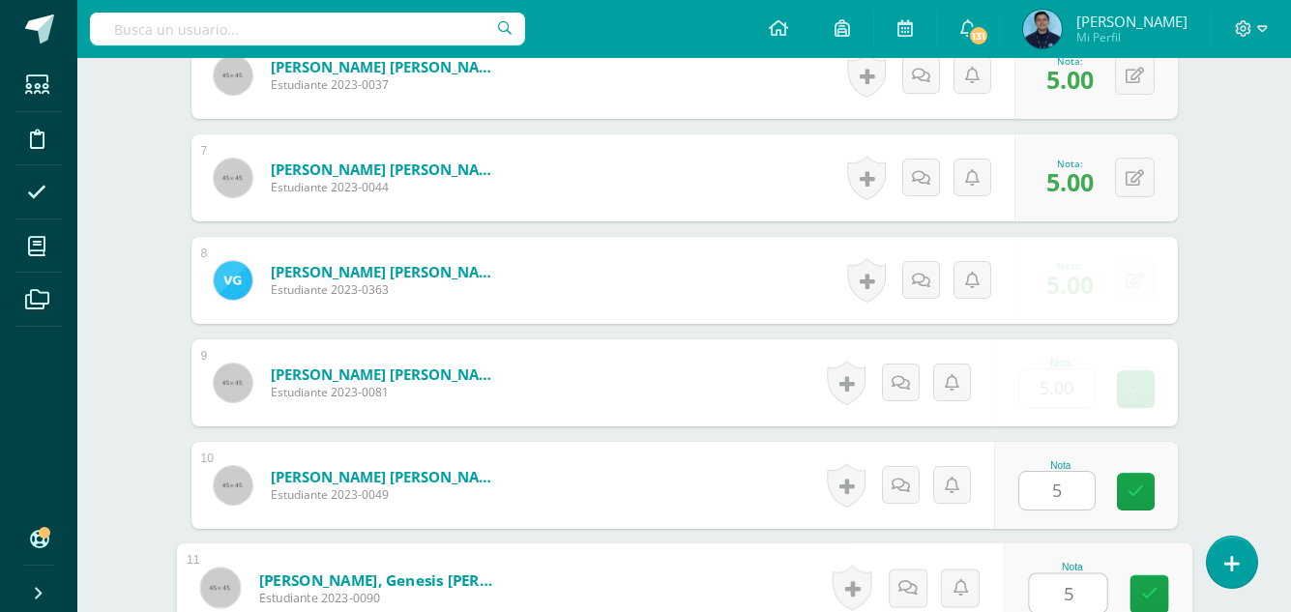
type input "5"
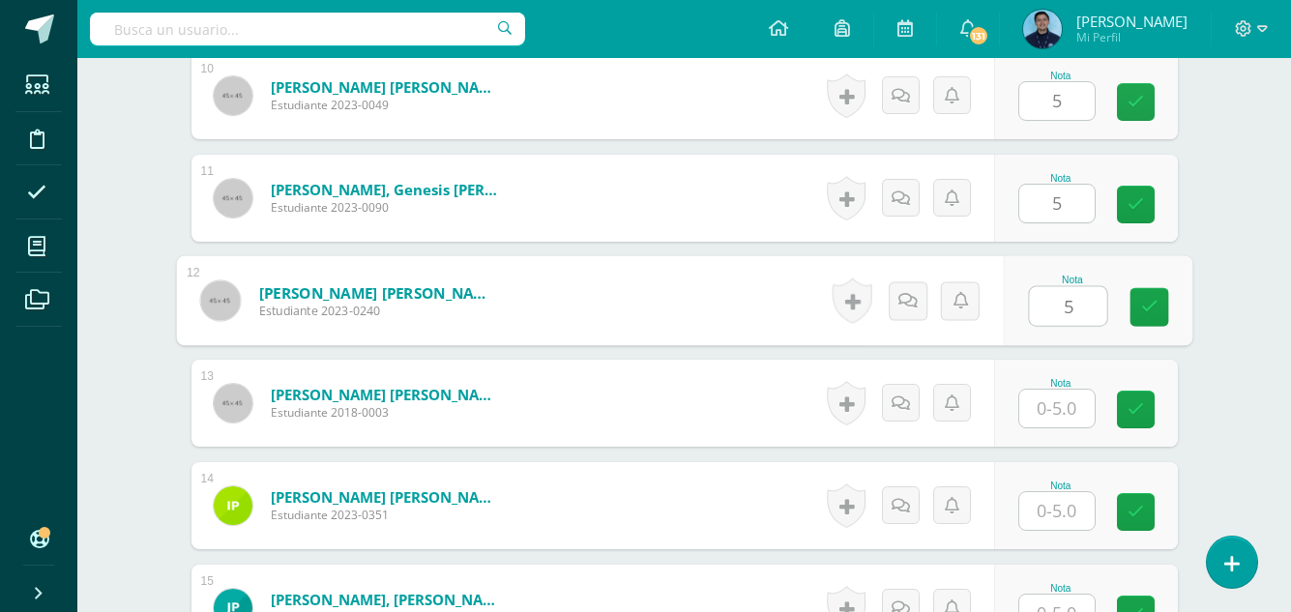
type input "5"
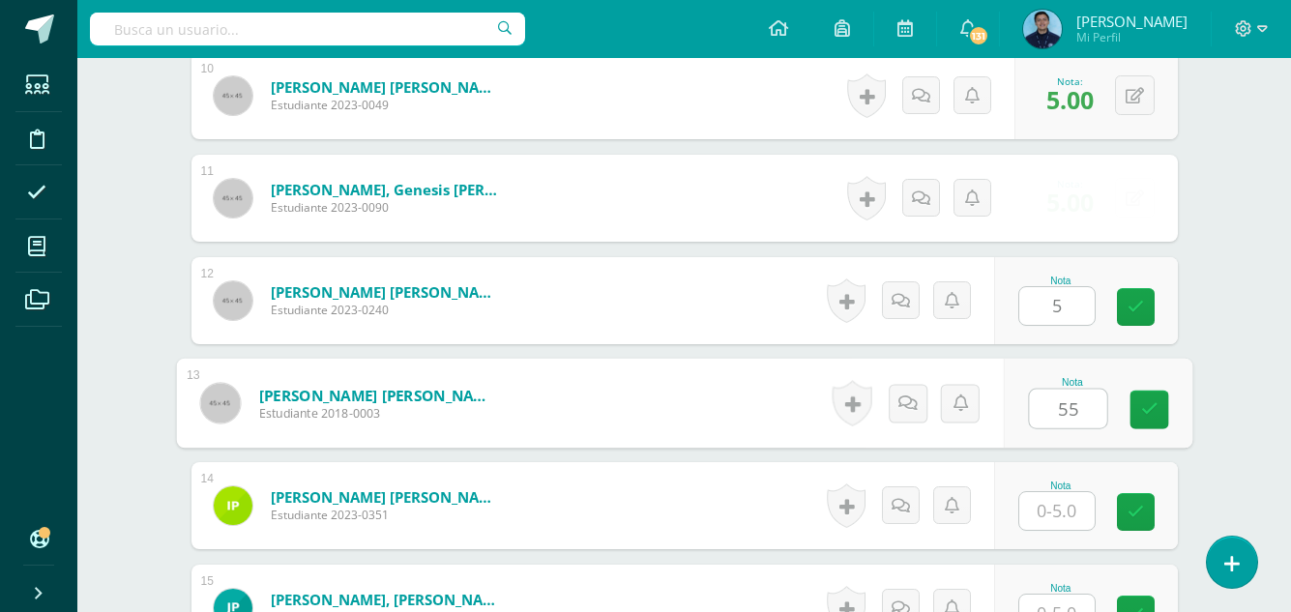
type input "55"
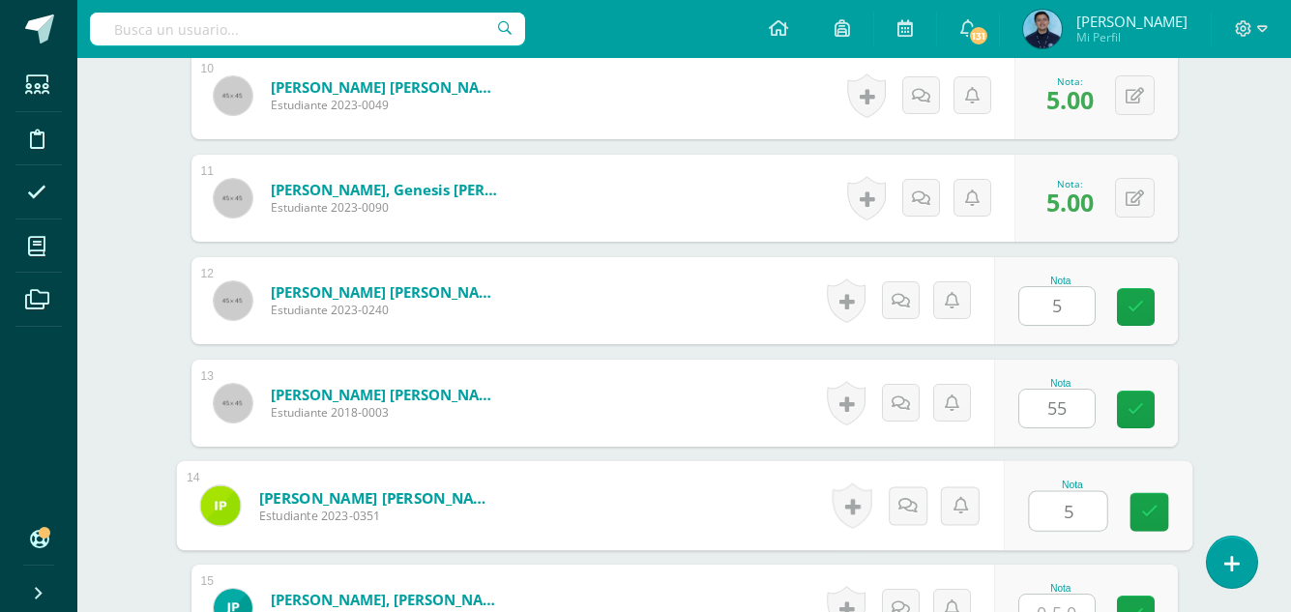
type input "5"
type input "0"
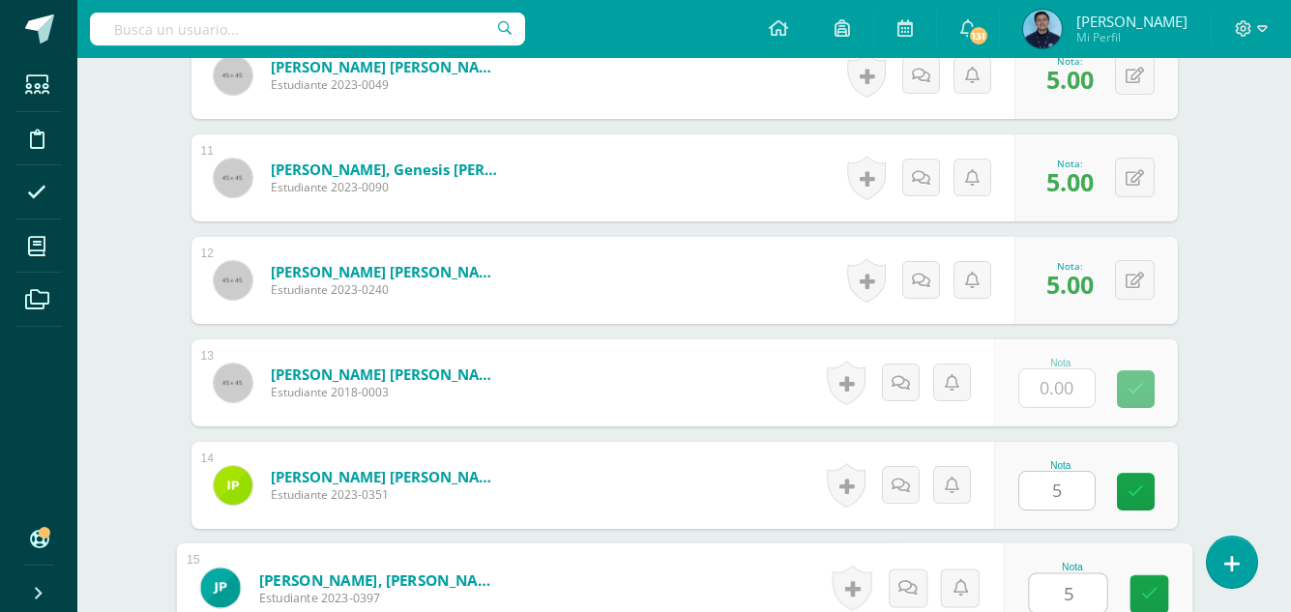
type input "5"
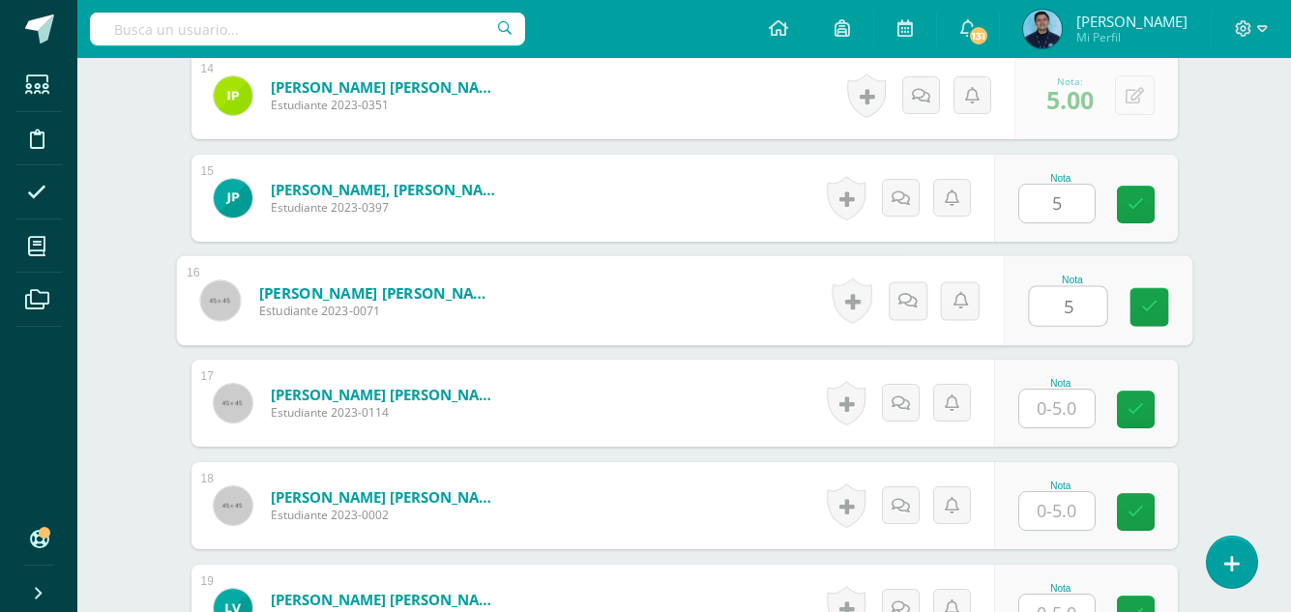
type input "5"
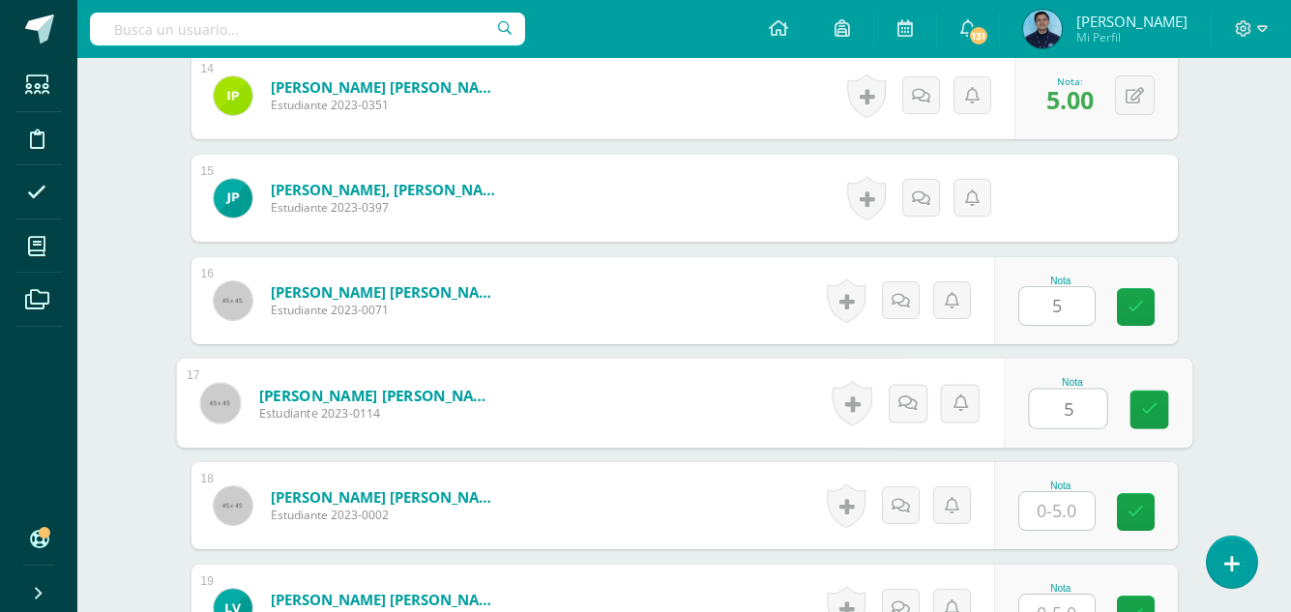
type input "5"
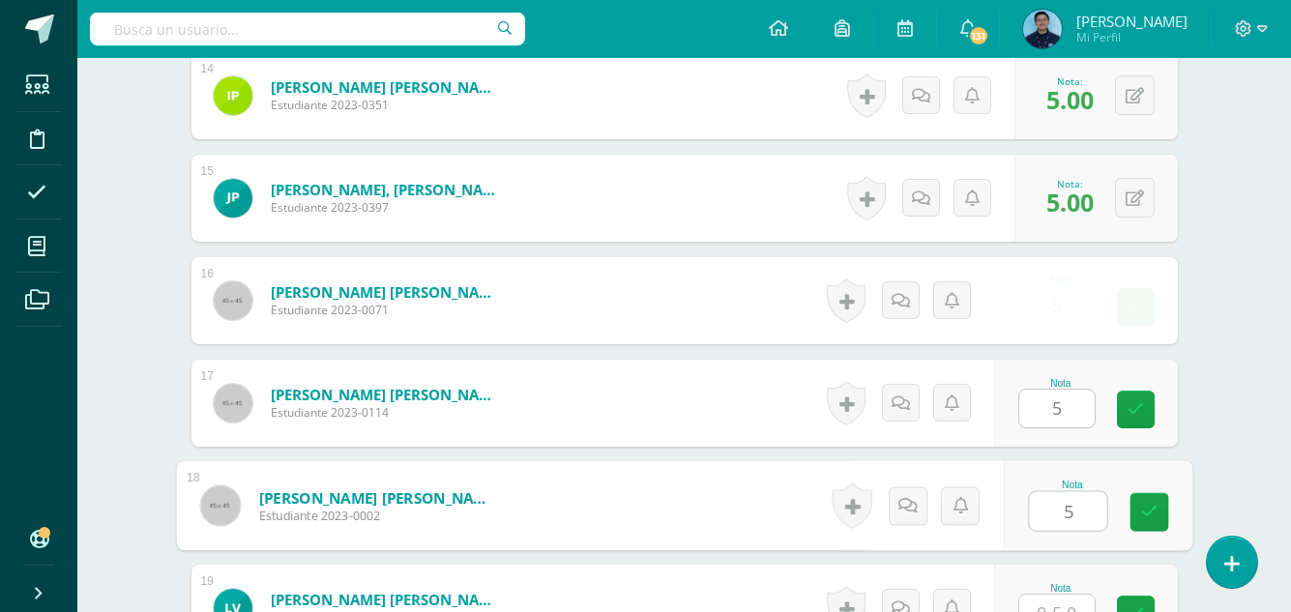
type input "5"
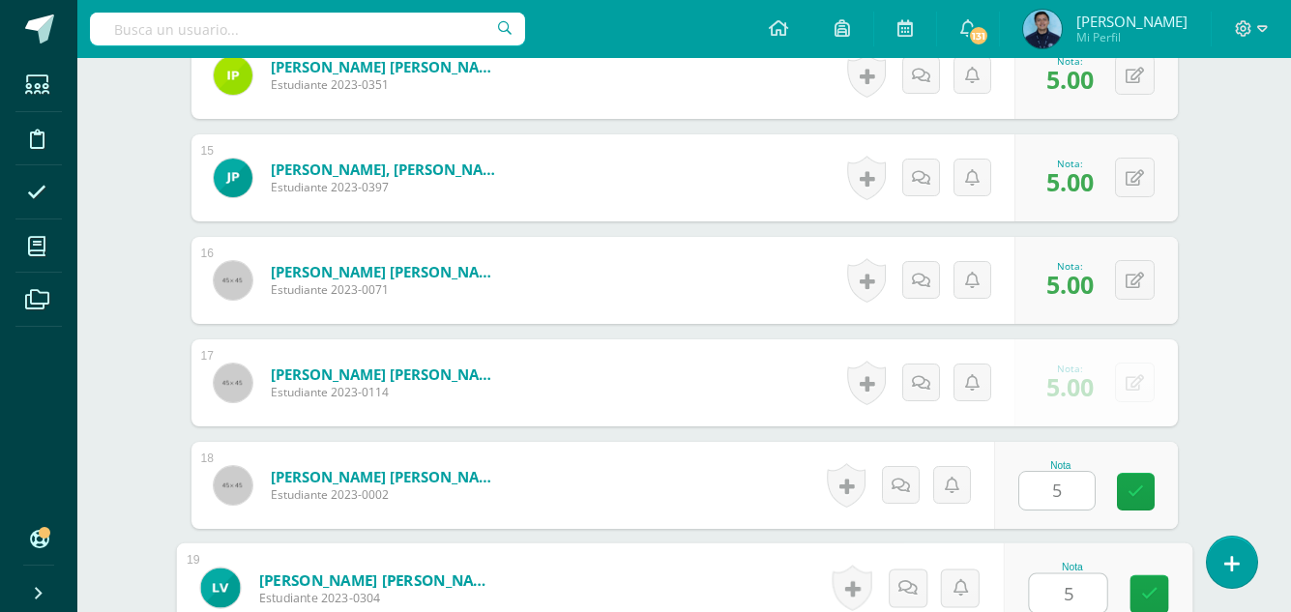
type input "55"
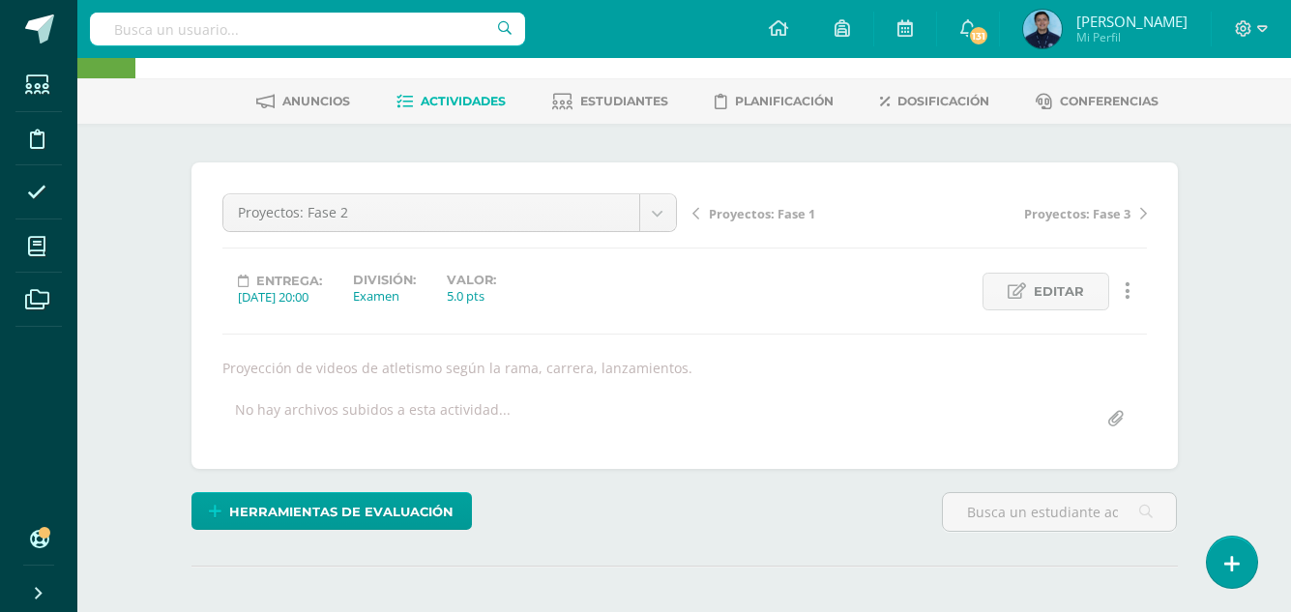
scroll to position [56, 0]
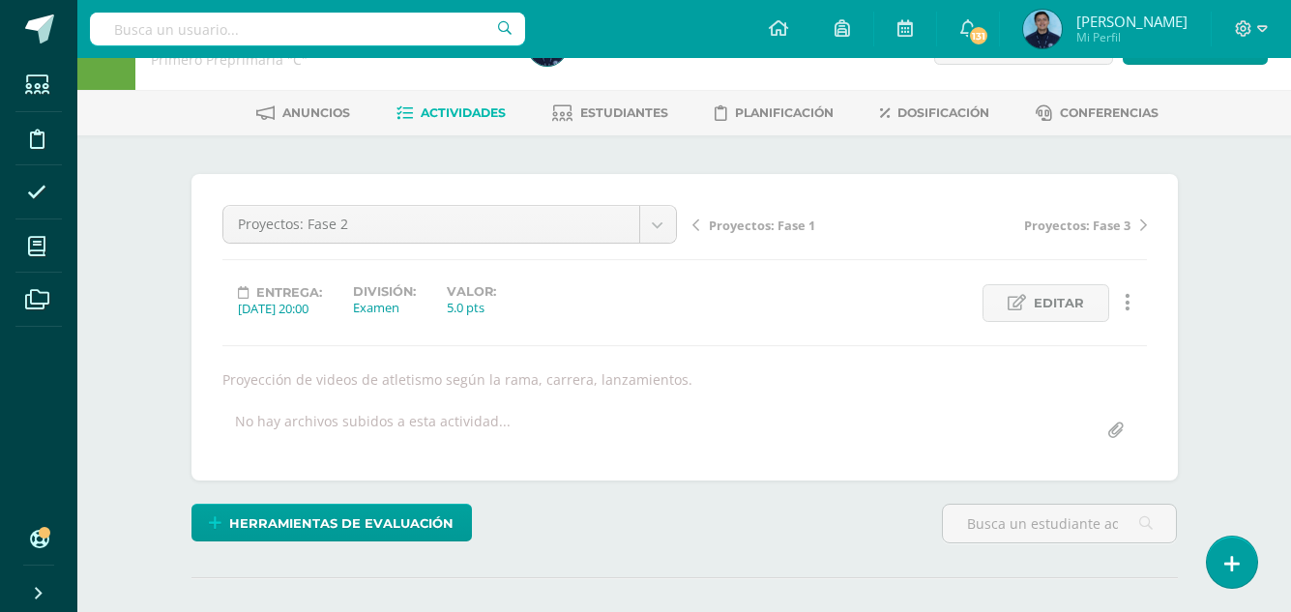
click at [443, 110] on span "Actividades" at bounding box center [463, 112] width 85 height 15
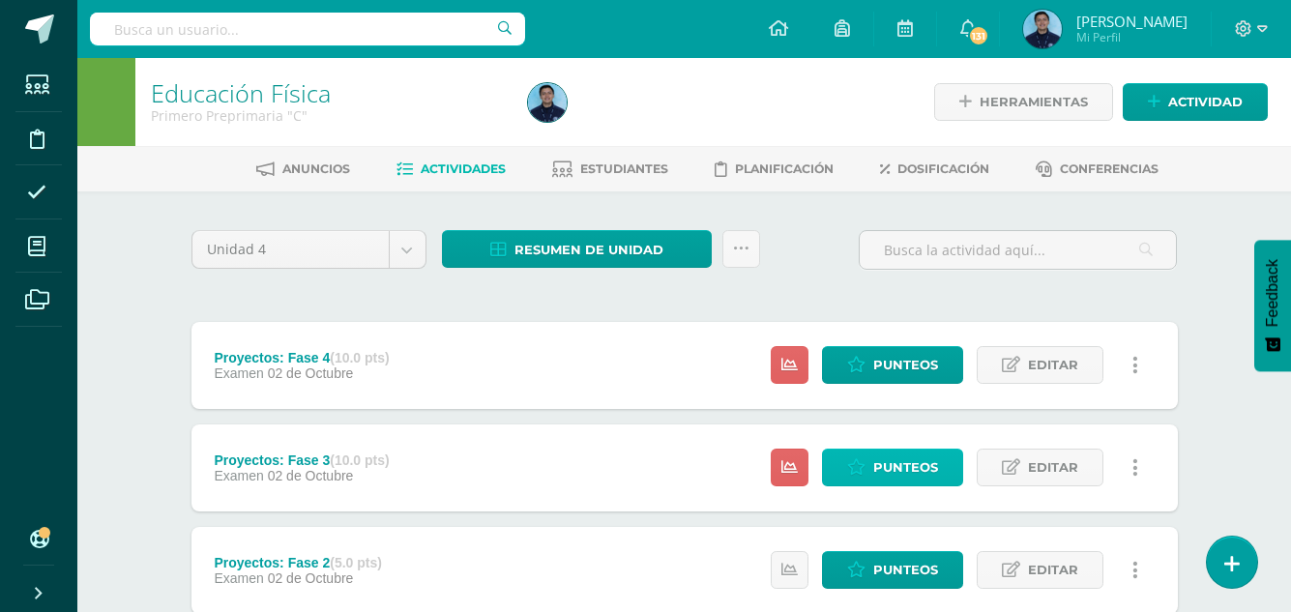
click at [917, 473] on span "Punteos" at bounding box center [905, 468] width 65 height 36
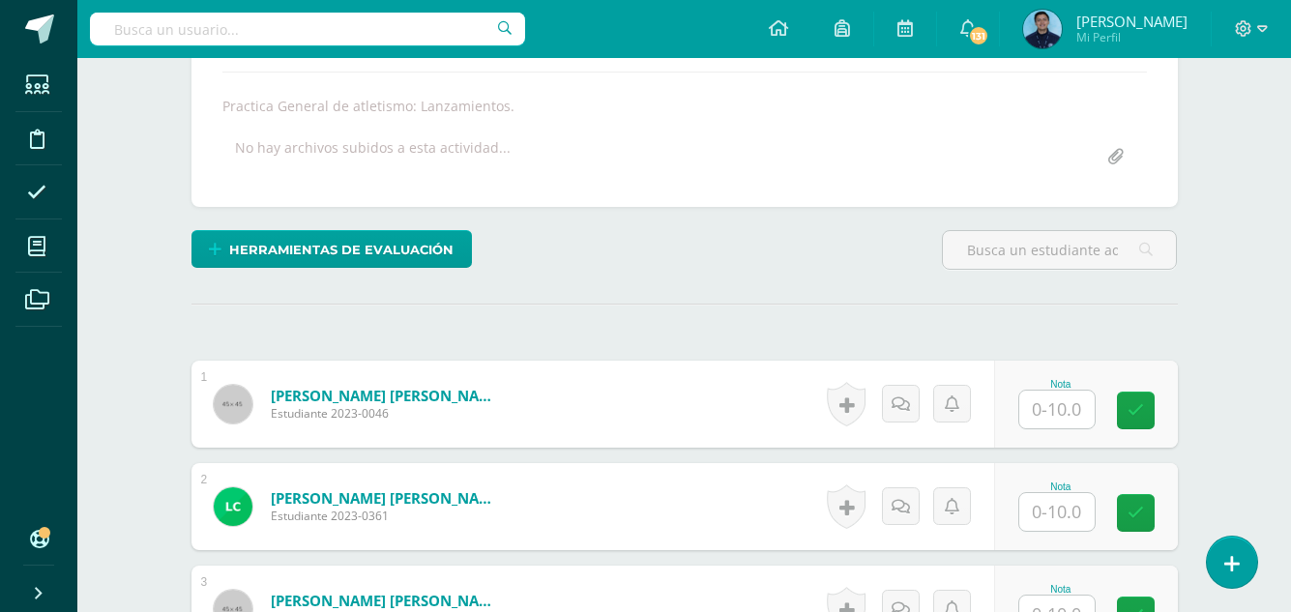
scroll to position [457, 0]
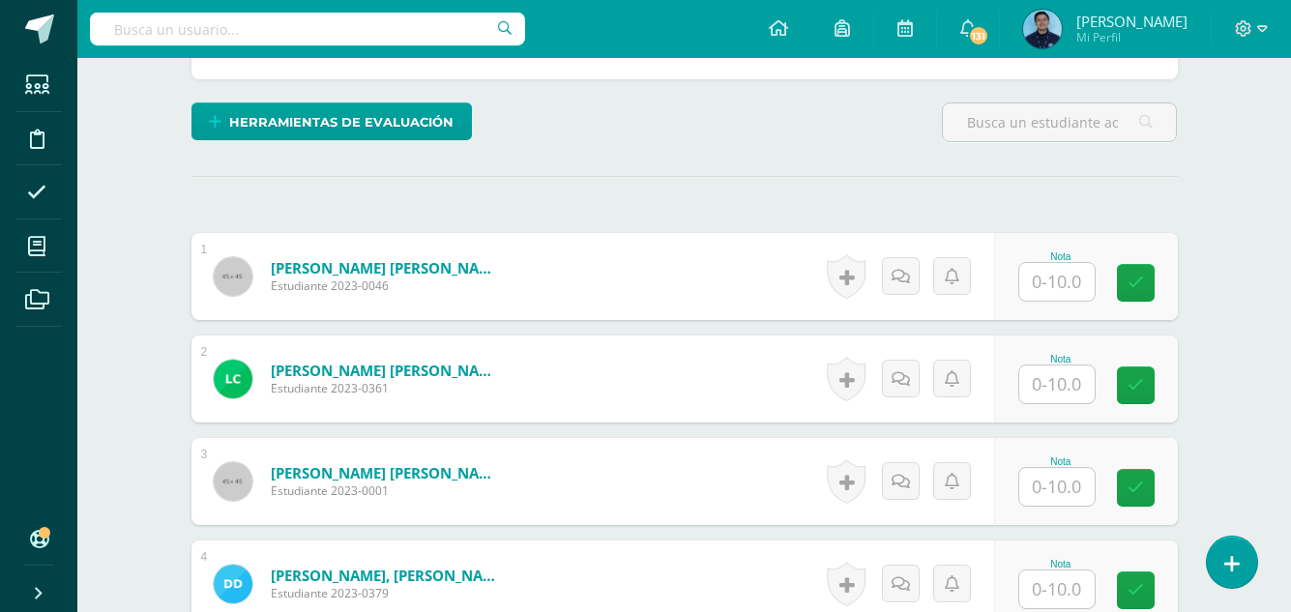
click at [1048, 290] on input "text" at bounding box center [1056, 282] width 75 height 38
type input "10"
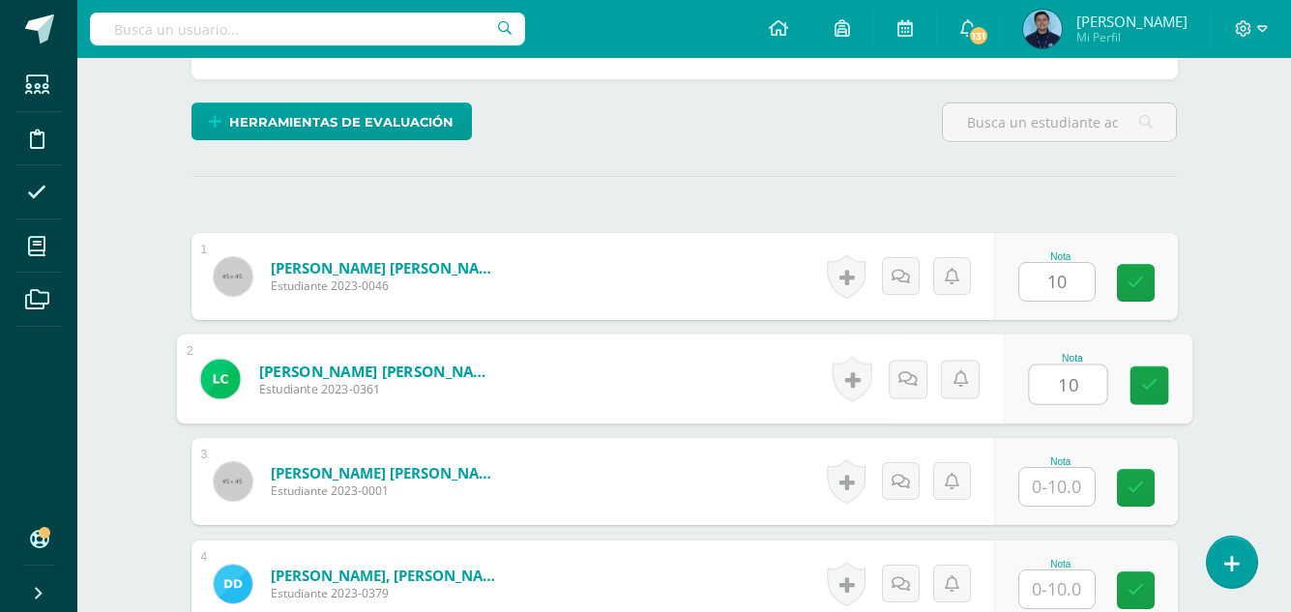
type input "10"
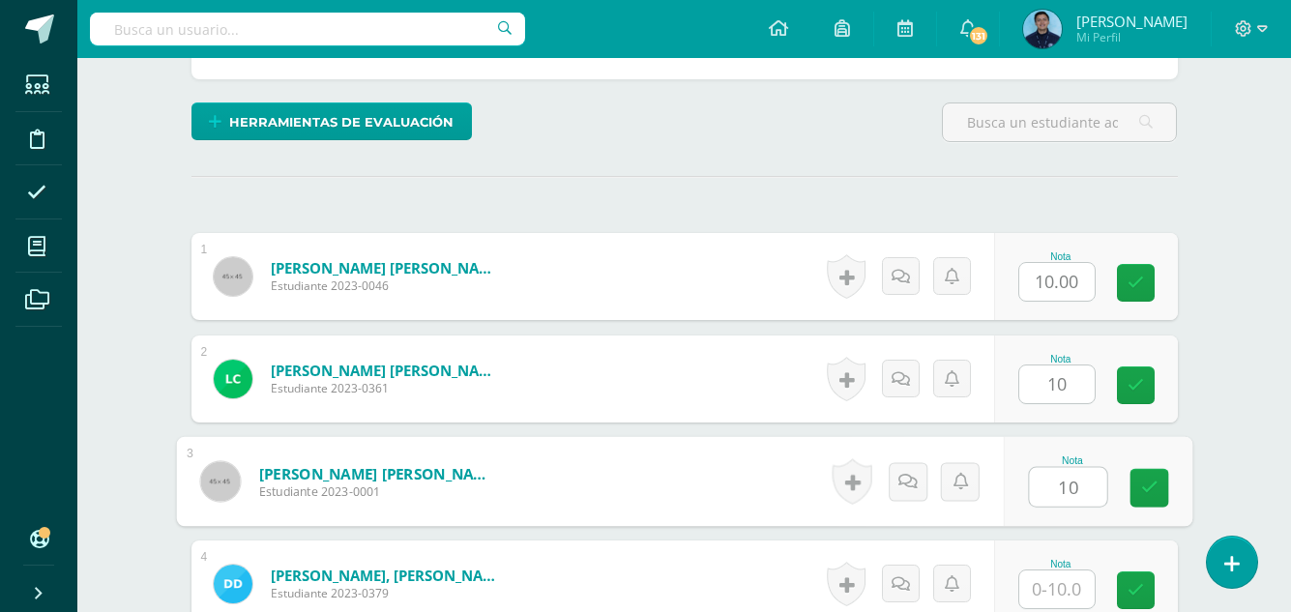
type input "10"
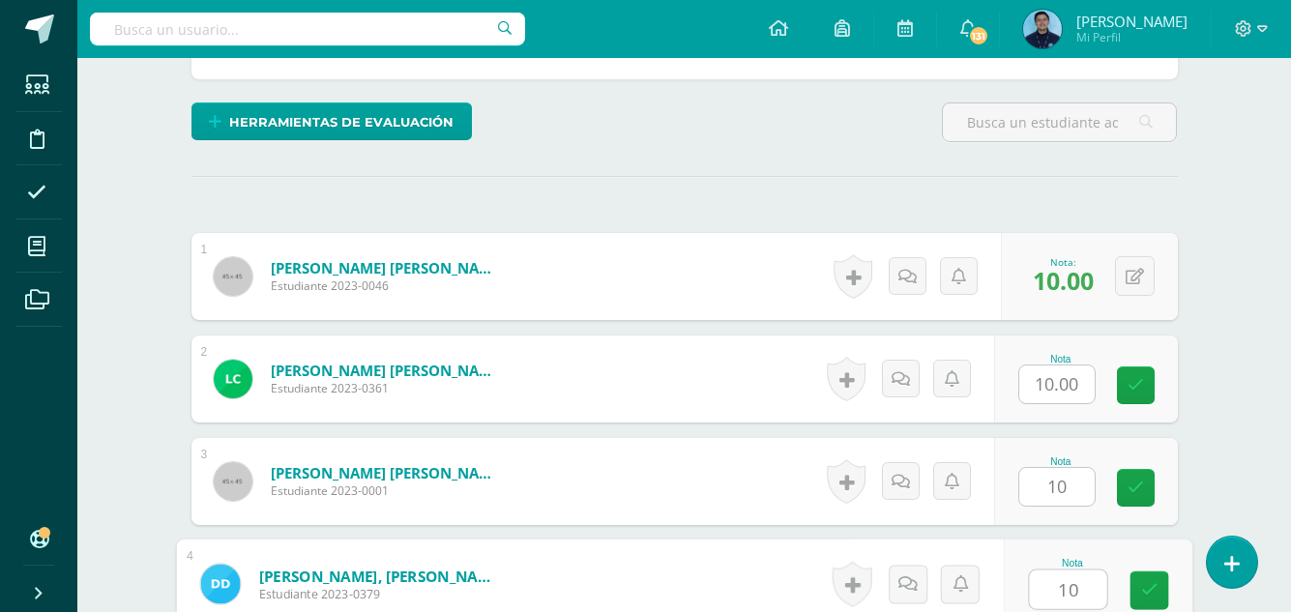
type input "10"
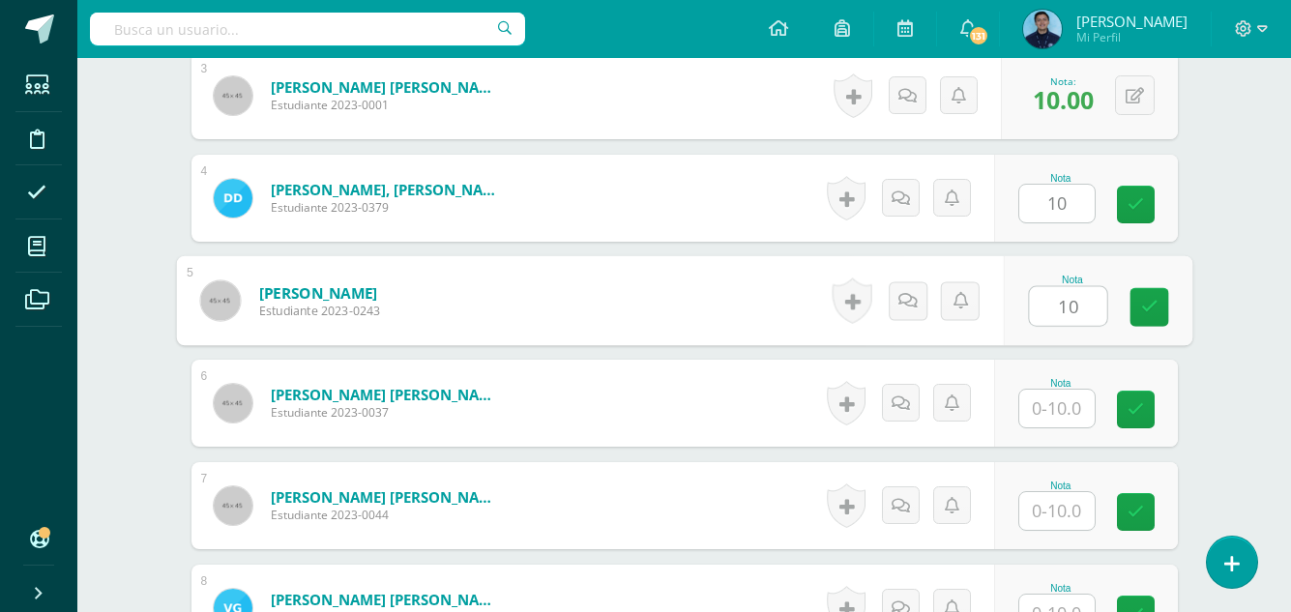
type input "10"
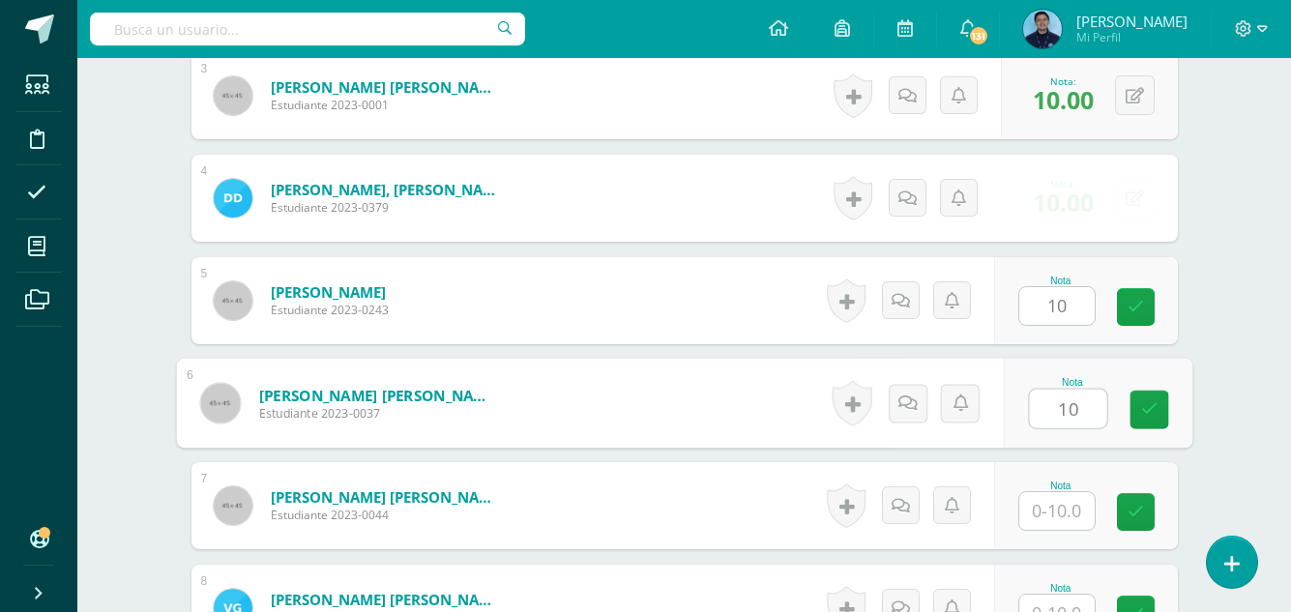
type input "10"
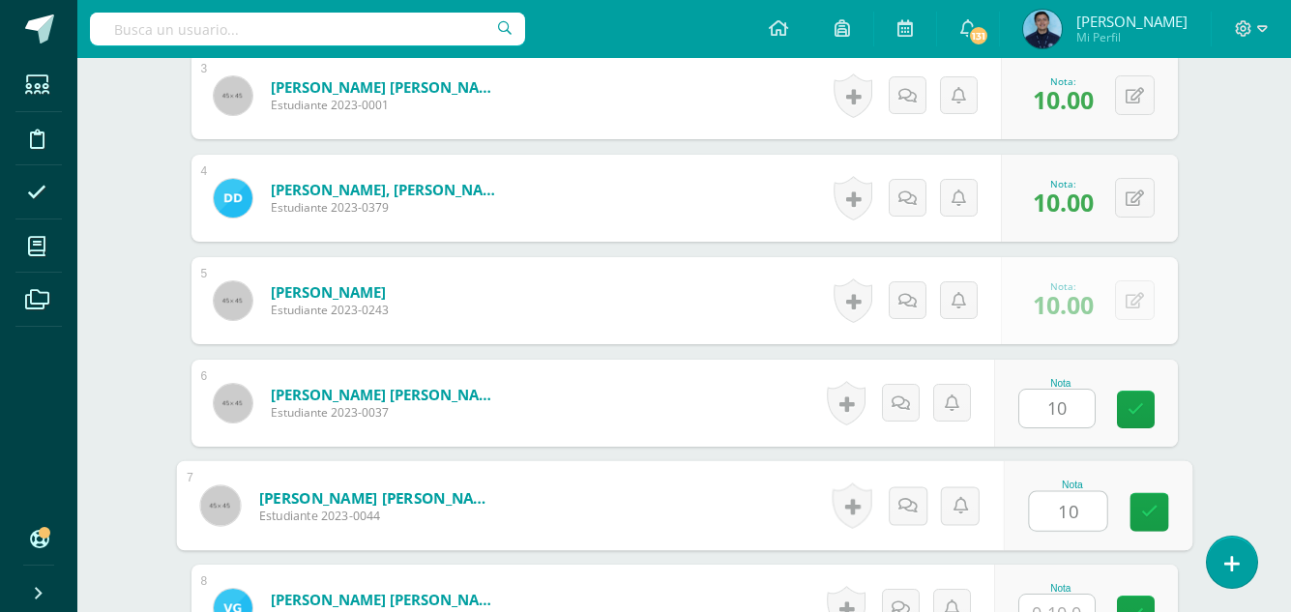
type input "10"
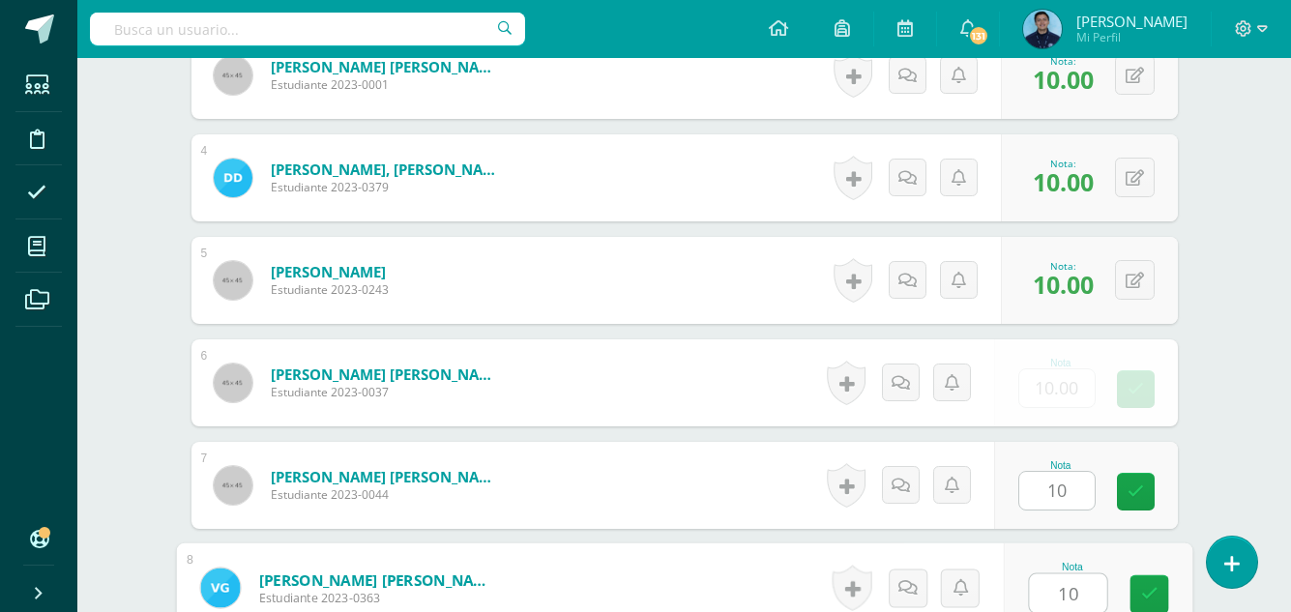
type input "10"
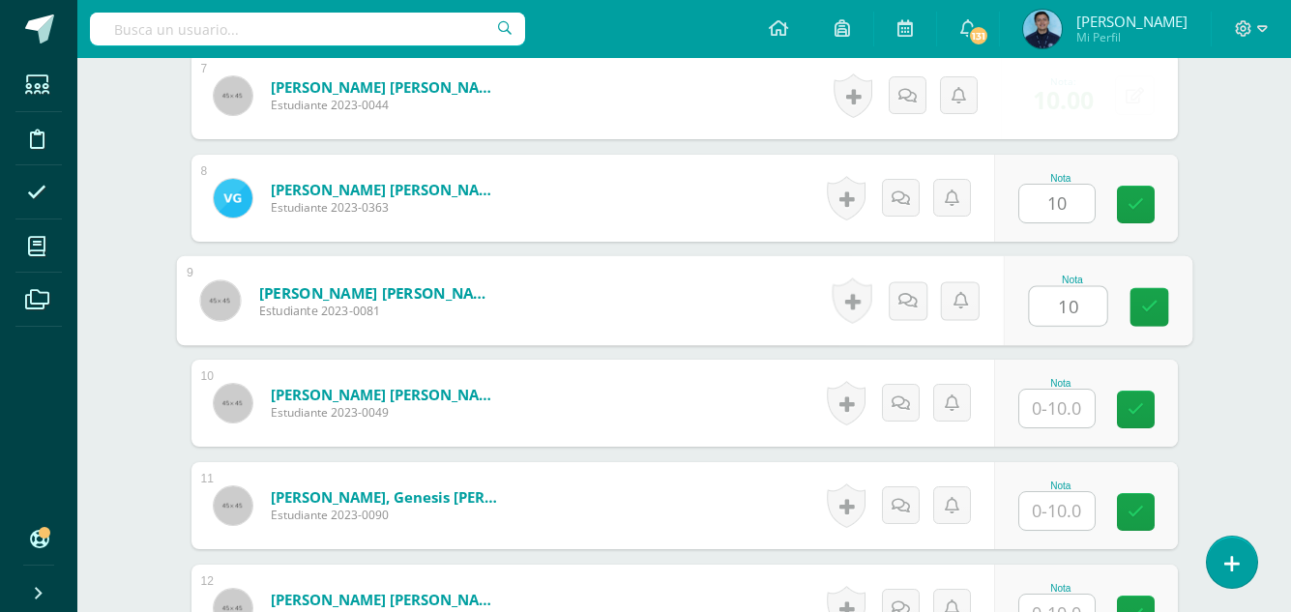
type input "10"
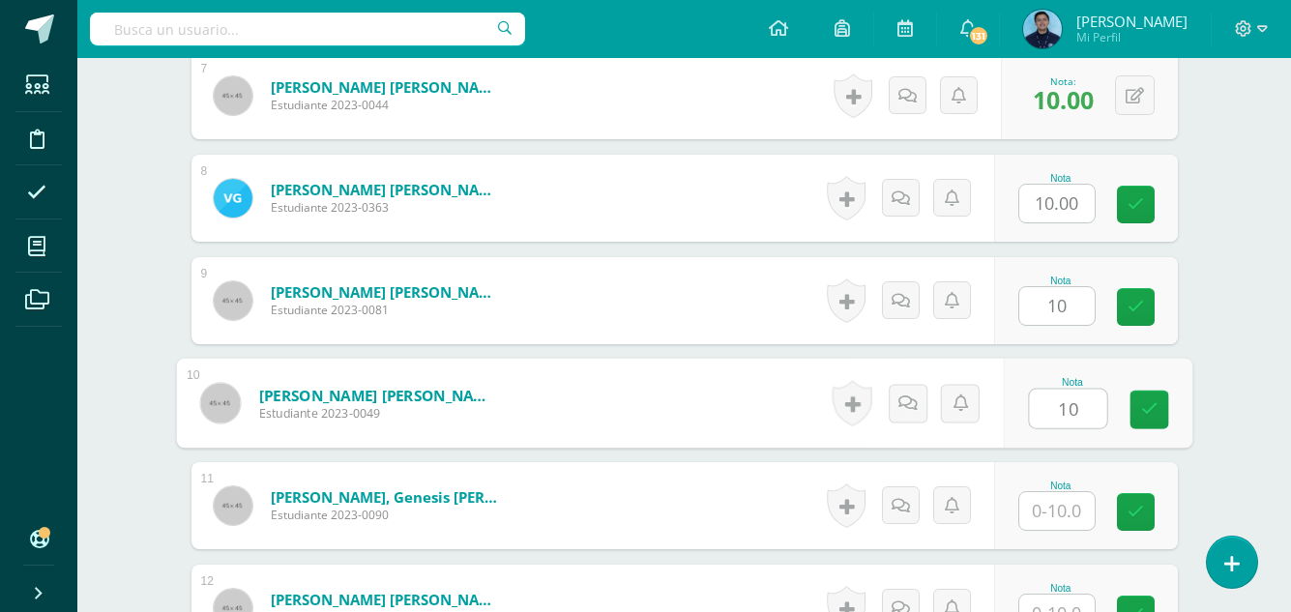
type input "10"
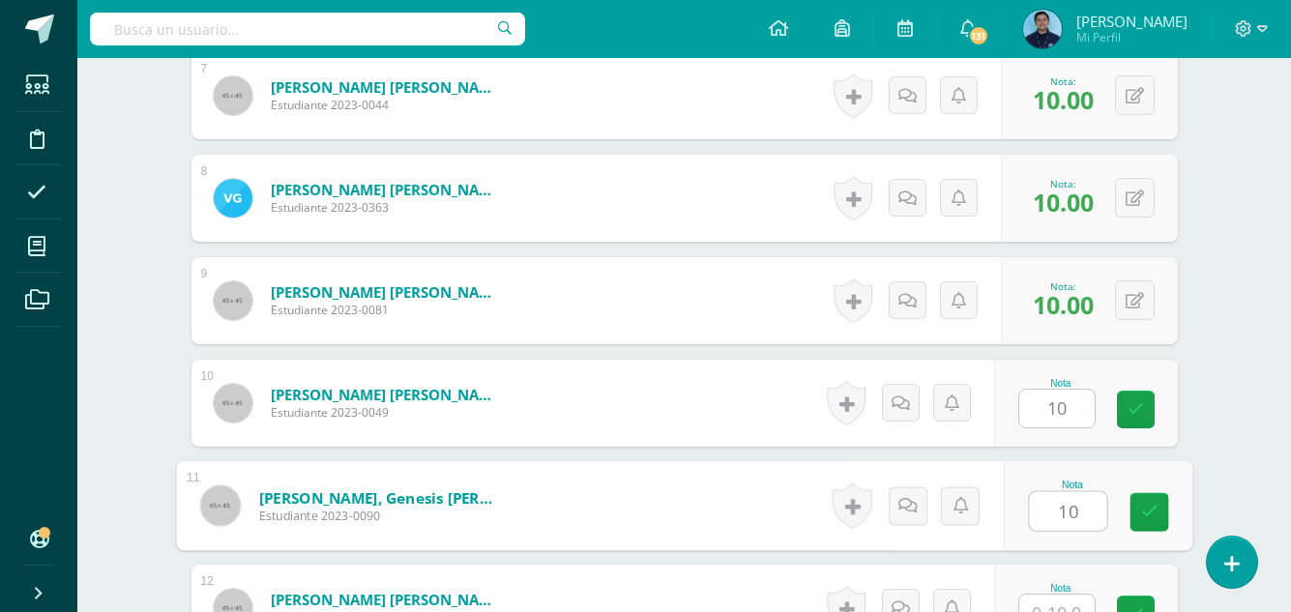
type input "10"
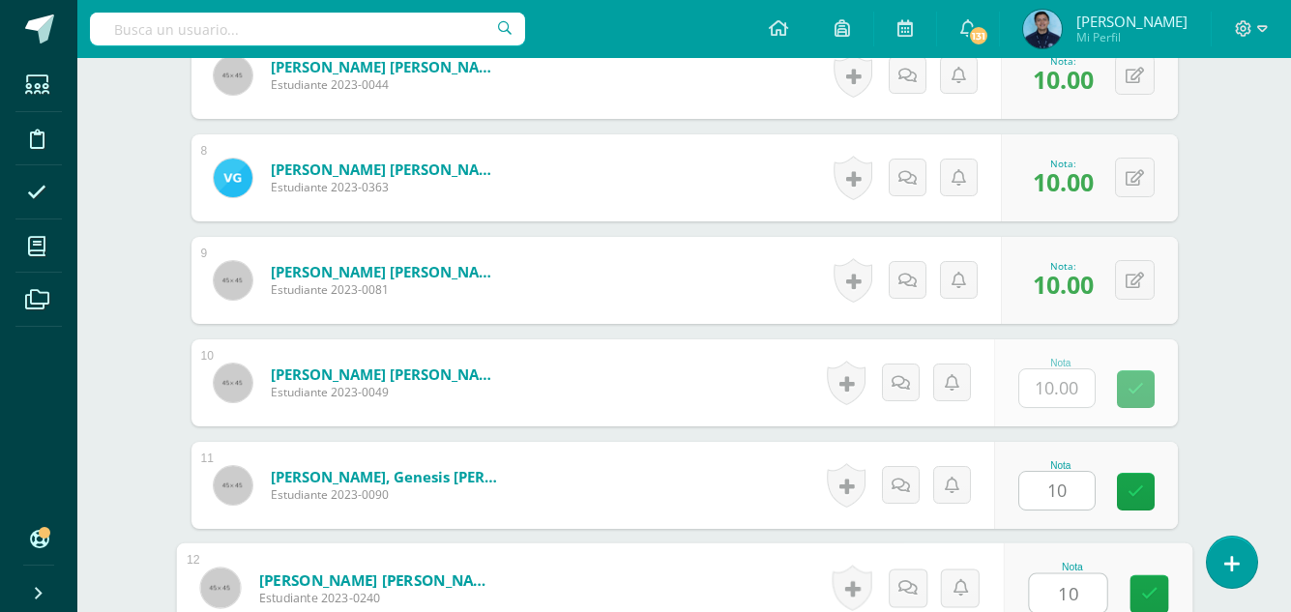
type input "10"
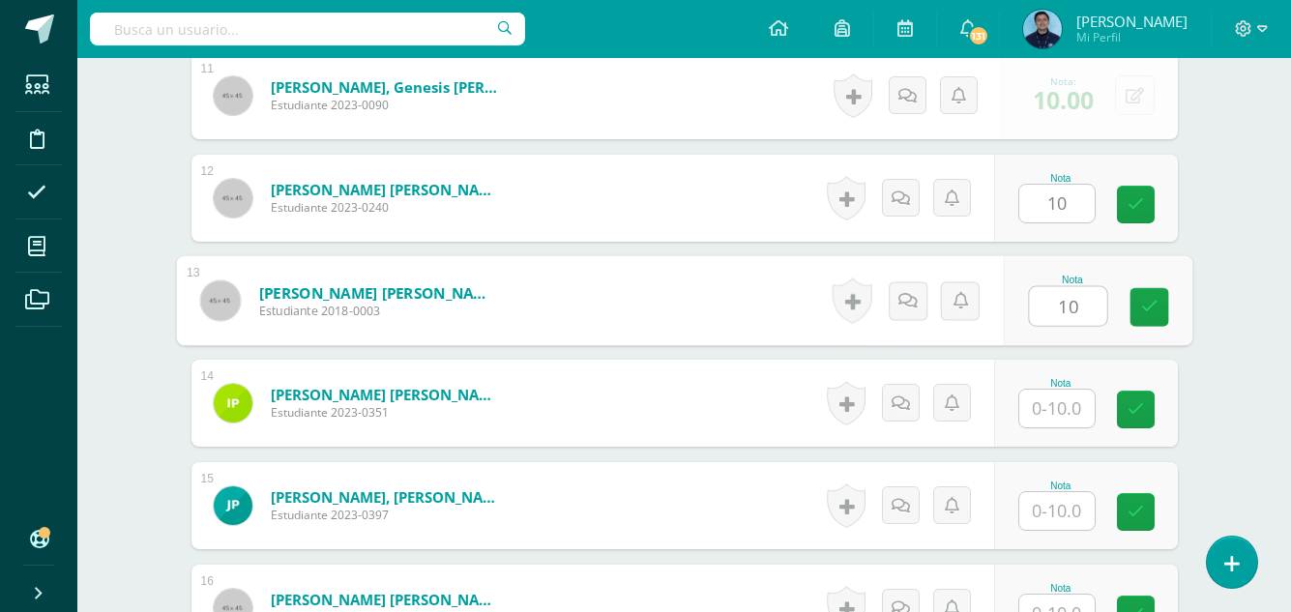
type input "10"
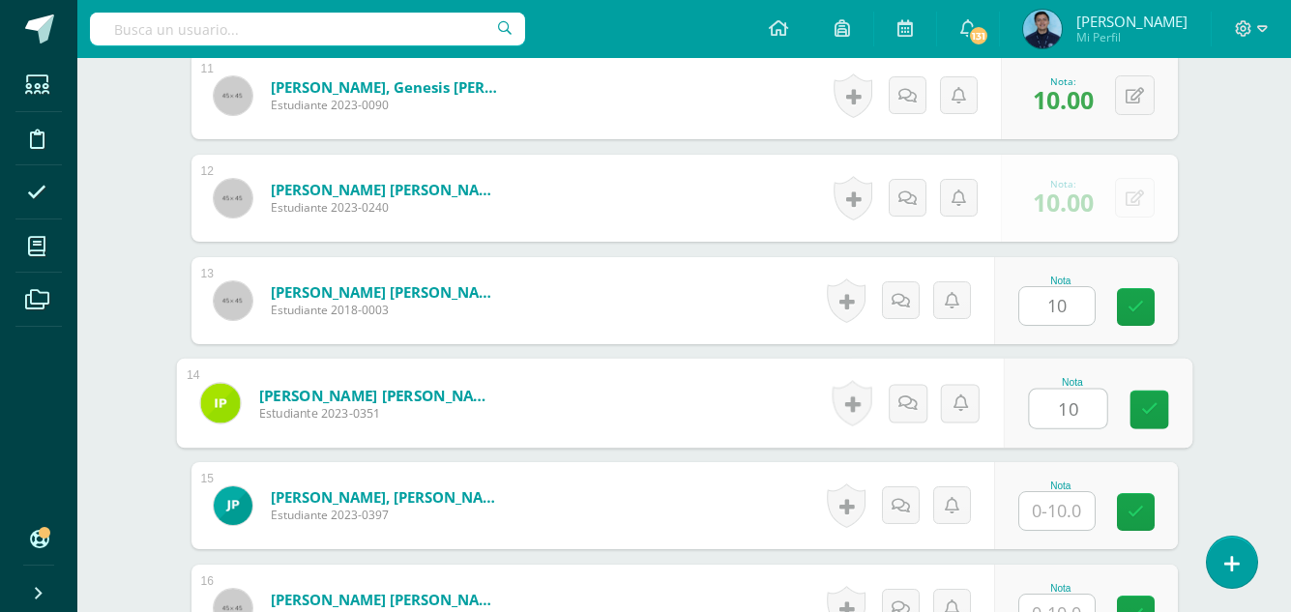
type input "10"
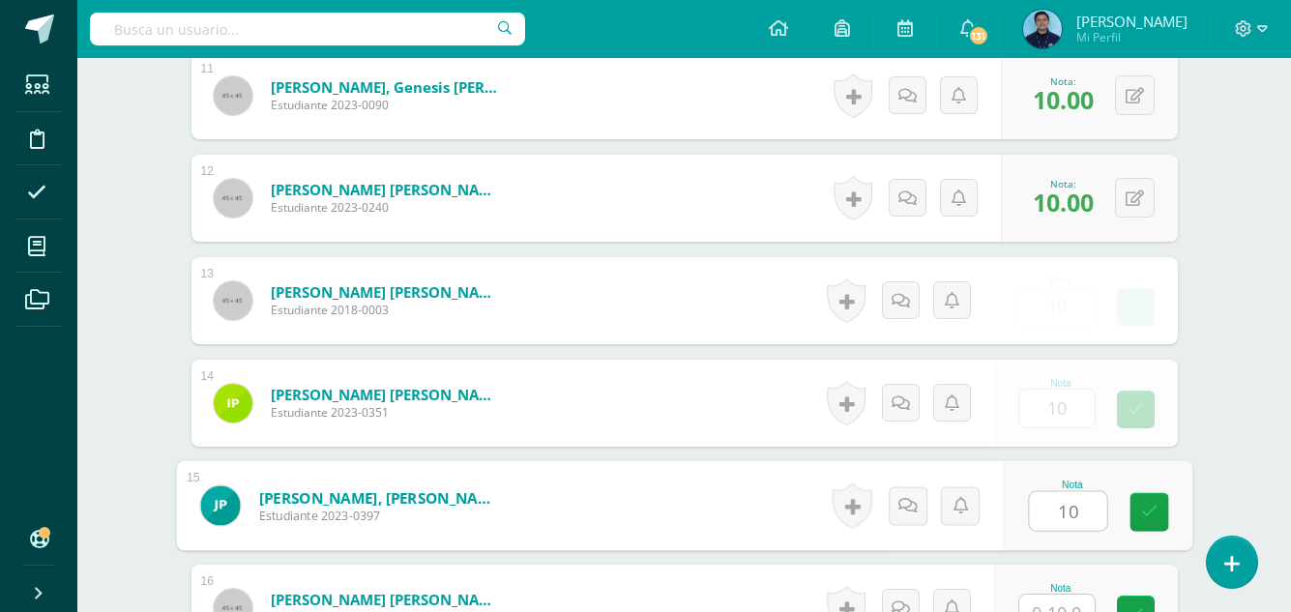
type input "10"
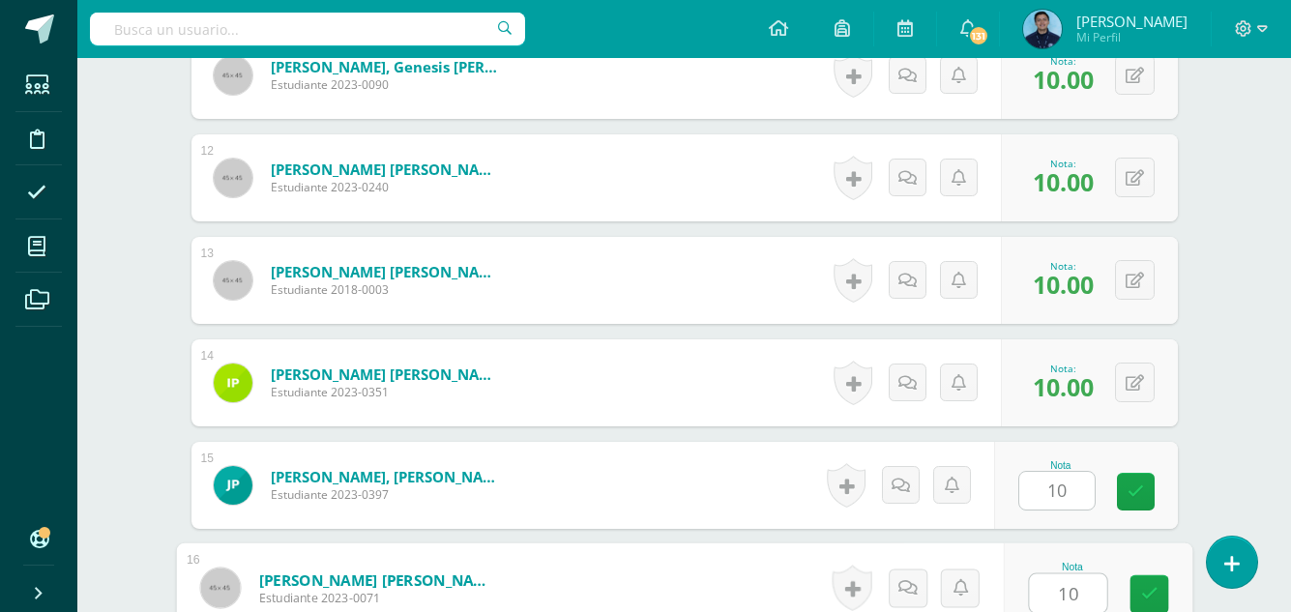
type input "10"
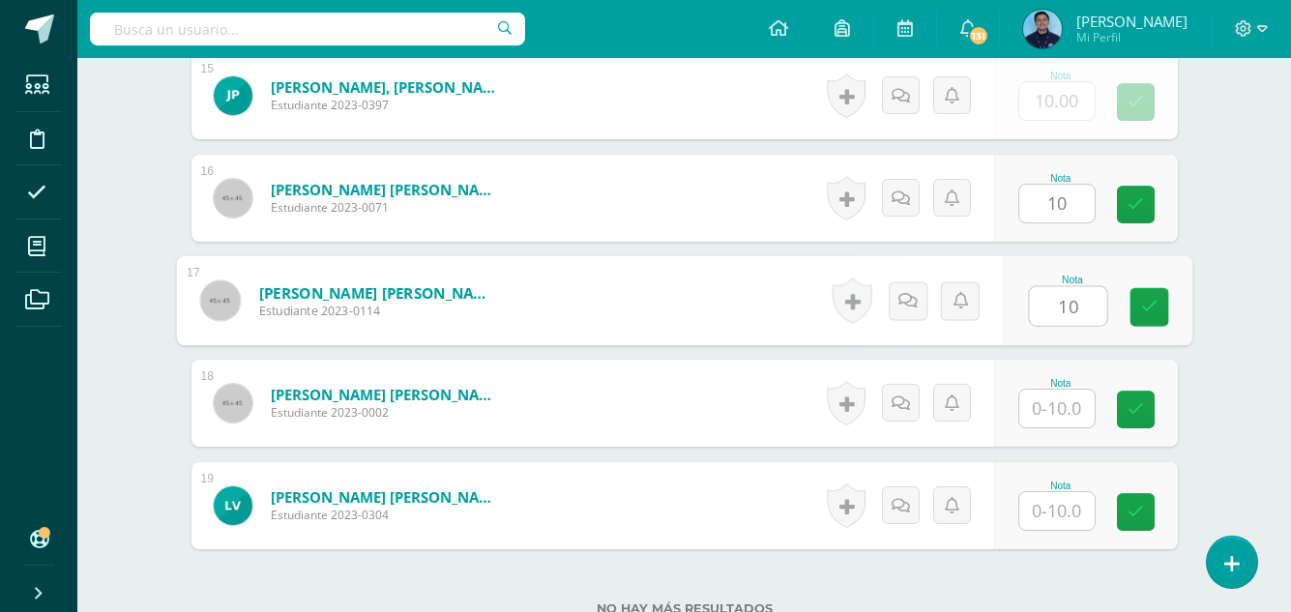
type input "10"
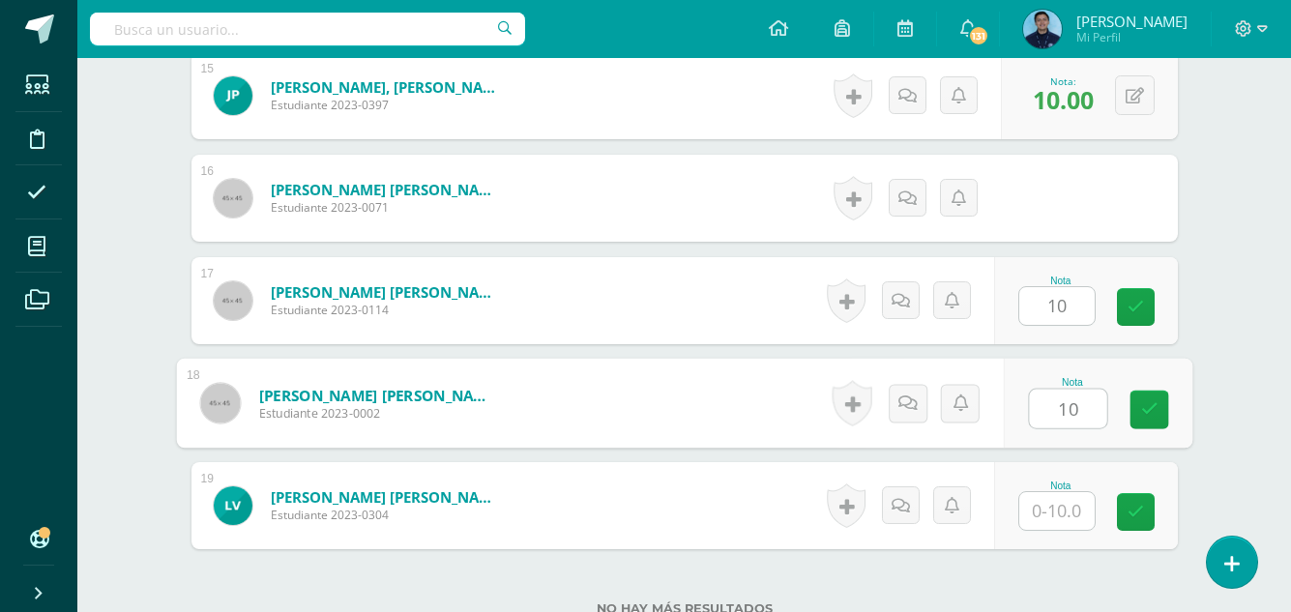
type input "10"
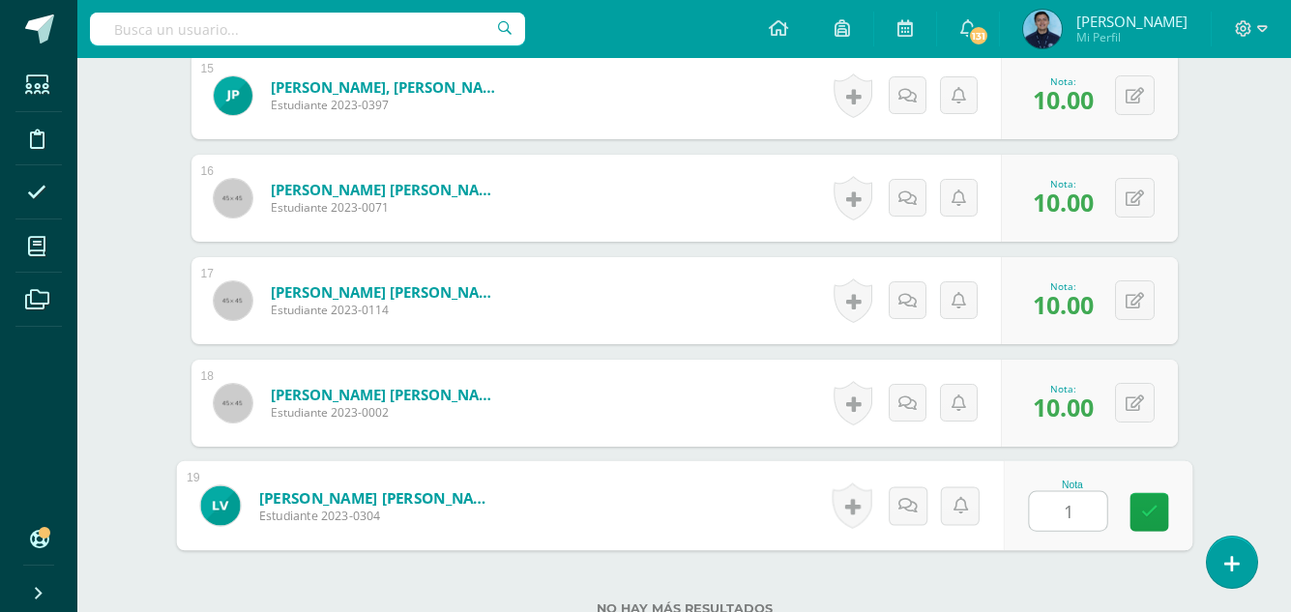
type input "10"
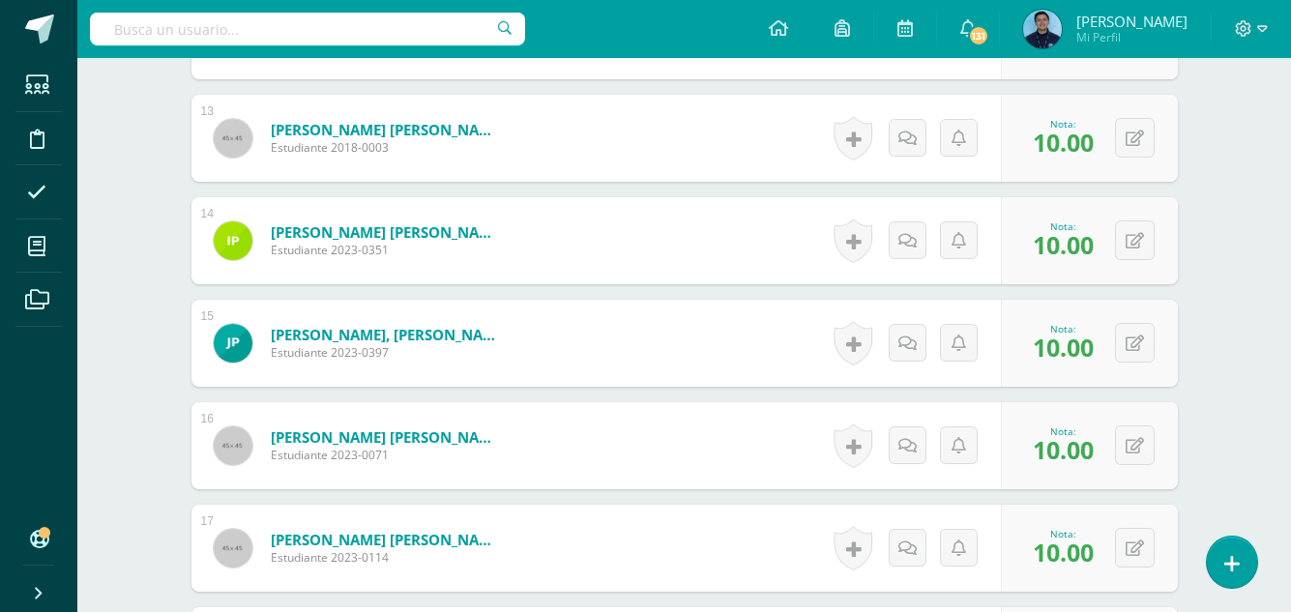
scroll to position [1824, 0]
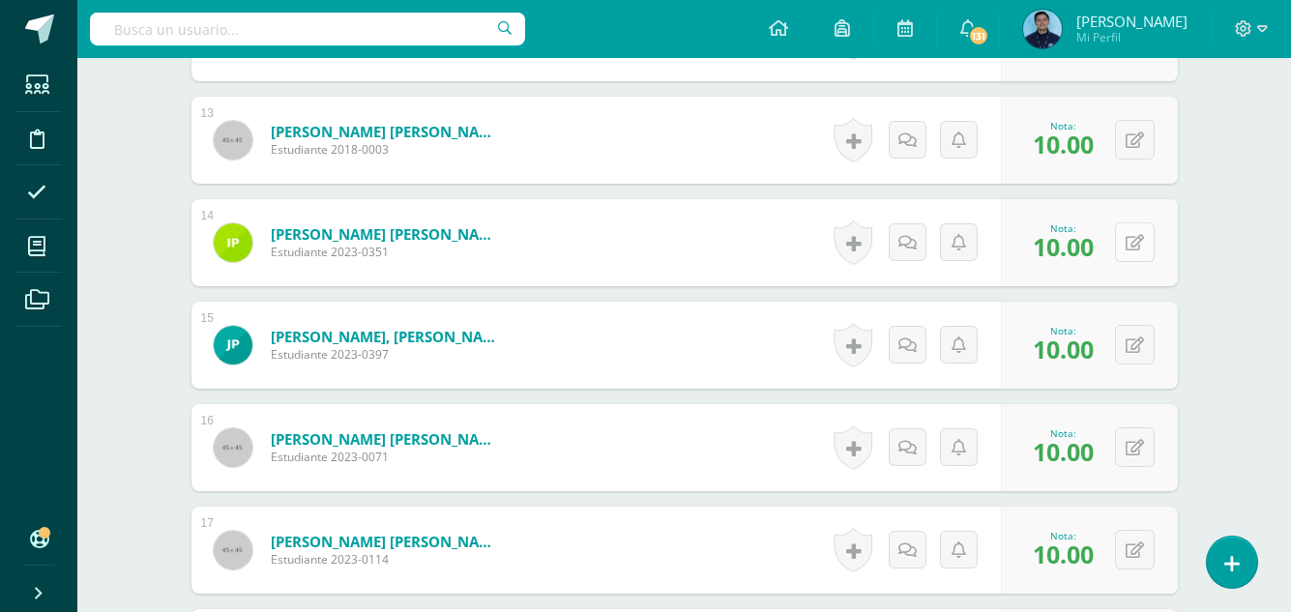
click at [1121, 245] on div "0 [GEOGRAPHIC_DATA] Logros obtenidos Aún no hay logros agregados Nota: 10.00" at bounding box center [1089, 242] width 177 height 87
click at [1138, 252] on button at bounding box center [1148, 242] width 41 height 41
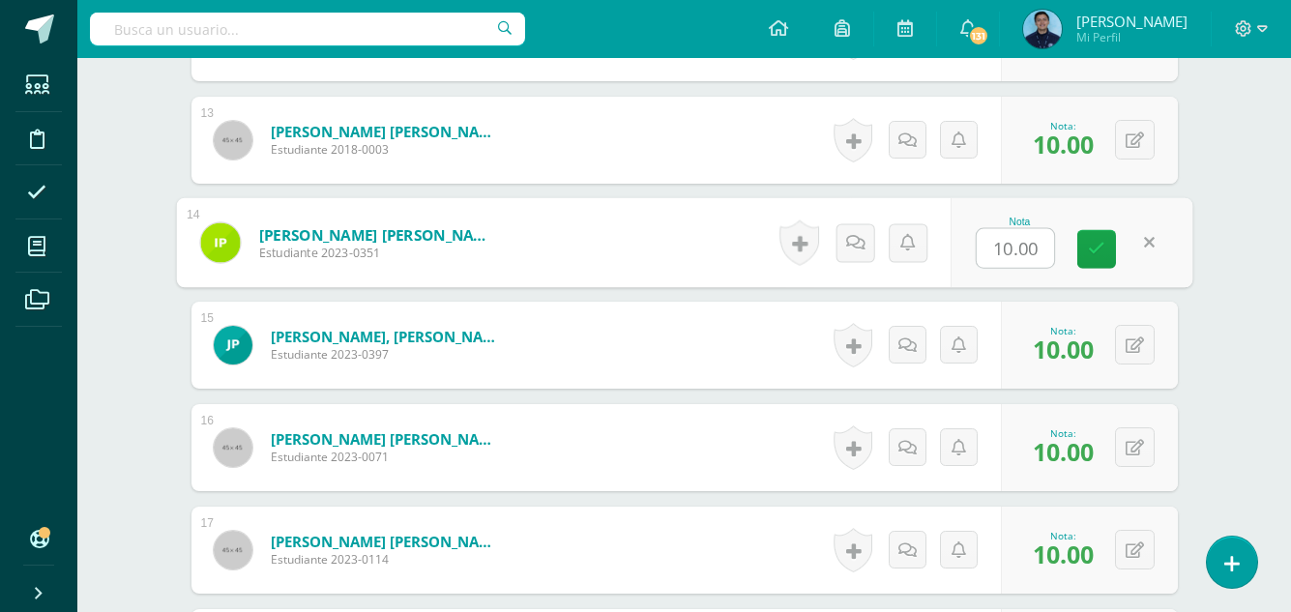
type input "8"
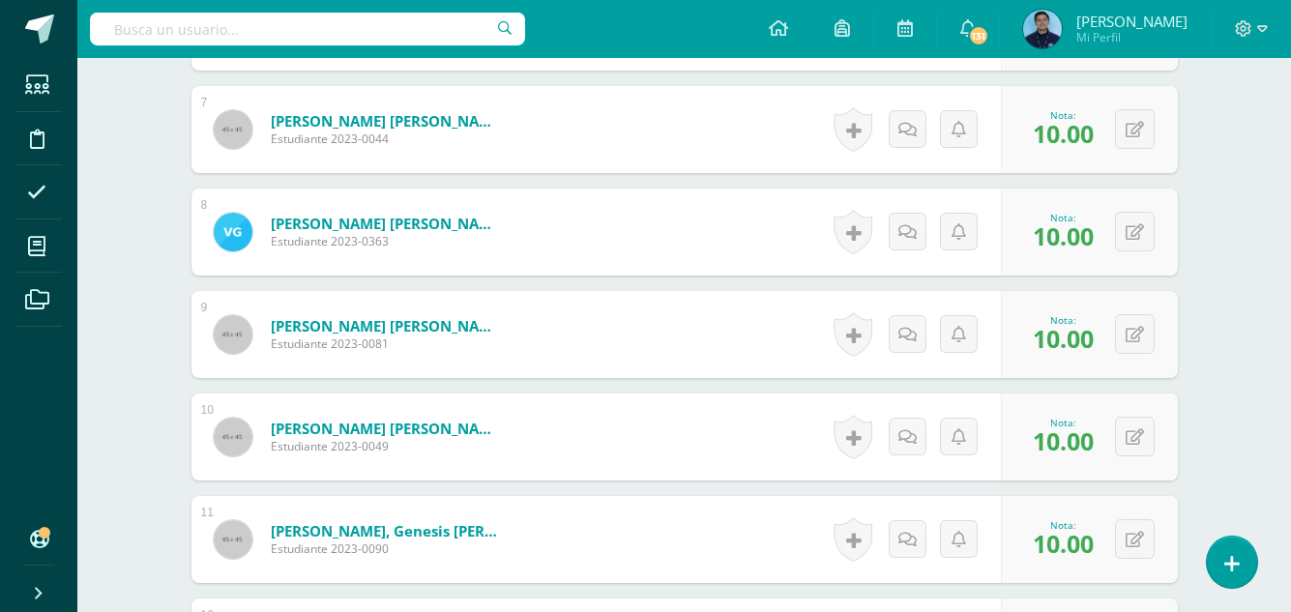
scroll to position [1218, 0]
click at [1113, 240] on div "0 [GEOGRAPHIC_DATA] Logros obtenidos Aún no hay logros agregados Nota: 10.00" at bounding box center [1089, 233] width 177 height 87
click at [1131, 241] on button at bounding box center [1135, 233] width 40 height 40
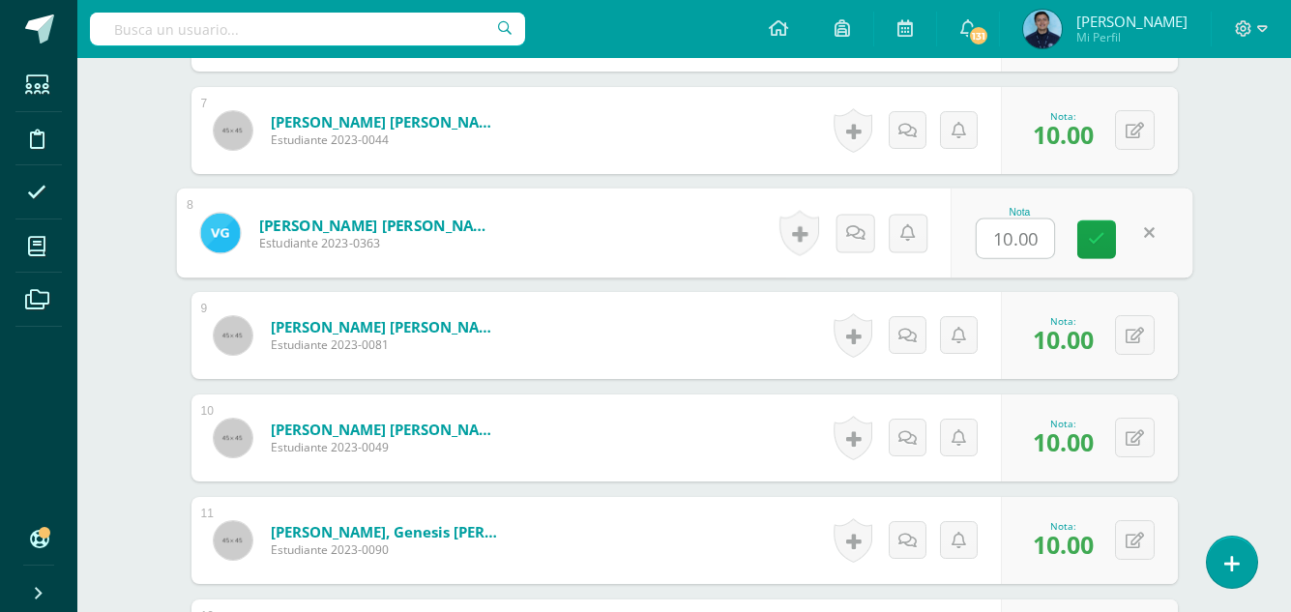
type input "9"
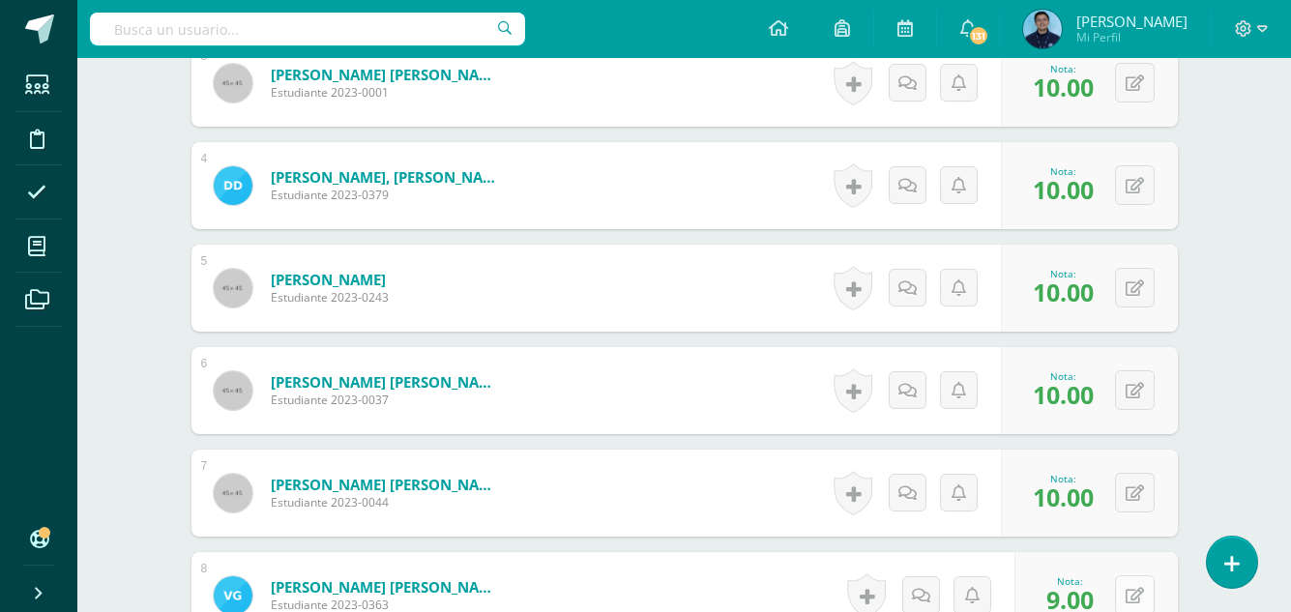
scroll to position [855, 0]
click at [1130, 201] on button at bounding box center [1135, 186] width 40 height 40
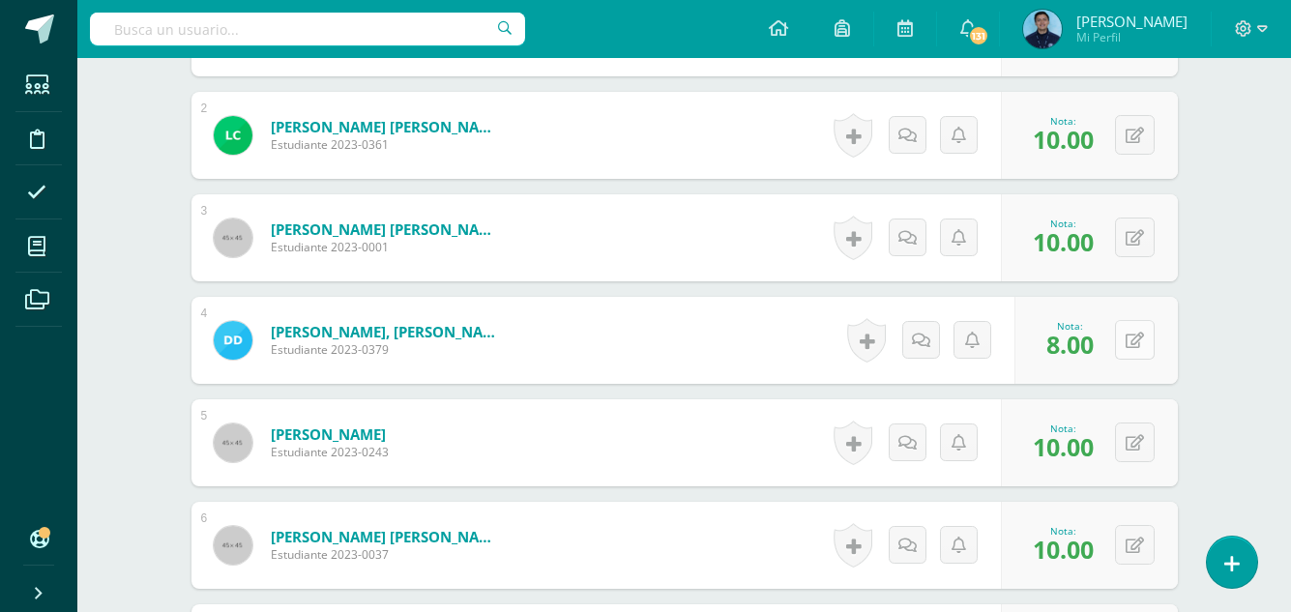
scroll to position [702, 0]
click at [1130, 343] on button at bounding box center [1135, 339] width 40 height 40
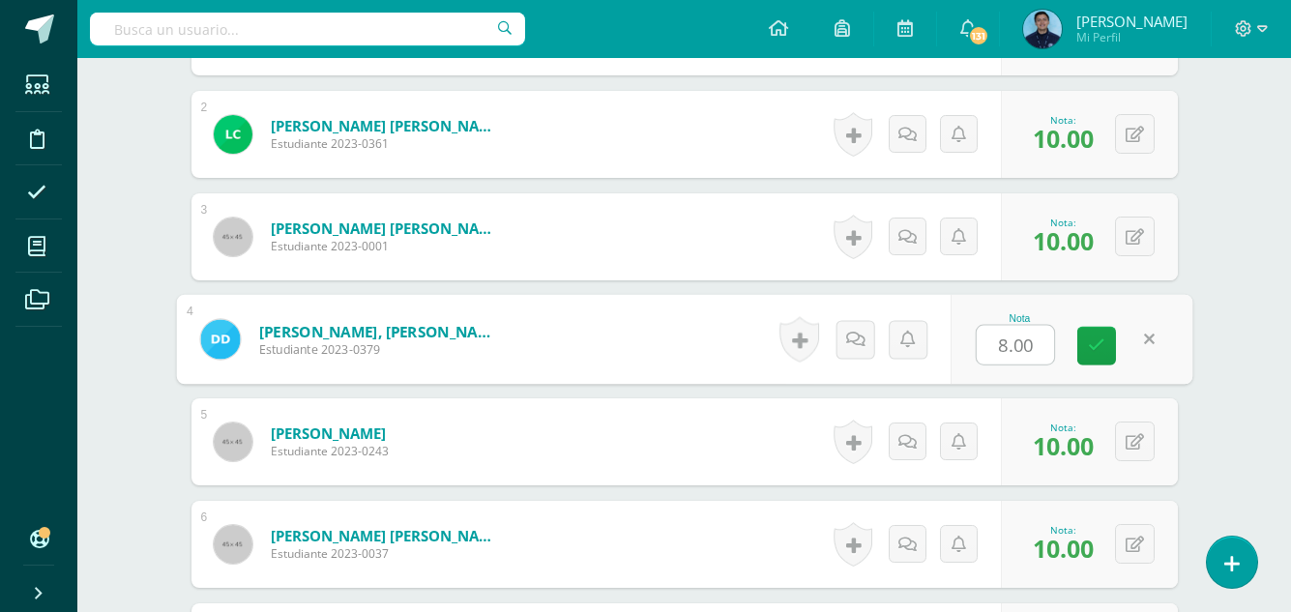
type input "9"
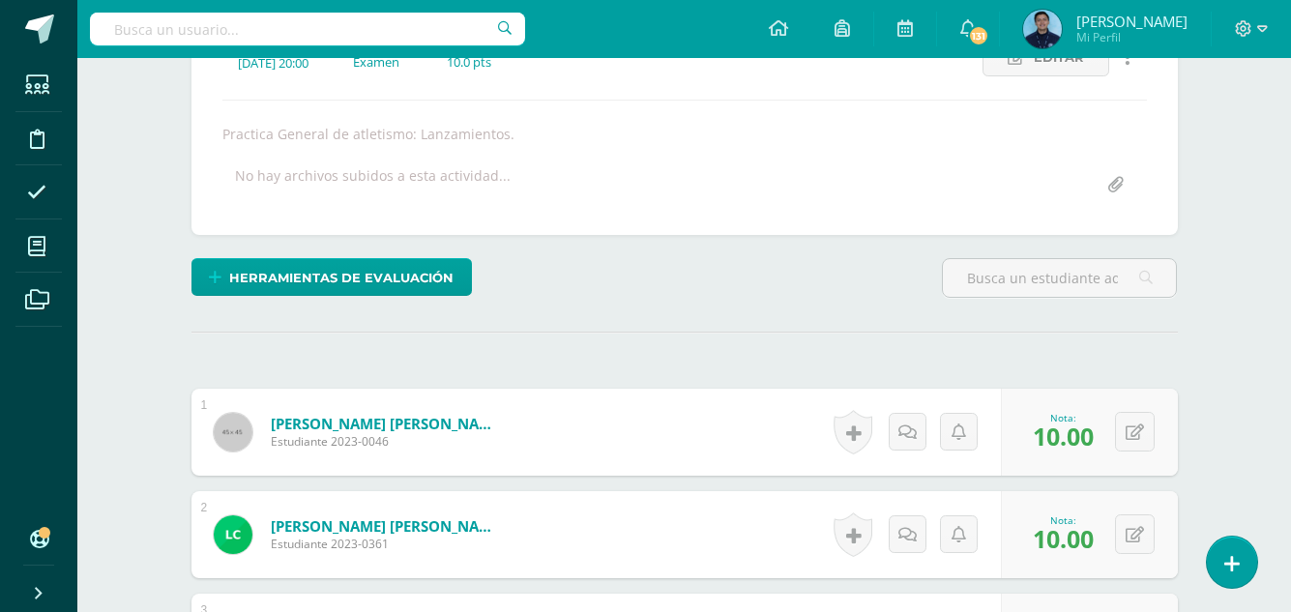
scroll to position [231, 0]
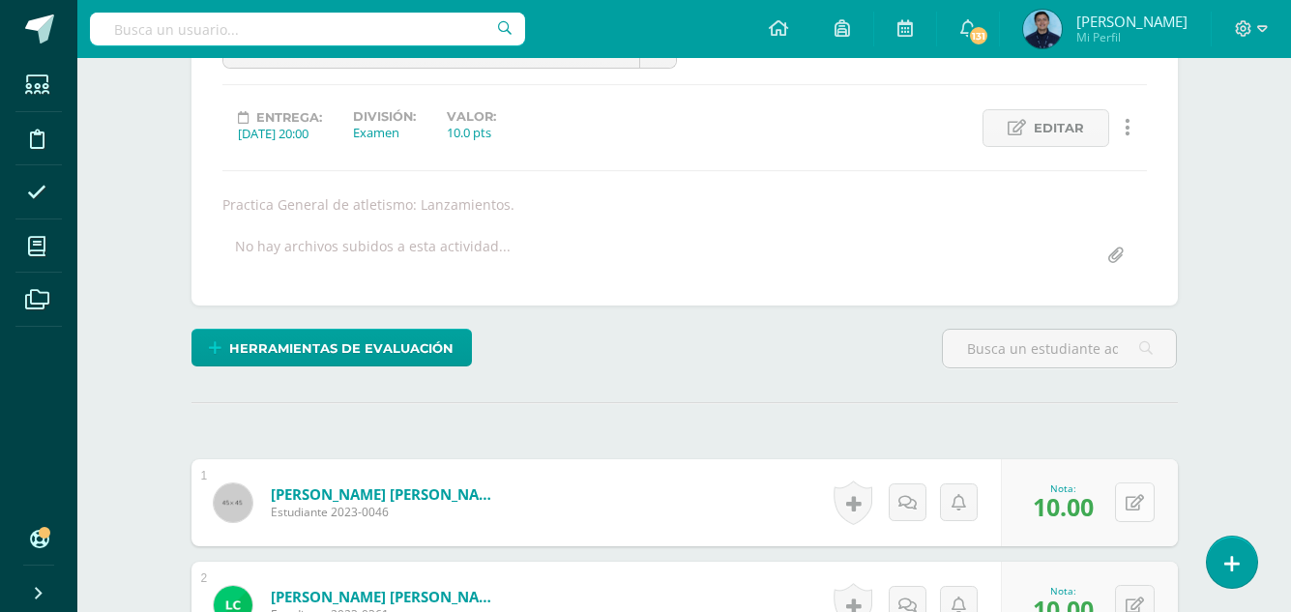
click at [1127, 505] on button at bounding box center [1135, 503] width 40 height 40
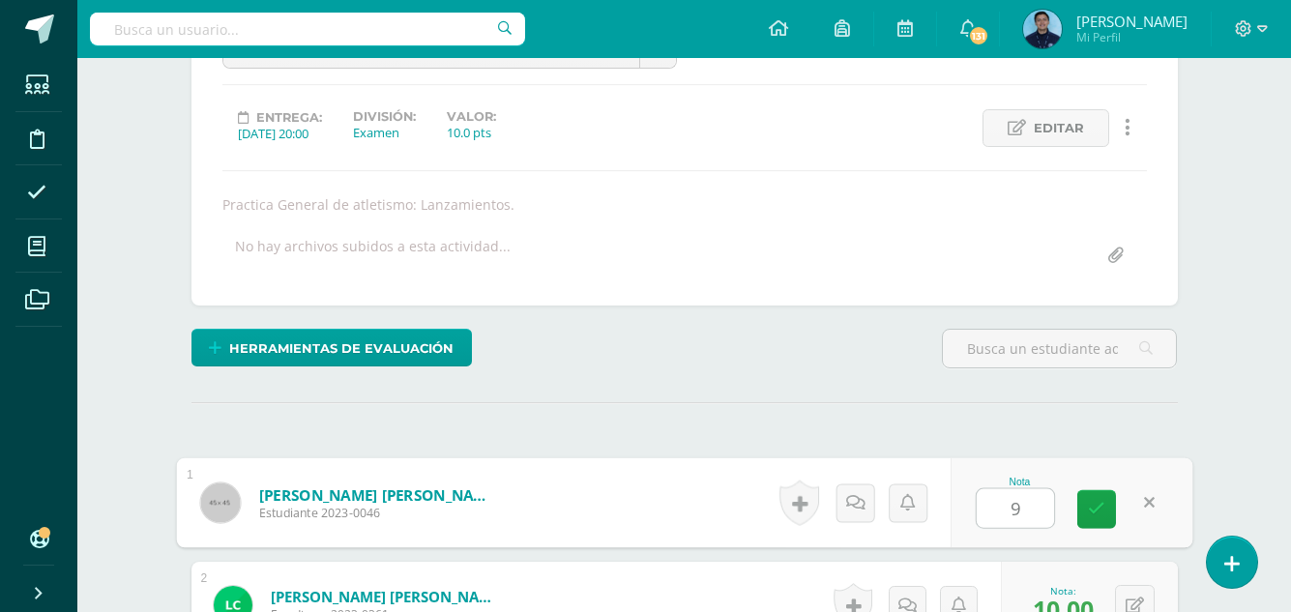
type input "9}"
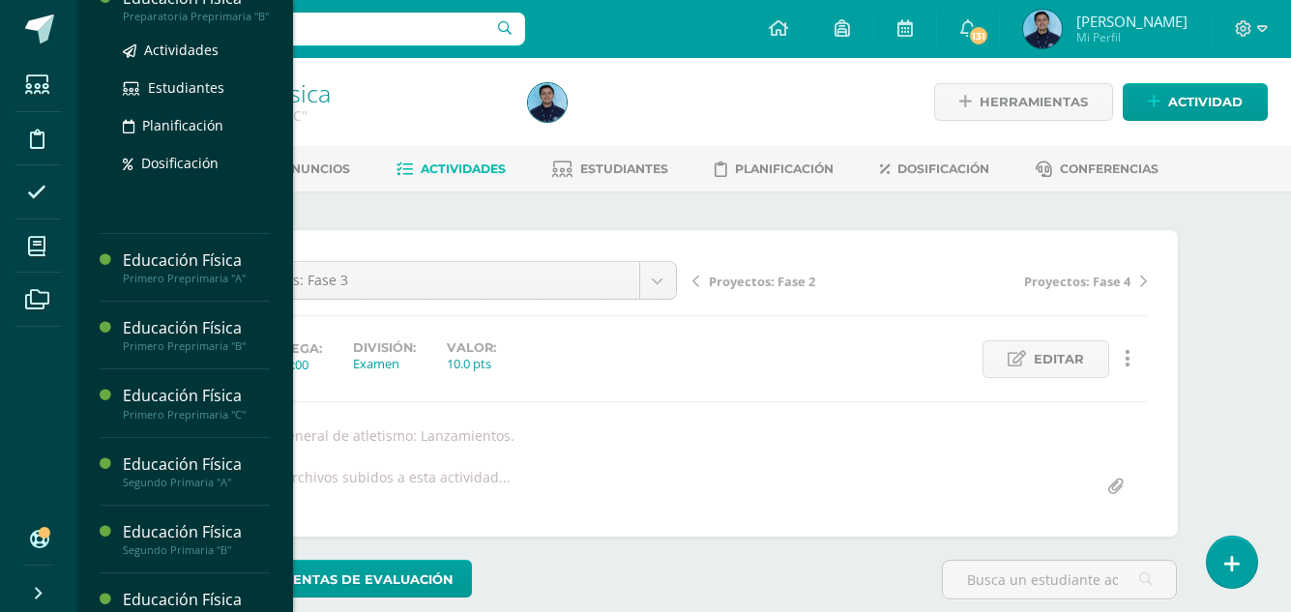
scroll to position [367, 0]
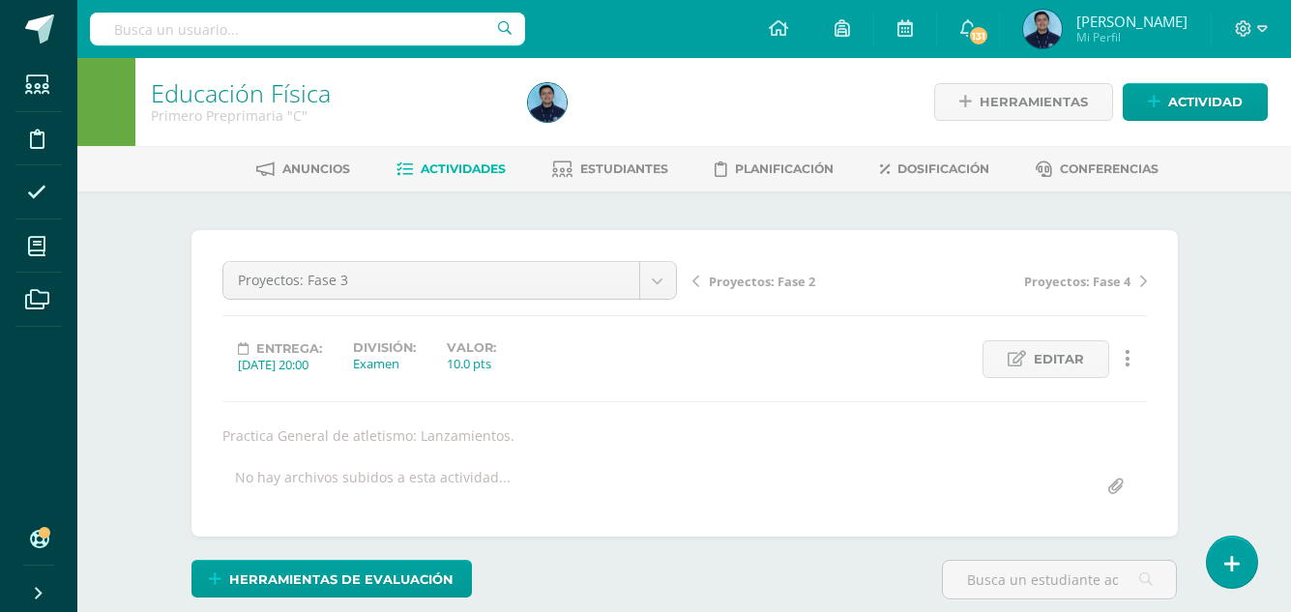
click at [464, 178] on link "Actividades" at bounding box center [450, 169] width 109 height 31
